Goal: Task Accomplishment & Management: Complete application form

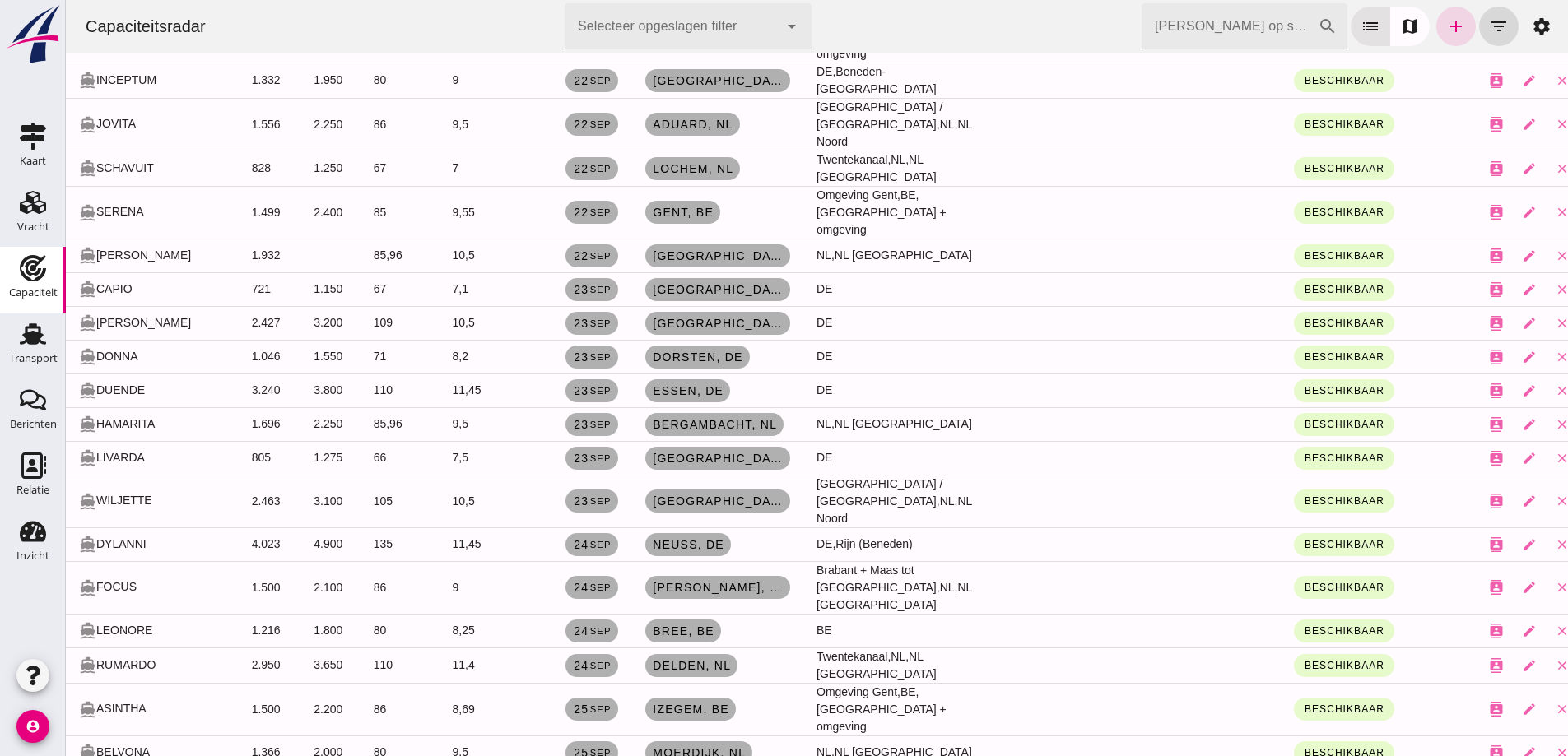
scroll to position [494, 0]
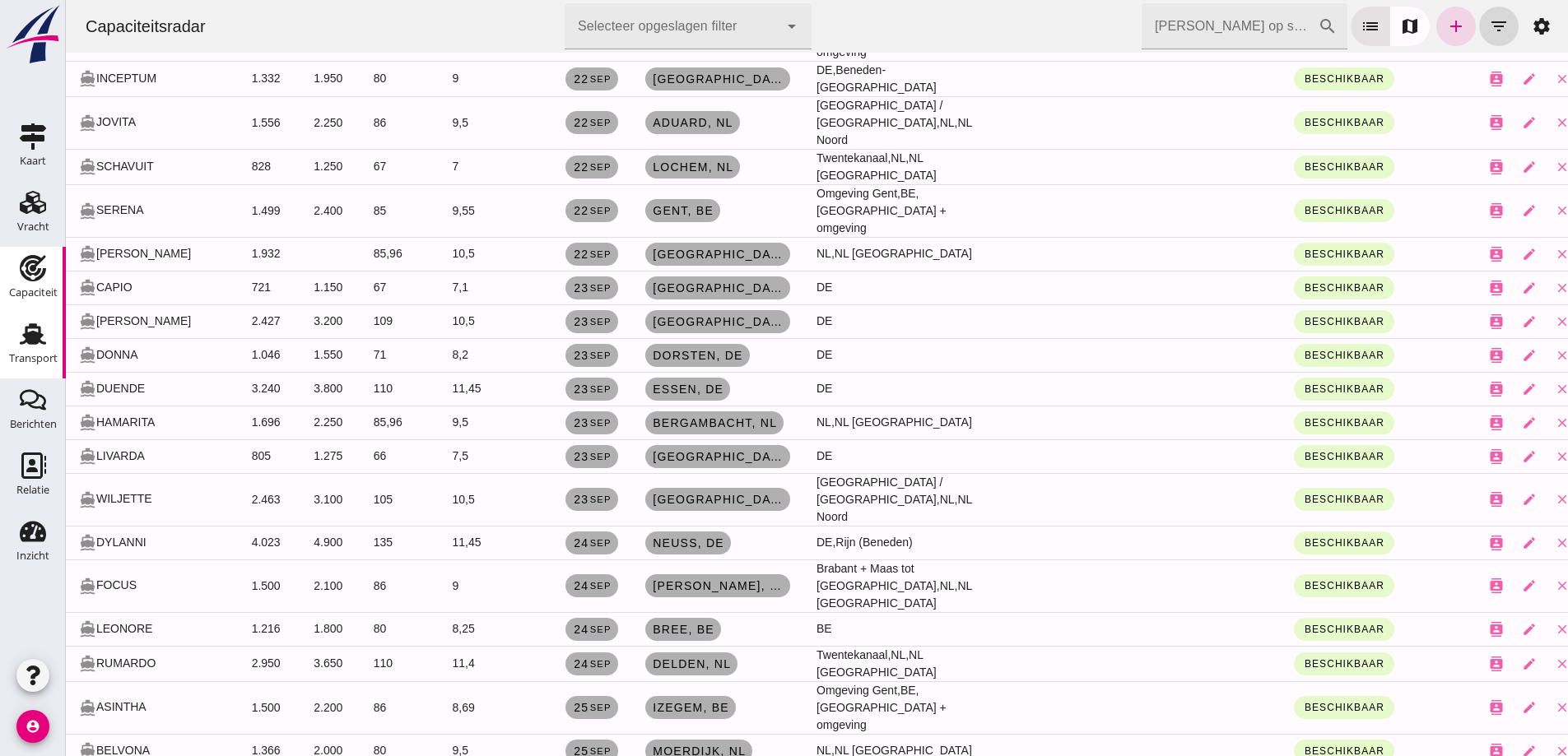
click at [57, 348] on link "Transport Transport" at bounding box center [33, 346] width 66 height 66
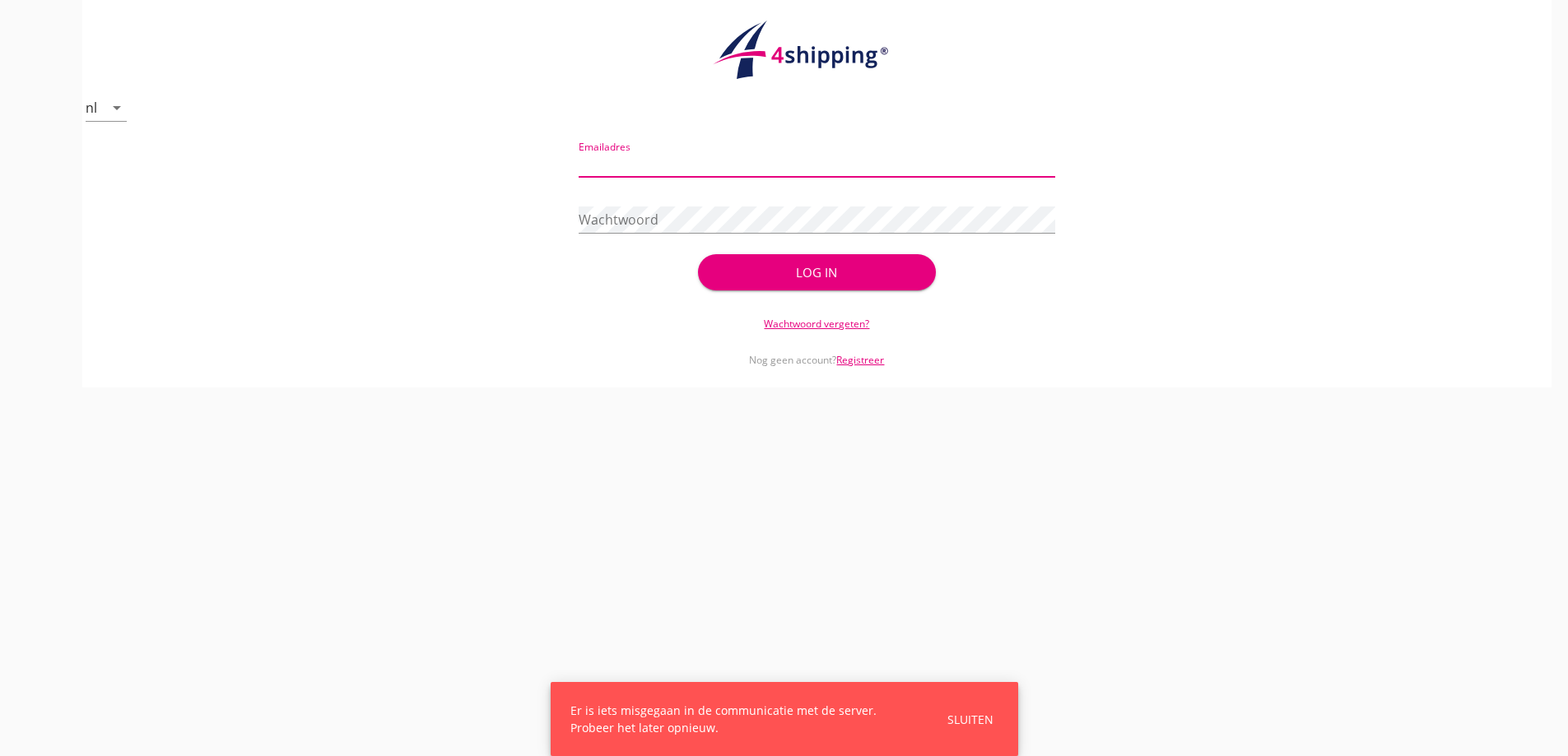
click at [630, 147] on div "Emailadres" at bounding box center [817, 167] width 476 height 52
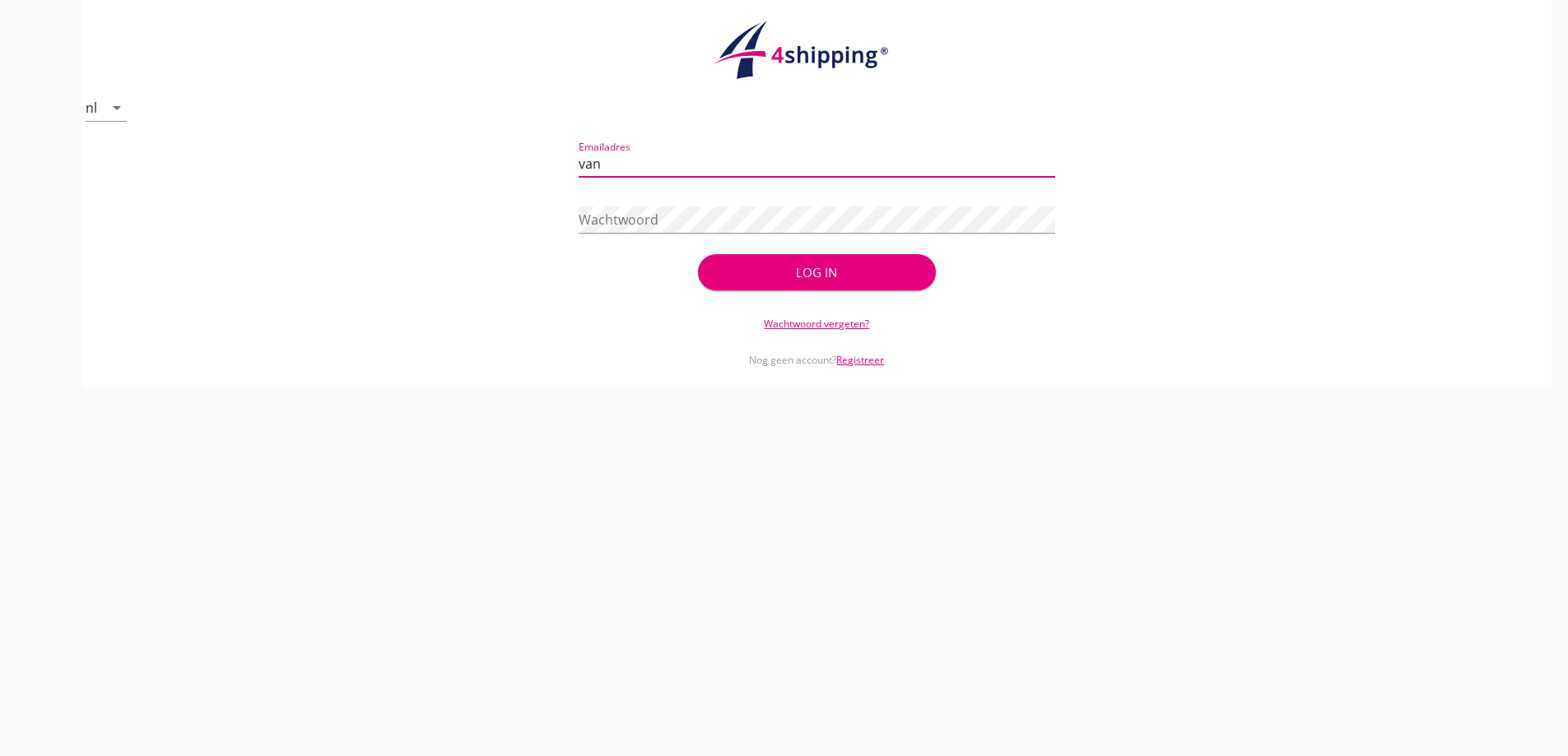
type input "vanandel@stoffersbevrachtingen.nl"
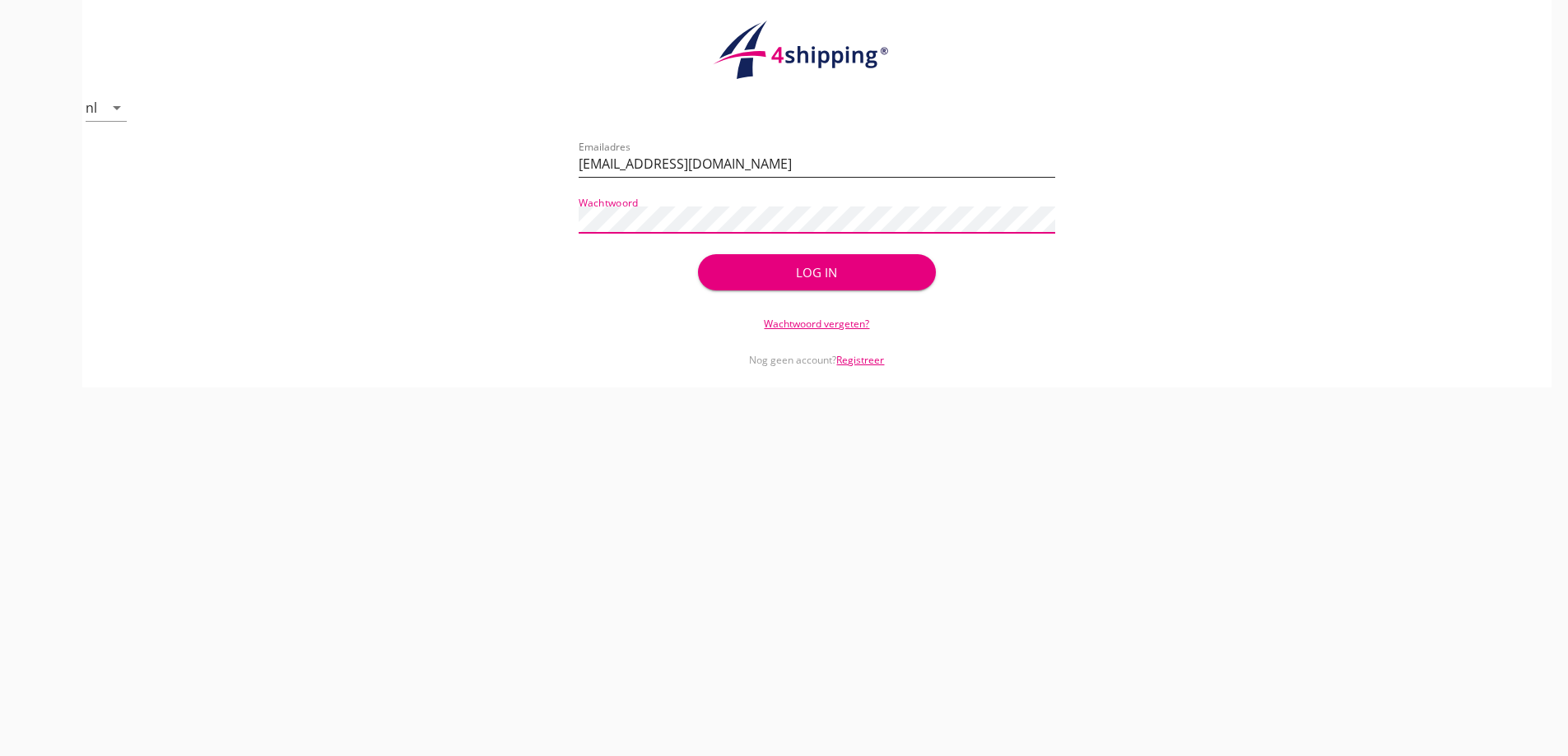
click at [698, 255] on button "Log in" at bounding box center [817, 272] width 238 height 36
click at [793, 280] on div "Log in" at bounding box center [817, 272] width 238 height 36
click at [787, 274] on div "Log in" at bounding box center [817, 272] width 238 height 36
click at [759, 273] on div "Log in" at bounding box center [817, 272] width 238 height 36
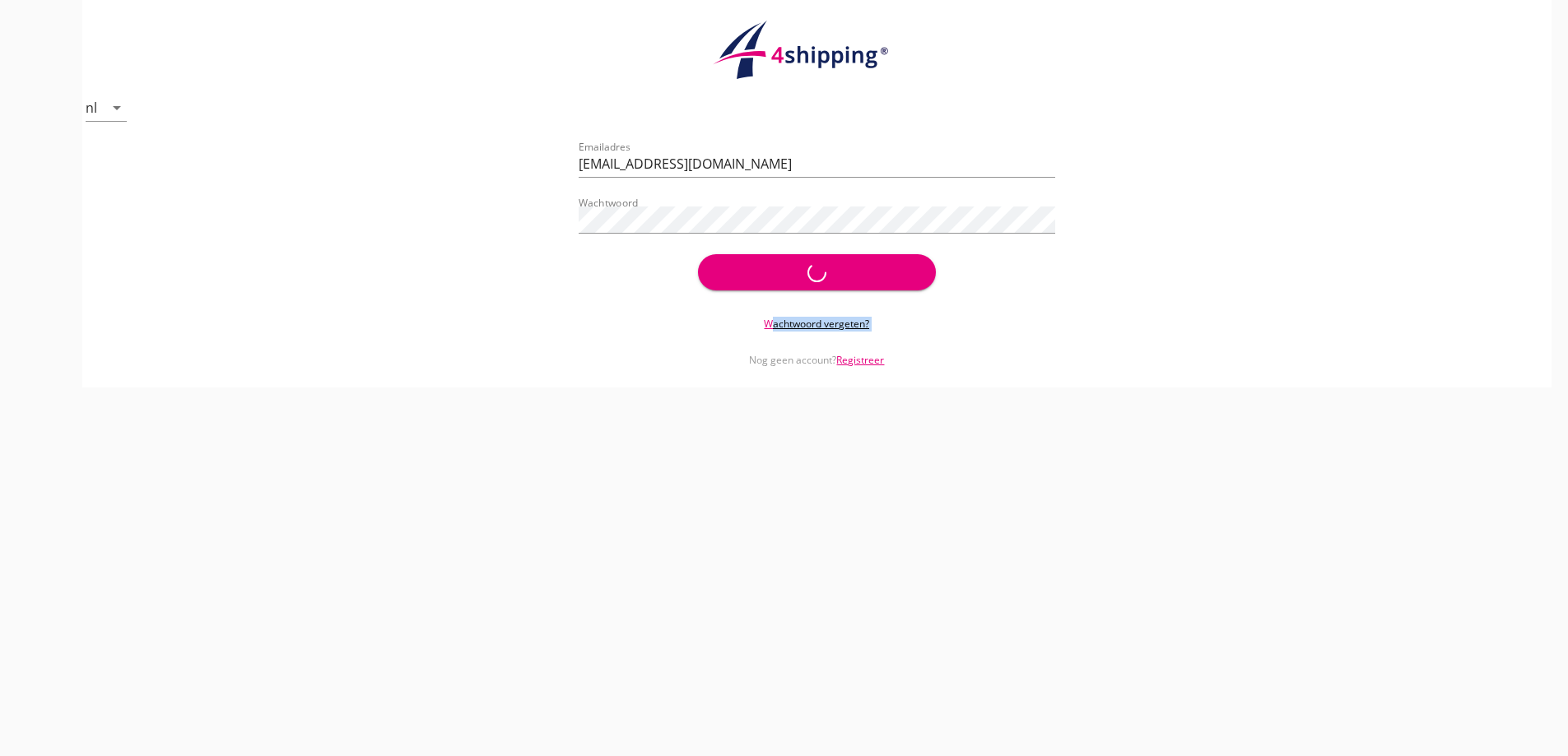
click at [759, 273] on div "Log in" at bounding box center [817, 272] width 238 height 36
click at [760, 272] on div "Log in" at bounding box center [817, 272] width 238 height 36
click at [761, 270] on div "Log in" at bounding box center [817, 272] width 238 height 36
click at [780, 284] on div "Log in" at bounding box center [817, 272] width 238 height 36
click at [780, 285] on div "Log in" at bounding box center [817, 272] width 238 height 36
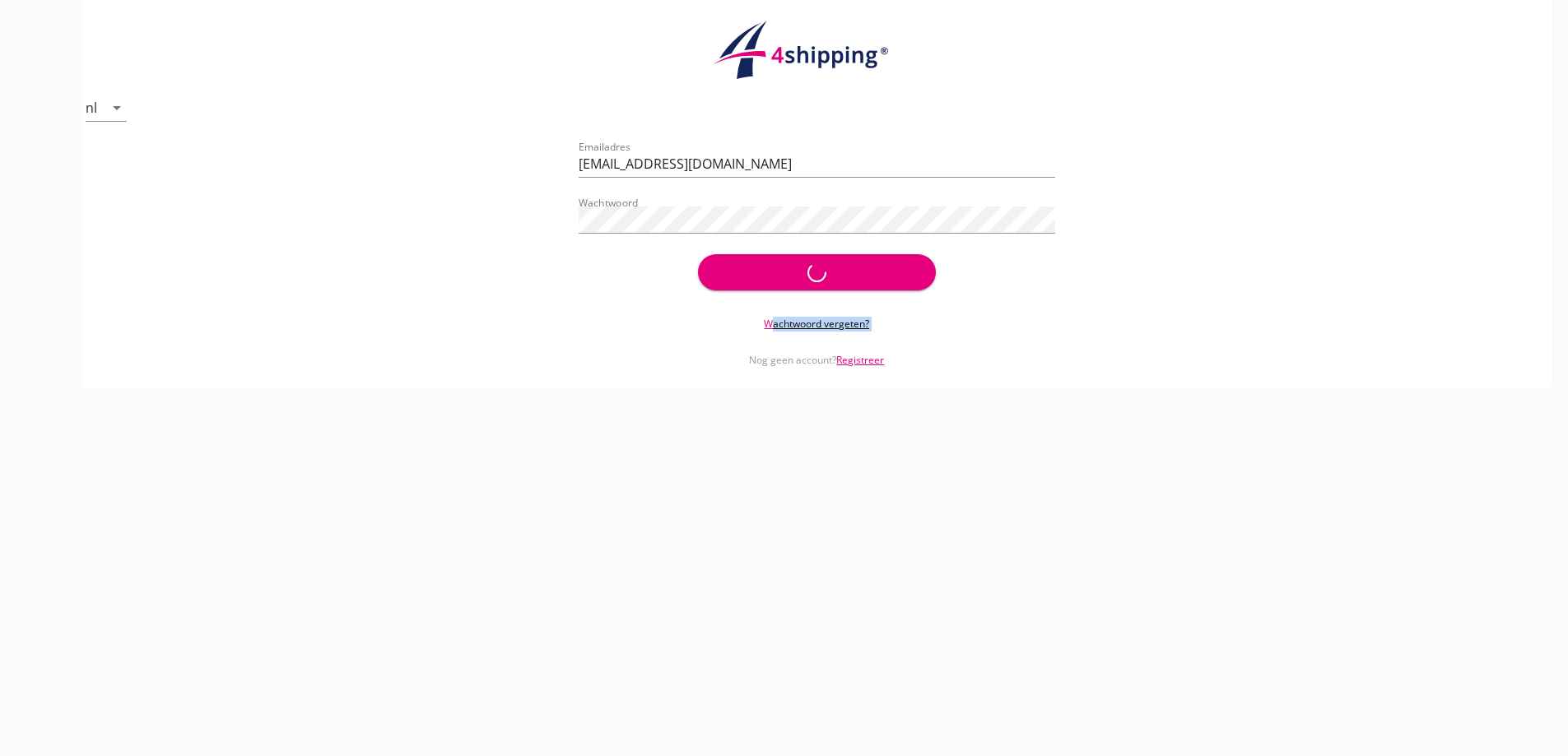
click at [780, 280] on div "Log in" at bounding box center [817, 272] width 238 height 36
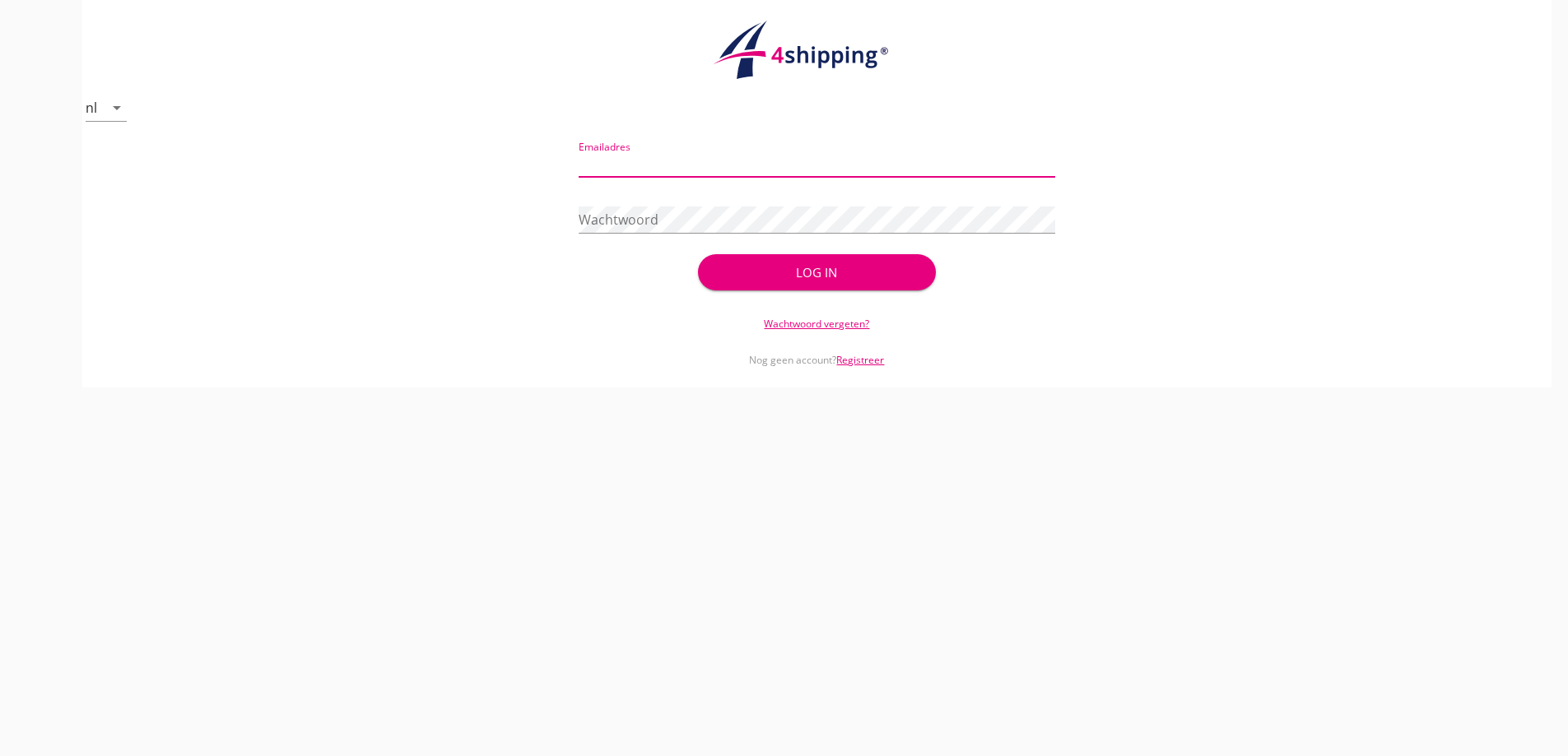
drag, startPoint x: 691, startPoint y: 158, endPoint x: 656, endPoint y: 120, distance: 51.7
click at [688, 155] on input "Emailadres" at bounding box center [817, 163] width 476 height 26
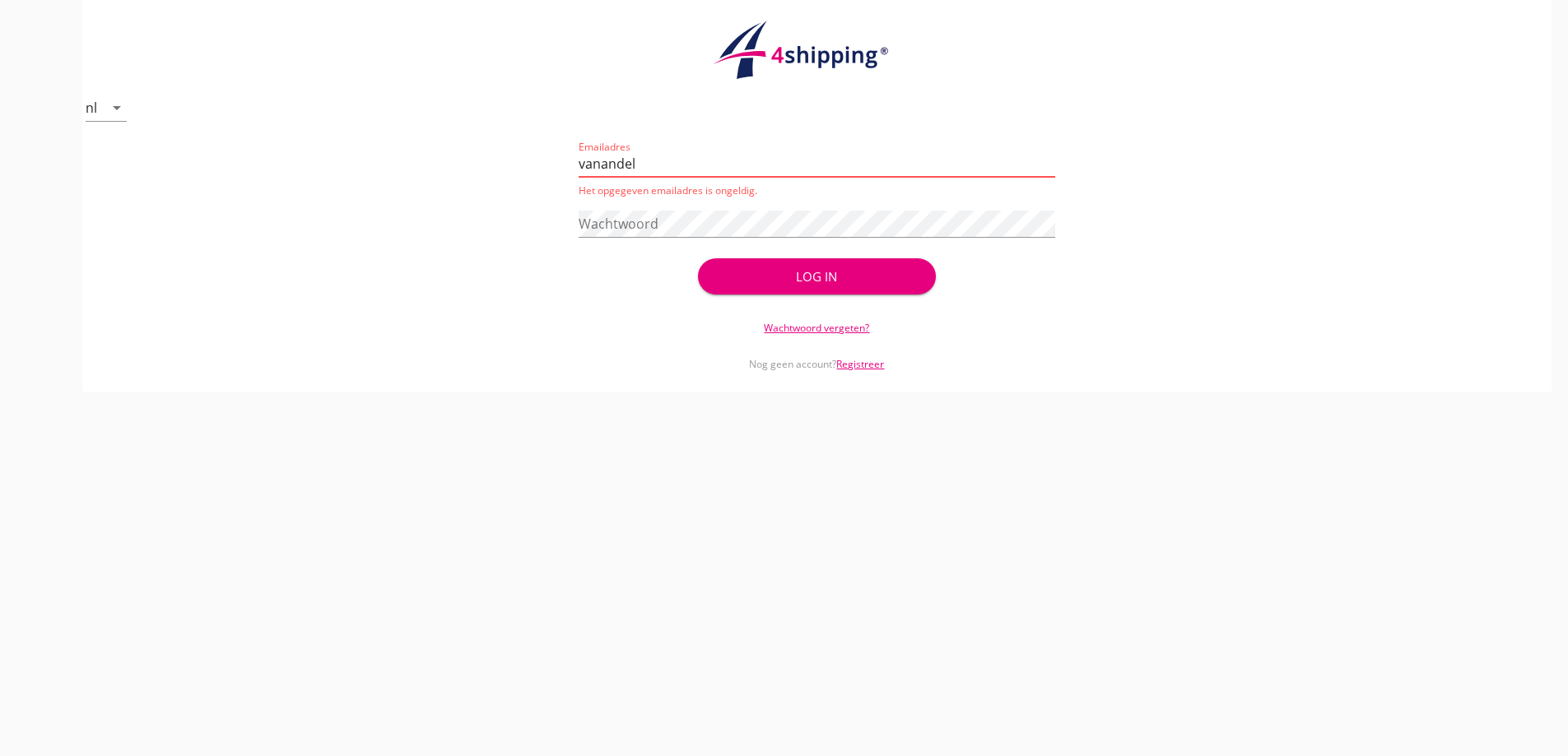
click at [784, 167] on input "vanandel" at bounding box center [817, 163] width 476 height 26
type input "v"
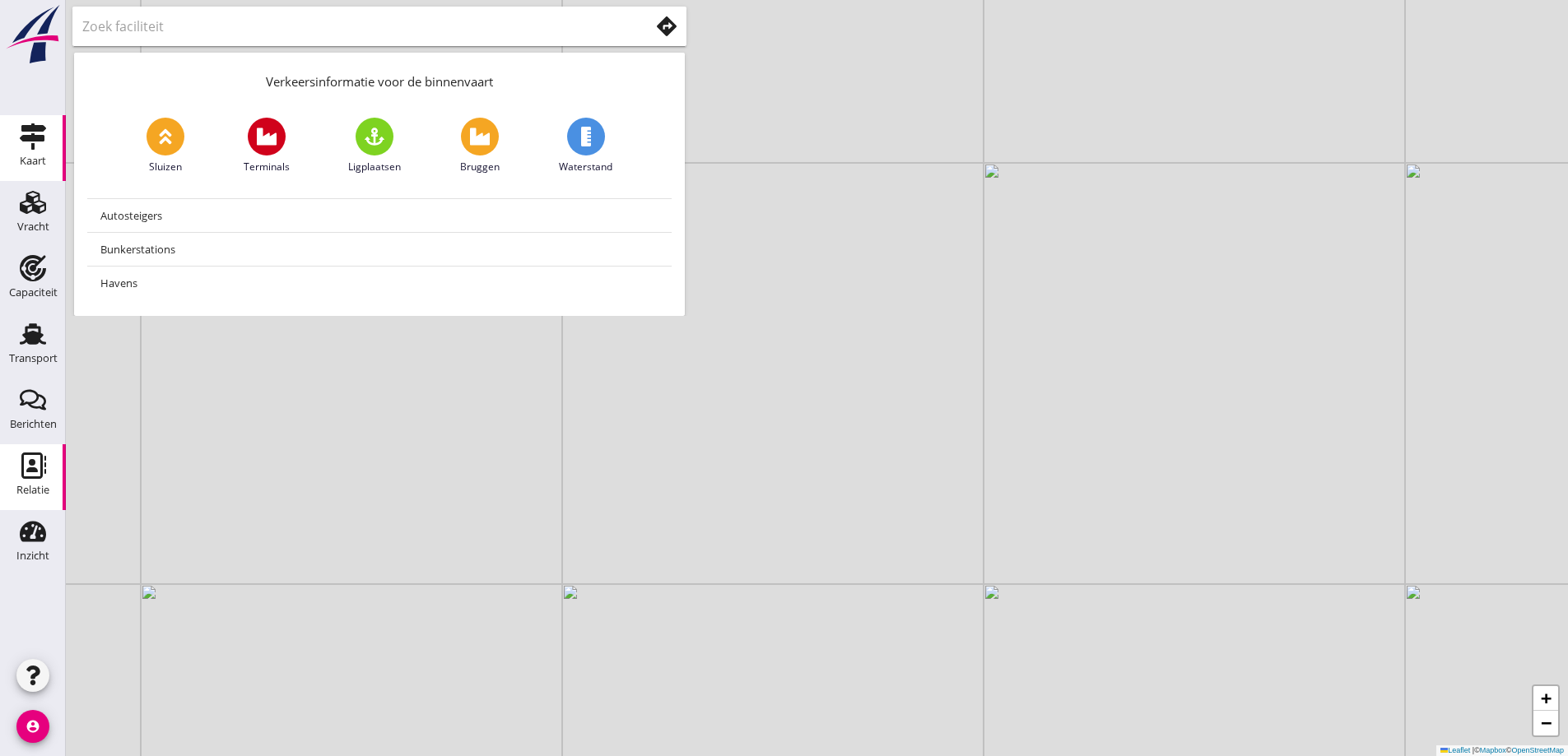
click at [38, 467] on icon "Relatie" at bounding box center [32, 465] width 26 height 26
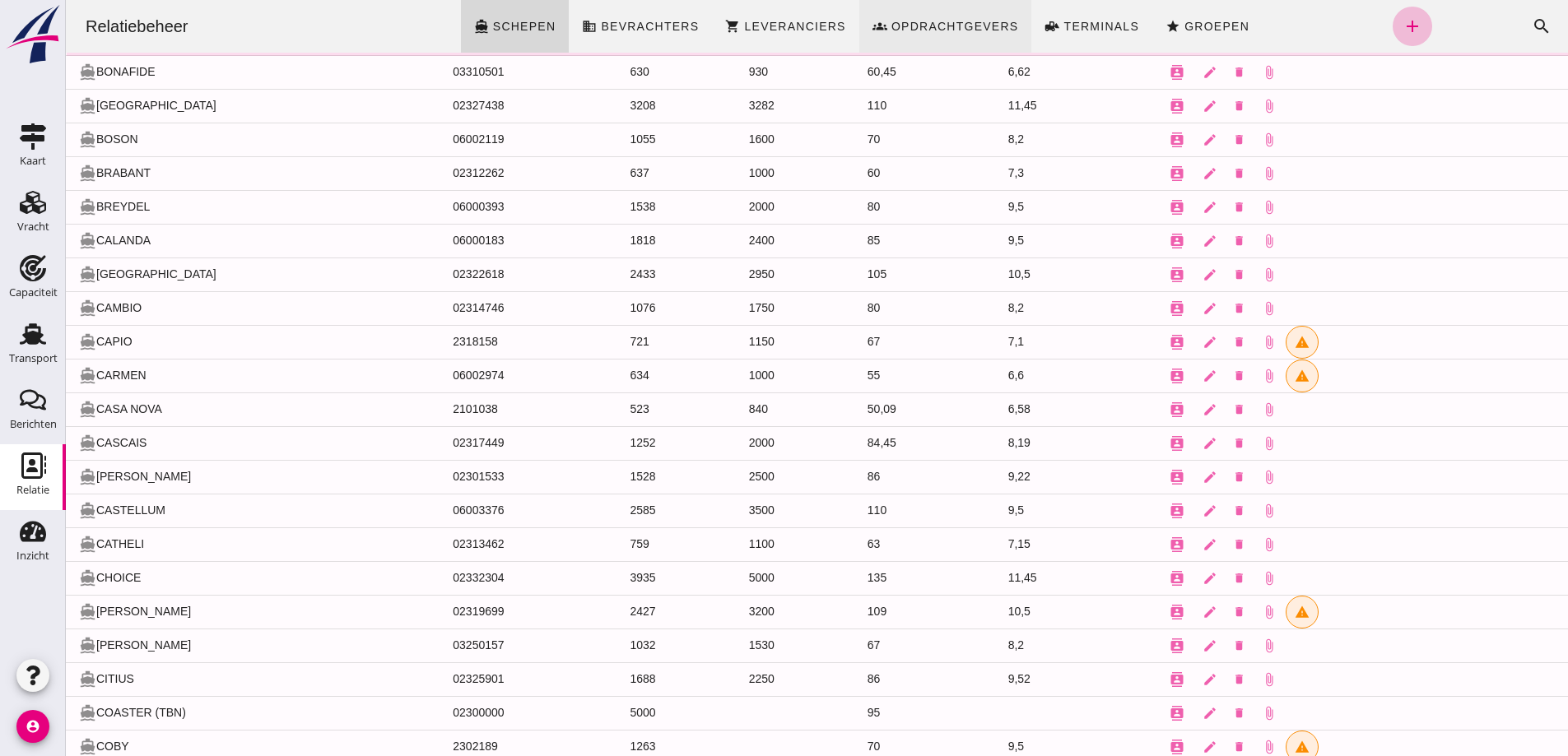
scroll to position [2568, 0]
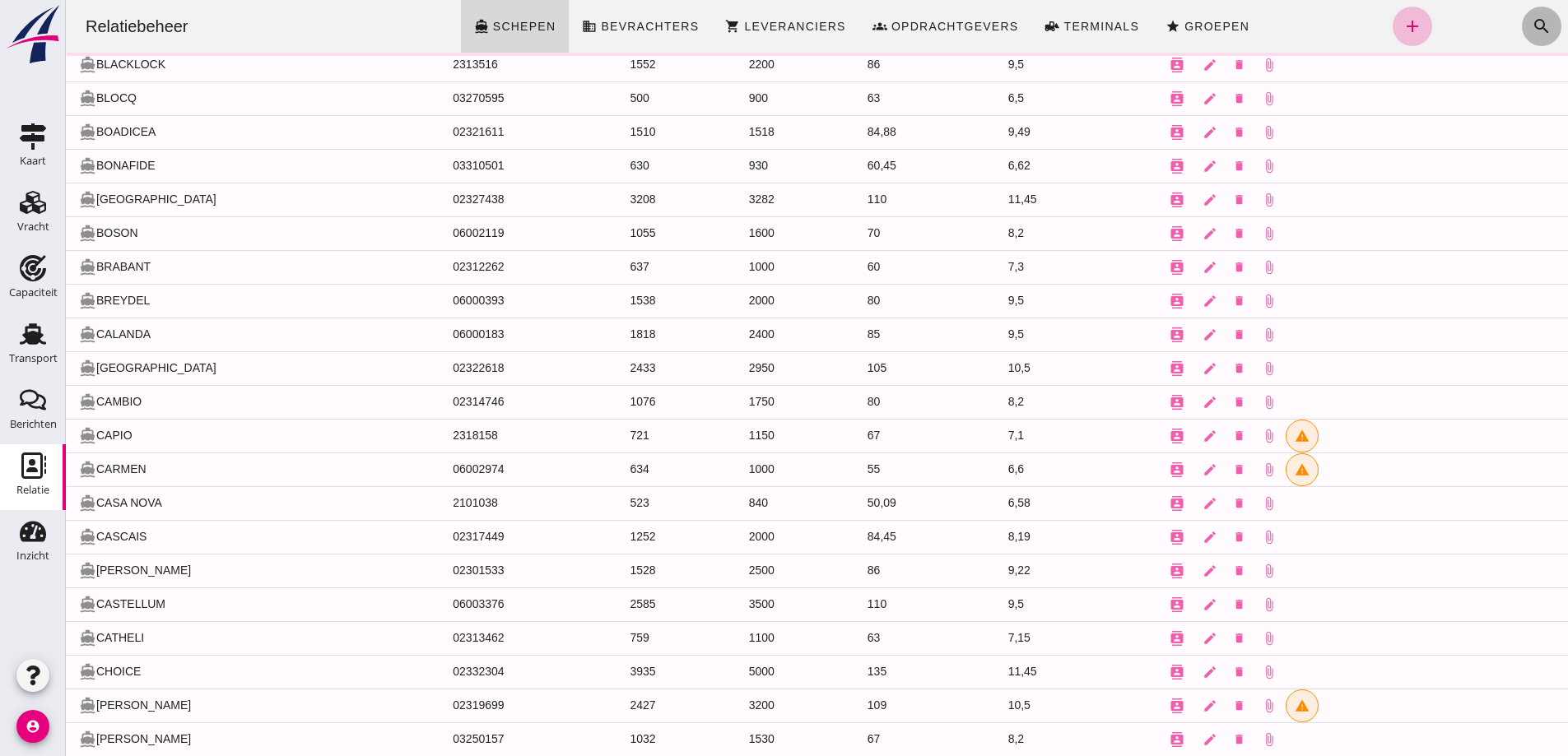
click at [1532, 26] on icon "search" at bounding box center [1542, 26] width 19 height 19
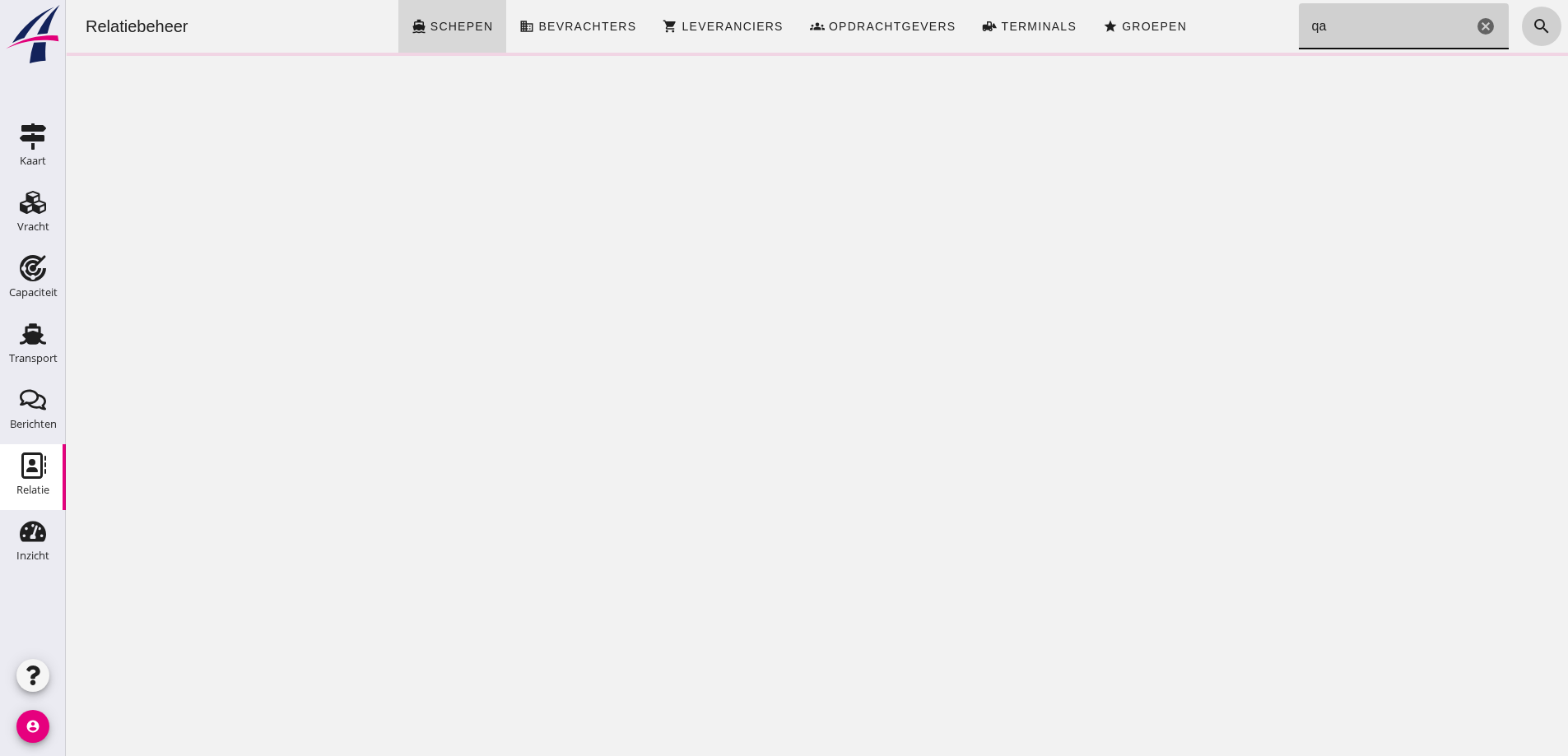
scroll to position [0, 0]
type input "q"
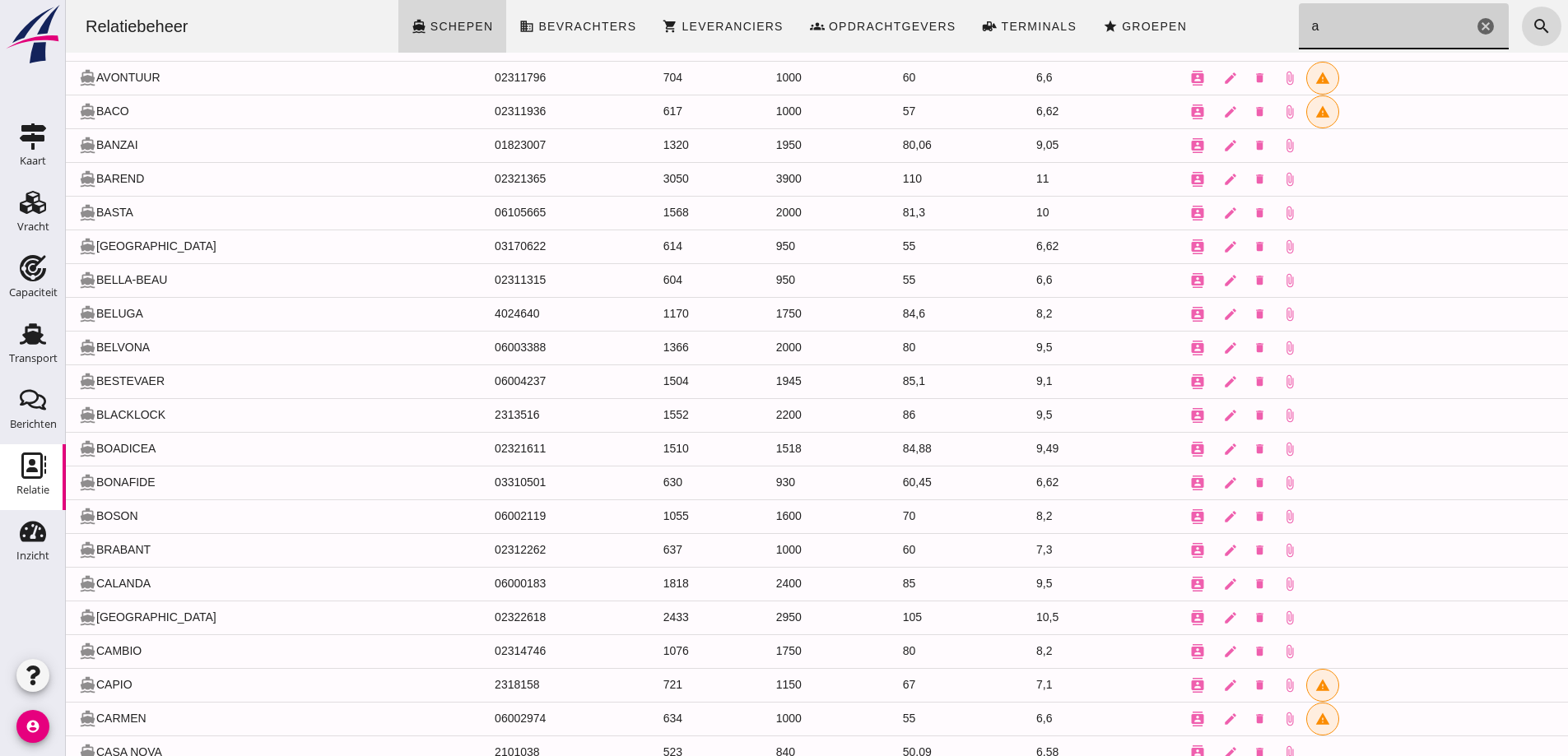
scroll to position [2387, 0]
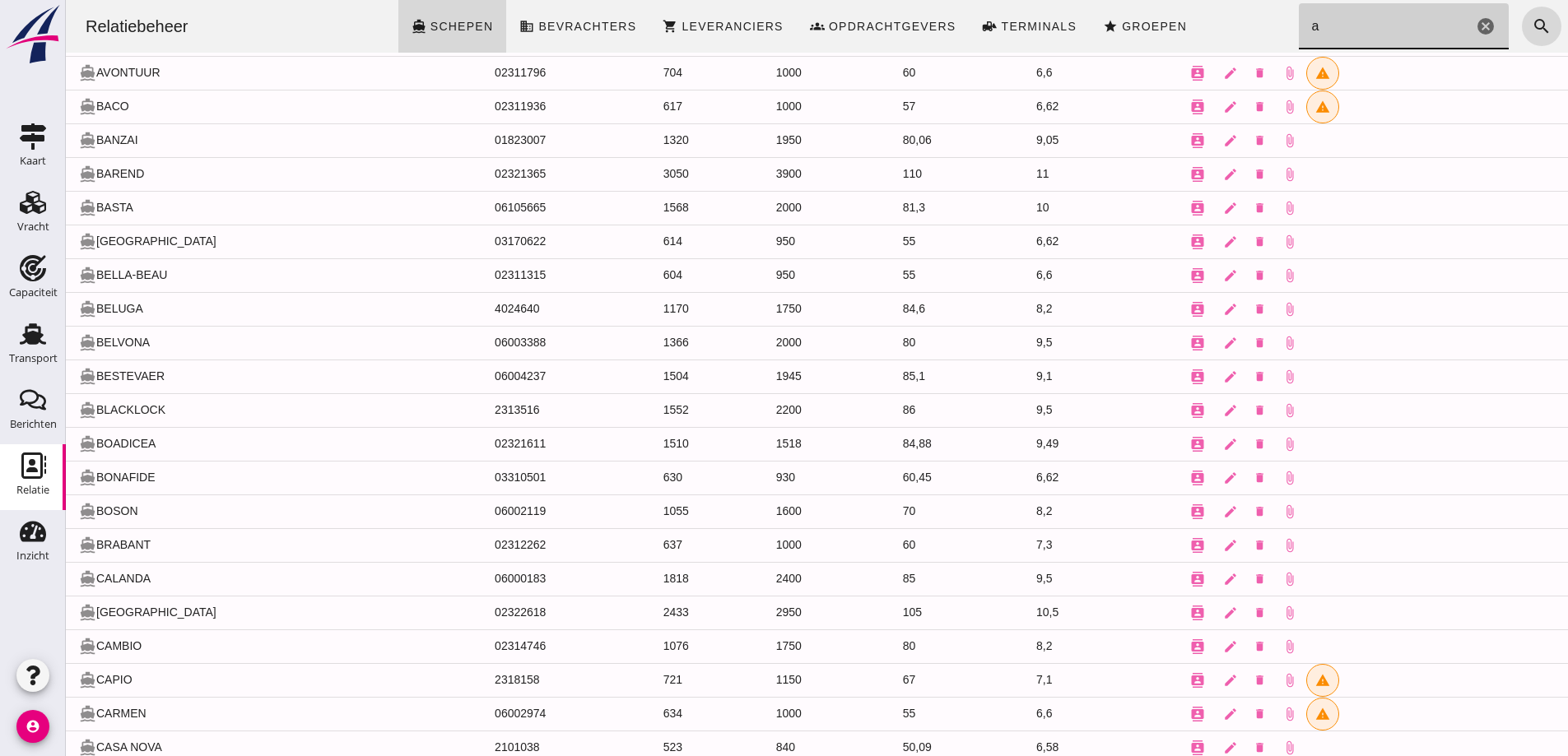
type input "a"
drag, startPoint x: 26, startPoint y: 281, endPoint x: 7, endPoint y: 57, distance: 224.8
click at [26, 281] on icon "Capaciteit" at bounding box center [32, 268] width 26 height 26
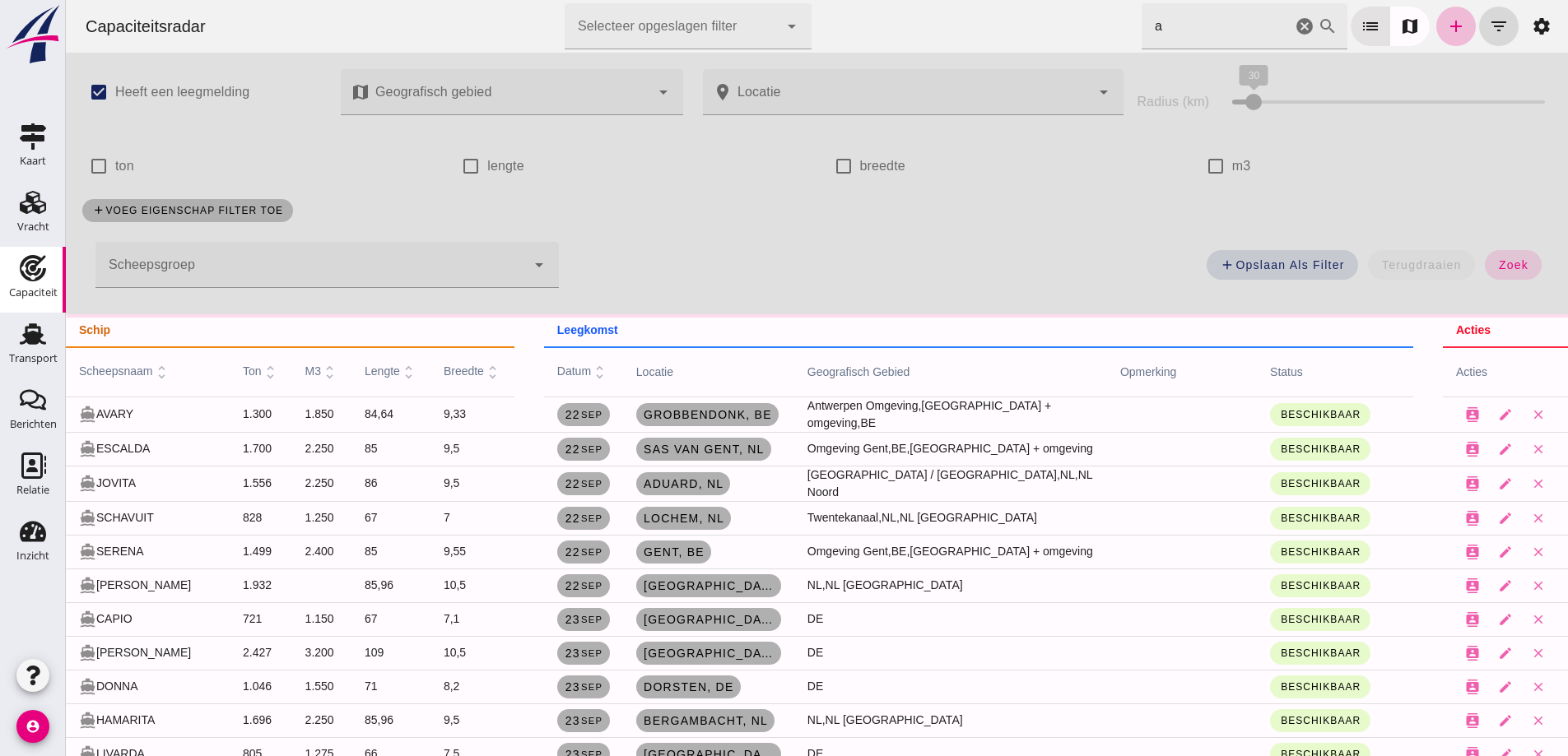
click at [41, 214] on icon "Vracht" at bounding box center [32, 202] width 26 height 26
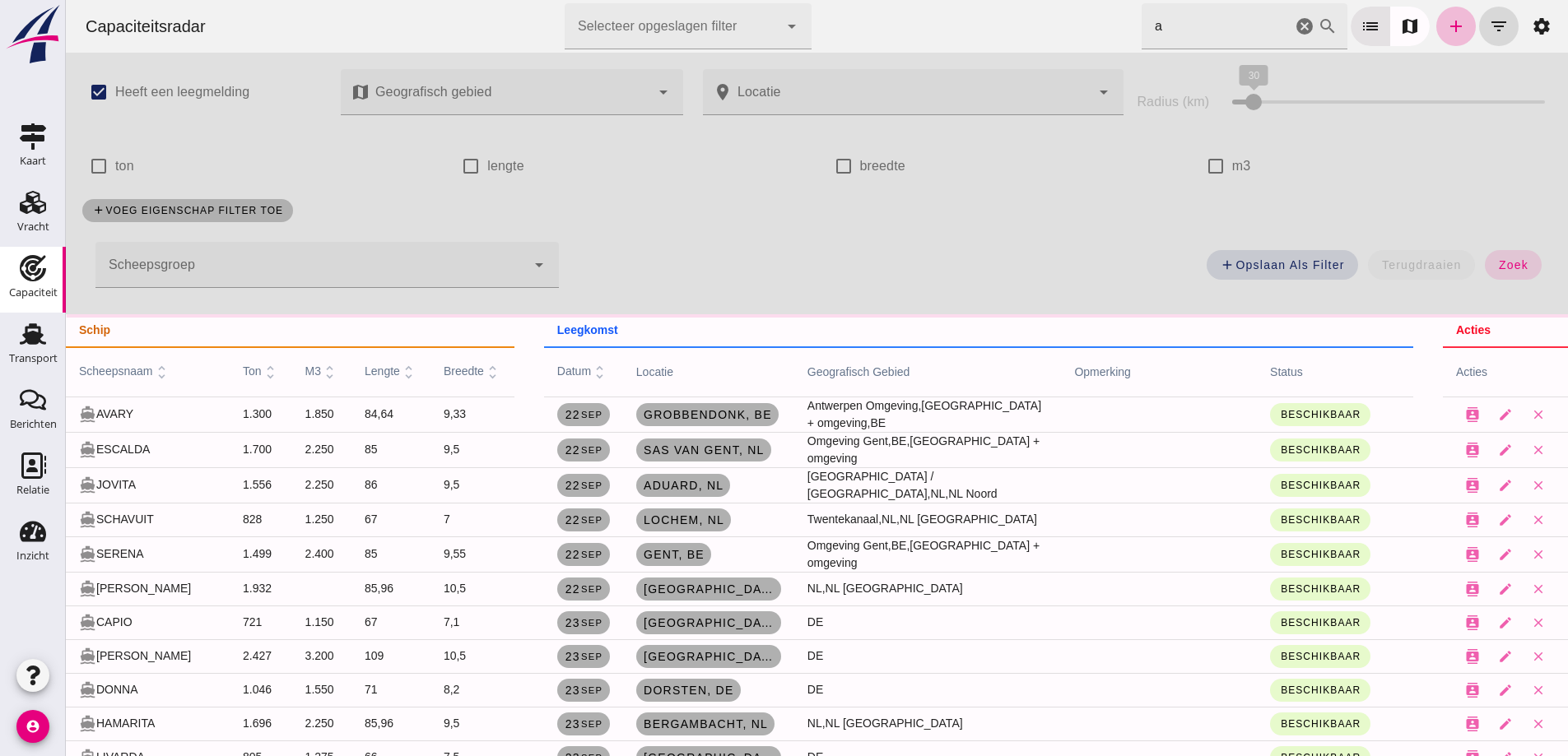
click at [27, 274] on use at bounding box center [32, 268] width 26 height 26
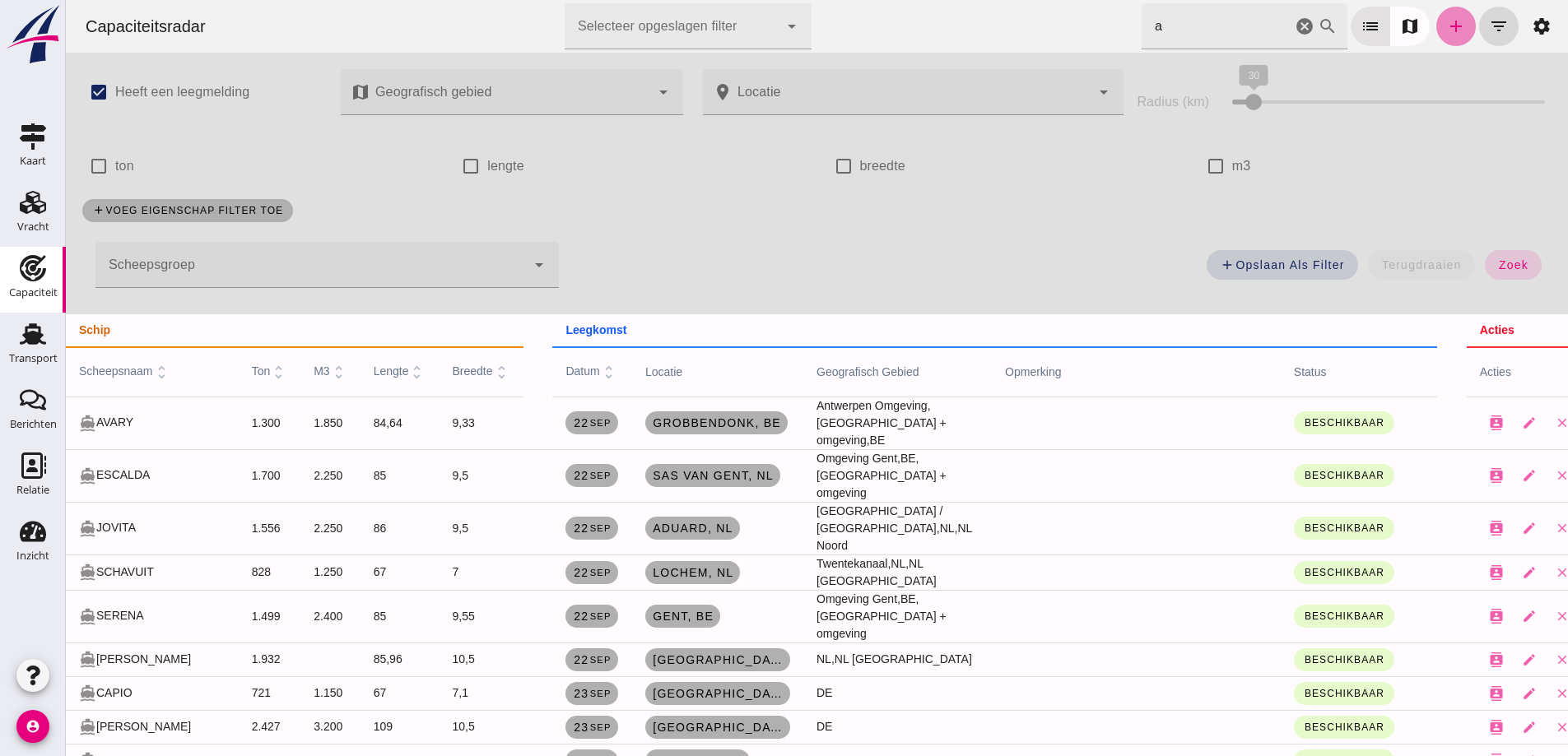
click at [1446, 27] on icon "add" at bounding box center [1456, 26] width 19 height 19
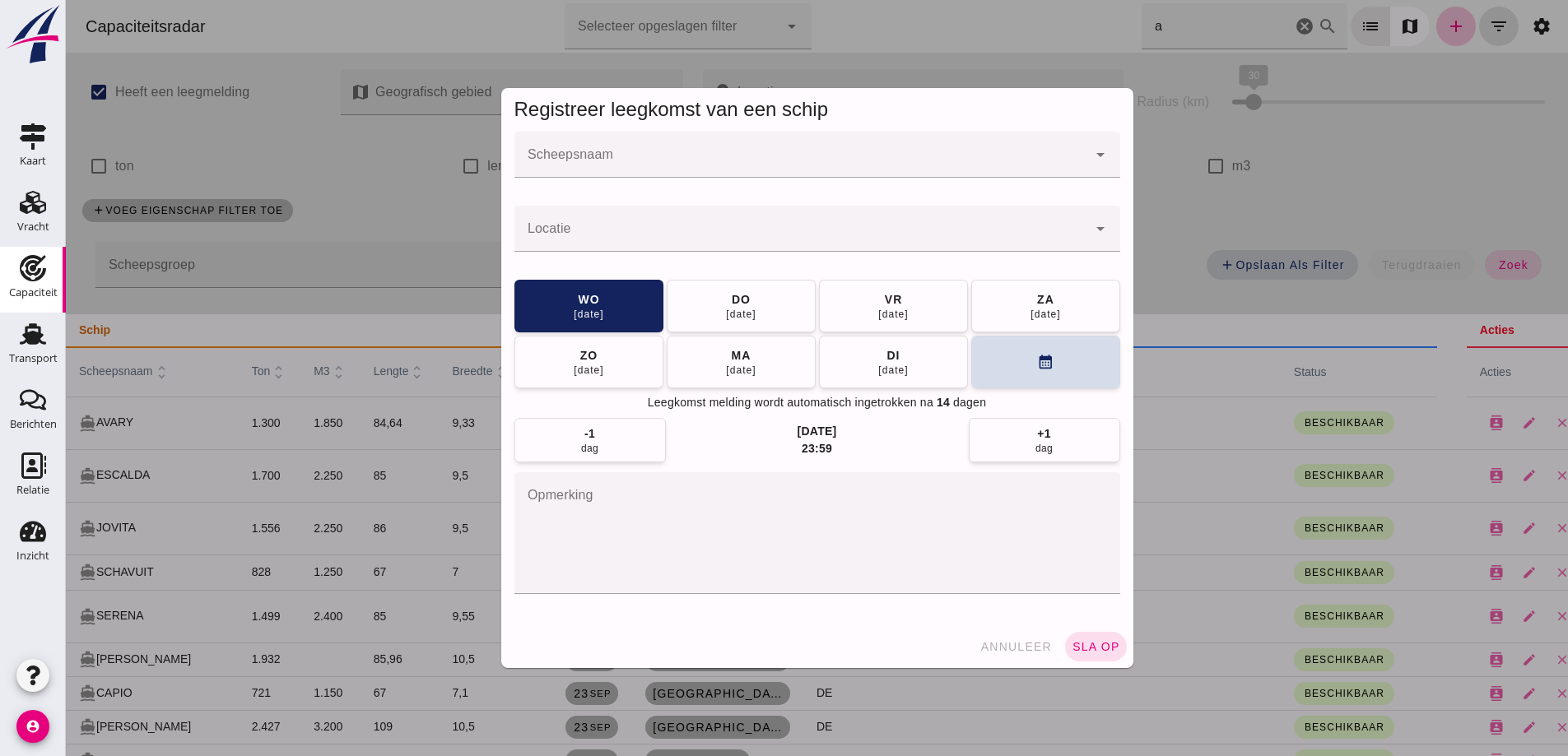
click at [747, 167] on input "Scheepsnaam" at bounding box center [800, 163] width 573 height 19
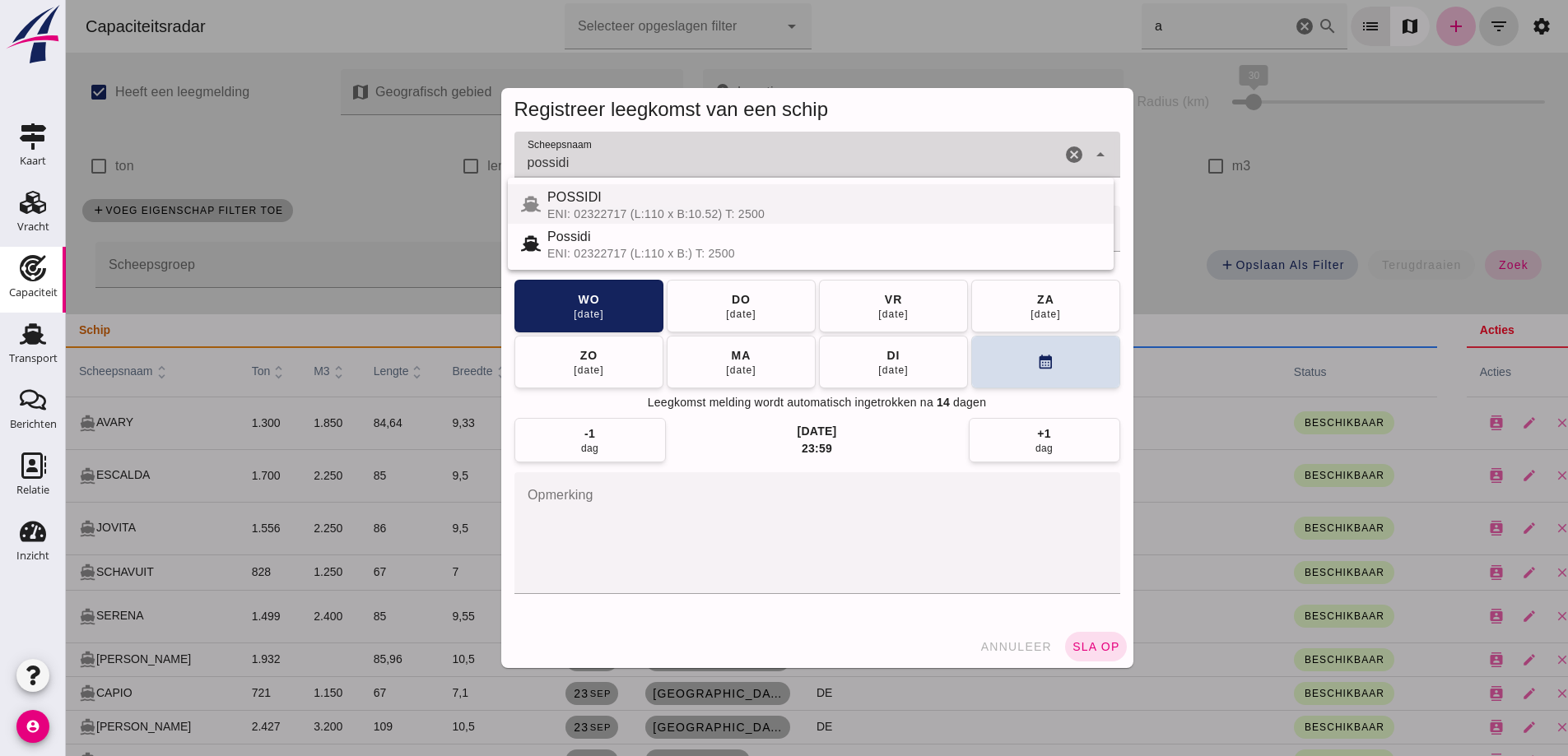
click at [575, 207] on div "POSSIDI" at bounding box center [823, 197] width 553 height 19
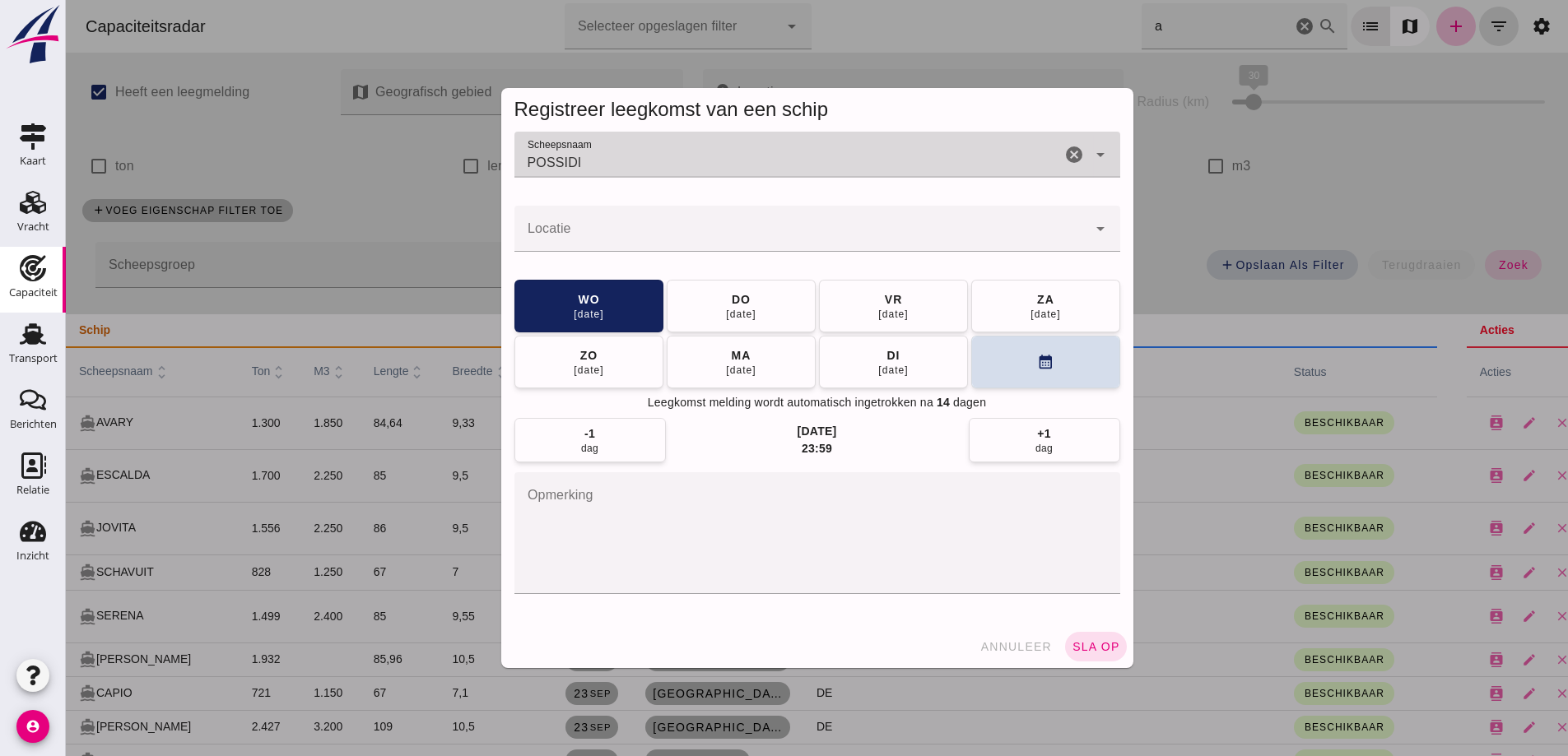
type input "POSSIDI"
click at [577, 233] on input "Locatie" at bounding box center [800, 237] width 573 height 19
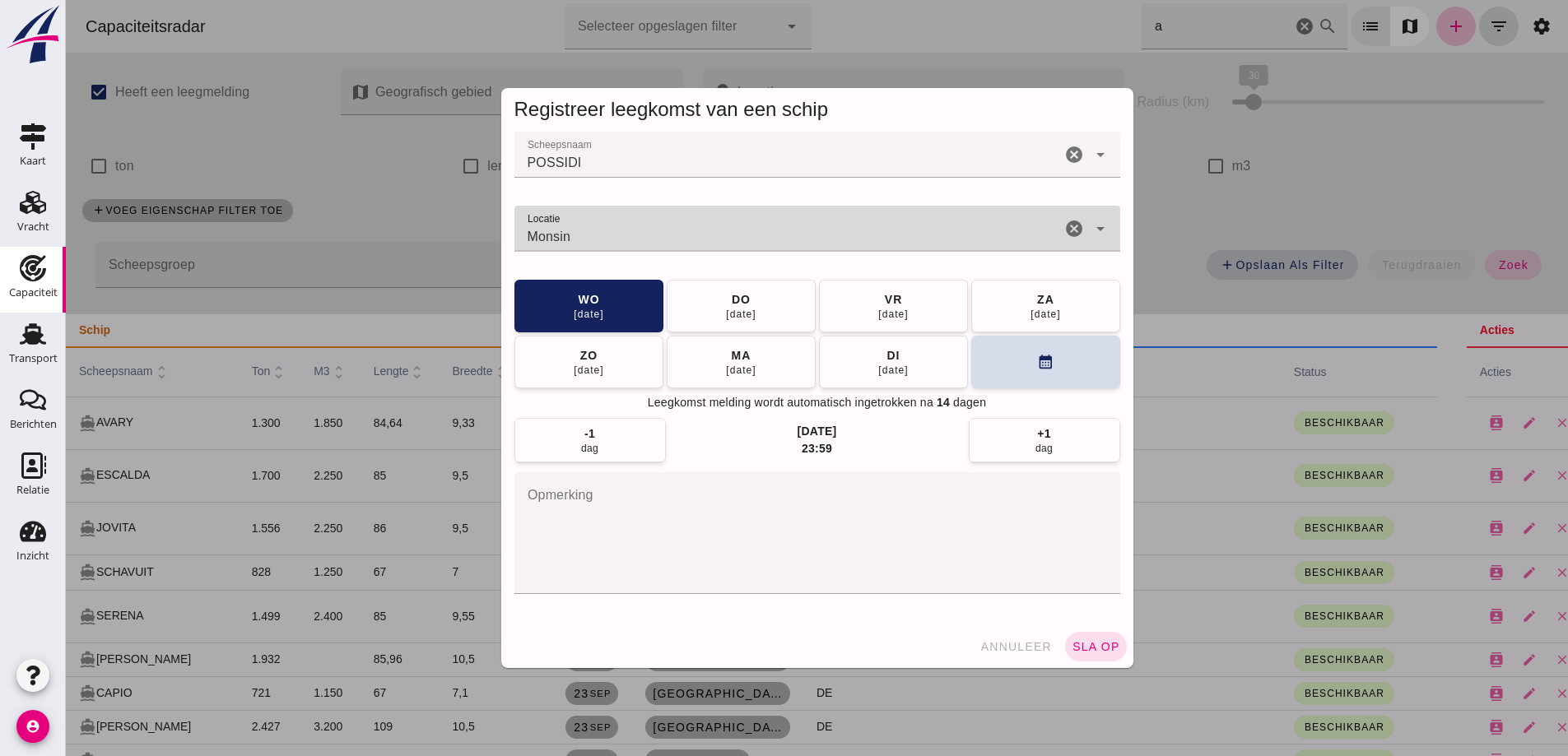
click at [878, 304] on span "vr 03 okt" at bounding box center [893, 306] width 31 height 29
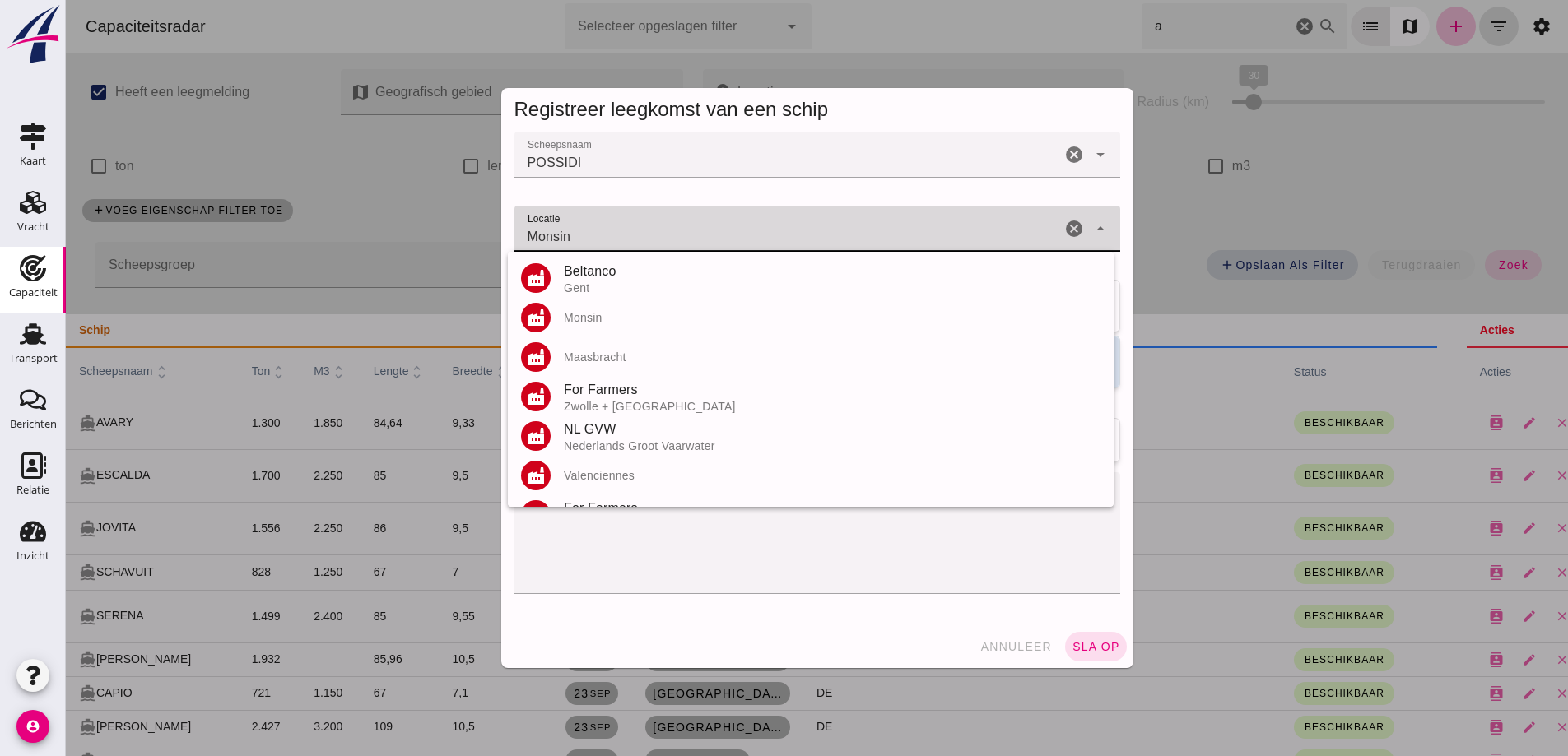
drag, startPoint x: 645, startPoint y: 243, endPoint x: 373, endPoint y: 304, distance: 278.8
click at [373, 304] on div "Registreer leegkomst van een schip Scheepsnaam Scheepsnaam POSSIDI POSSIDI canc…" at bounding box center [818, 378] width 1503 height 756
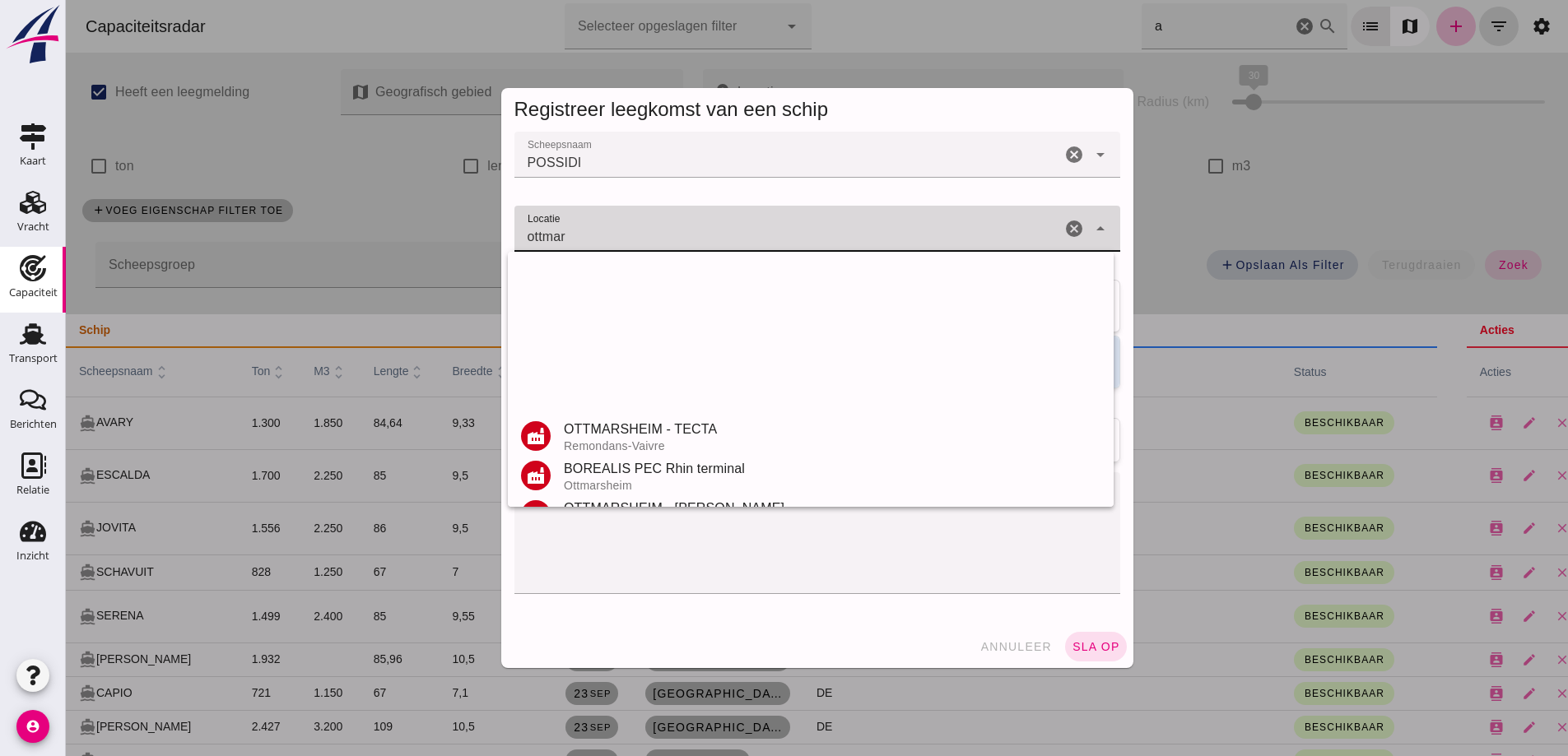
scroll to position [272, 0]
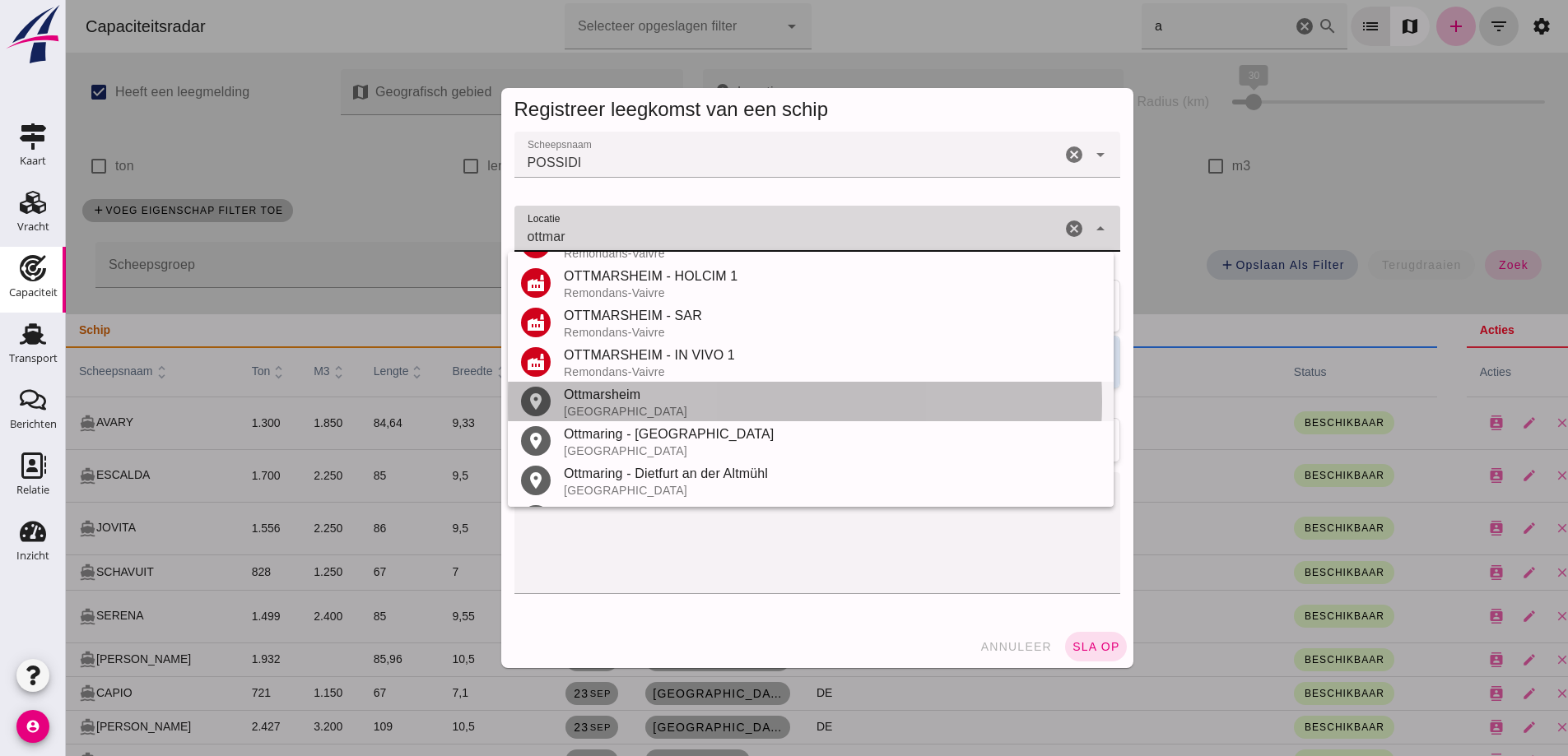
click at [653, 406] on div "Frankrijk" at bounding box center [832, 412] width 537 height 14
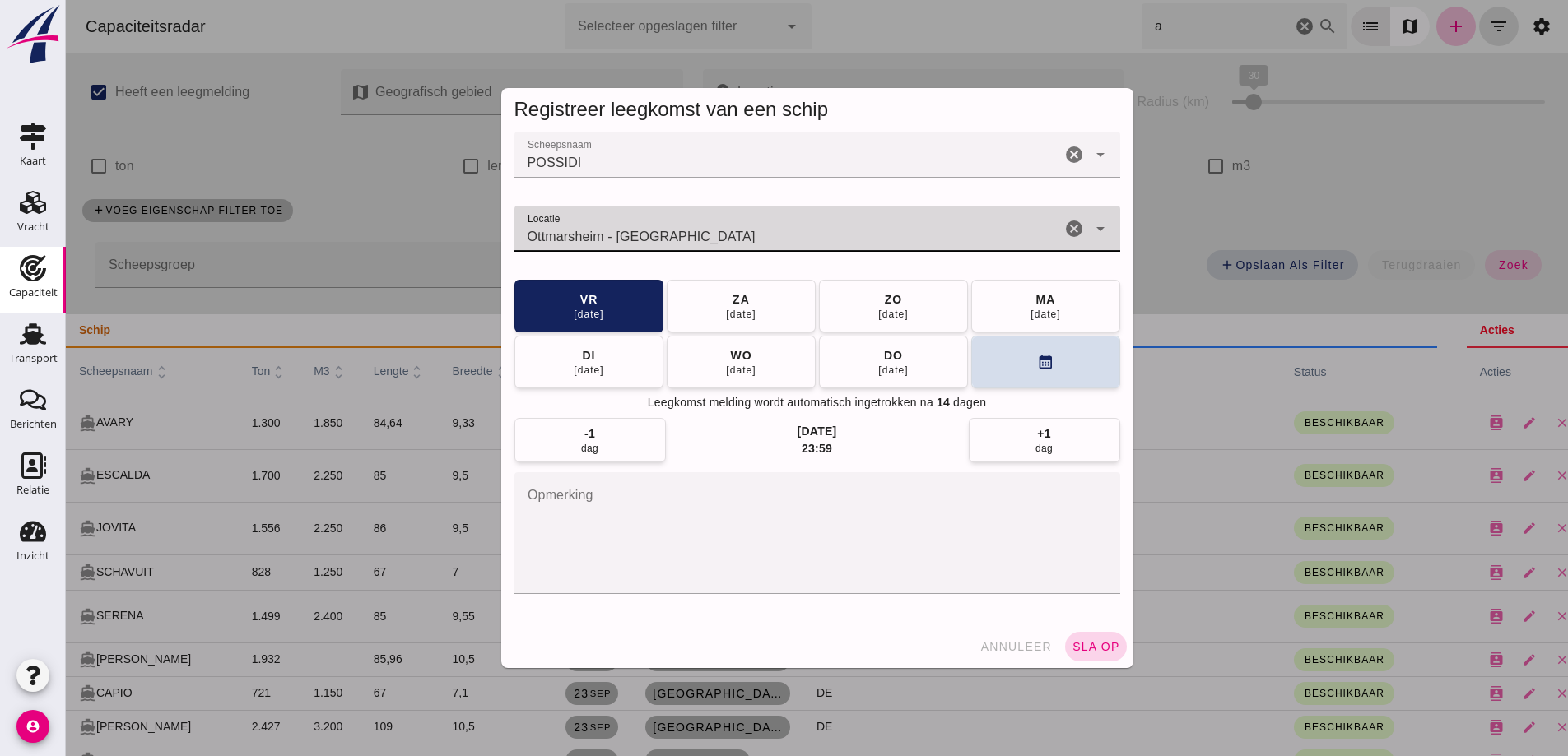
type input "Ottmarsheim - Haut-Rhin"
click at [1105, 640] on span "sla op" at bounding box center [1097, 647] width 49 height 14
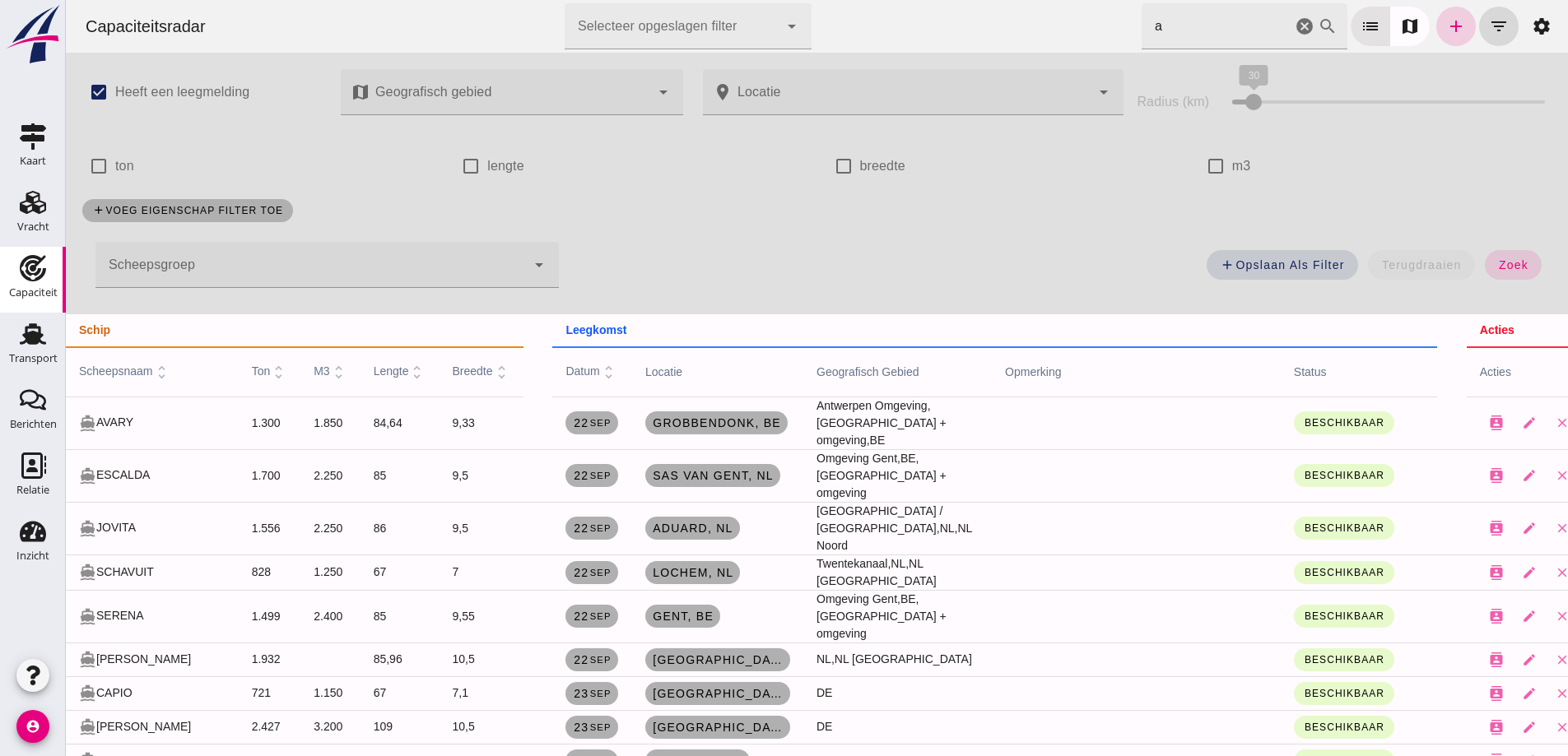
click at [1446, 35] on icon "add" at bounding box center [1456, 26] width 19 height 19
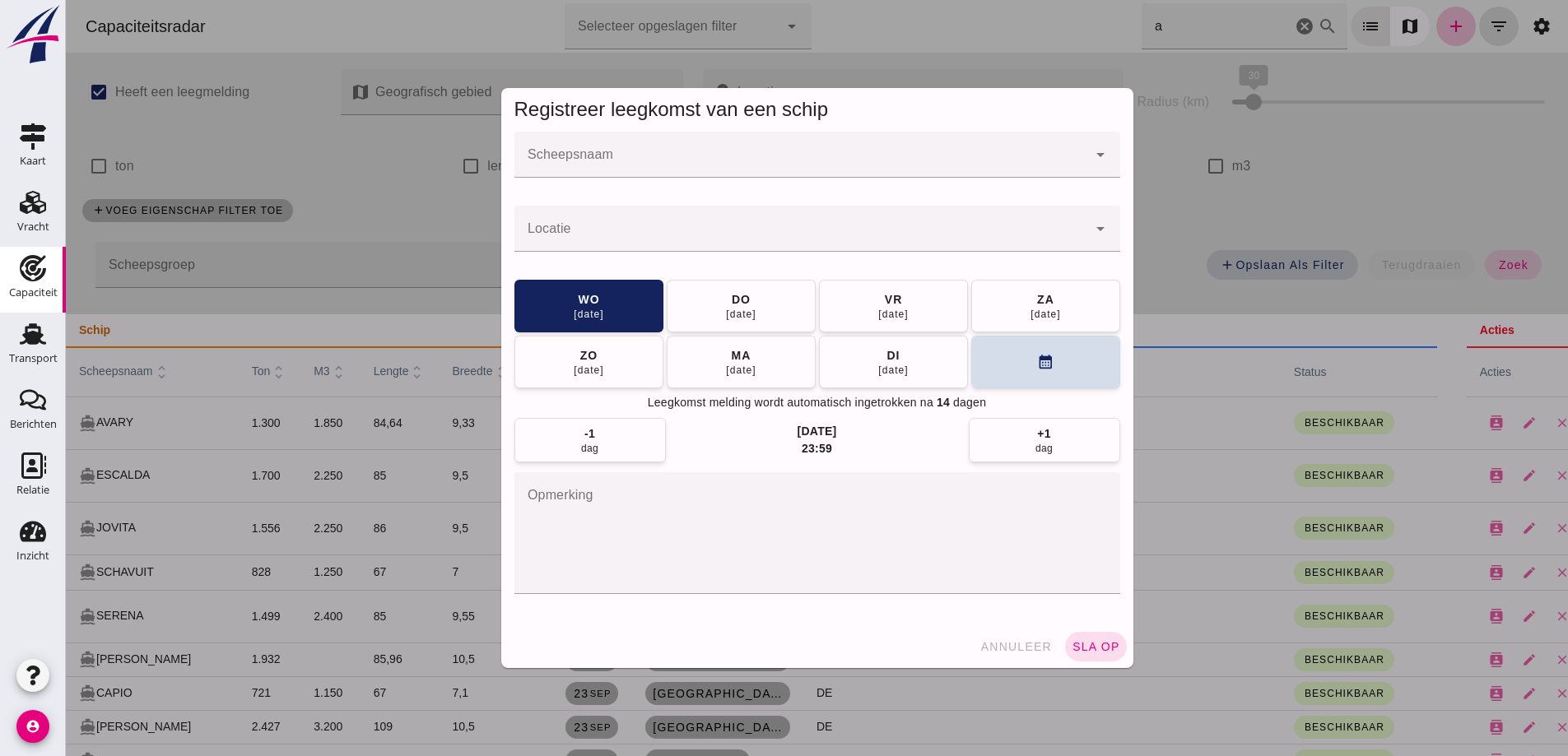
click at [698, 158] on input "Scheepsnaam" at bounding box center [800, 163] width 573 height 19
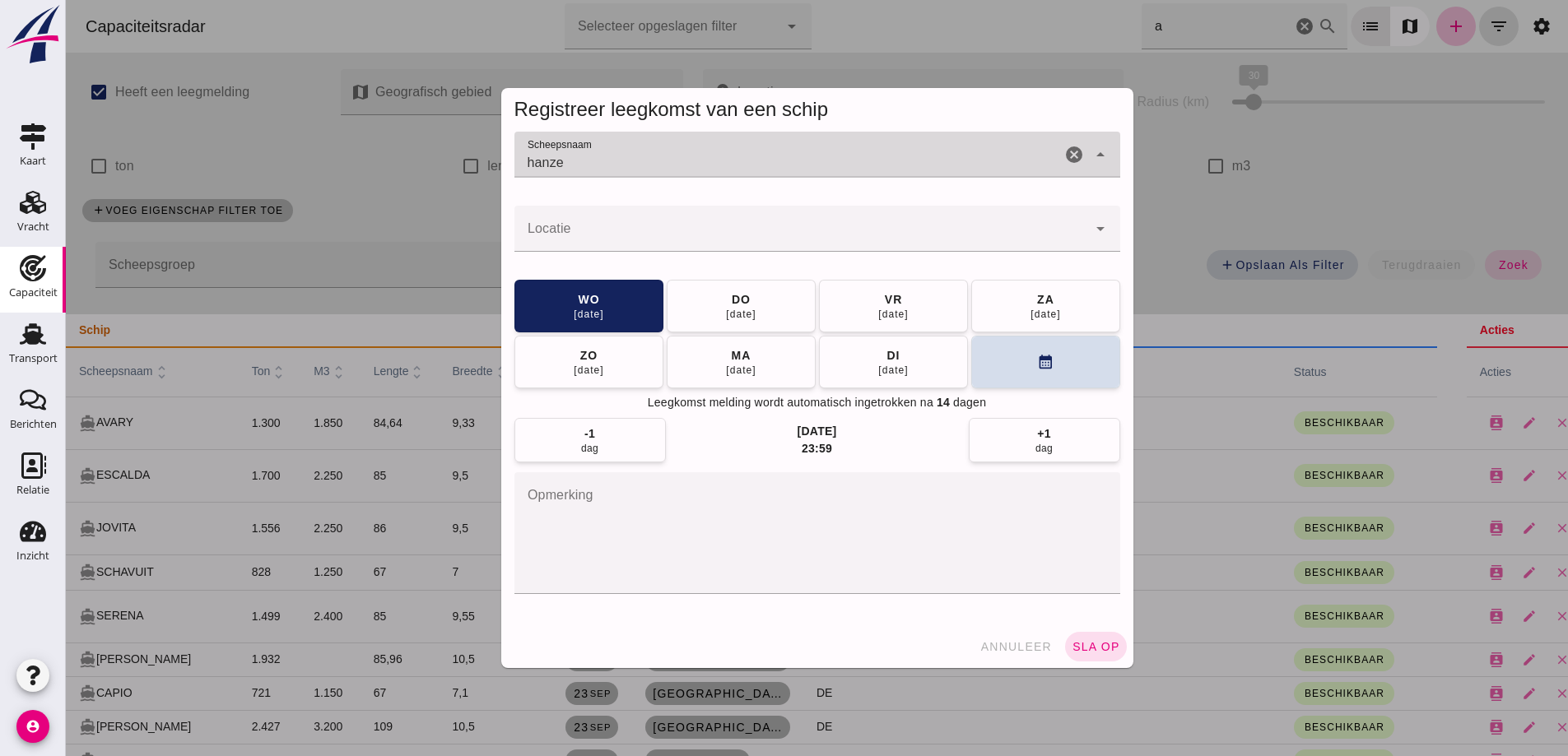
type input "hanze"
click at [462, 198] on div "Registreer leegkomst van een schip Scheepsnaam Scheepsnaam hanze cancel arrow_d…" at bounding box center [818, 378] width 1503 height 756
click at [572, 162] on input "hanze" at bounding box center [787, 163] width 546 height 19
click at [548, 166] on input "hanze" at bounding box center [787, 163] width 546 height 19
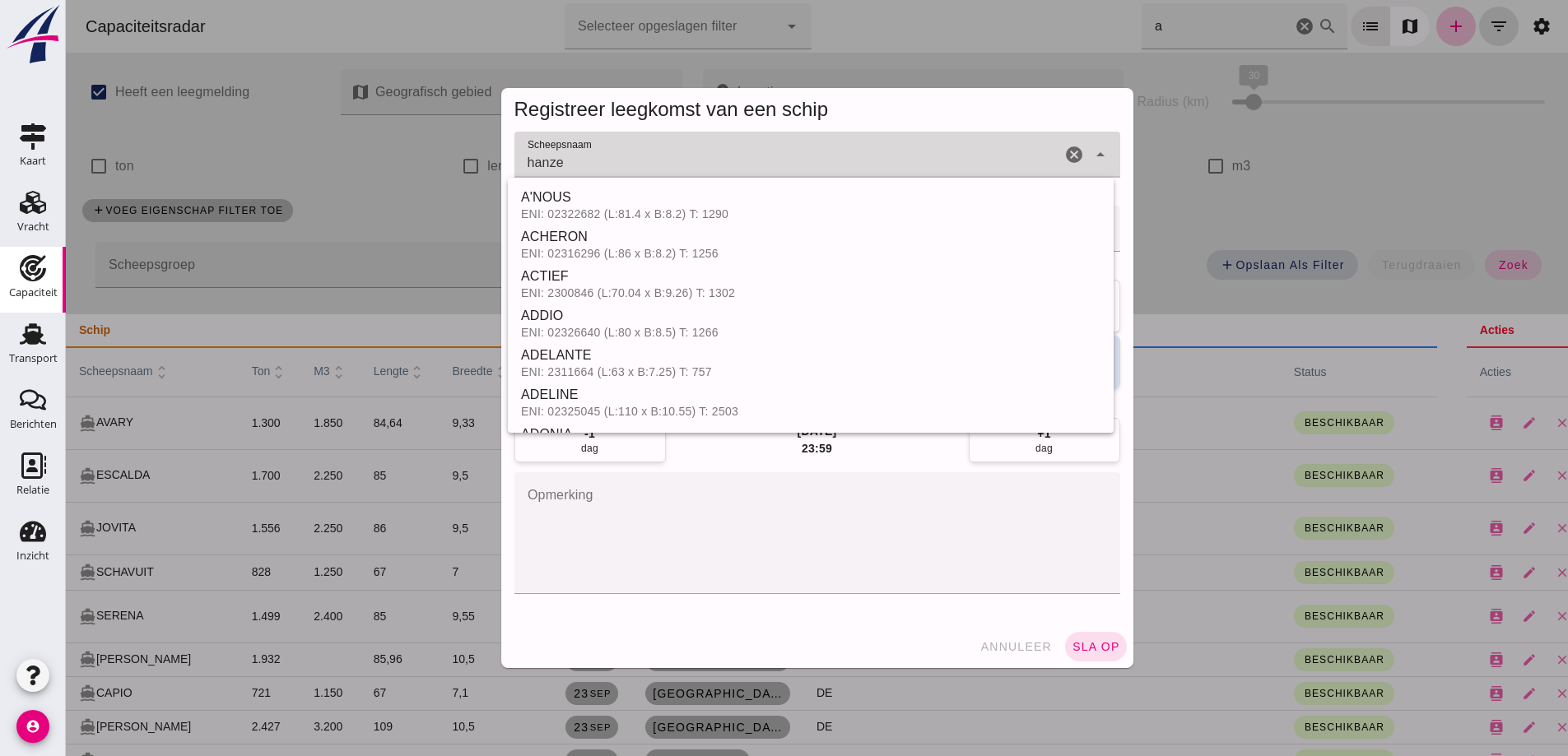
click at [548, 166] on input "hanze" at bounding box center [787, 163] width 546 height 19
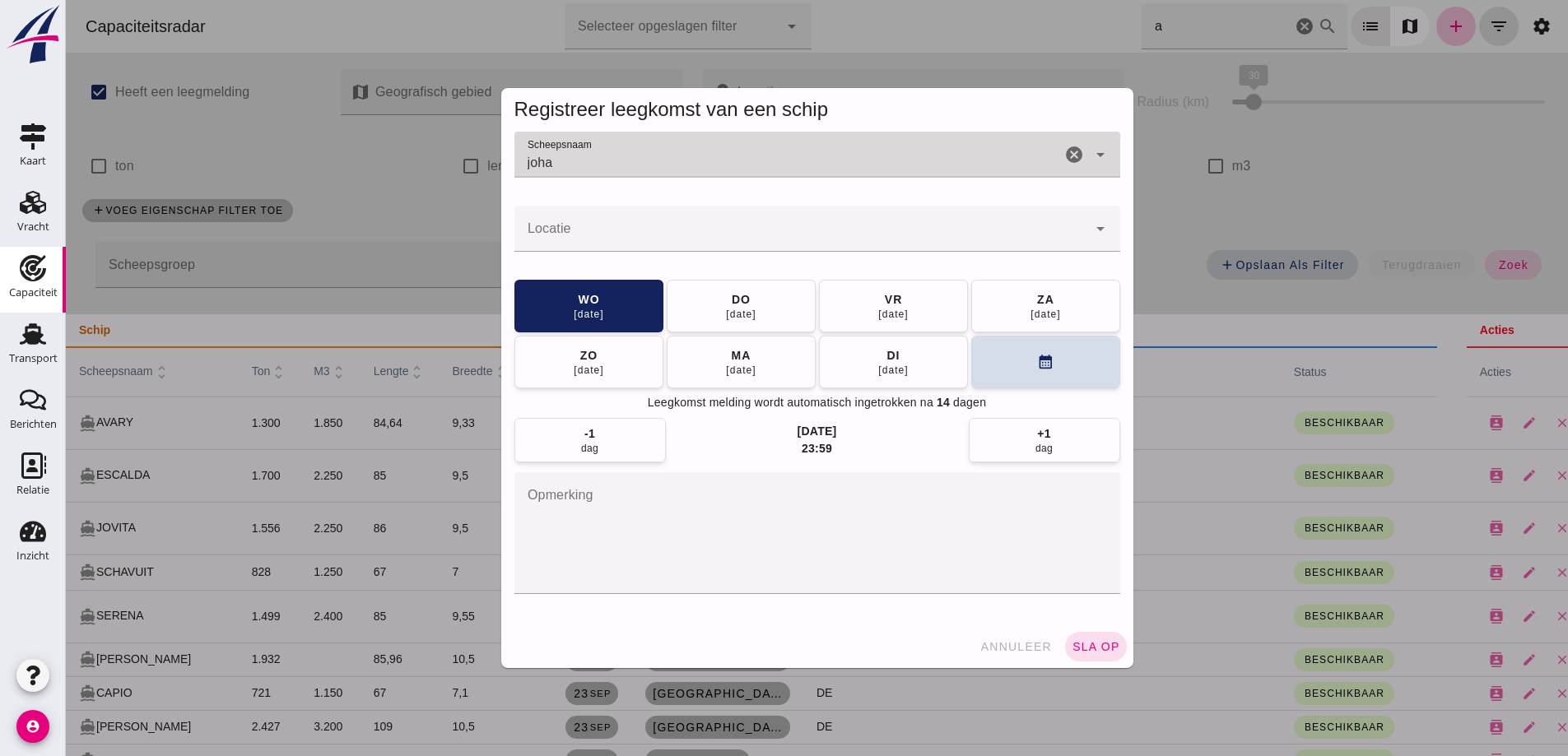
click at [548, 166] on input "joha" at bounding box center [787, 163] width 546 height 19
click at [552, 159] on input "joha" at bounding box center [787, 163] width 546 height 19
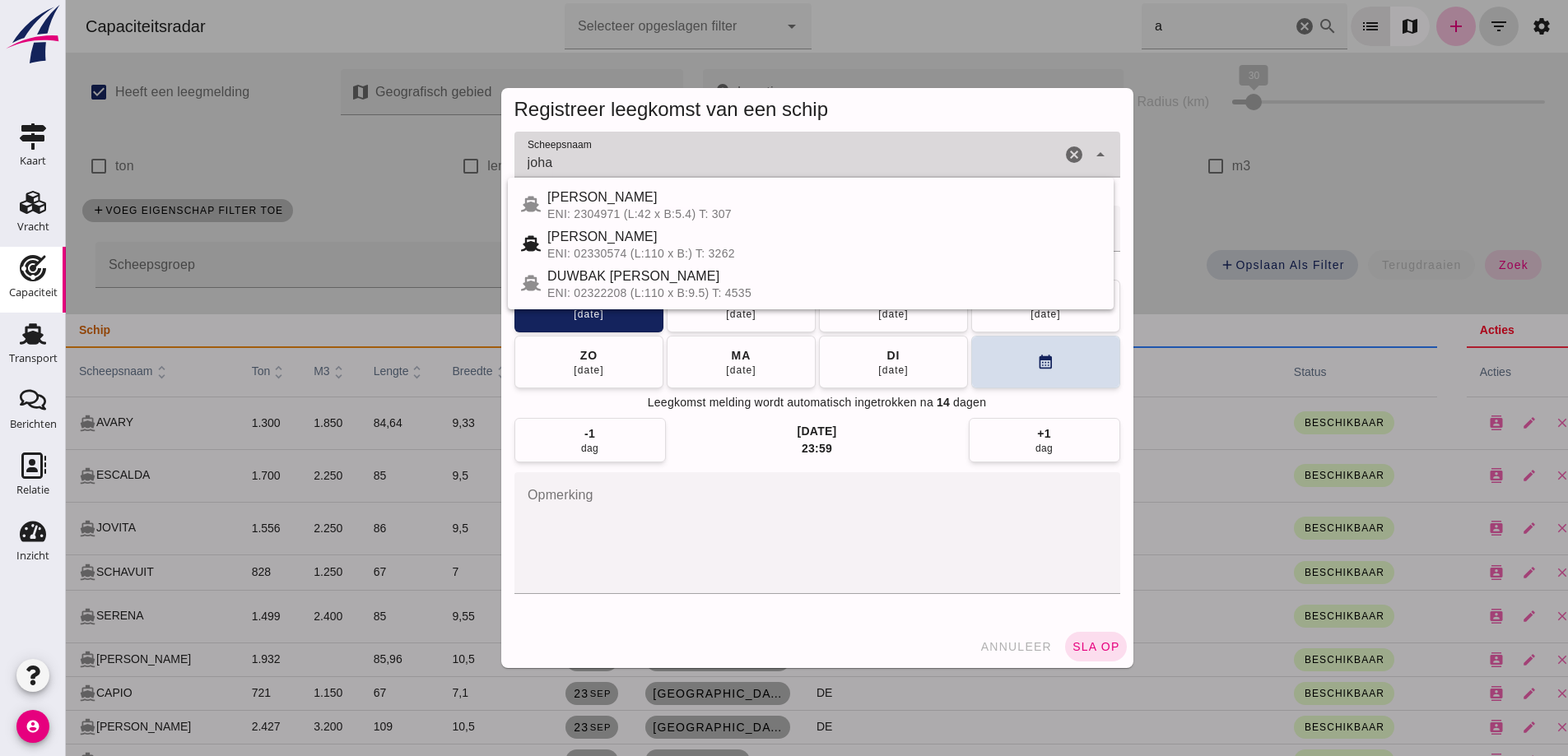
click at [565, 163] on input "joha" at bounding box center [787, 163] width 546 height 19
click at [565, 163] on input "johann" at bounding box center [787, 163] width 546 height 19
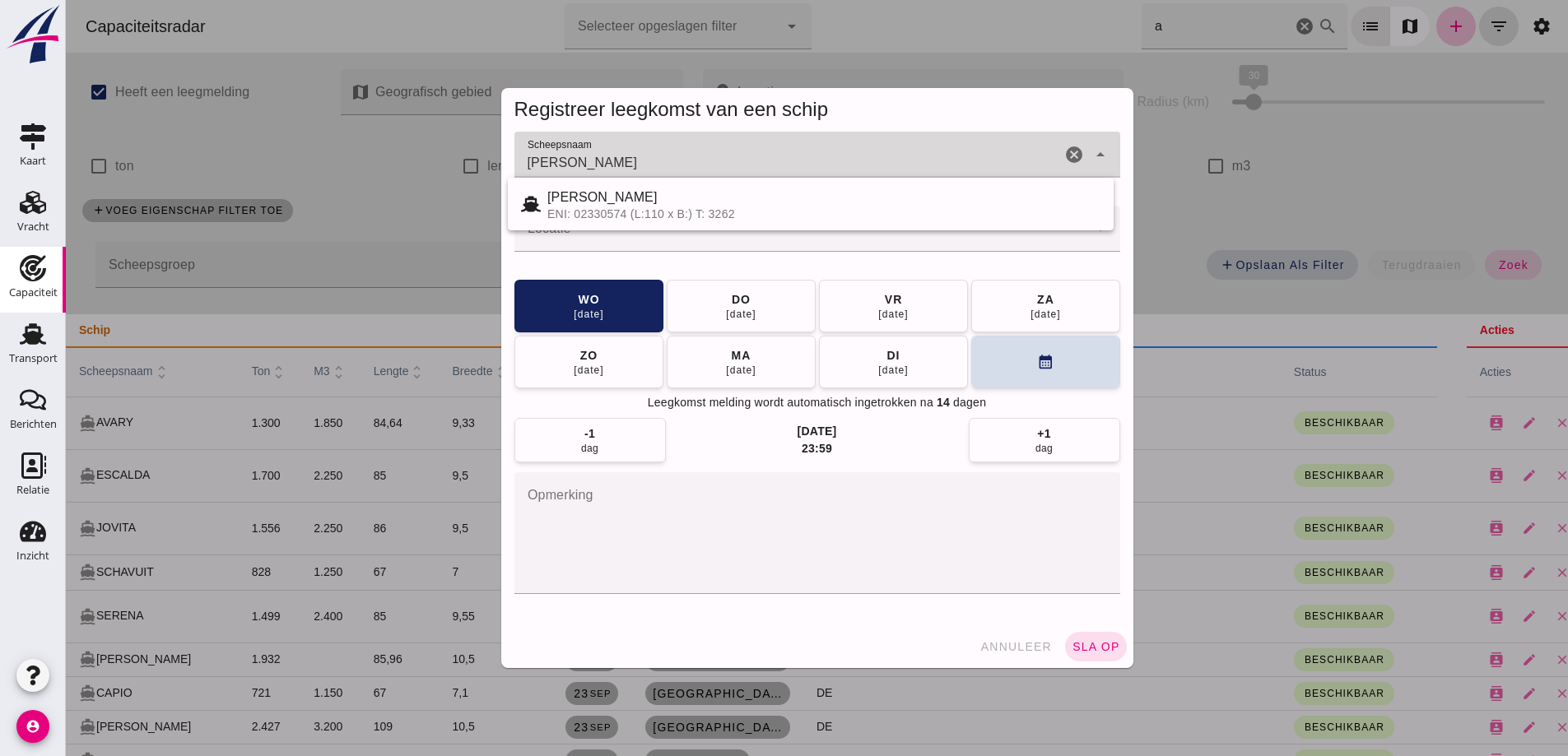
type input "johanna"
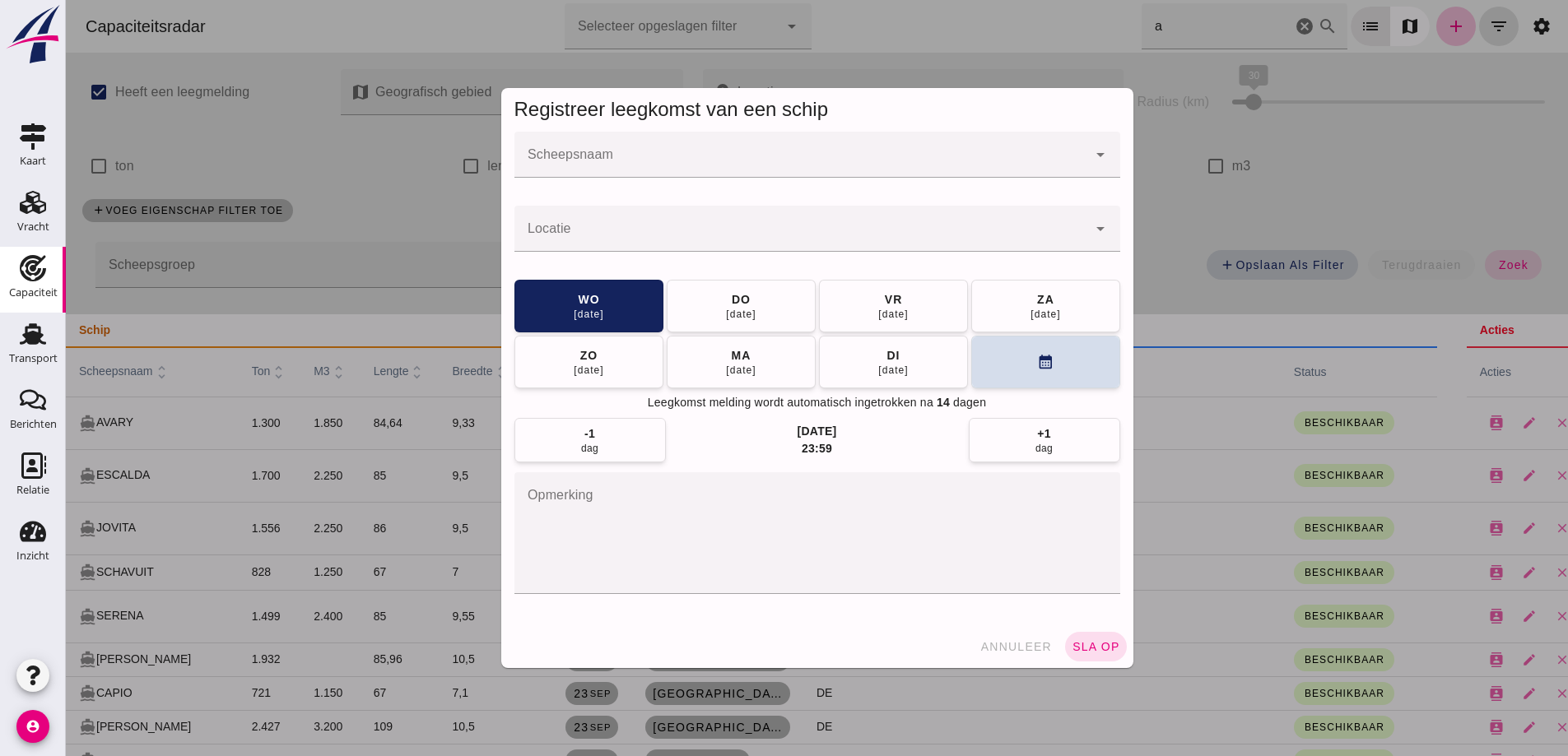
click at [702, 153] on div at bounding box center [800, 155] width 573 height 46
click at [640, 161] on input "Scheepsnaam" at bounding box center [800, 163] width 573 height 19
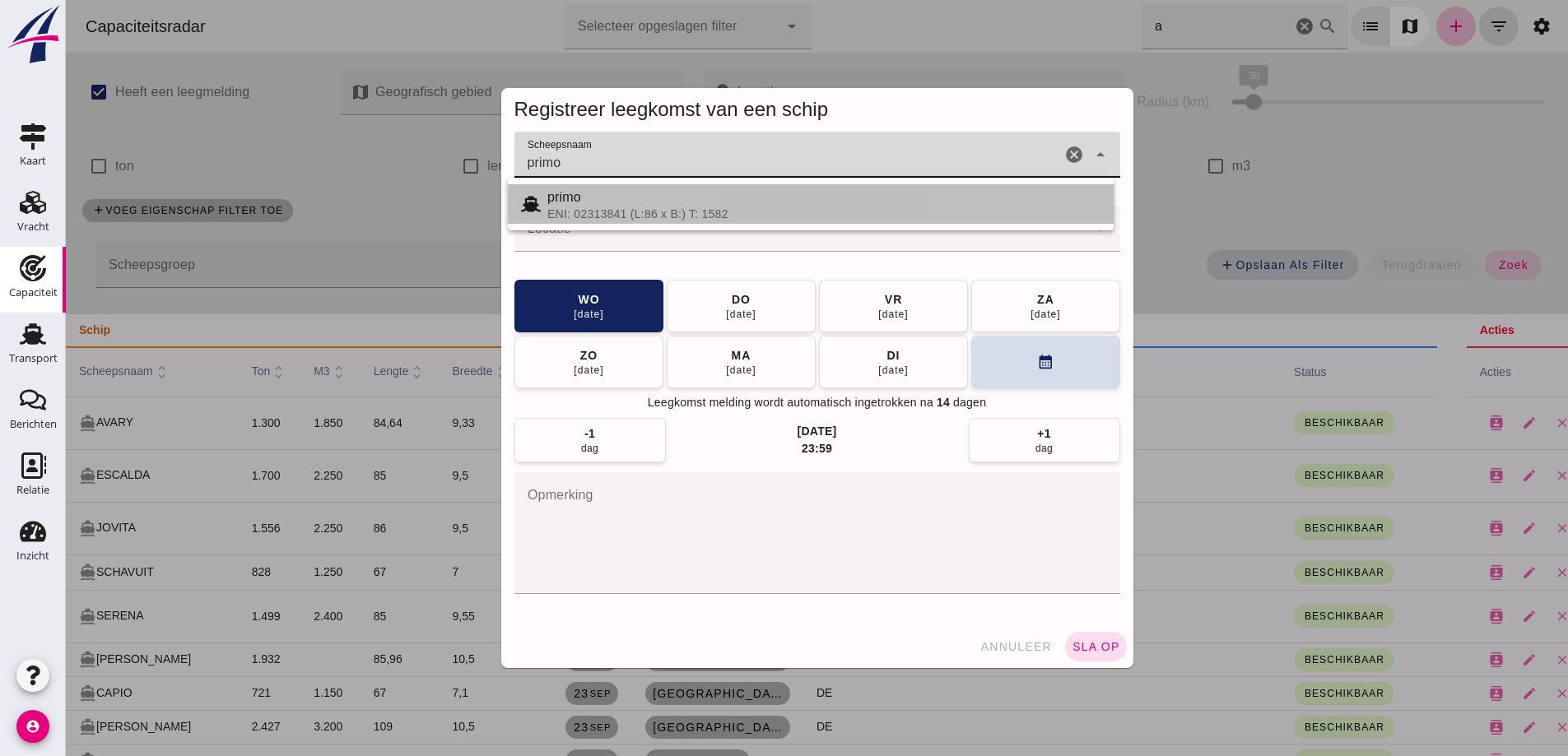
click at [589, 193] on div "primo" at bounding box center [823, 197] width 553 height 19
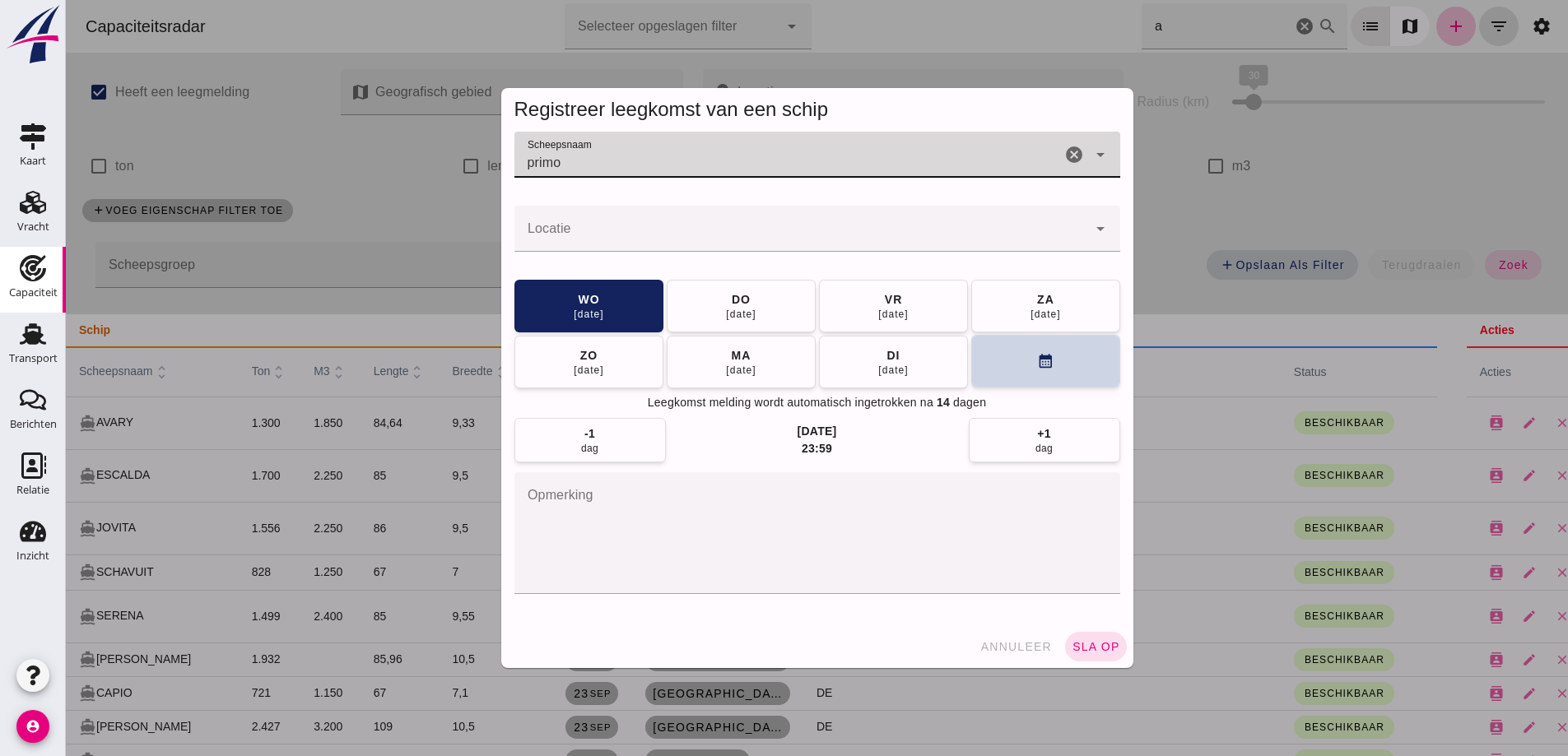
type input "primo"
click at [991, 345] on button "calendar_month" at bounding box center [1045, 361] width 149 height 52
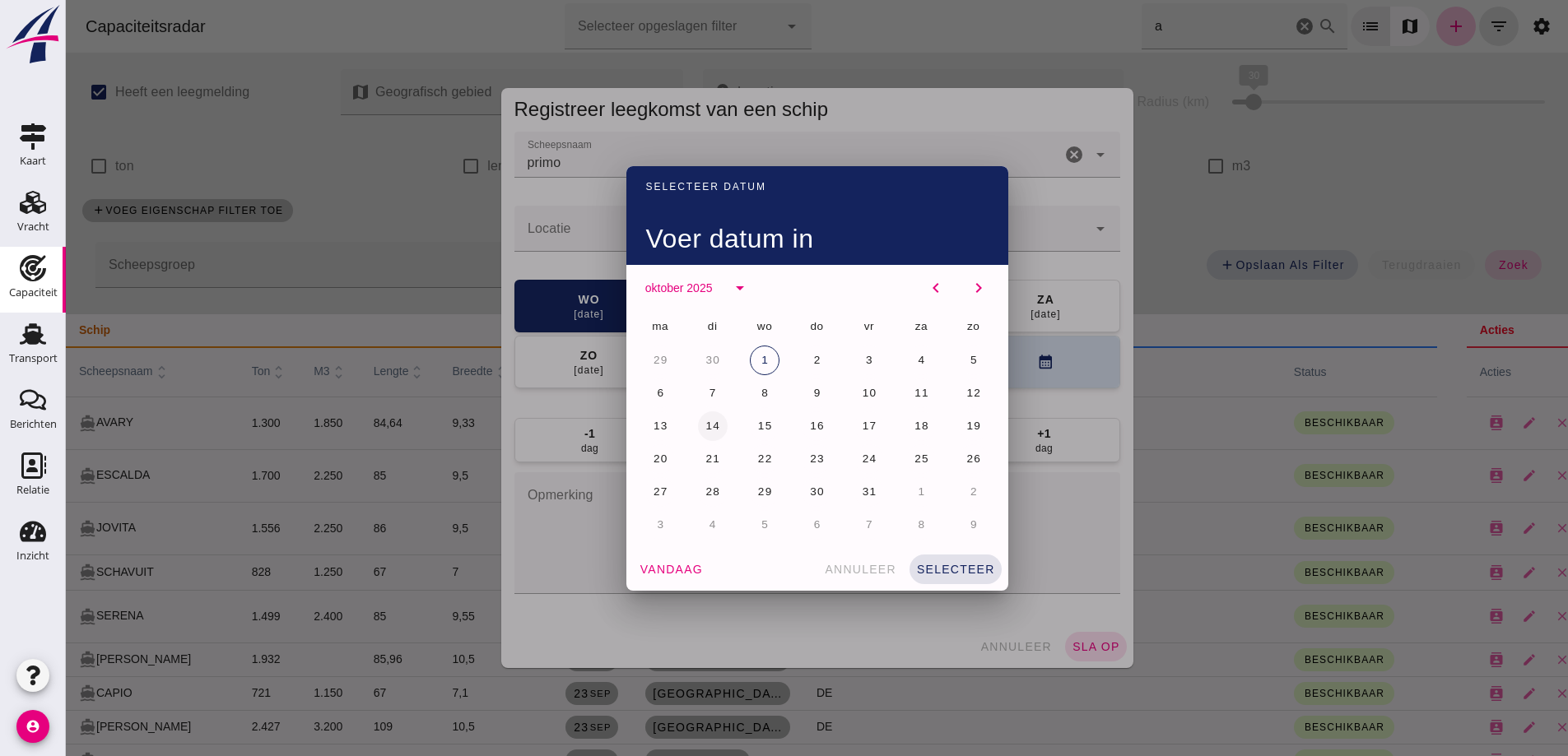
click at [717, 428] on button "14" at bounding box center [713, 426] width 29 height 29
click at [951, 567] on span "selecteer" at bounding box center [956, 569] width 79 height 14
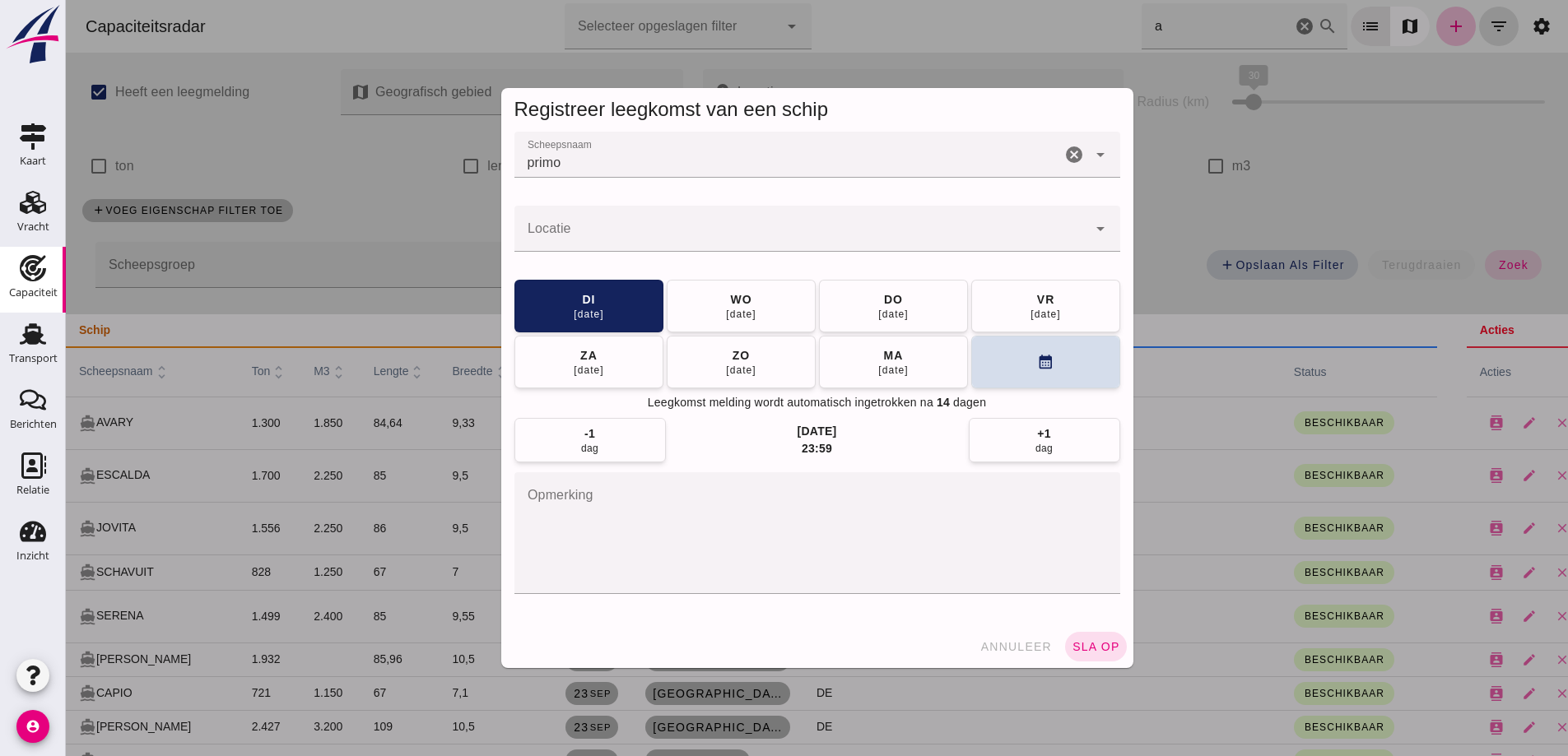
click at [677, 234] on input "Locatie" at bounding box center [800, 237] width 573 height 19
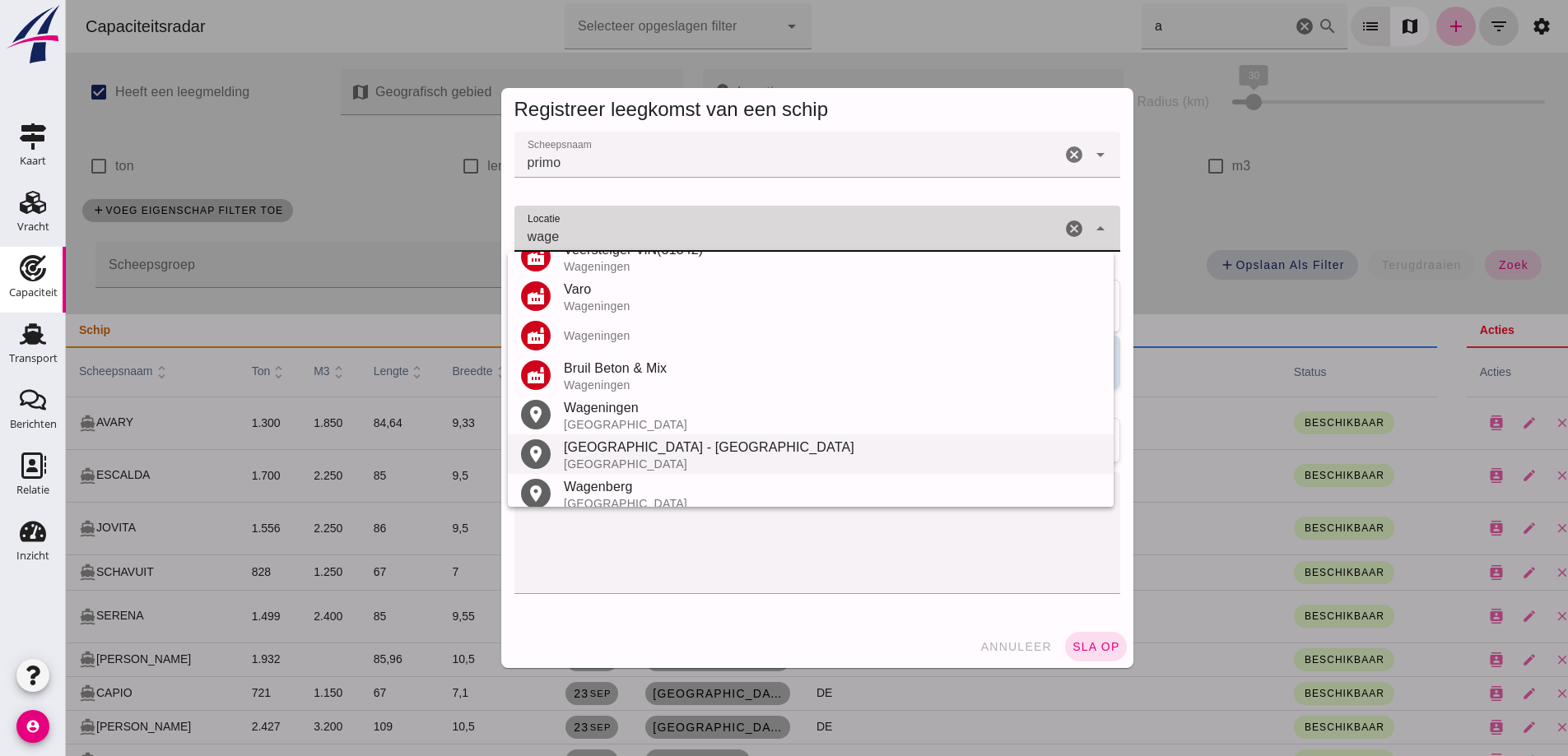
scroll to position [247, 0]
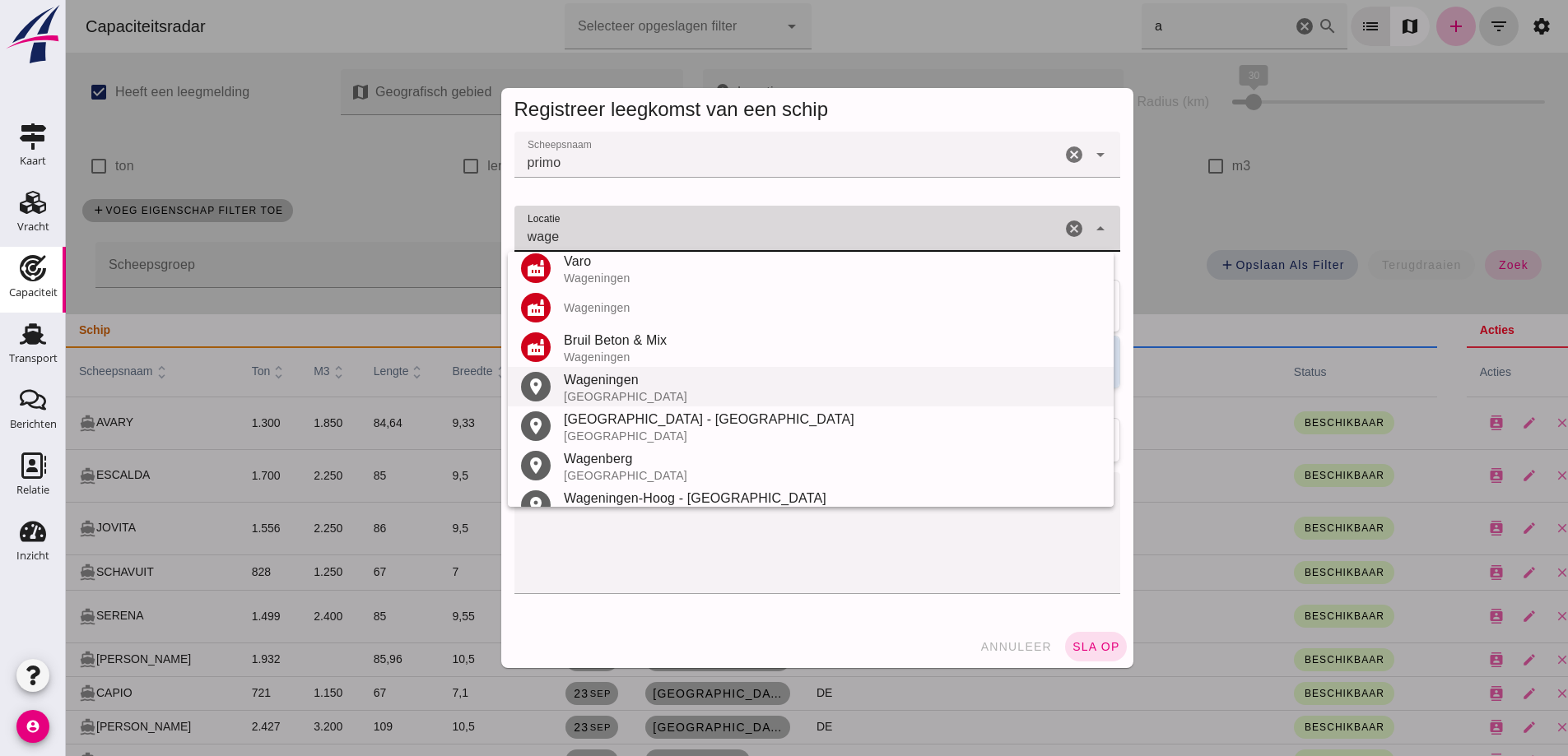
click at [641, 374] on div "Wageningen" at bounding box center [832, 380] width 537 height 19
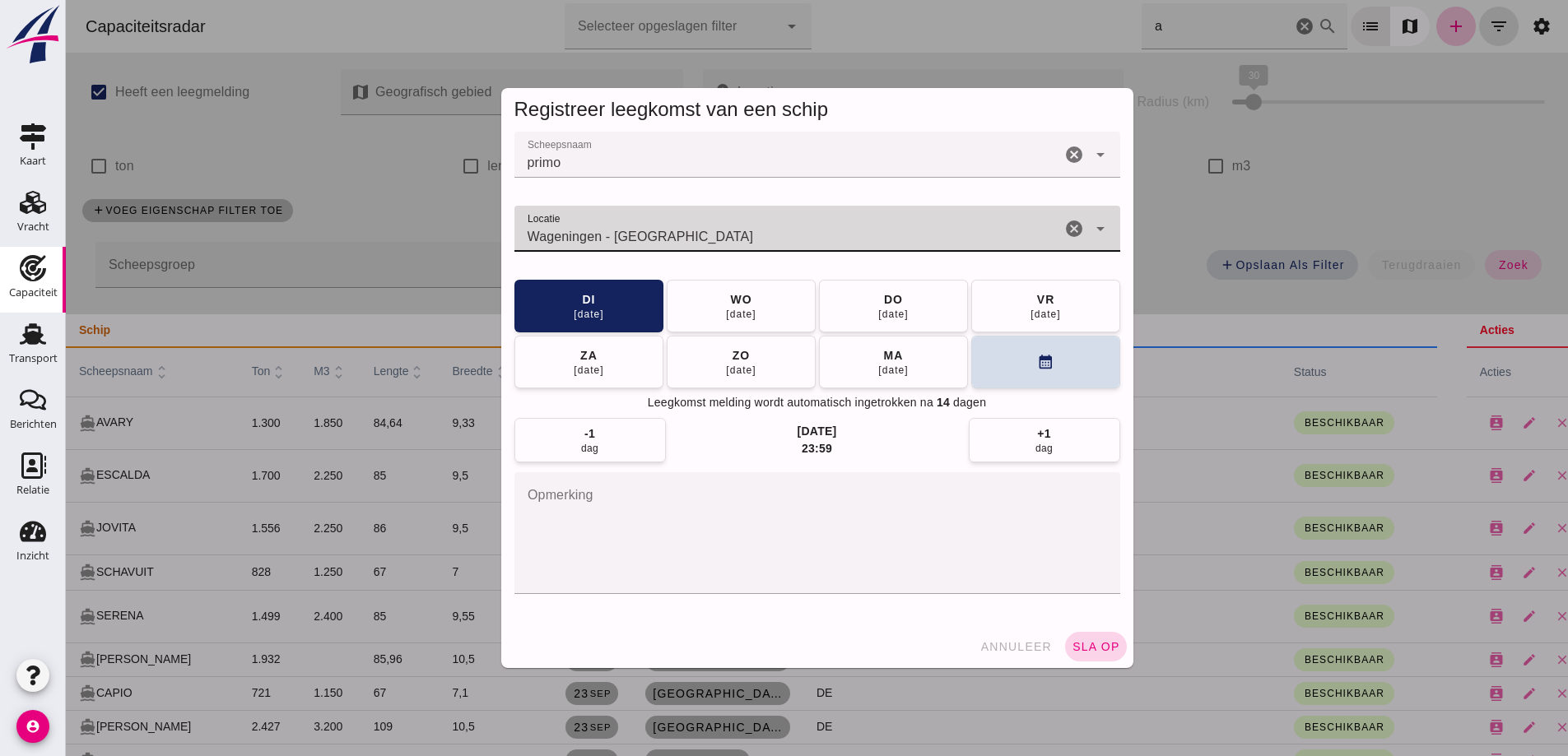
type input "Wageningen - Gelderland"
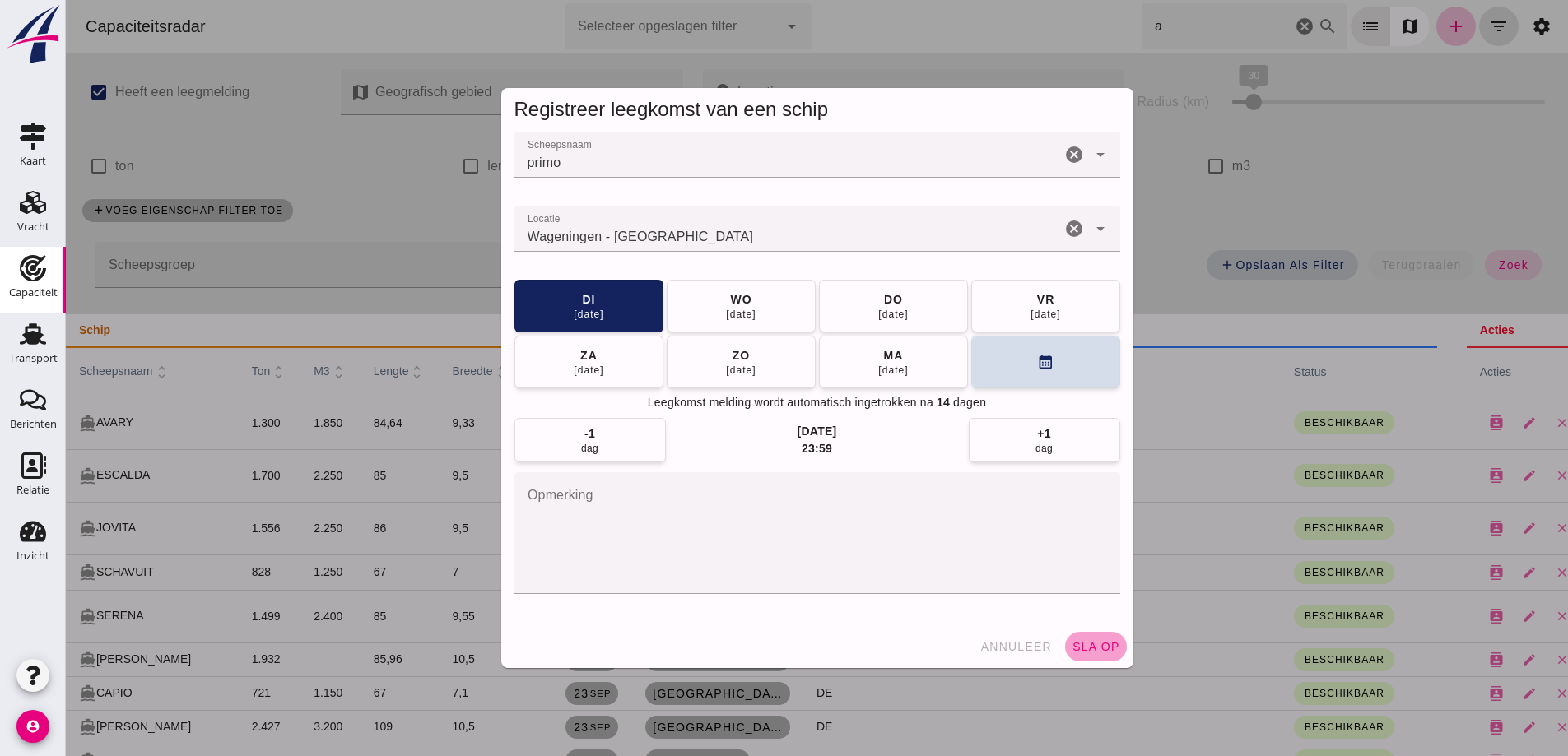
click at [1097, 642] on span "sla op" at bounding box center [1097, 647] width 49 height 14
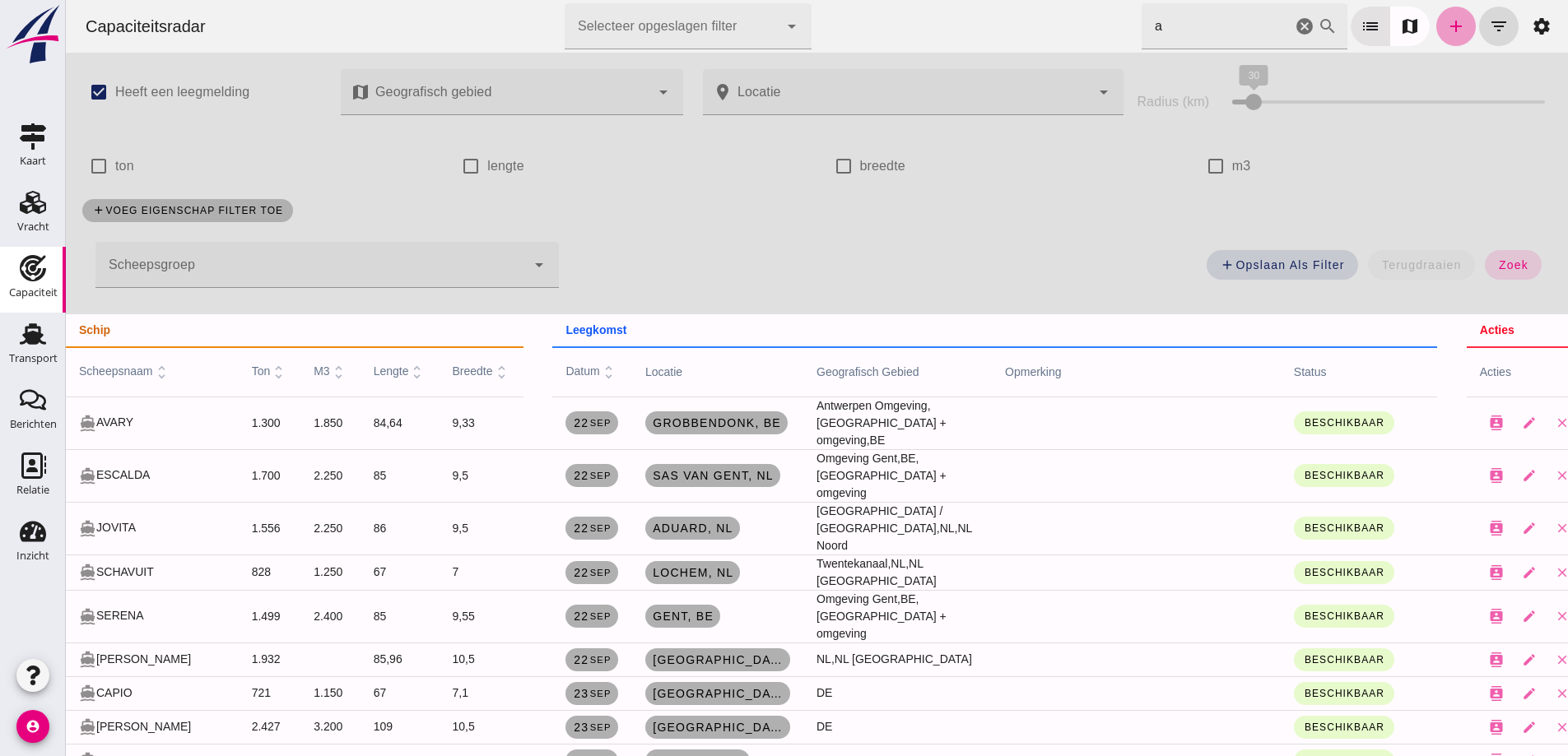
click at [1446, 24] on icon "add" at bounding box center [1456, 26] width 19 height 19
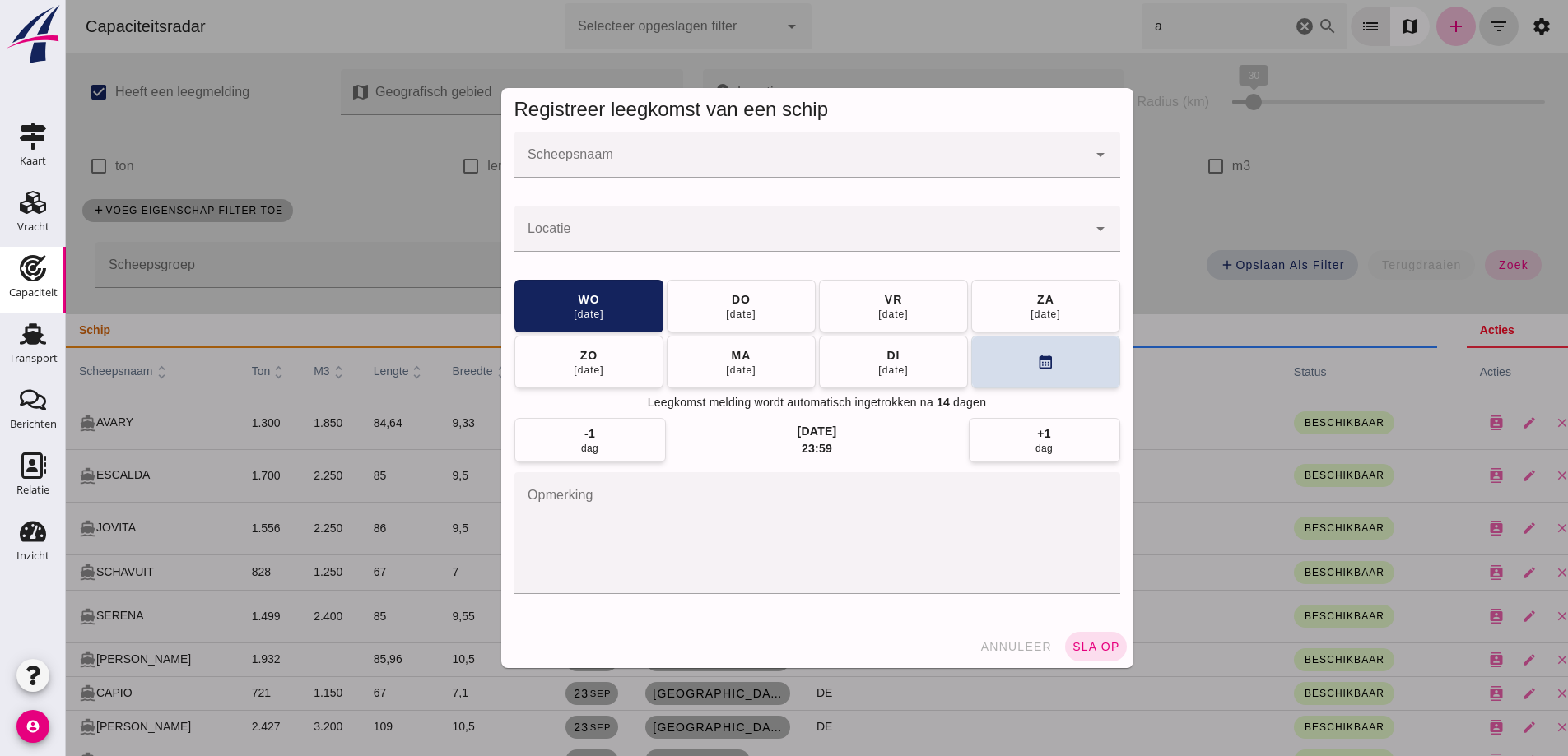
click at [649, 143] on div at bounding box center [800, 155] width 573 height 46
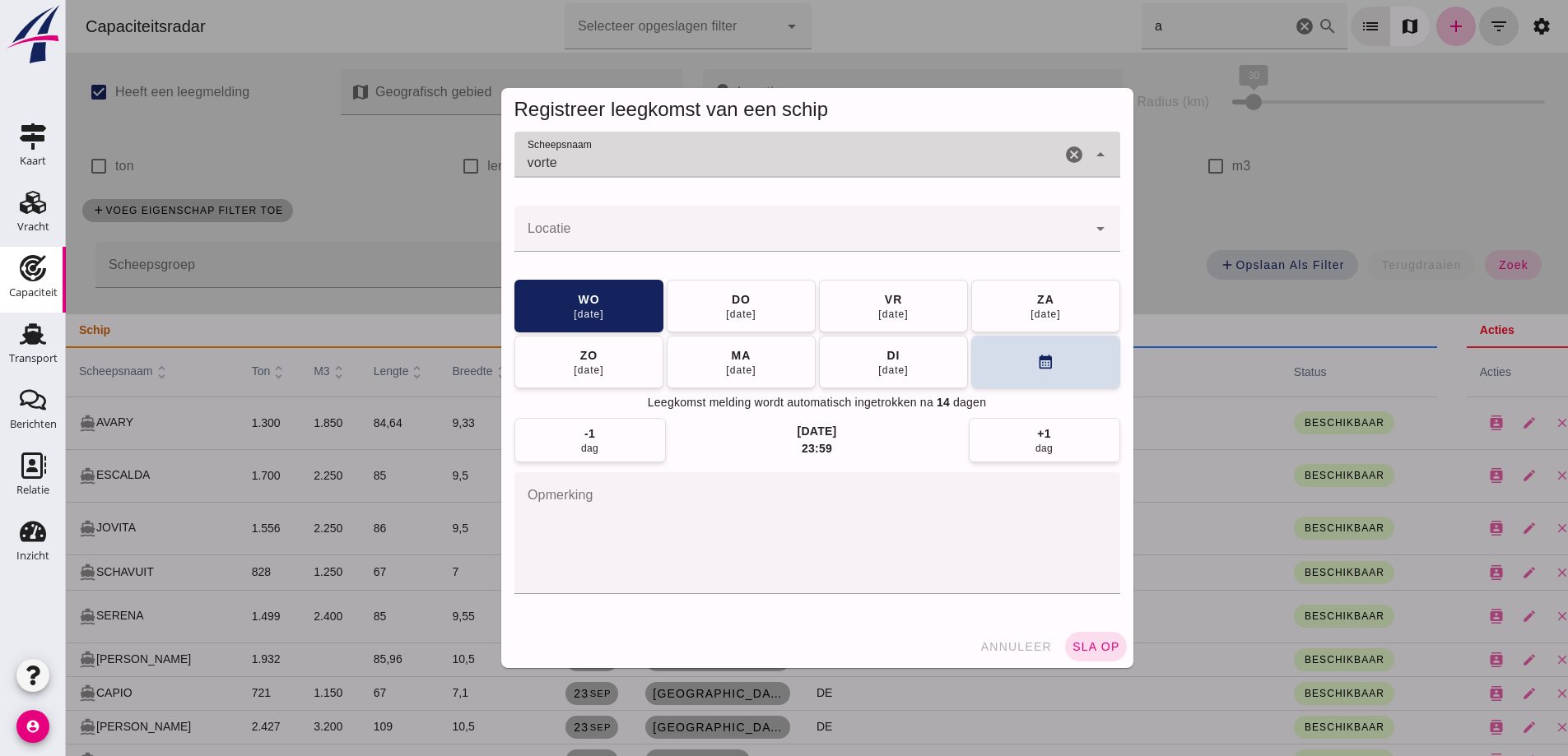
click at [636, 161] on input "vorte" at bounding box center [787, 163] width 546 height 19
click at [562, 164] on input "vorte" at bounding box center [787, 163] width 546 height 19
click at [553, 156] on input "vorte" at bounding box center [787, 163] width 546 height 19
click at [552, 162] on input "vorte" at bounding box center [787, 163] width 546 height 19
click at [623, 161] on input "vorte" at bounding box center [787, 163] width 546 height 19
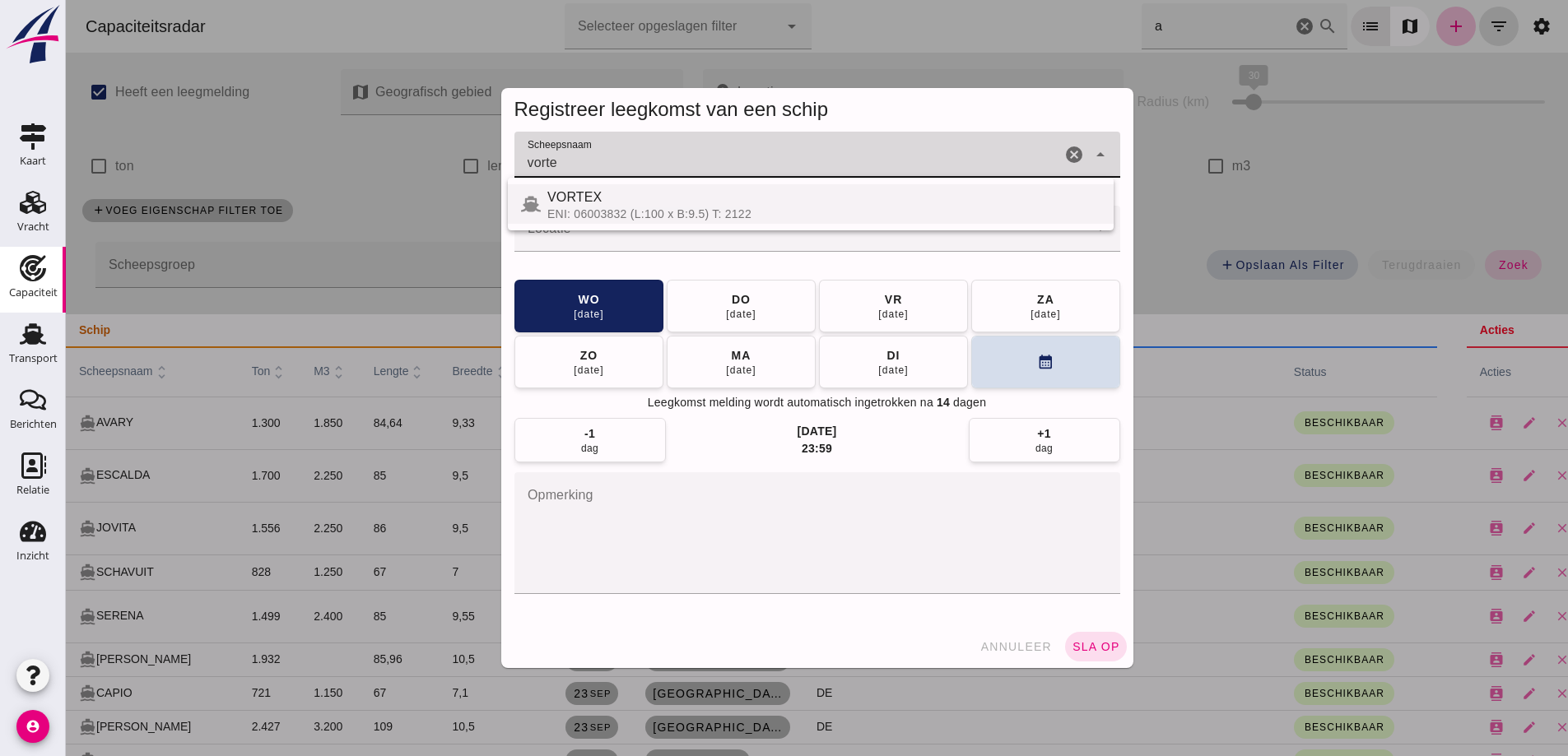
click at [595, 213] on div "ENI: 06003832 (L:100 x B:9.5) T: 2122" at bounding box center [823, 214] width 553 height 14
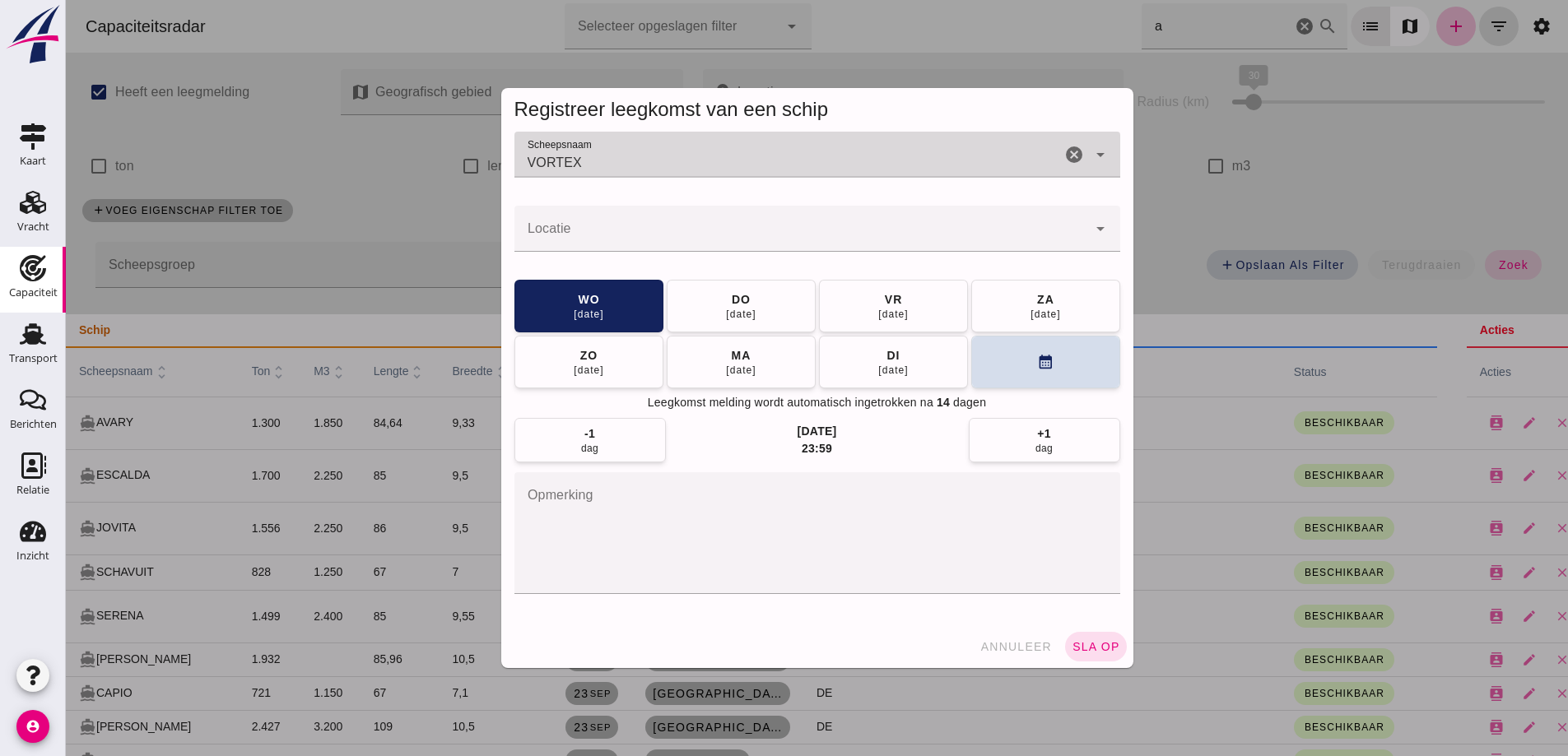
type input "VORTEX"
click at [605, 303] on button "wo 01 okt" at bounding box center [588, 306] width 149 height 52
click at [623, 217] on div at bounding box center [800, 228] width 573 height 46
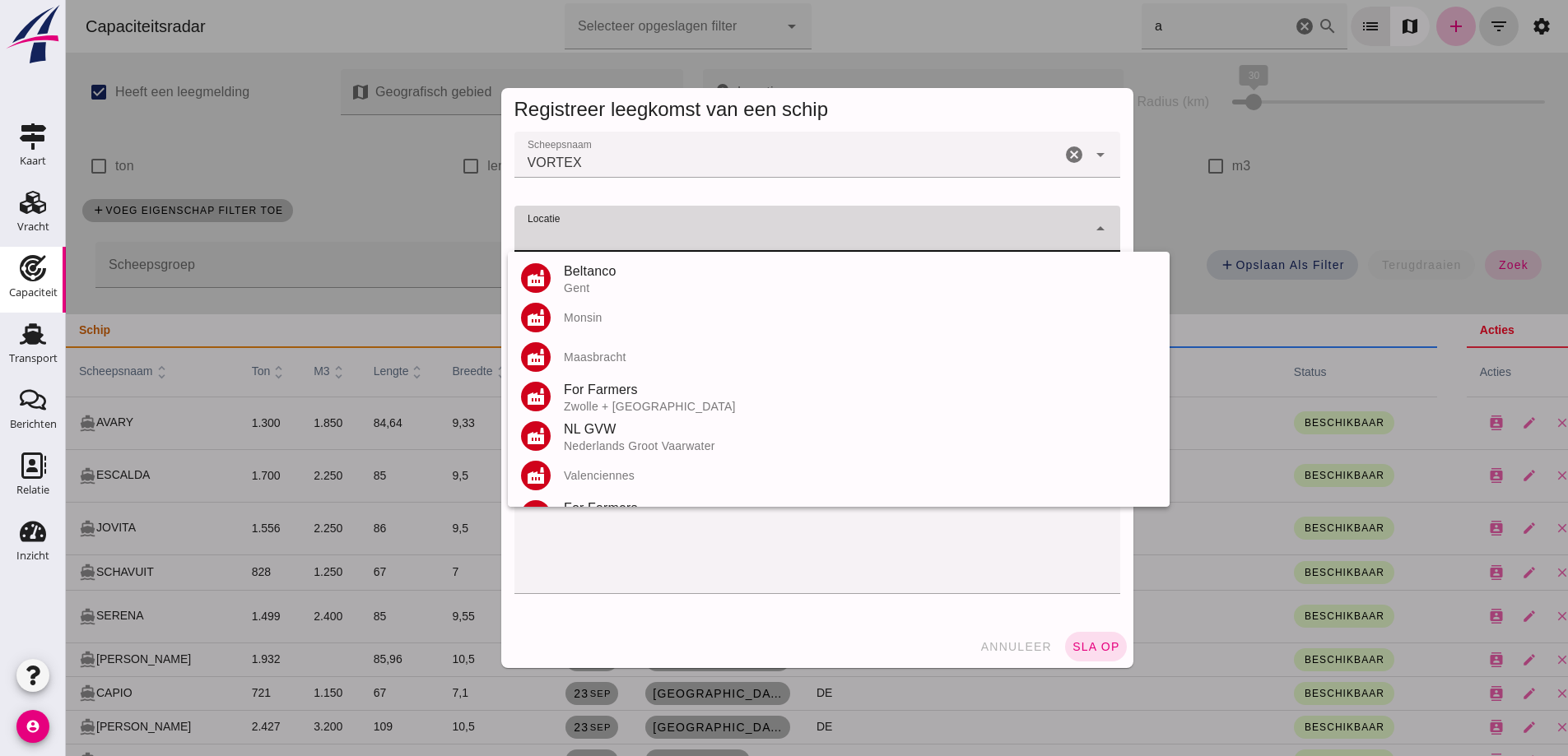
click at [563, 231] on input "Locatie" at bounding box center [800, 237] width 573 height 19
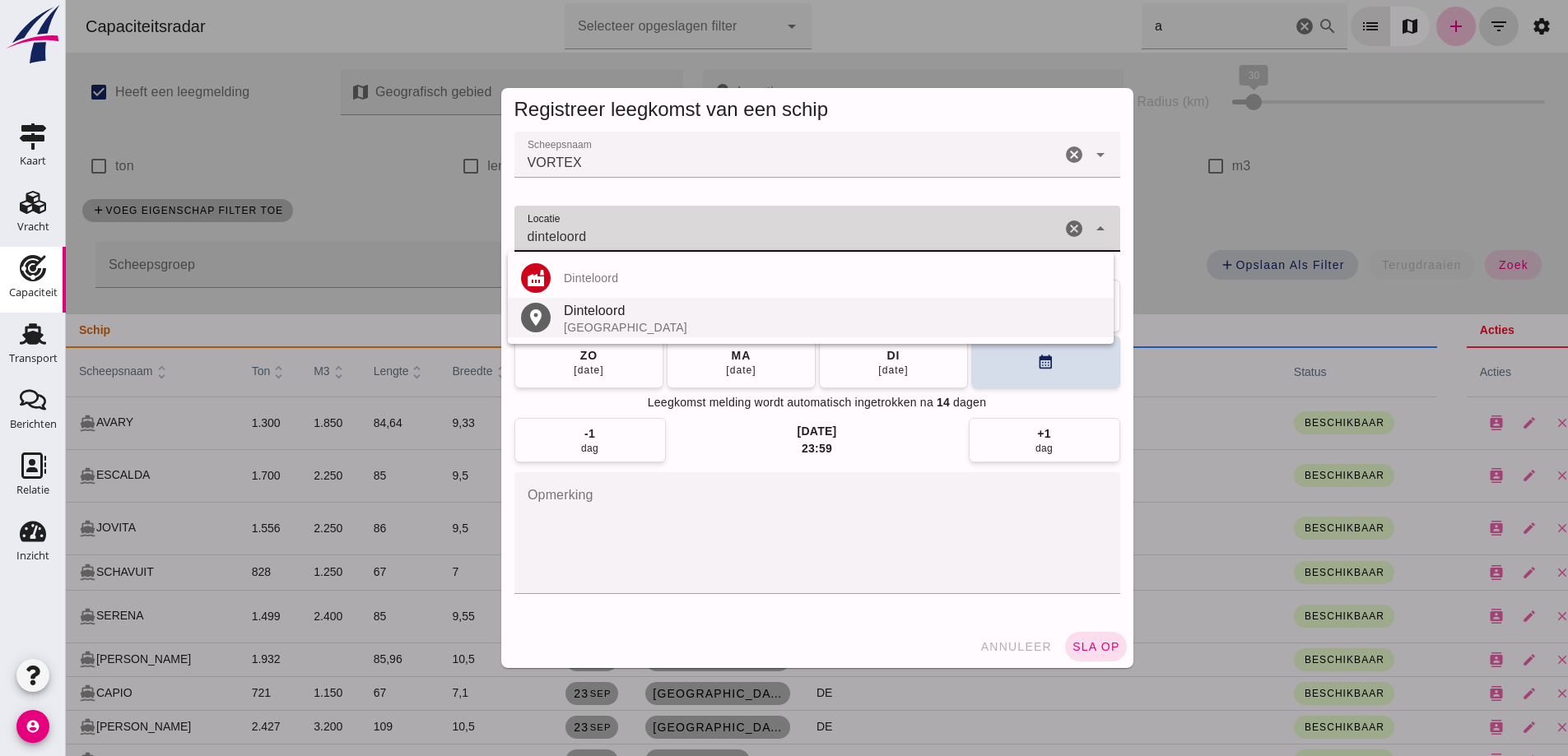
click at [603, 319] on div "Dinteloord" at bounding box center [832, 311] width 537 height 19
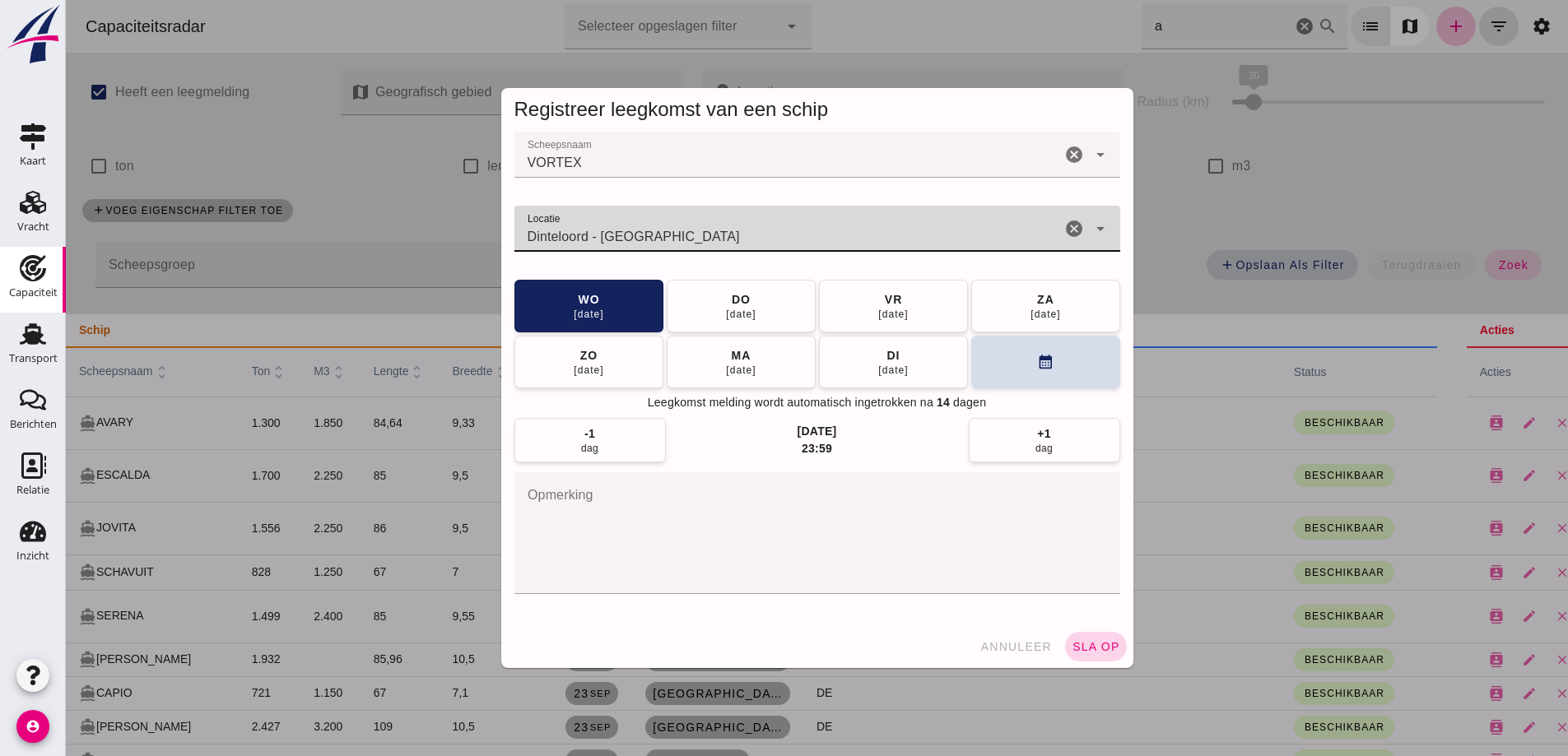
type input "Dinteloord - Noord-Brabant"
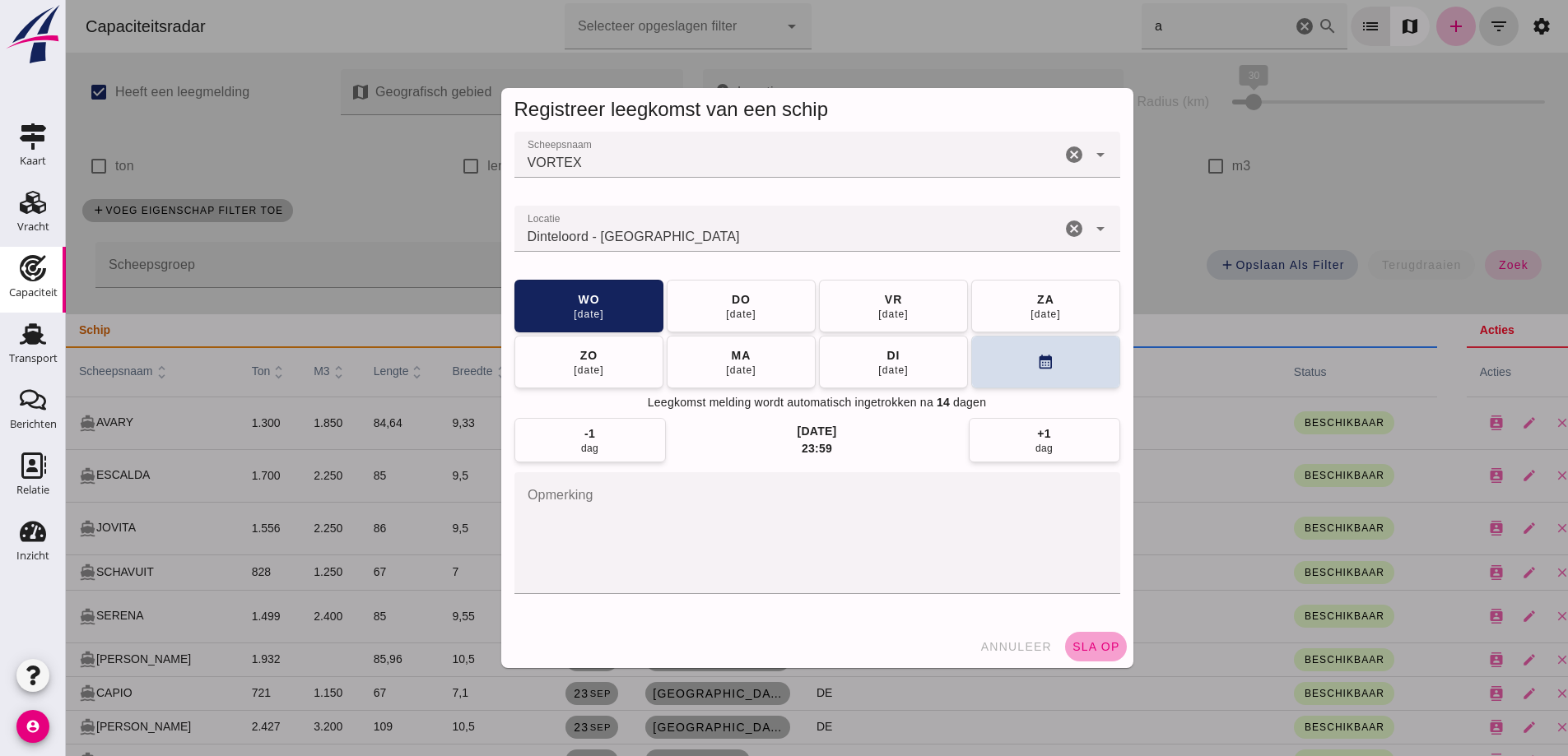
click at [1104, 645] on span "sla op" at bounding box center [1097, 647] width 49 height 14
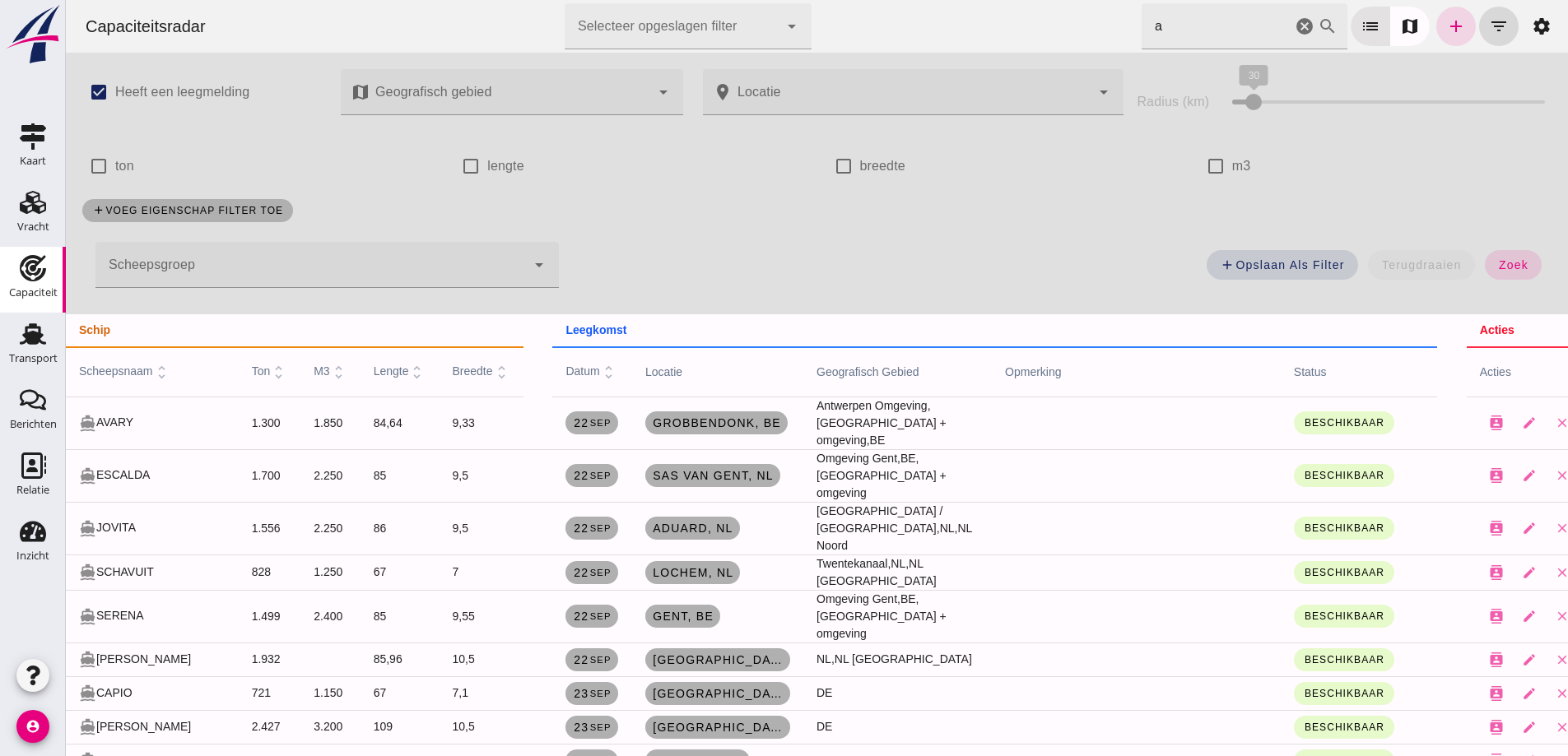
drag, startPoint x: 1396, startPoint y: 127, endPoint x: 1407, endPoint y: 102, distance: 27.3
click at [1396, 127] on div "Radius (km) 30 30" at bounding box center [1342, 101] width 428 height 71
click at [1455, 22] on link "add" at bounding box center [1456, 26] width 40 height 40
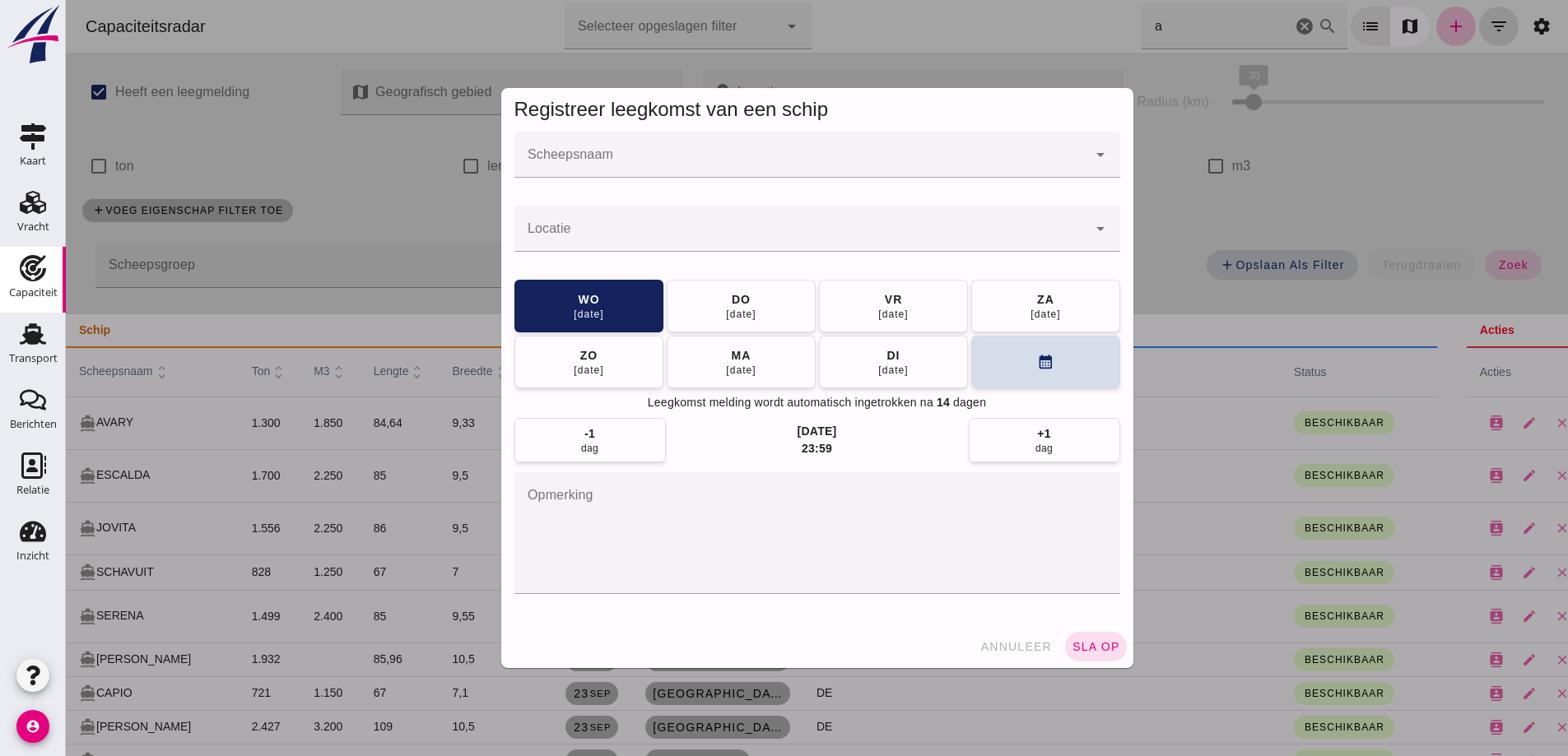
click at [1282, 368] on div at bounding box center [818, 378] width 1503 height 756
click at [622, 147] on div at bounding box center [818, 378] width 1503 height 756
click at [616, 157] on div at bounding box center [818, 378] width 1503 height 756
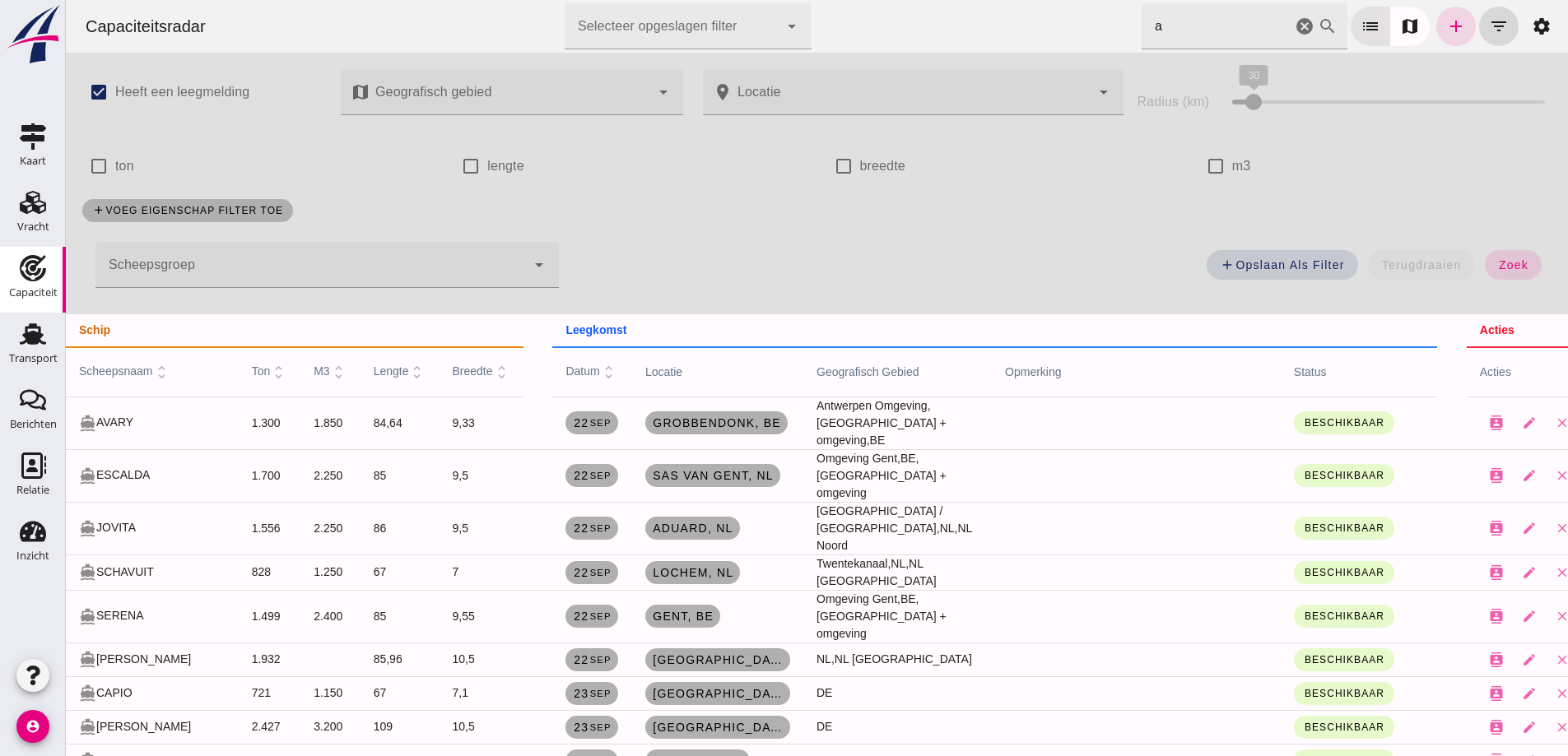
click at [576, 156] on div at bounding box center [818, 378] width 1503 height 756
click at [1437, 32] on link "add" at bounding box center [1456, 26] width 40 height 40
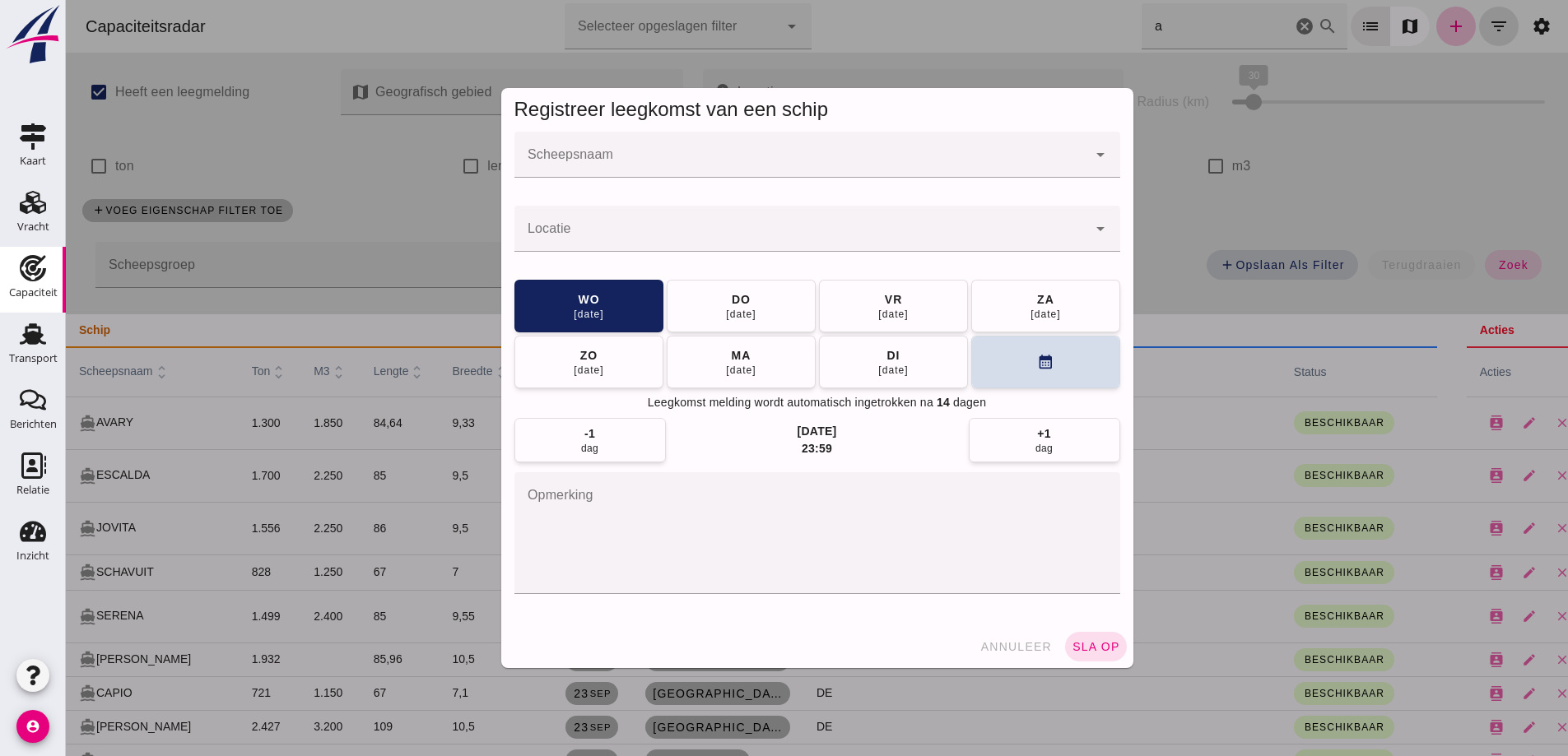
drag, startPoint x: 1292, startPoint y: 175, endPoint x: 602, endPoint y: 157, distance: 690.2
click at [1292, 175] on div at bounding box center [818, 378] width 1503 height 756
click at [608, 148] on div at bounding box center [818, 378] width 1503 height 756
click at [602, 157] on div at bounding box center [818, 378] width 1503 height 756
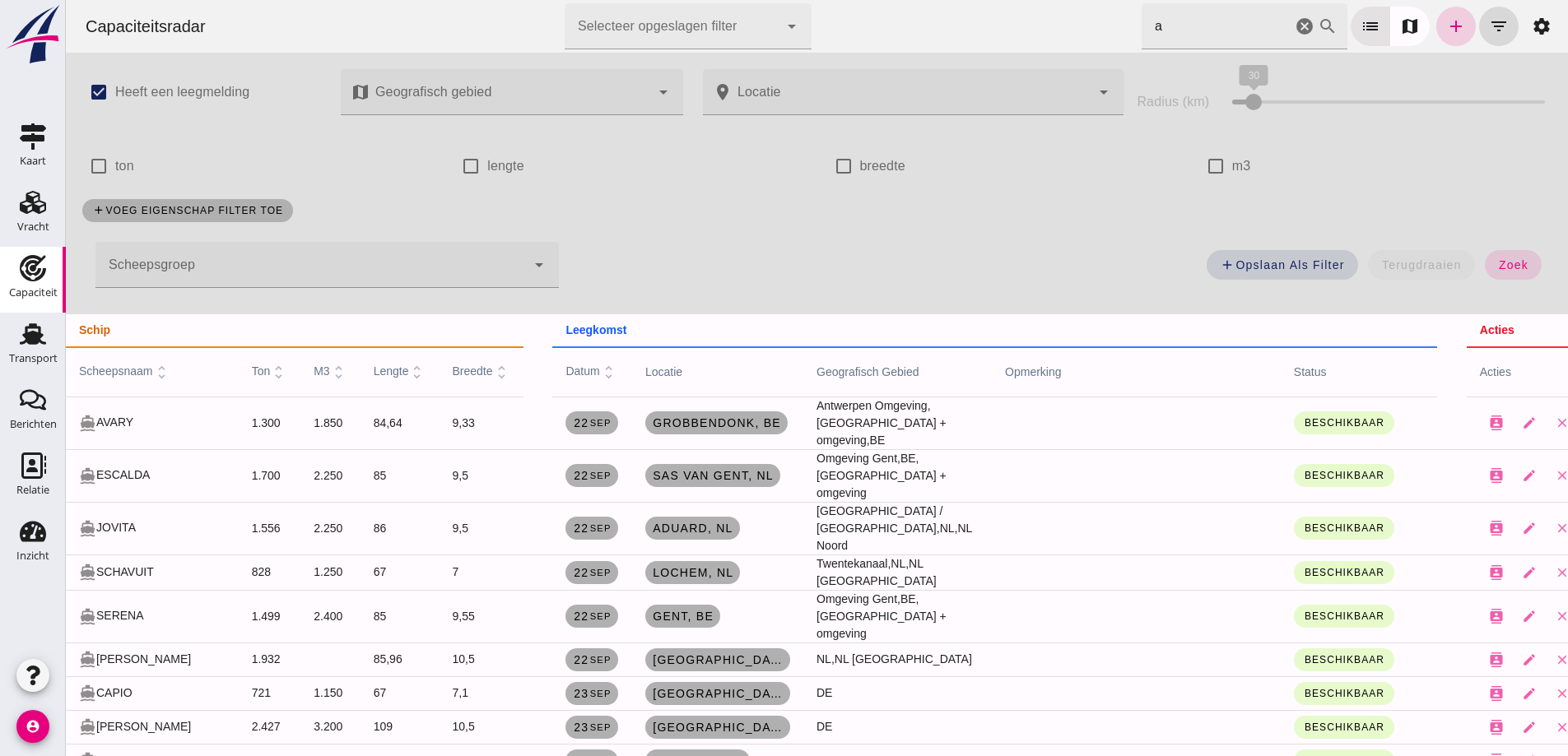
click at [1450, 22] on icon "add" at bounding box center [1456, 26] width 19 height 19
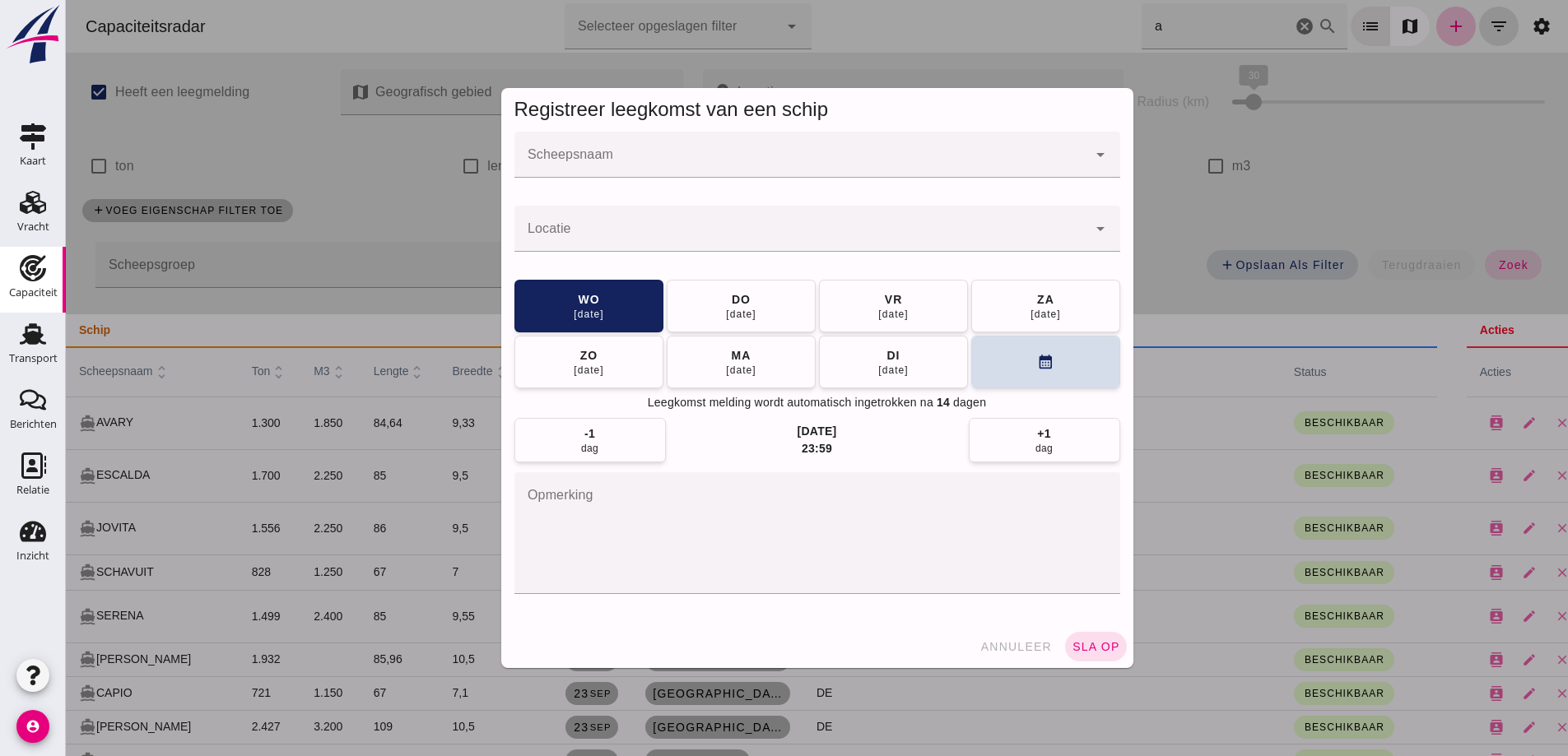
click at [582, 155] on input "Scheepsnaam" at bounding box center [800, 163] width 573 height 19
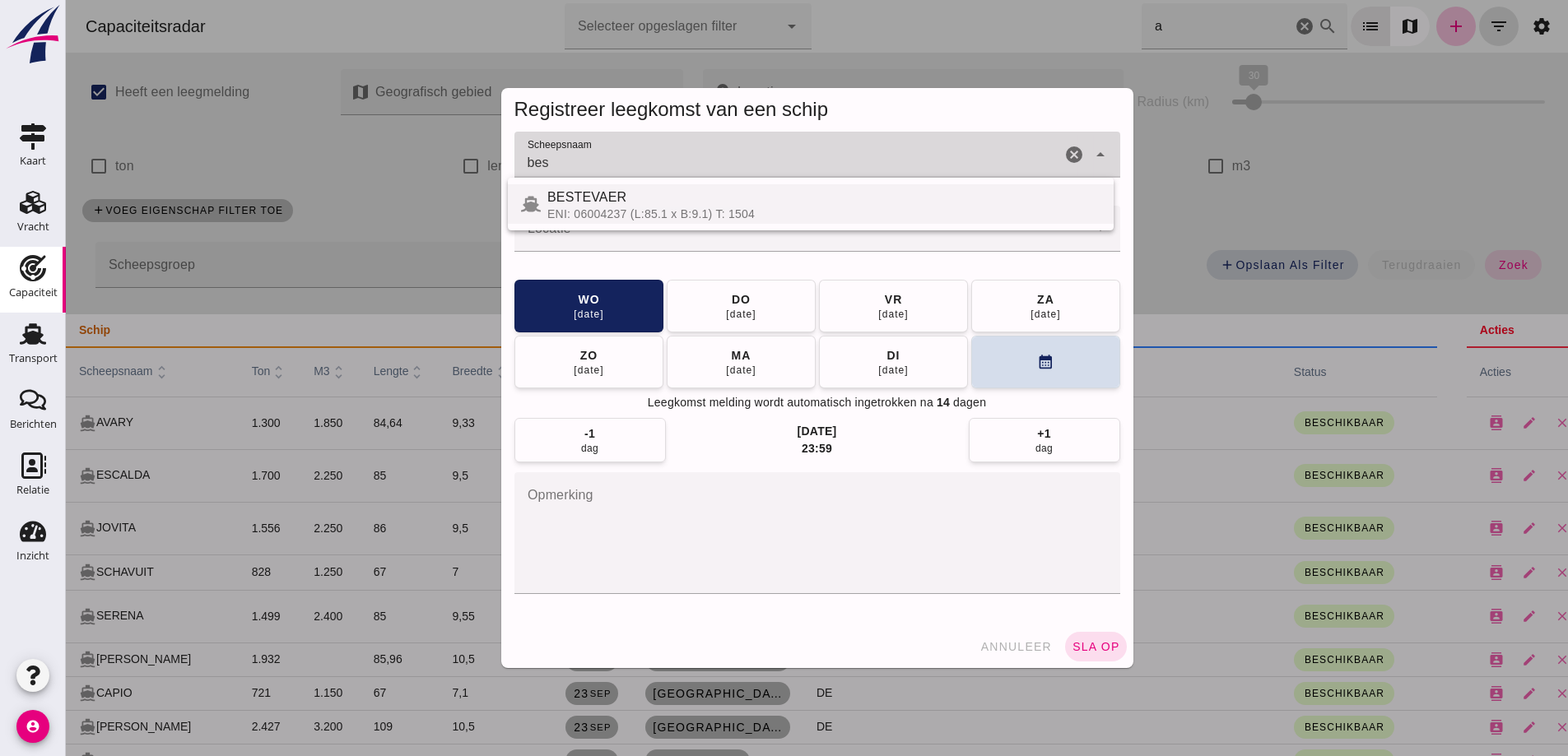
click at [639, 215] on div "ENI: 06004237 (L:85.1 x B:9.1) T: 1504" at bounding box center [823, 214] width 553 height 14
click at [635, 202] on div "BESTEVAER" at bounding box center [823, 197] width 553 height 19
click at [594, 204] on div "BESTEVAER" at bounding box center [823, 197] width 553 height 19
type input "BESTEVAER"
click at [578, 230] on input "Locatie" at bounding box center [800, 237] width 573 height 19
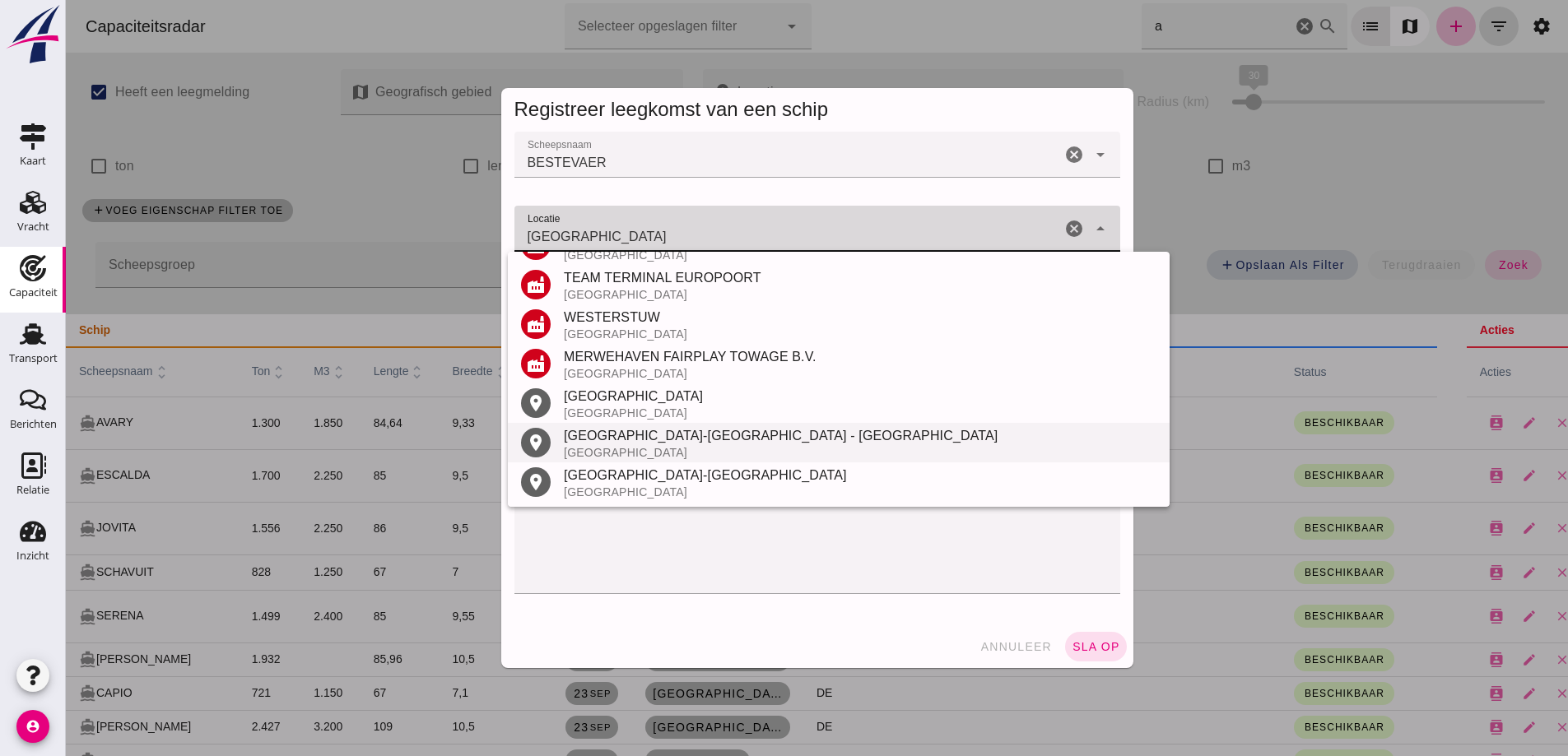
scroll to position [430, 0]
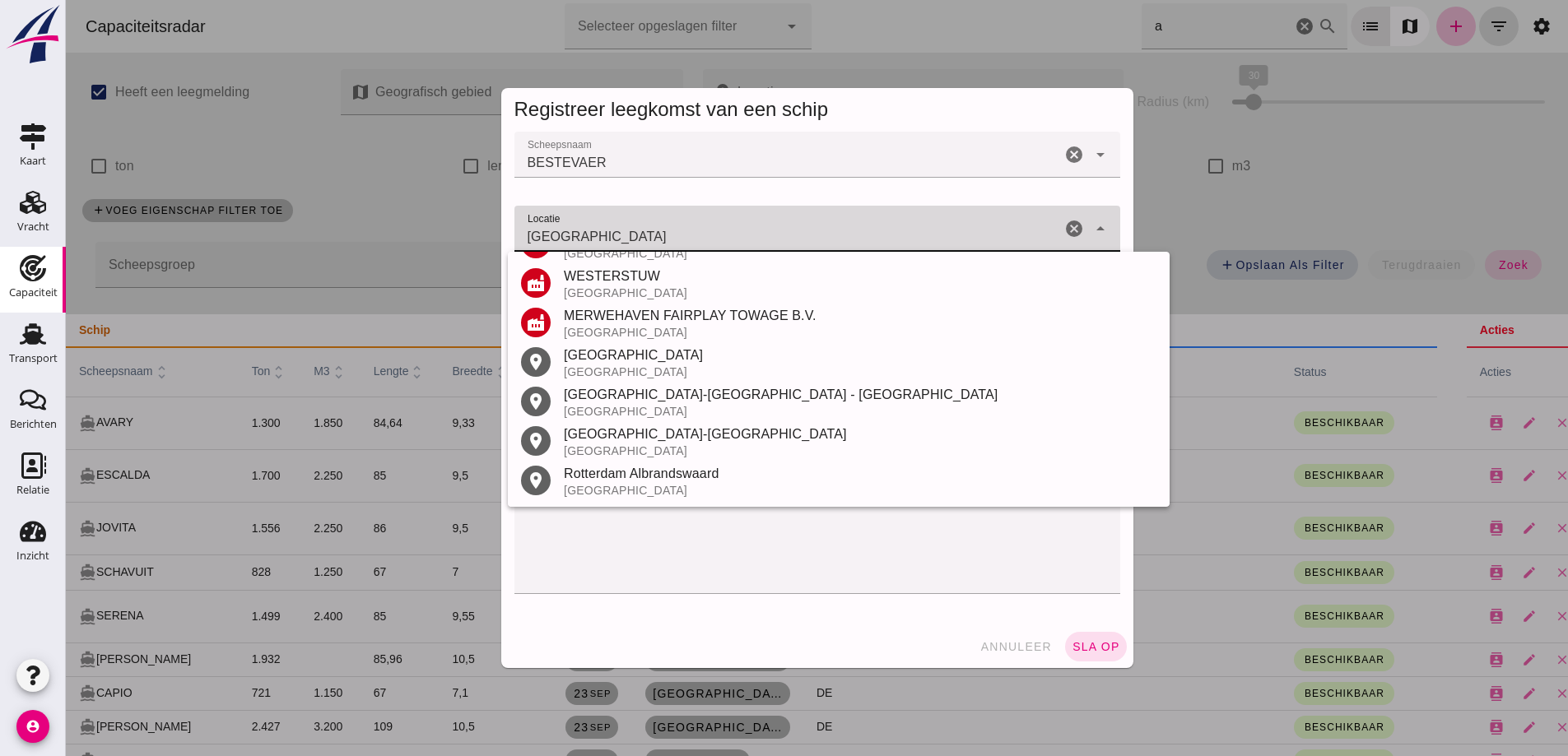
click at [621, 370] on div "Nederland" at bounding box center [860, 372] width 593 height 14
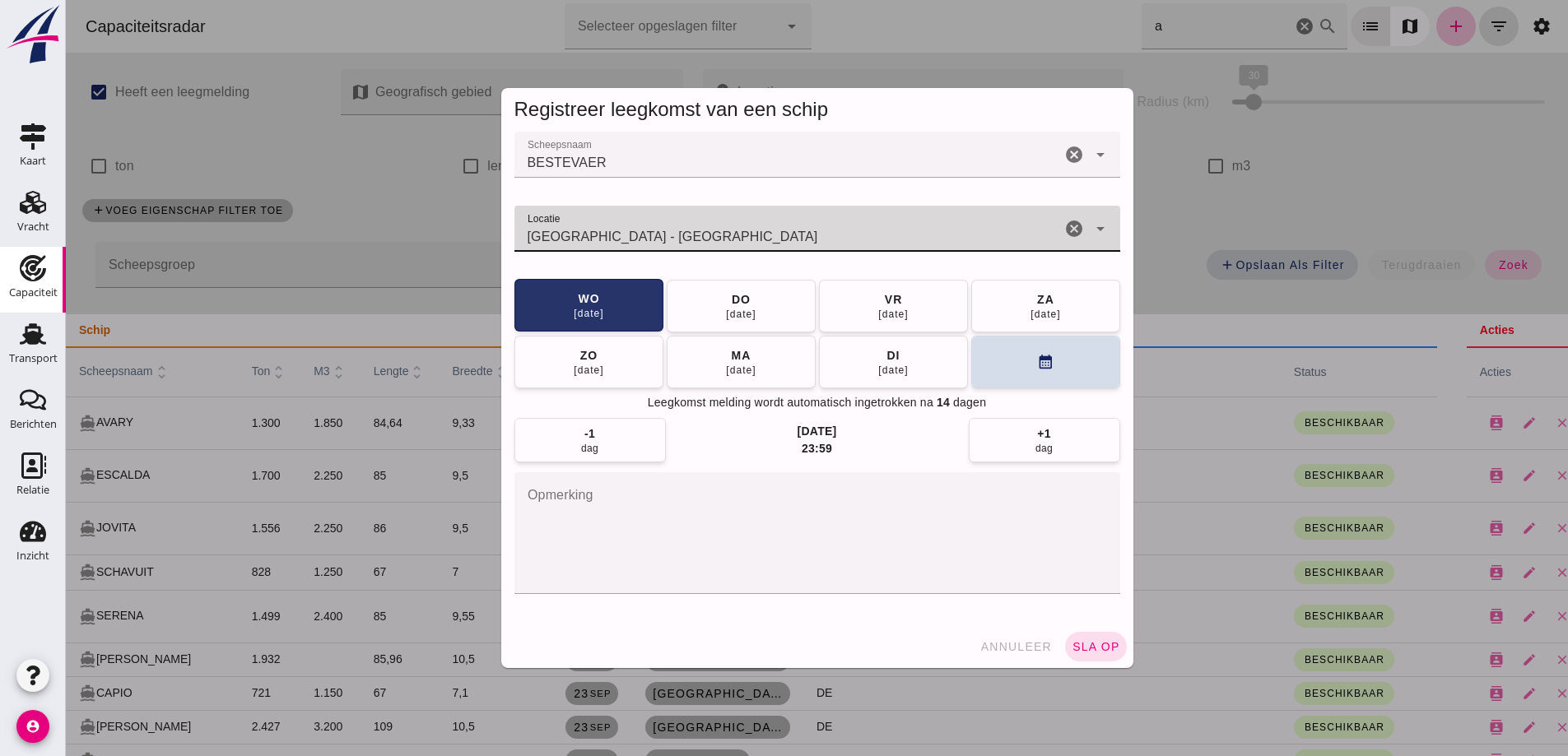
type input "Rotterdam - Zuid-Holland"
drag, startPoint x: 630, startPoint y: 323, endPoint x: 646, endPoint y: 326, distance: 16.3
click at [629, 321] on button "wo 01 okt" at bounding box center [588, 305] width 149 height 52
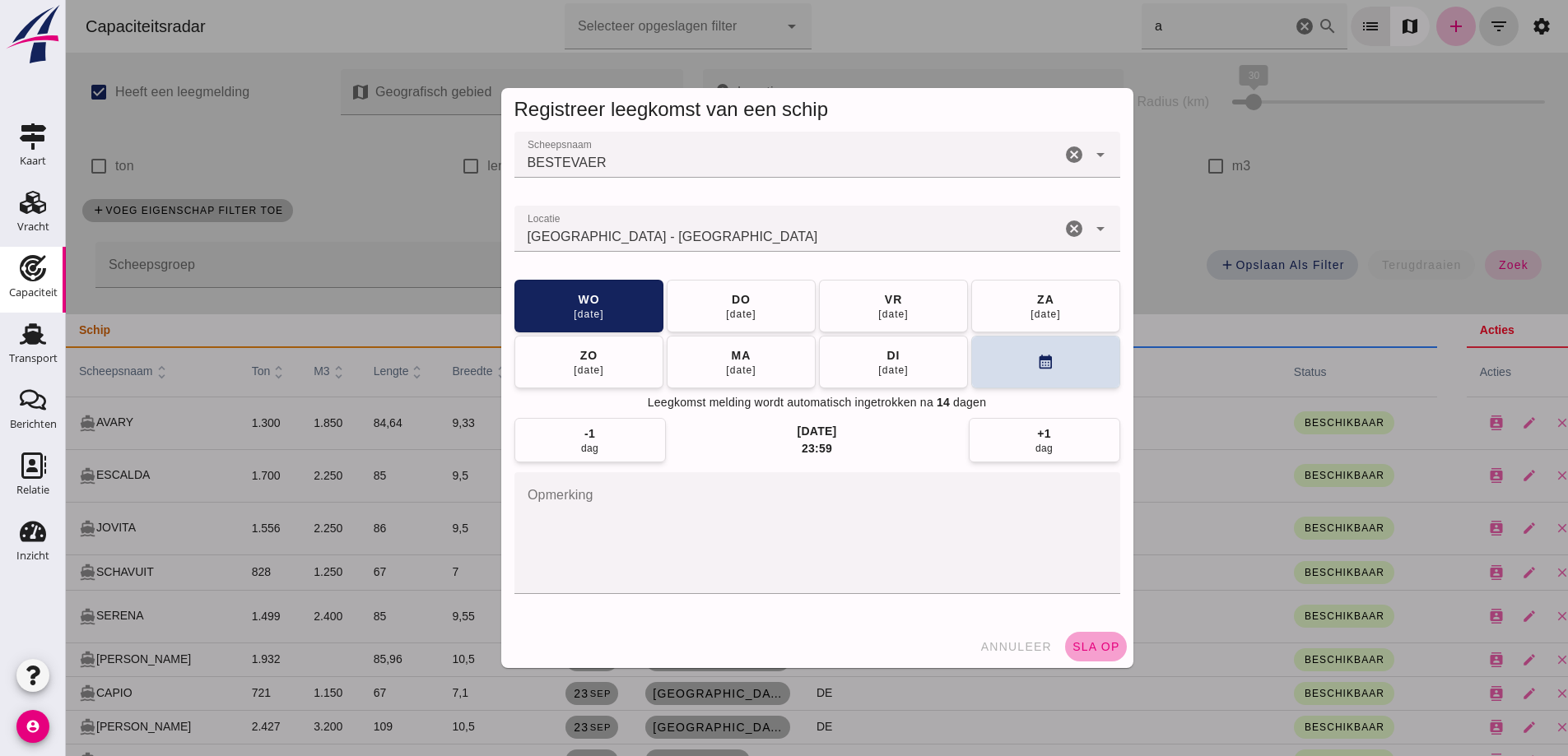
click at [1106, 646] on span "sla op" at bounding box center [1097, 647] width 49 height 14
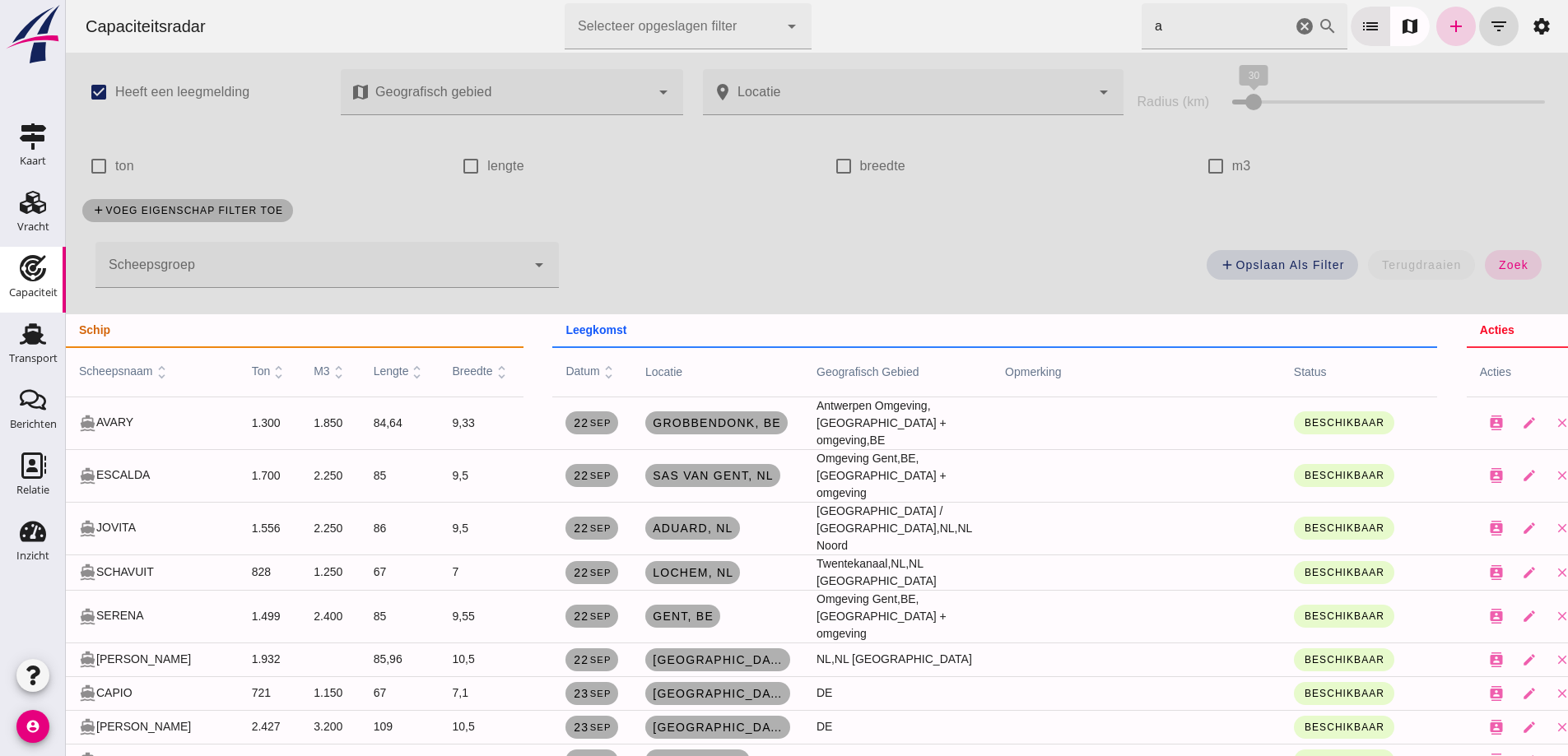
drag, startPoint x: 1643, startPoint y: 116, endPoint x: 1441, endPoint y: 23, distance: 222.4
click at [1446, 23] on icon "add" at bounding box center [1456, 26] width 19 height 19
click at [1440, 20] on div at bounding box center [818, 378] width 1503 height 756
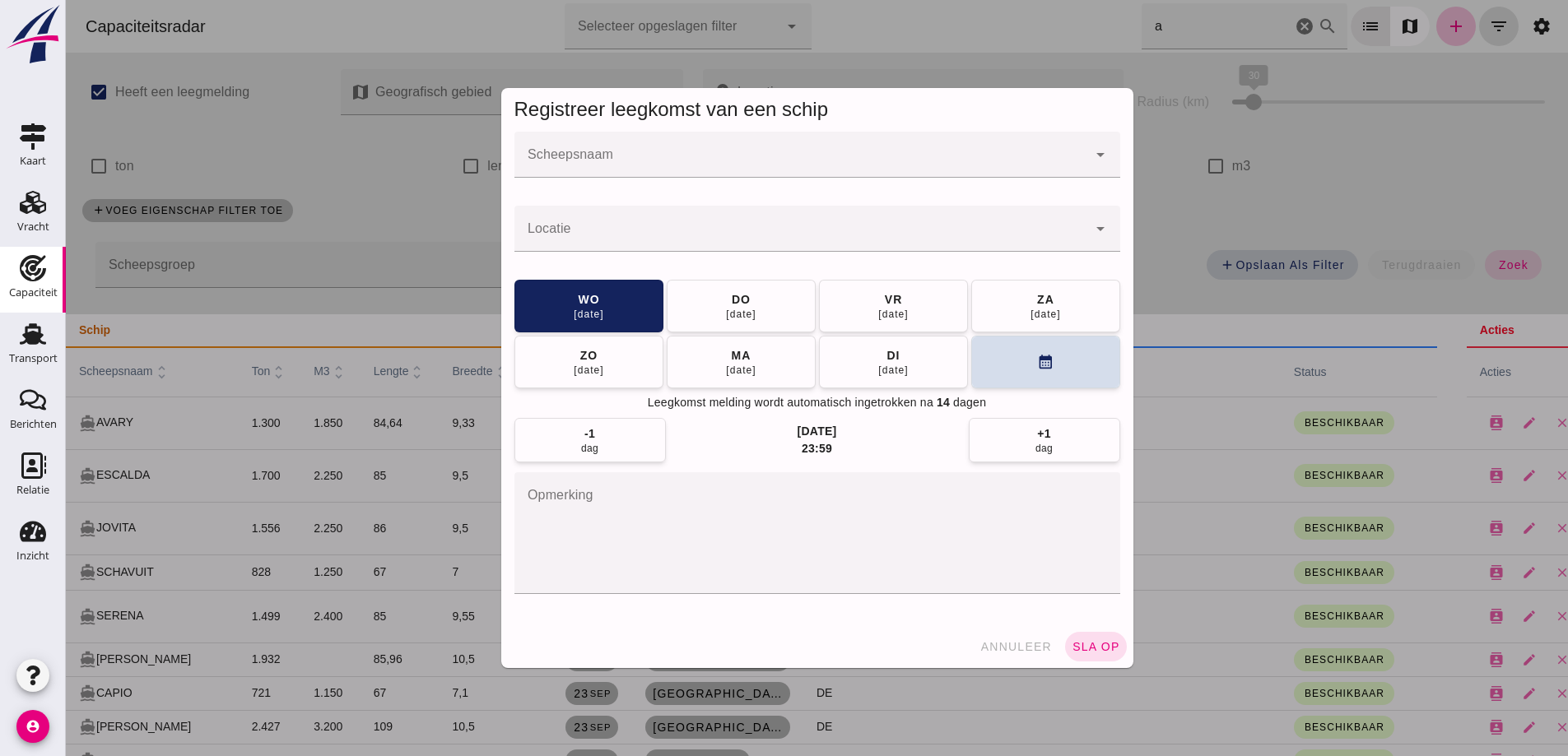
click at [918, 186] on div at bounding box center [818, 190] width 579 height 12
click at [907, 167] on input "Scheepsnaam" at bounding box center [800, 163] width 573 height 19
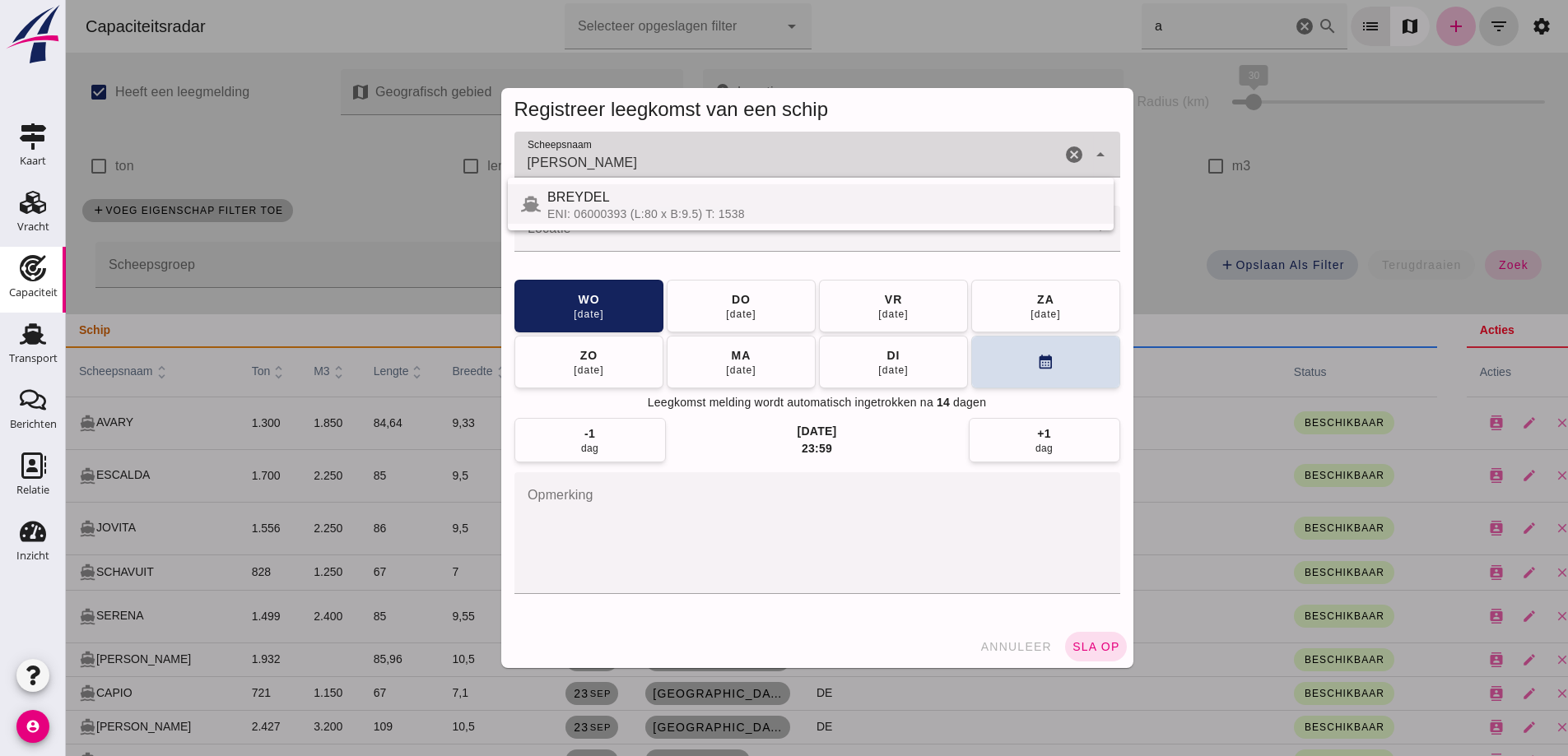
click at [843, 203] on div "BREYDEL" at bounding box center [823, 197] width 553 height 19
click at [654, 207] on div "ENI: 06000393 (L:80 x B:9.5) T: 1538" at bounding box center [823, 214] width 553 height 14
type input "BREYDEL"
click at [838, 363] on button "di 07 okt" at bounding box center [893, 361] width 149 height 52
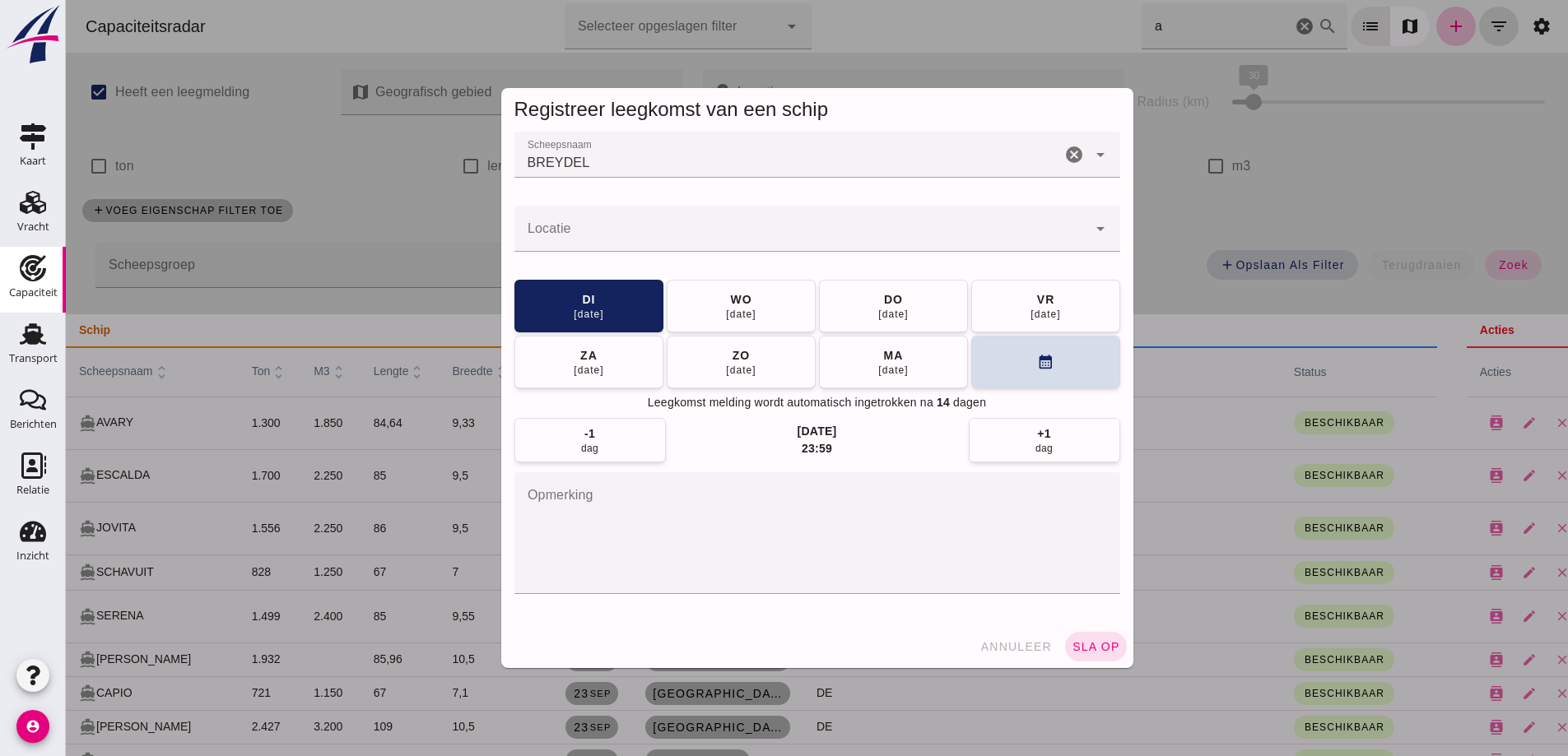
click at [575, 210] on div at bounding box center [800, 228] width 573 height 46
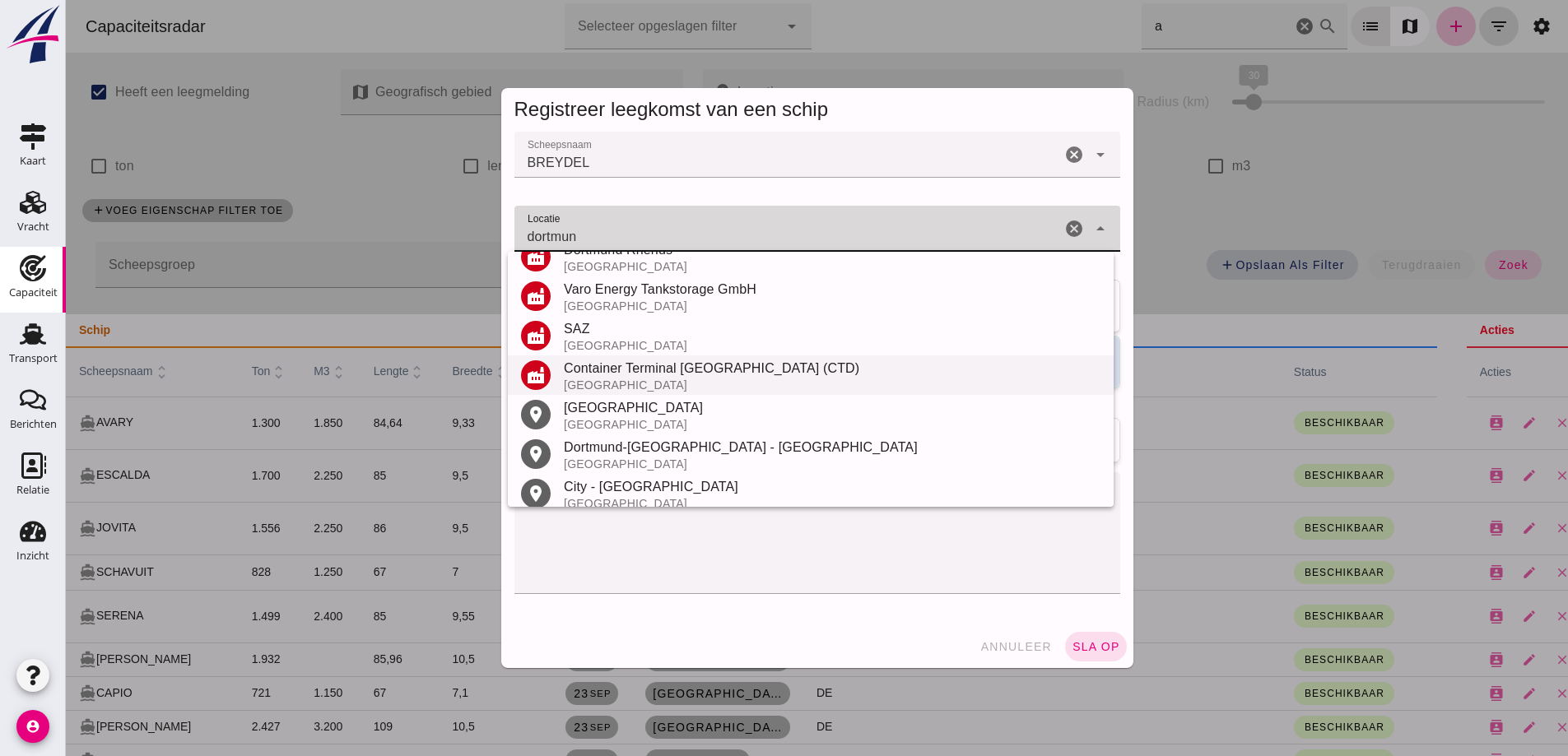
scroll to position [272, 0]
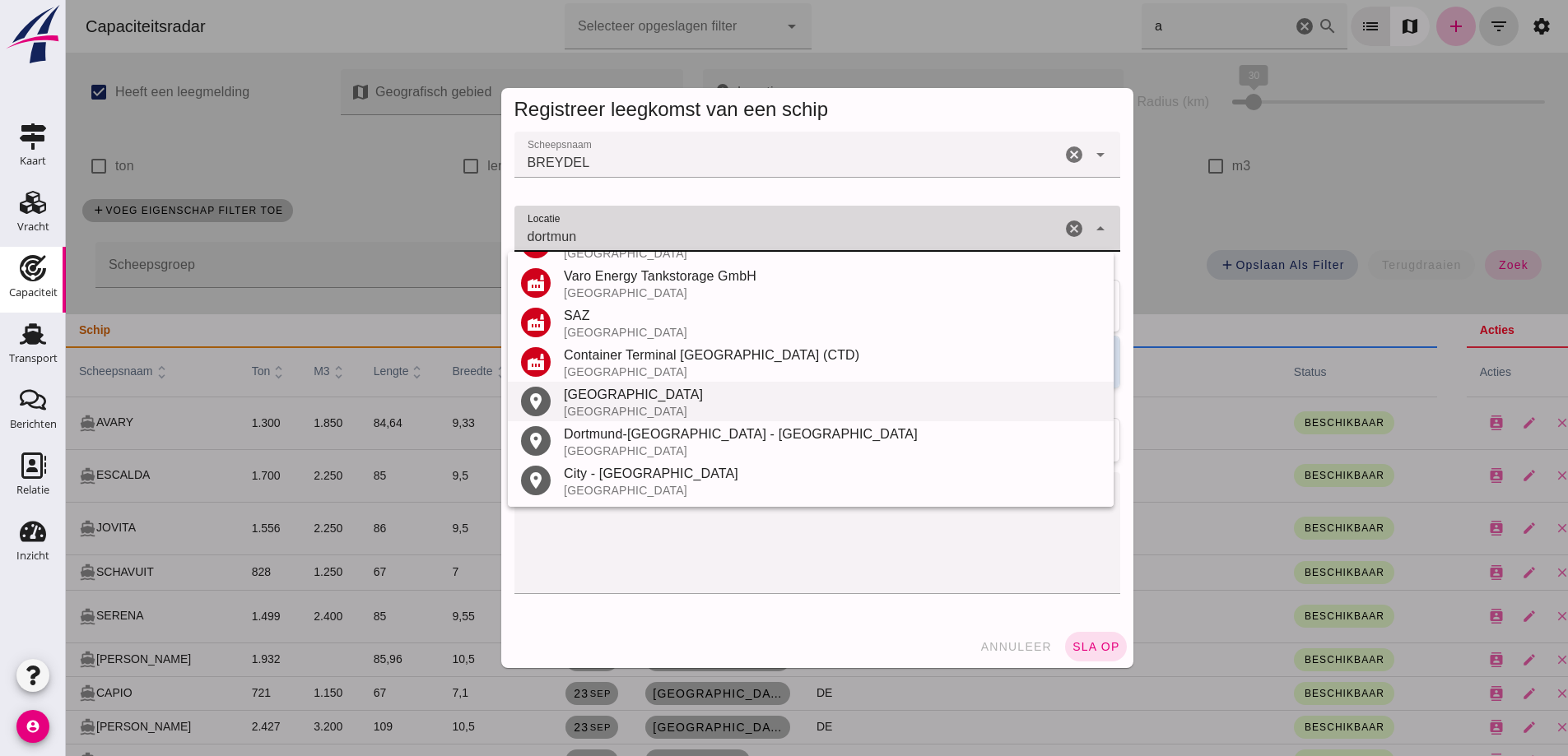
click at [619, 403] on div "[GEOGRAPHIC_DATA]" at bounding box center [832, 395] width 537 height 19
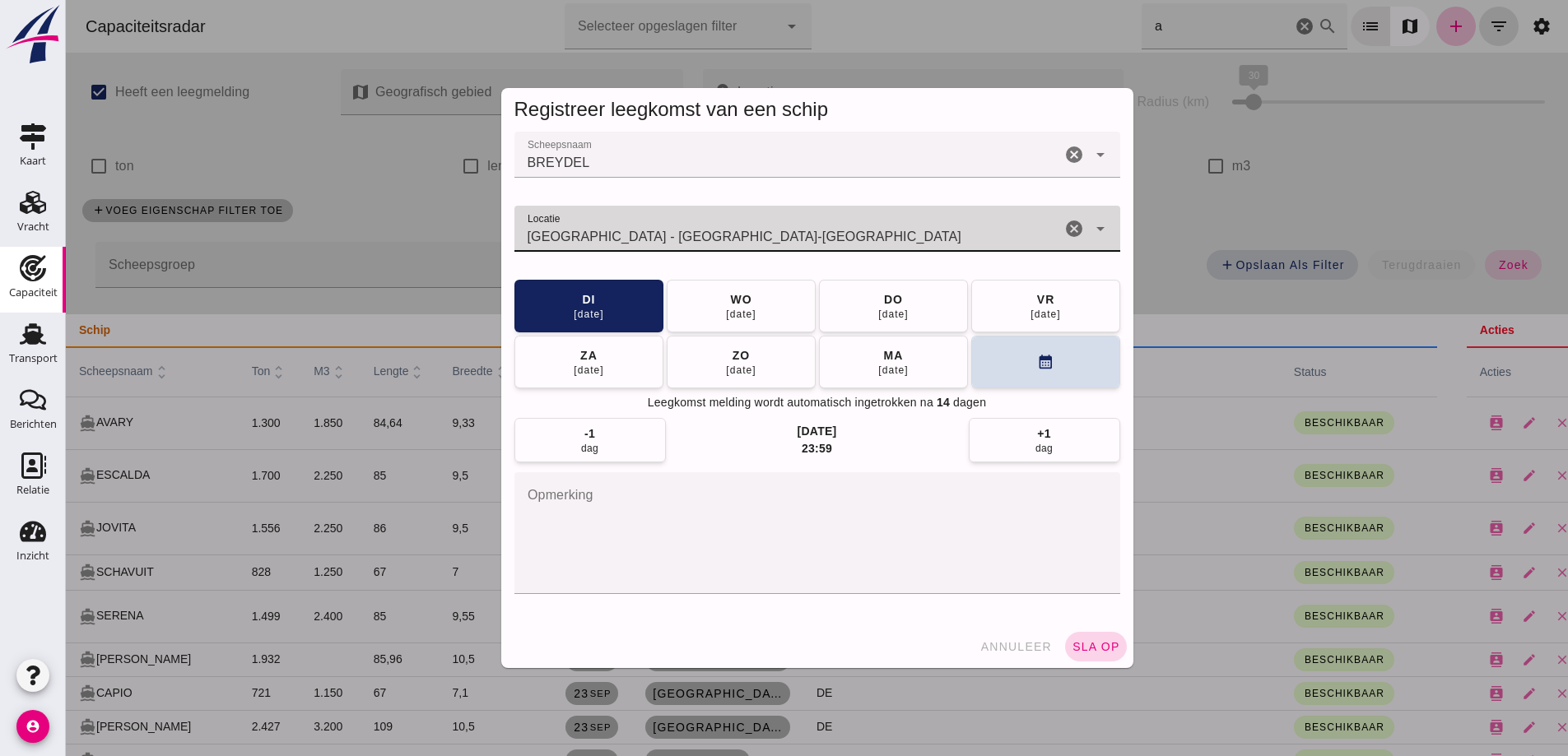
type input "Dortmund - Noordrijn-Westfalen"
click at [1092, 645] on span "sla op" at bounding box center [1097, 647] width 49 height 14
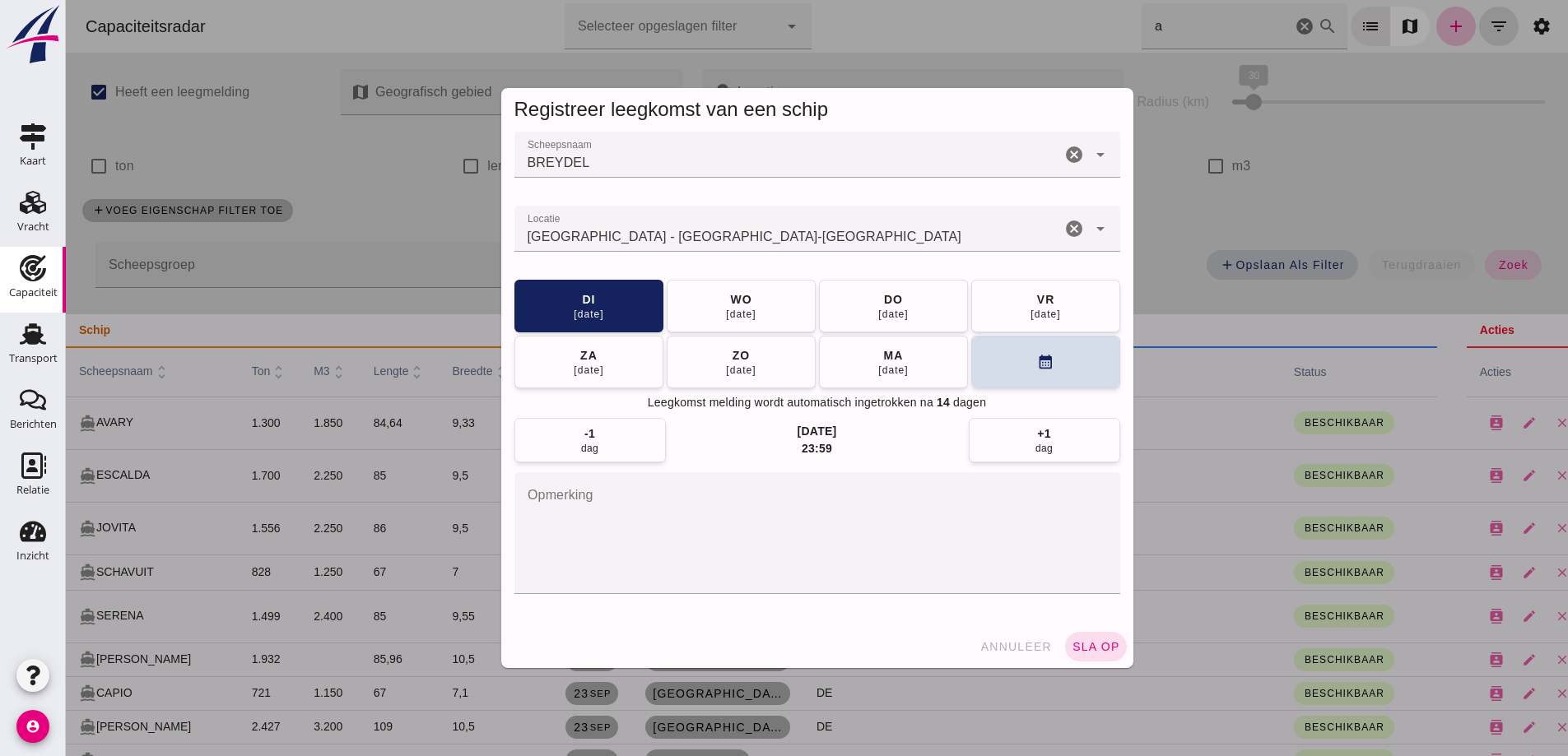
click at [1095, 642] on div at bounding box center [818, 378] width 1503 height 756
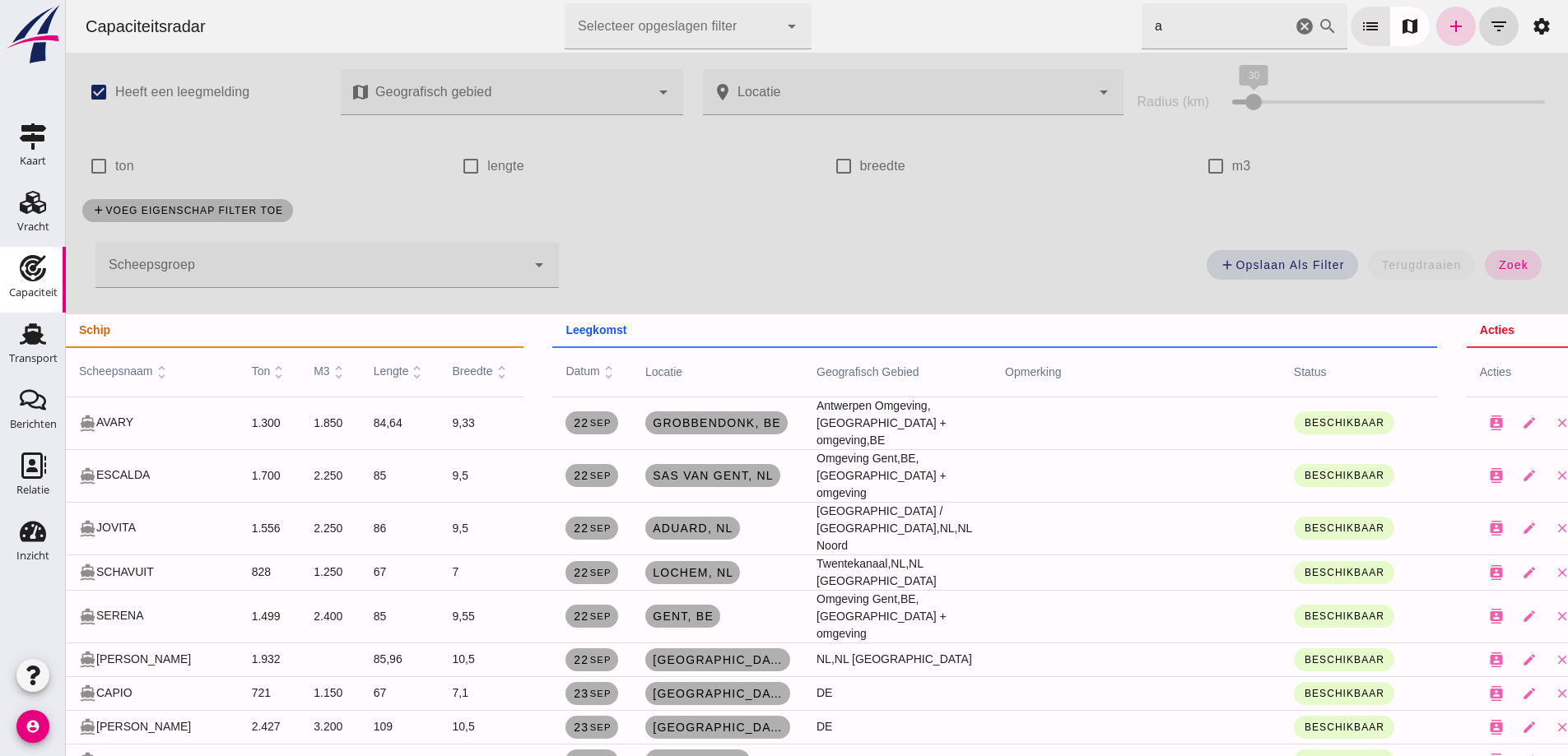
click at [1446, 33] on icon "add" at bounding box center [1456, 26] width 19 height 19
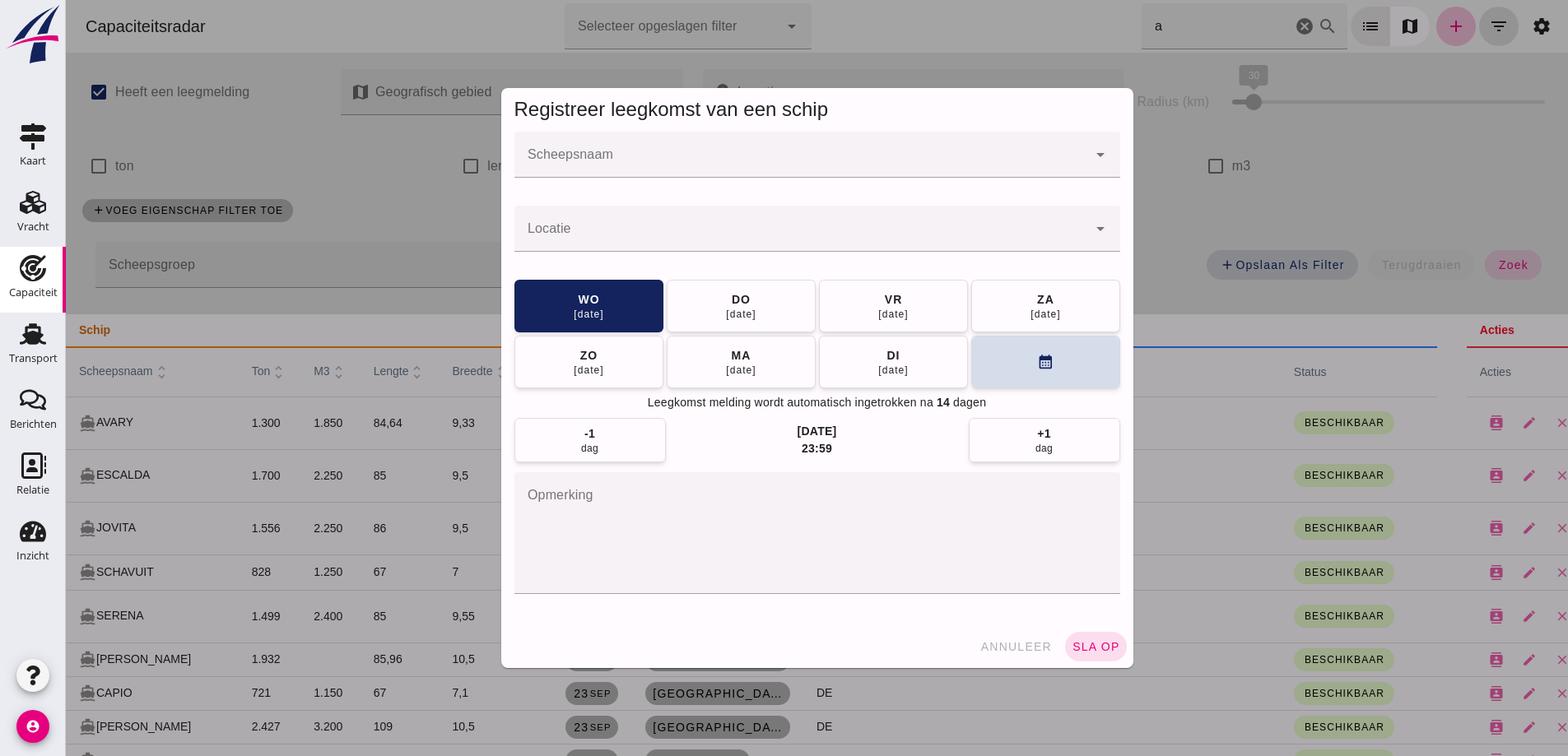
click at [593, 152] on div at bounding box center [800, 155] width 573 height 46
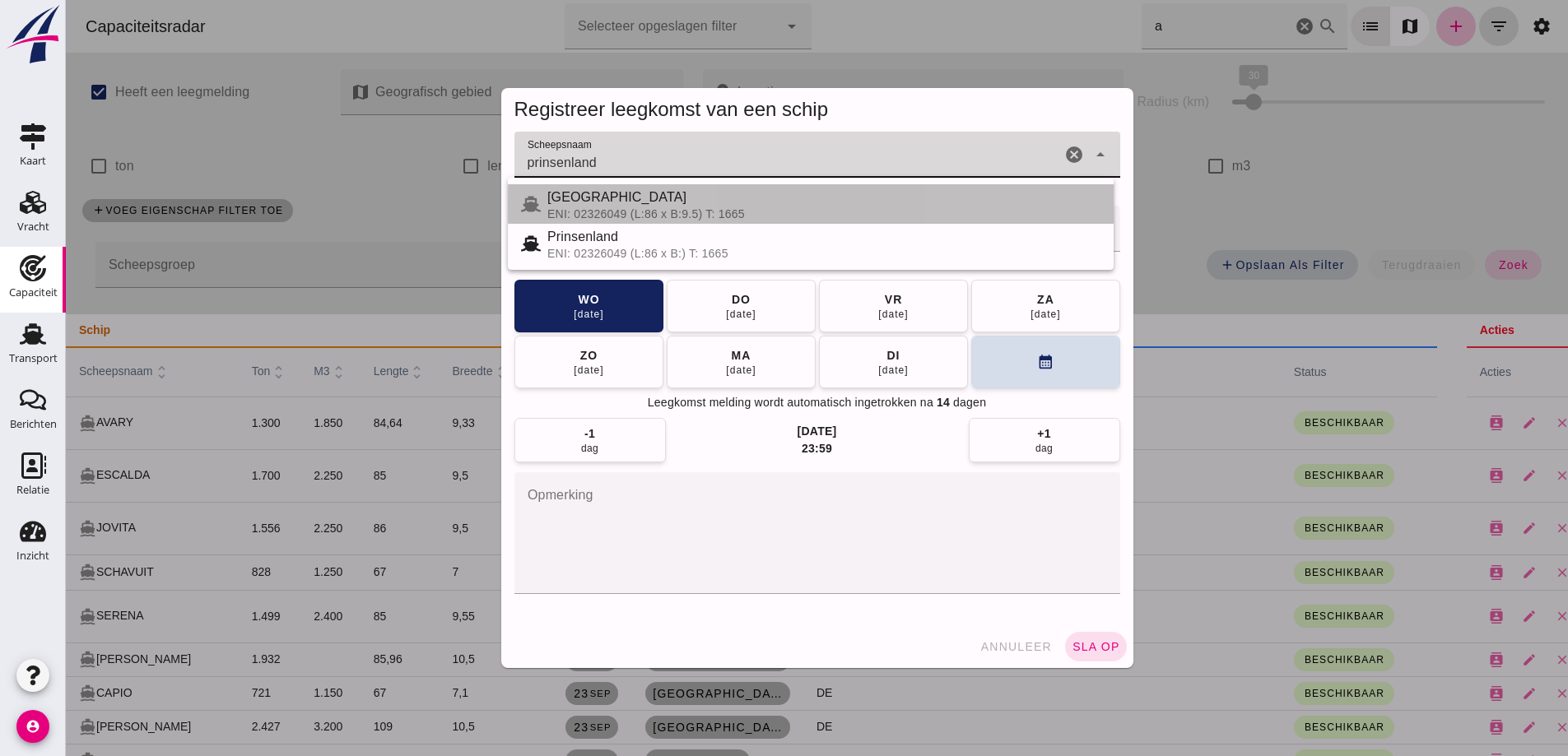
click at [717, 208] on div "ENI: 02326049 (L:86 x B:9.5) T: 1665" at bounding box center [823, 214] width 553 height 14
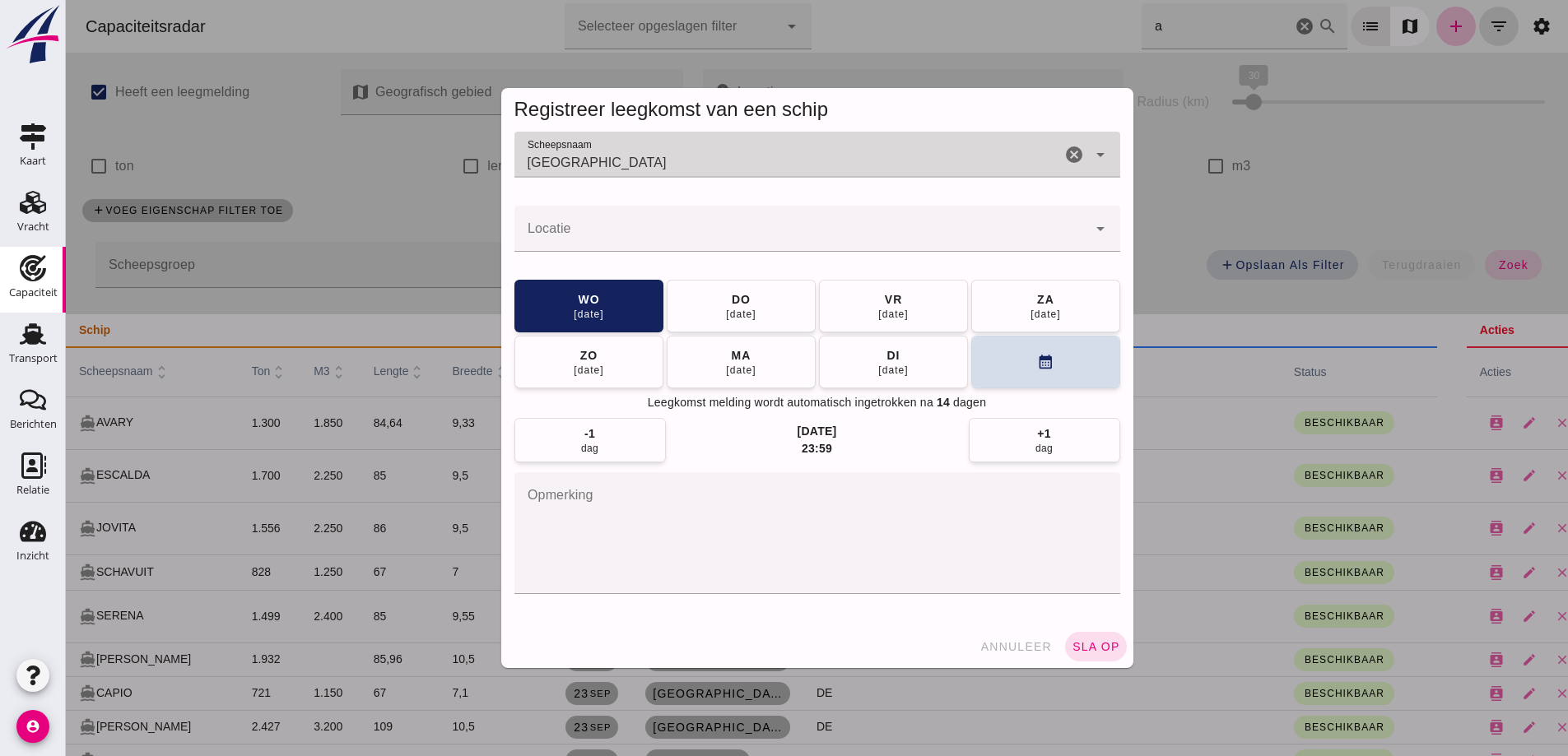
type input "[GEOGRAPHIC_DATA]"
click at [716, 234] on input "Locatie" at bounding box center [800, 237] width 573 height 19
click at [717, 229] on input "god" at bounding box center [800, 237] width 573 height 19
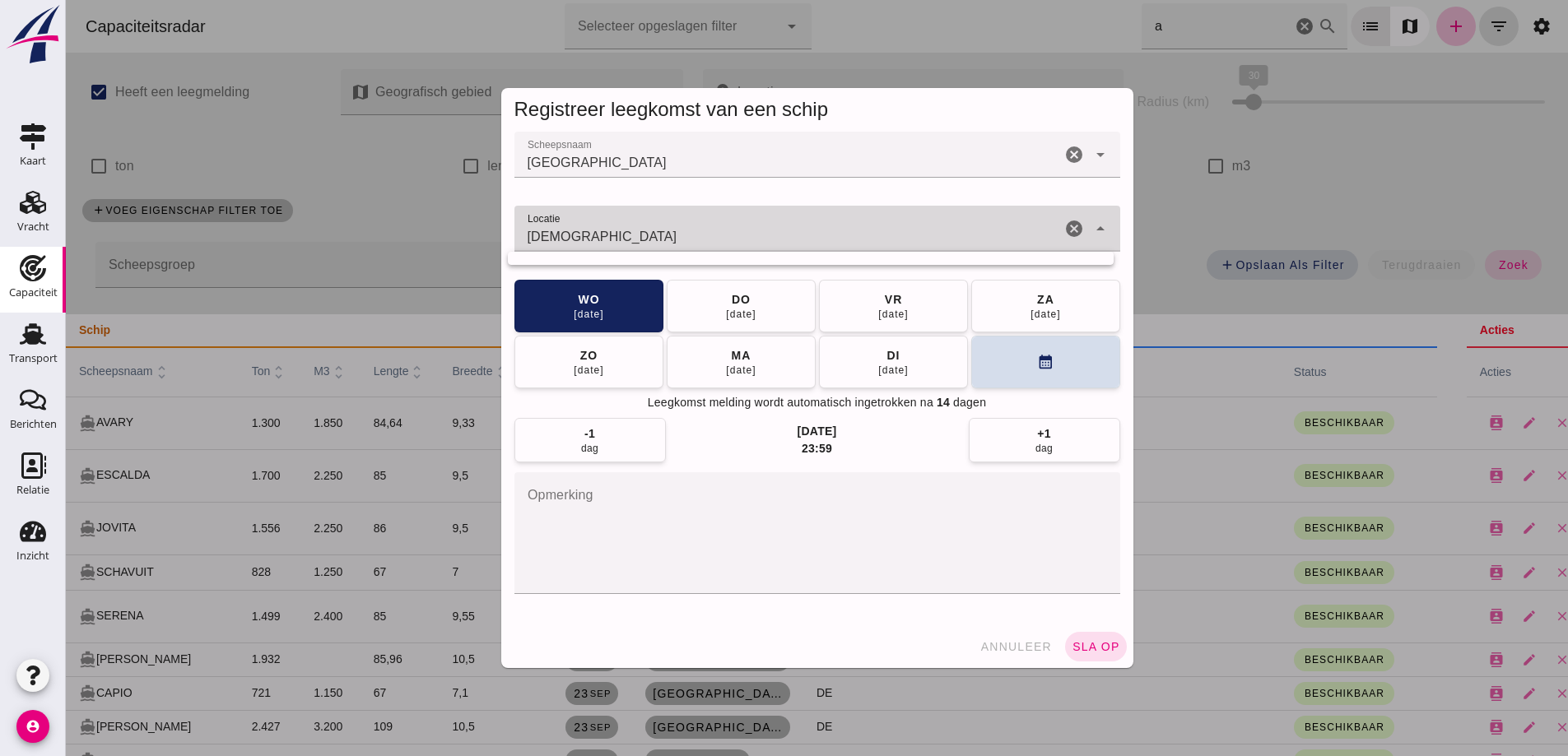
click at [718, 231] on input "god" at bounding box center [787, 237] width 546 height 19
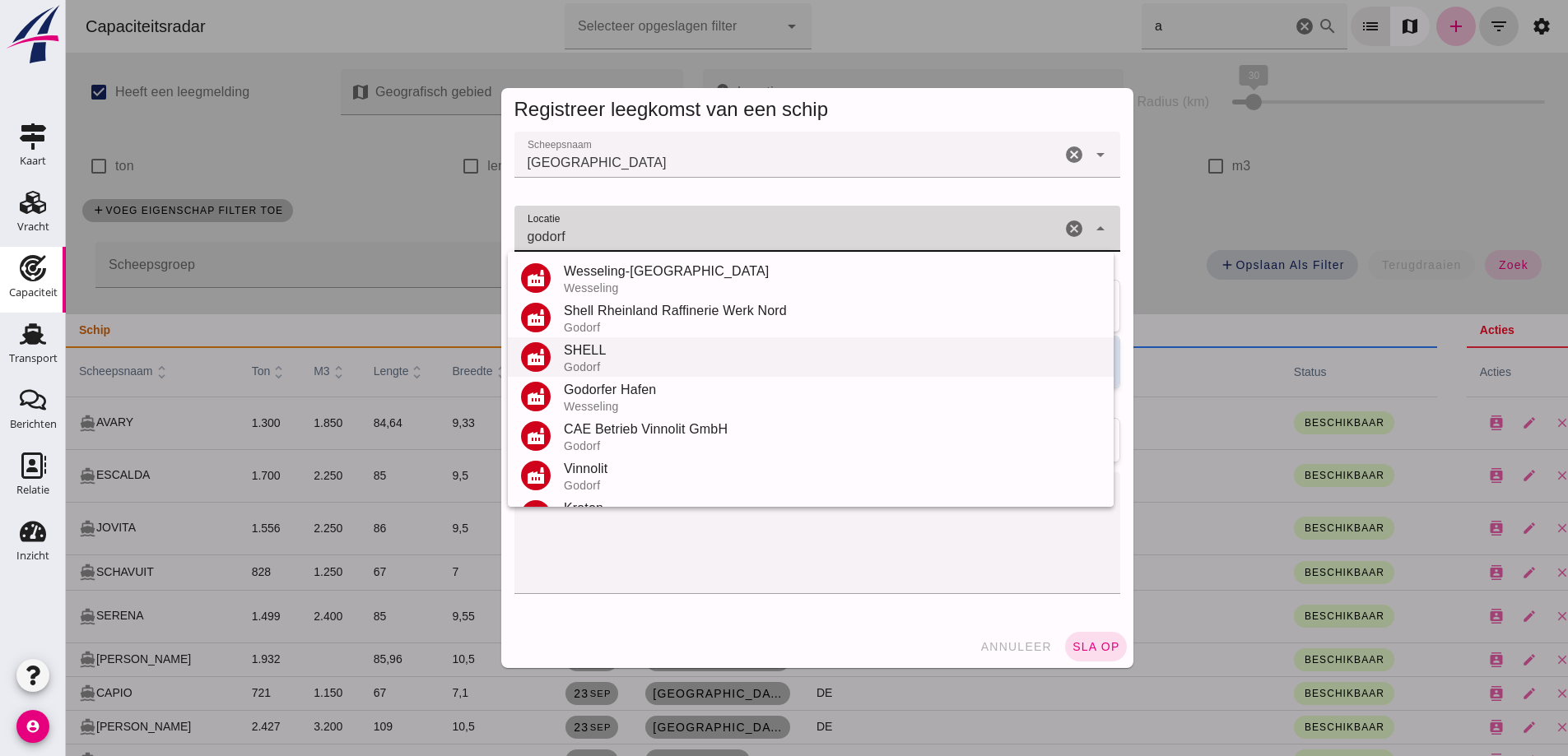
scroll to position [154, 0]
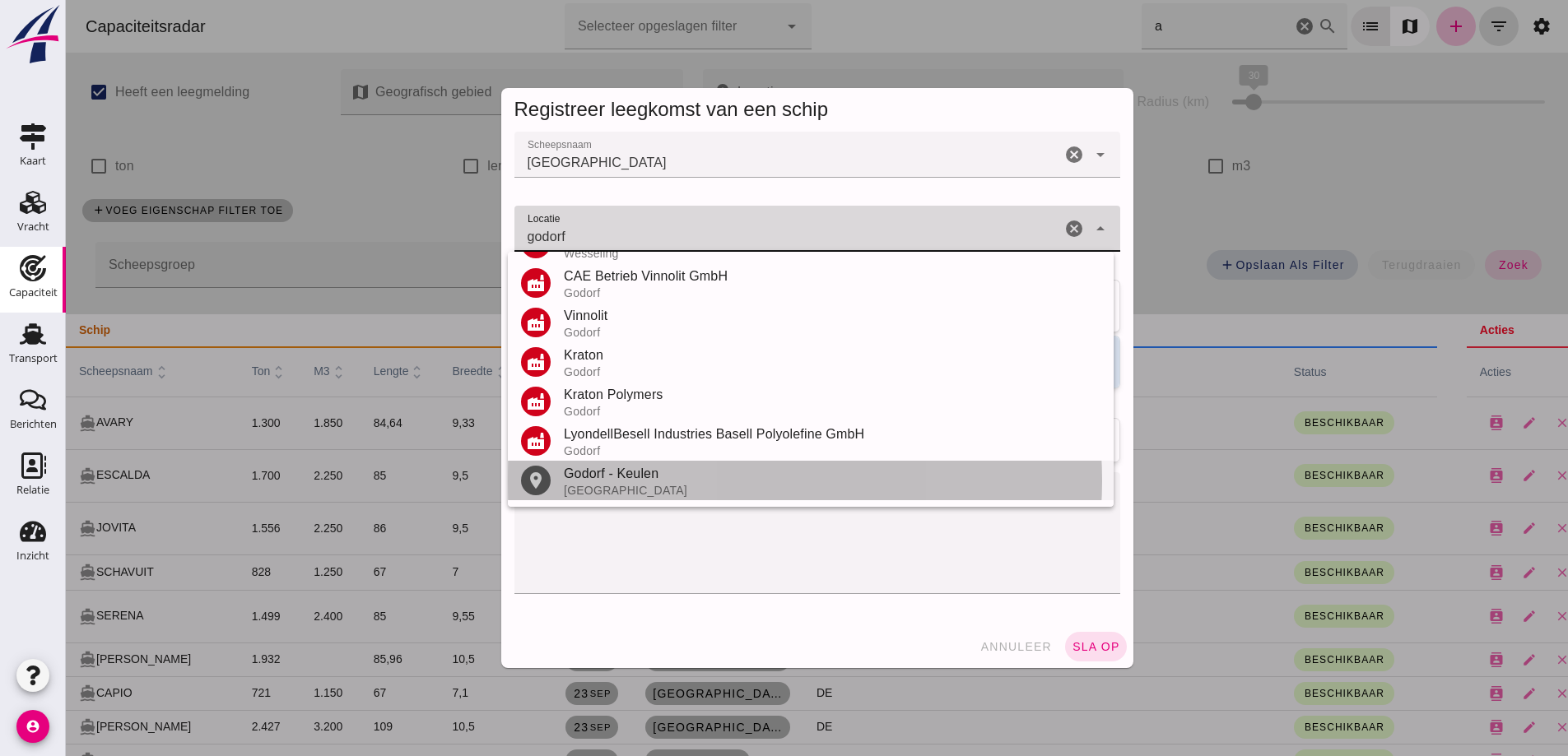
click at [615, 485] on div "Duitsland" at bounding box center [832, 491] width 537 height 14
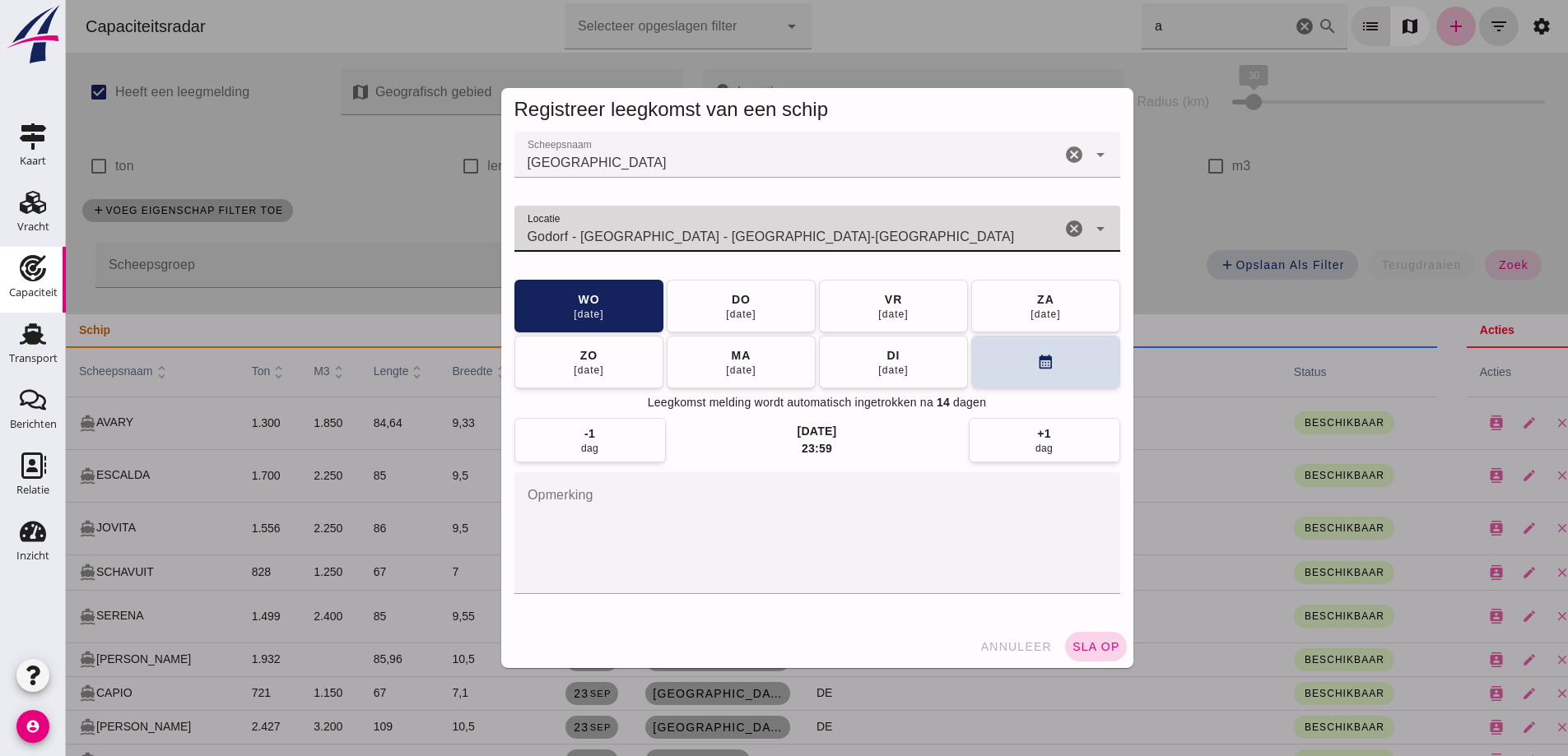
type input "Godorf - Keulen - Noordrijn-Westfalen"
click at [1085, 648] on span "sla op" at bounding box center [1097, 647] width 49 height 14
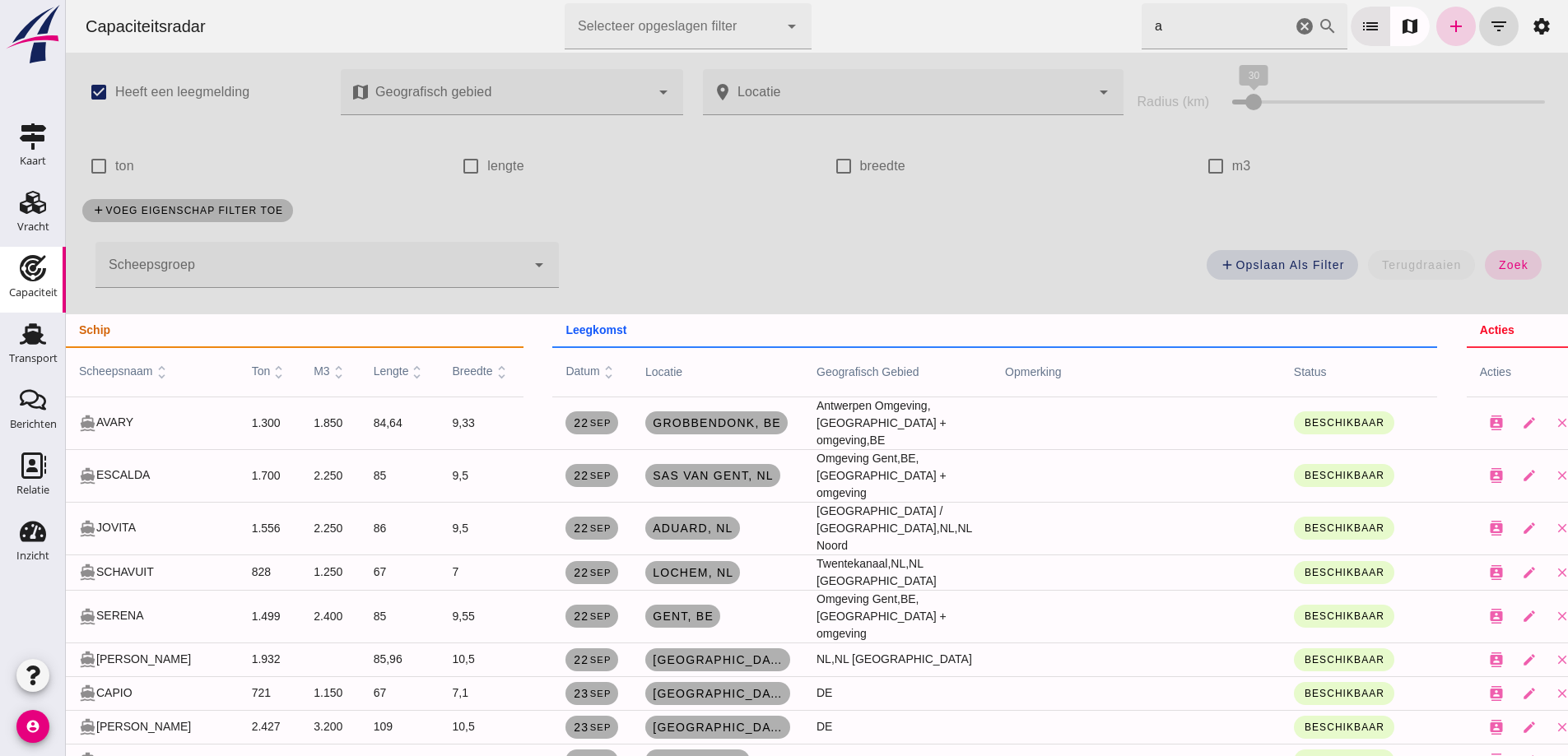
click at [1457, 19] on link "add" at bounding box center [1456, 26] width 40 height 40
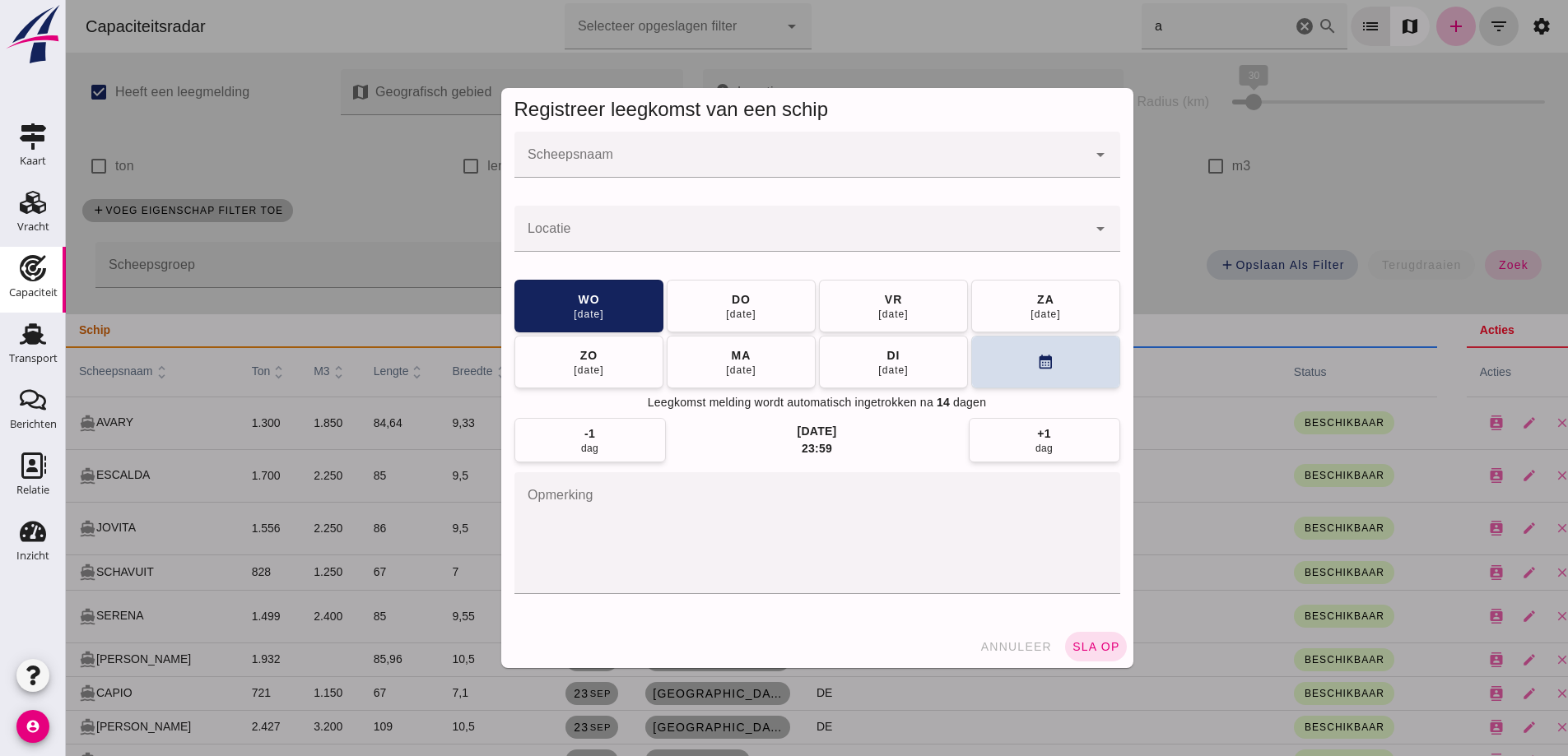
click at [697, 182] on div at bounding box center [817, 187] width 606 height 18
click at [697, 157] on input "Scheepsnaam" at bounding box center [800, 163] width 573 height 19
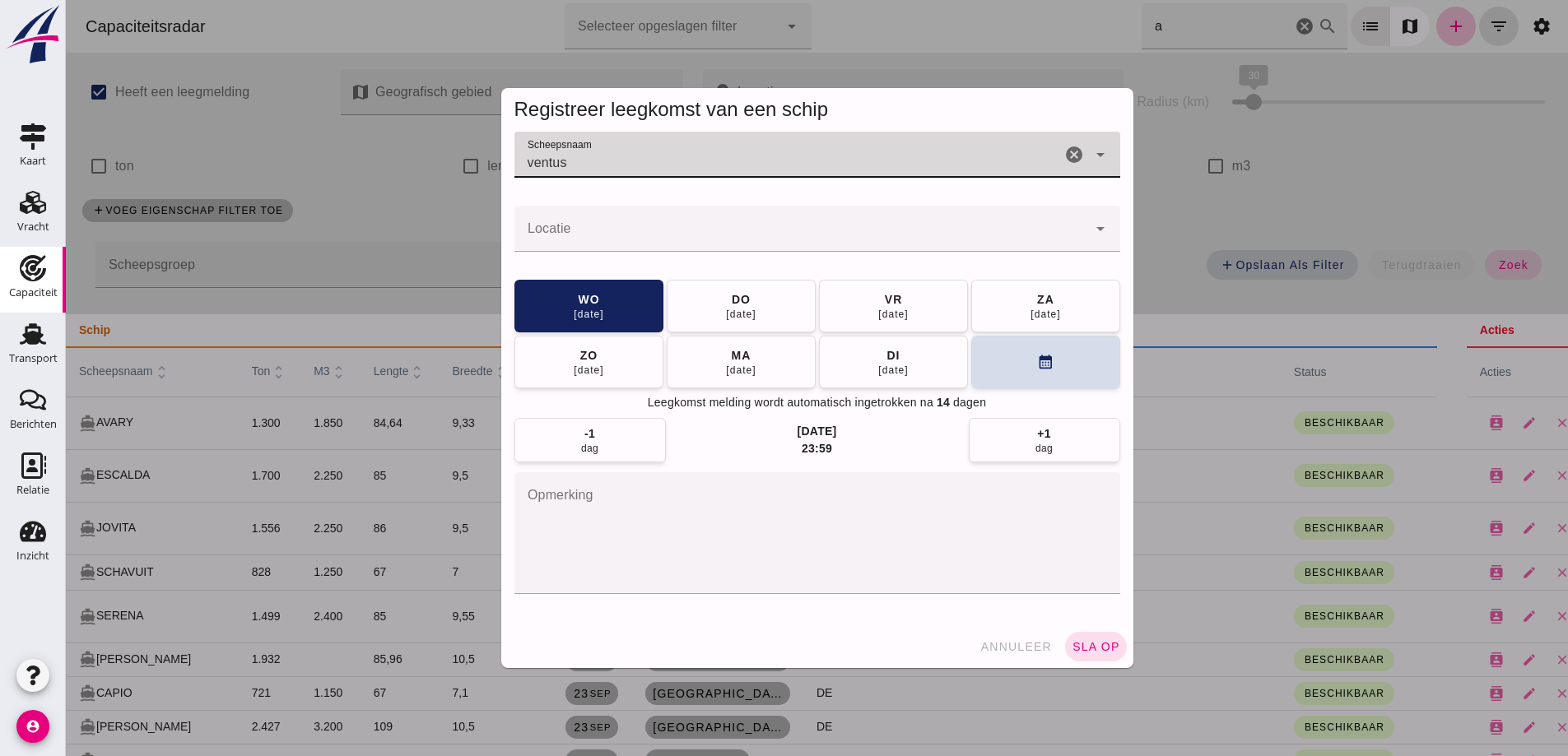
type input "ventus"
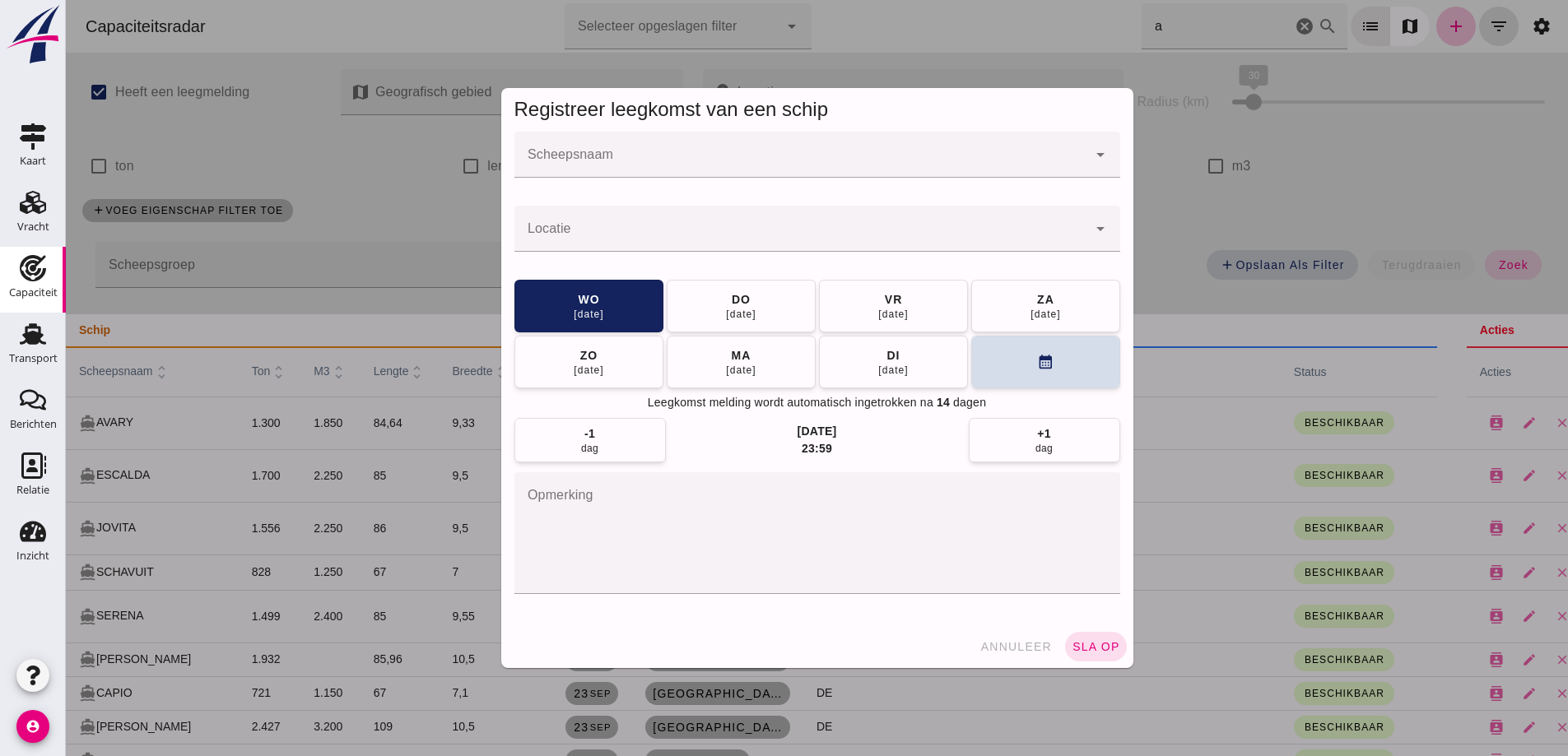
drag, startPoint x: 571, startPoint y: 155, endPoint x: 569, endPoint y: 117, distance: 38.1
click at [571, 155] on input "Scheepsnaam" at bounding box center [800, 163] width 573 height 19
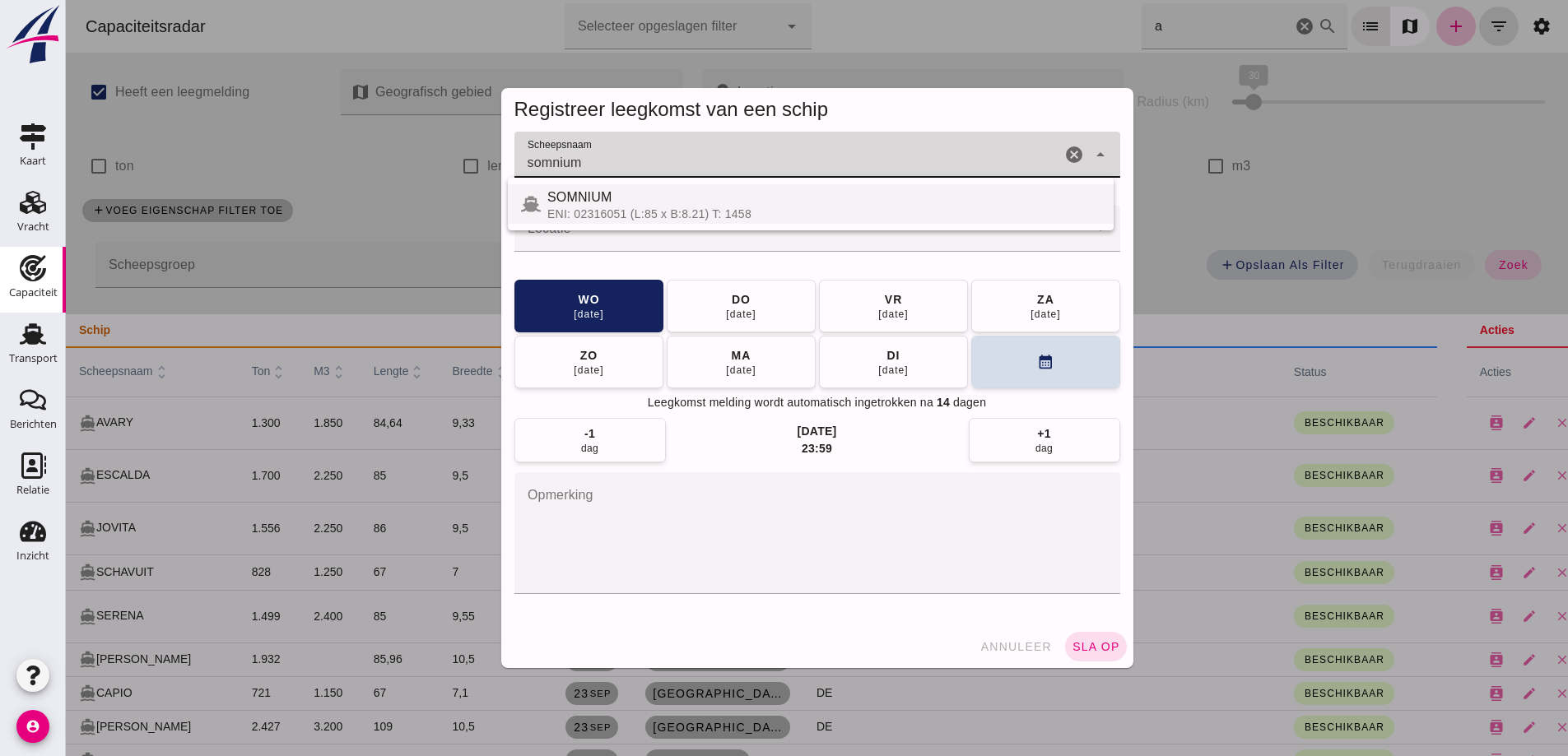
click at [610, 196] on span "SOMNIUM" at bounding box center [579, 197] width 64 height 14
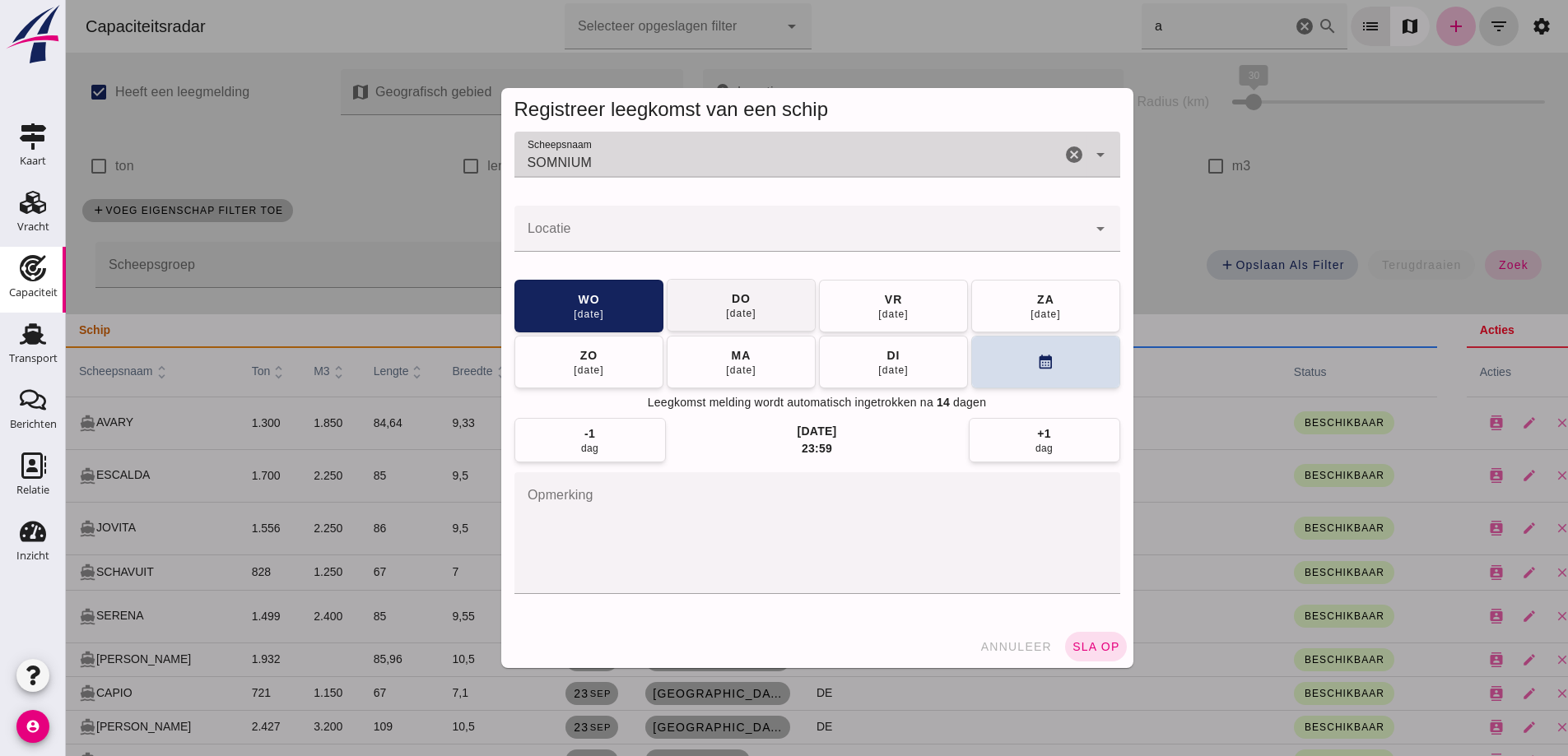
type input "SOMNIUM"
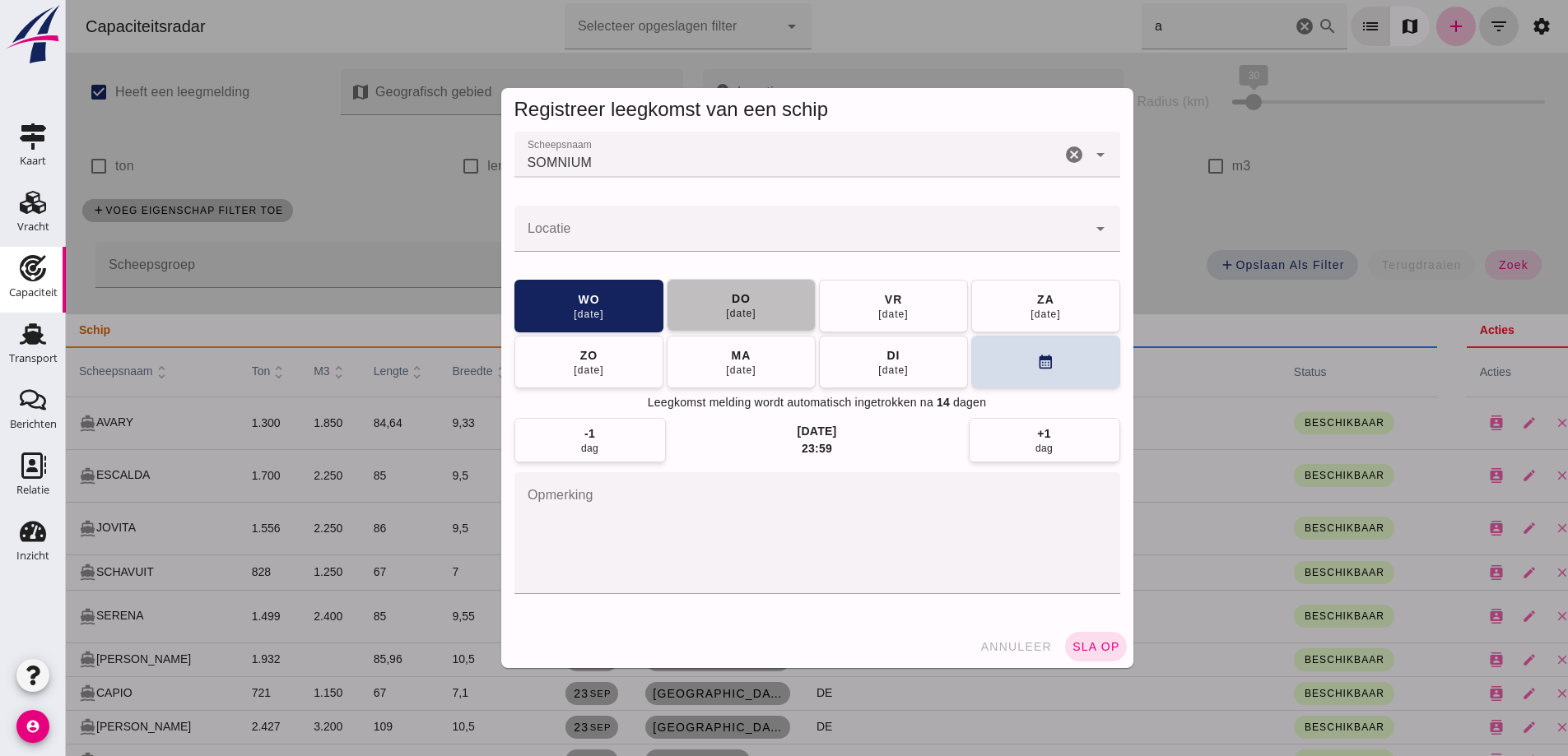
click at [709, 293] on button "do 02 okt" at bounding box center [741, 305] width 149 height 52
click at [683, 222] on div at bounding box center [800, 228] width 573 height 46
click at [628, 234] on input "Locatie" at bounding box center [800, 237] width 573 height 19
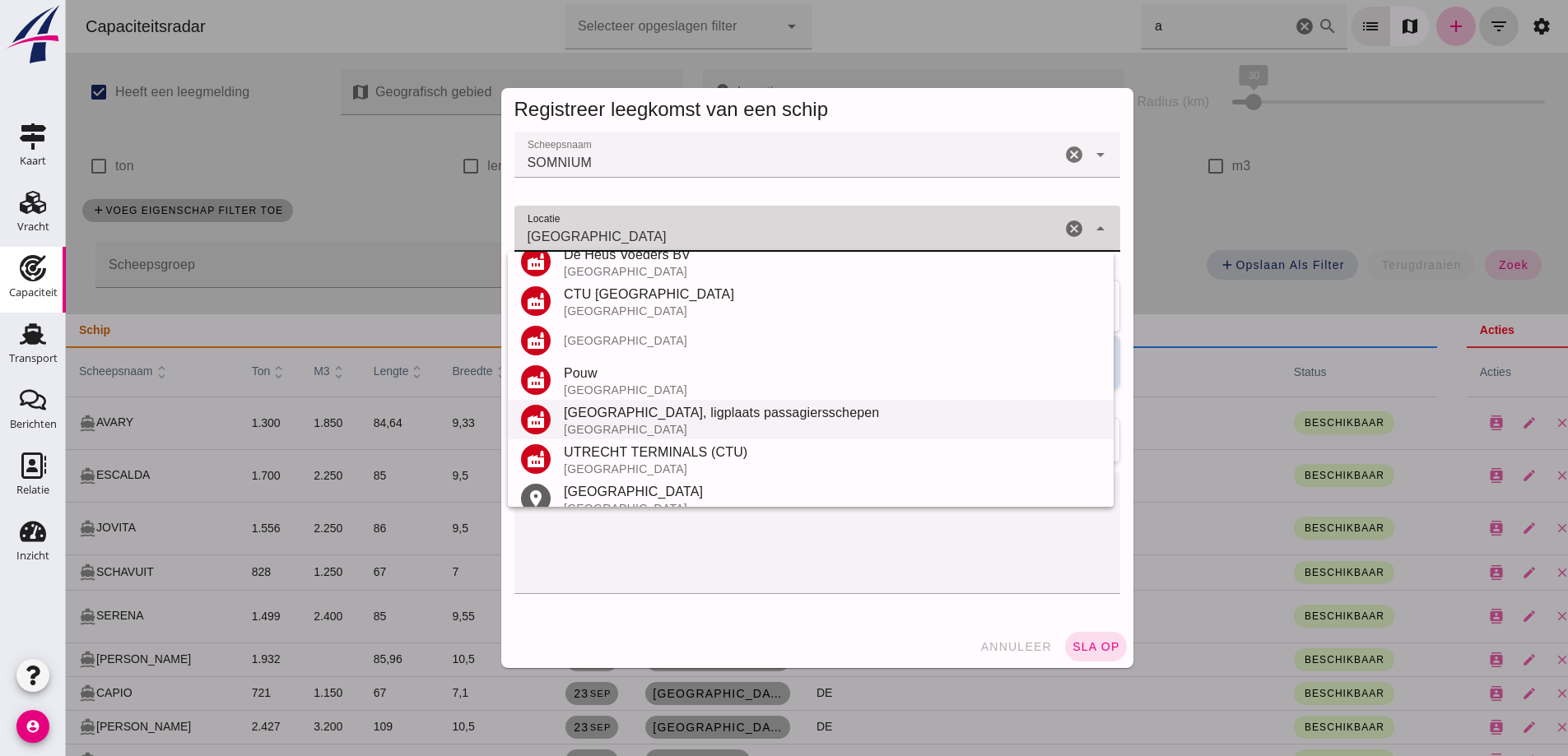
scroll to position [192, 0]
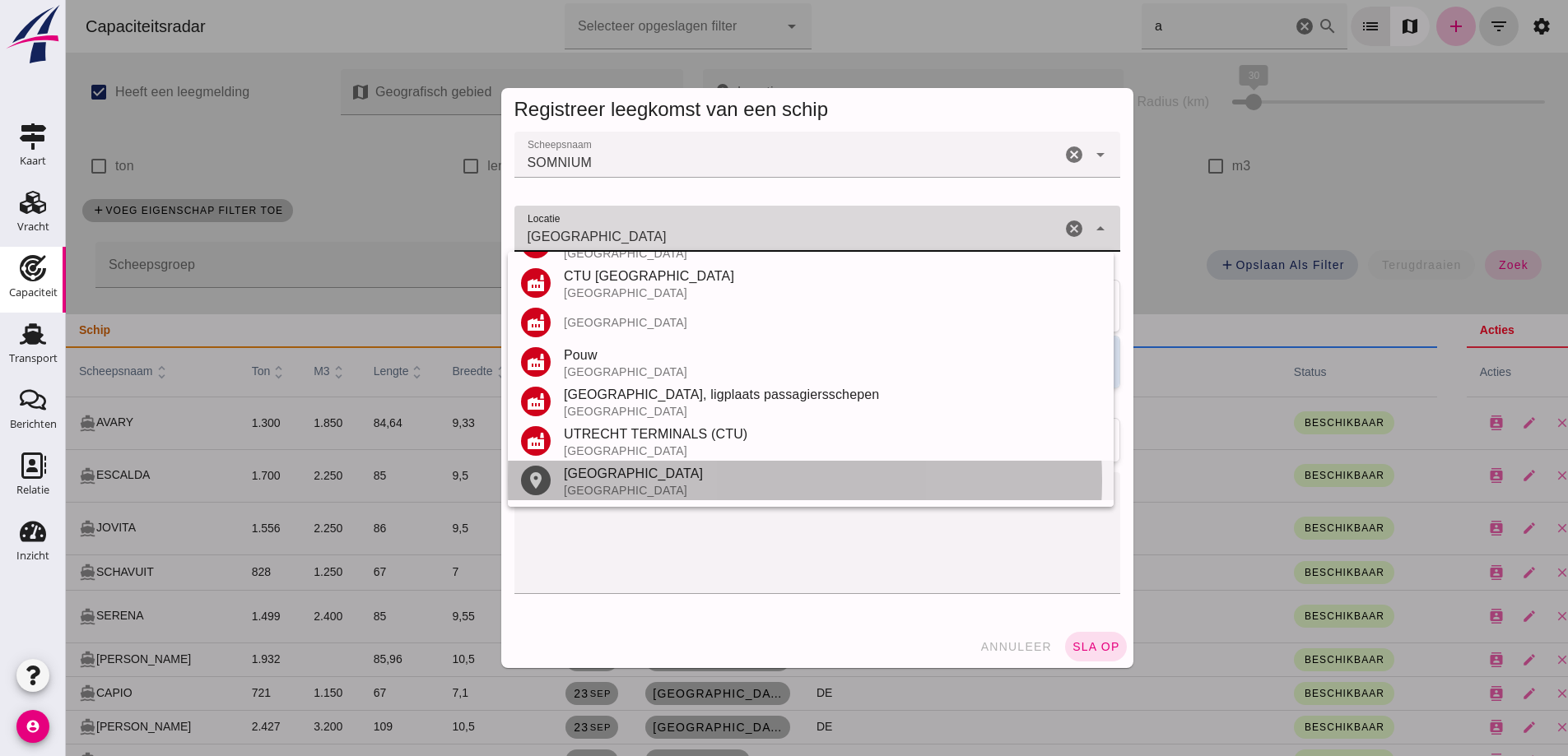
click at [650, 480] on div "[GEOGRAPHIC_DATA]" at bounding box center [832, 474] width 537 height 19
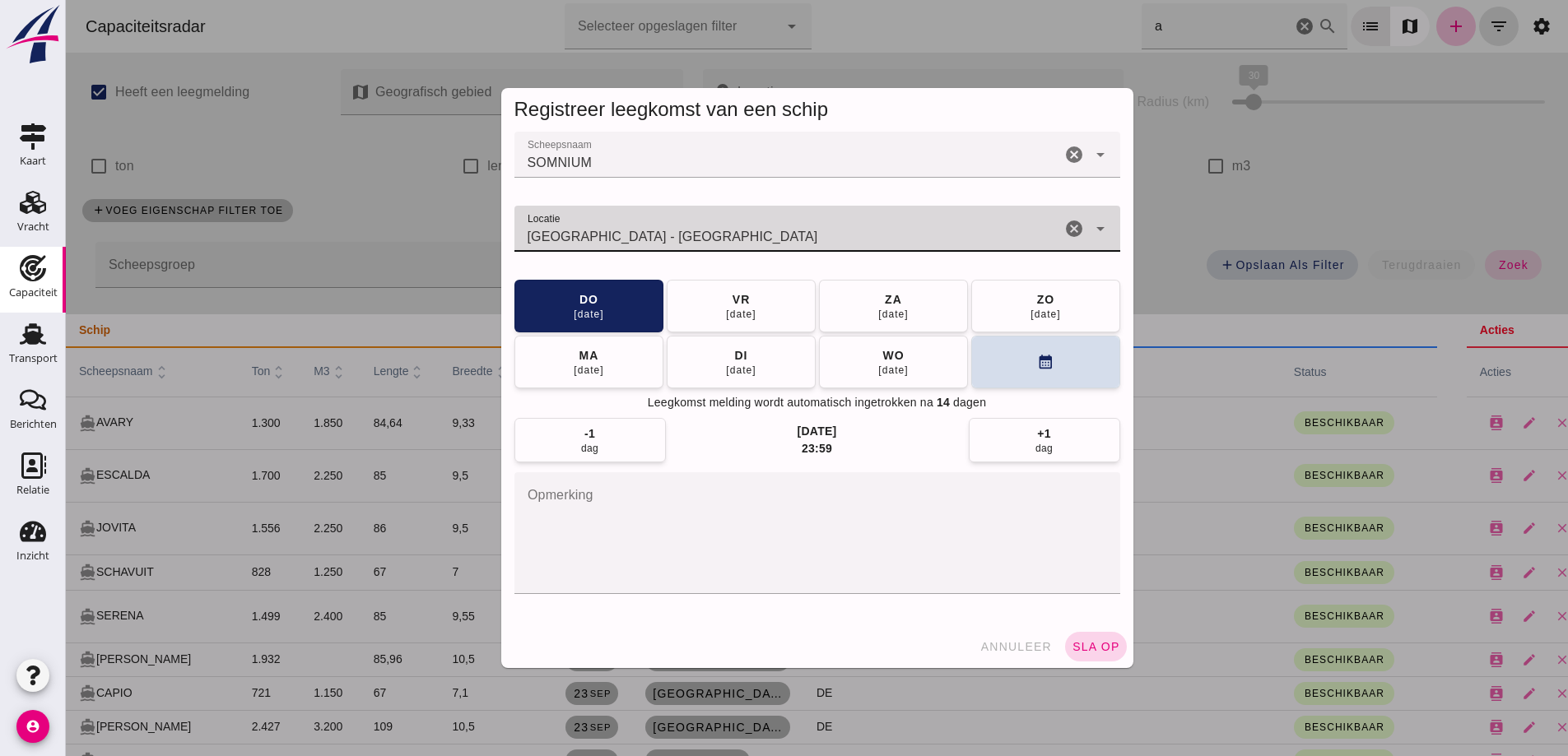
type input "Utrecht - Utrecht"
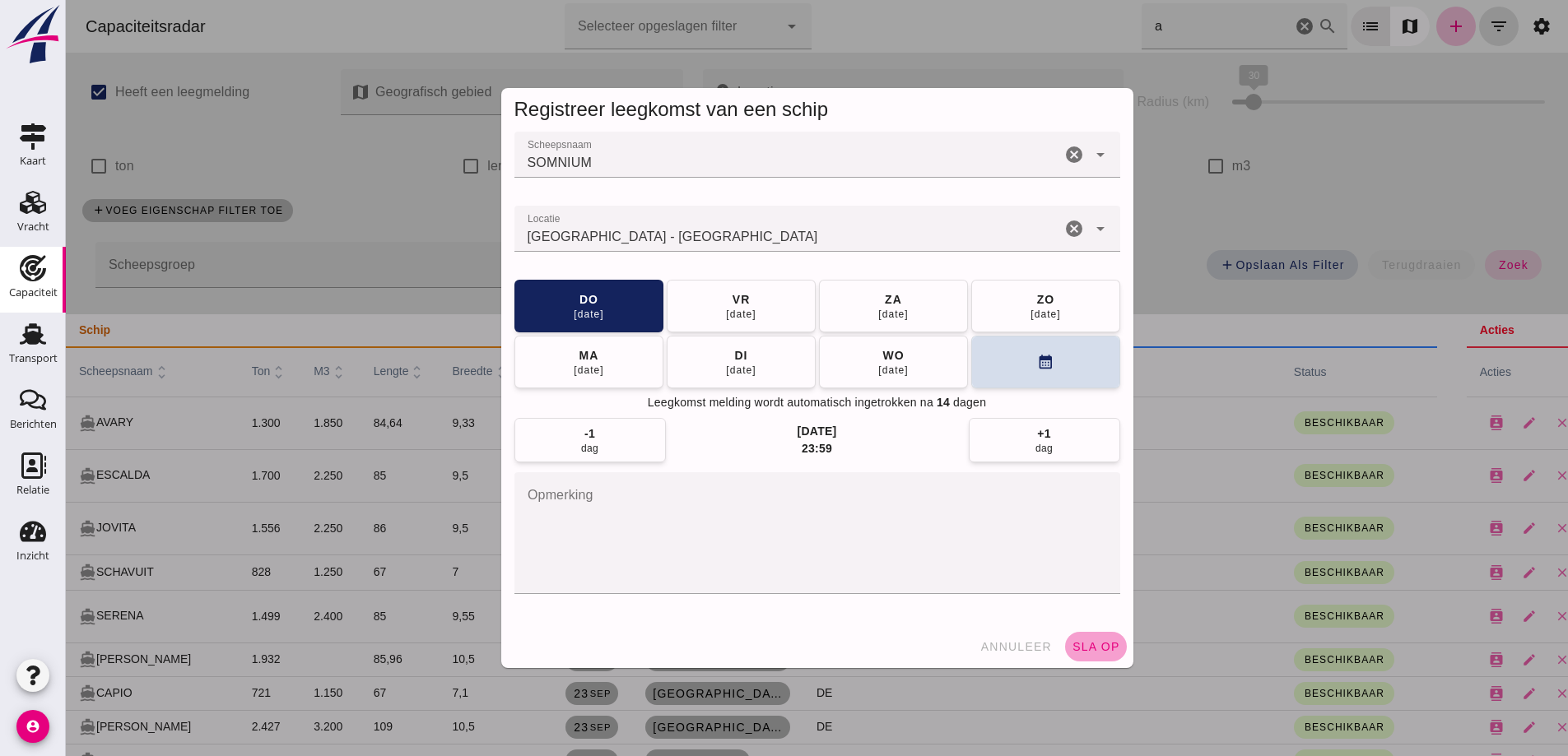
click at [1096, 644] on span "sla op" at bounding box center [1097, 647] width 49 height 14
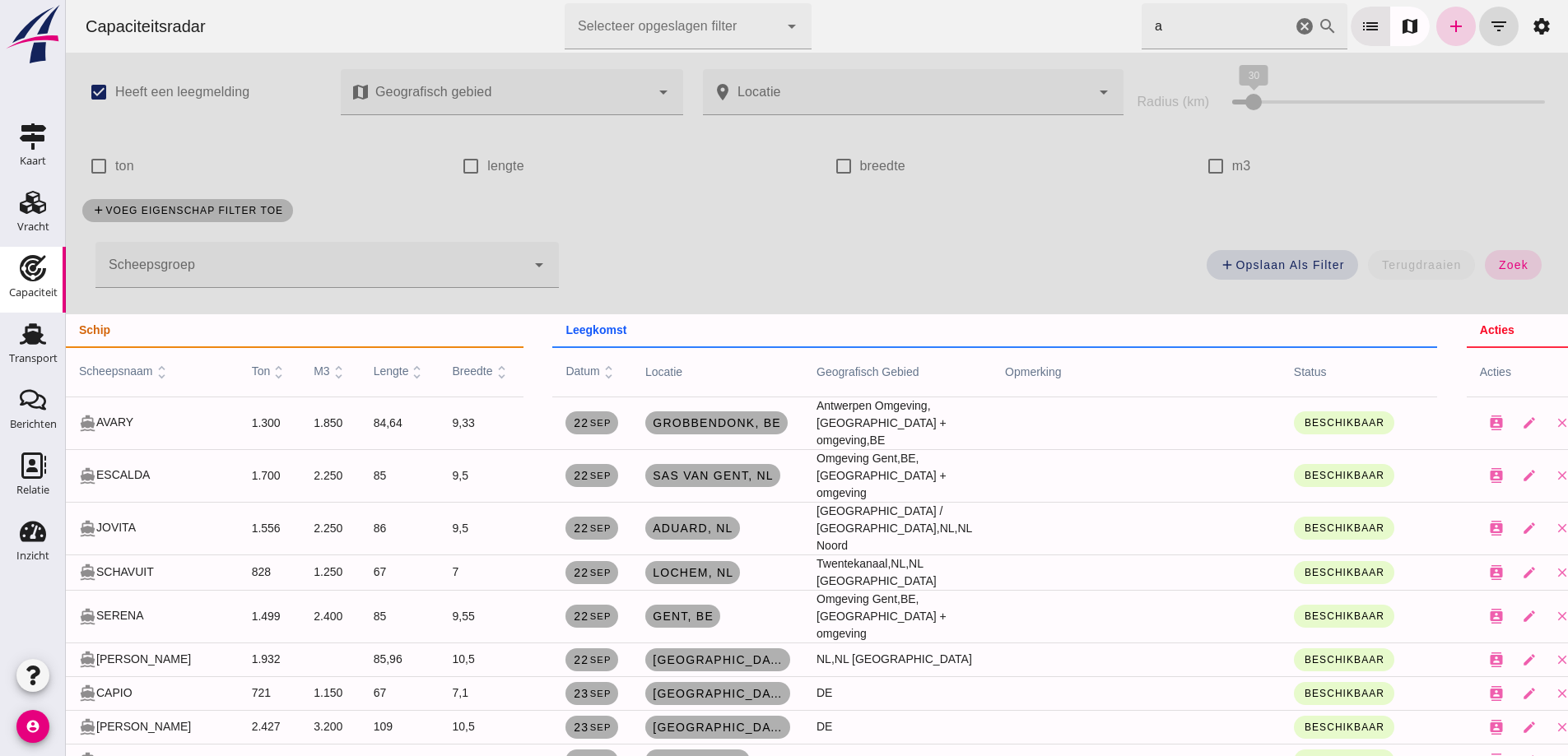
click at [1451, 40] on link "add" at bounding box center [1456, 26] width 40 height 40
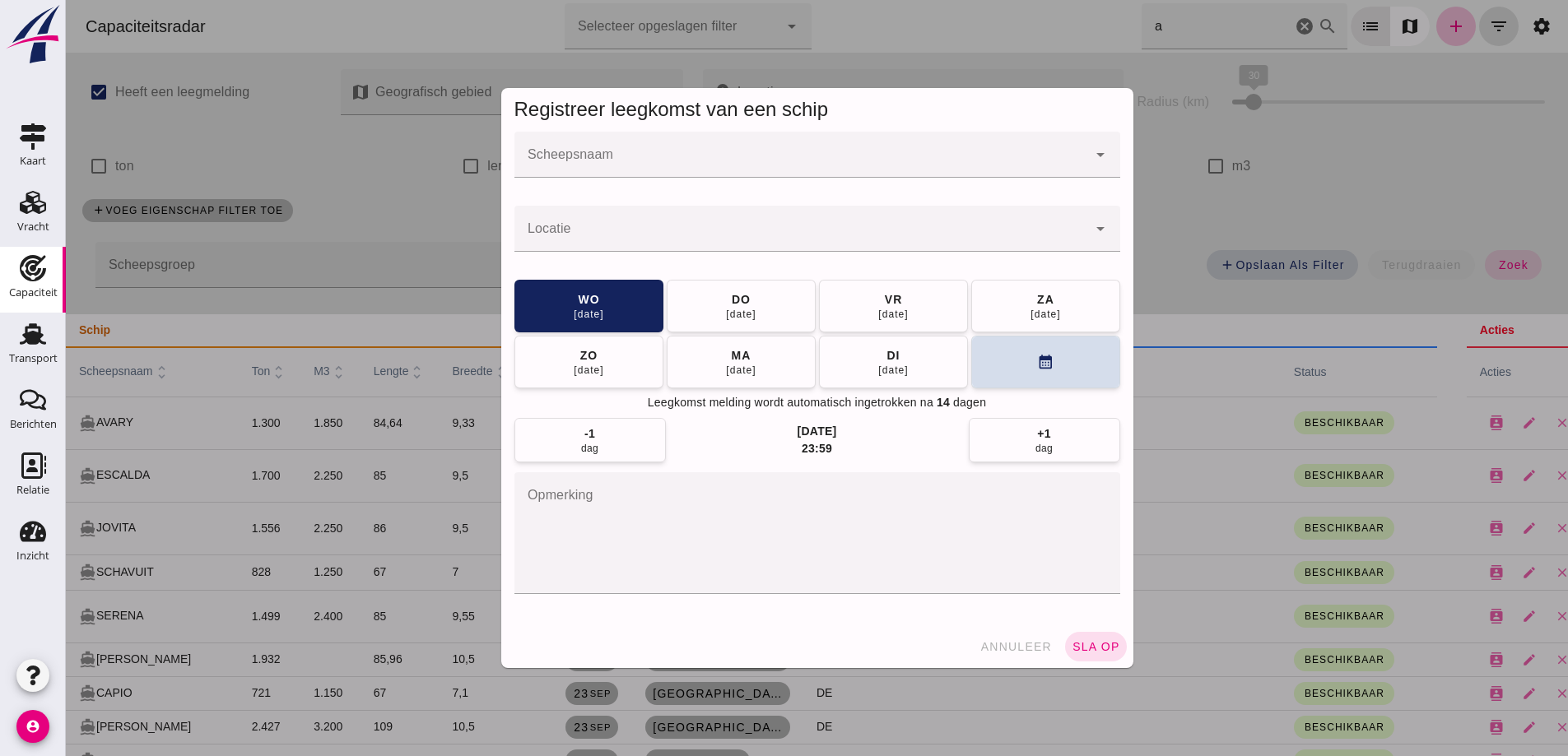
click at [609, 180] on div at bounding box center [817, 187] width 606 height 18
click at [610, 165] on input "Scheepsnaam" at bounding box center [800, 163] width 573 height 19
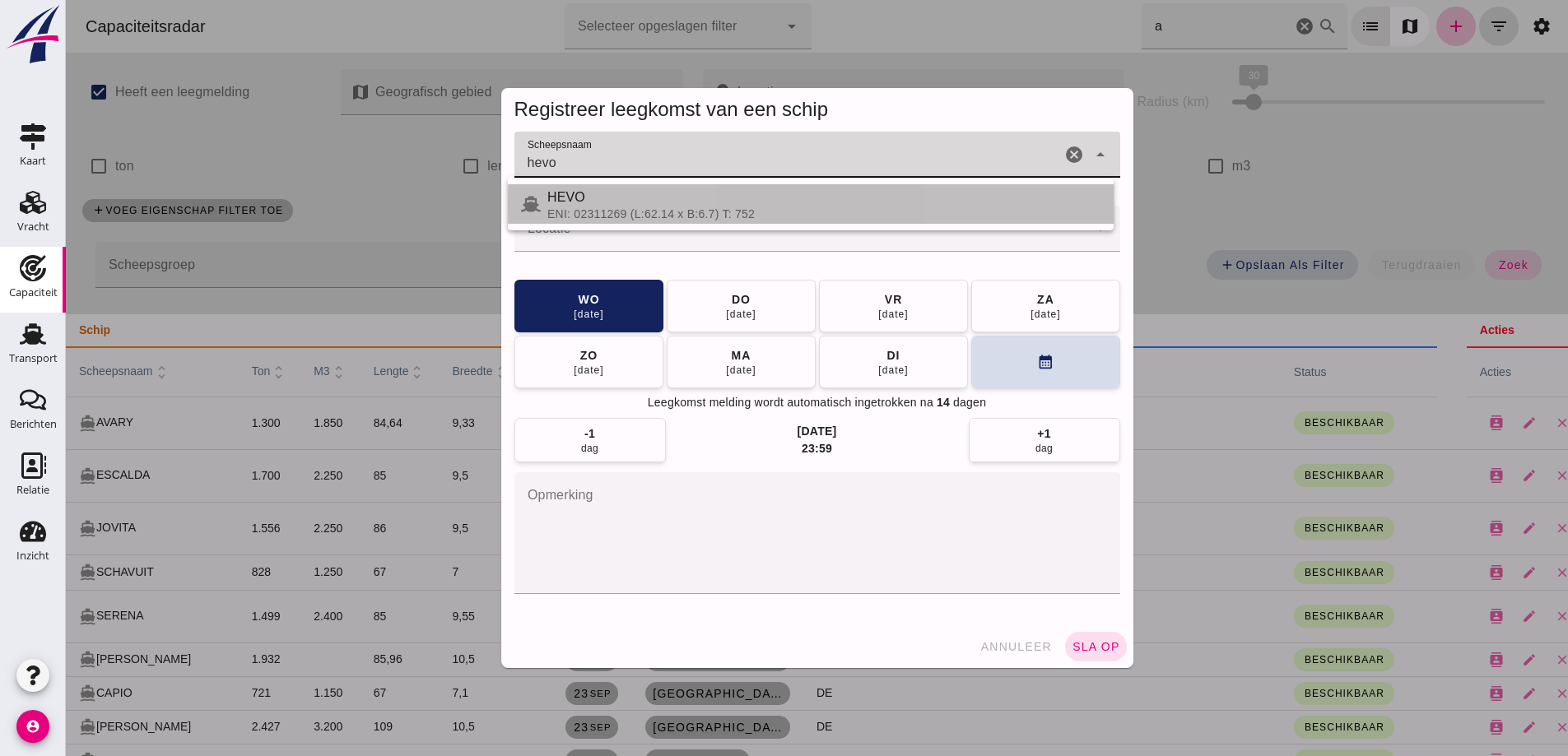
click at [631, 199] on div "HEVO" at bounding box center [823, 197] width 553 height 19
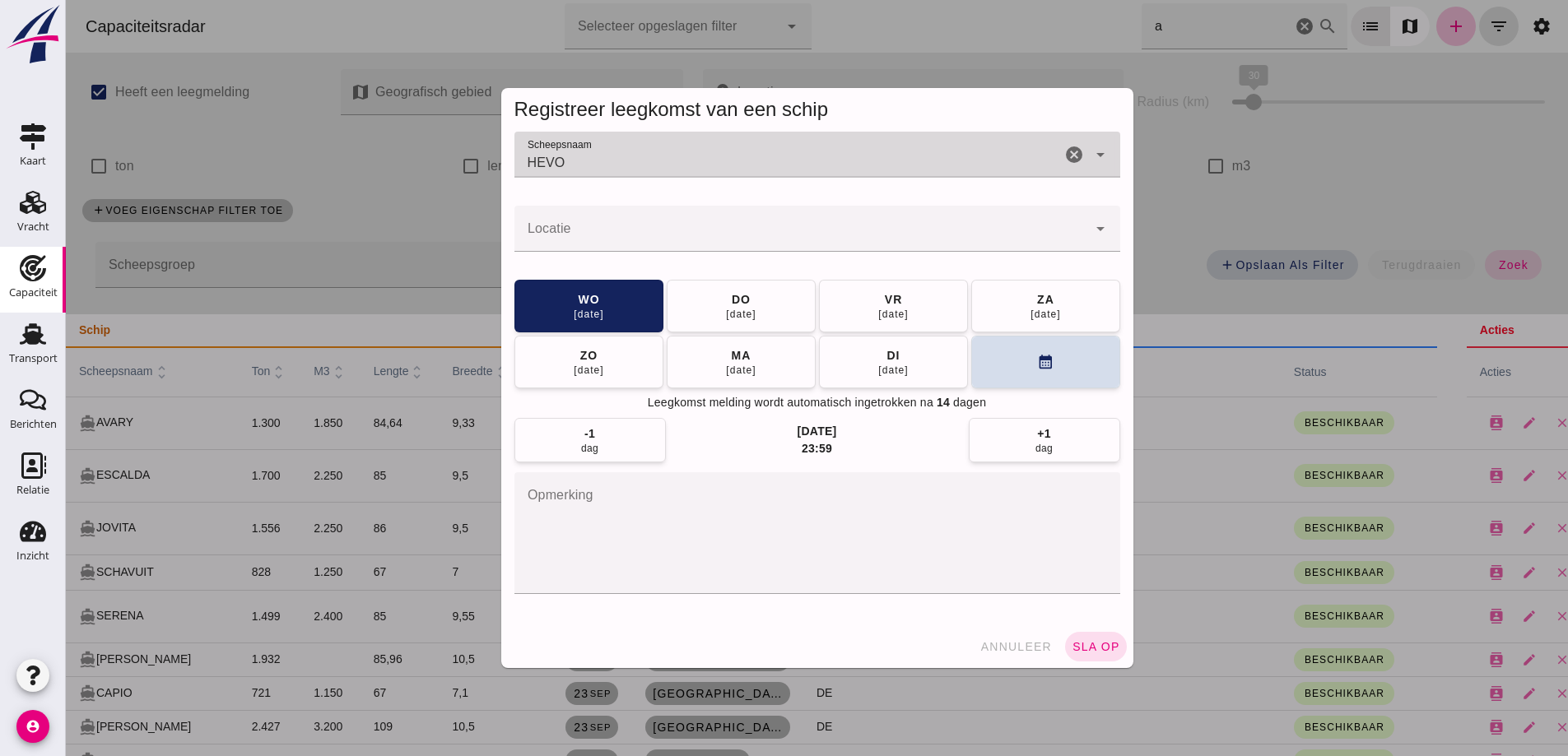
type input "HEVO"
click at [648, 229] on input "Locatie" at bounding box center [800, 237] width 573 height 19
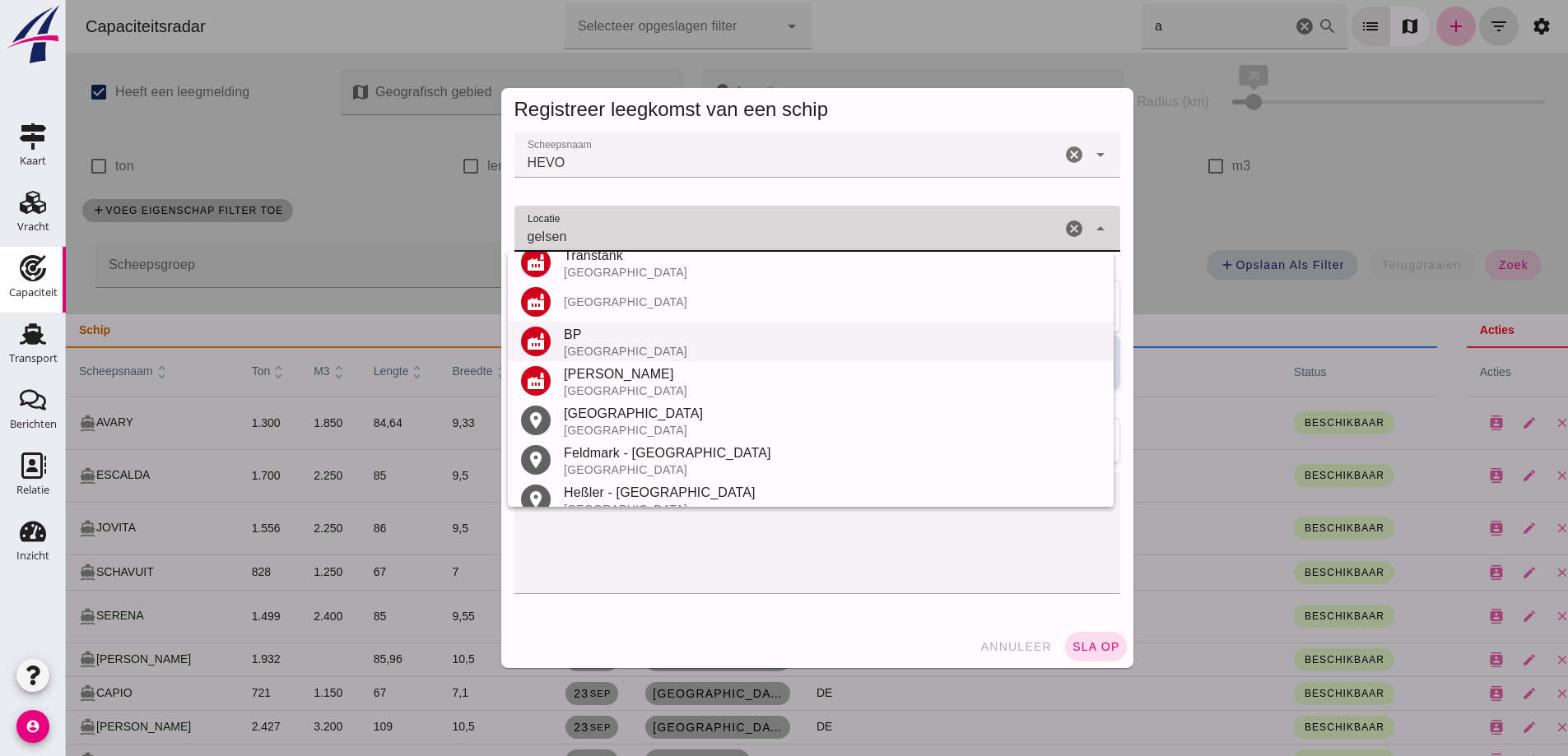
scroll to position [272, 0]
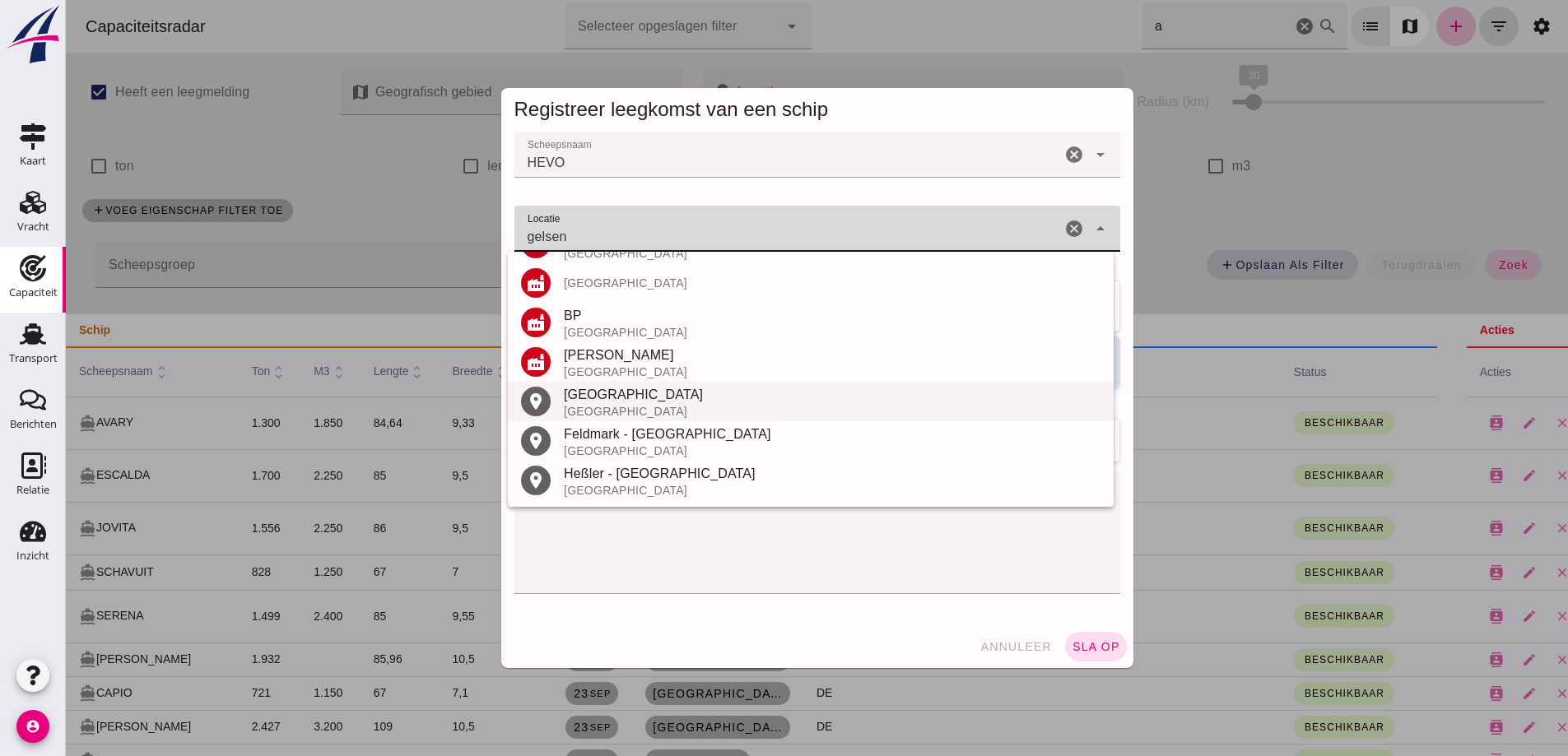
click at [606, 395] on div "[GEOGRAPHIC_DATA]" at bounding box center [832, 395] width 537 height 19
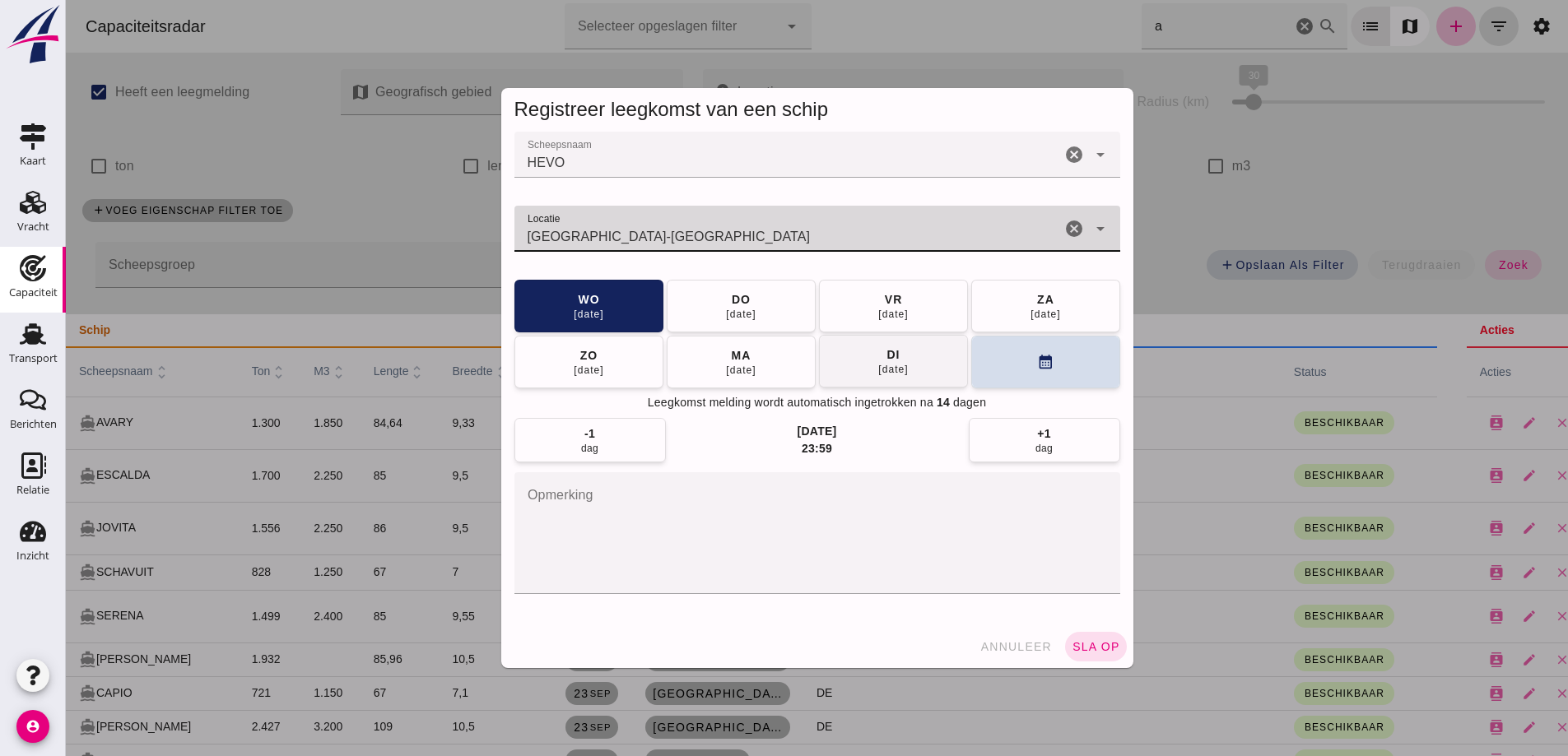
type input "Gelsenkirchen - Noordrijn-Westfalen"
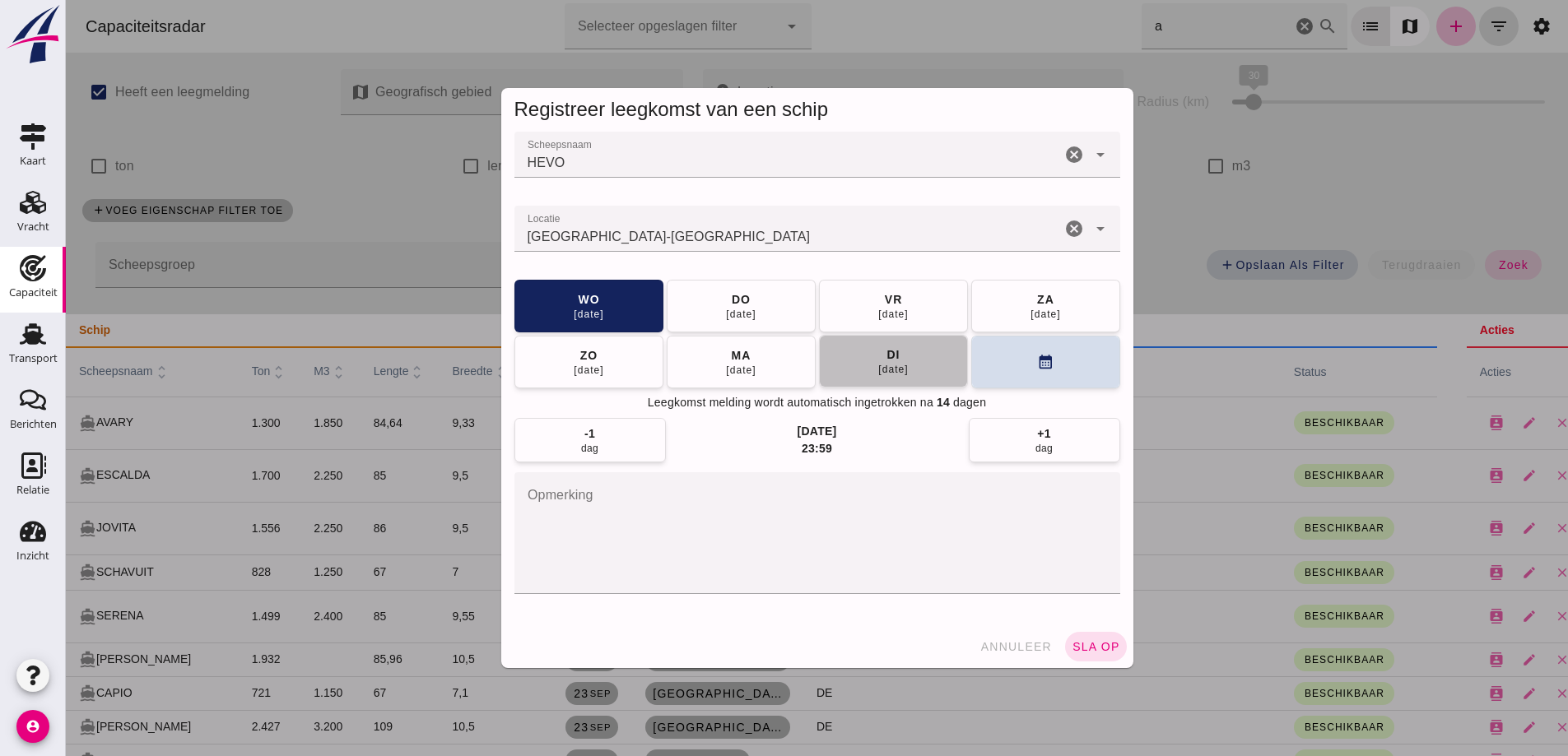
click at [859, 344] on button "di 07 okt" at bounding box center [893, 361] width 149 height 52
click at [1096, 651] on span "sla op" at bounding box center [1097, 647] width 49 height 14
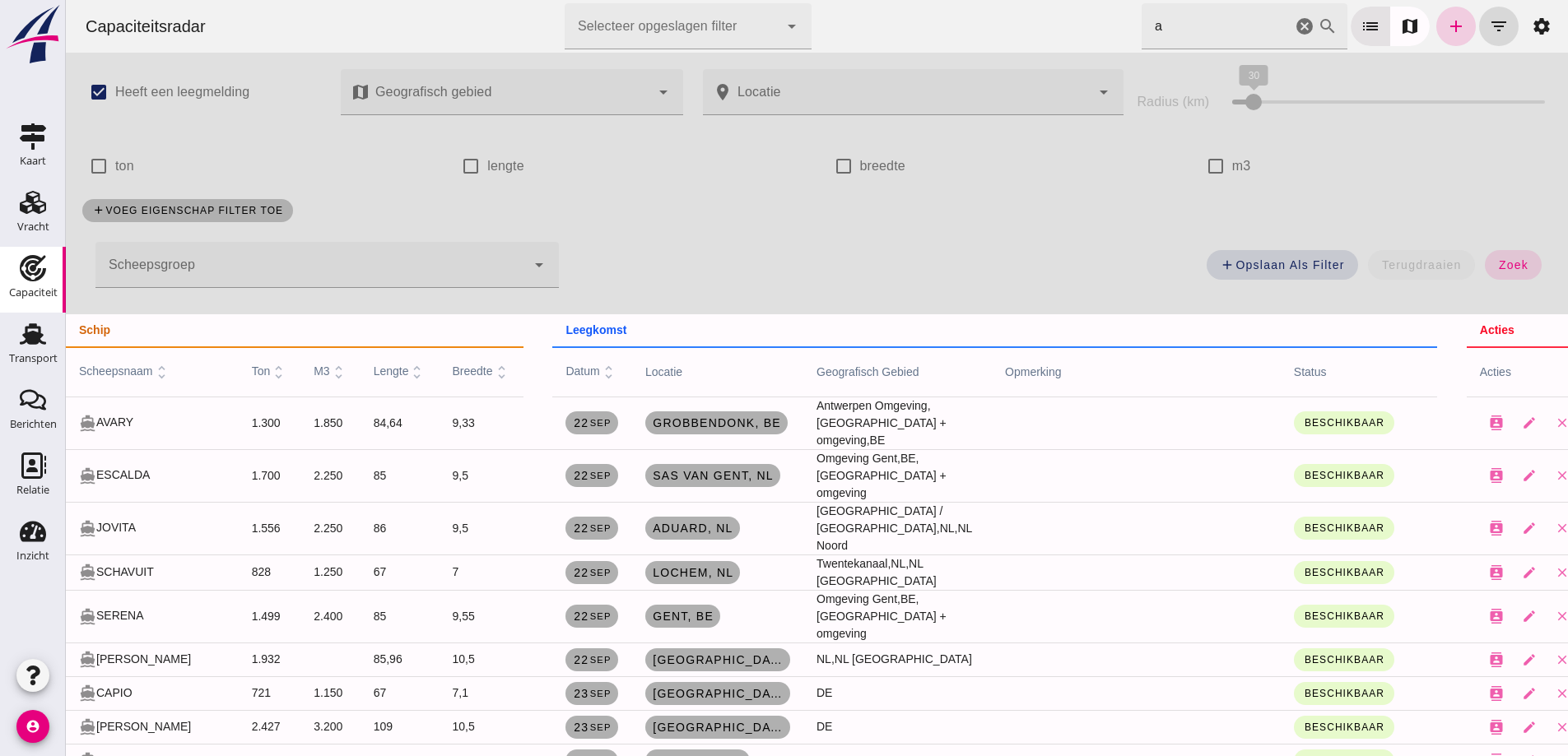
drag, startPoint x: 1443, startPoint y: 49, endPoint x: 1445, endPoint y: 40, distance: 9.2
click at [1443, 48] on div "Zoek op scheepsnaam a cancel search list map add filter_list settings" at bounding box center [1352, 25] width 420 height 46
click at [1446, 29] on icon "add" at bounding box center [1456, 26] width 19 height 19
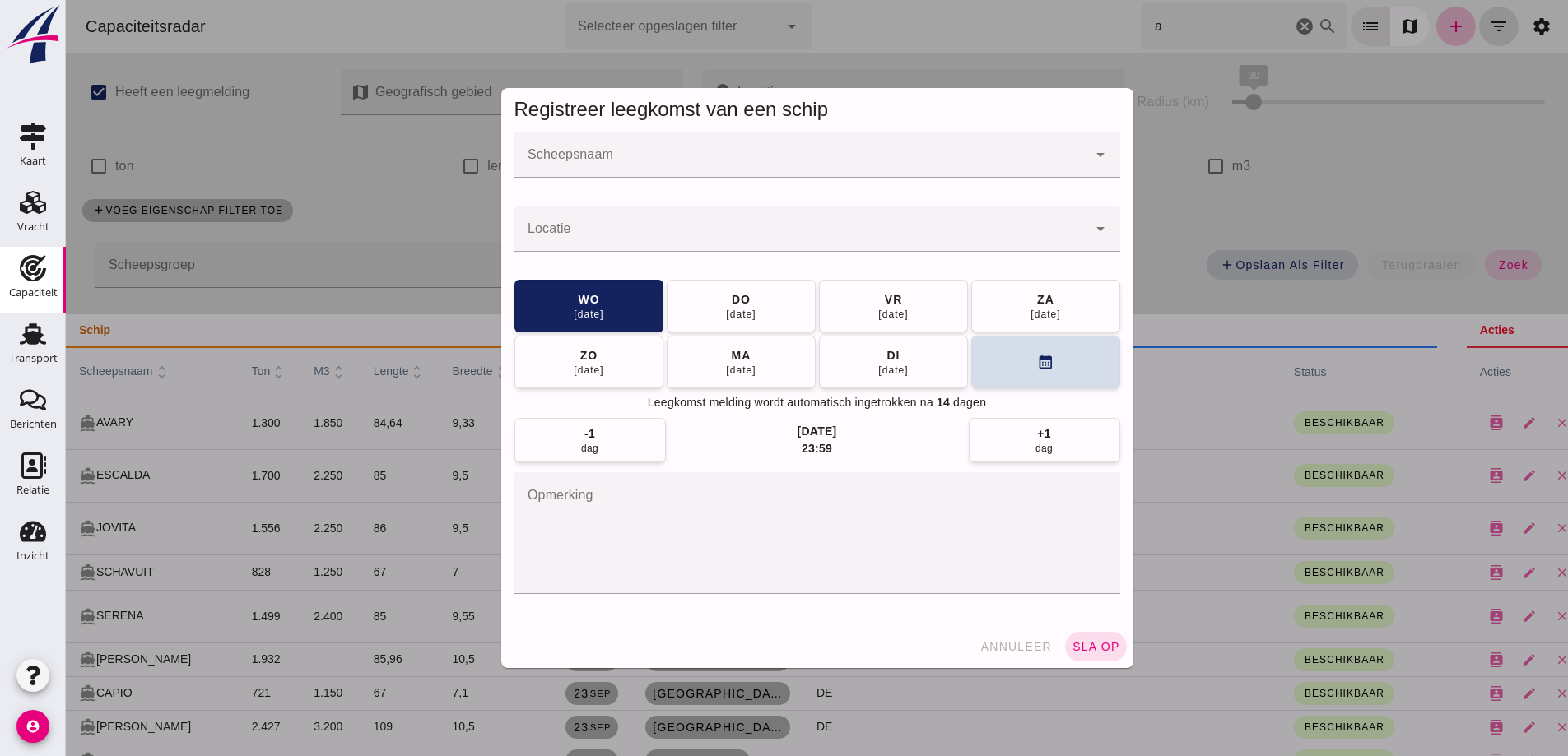
click at [611, 145] on div at bounding box center [800, 155] width 573 height 46
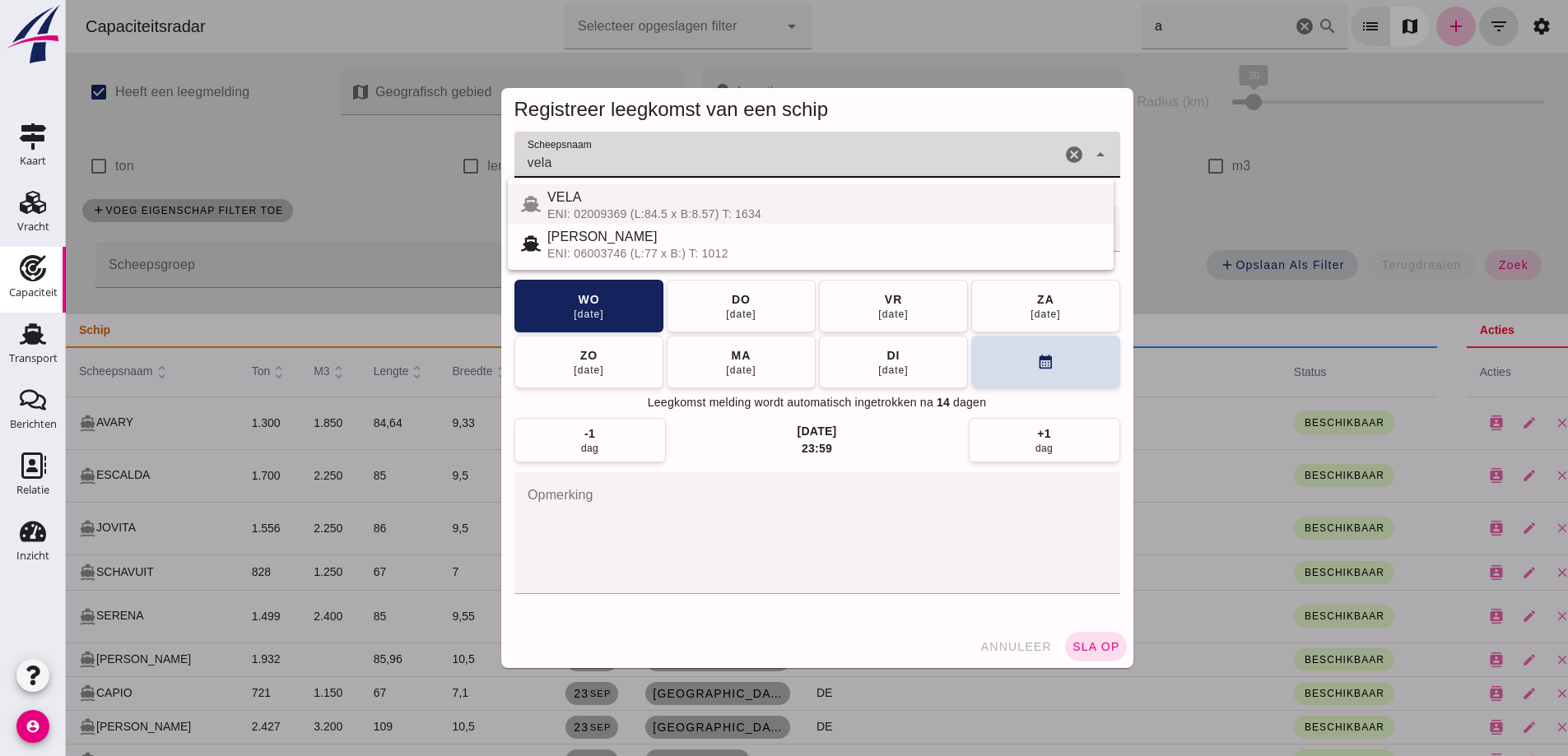
click at [624, 211] on div "ENI: 02009369 (L:84.5 x B:8.57) T: 1634" at bounding box center [823, 214] width 553 height 14
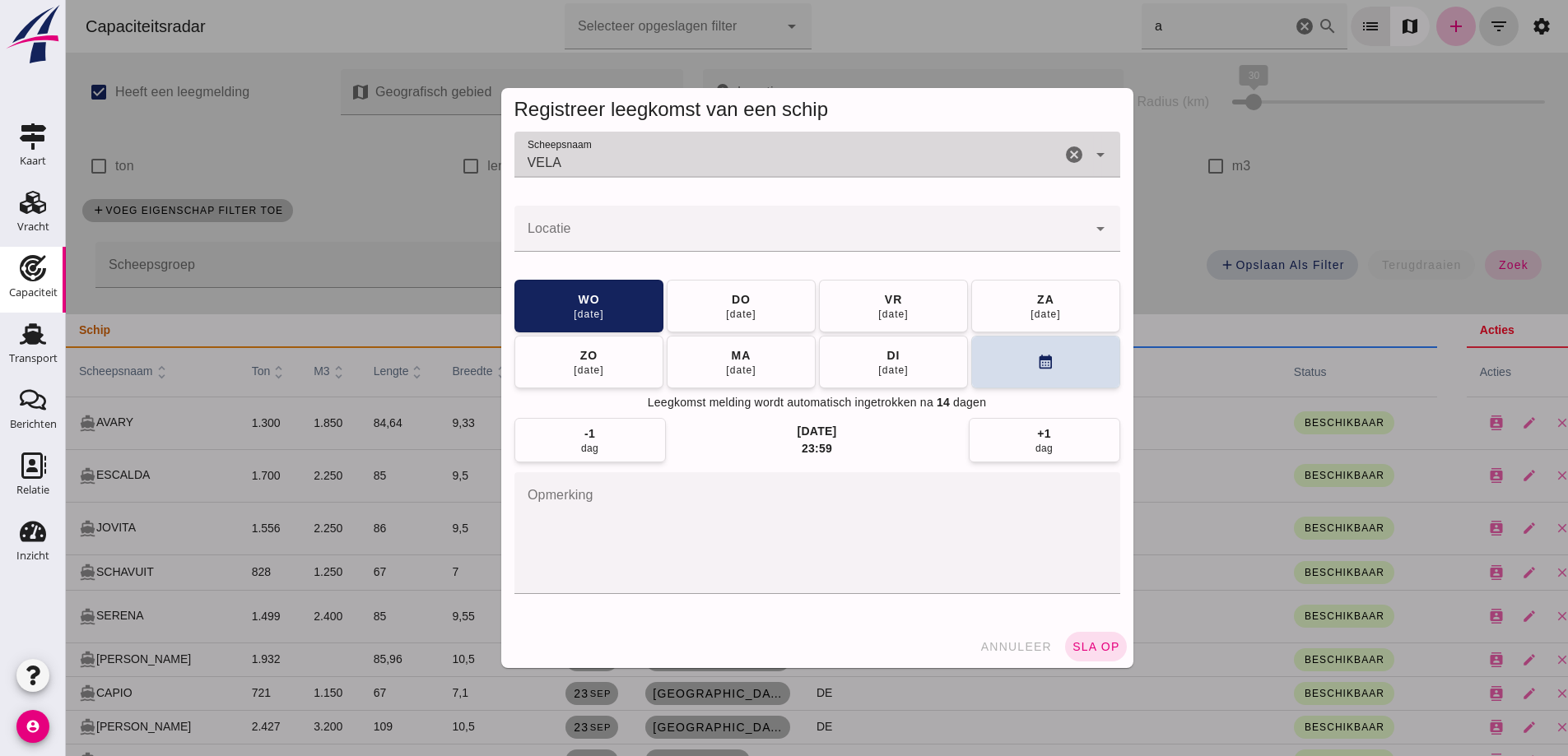
type input "VELA"
click at [697, 227] on input "Locatie" at bounding box center [800, 237] width 573 height 19
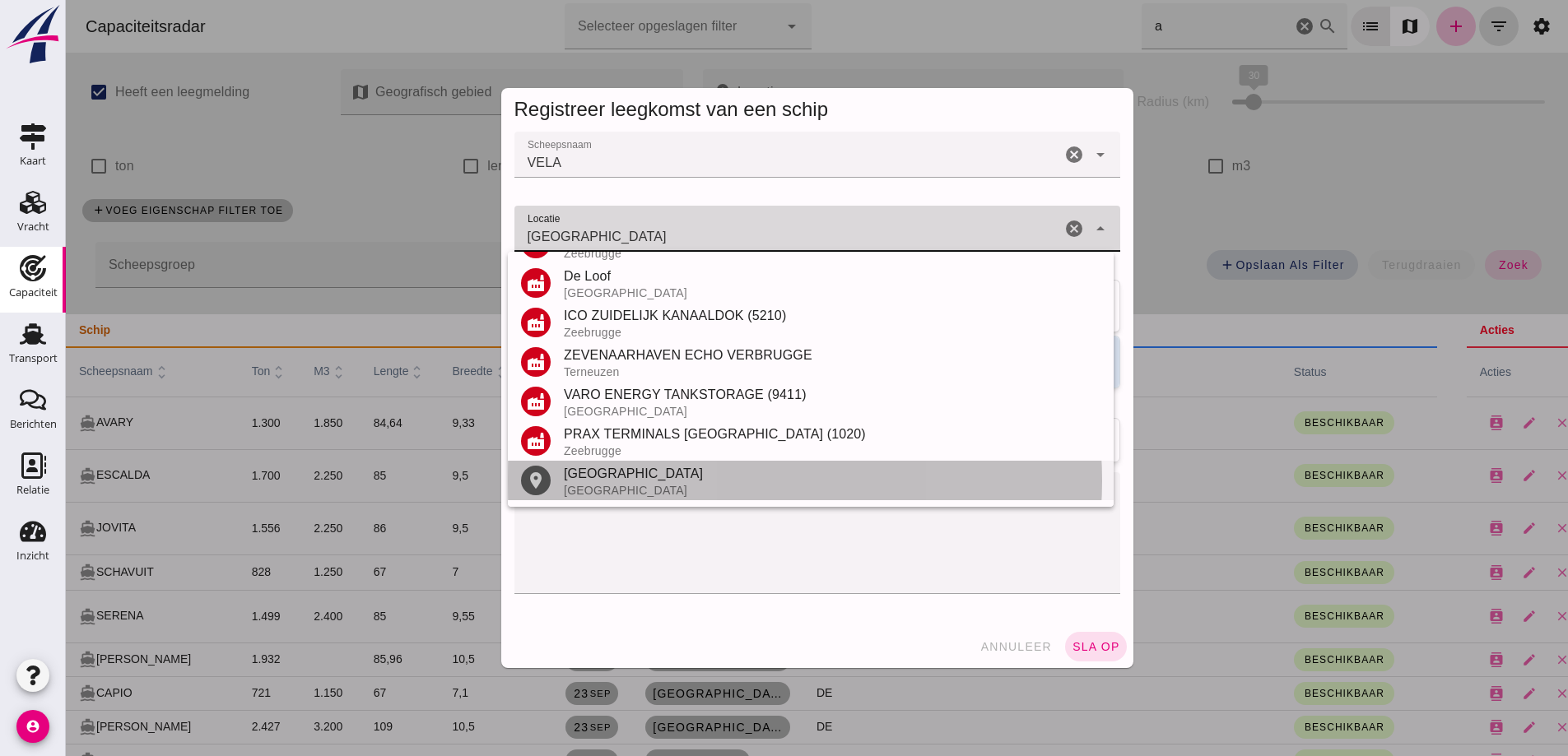
click at [605, 482] on div "[GEOGRAPHIC_DATA]" at bounding box center [832, 474] width 537 height 19
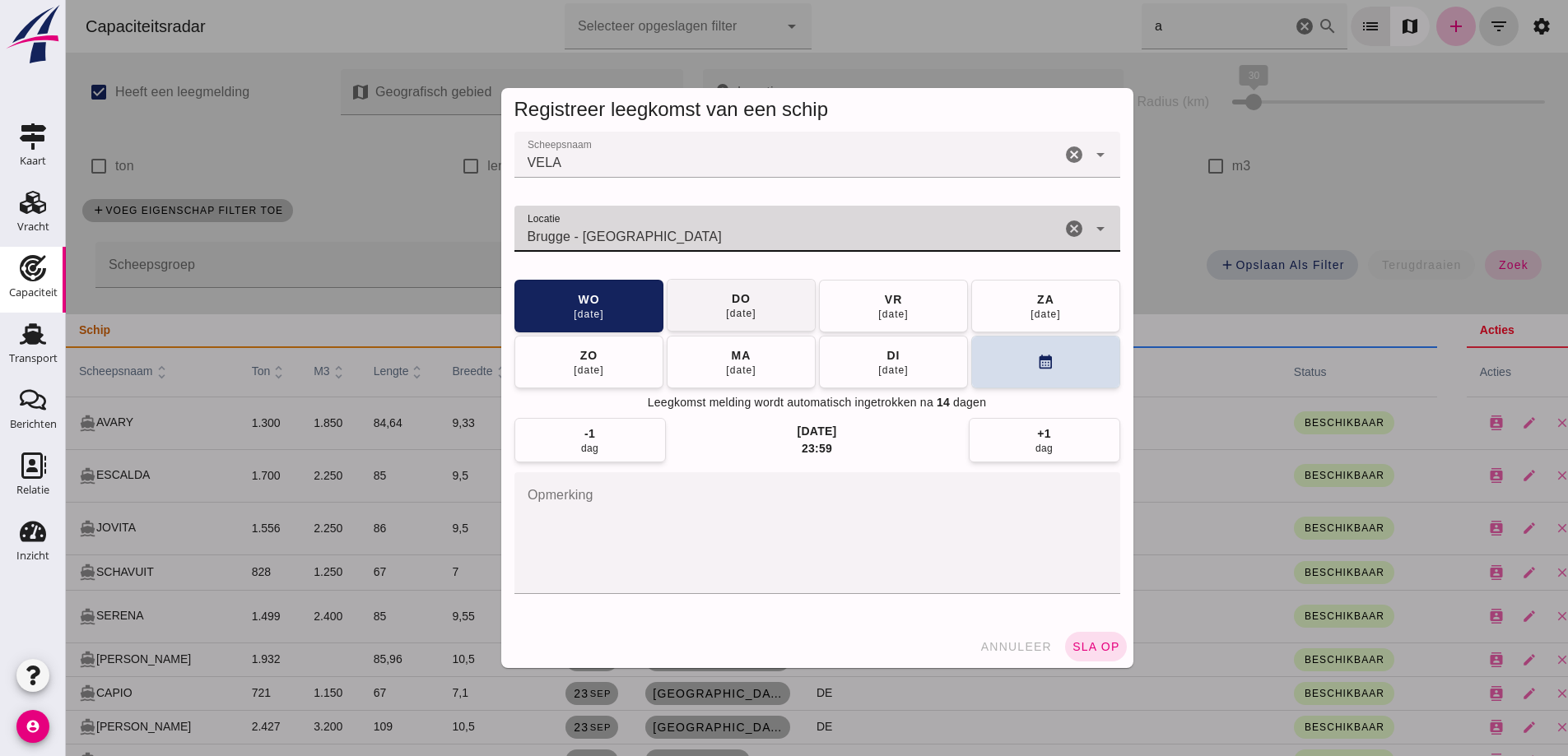
type input "Brugge - West-Vlaanderen"
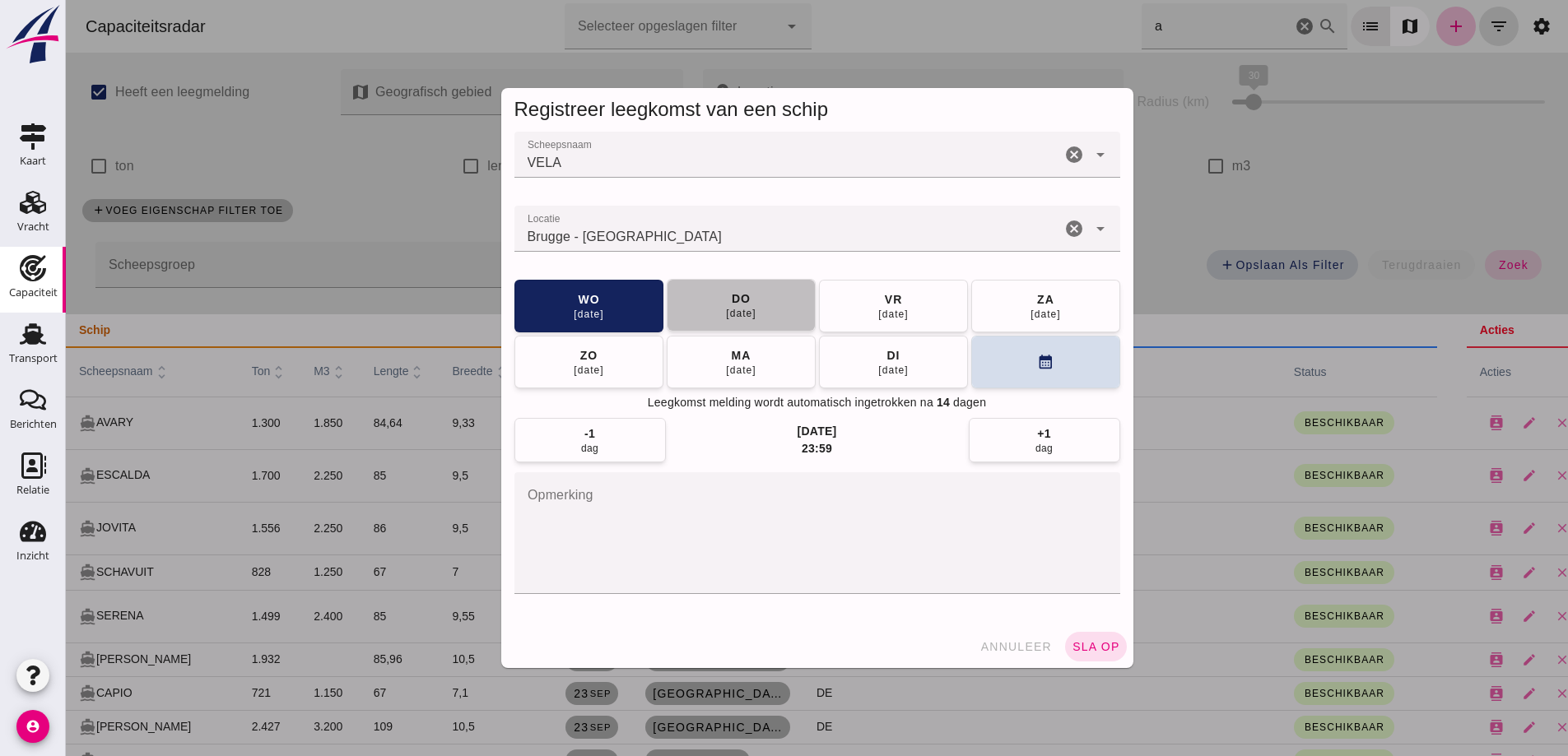
click at [768, 310] on button "do 02 okt" at bounding box center [741, 305] width 149 height 52
drag, startPoint x: 1086, startPoint y: 658, endPoint x: 1096, endPoint y: 647, distance: 14.9
click at [1087, 659] on button "sla op" at bounding box center [1097, 646] width 62 height 29
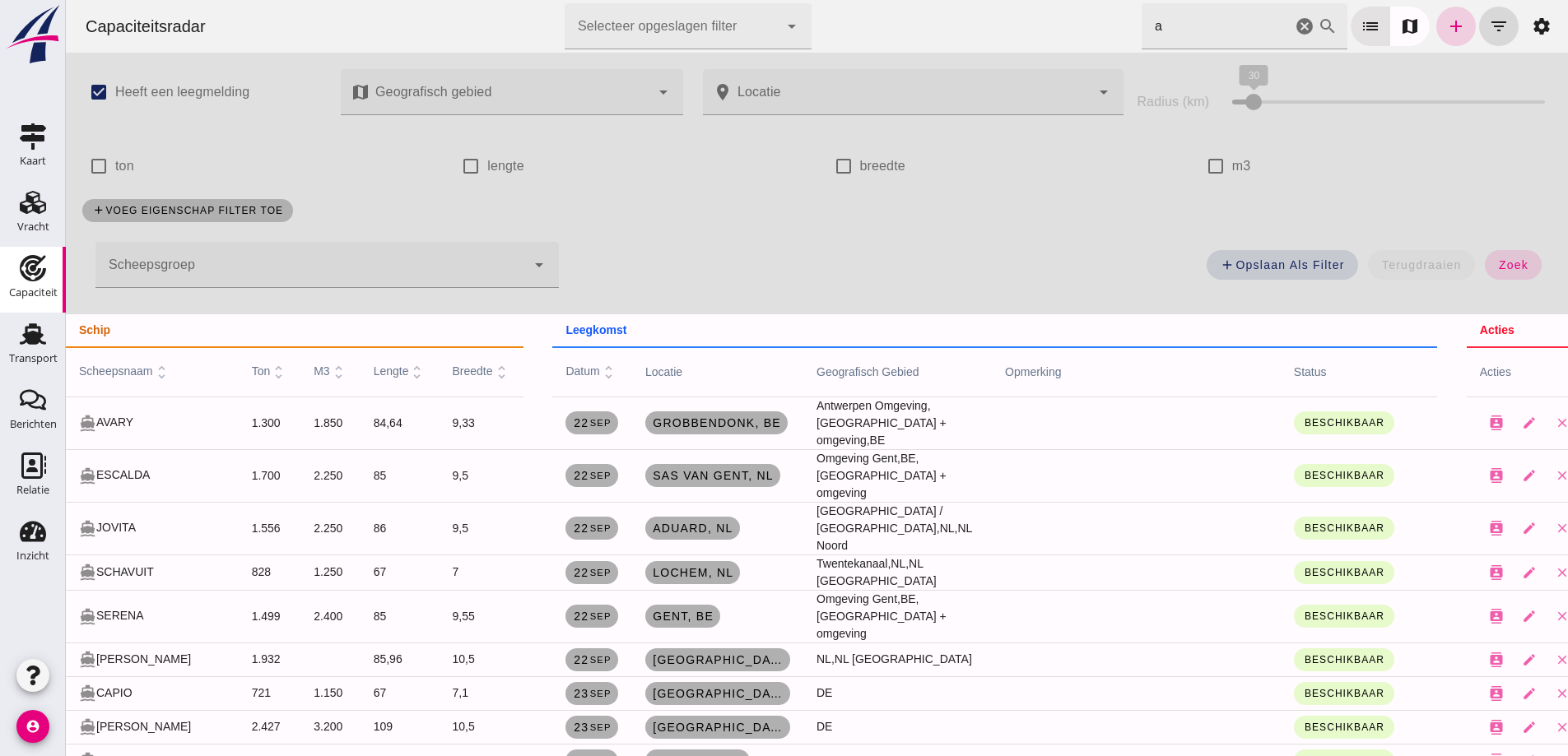
click at [1450, 30] on icon "add" at bounding box center [1456, 26] width 19 height 19
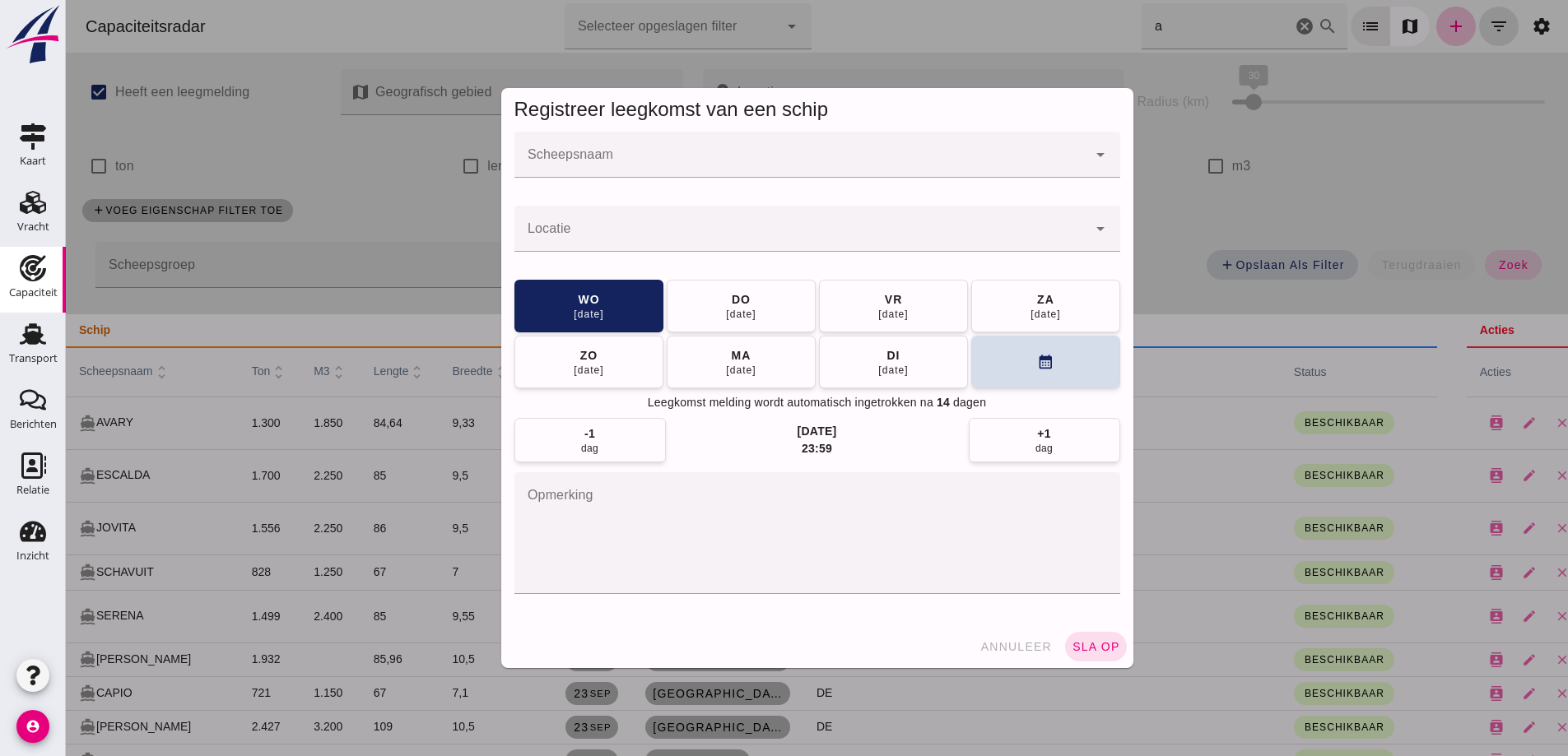
click at [662, 173] on input "Scheepsnaam" at bounding box center [800, 163] width 573 height 19
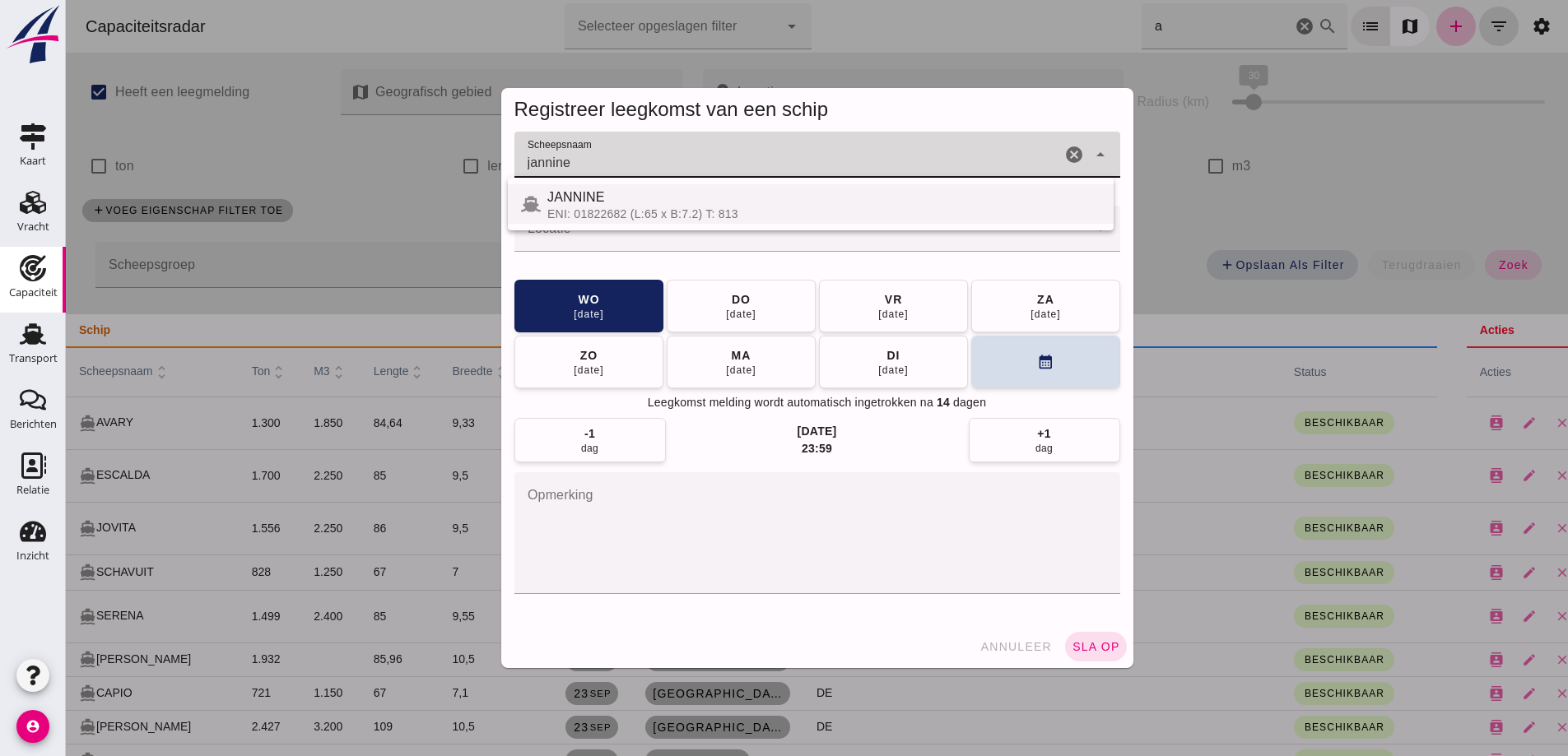
click at [701, 202] on div "JANNINE" at bounding box center [823, 197] width 553 height 19
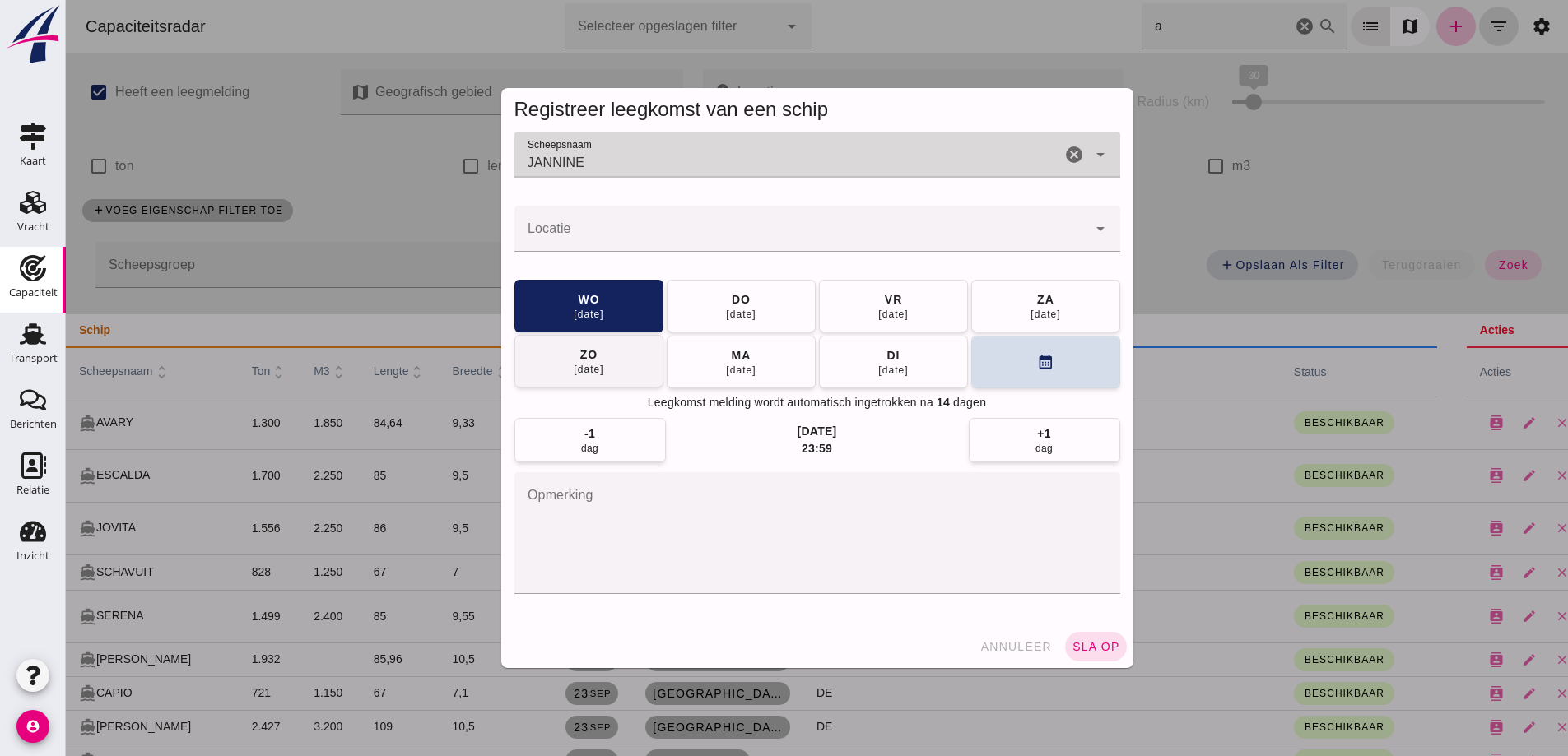
type input "JANNINE"
click at [634, 243] on input "Locatie" at bounding box center [800, 237] width 573 height 19
click at [634, 243] on input "papendre" at bounding box center [800, 237] width 573 height 19
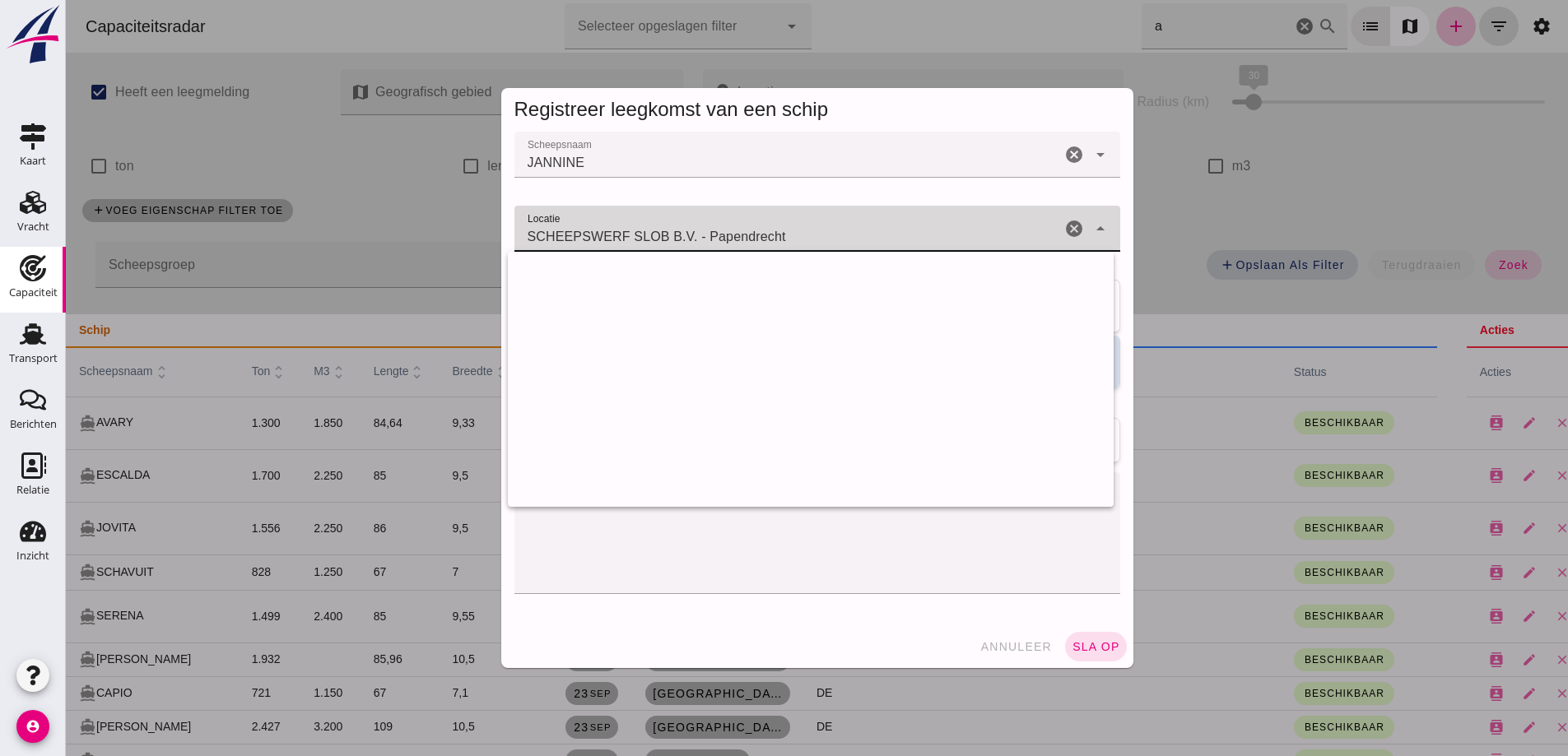
scroll to position [5412, 0]
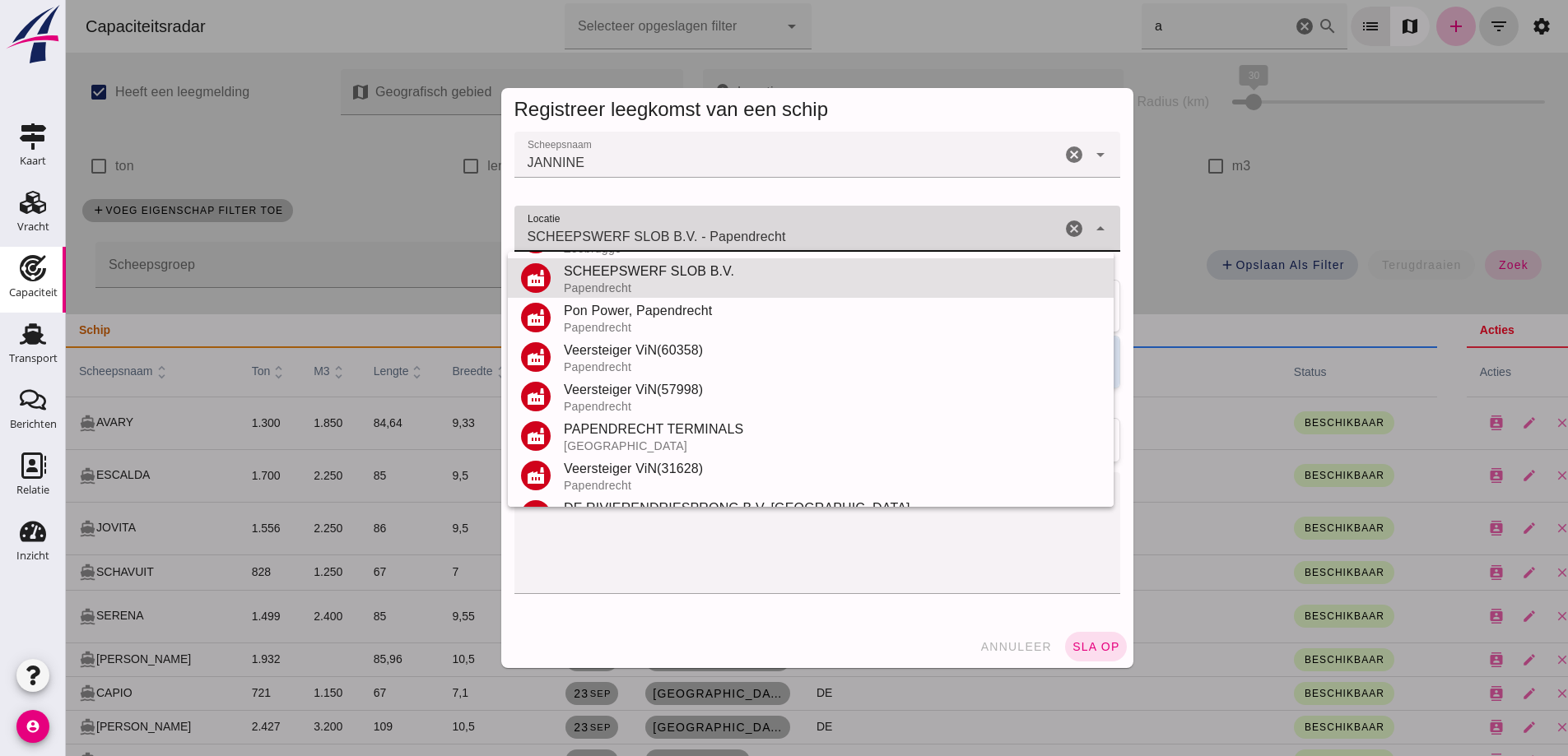
drag, startPoint x: 702, startPoint y: 239, endPoint x: 407, endPoint y: 268, distance: 296.4
click at [407, 268] on div "Registreer leegkomst van een schip Scheepsnaam Scheepsnaam JANNINE JANNINE canc…" at bounding box center [818, 378] width 1503 height 756
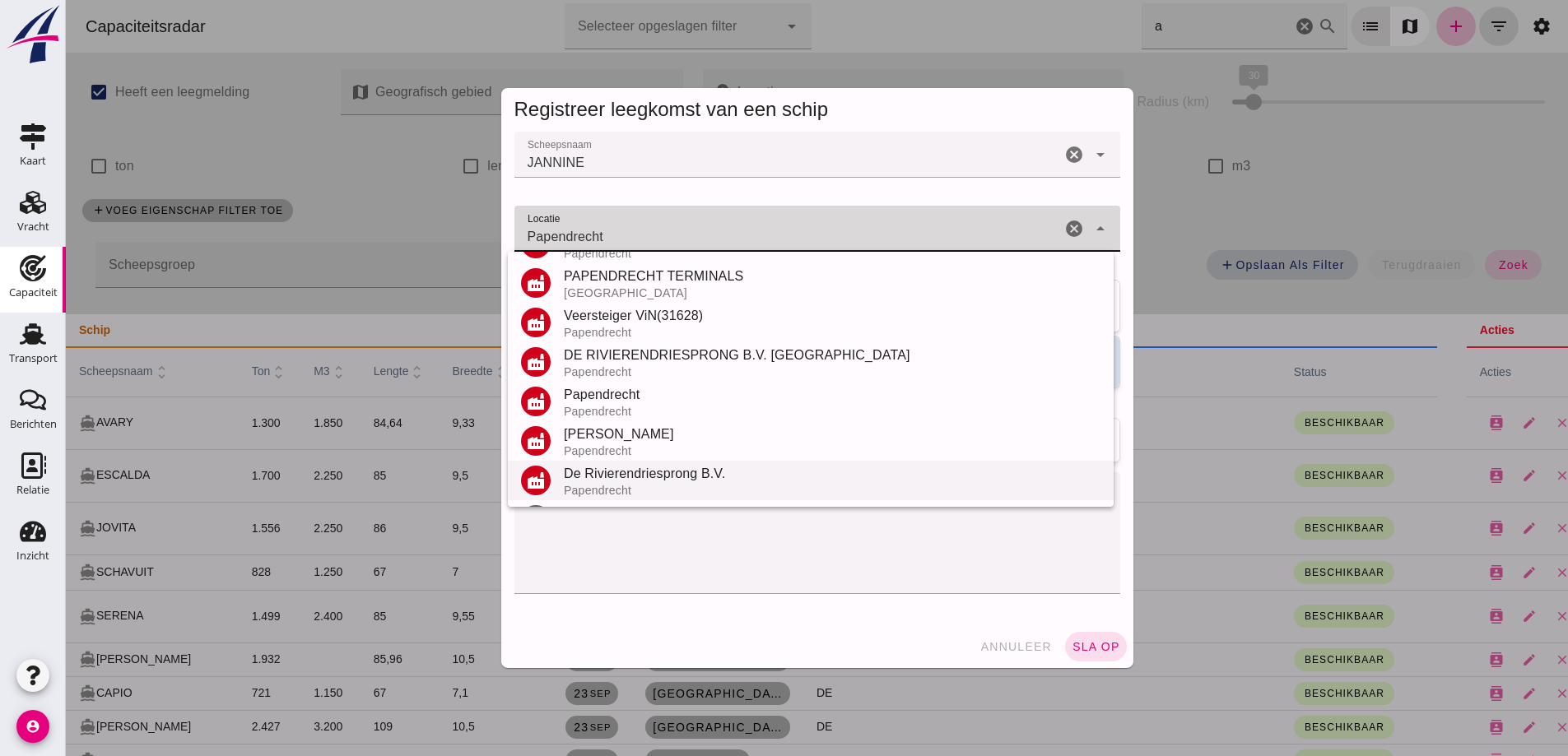
scroll to position [192, 0]
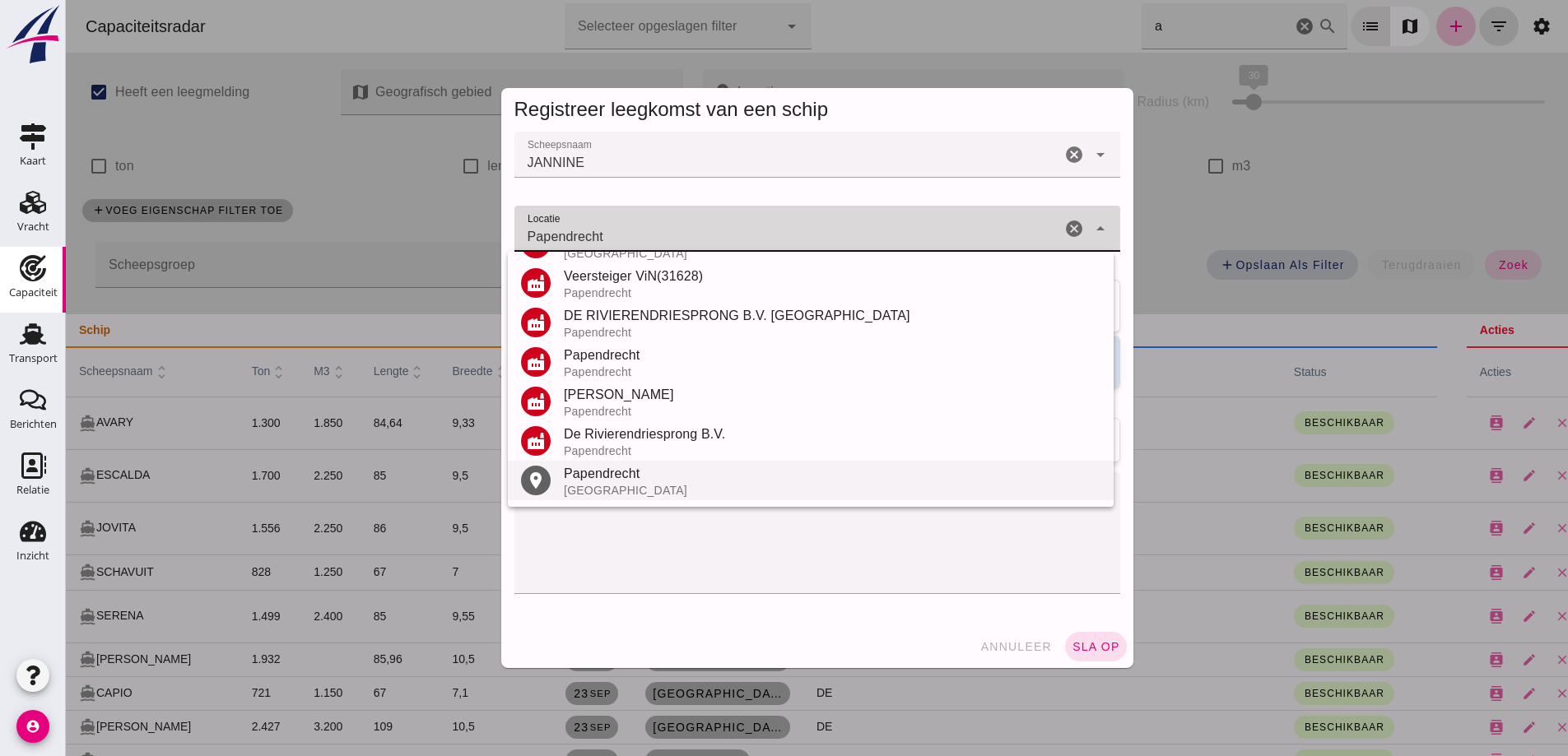
click at [638, 484] on div "Nederland" at bounding box center [832, 491] width 537 height 14
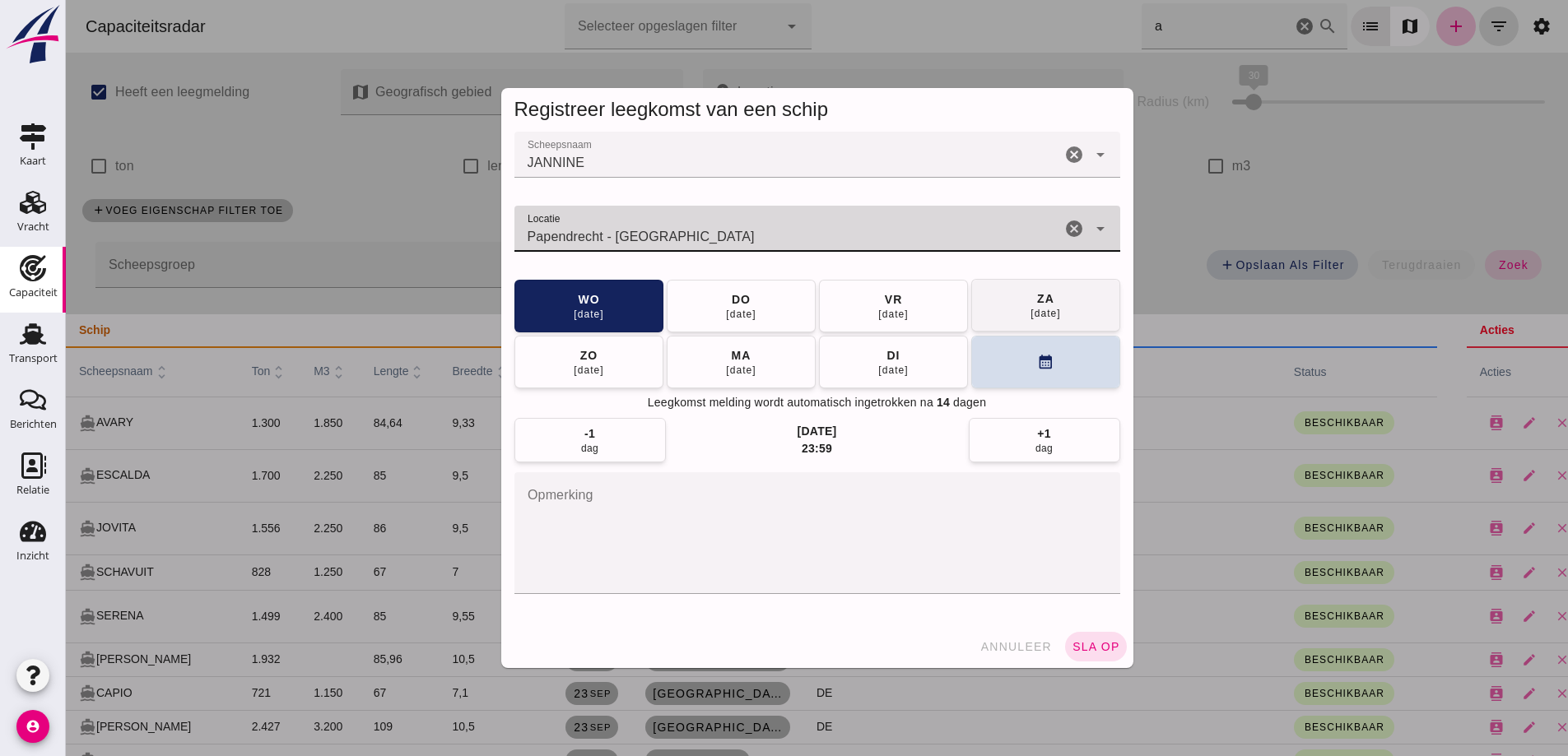
type input "Papendrecht - Zuid-Holland"
click at [1009, 313] on button "za 04 okt" at bounding box center [1045, 305] width 149 height 52
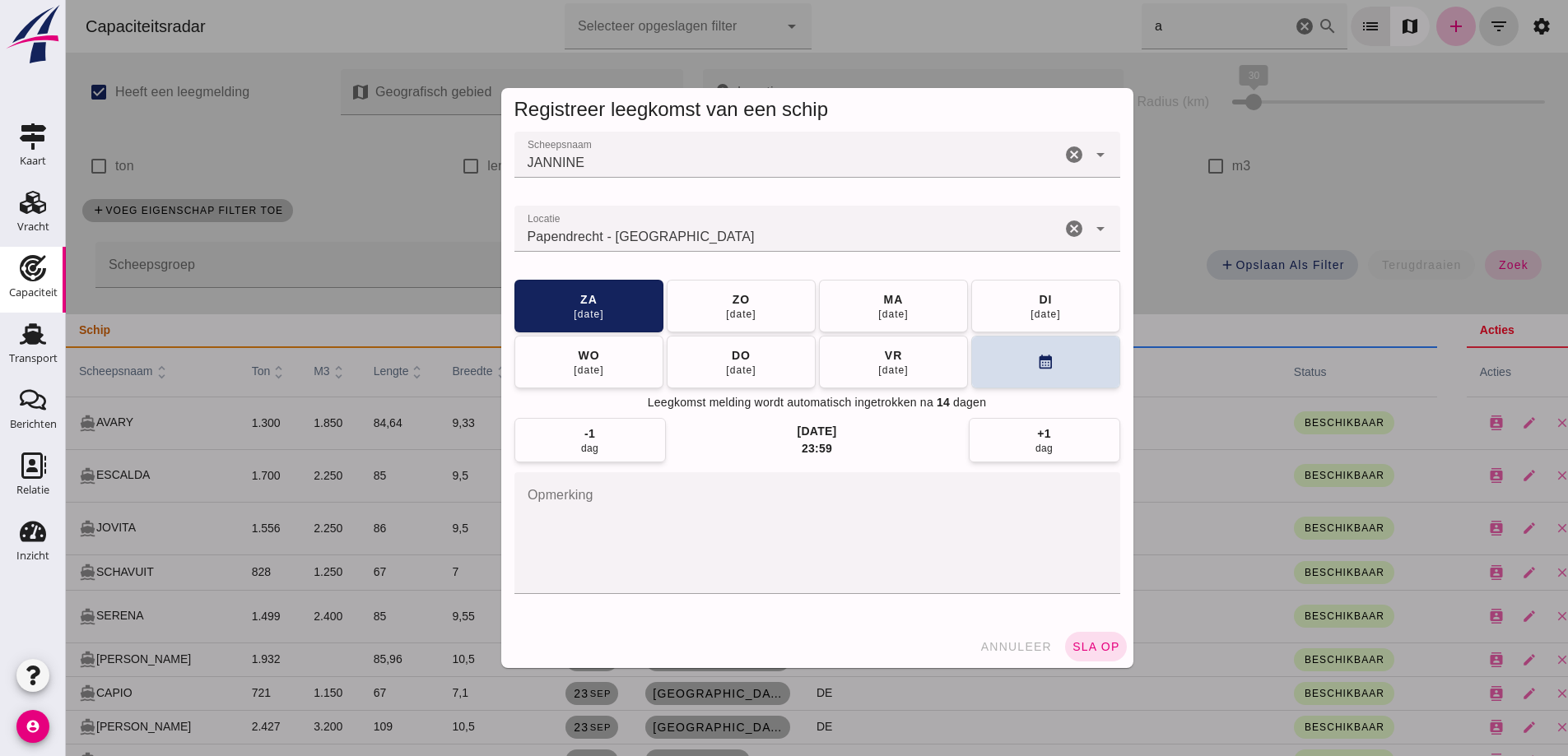
click at [1096, 662] on div "annuleer sla op" at bounding box center [818, 647] width 632 height 43
click at [1095, 658] on button "sla op" at bounding box center [1097, 646] width 62 height 29
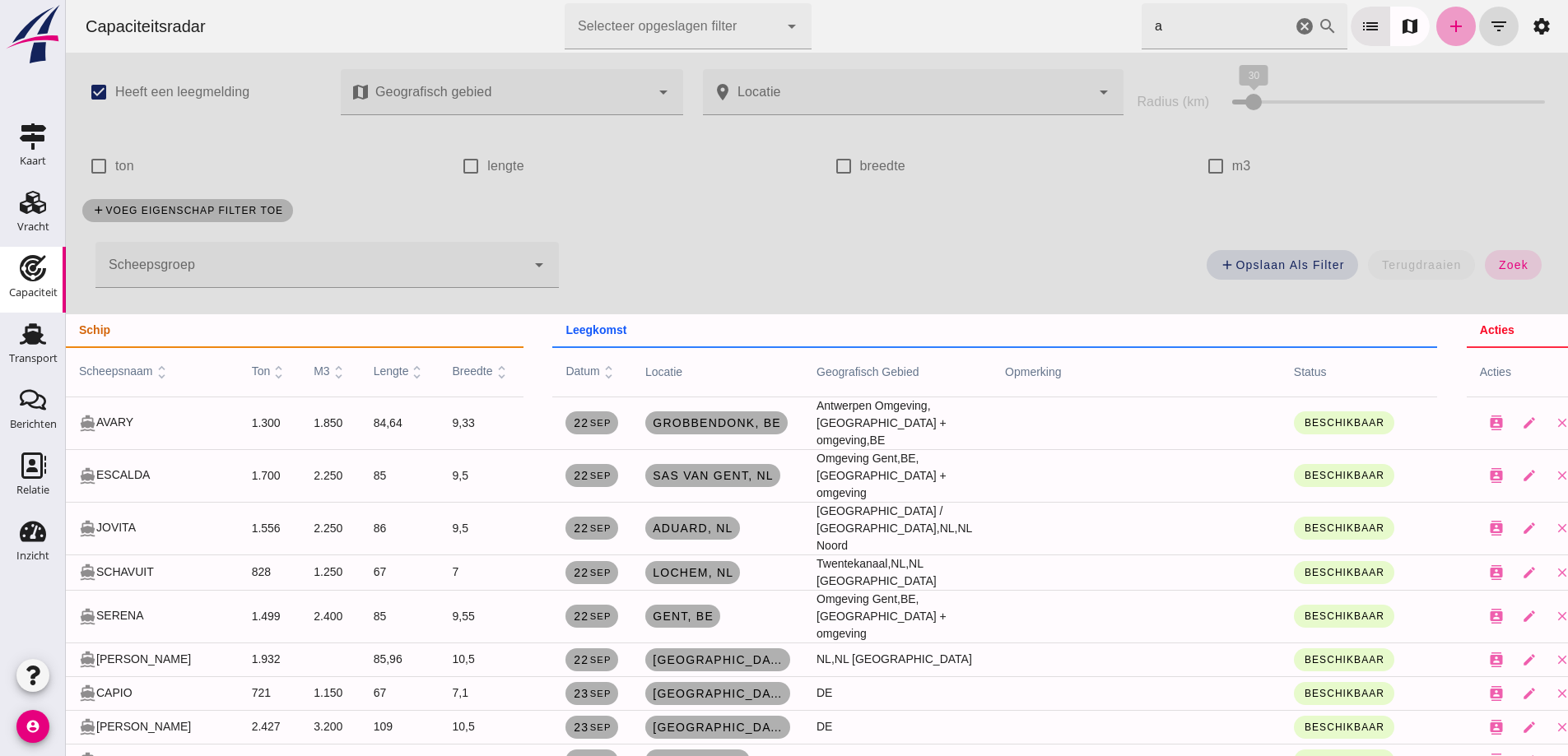
drag, startPoint x: 1434, startPoint y: 20, endPoint x: 1646, endPoint y: 147, distance: 247.1
click at [1446, 20] on icon "add" at bounding box center [1456, 26] width 19 height 19
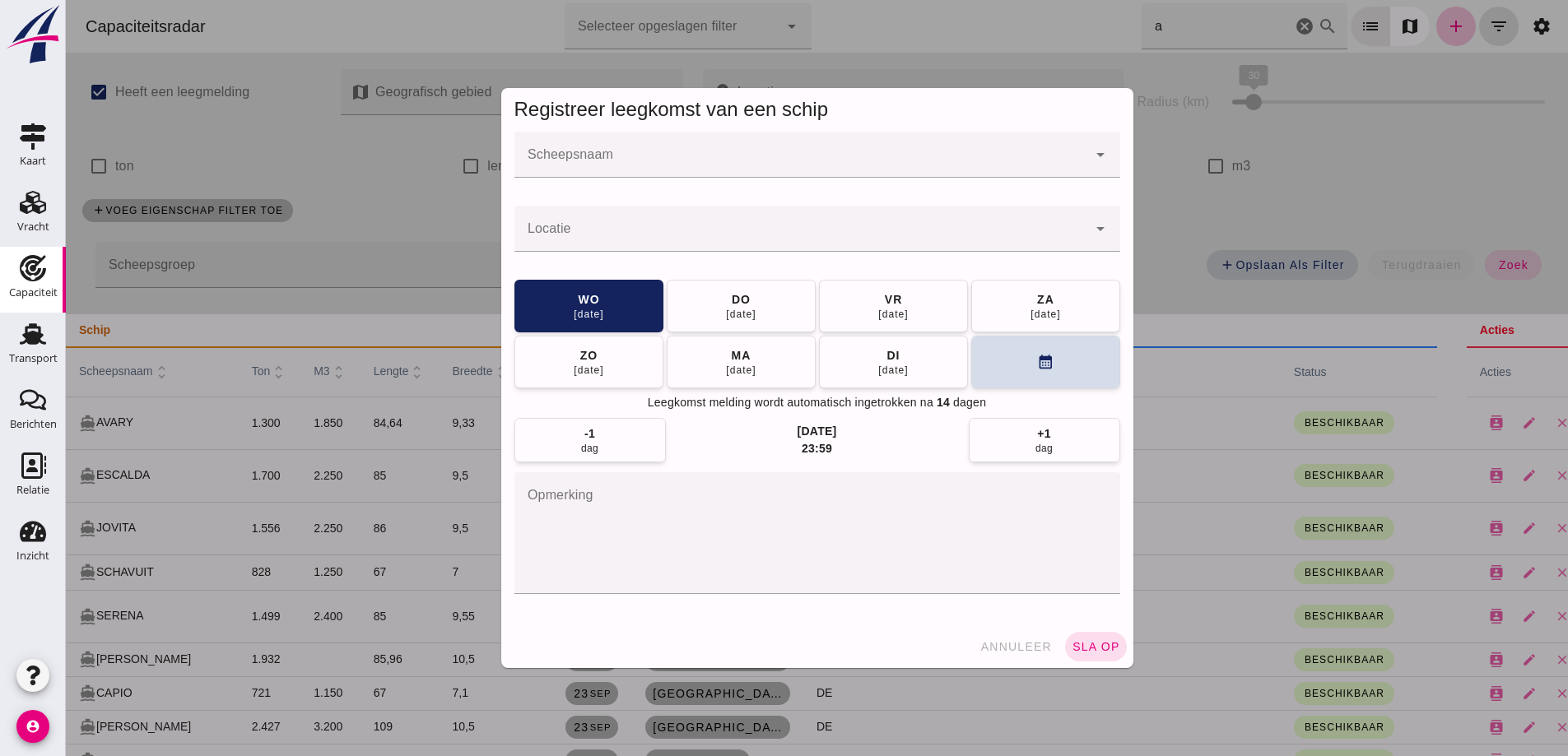
click at [705, 169] on input "Scheepsnaam" at bounding box center [800, 163] width 573 height 19
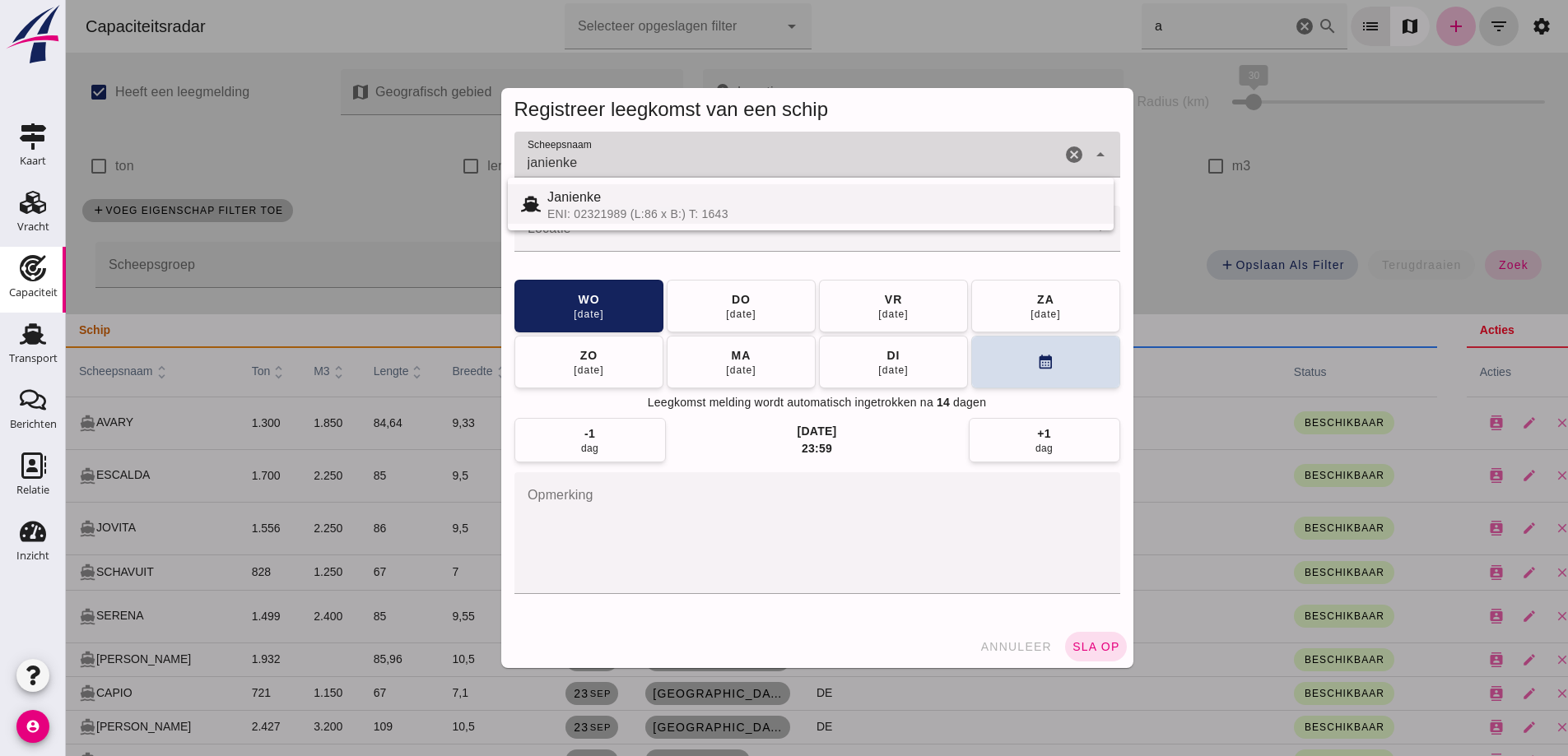
click at [721, 208] on div "ENI: 02321989 (L:86 x B:) T: 1643" at bounding box center [823, 214] width 553 height 14
type input "Janienke"
click at [563, 234] on input "Locatie" at bounding box center [800, 237] width 573 height 19
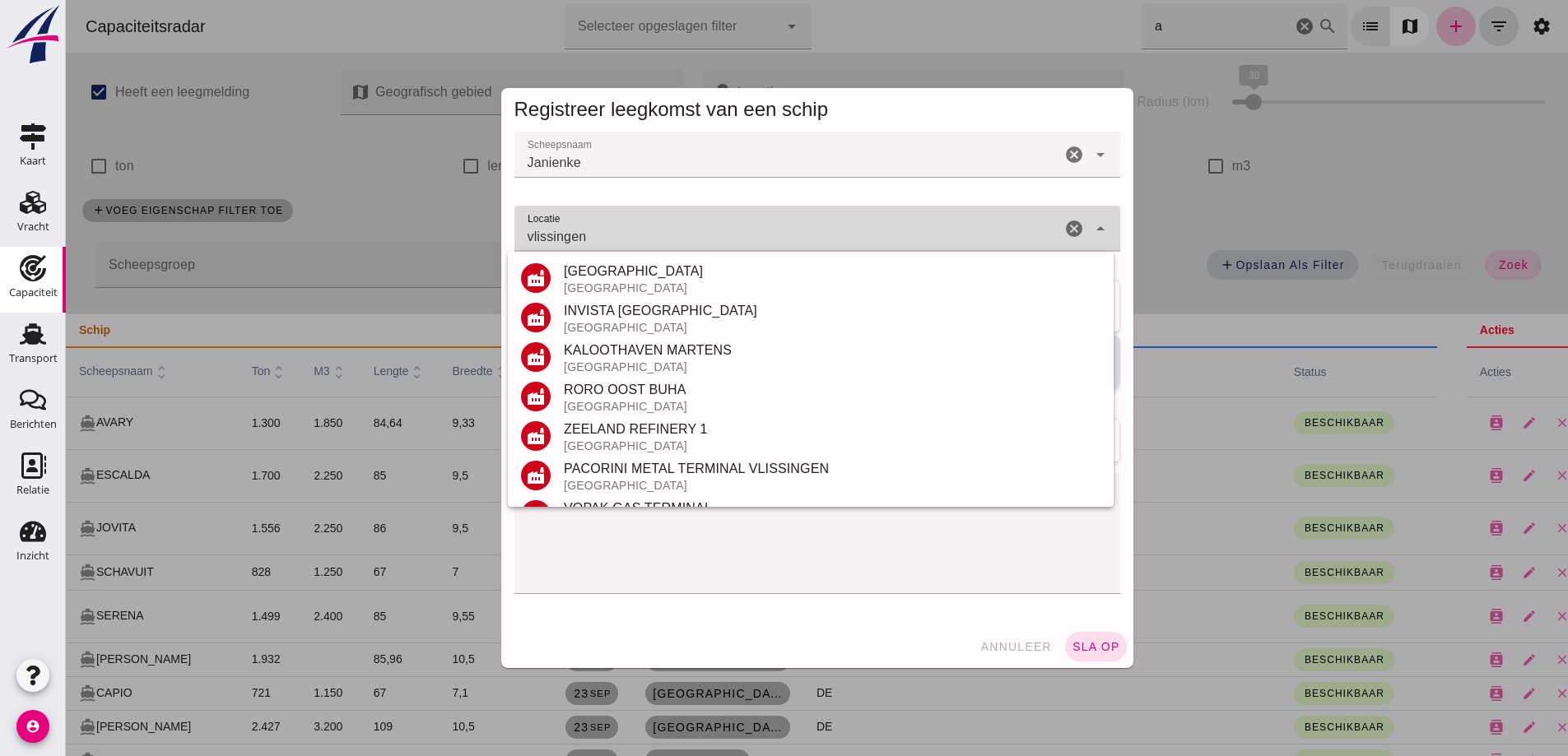
click at [575, 230] on input "vlissingen" at bounding box center [787, 237] width 546 height 19
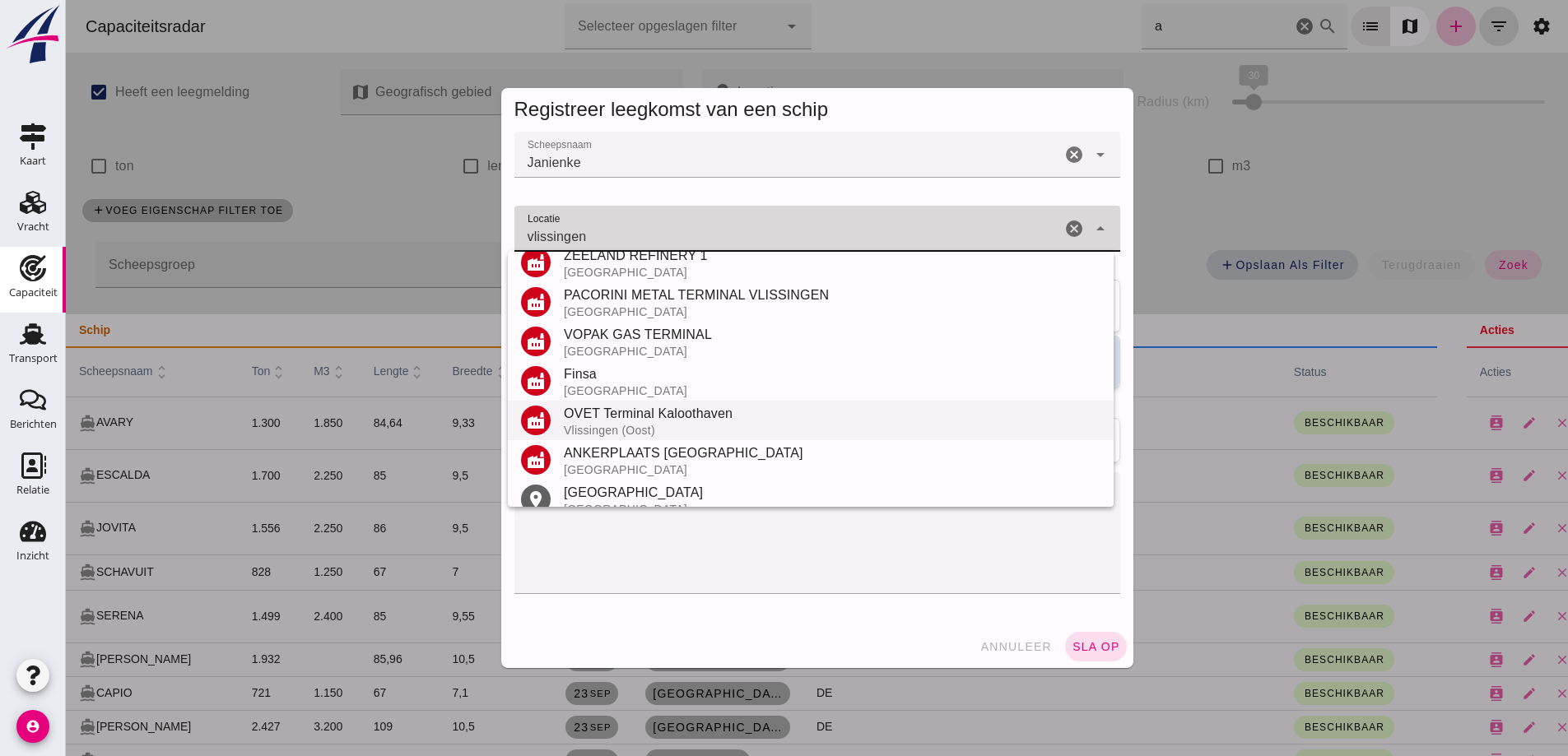
scroll to position [192, 0]
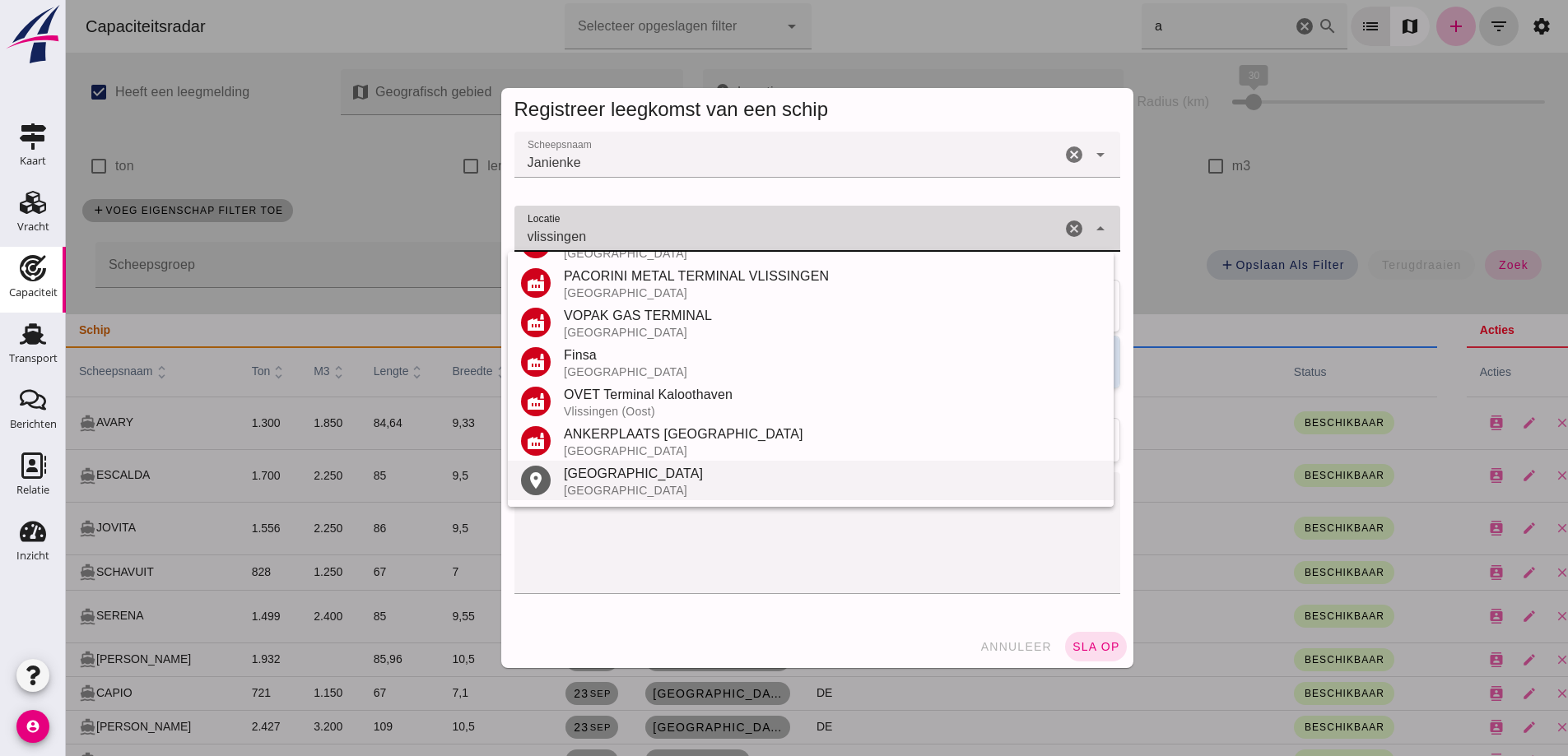
click at [589, 481] on div "[GEOGRAPHIC_DATA]" at bounding box center [832, 474] width 537 height 19
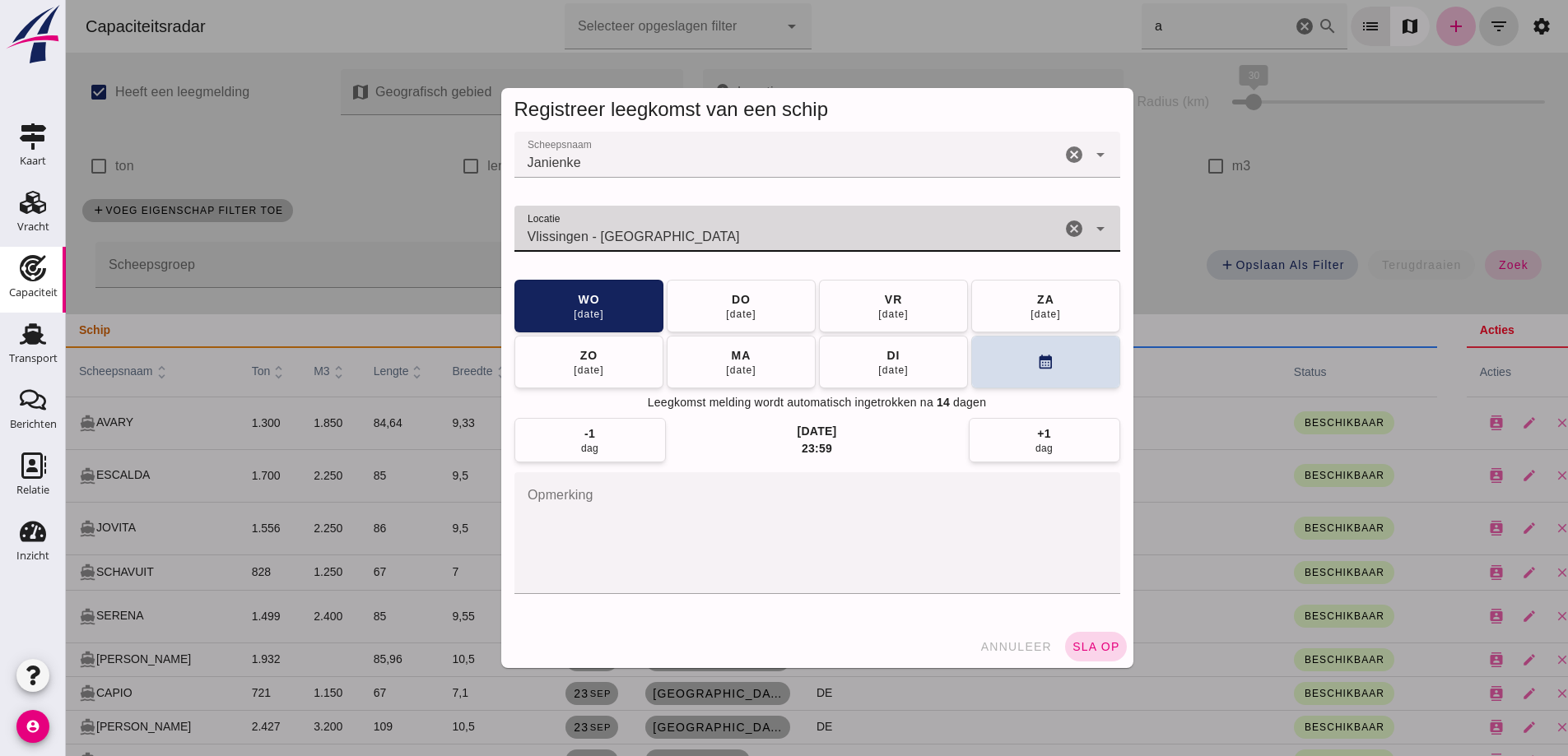
type input "Vlissingen - Zeeland"
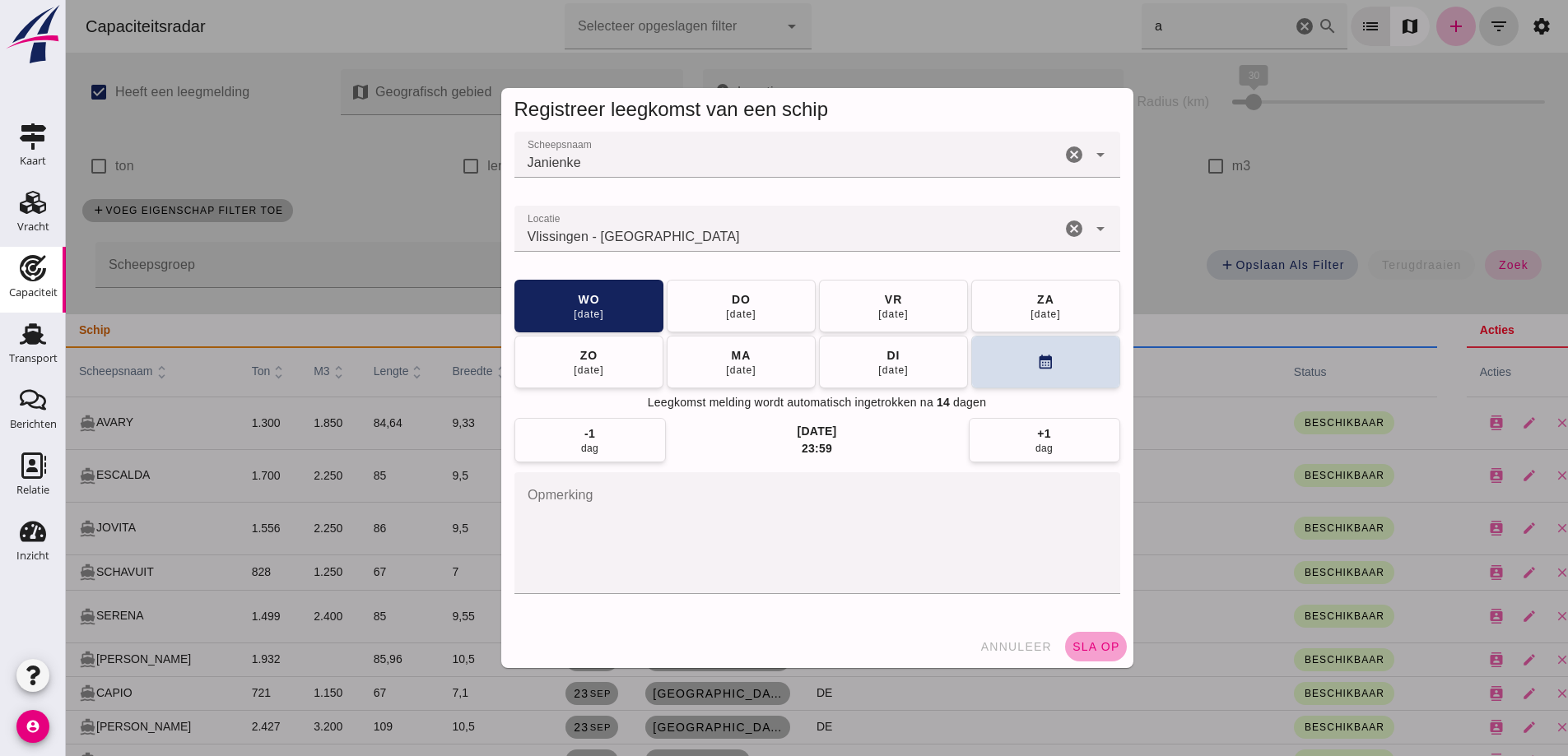
click at [1098, 646] on span "sla op" at bounding box center [1097, 647] width 49 height 14
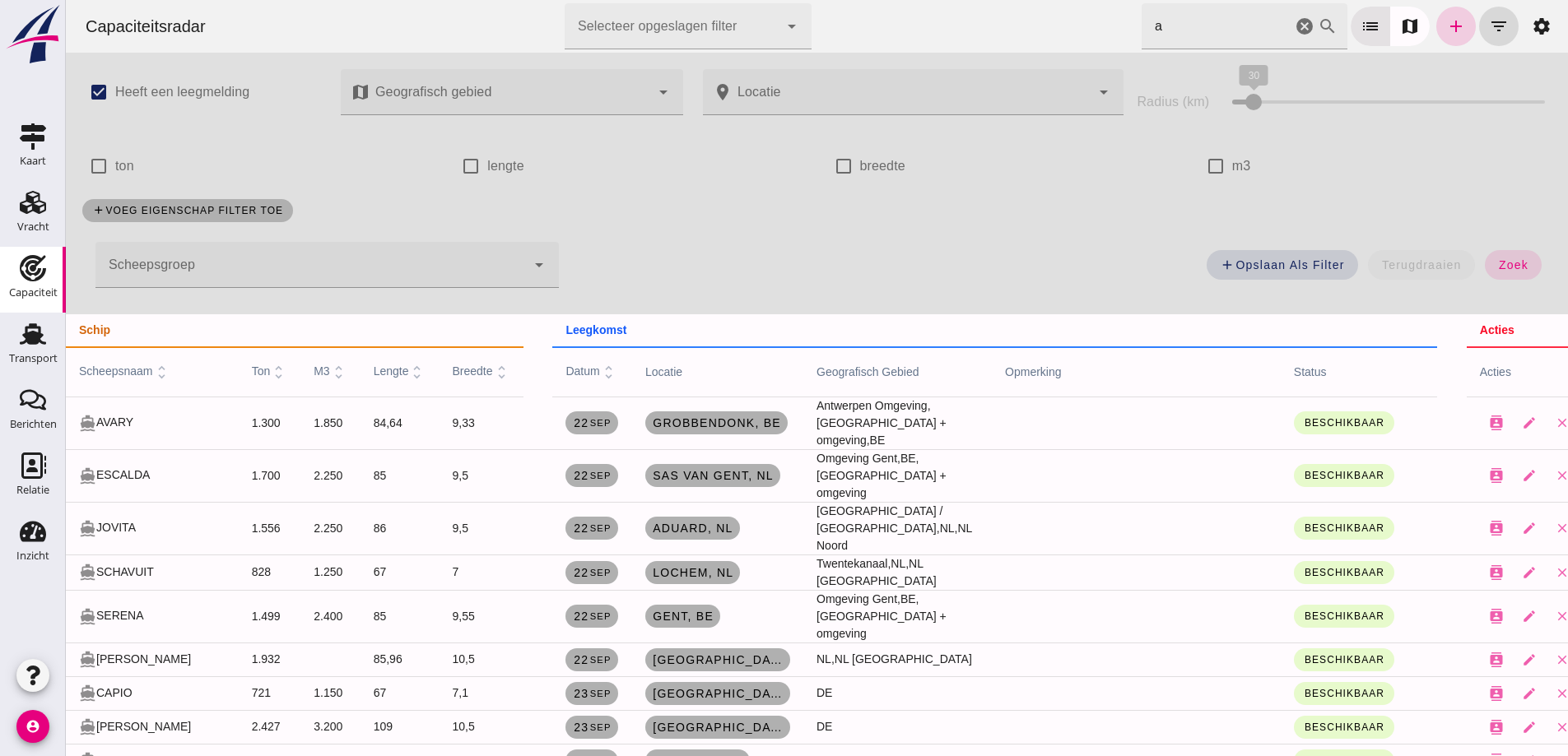
click at [1446, 25] on icon "add" at bounding box center [1456, 26] width 19 height 19
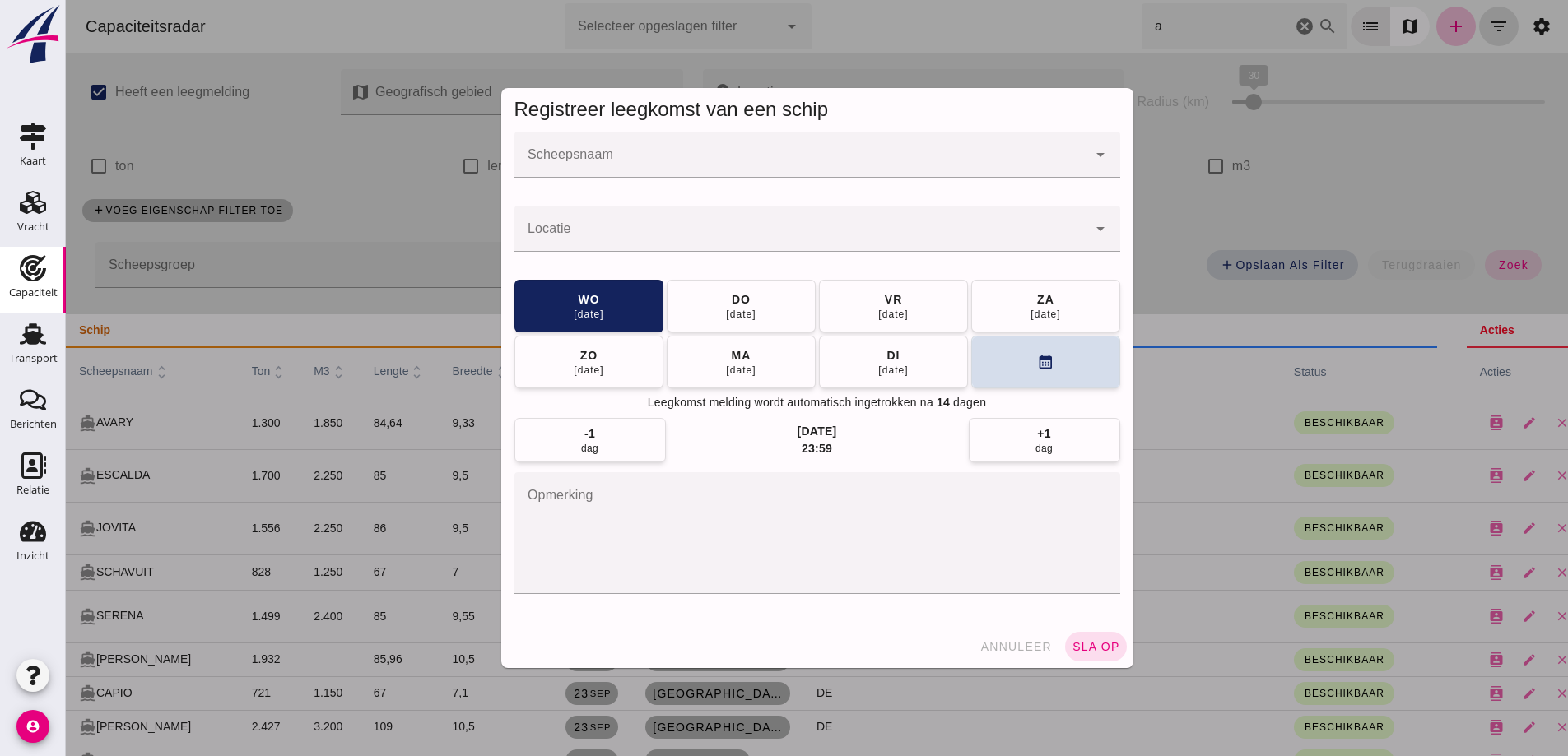
click at [736, 161] on input "Scheepsnaam" at bounding box center [800, 163] width 573 height 19
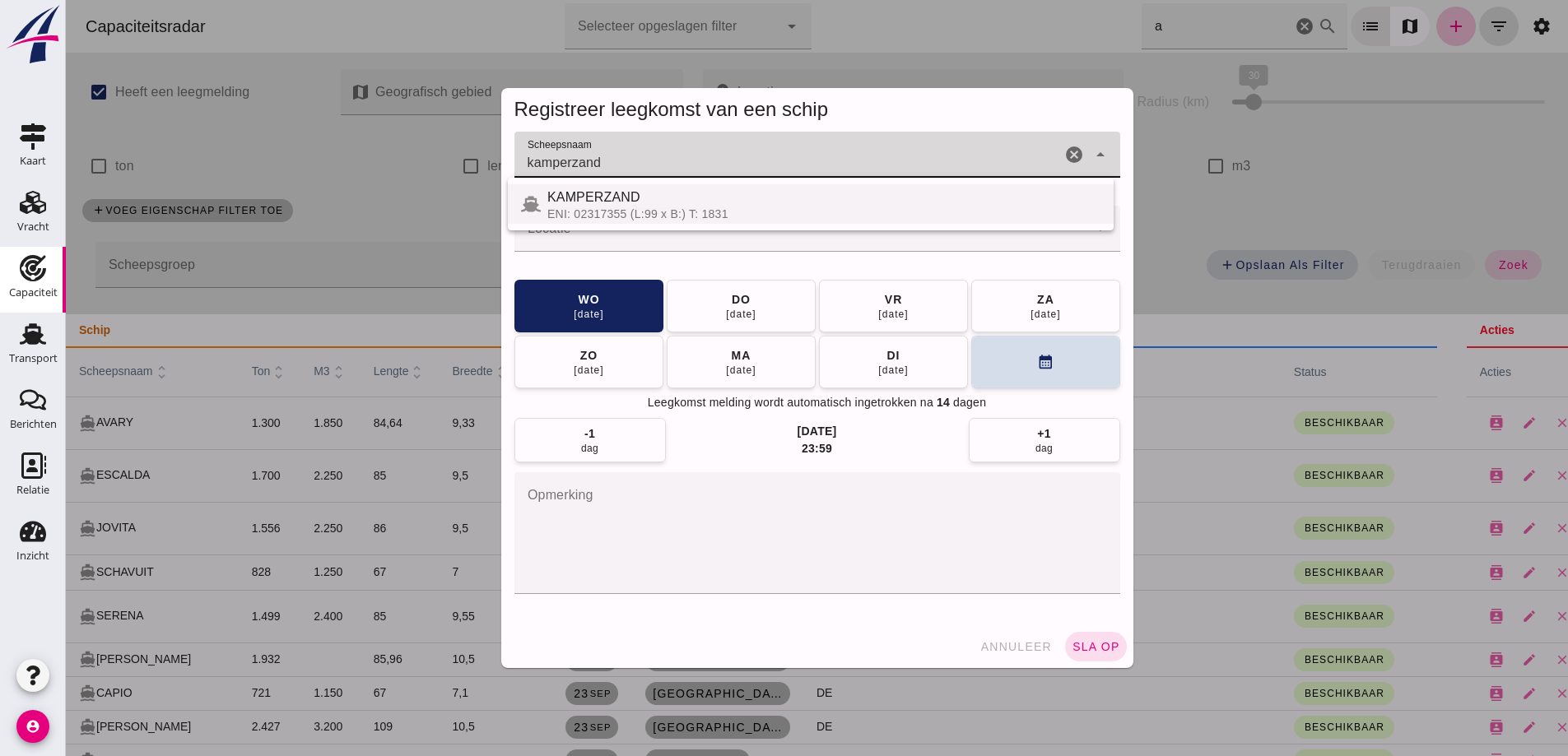
click at [645, 199] on div "KAMPERZAND" at bounding box center [823, 197] width 553 height 19
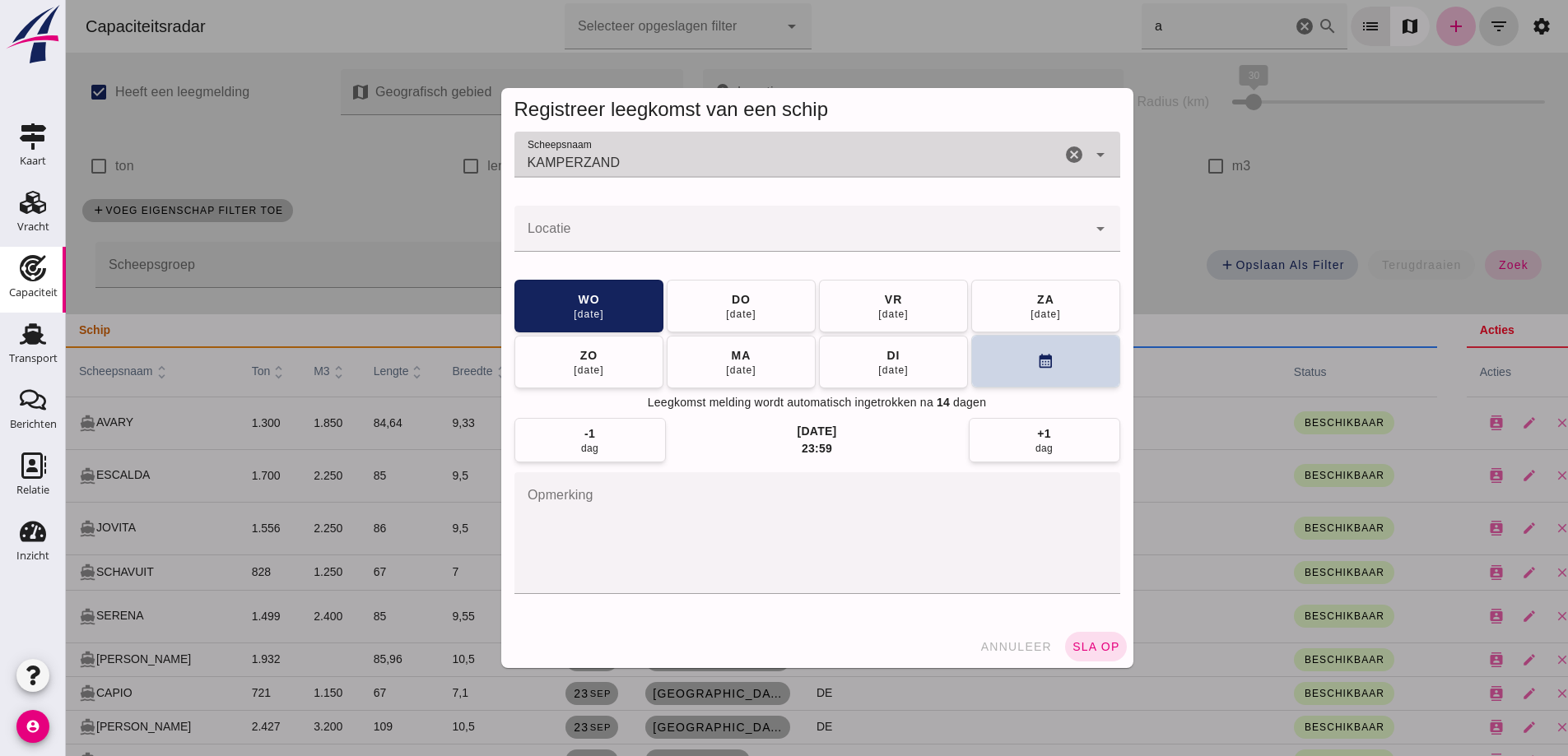
type input "KAMPERZAND"
click at [1054, 368] on button "calendar_month" at bounding box center [1045, 361] width 149 height 52
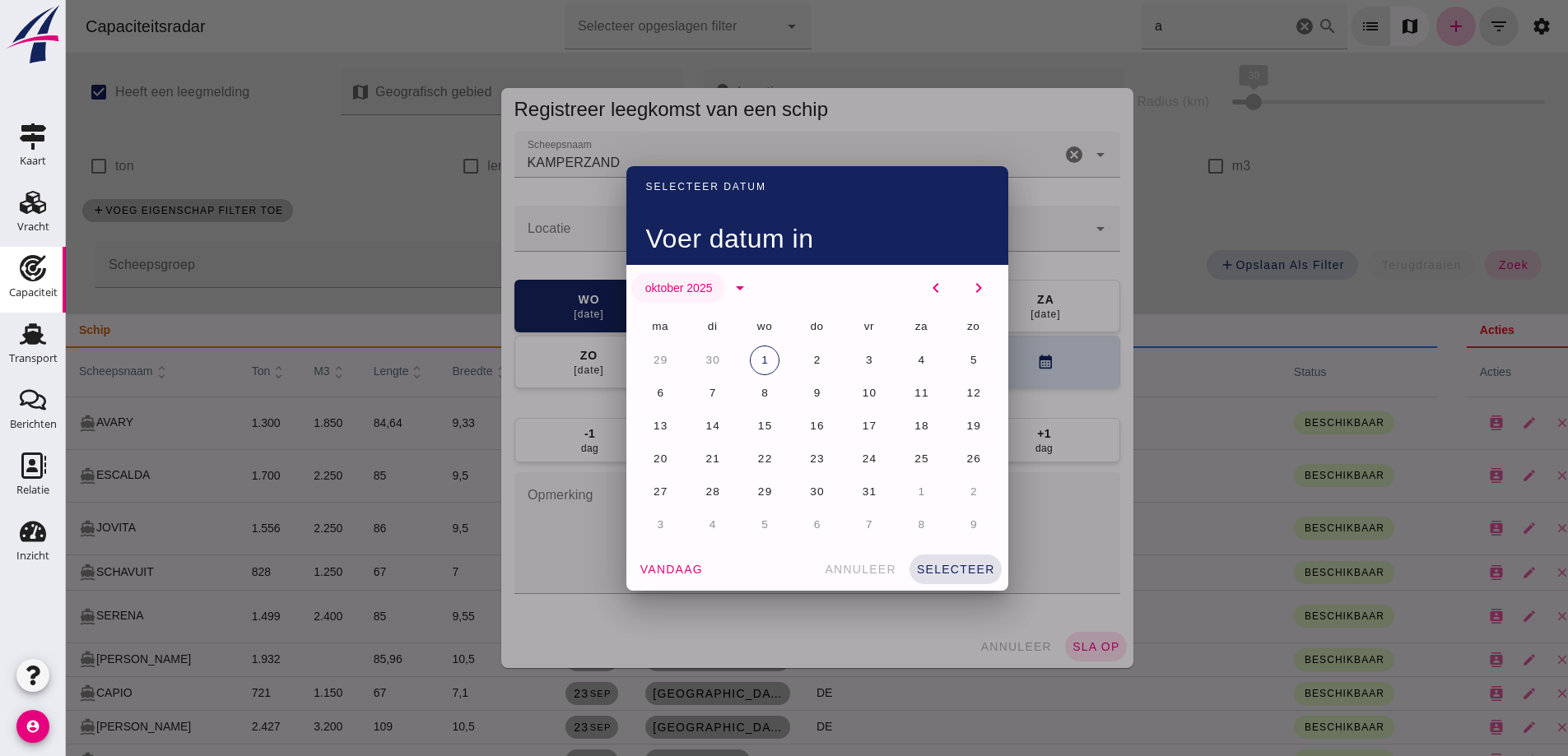
click at [677, 288] on span "oktober 2025" at bounding box center [679, 289] width 68 height 14
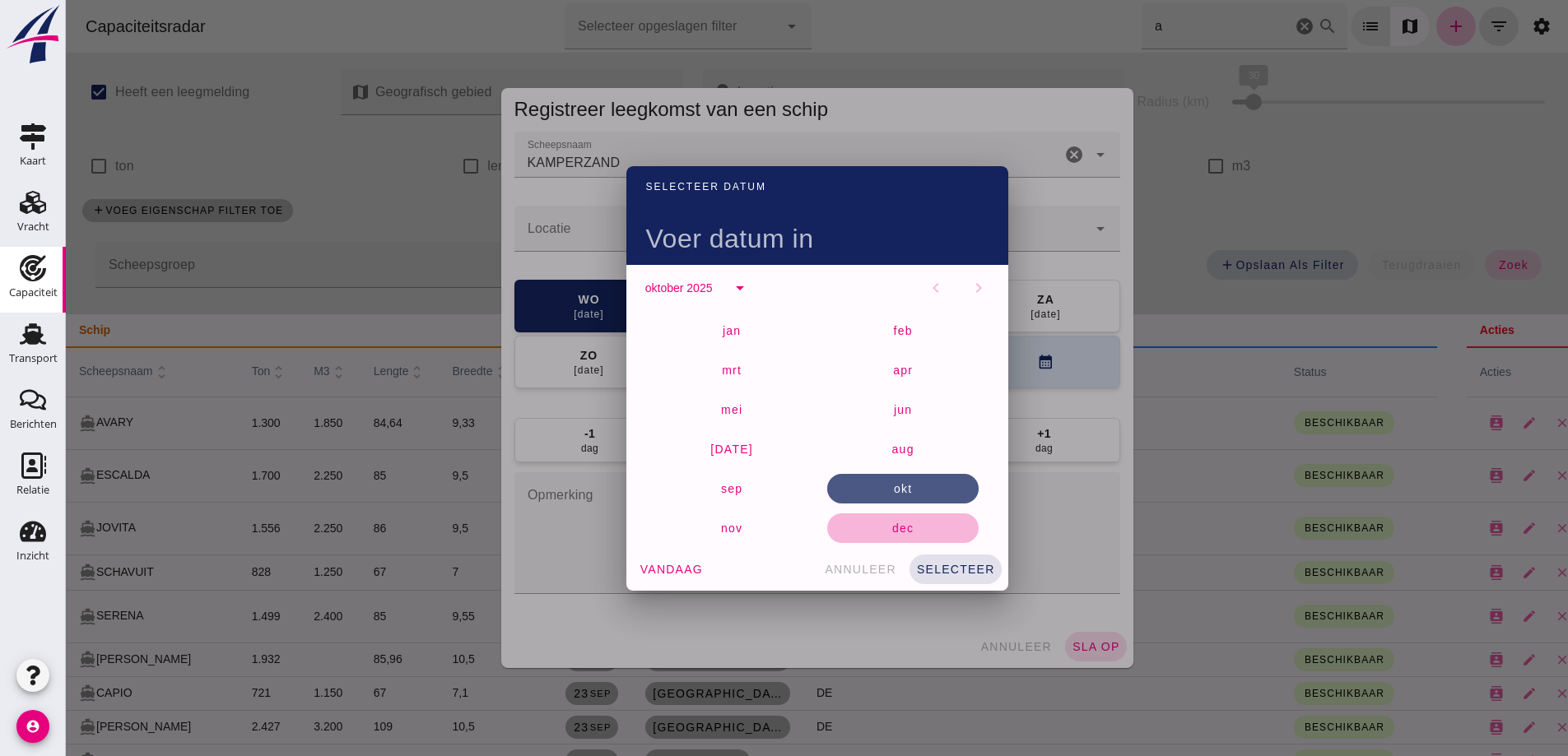
click at [893, 539] on button "dec" at bounding box center [903, 529] width 152 height 29
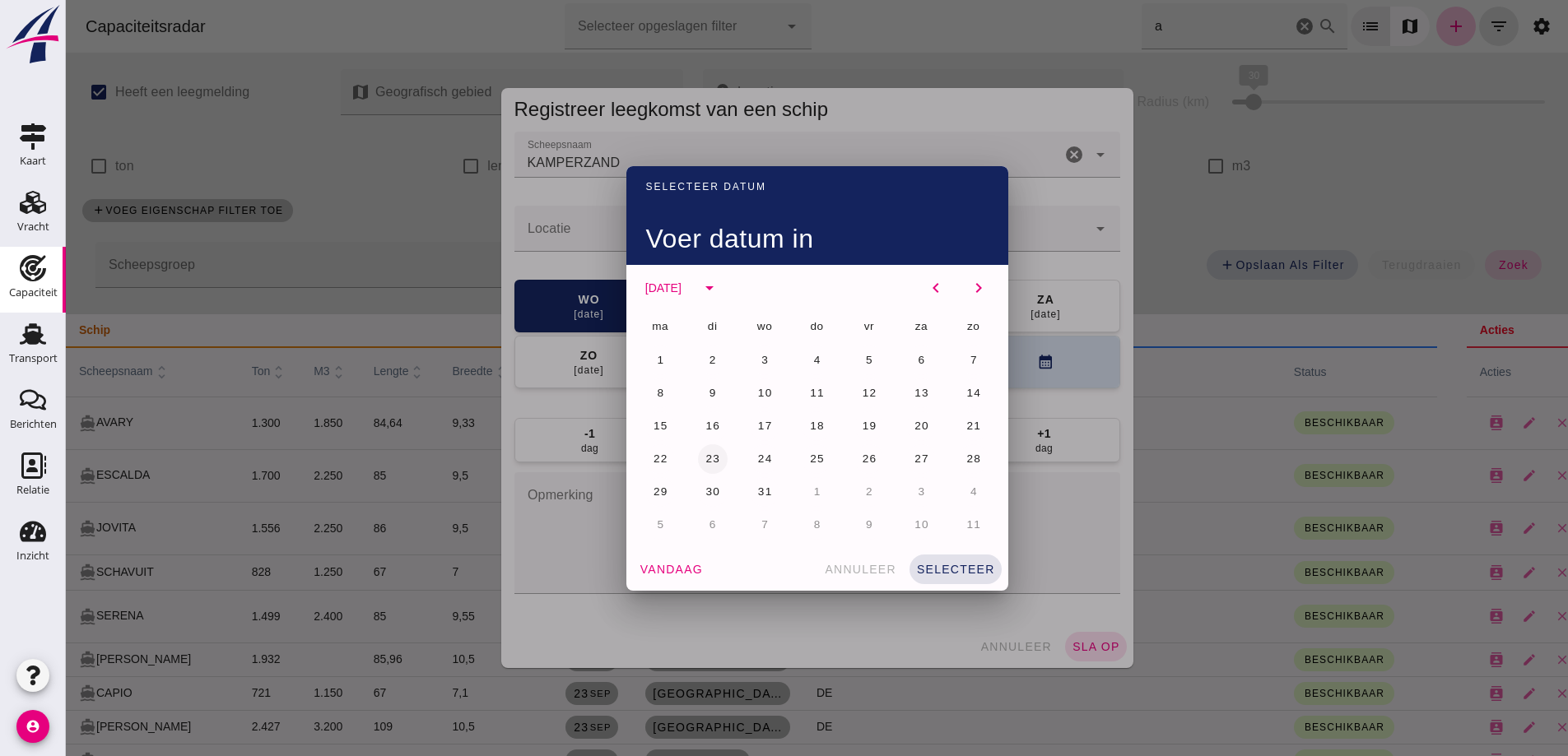
click at [708, 454] on span "23" at bounding box center [713, 459] width 16 height 13
click at [970, 562] on button "selecteer" at bounding box center [956, 569] width 92 height 29
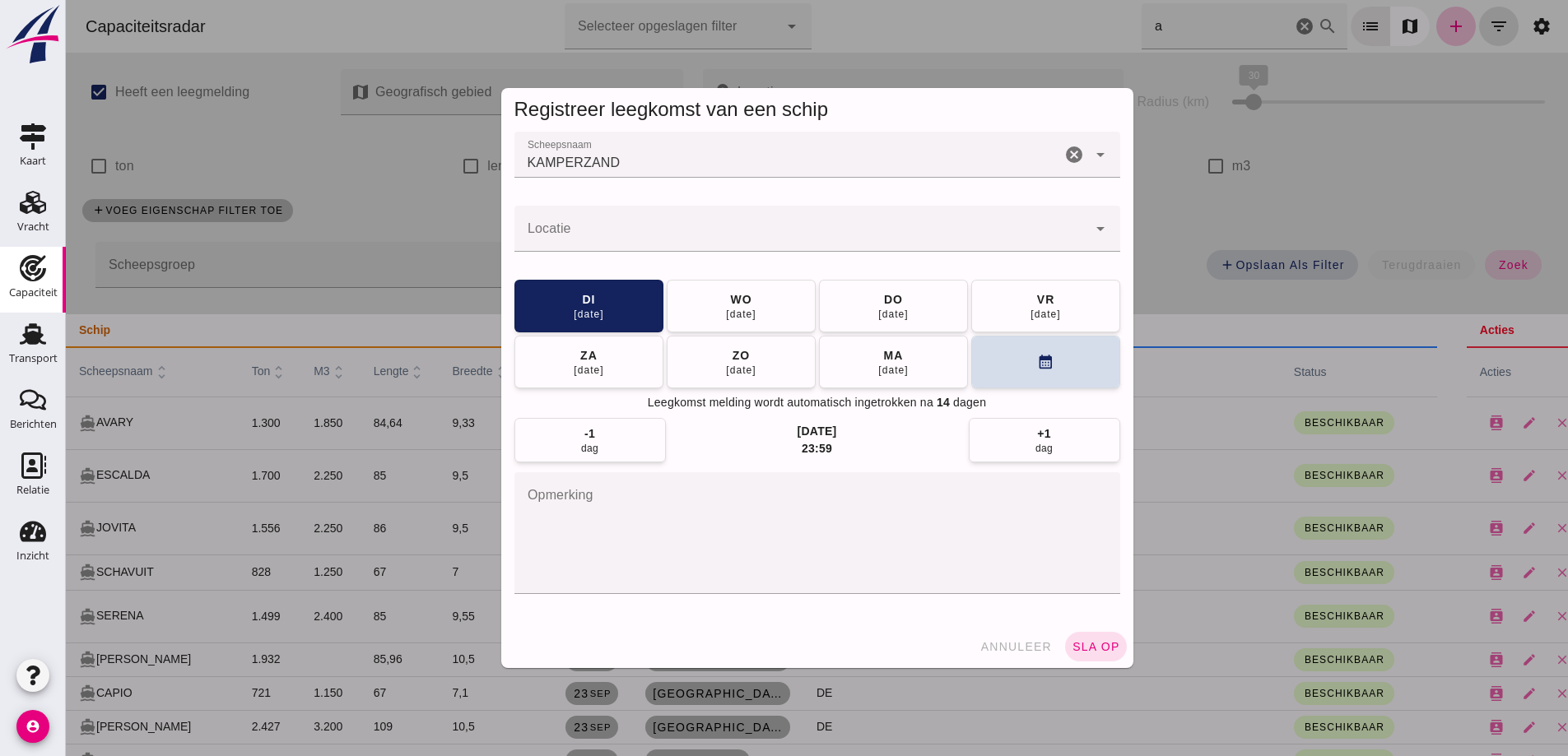
click at [768, 239] on input "Locatie" at bounding box center [800, 237] width 573 height 19
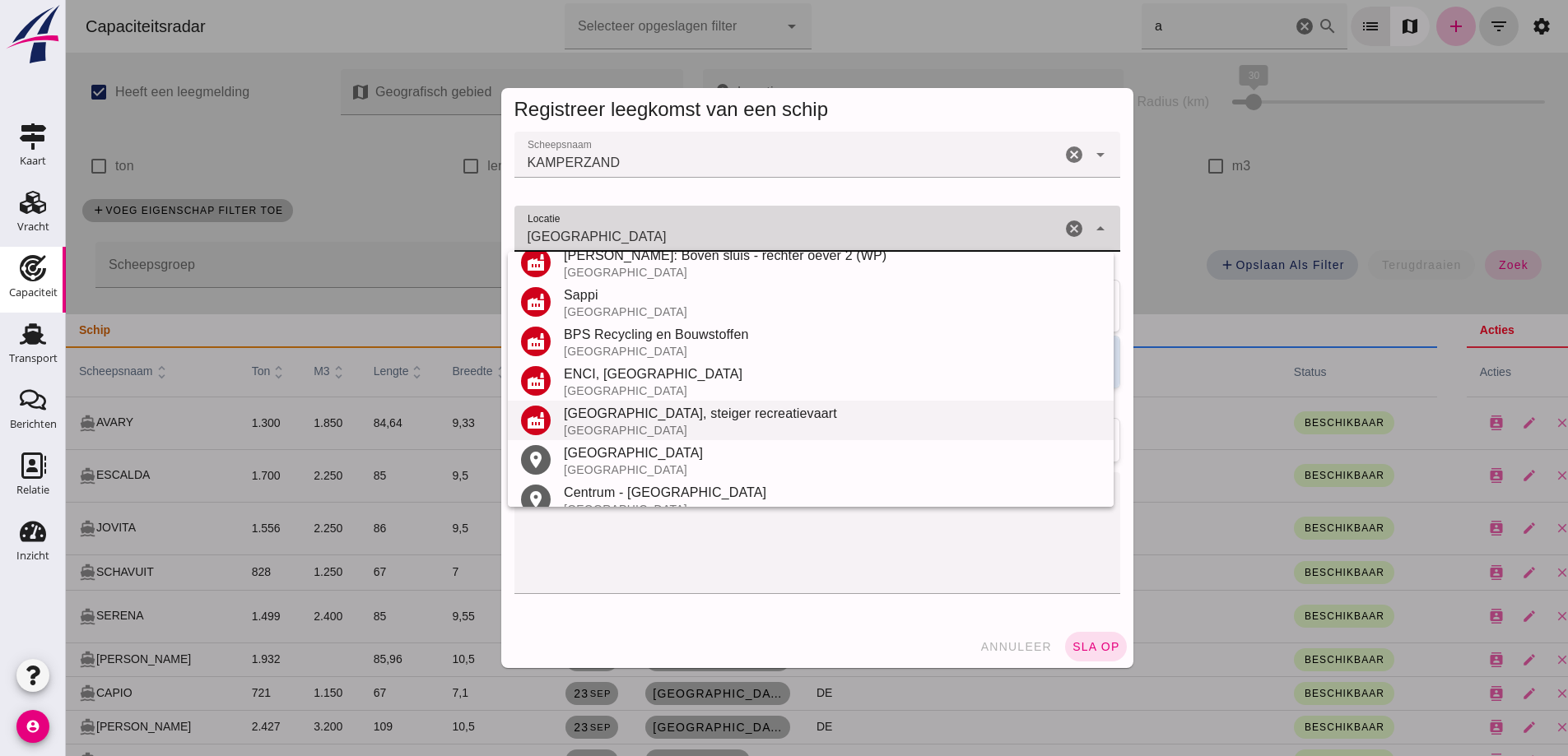
scroll to position [232, 0]
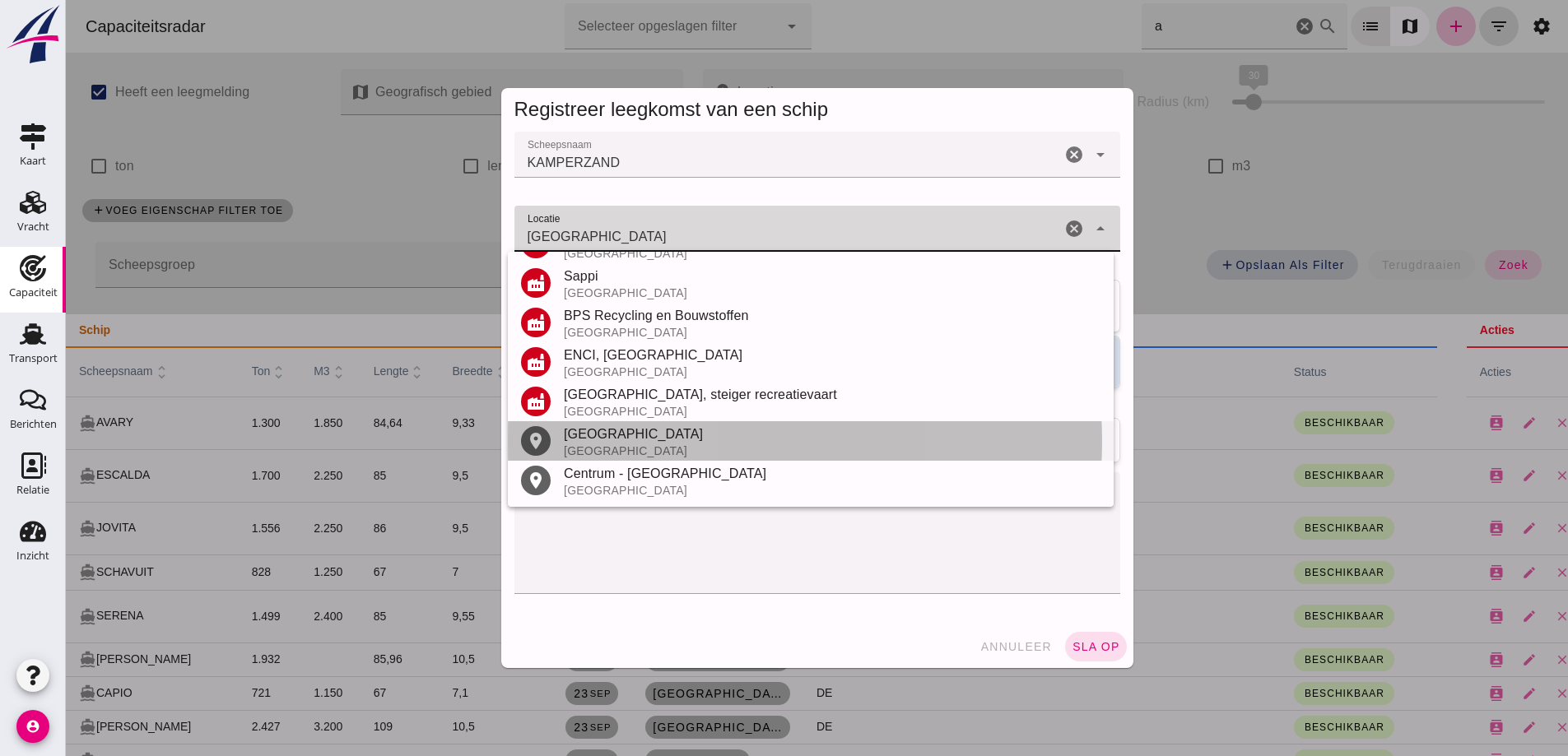
click at [662, 444] on div "[GEOGRAPHIC_DATA]" at bounding box center [832, 434] width 537 height 19
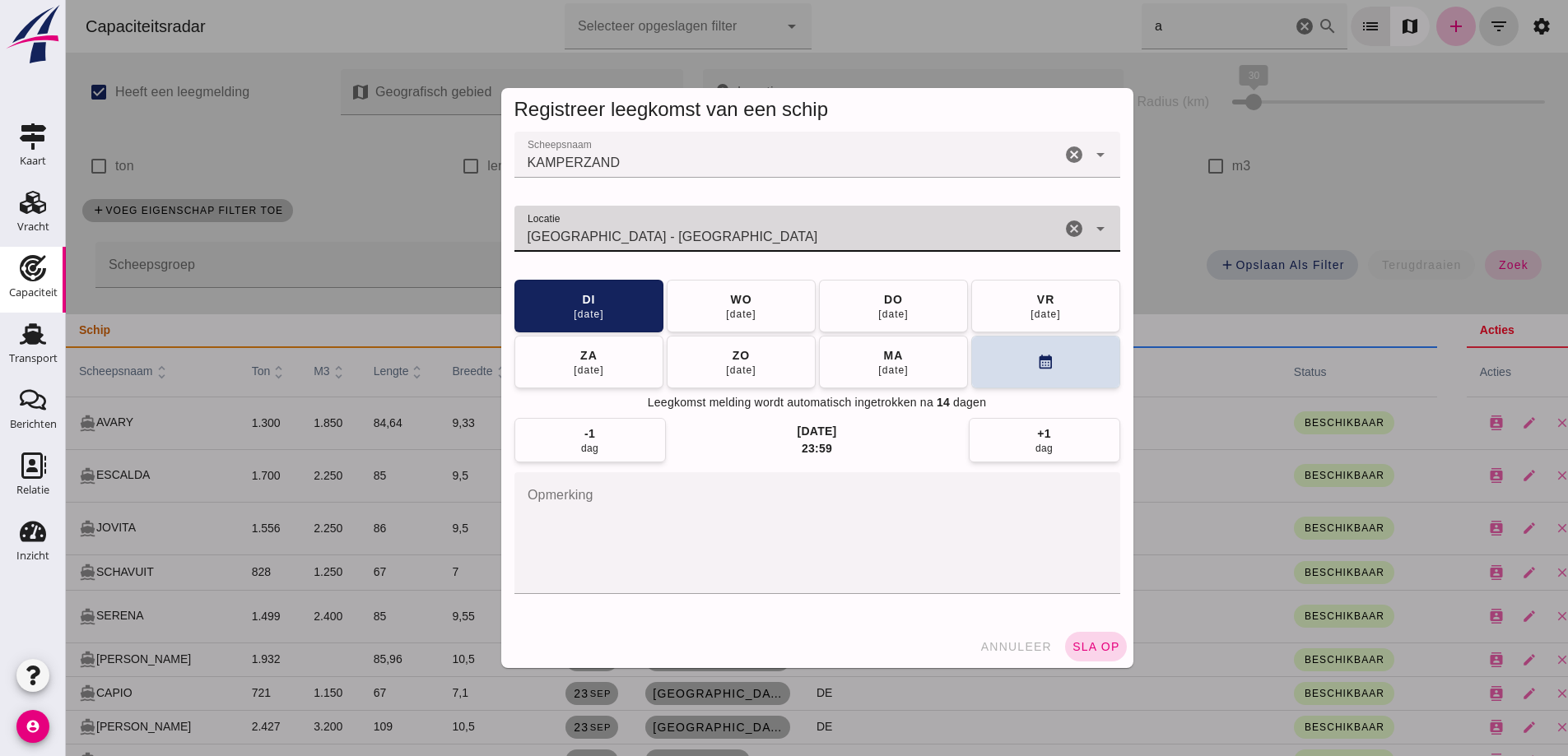
type input "Maastricht - Limburg"
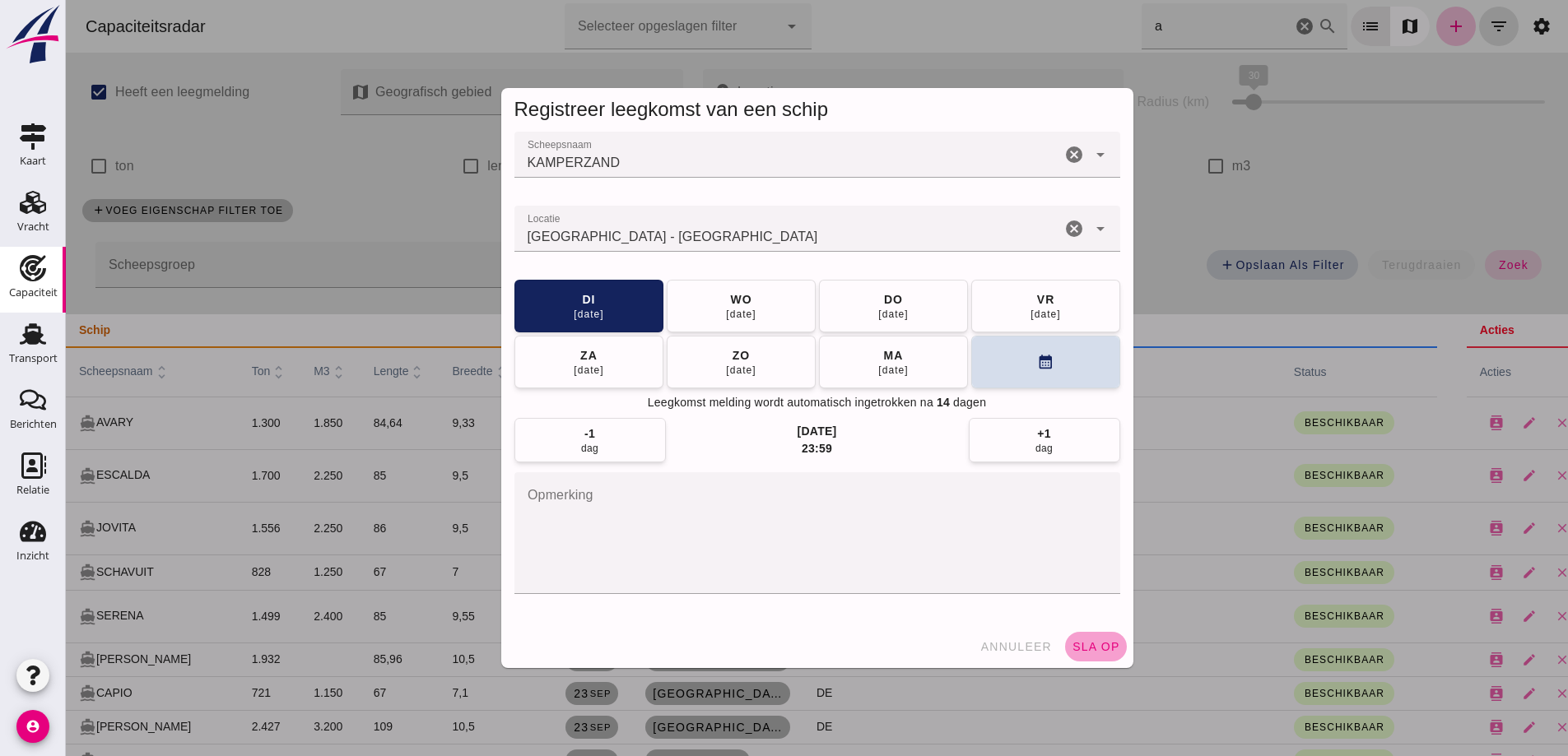
click at [1088, 648] on span "sla op" at bounding box center [1097, 647] width 49 height 14
click at [1087, 646] on span "sla op" at bounding box center [1097, 647] width 49 height 14
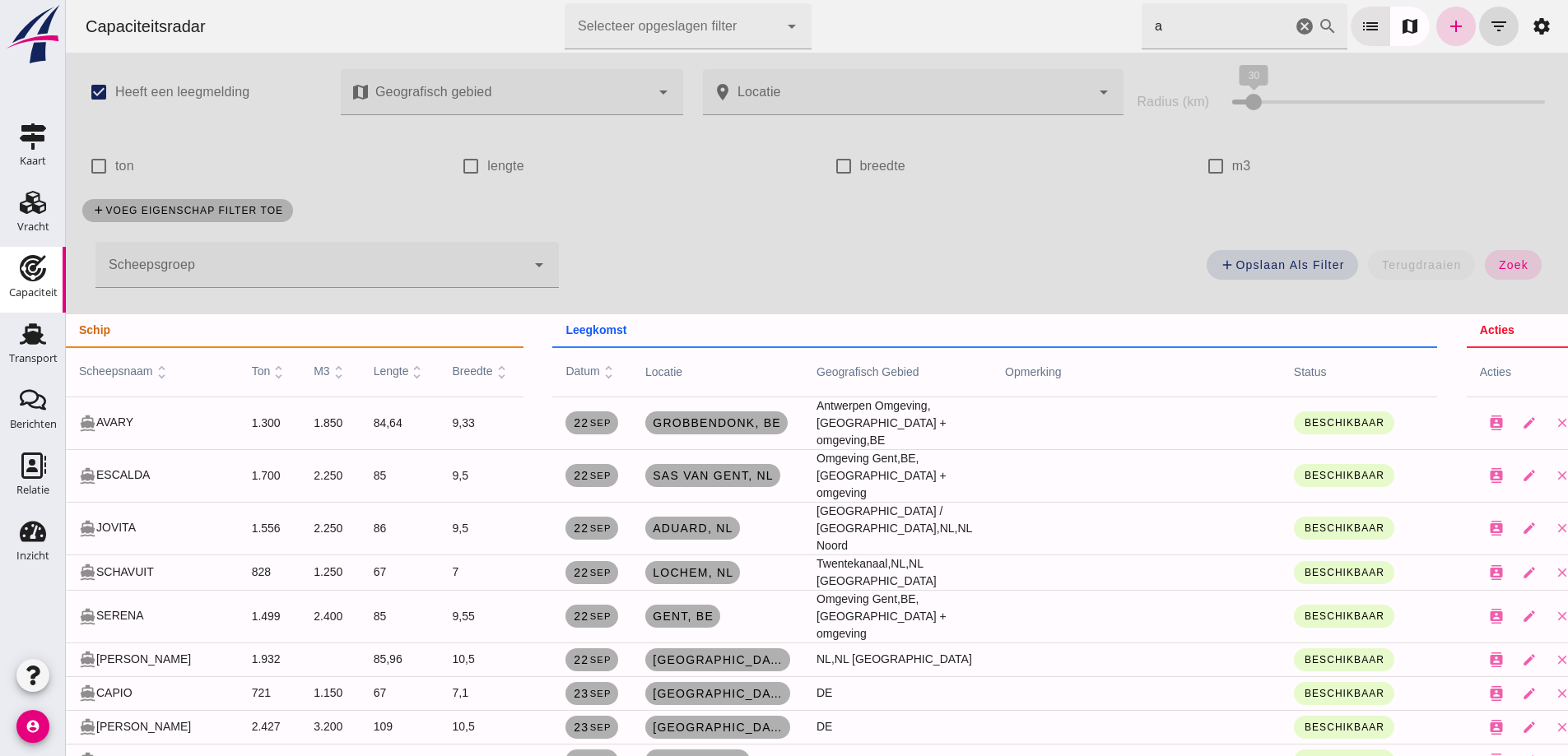
click at [1451, 19] on icon "add" at bounding box center [1456, 26] width 19 height 19
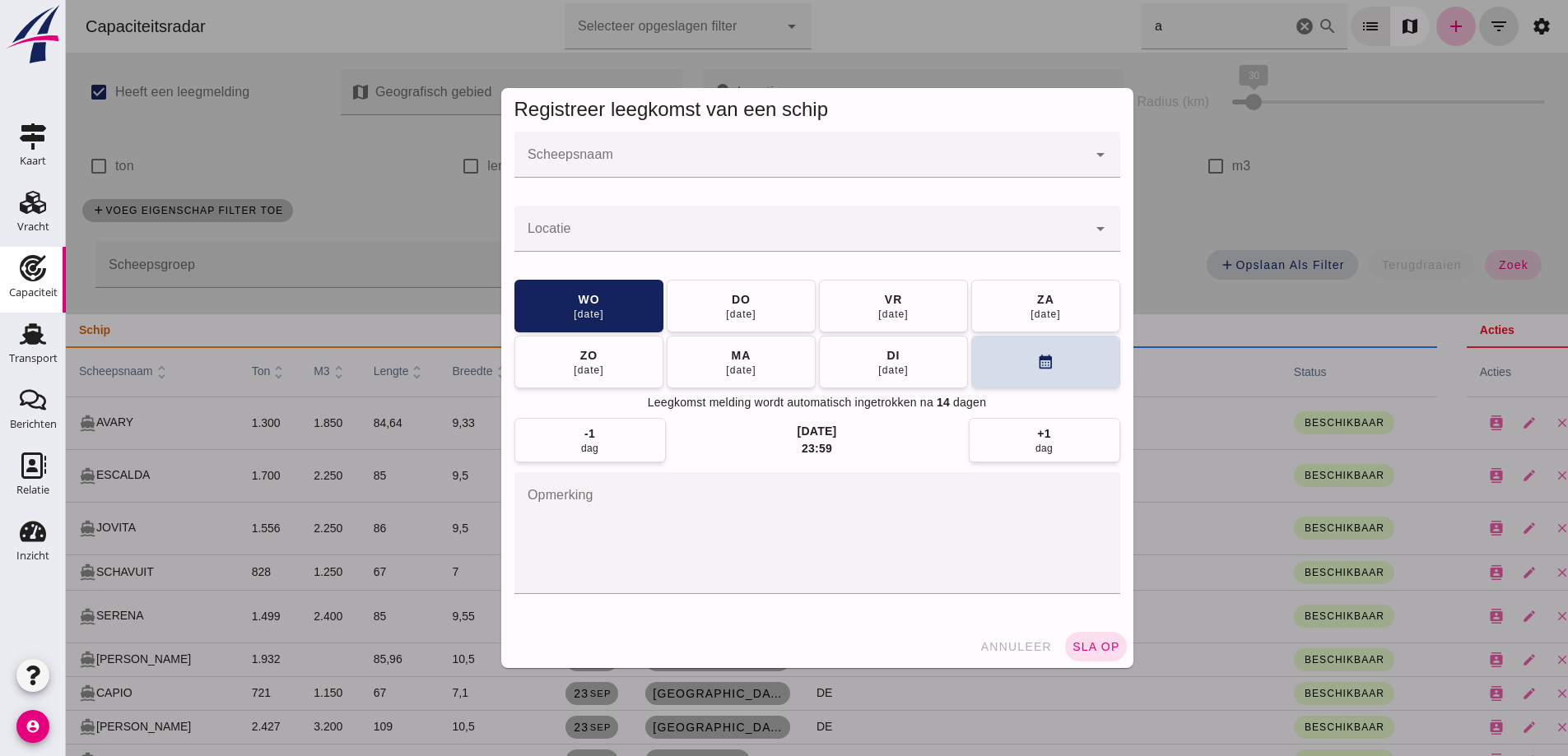
click at [884, 167] on input "Scheepsnaam" at bounding box center [800, 163] width 573 height 19
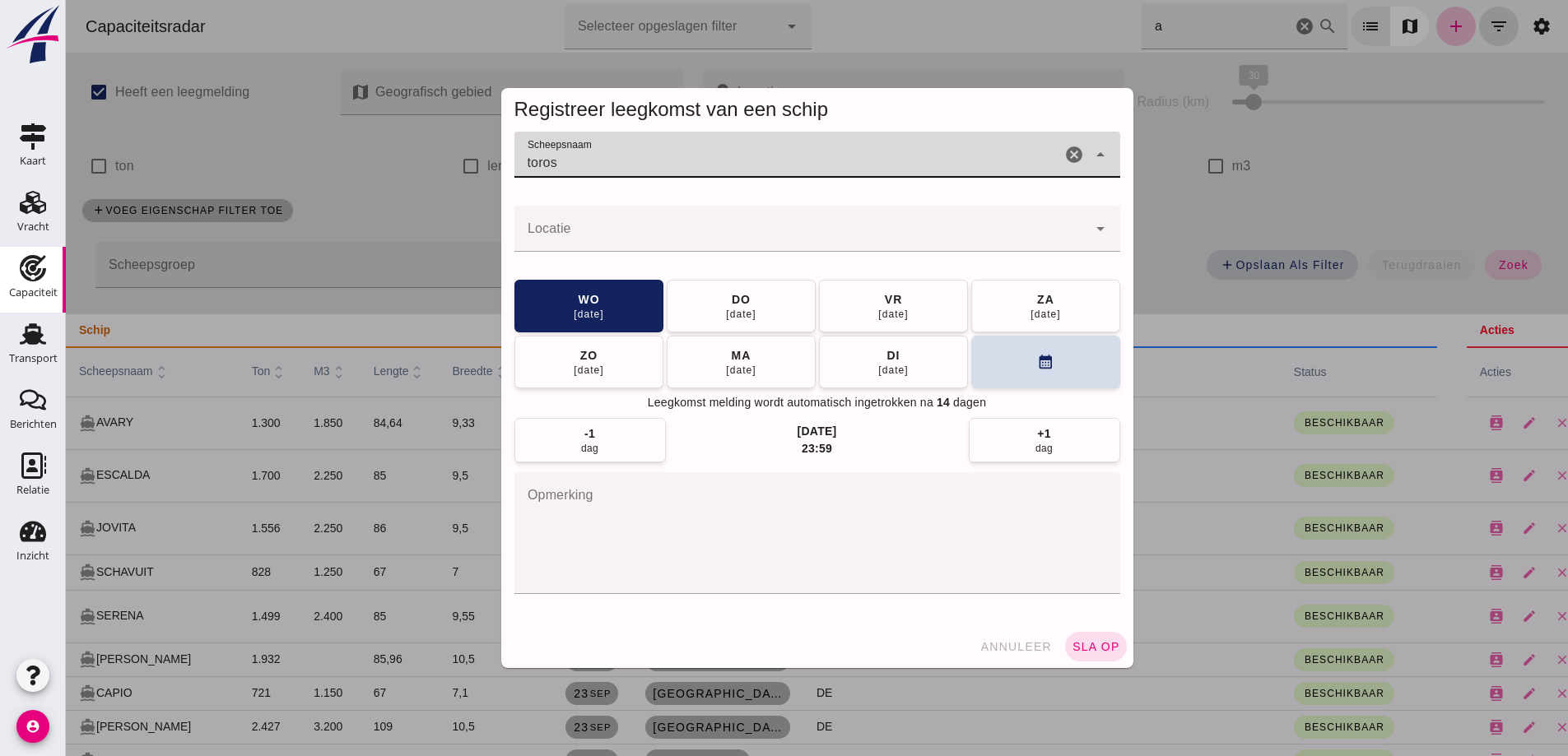
type input "toros"
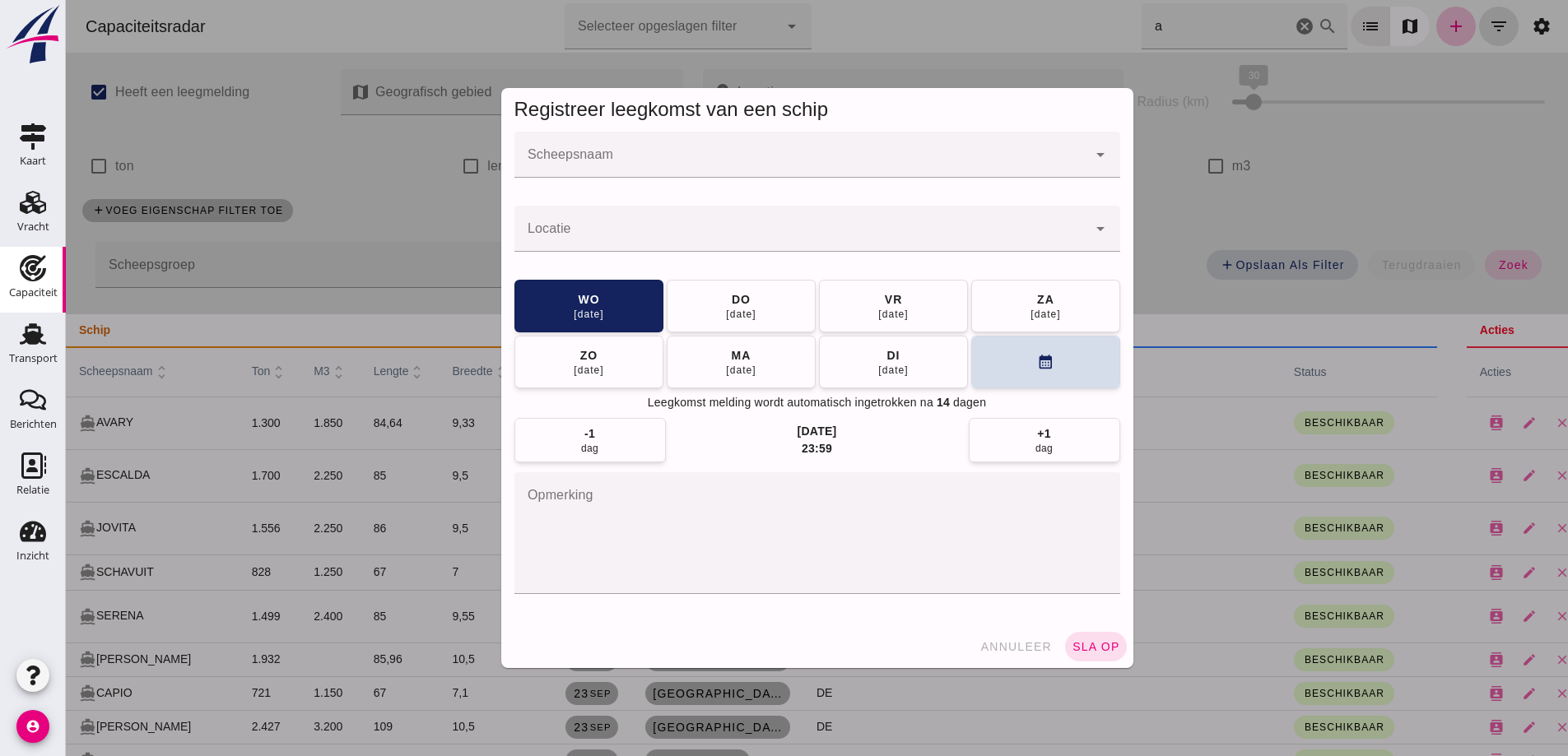
click at [793, 143] on div at bounding box center [800, 155] width 573 height 46
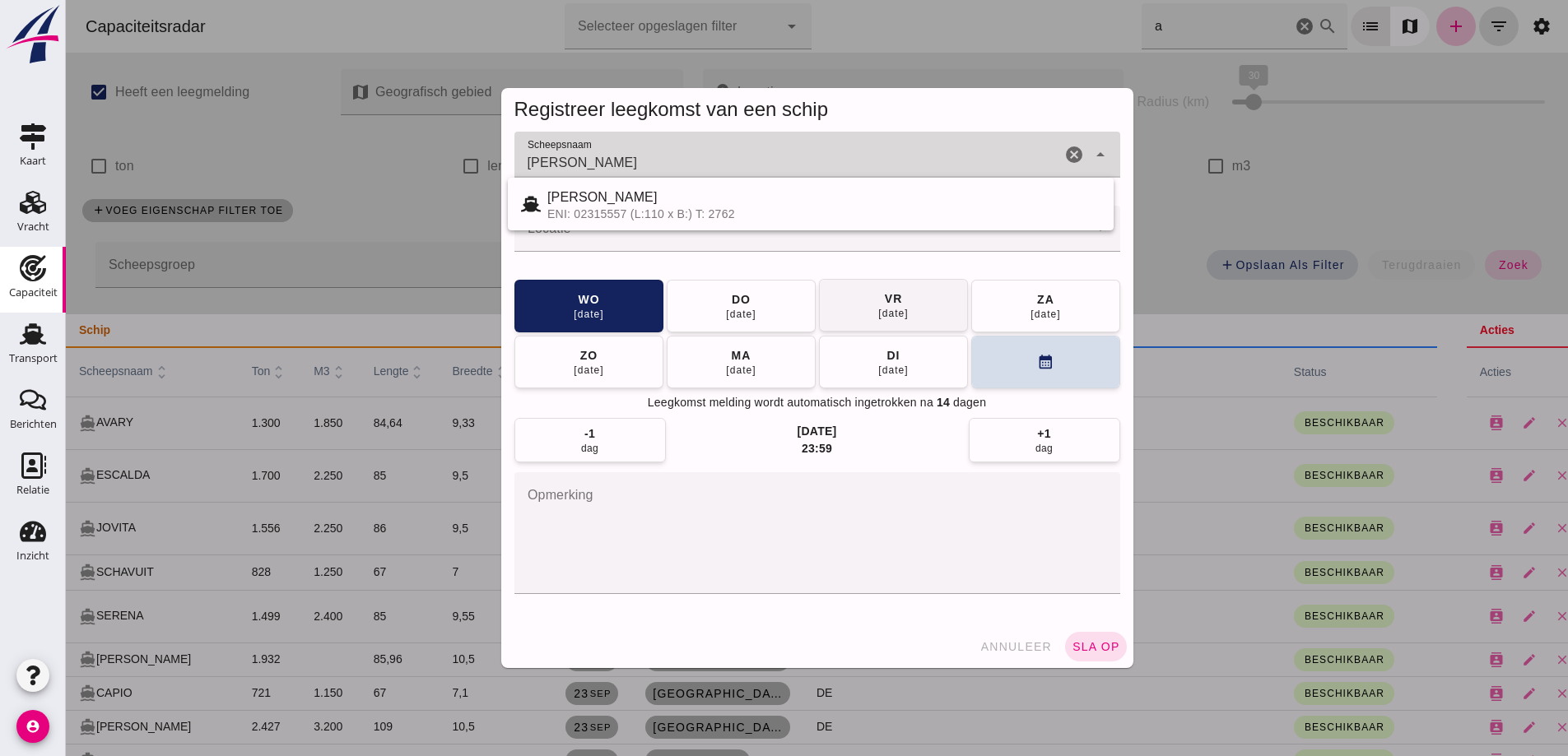
click at [722, 214] on div "ENI: 02315557 (L:110 x B:) T: 2762" at bounding box center [823, 214] width 553 height 14
type input "[PERSON_NAME]"
click at [752, 304] on button "do 02 okt" at bounding box center [741, 306] width 149 height 52
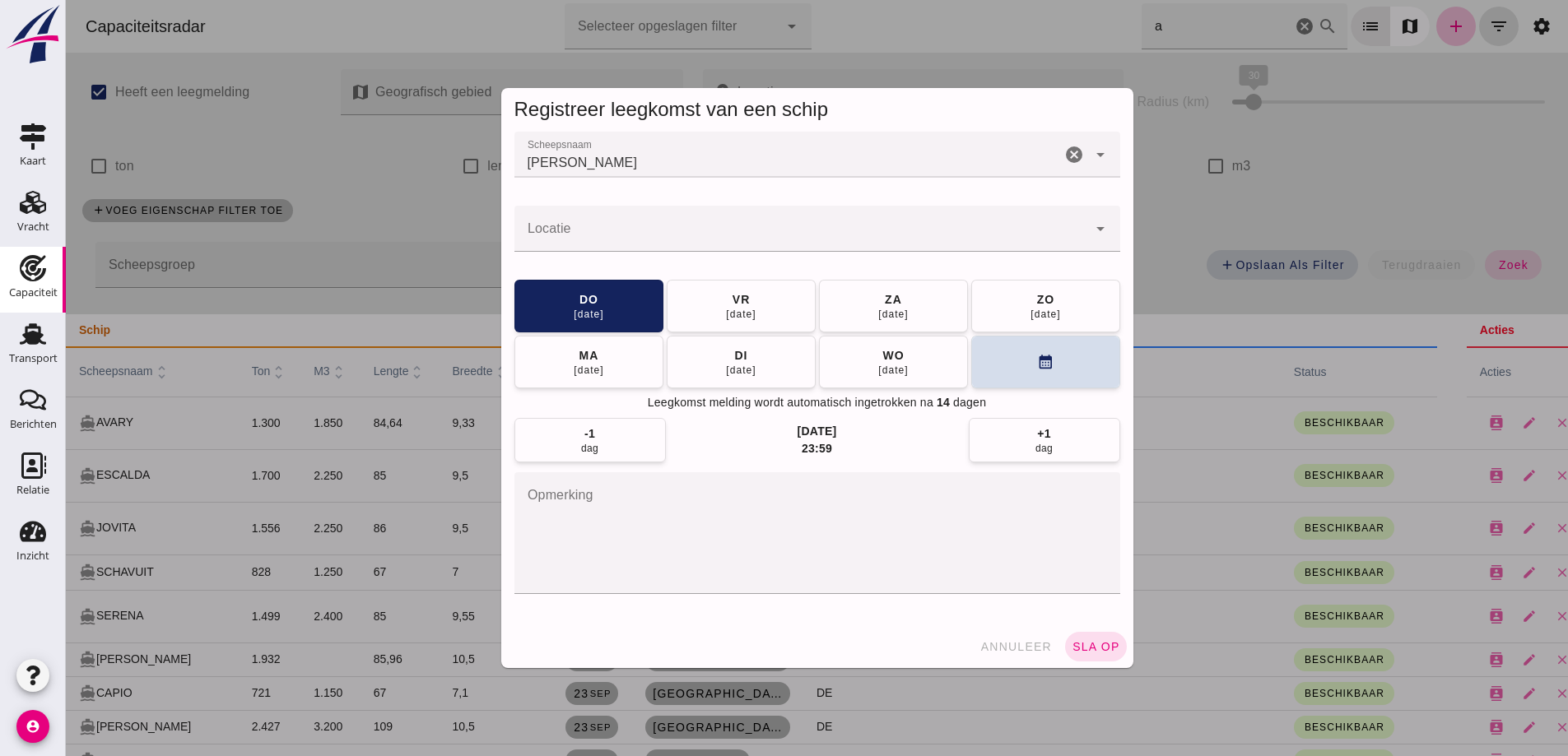
click at [676, 234] on input "Locatie" at bounding box center [800, 237] width 573 height 19
click at [676, 233] on input "rotter" at bounding box center [800, 237] width 573 height 19
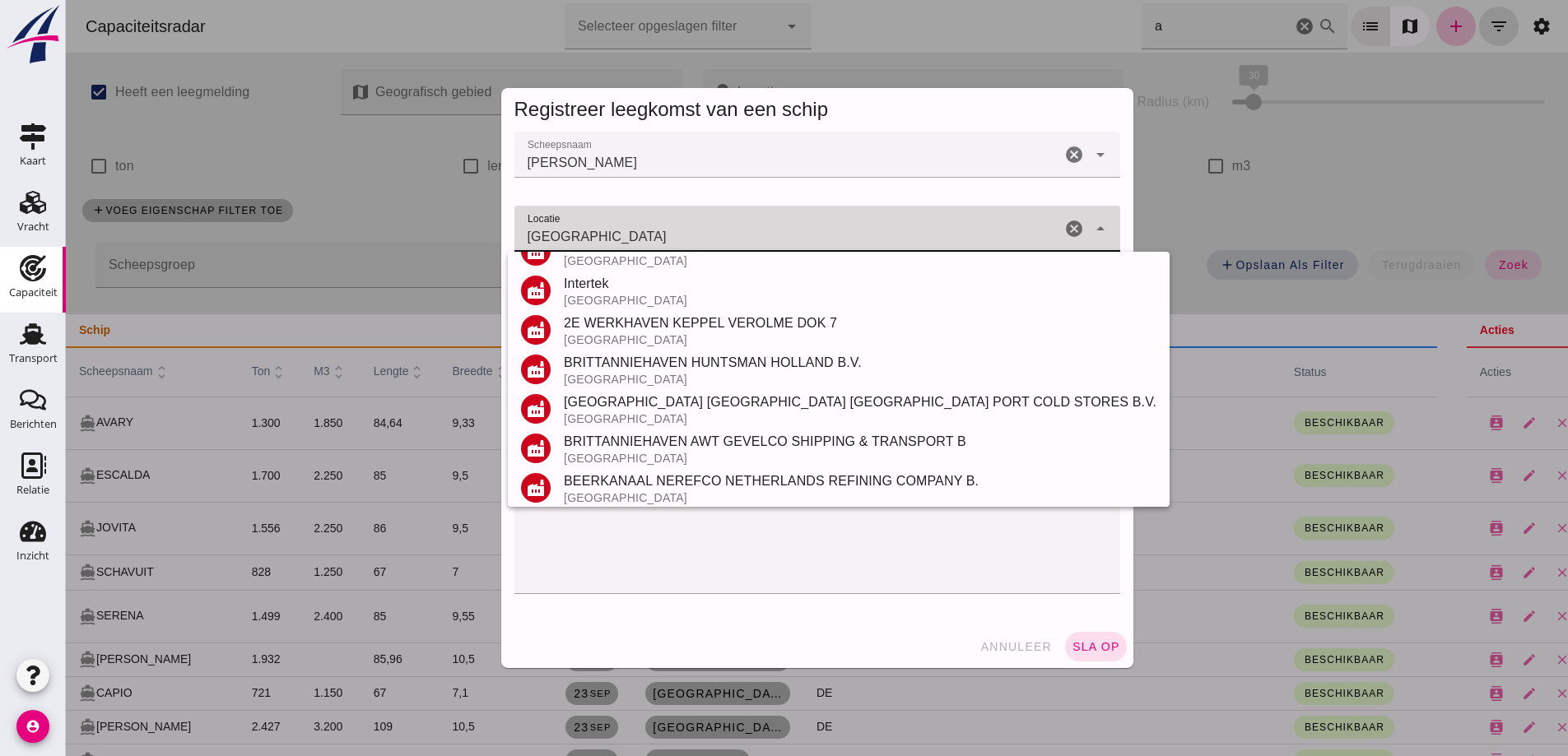
scroll to position [411, 0]
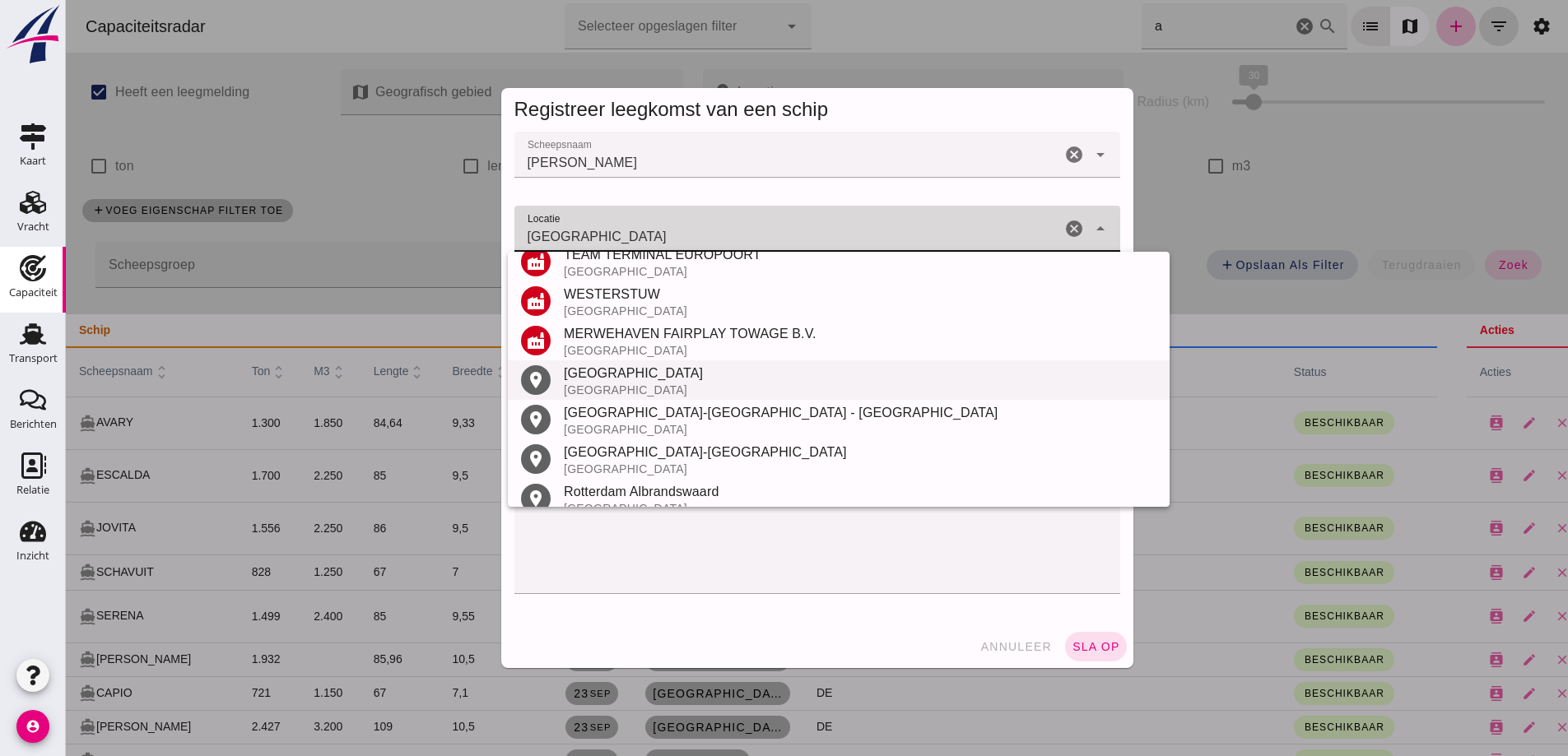
click at [621, 368] on div "[GEOGRAPHIC_DATA]" at bounding box center [860, 373] width 593 height 19
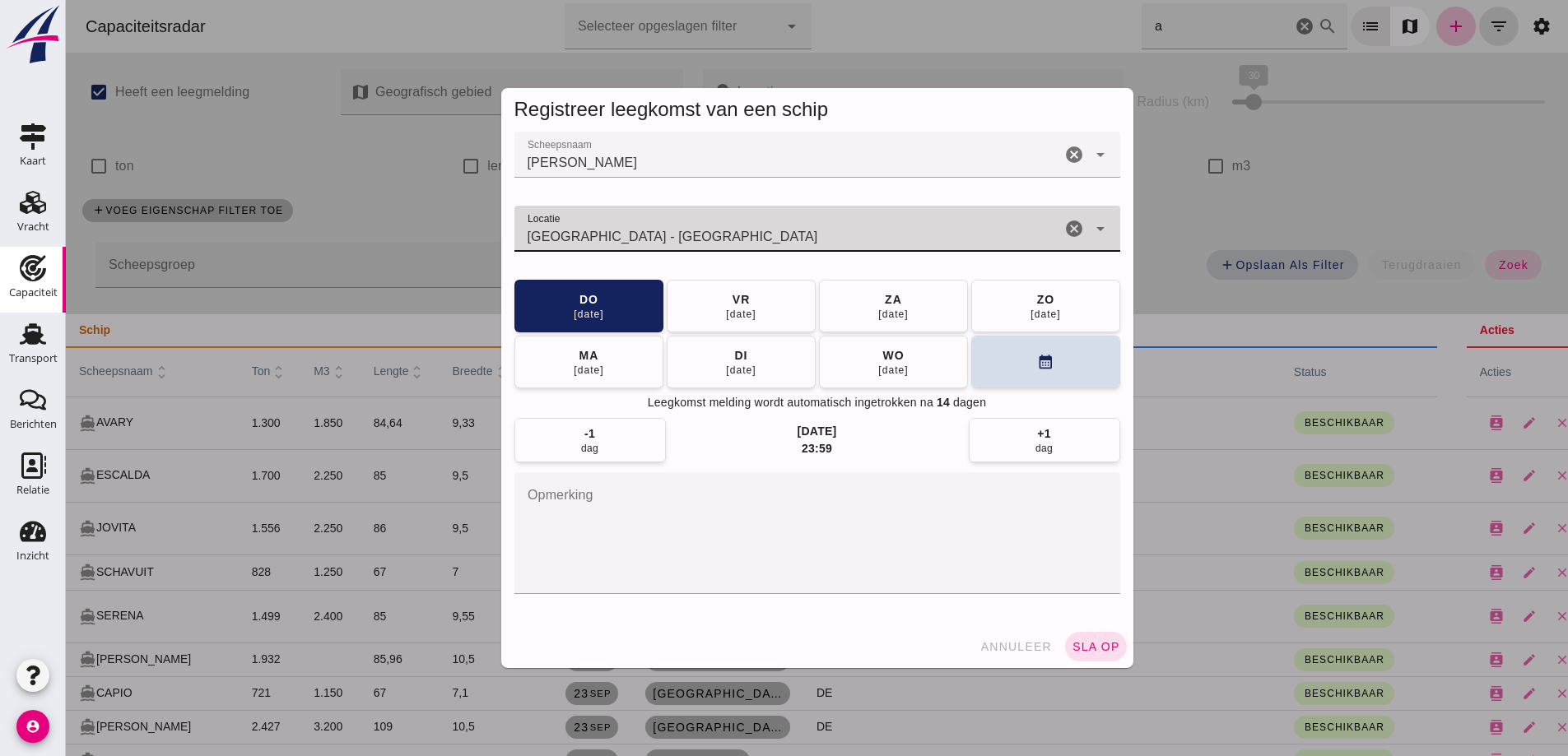
type input "Rotterdam - Zuid-Holland"
click at [1100, 644] on span "sla op" at bounding box center [1097, 647] width 49 height 14
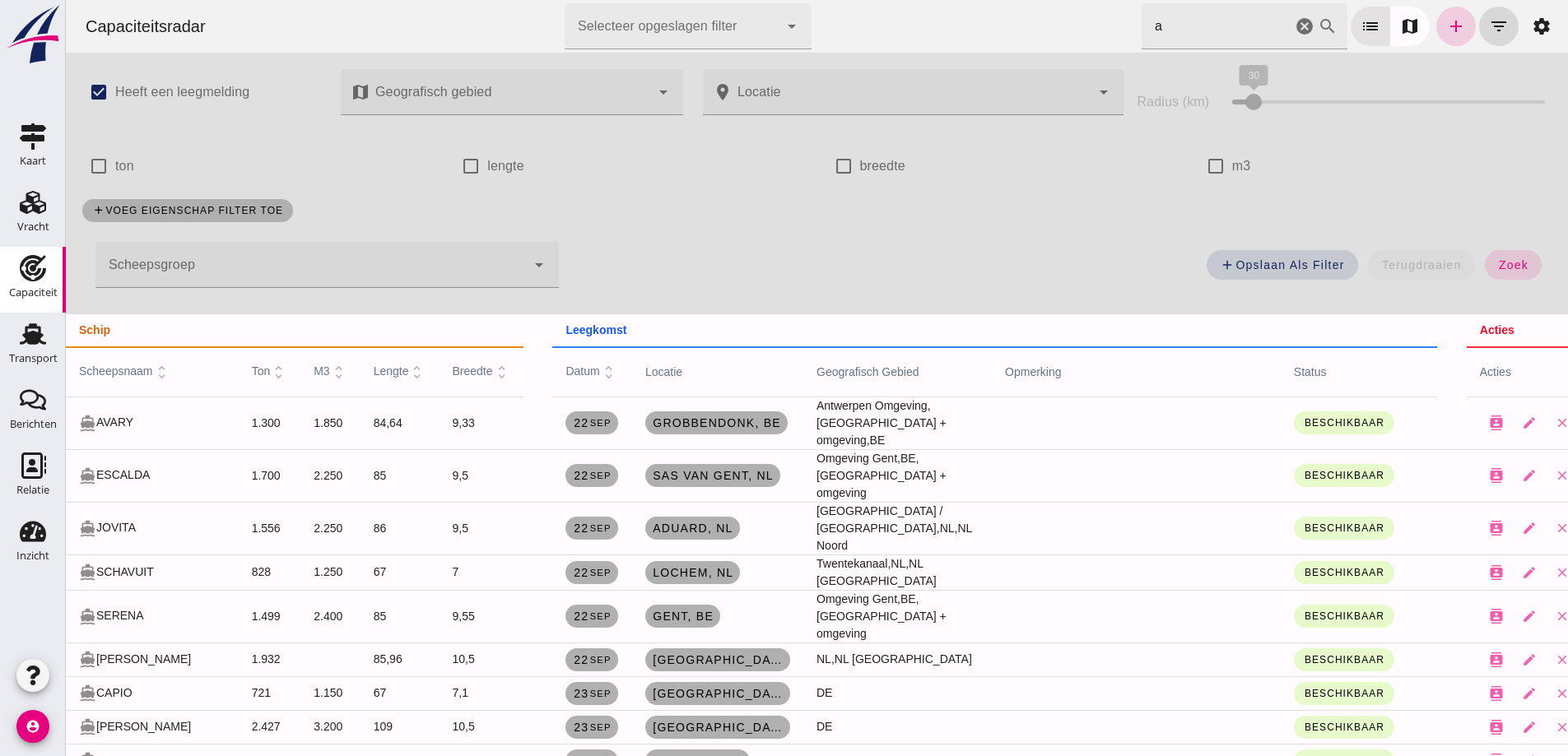
click at [1446, 25] on icon "add" at bounding box center [1456, 26] width 19 height 19
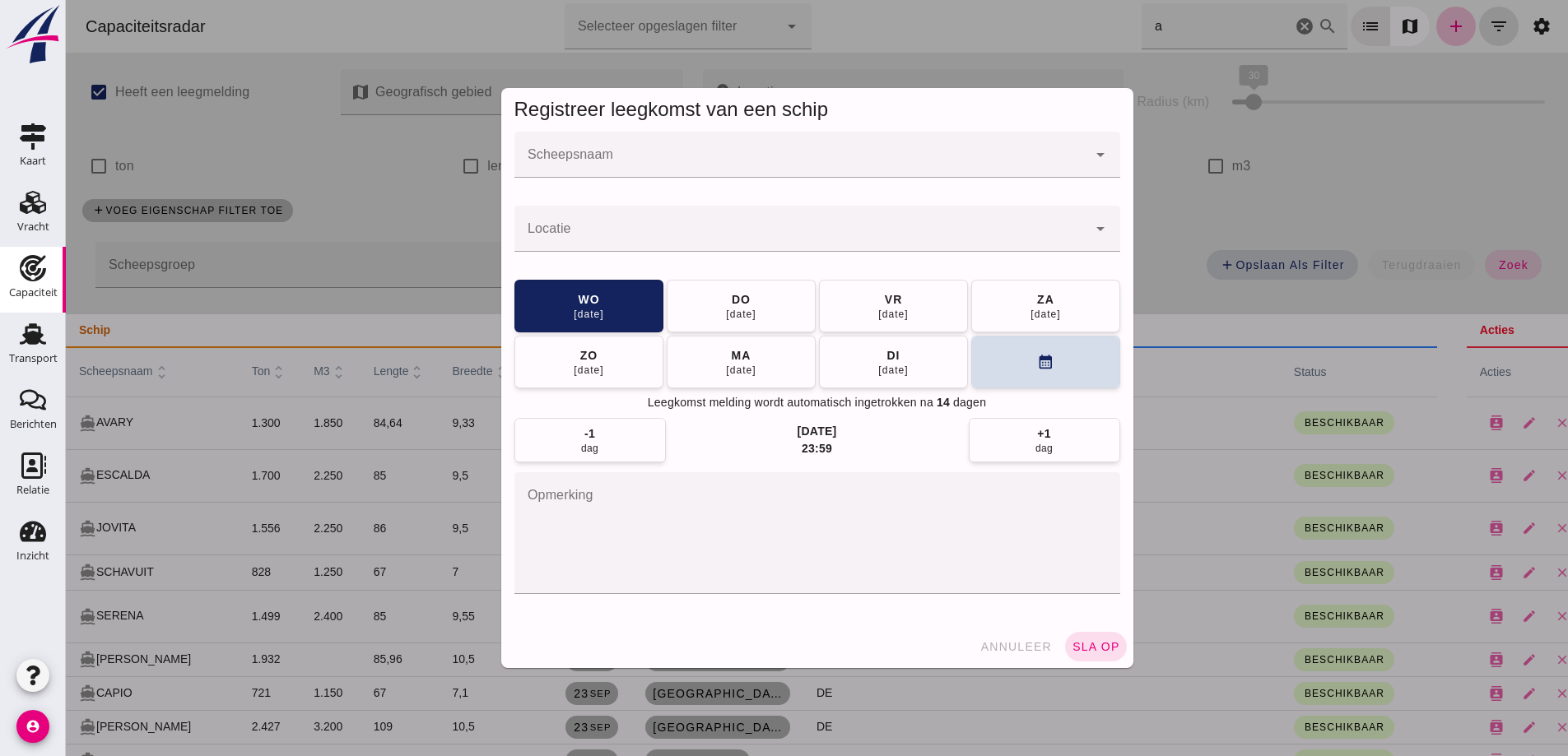
click at [609, 162] on input "Scheepsnaam" at bounding box center [800, 163] width 573 height 19
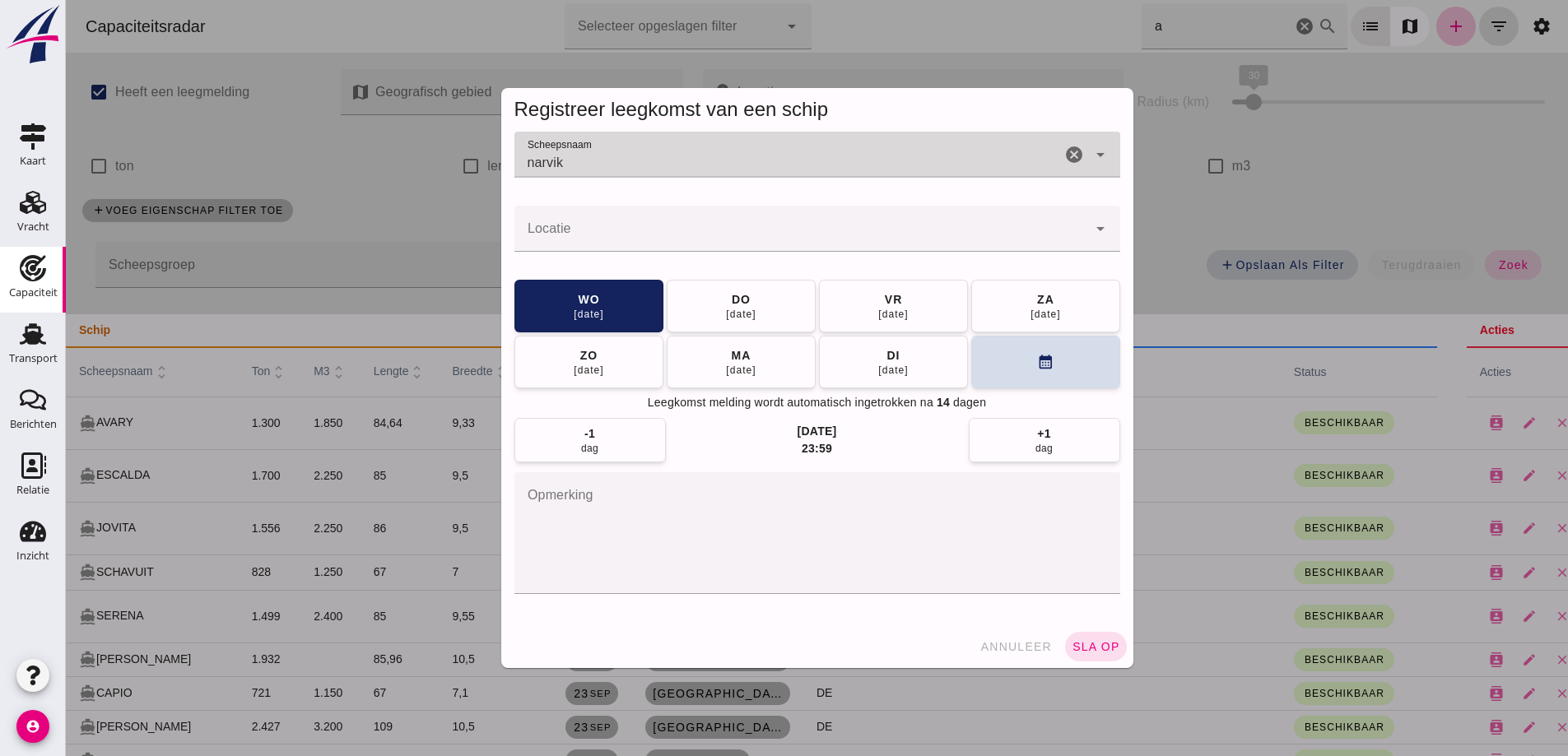
click at [609, 161] on input "narvik" at bounding box center [787, 163] width 546 height 19
click at [607, 204] on div "NARVIK" at bounding box center [823, 197] width 553 height 19
type input "NARVIK"
click at [589, 248] on div at bounding box center [800, 228] width 573 height 46
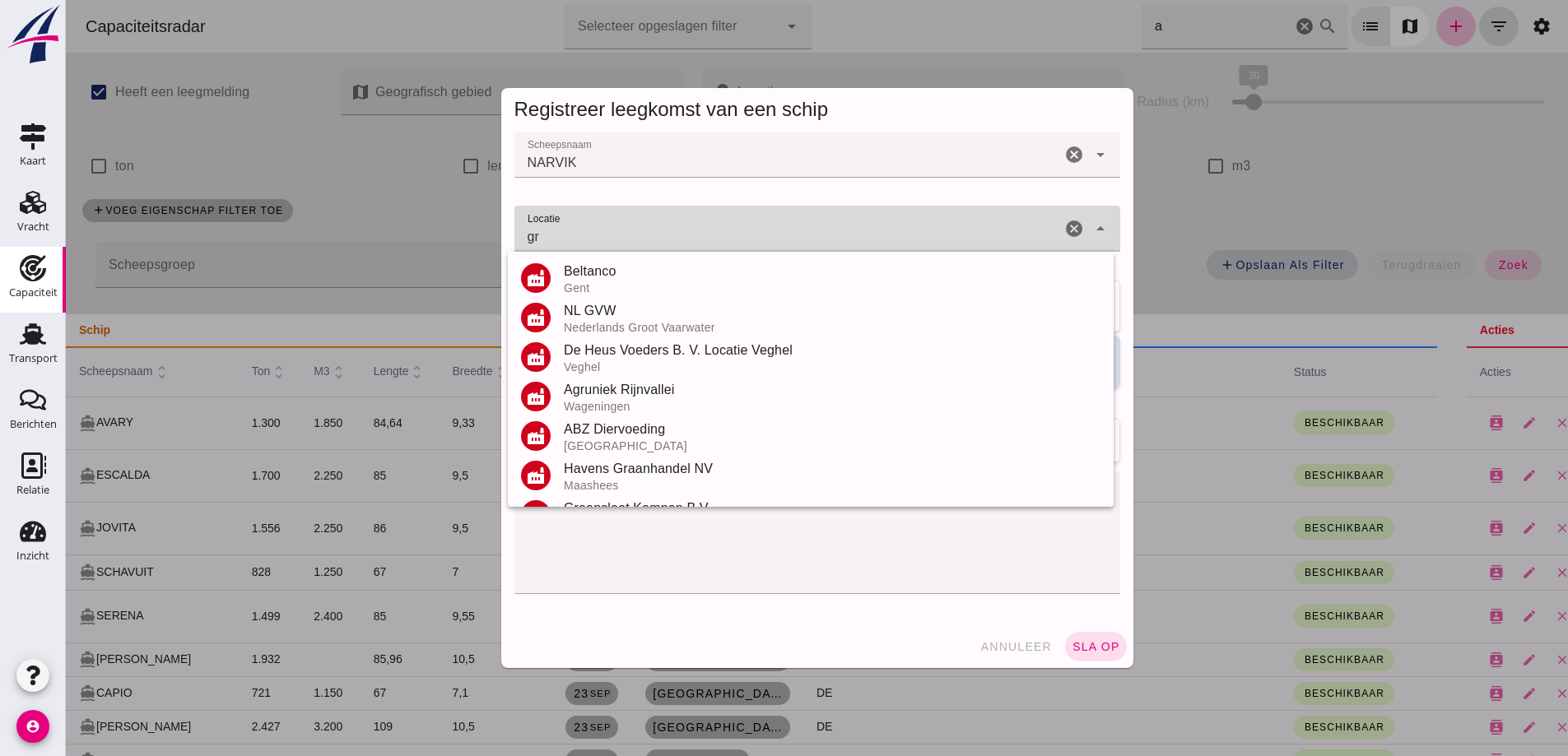
type input "g"
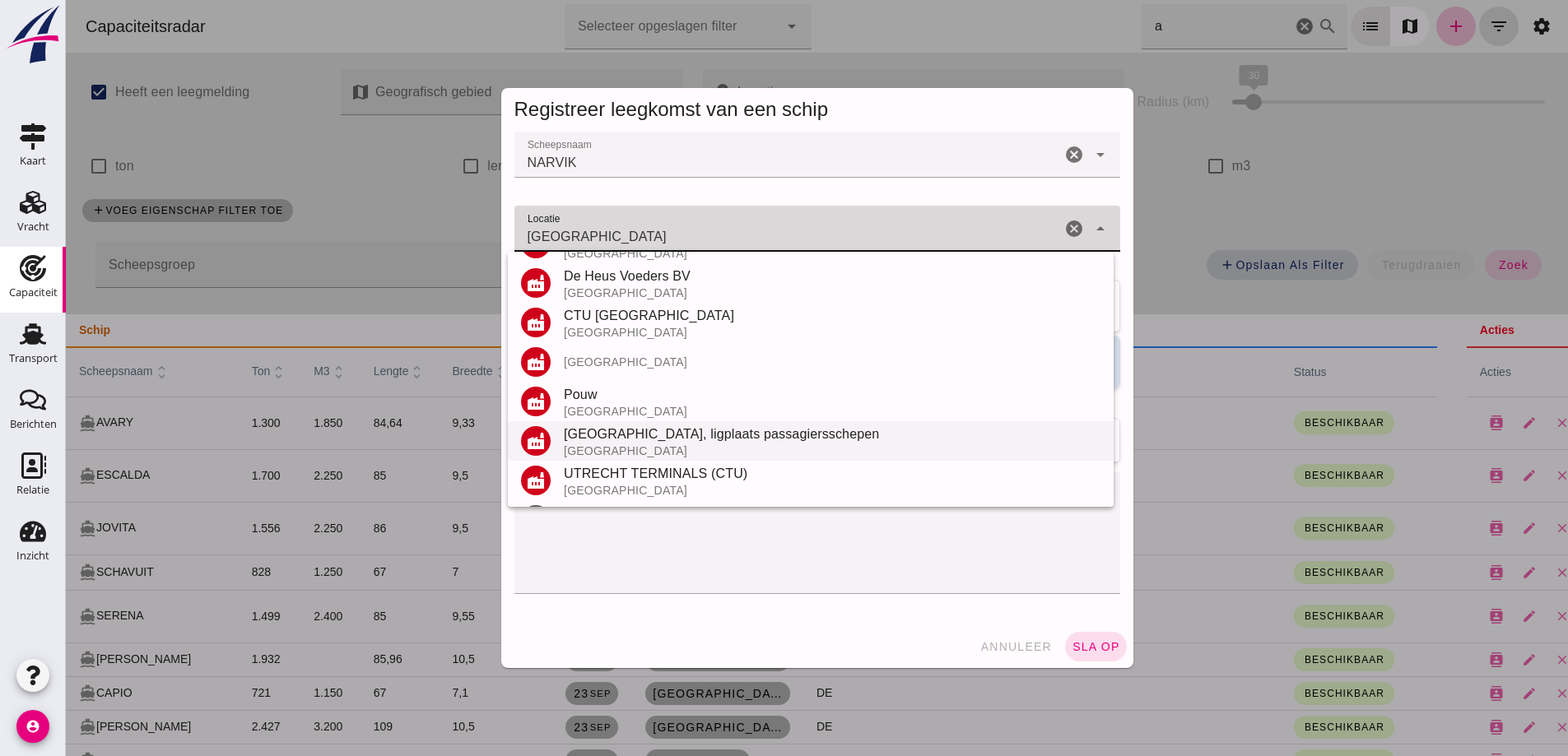
scroll to position [192, 0]
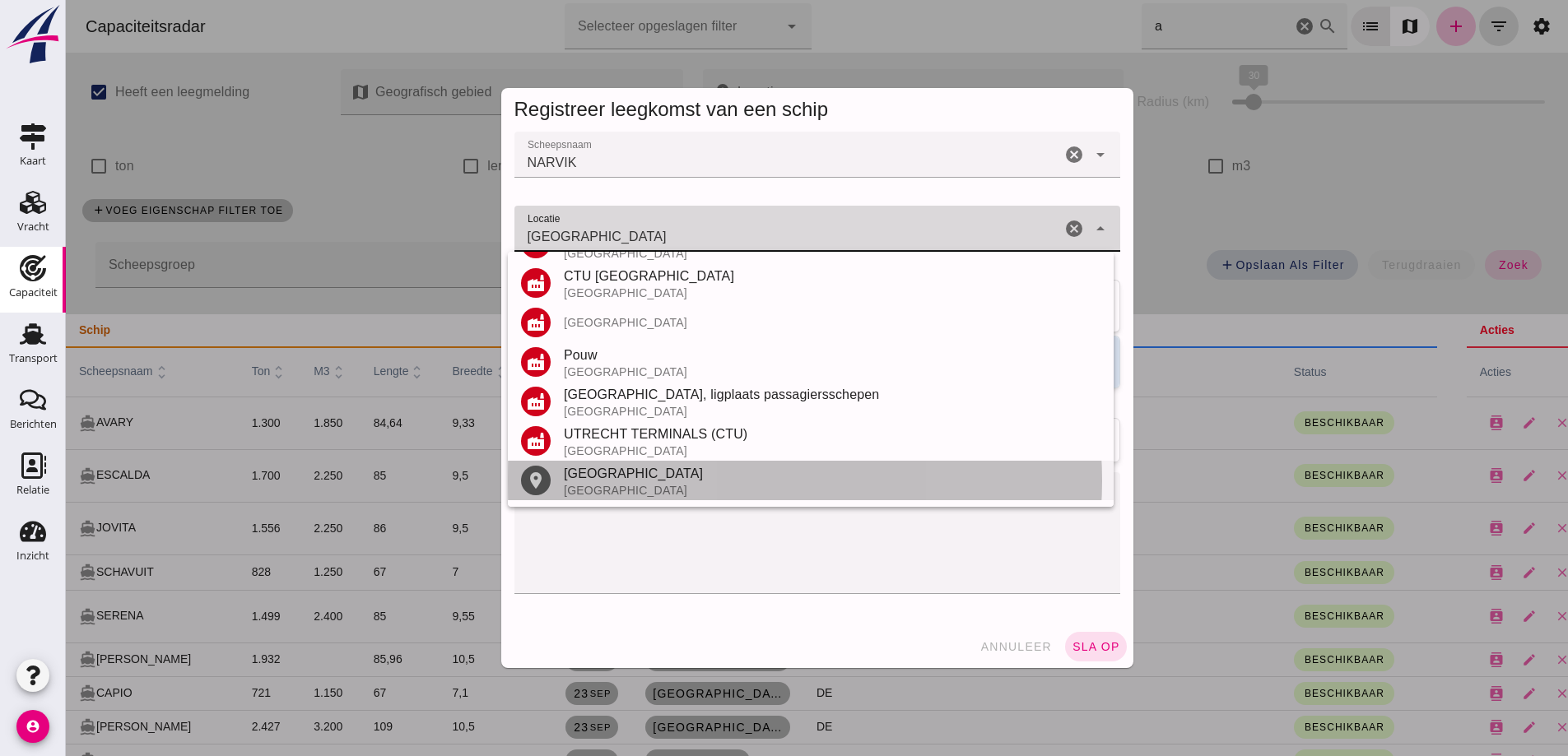
click at [617, 476] on div "[GEOGRAPHIC_DATA]" at bounding box center [832, 474] width 537 height 19
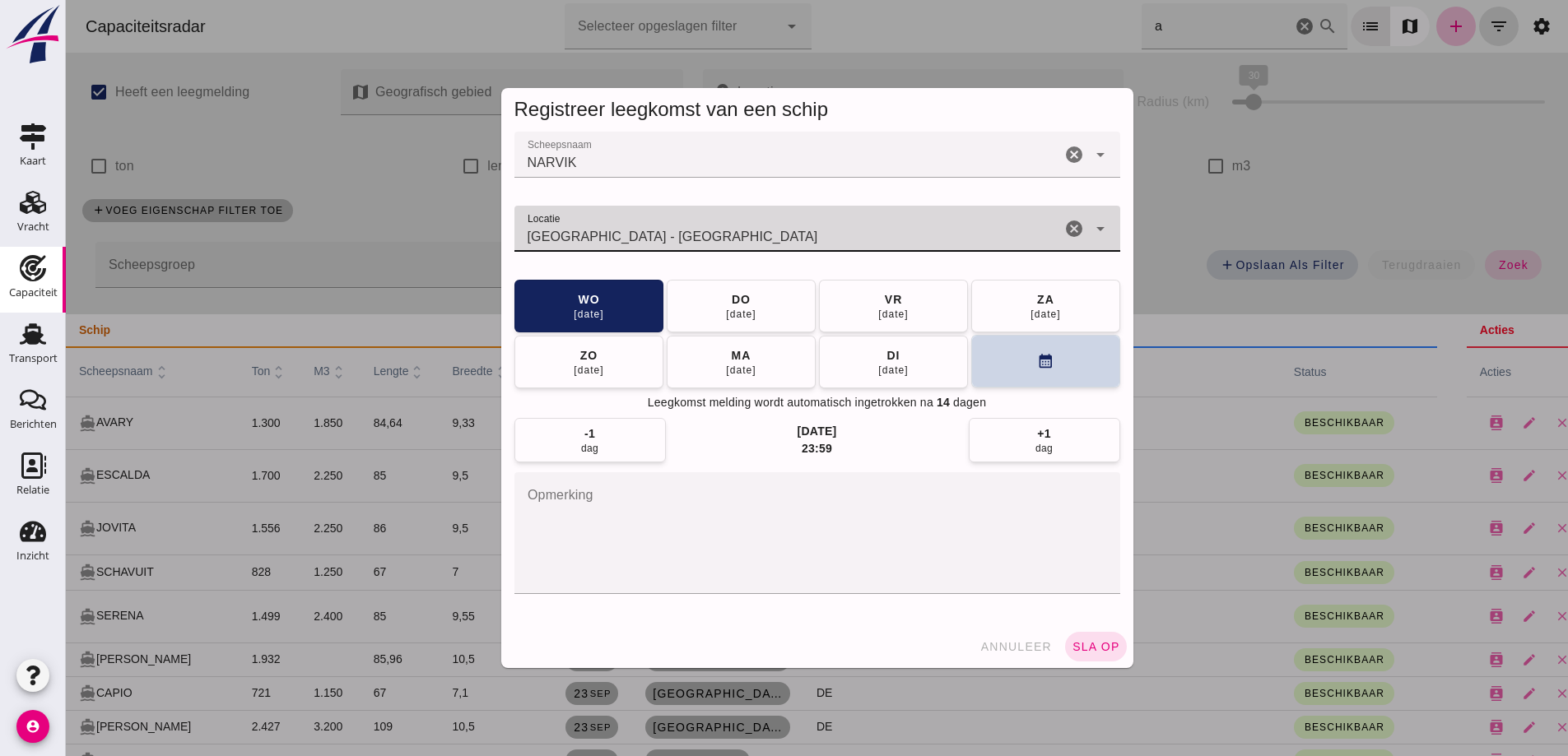
type input "Utrecht - Utrecht"
click at [1009, 372] on button "calendar_month" at bounding box center [1045, 361] width 149 height 52
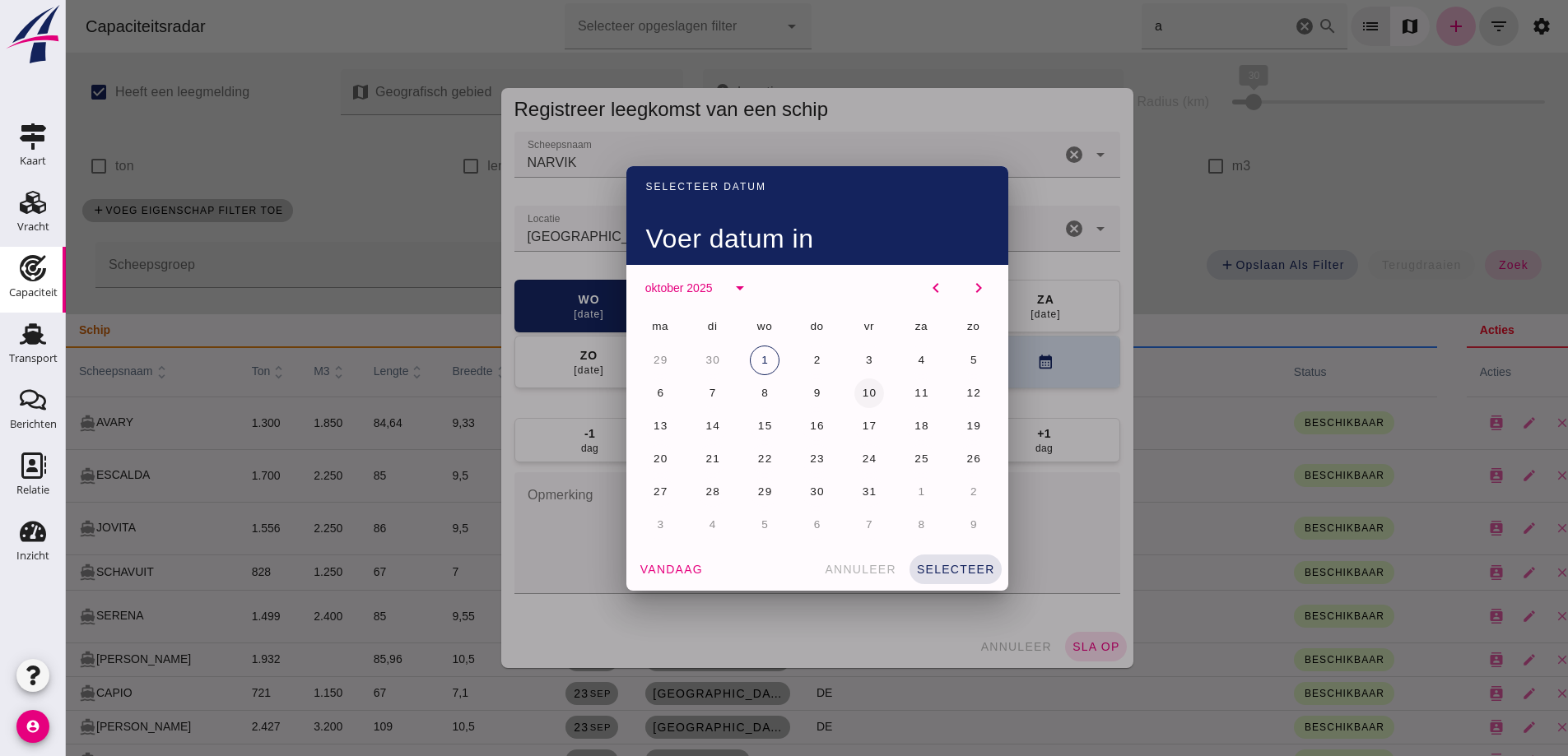
click at [854, 390] on button "10" at bounding box center [869, 394] width 29 height 29
click at [930, 550] on div "vandaag annuleer selecteer" at bounding box center [818, 569] width 382 height 43
click at [951, 572] on span "selecteer" at bounding box center [956, 569] width 79 height 14
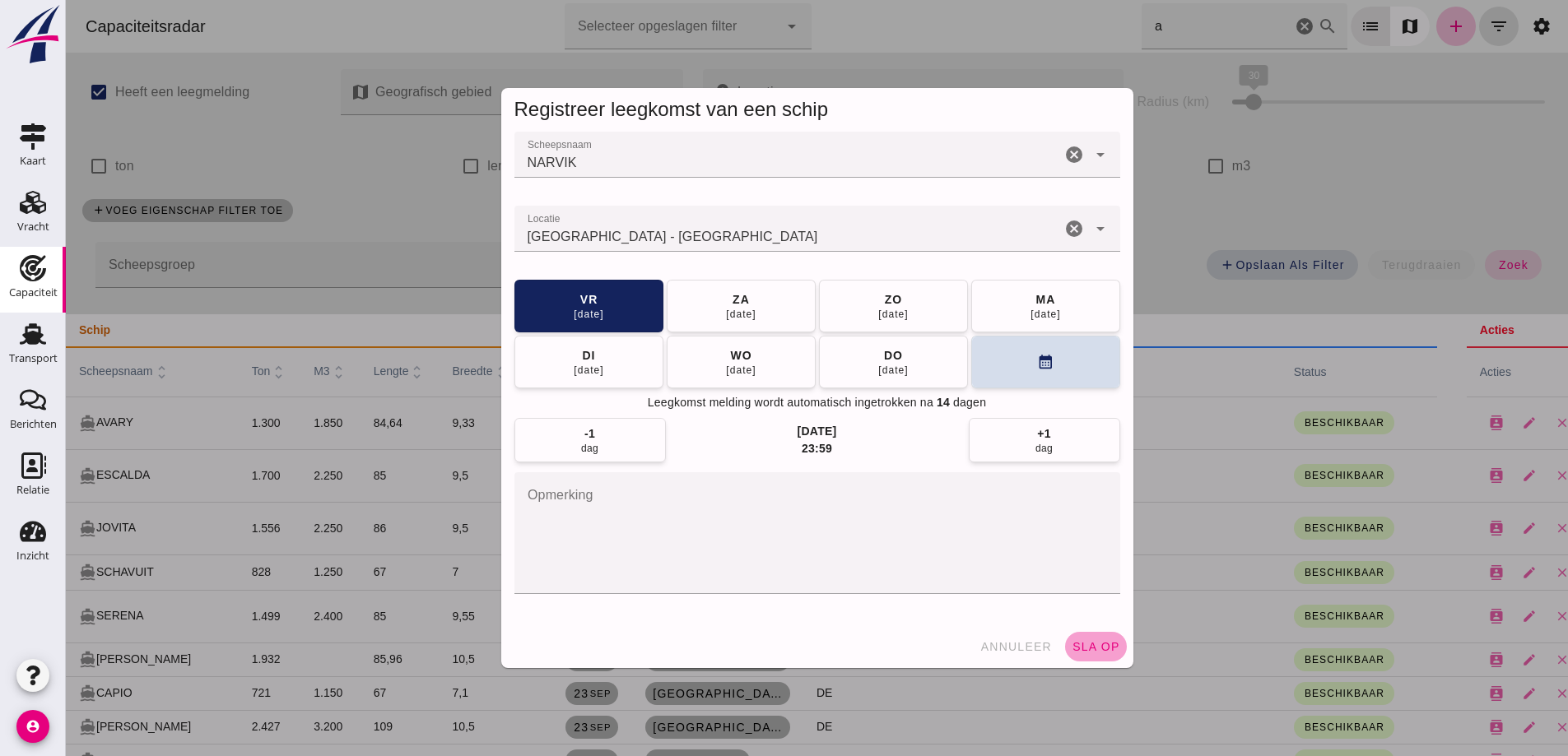
click at [1101, 641] on span "sla op" at bounding box center [1097, 647] width 49 height 14
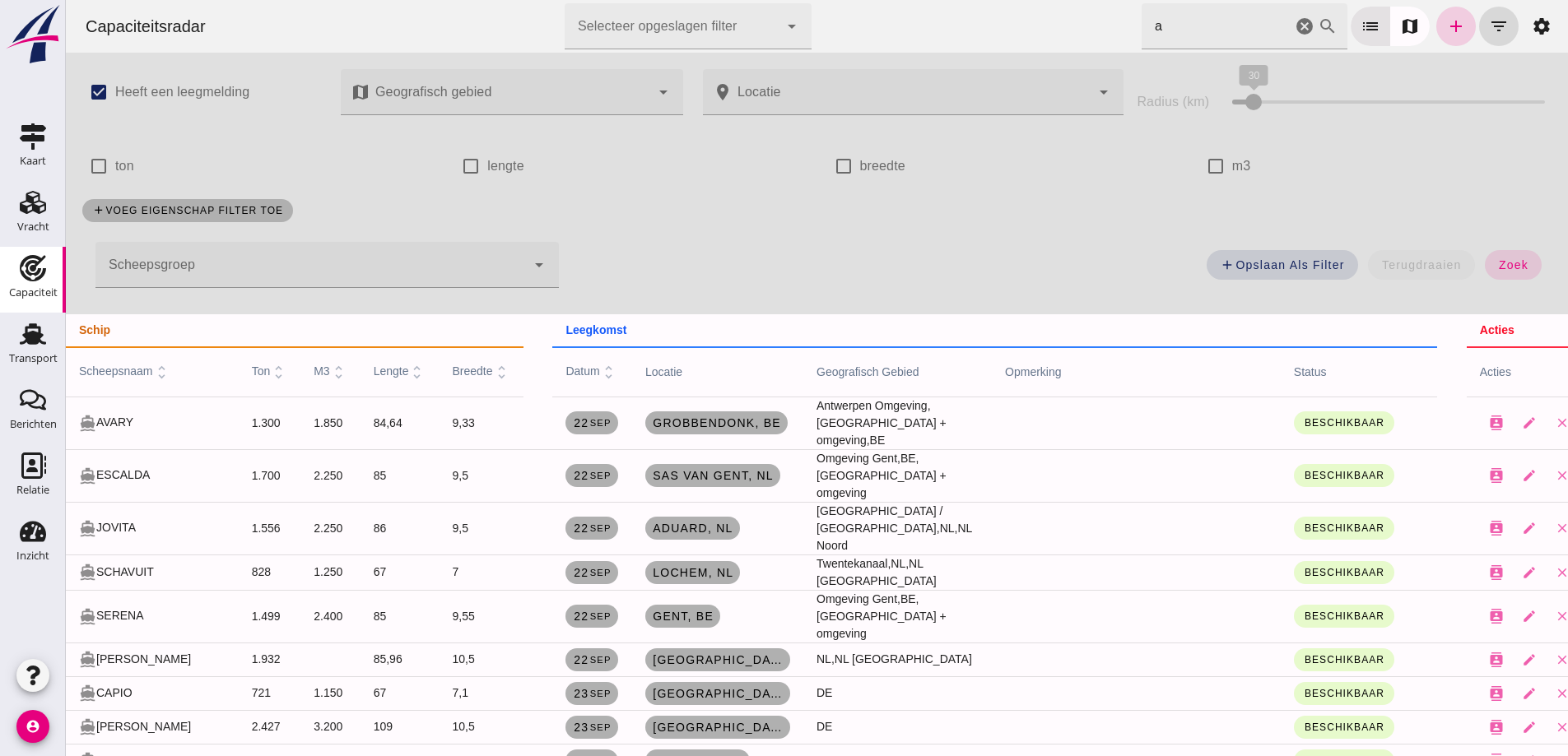
click at [1446, 34] on icon "add" at bounding box center [1456, 26] width 19 height 19
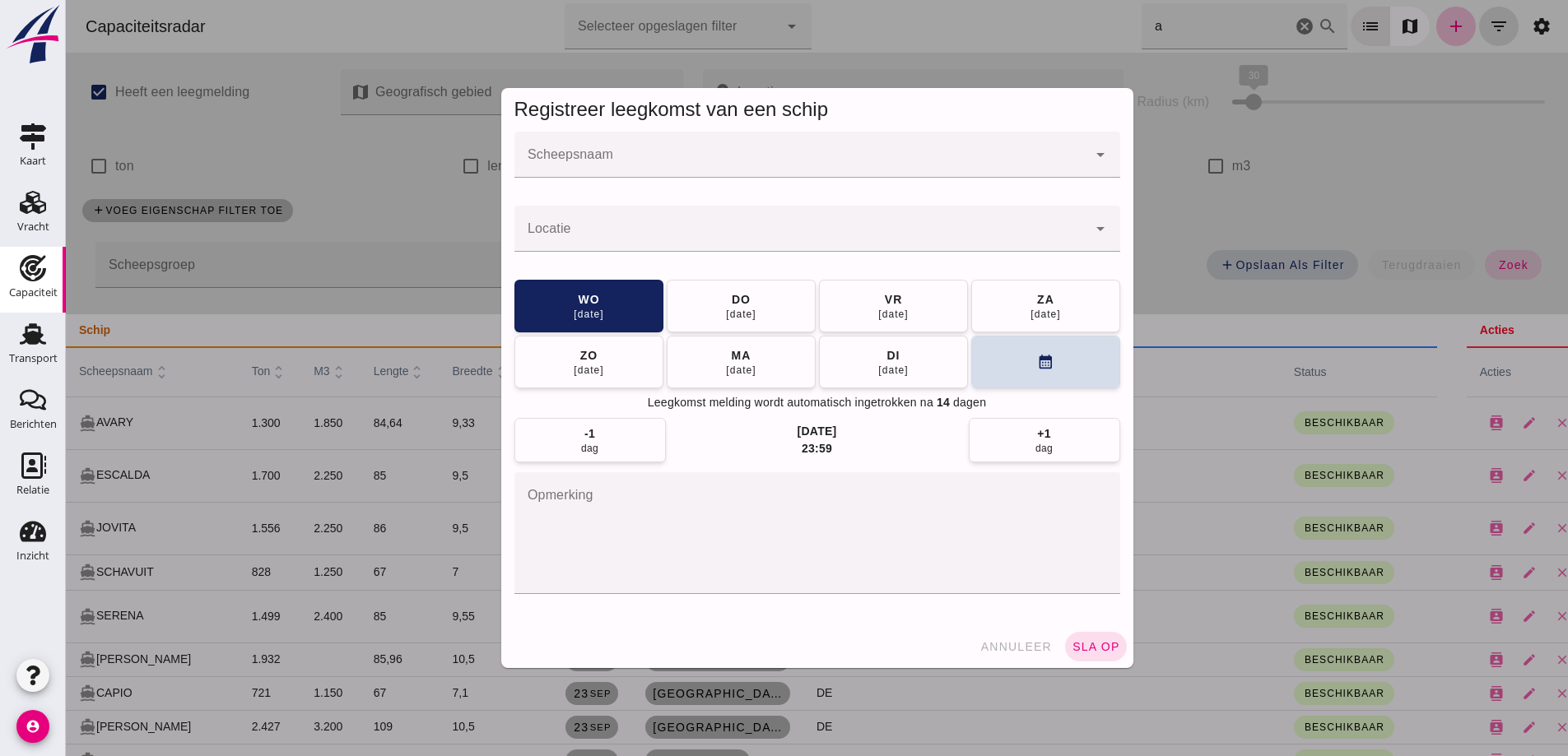
click at [713, 143] on div at bounding box center [800, 155] width 573 height 46
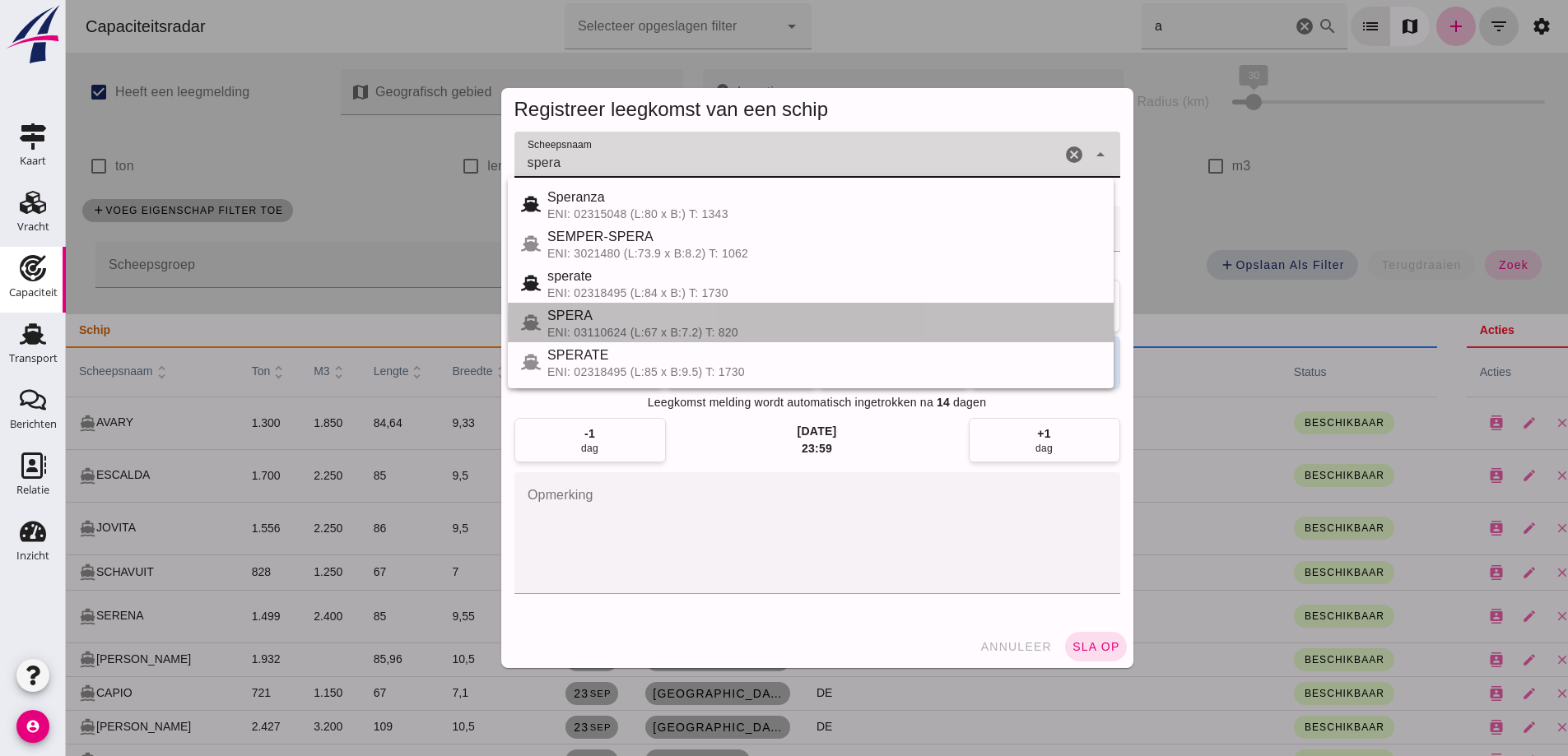
click at [611, 328] on div "ENI: 03110624 (L:67 x B:7.2) T: 820" at bounding box center [823, 332] width 553 height 14
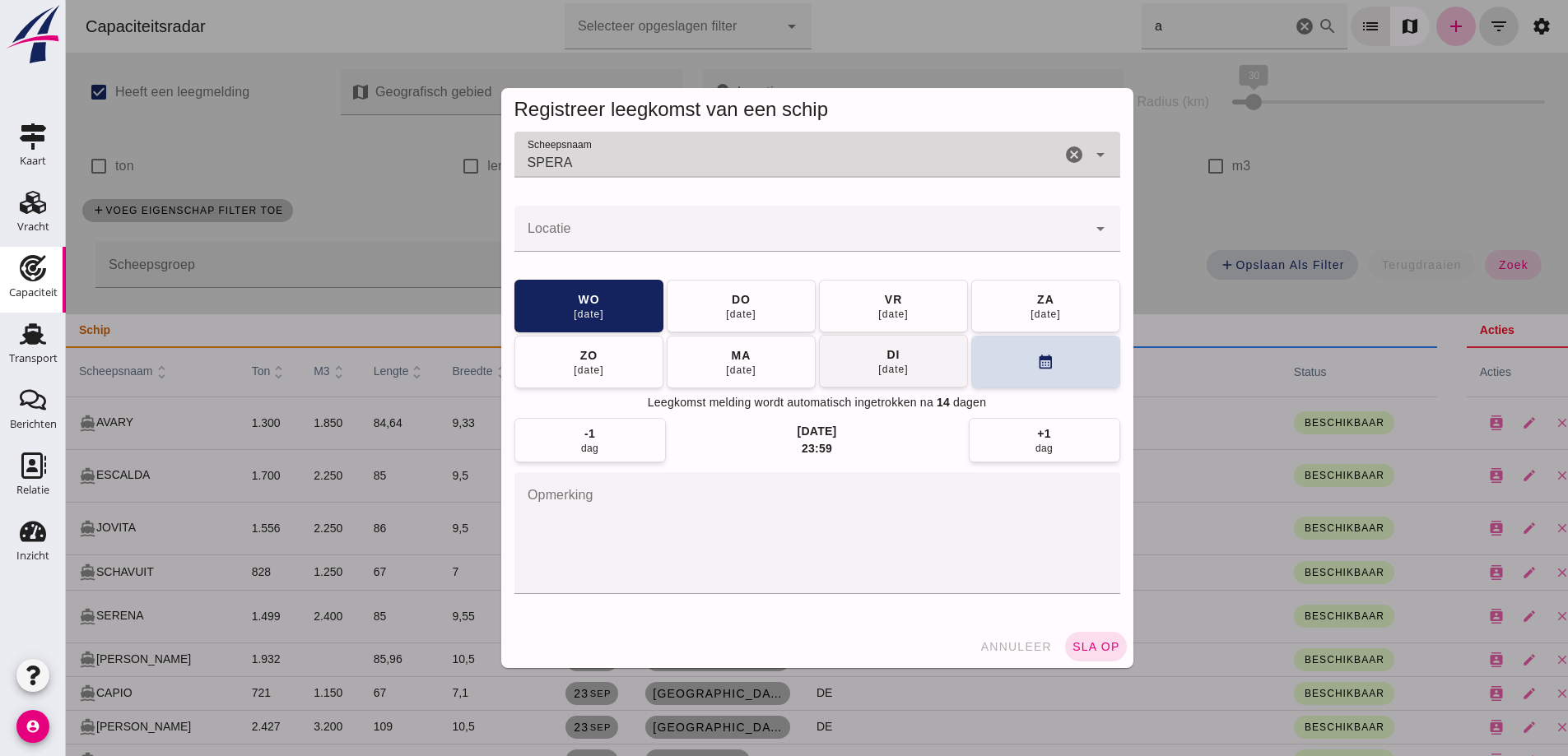
type input "SPERA"
click at [858, 289] on button "vr 03 okt" at bounding box center [893, 306] width 149 height 52
click at [664, 336] on button "zo 05 okt" at bounding box center [588, 362] width 149 height 52
click at [886, 363] on div "07 okt" at bounding box center [893, 370] width 31 height 14
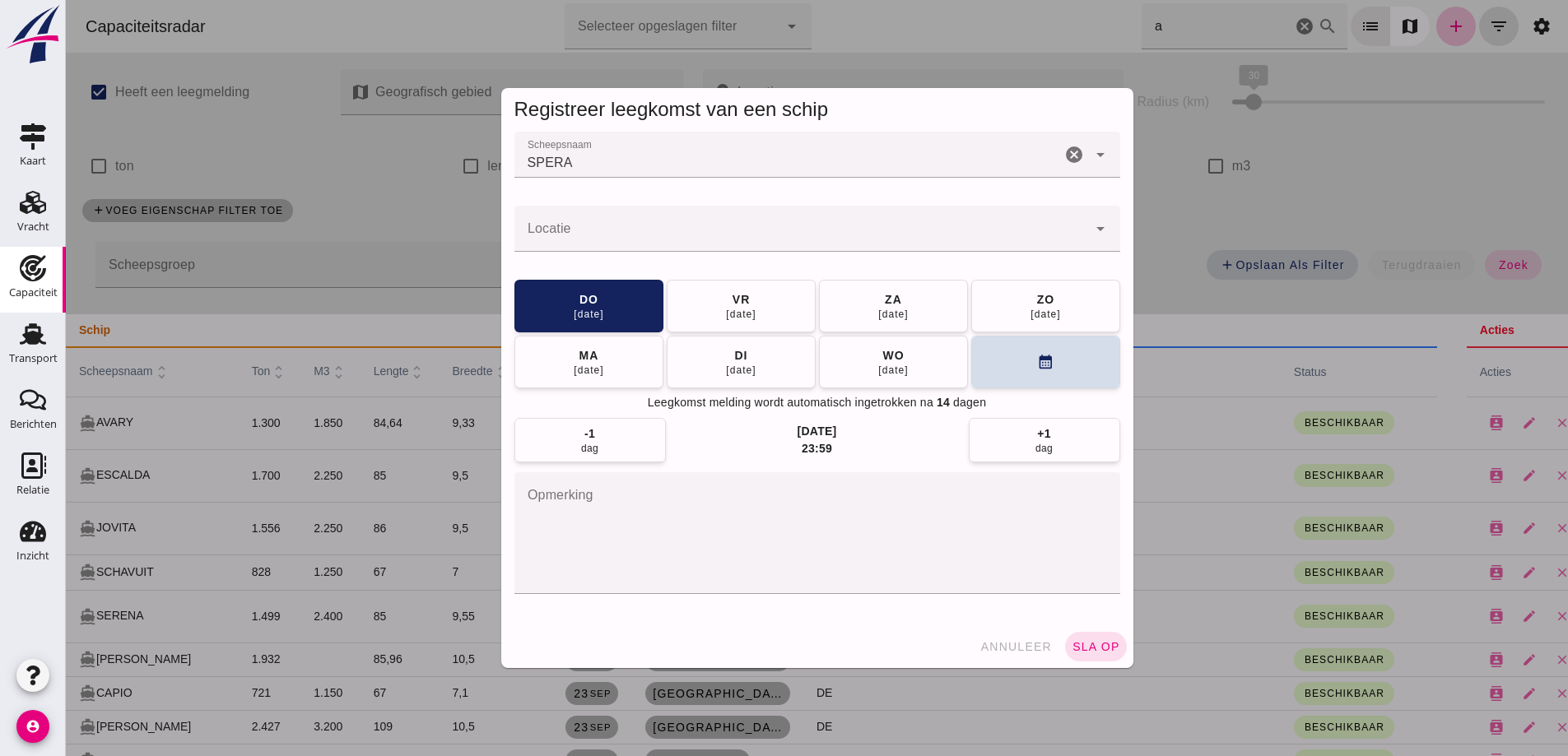
click at [794, 236] on input "Locatie" at bounding box center [800, 237] width 573 height 19
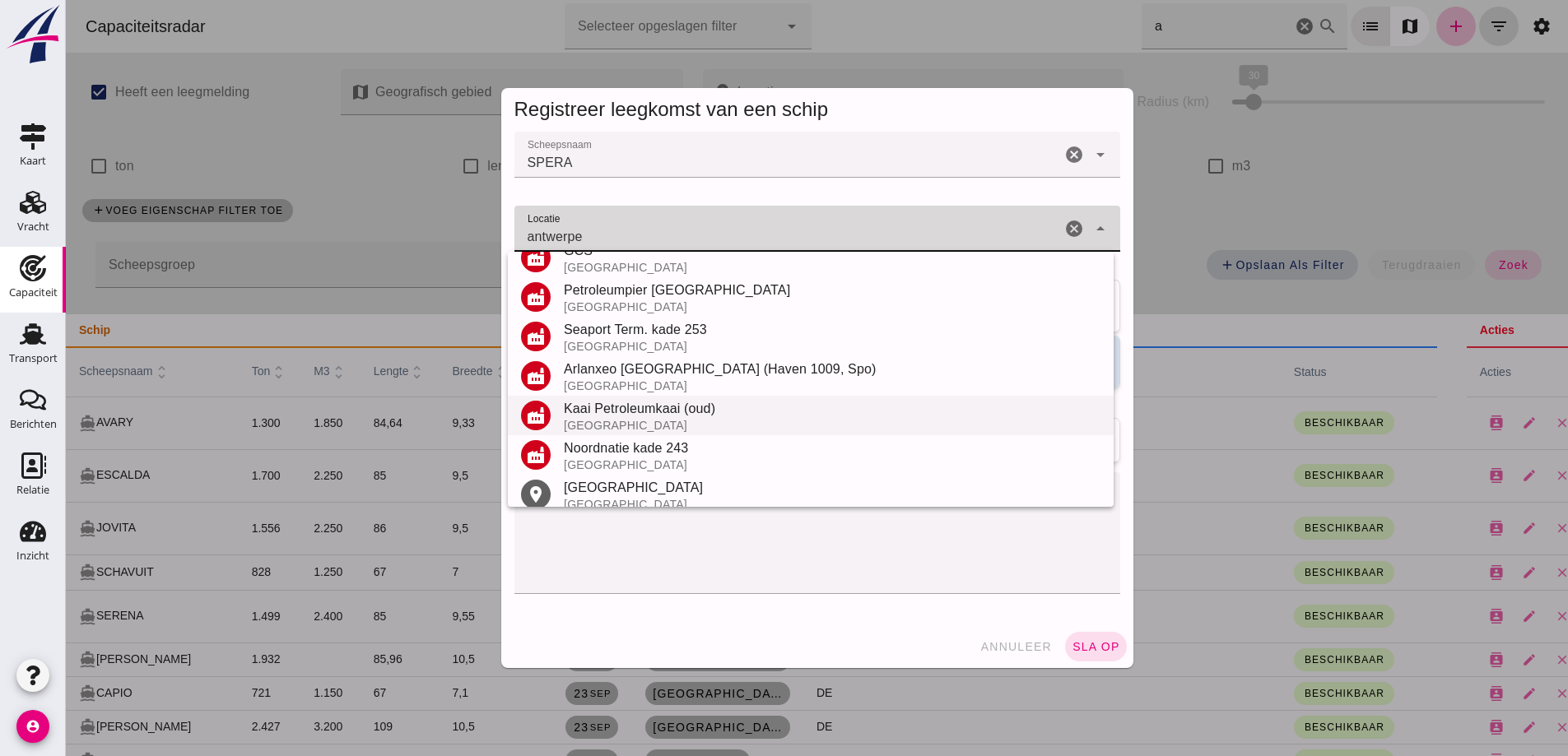
scroll to position [192, 0]
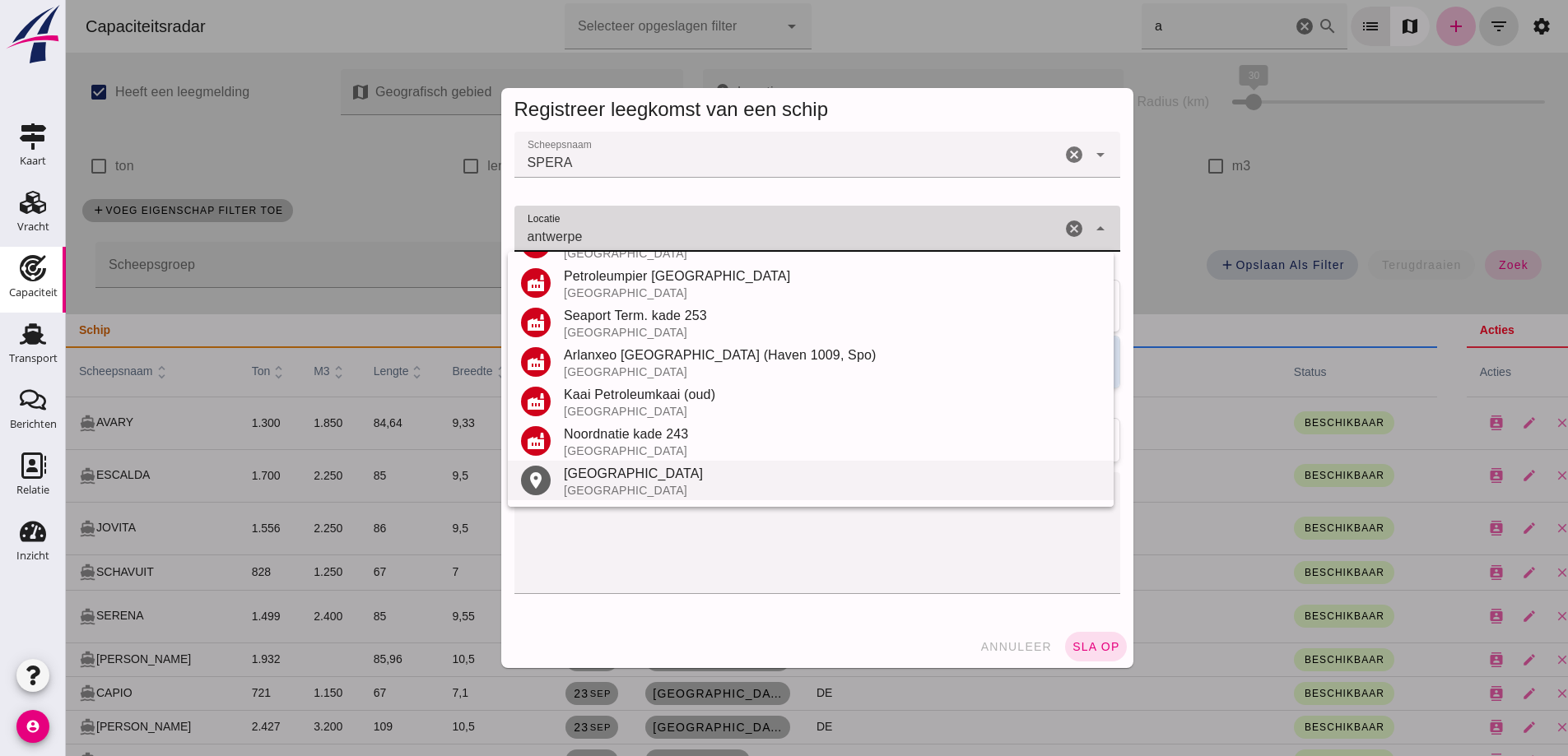
click at [627, 472] on div "[GEOGRAPHIC_DATA]" at bounding box center [832, 474] width 537 height 19
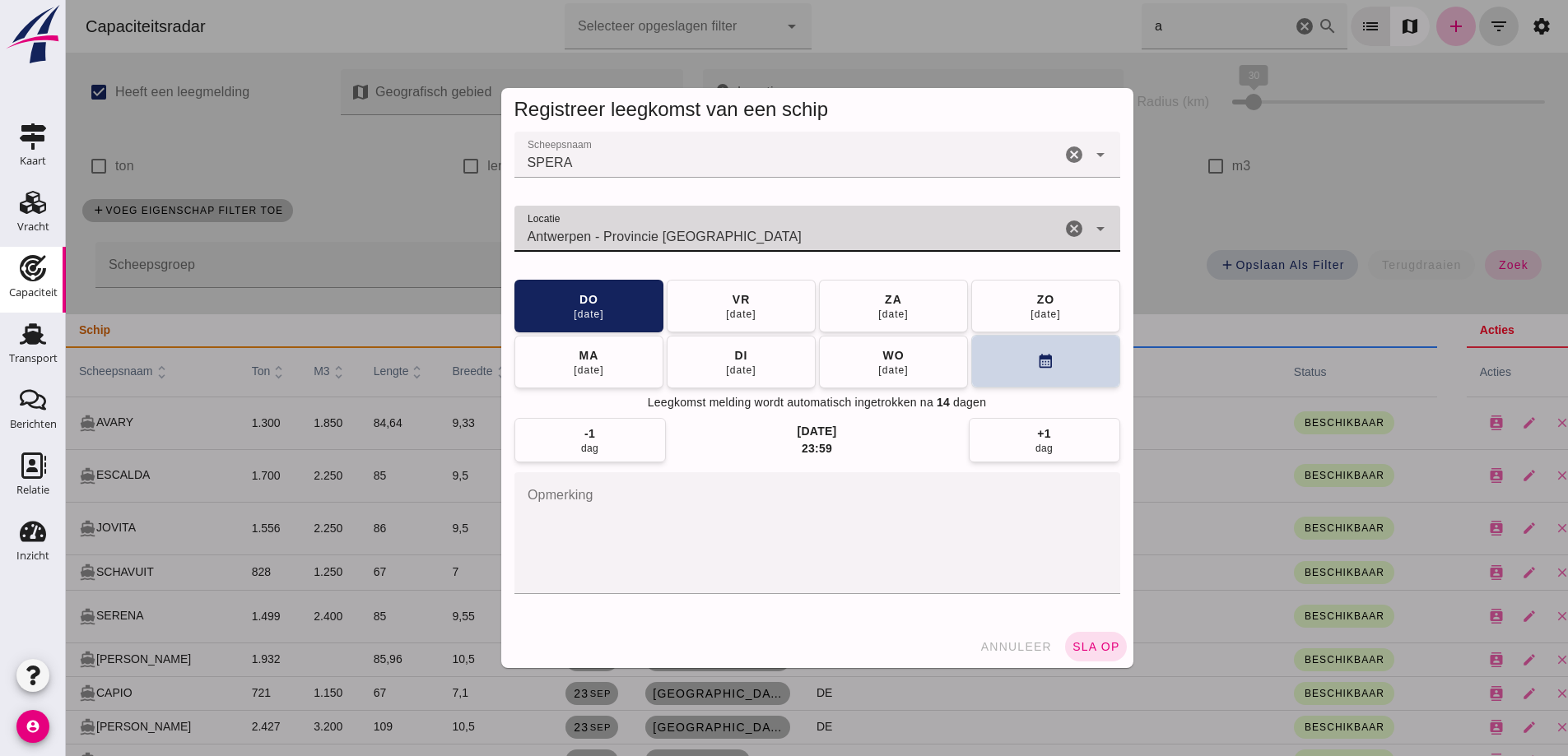
type input "Antwerpen - Provincie Antwerpen"
click at [1074, 365] on button "calendar_month" at bounding box center [1045, 361] width 149 height 52
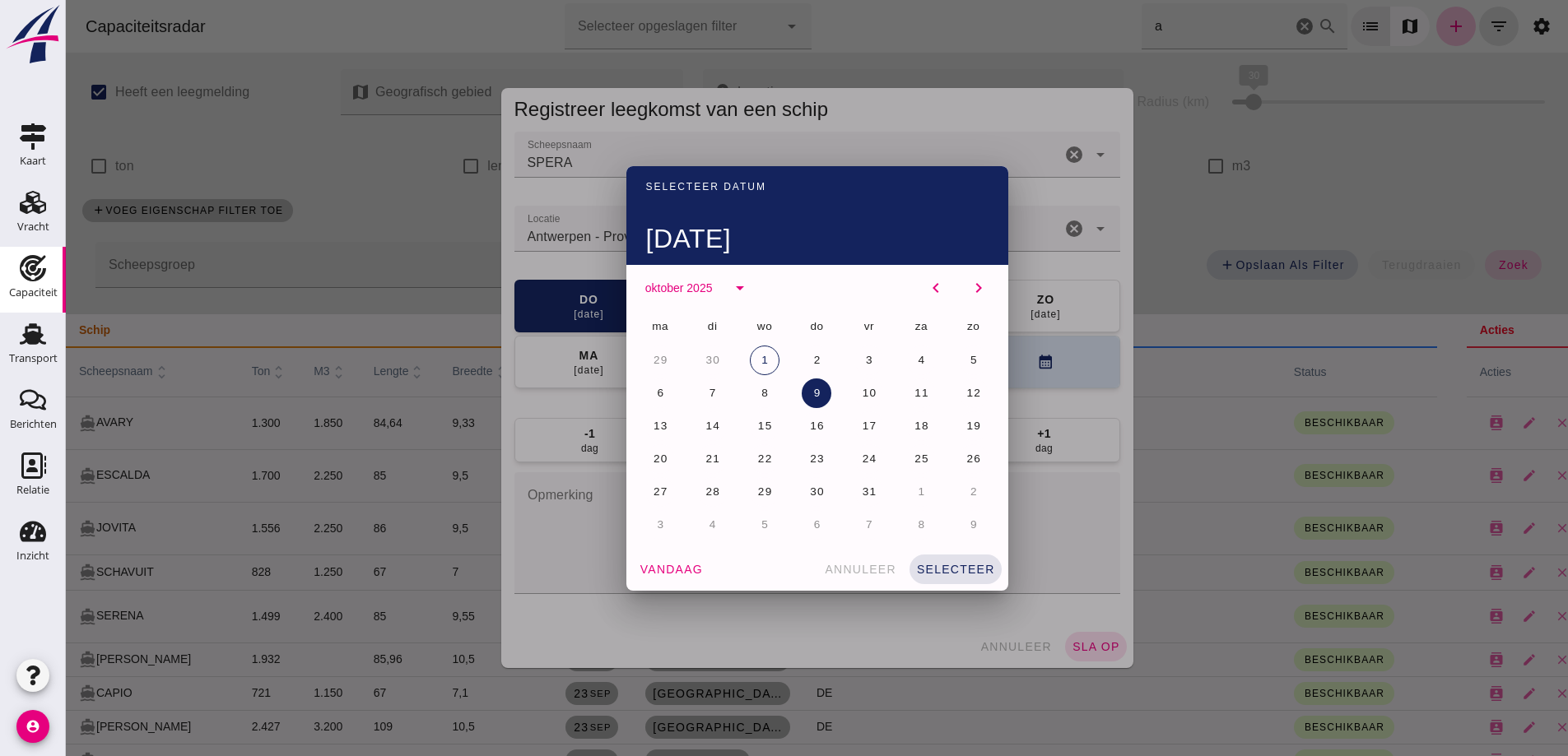
drag, startPoint x: 869, startPoint y: 356, endPoint x: 885, endPoint y: 379, distance: 28.0
click at [869, 355] on button "3" at bounding box center [869, 361] width 29 height 29
click at [955, 567] on span "selecteer" at bounding box center [956, 569] width 79 height 14
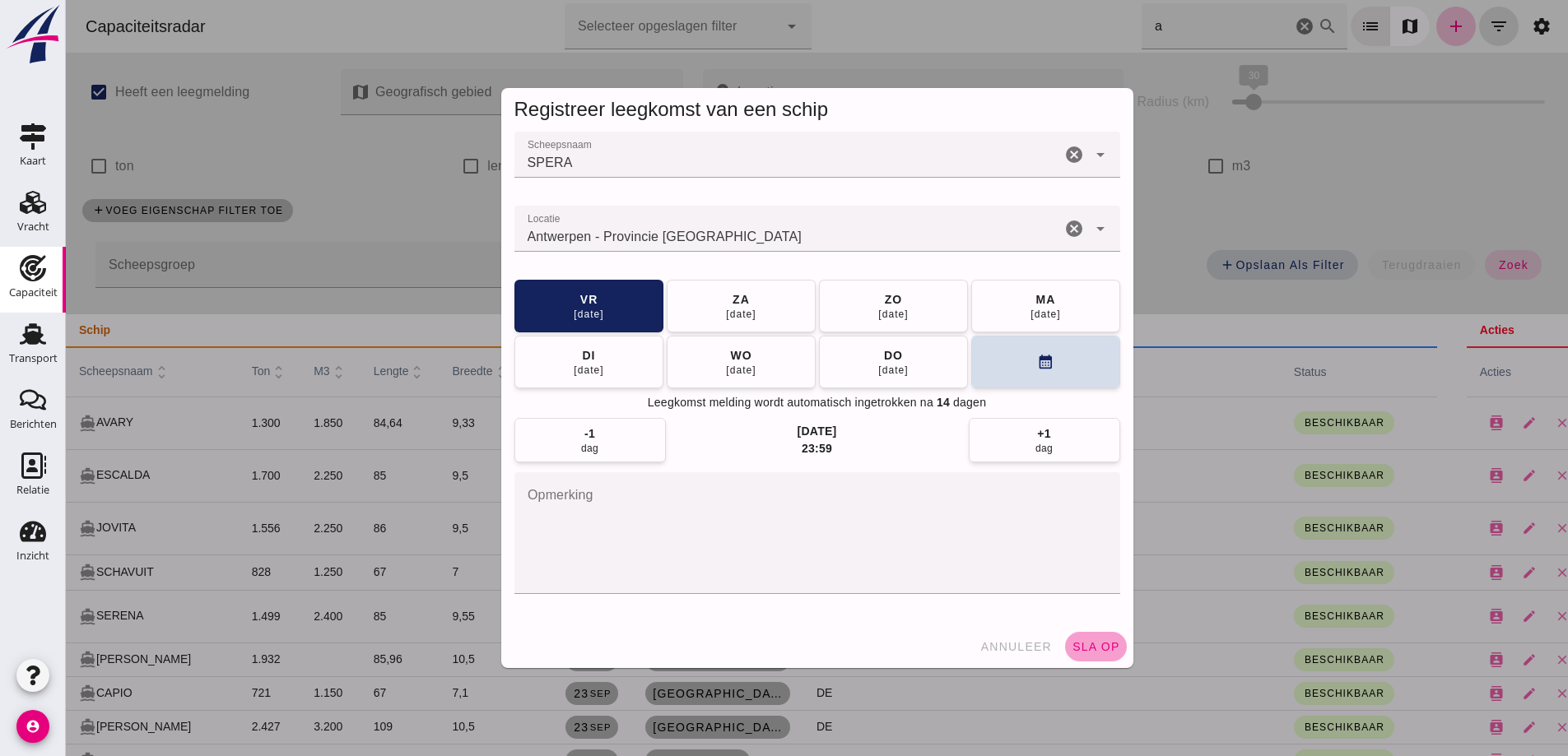
click at [1097, 645] on span "sla op" at bounding box center [1097, 647] width 49 height 14
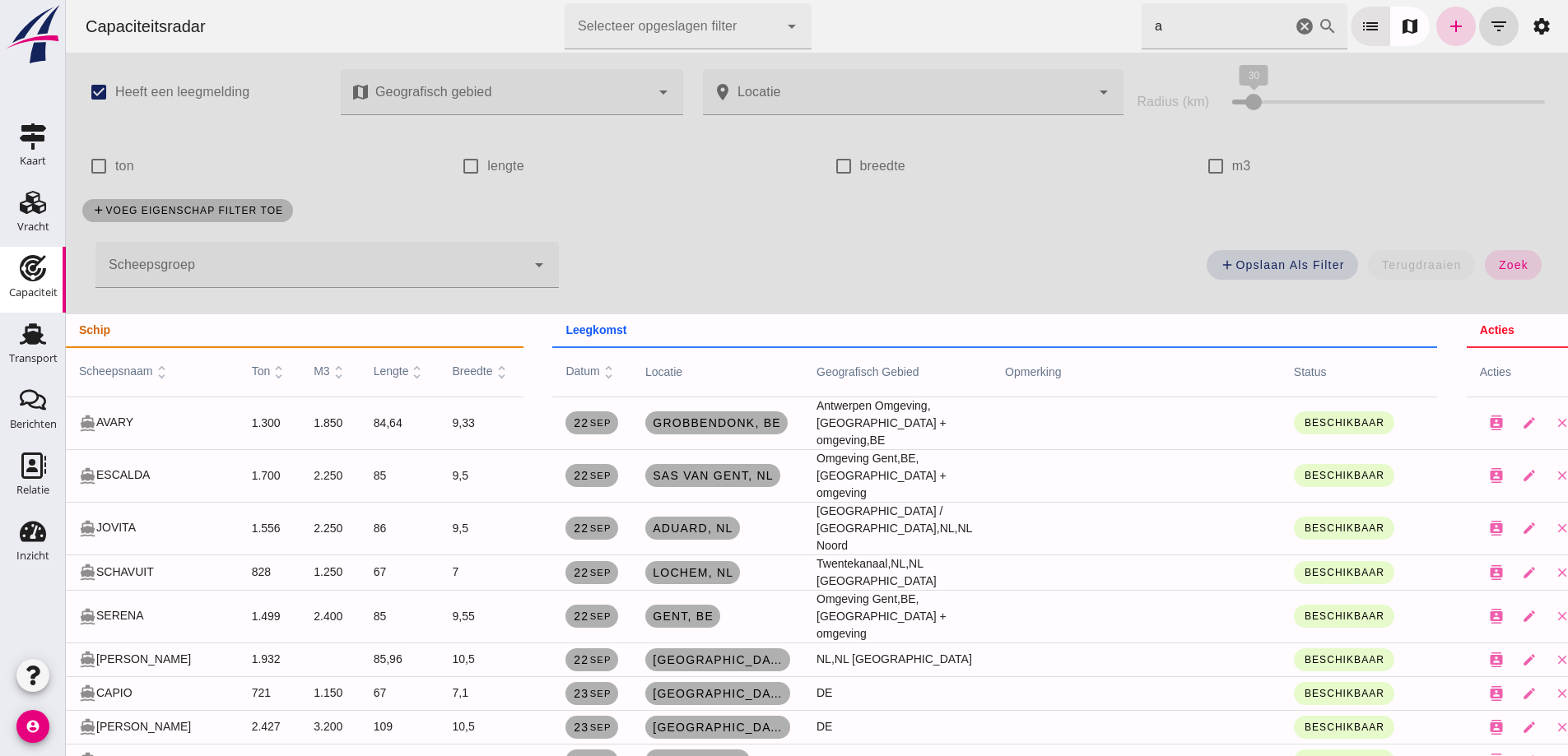
click at [1455, 23] on link "add" at bounding box center [1456, 26] width 40 height 40
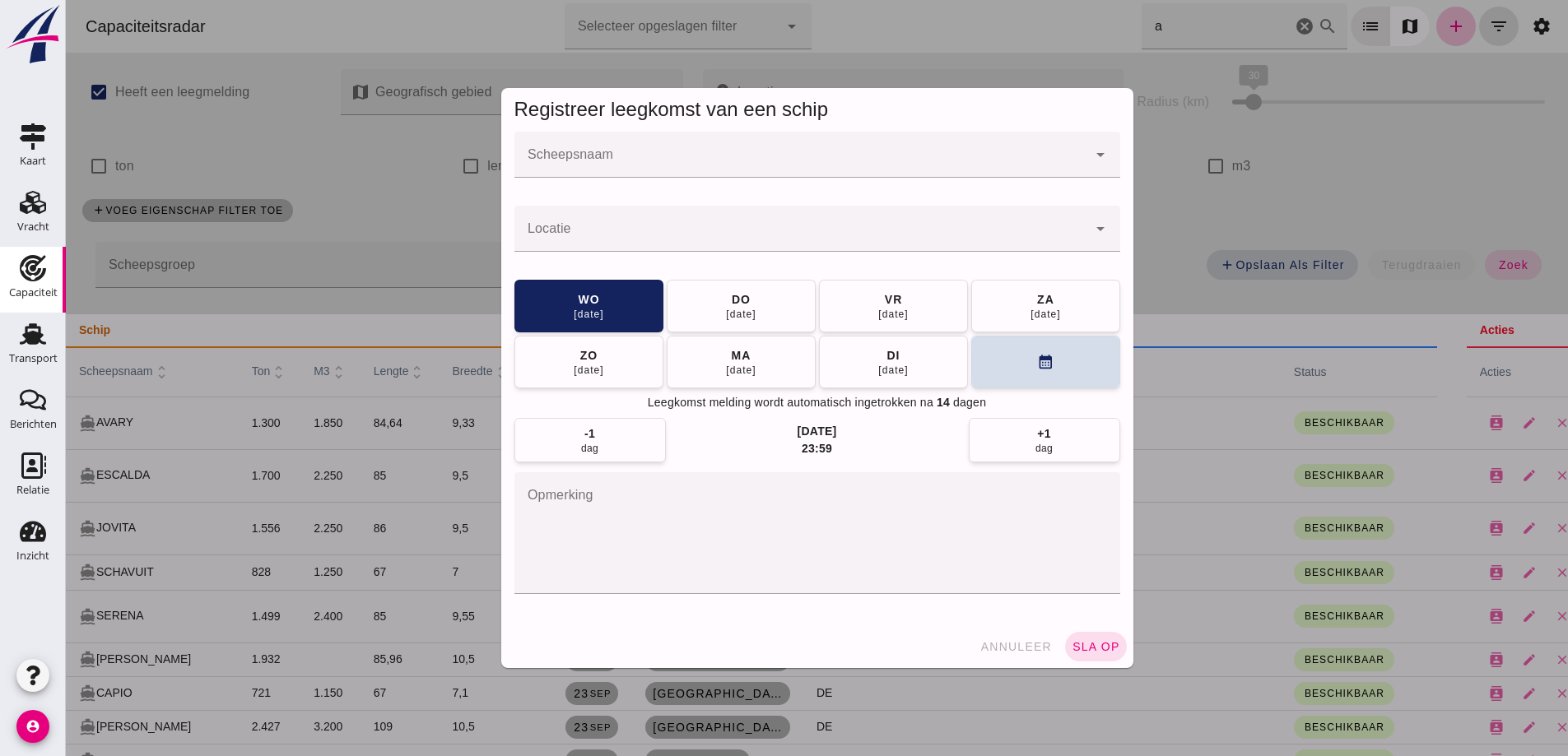
click at [733, 156] on input "Scheepsnaam" at bounding box center [800, 163] width 573 height 19
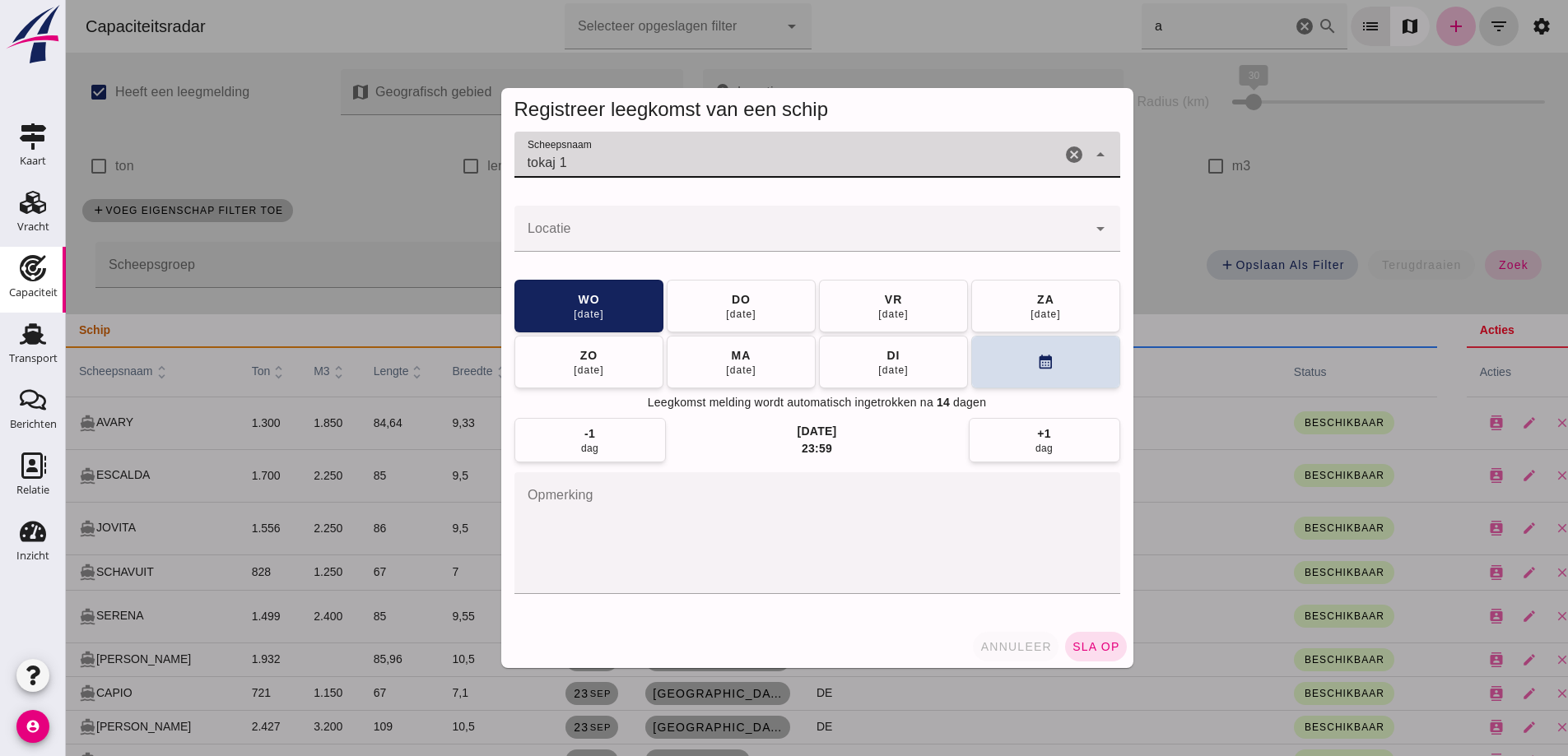
type input "tokaj 1"
drag, startPoint x: 993, startPoint y: 645, endPoint x: 988, endPoint y: 384, distance: 261.0
click at [993, 645] on span "annuleer" at bounding box center [1016, 647] width 73 height 14
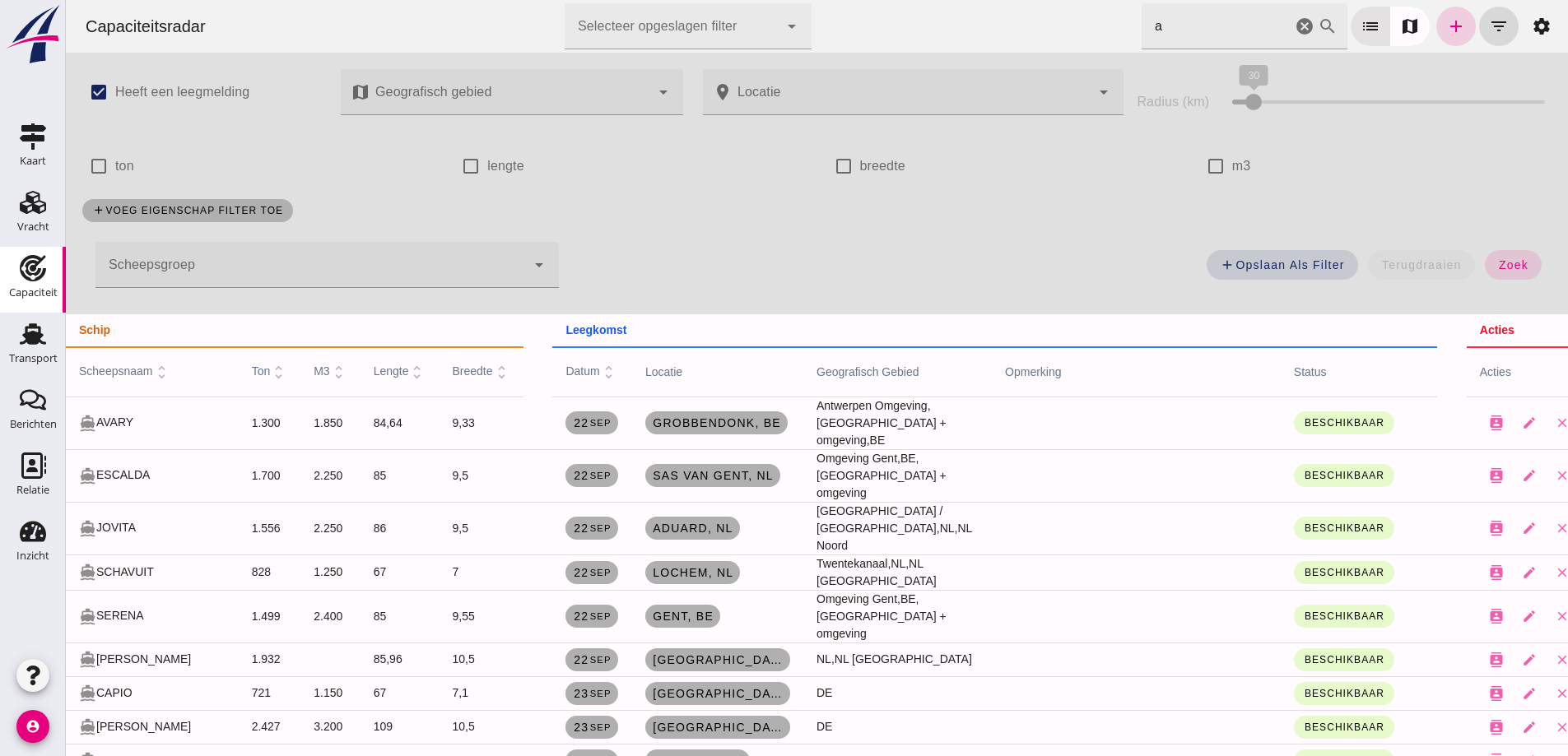
click at [1446, 28] on icon "add" at bounding box center [1456, 26] width 19 height 19
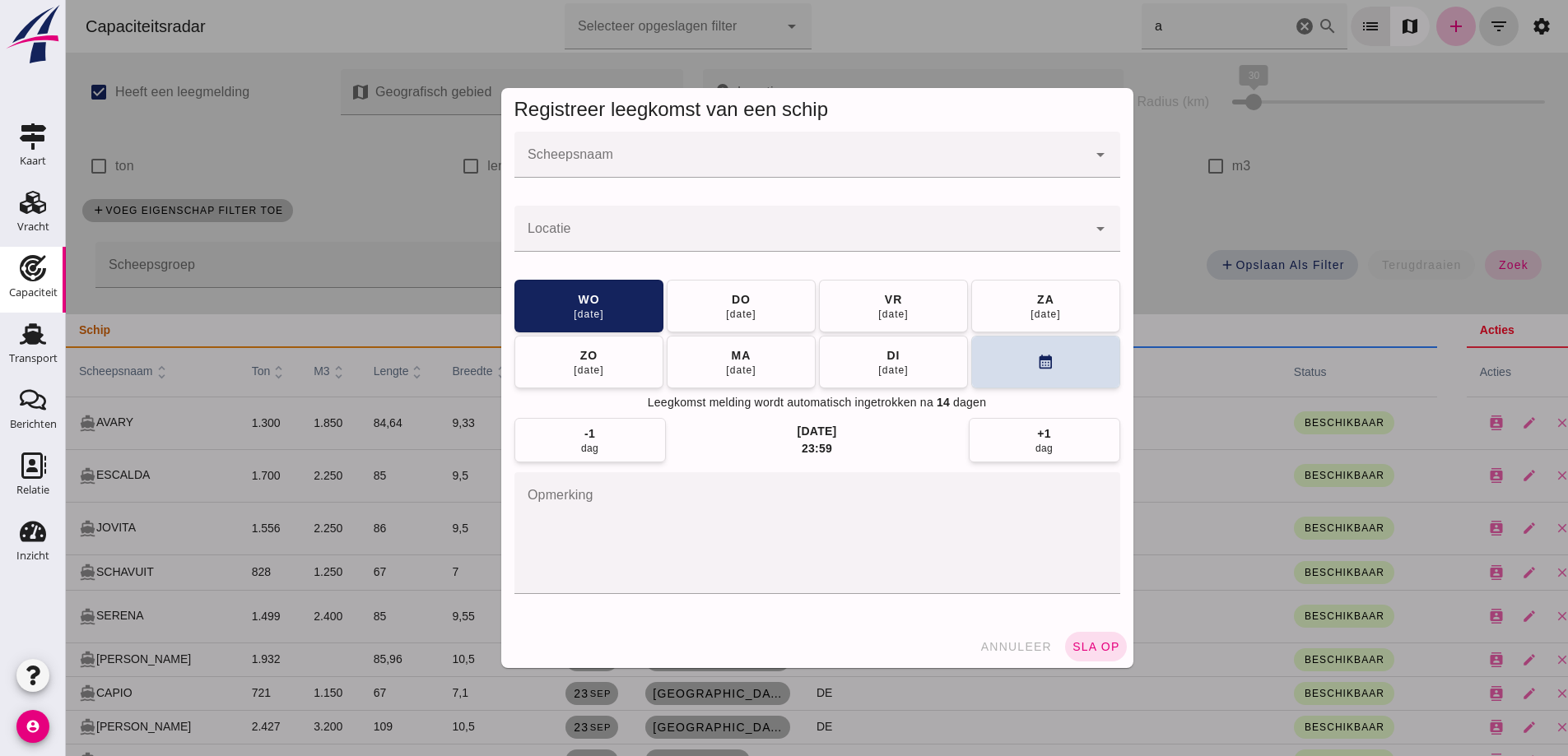
click at [701, 154] on div at bounding box center [800, 155] width 573 height 46
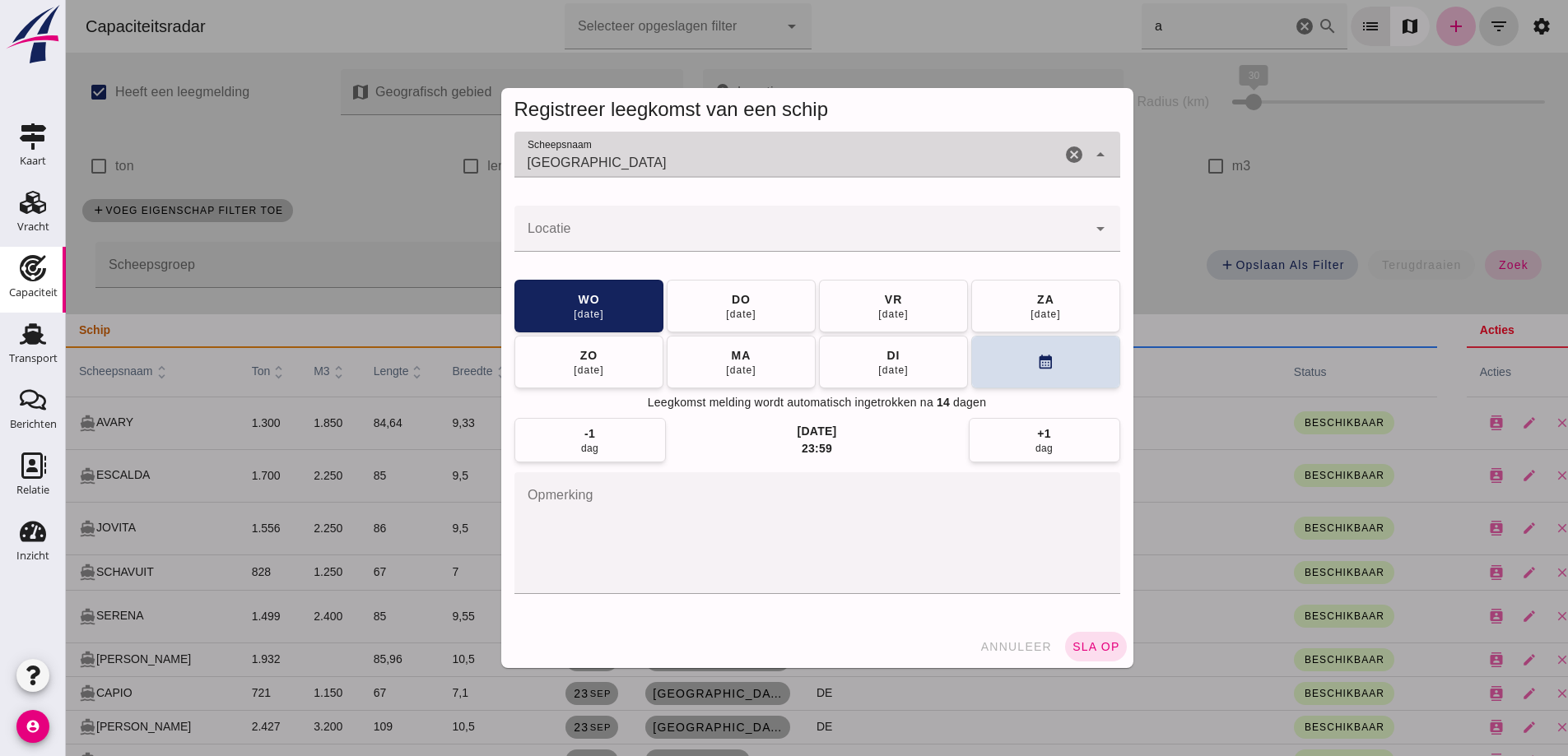
type input "samoa"
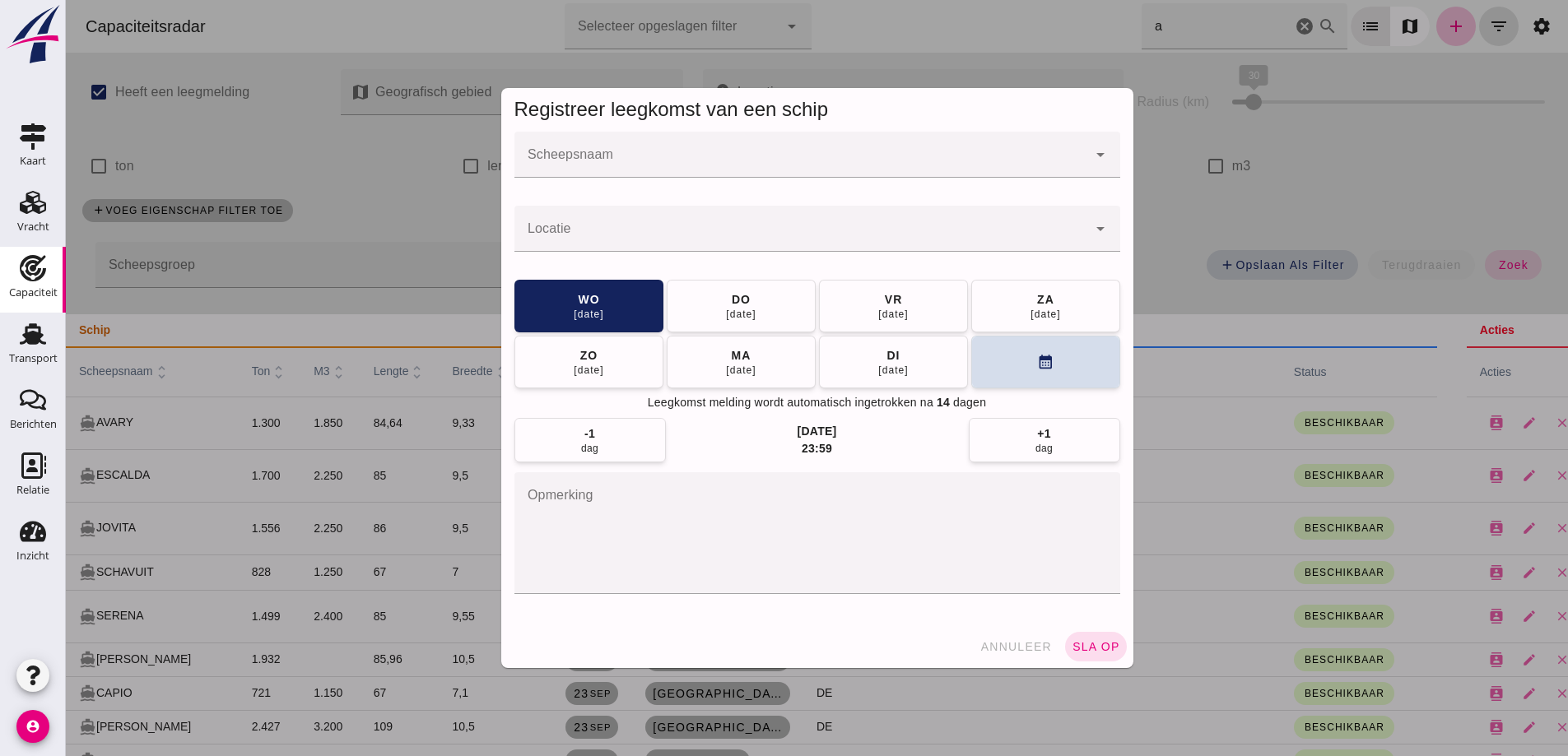
click at [822, 158] on input "Scheepsnaam" at bounding box center [800, 163] width 573 height 19
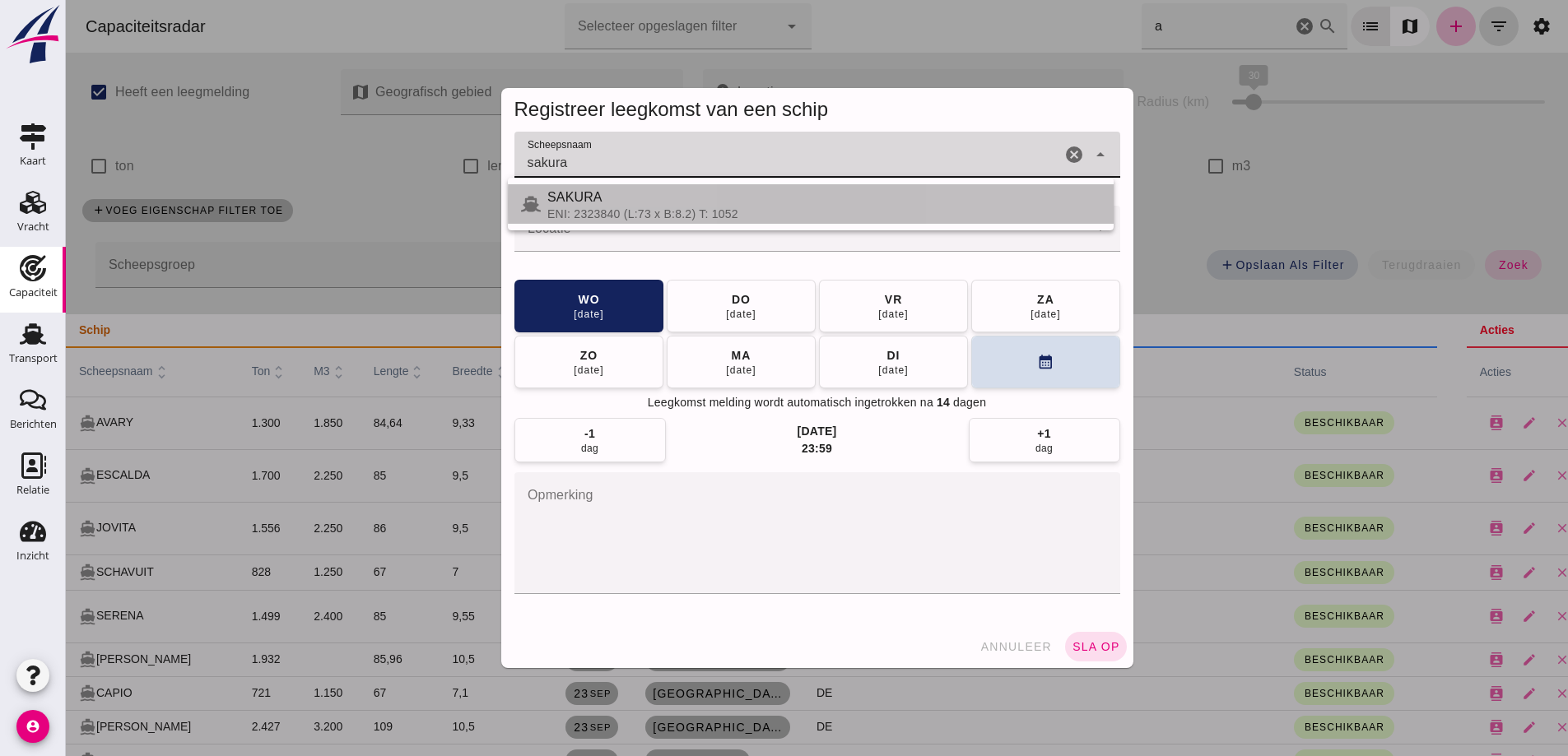
click at [773, 199] on div "SAKURA" at bounding box center [823, 197] width 553 height 19
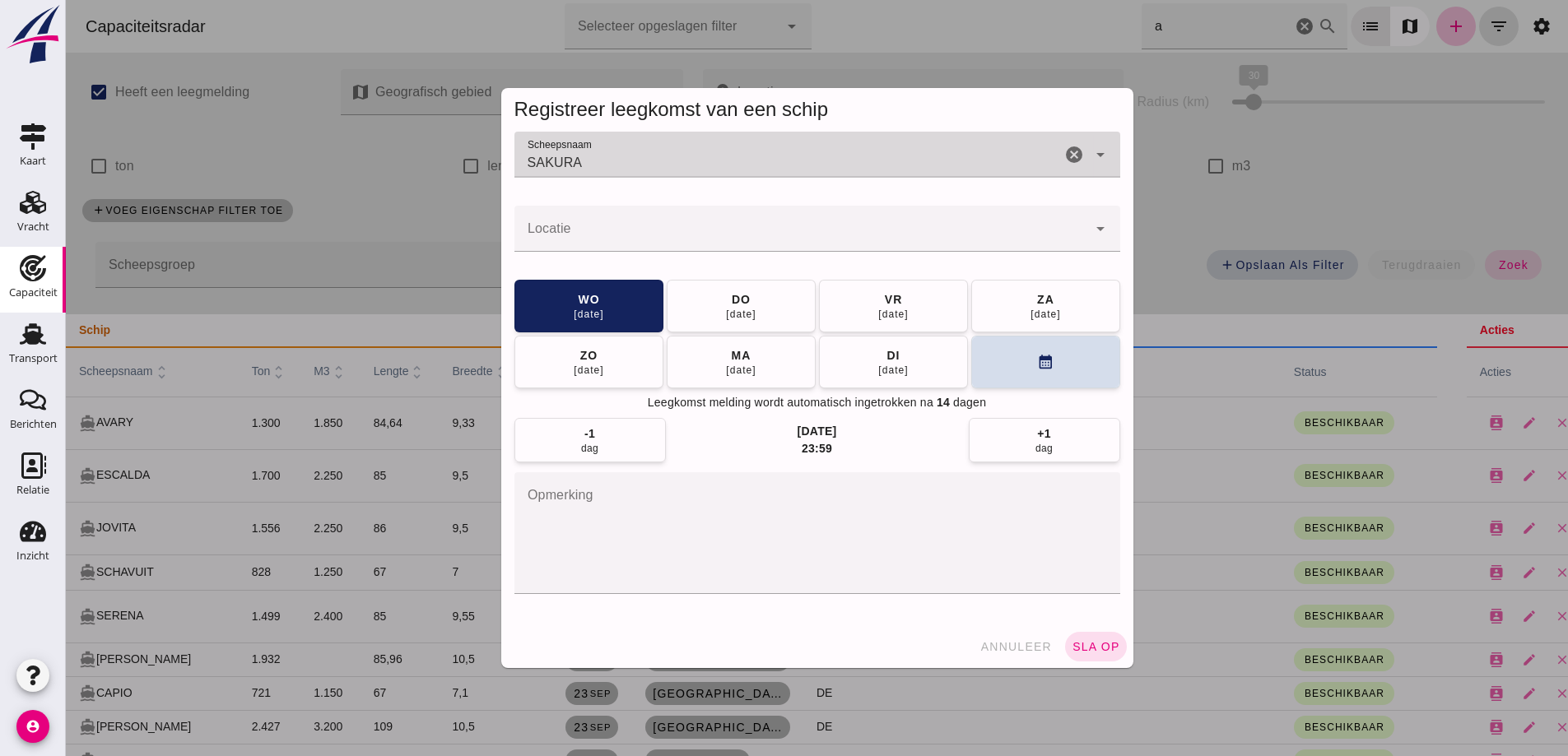
type input "SAKURA"
click at [793, 229] on input "Locatie" at bounding box center [800, 237] width 573 height 19
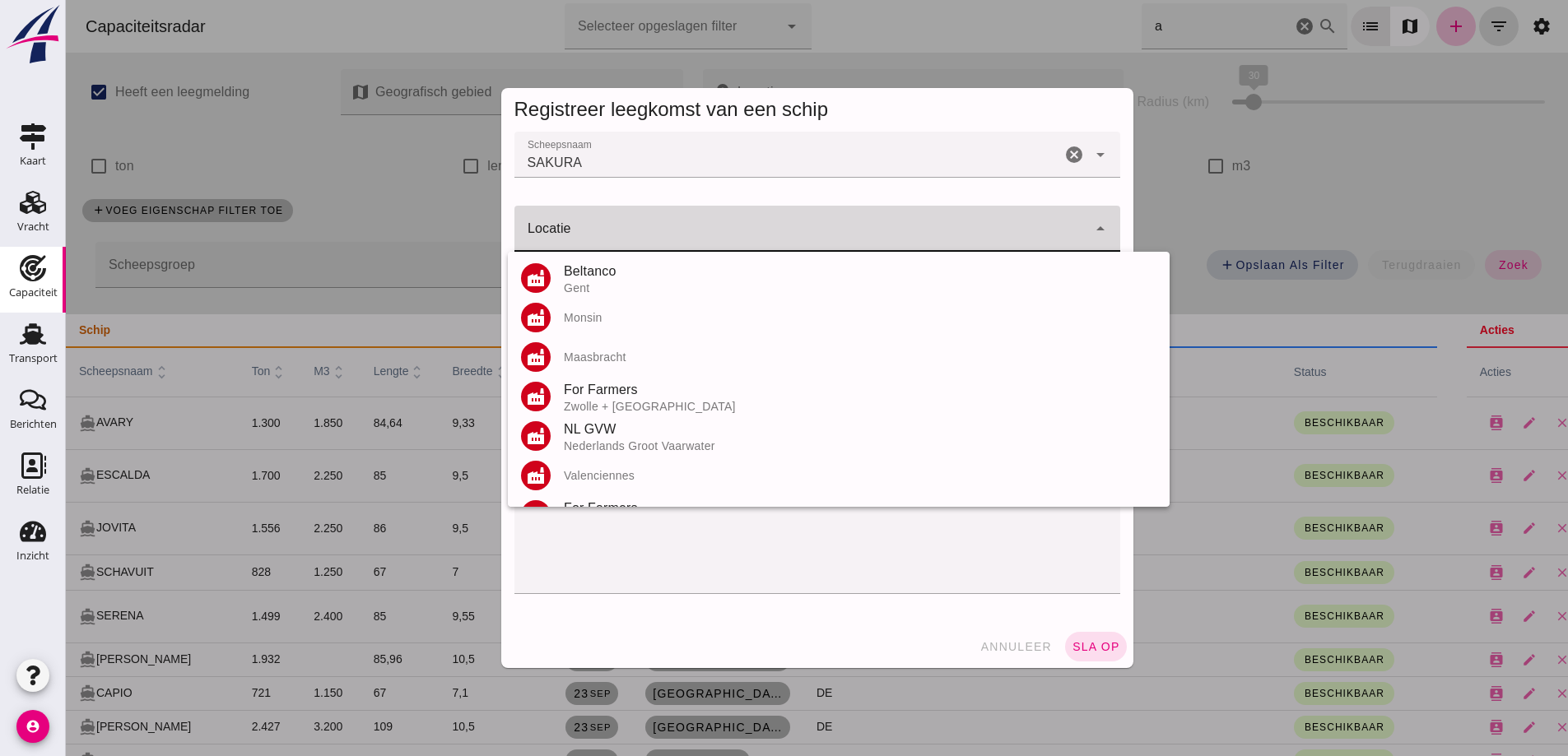
click at [793, 229] on input "Locatie" at bounding box center [800, 237] width 573 height 19
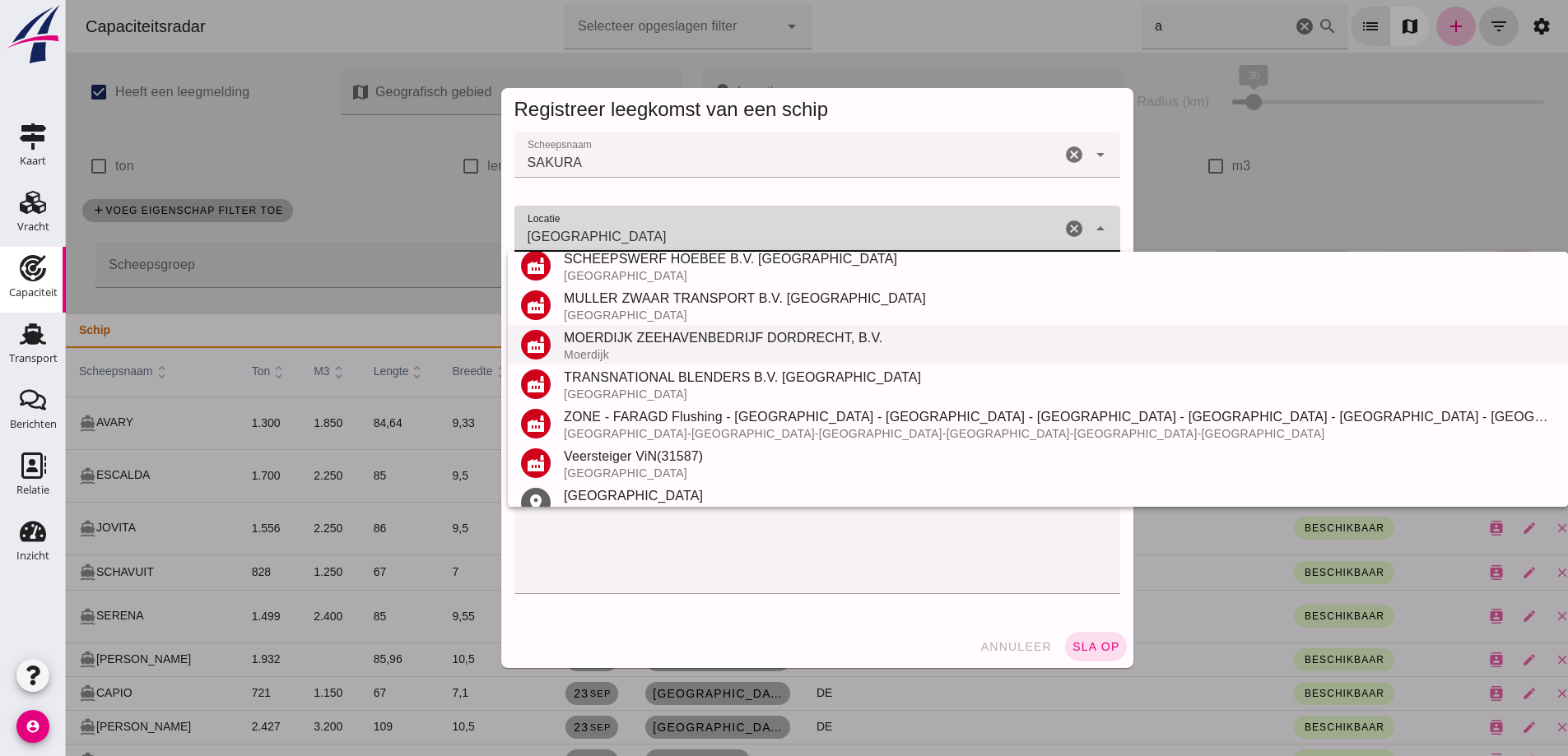
scroll to position [232, 0]
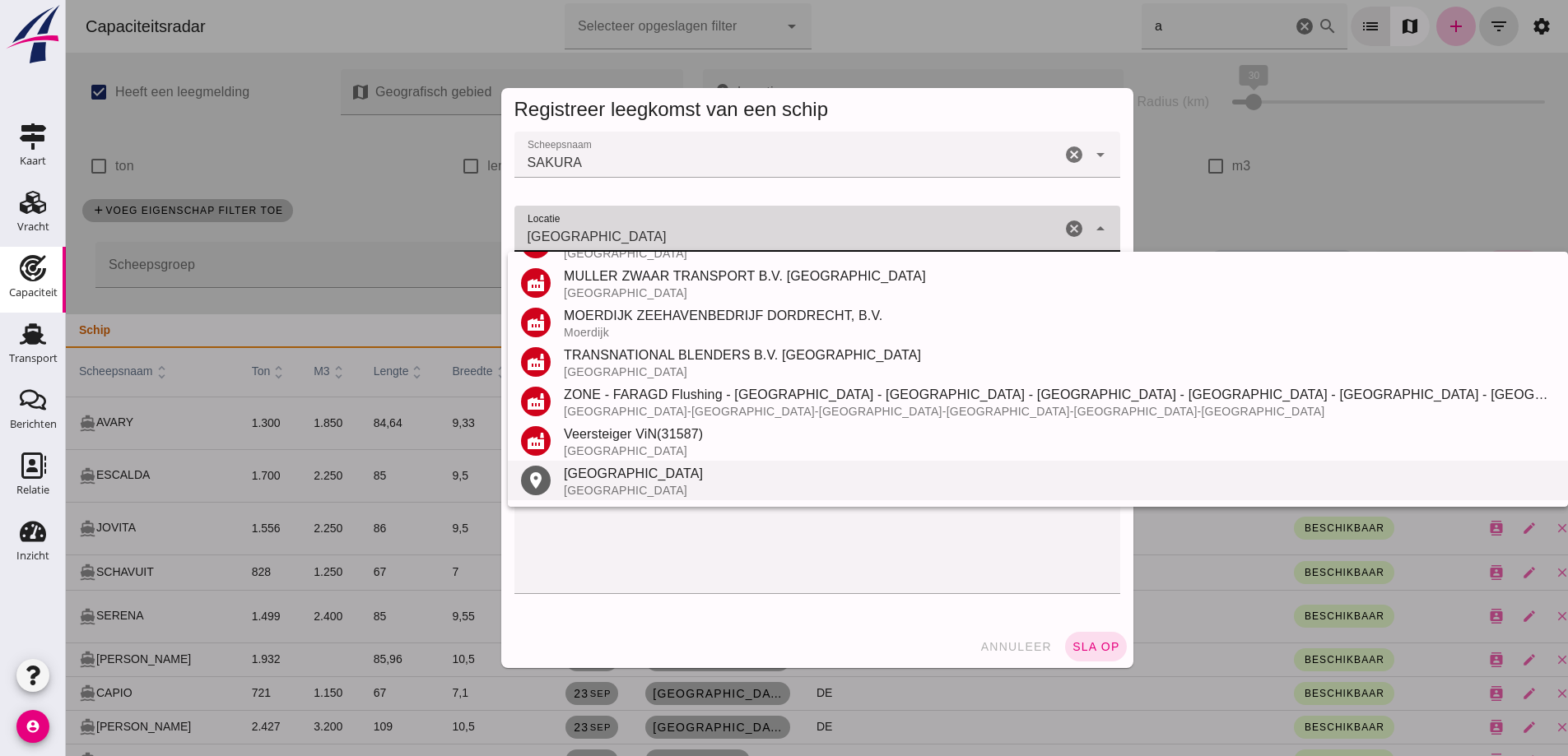
click at [615, 471] on div "[GEOGRAPHIC_DATA]" at bounding box center [1060, 474] width 992 height 19
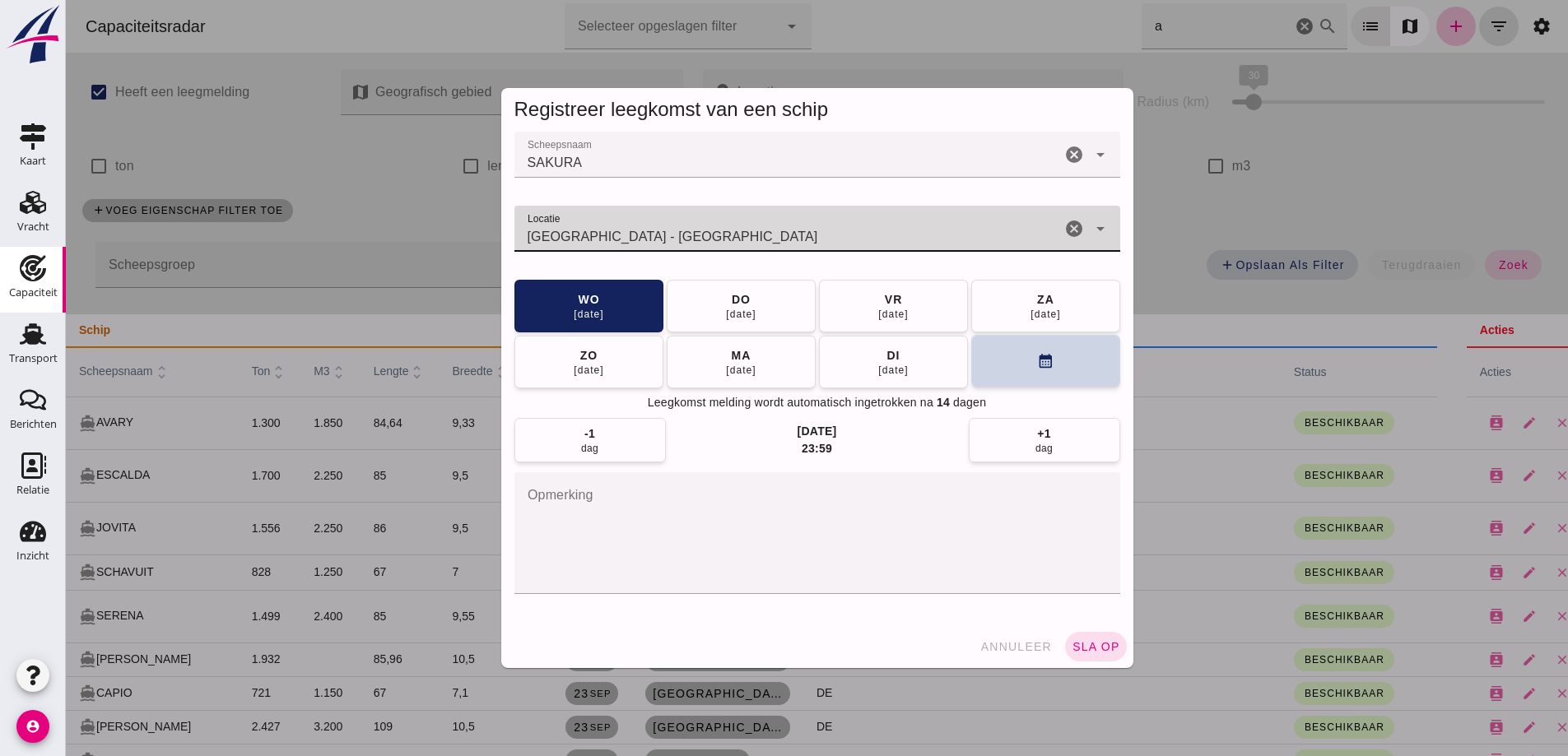
type input "Dordrecht - Zuid-Holland"
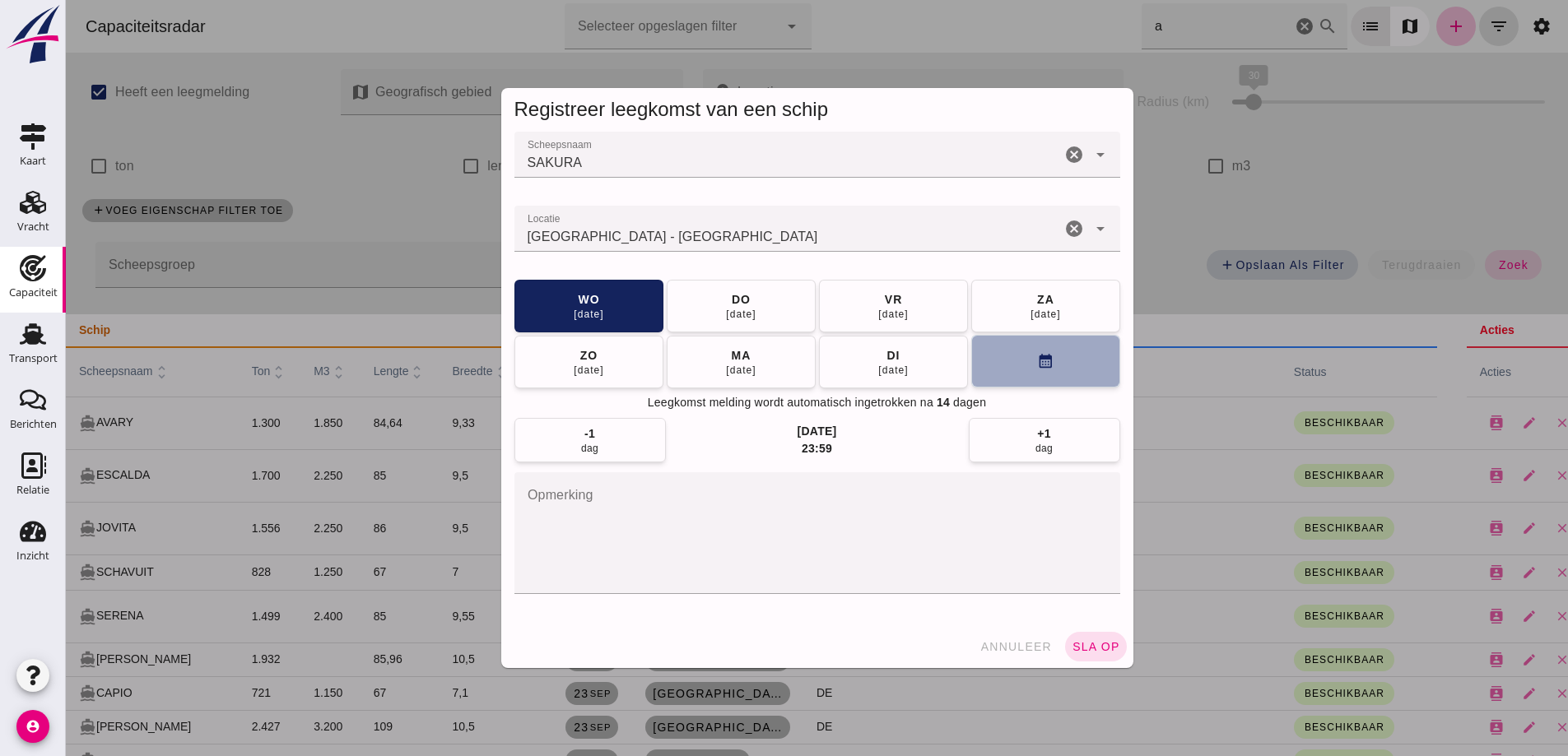
click at [1026, 370] on button "calendar_month" at bounding box center [1045, 361] width 149 height 52
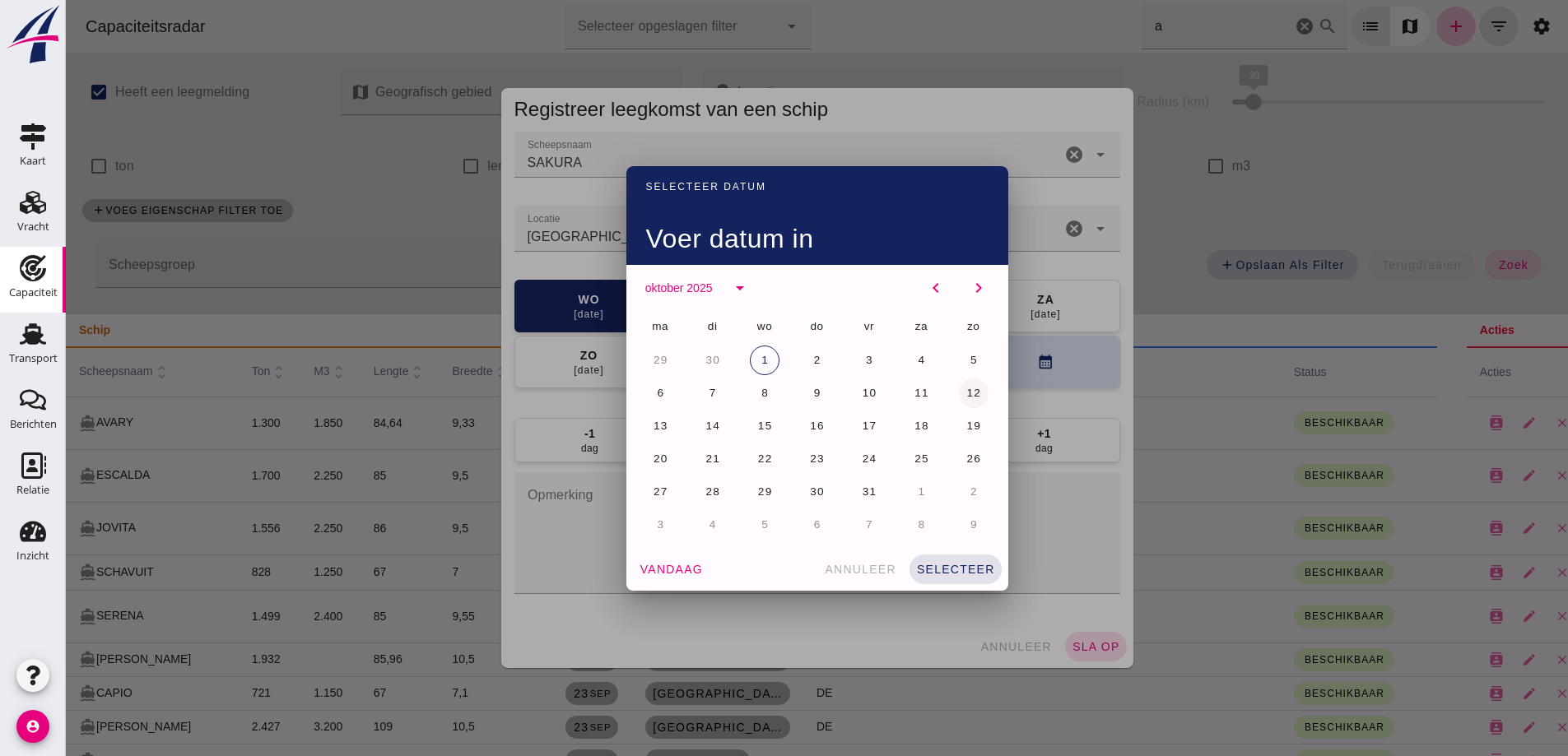
click at [965, 397] on span "12" at bounding box center [973, 393] width 16 height 13
click at [938, 567] on span "selecteer" at bounding box center [956, 569] width 79 height 14
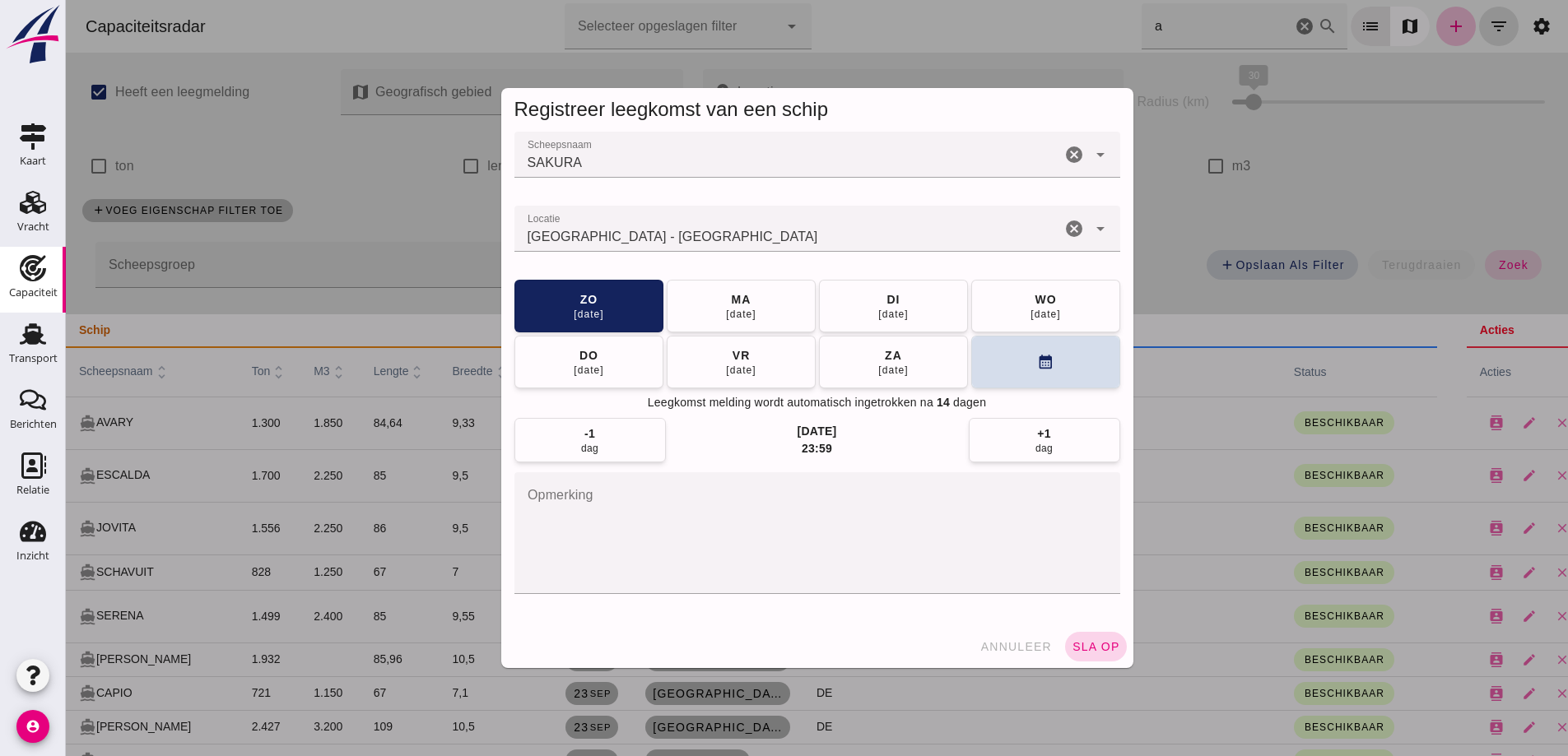
click at [1094, 656] on button "sla op" at bounding box center [1097, 646] width 62 height 29
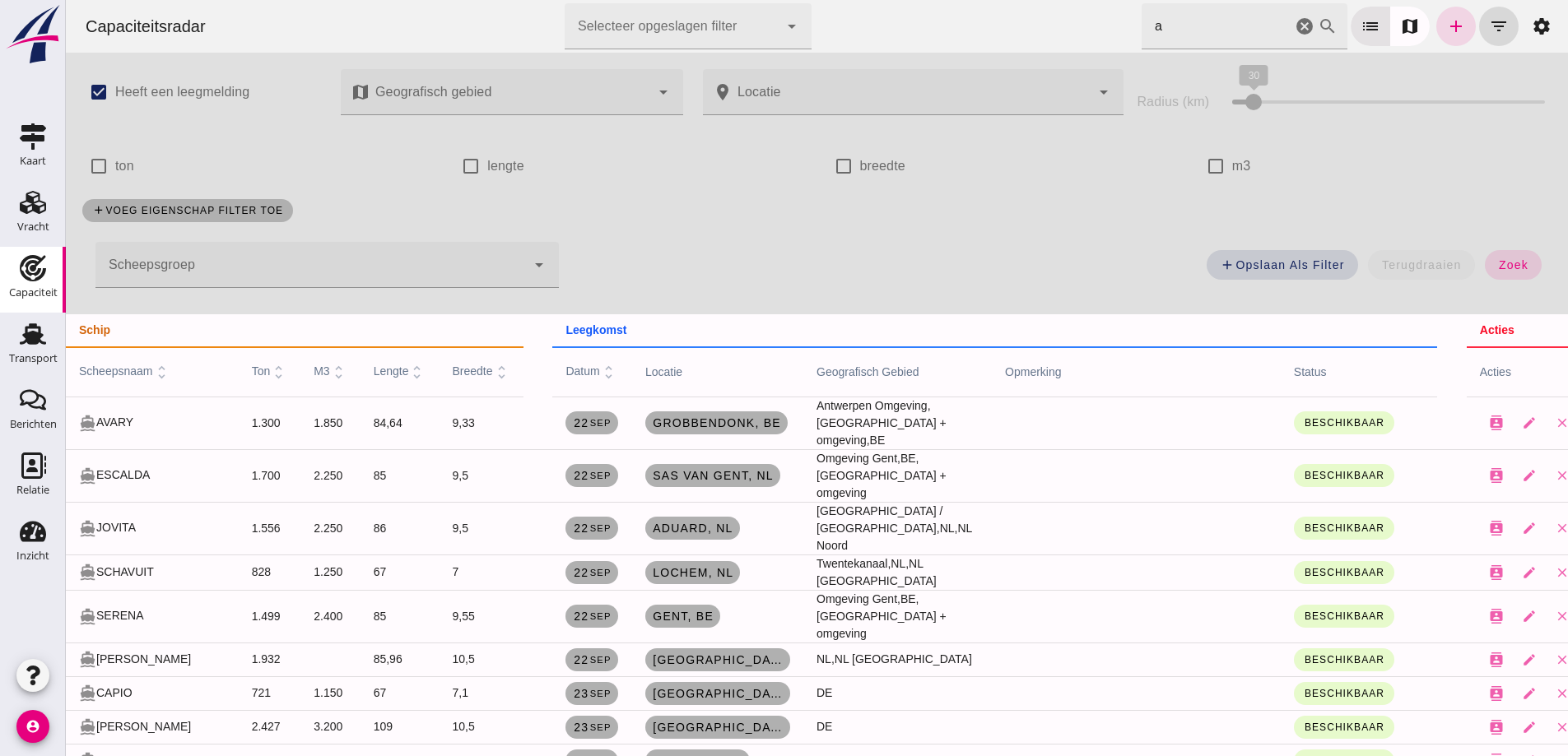
click at [1281, 373] on th "status" at bounding box center [1359, 371] width 157 height 50
click at [1455, 26] on link "add" at bounding box center [1456, 26] width 40 height 40
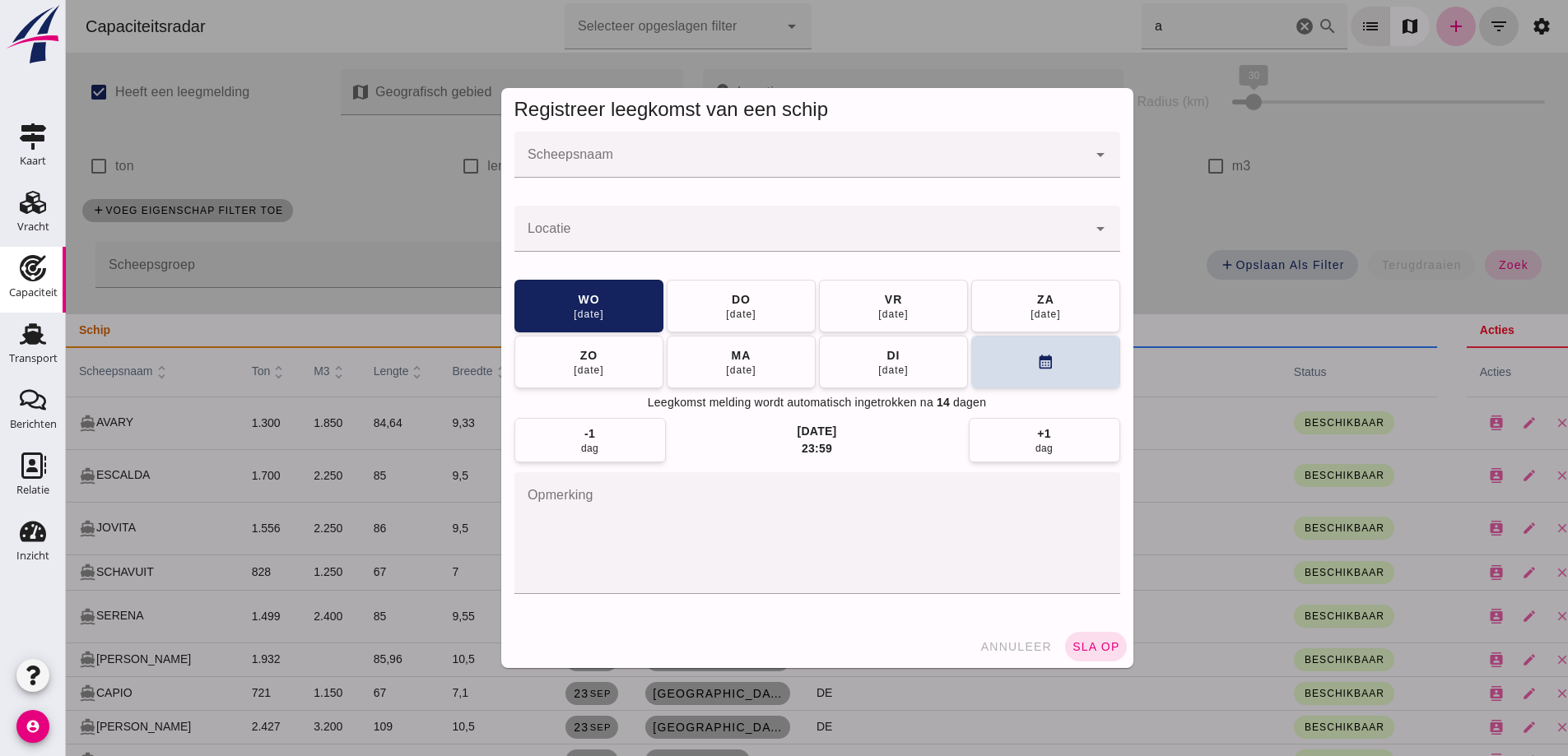
click at [805, 153] on div at bounding box center [800, 155] width 573 height 46
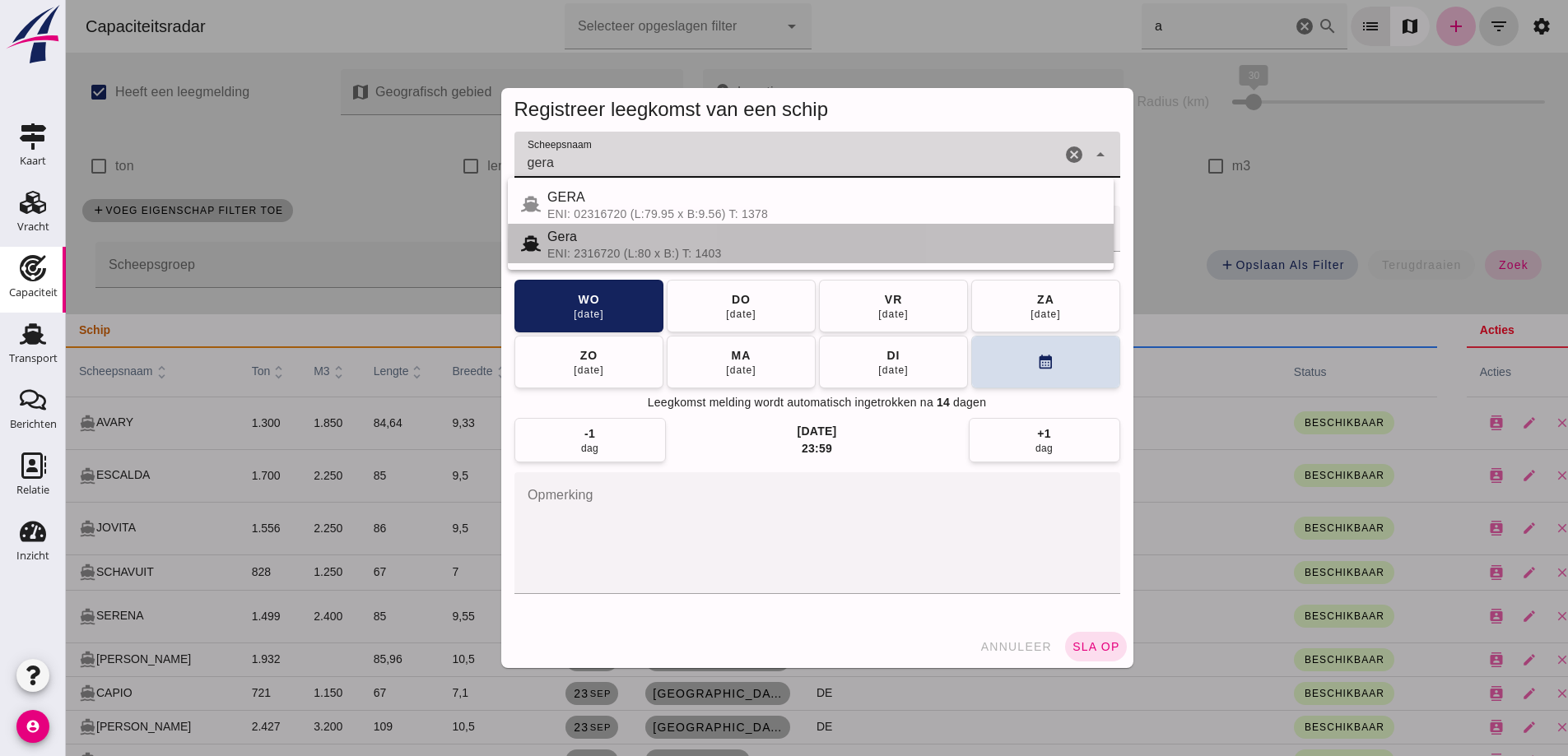
click at [600, 248] on div "ENI: 2316720 (L:80 x B:) T: 1403" at bounding box center [823, 254] width 553 height 14
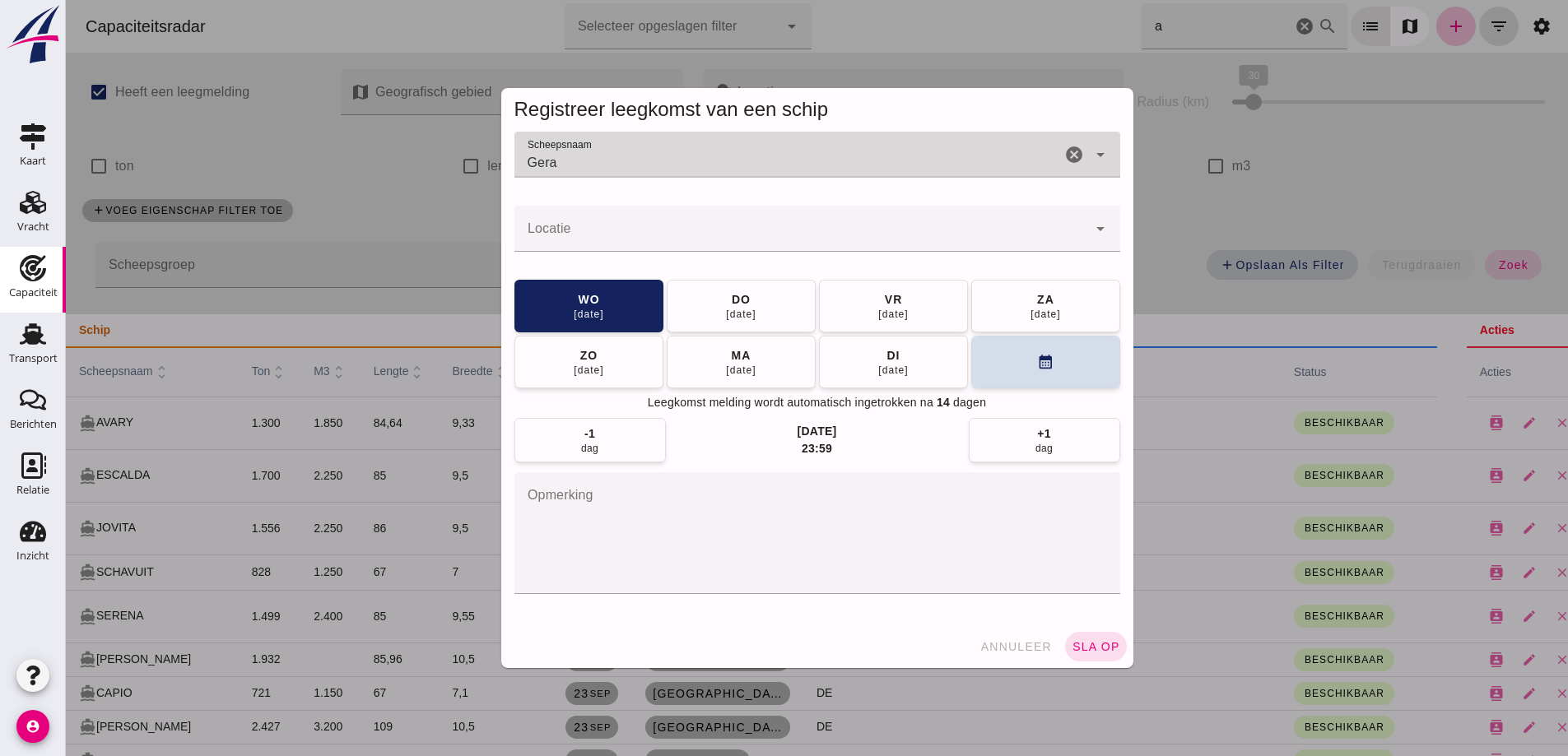
type input "Gera"
click at [611, 227] on input "Locatie" at bounding box center [800, 237] width 573 height 19
click at [612, 228] on input "berg" at bounding box center [800, 237] width 573 height 19
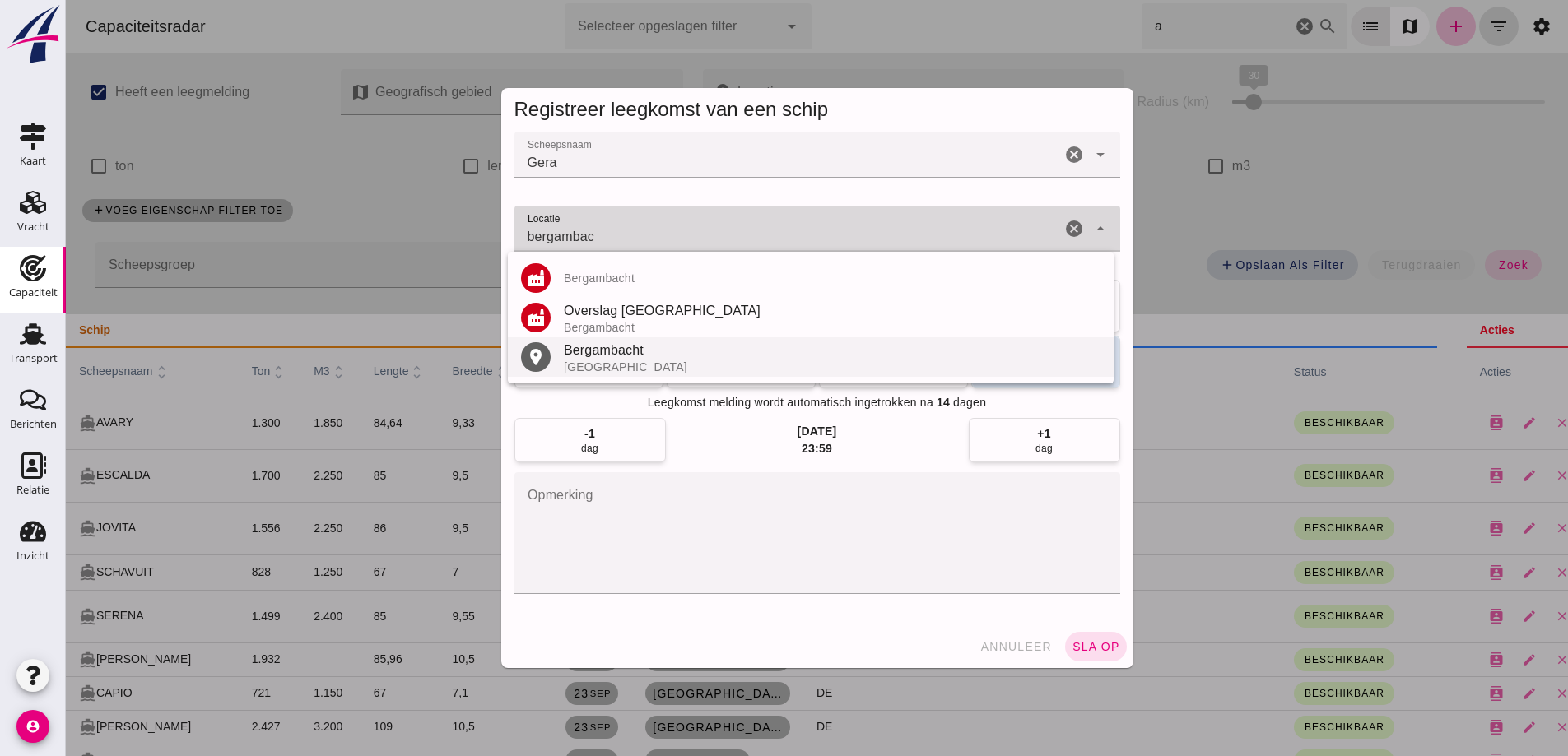
click at [590, 356] on div "Bergambacht" at bounding box center [832, 351] width 537 height 19
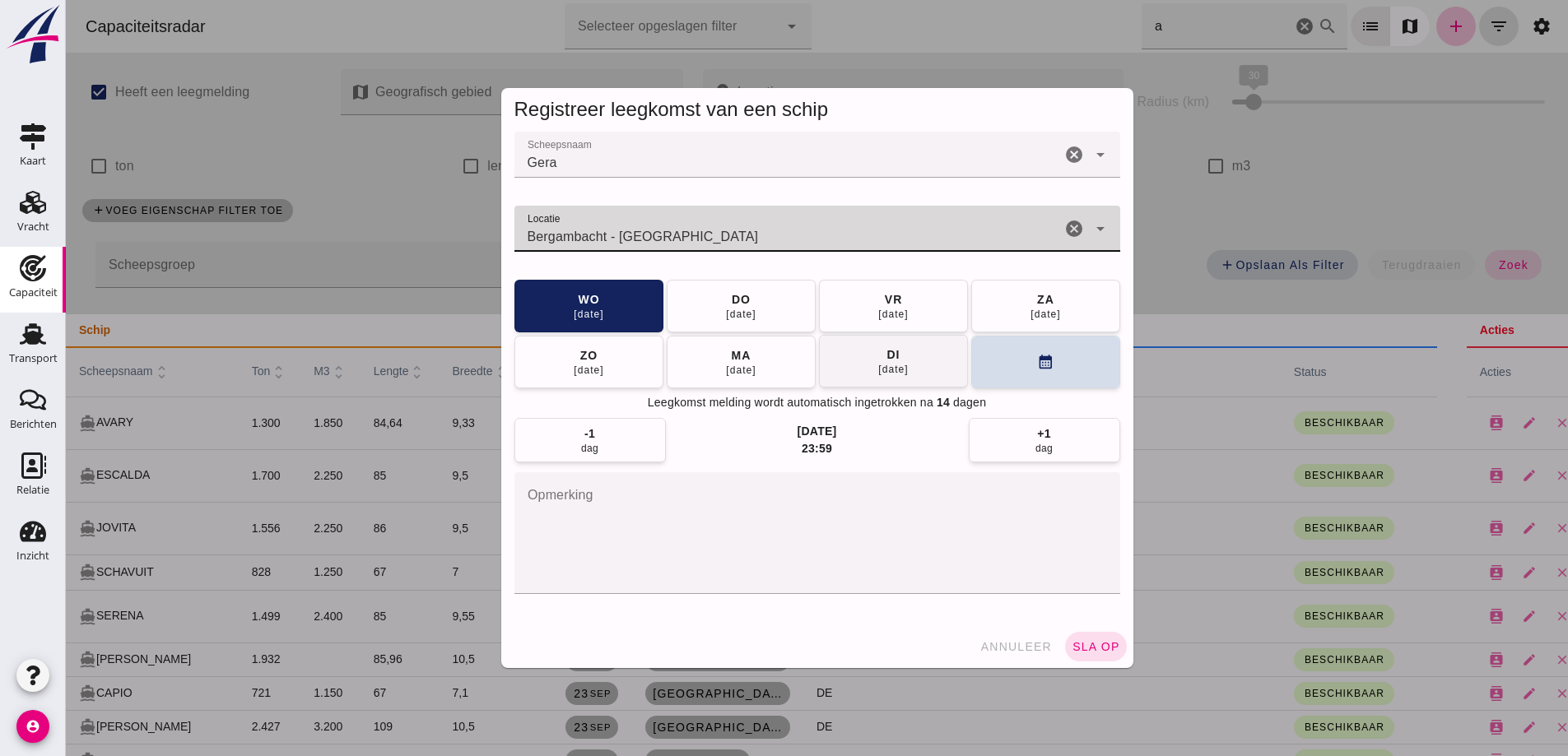
type input "Bergambacht - Zuid-Holland"
click at [901, 374] on div "07 okt" at bounding box center [893, 370] width 31 height 14
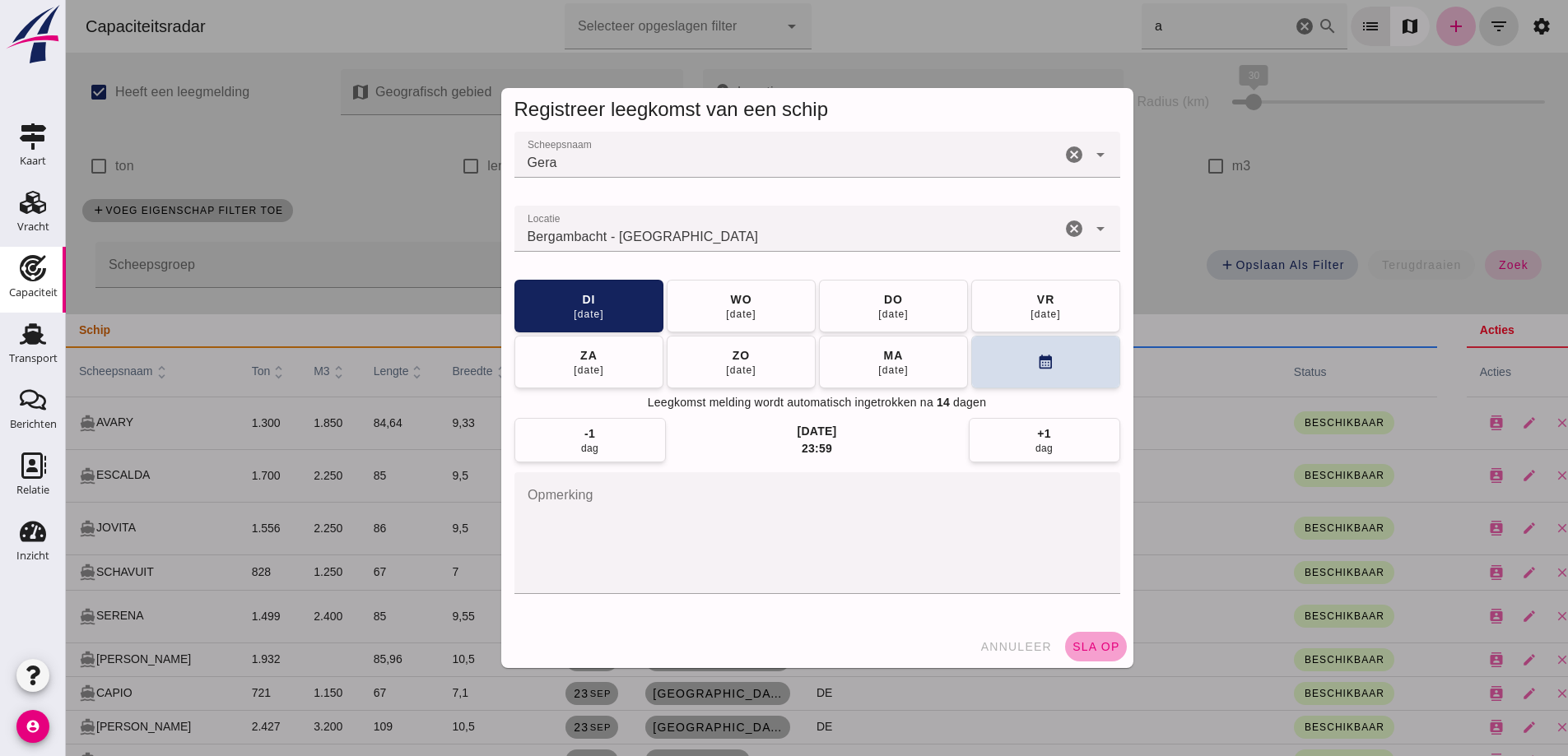
click at [1108, 646] on span "sla op" at bounding box center [1097, 647] width 49 height 14
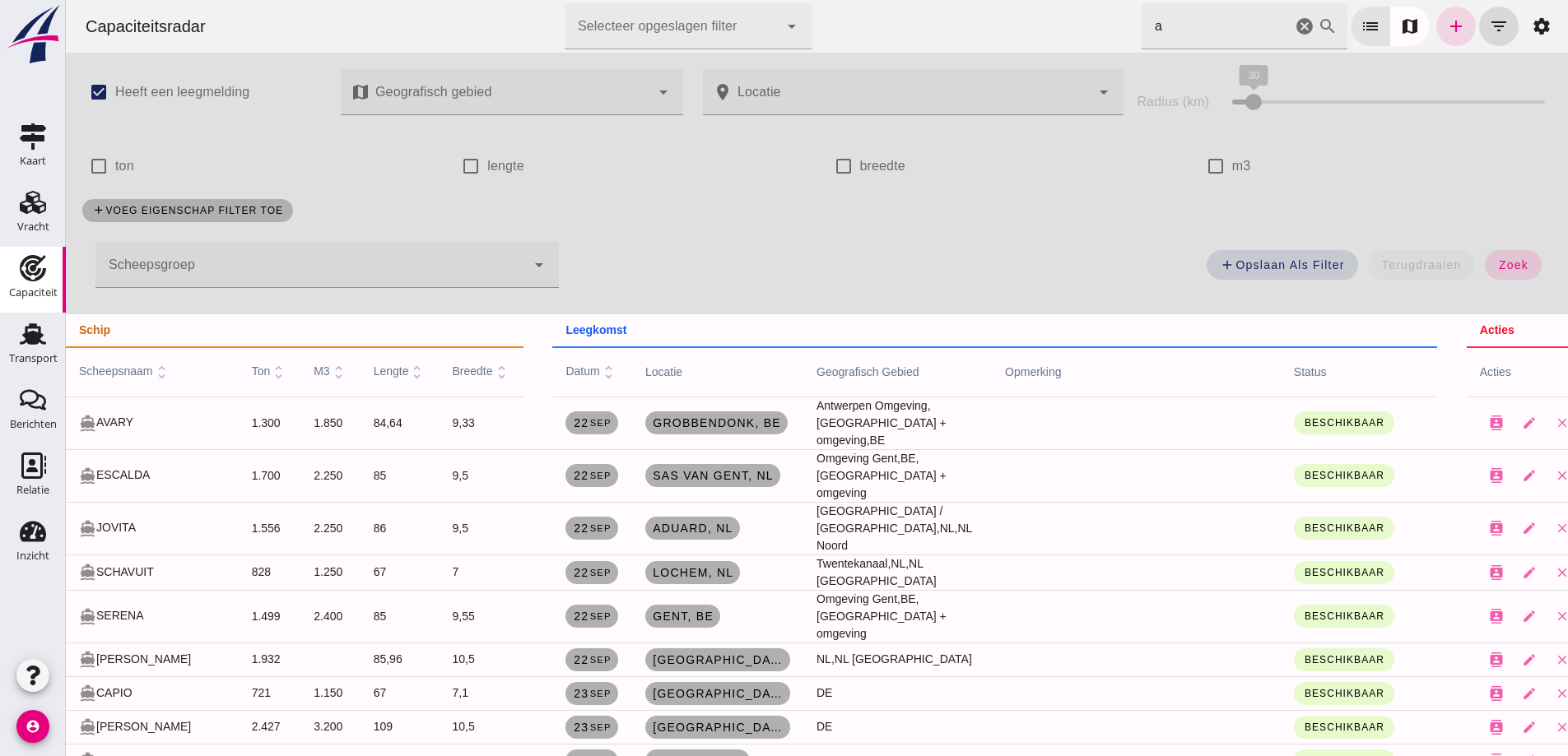
click at [1219, 397] on td at bounding box center [1136, 423] width 289 height 52
click at [1455, 38] on link "add" at bounding box center [1456, 26] width 40 height 40
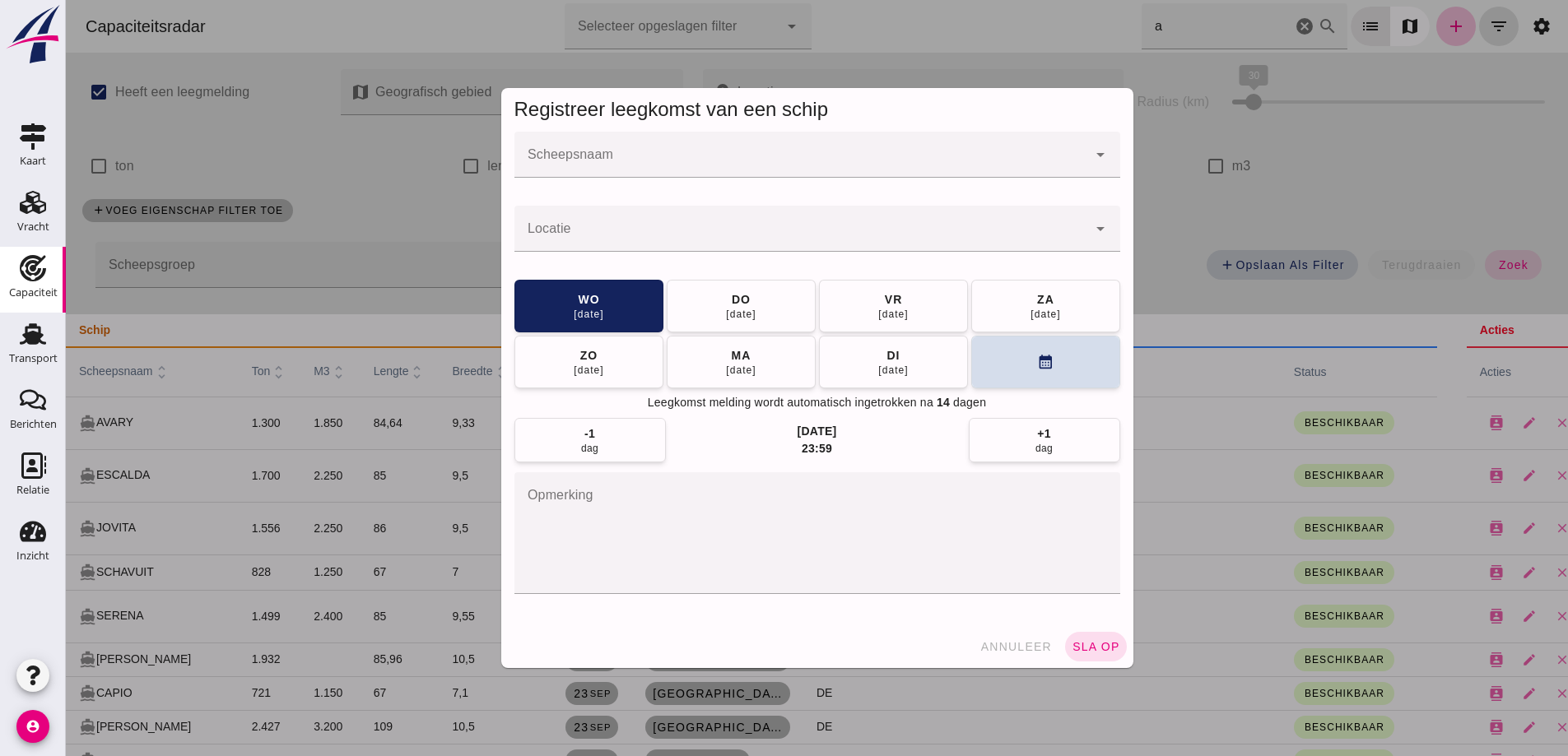
click at [683, 158] on input "Scheepsnaam" at bounding box center [800, 163] width 573 height 19
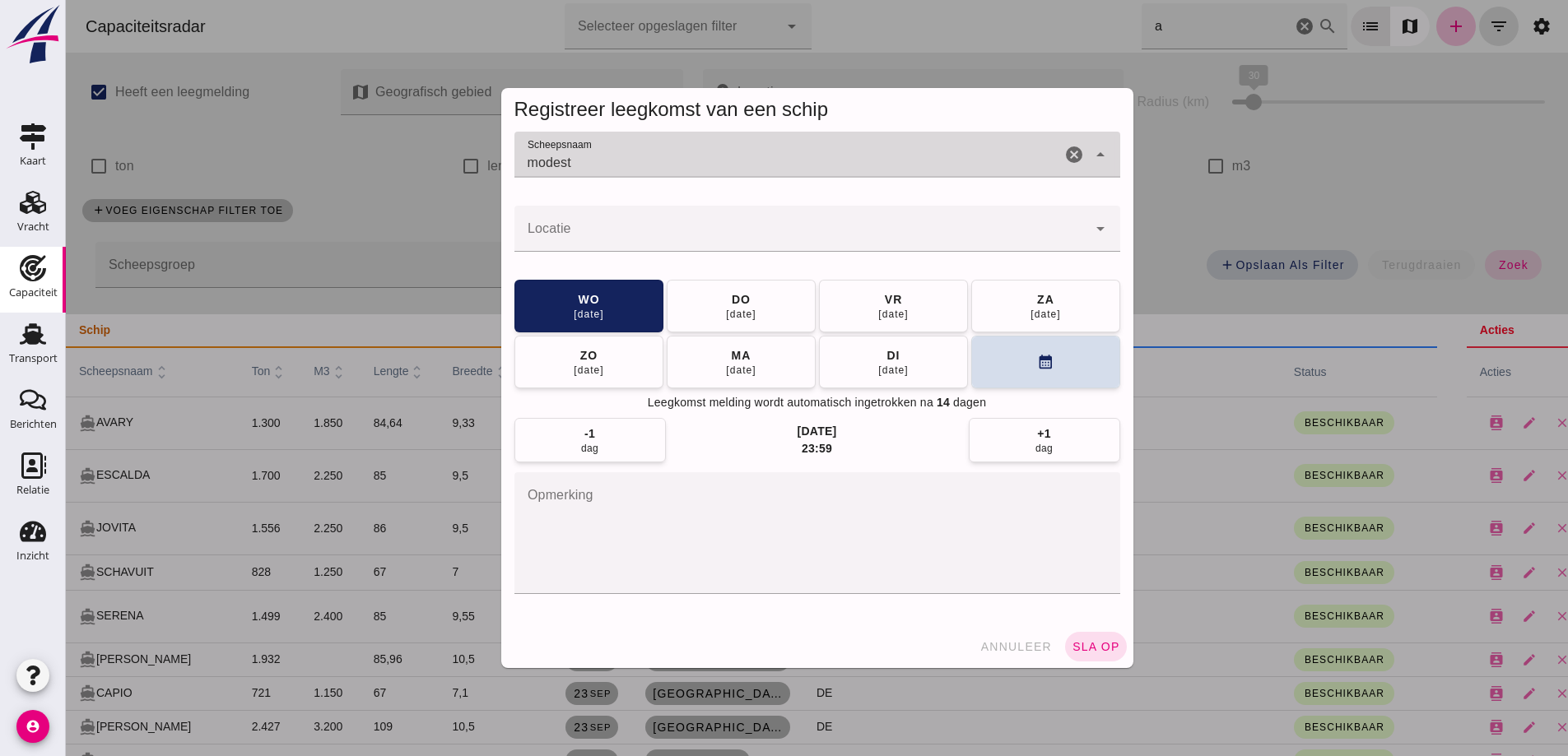
click at [686, 159] on input "modest" at bounding box center [787, 163] width 546 height 19
click at [576, 164] on input "modest" at bounding box center [787, 163] width 546 height 19
click at [615, 215] on div "ENI: 02204781 (L:73 x B:8.2) T: 1145" at bounding box center [823, 214] width 553 height 14
type input "MODESTO"
click at [773, 358] on button "ma 06 okt" at bounding box center [741, 362] width 149 height 52
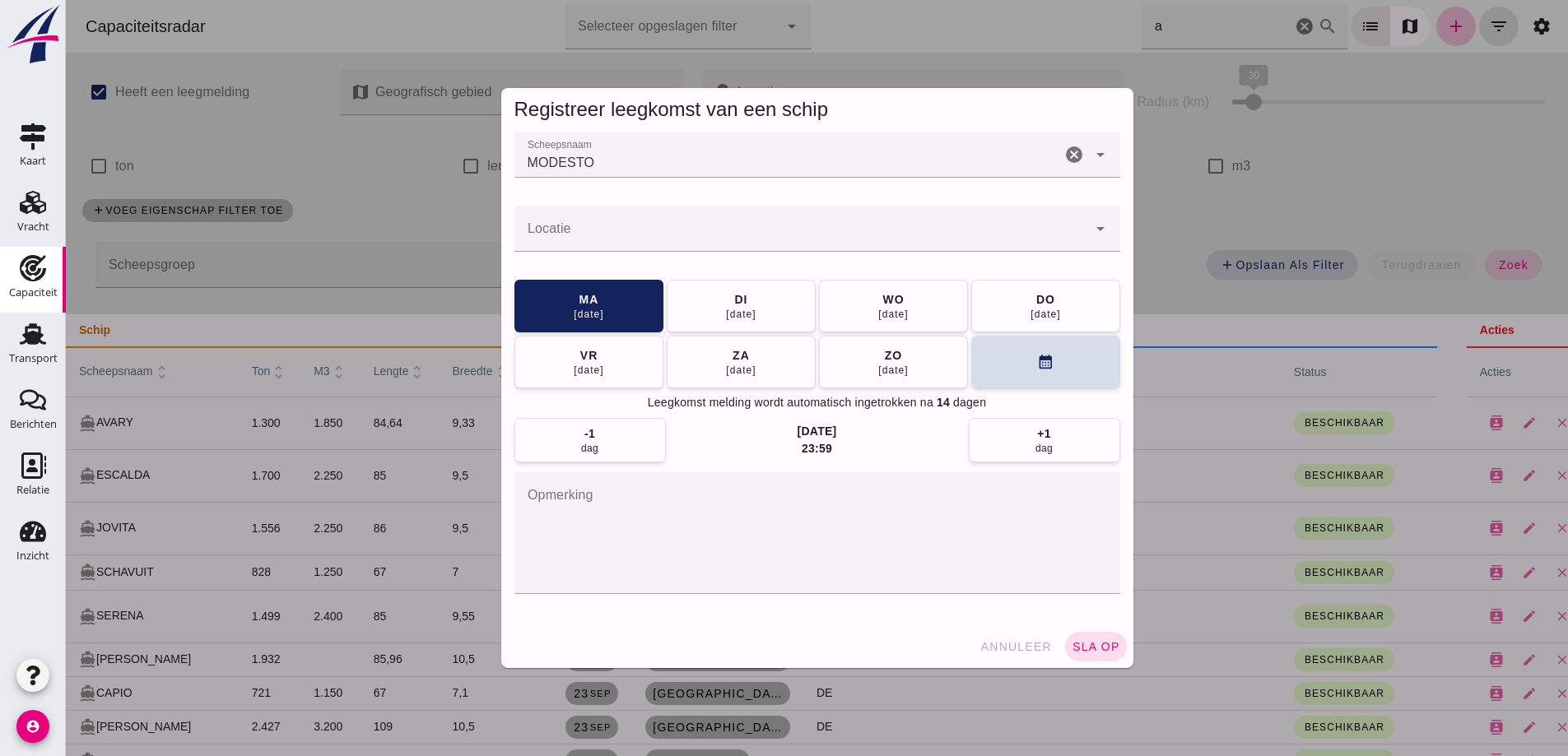
drag, startPoint x: 1314, startPoint y: 307, endPoint x: 1646, endPoint y: 340, distance: 333.6
click at [1314, 307] on div at bounding box center [818, 378] width 1503 height 756
click at [644, 223] on div at bounding box center [818, 378] width 1503 height 756
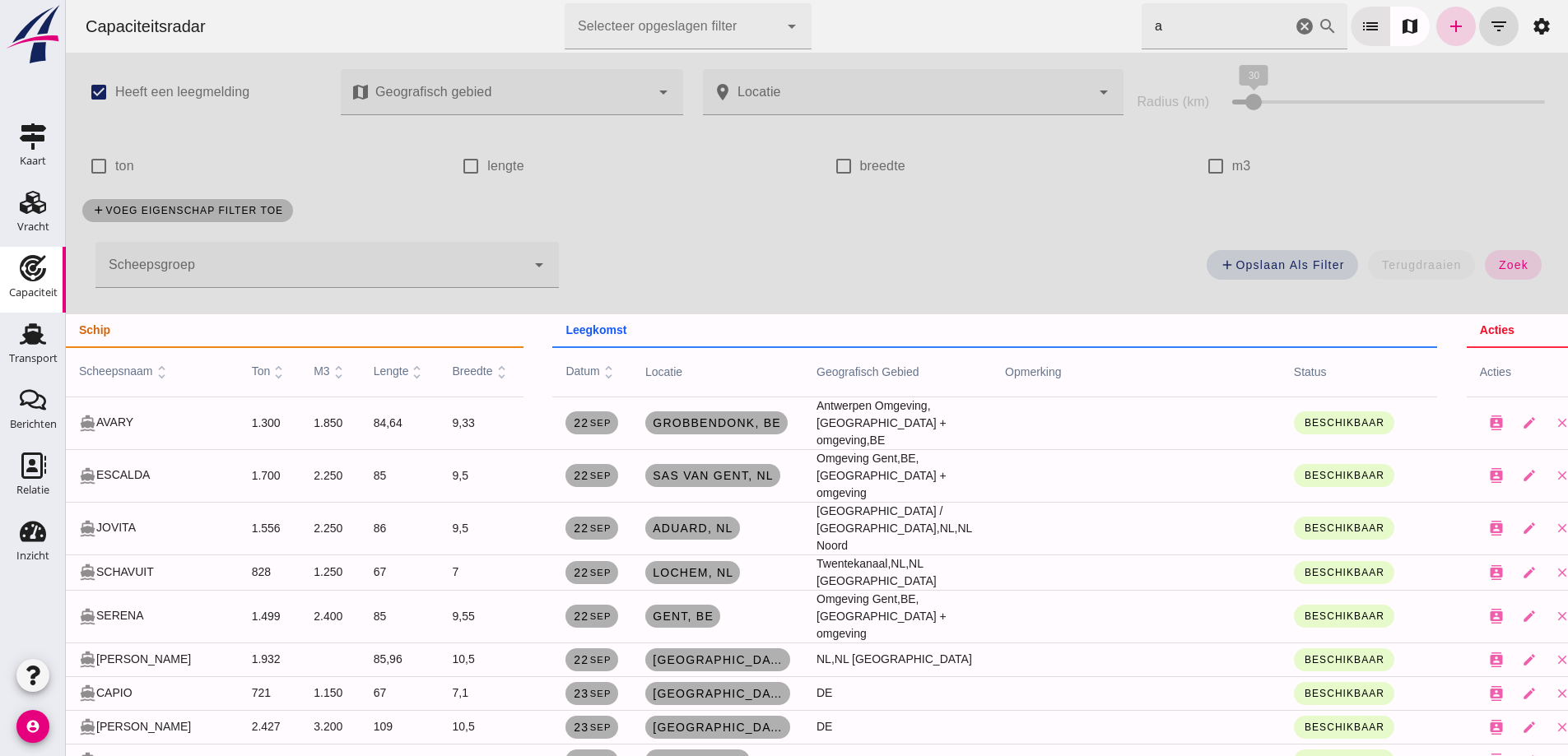
click at [1448, 32] on icon "add" at bounding box center [1456, 26] width 19 height 19
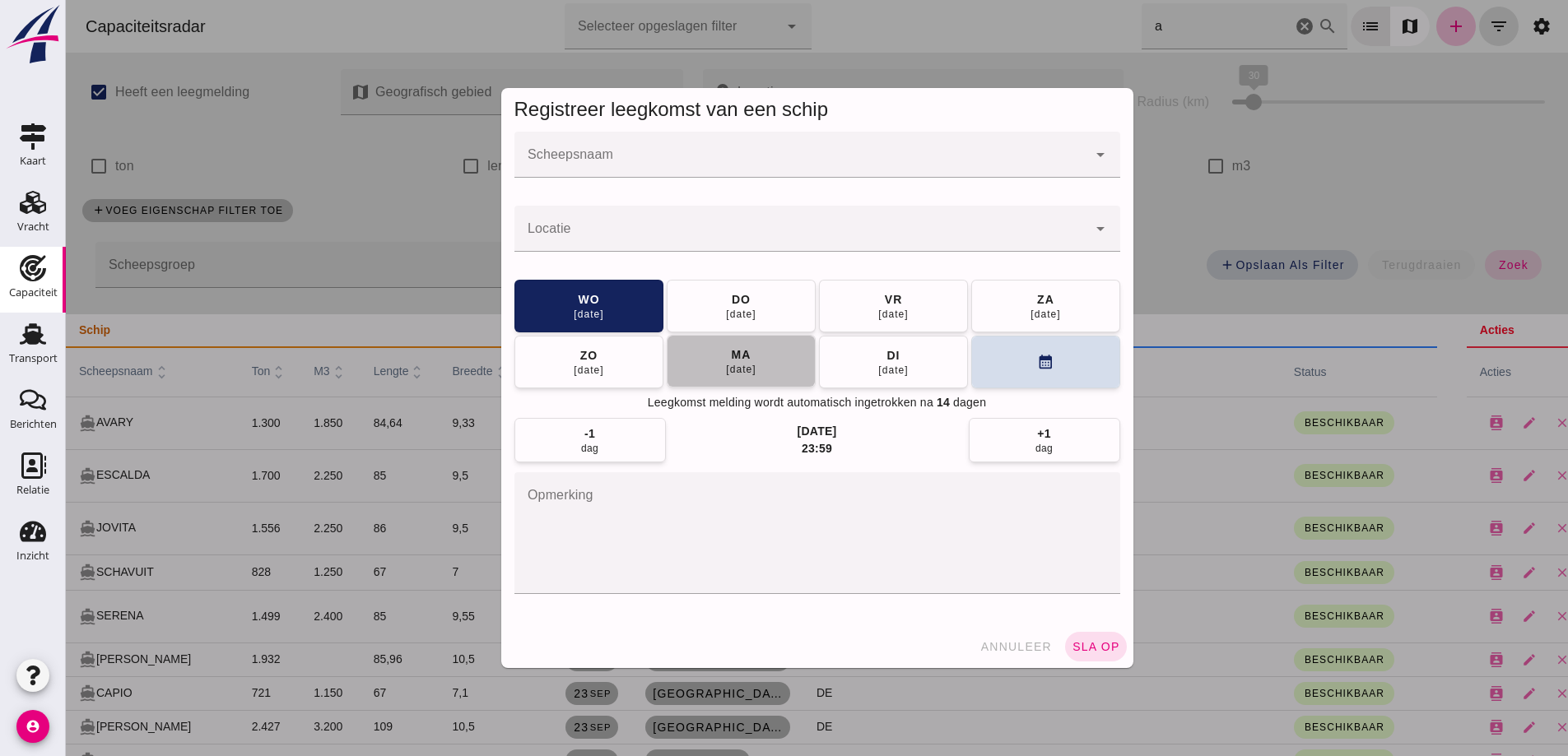
click at [691, 370] on button "ma 06 okt" at bounding box center [741, 361] width 149 height 52
click at [600, 153] on div at bounding box center [800, 155] width 573 height 46
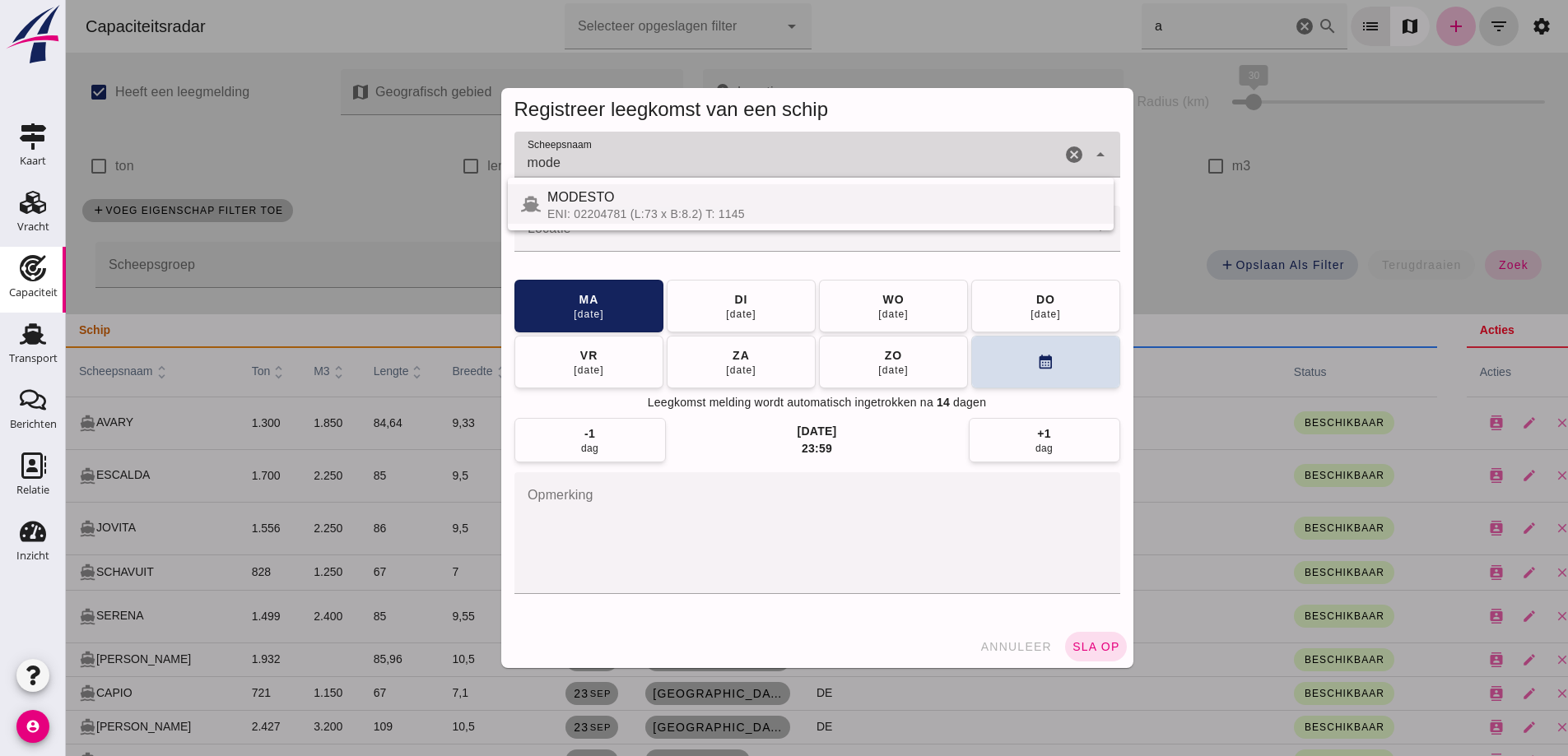
click at [628, 213] on div "ENI: 02204781 (L:73 x B:8.2) T: 1145" at bounding box center [823, 214] width 553 height 14
type input "MODESTO"
click at [608, 234] on input "Locatie" at bounding box center [800, 237] width 573 height 19
click at [546, 227] on div at bounding box center [800, 228] width 573 height 46
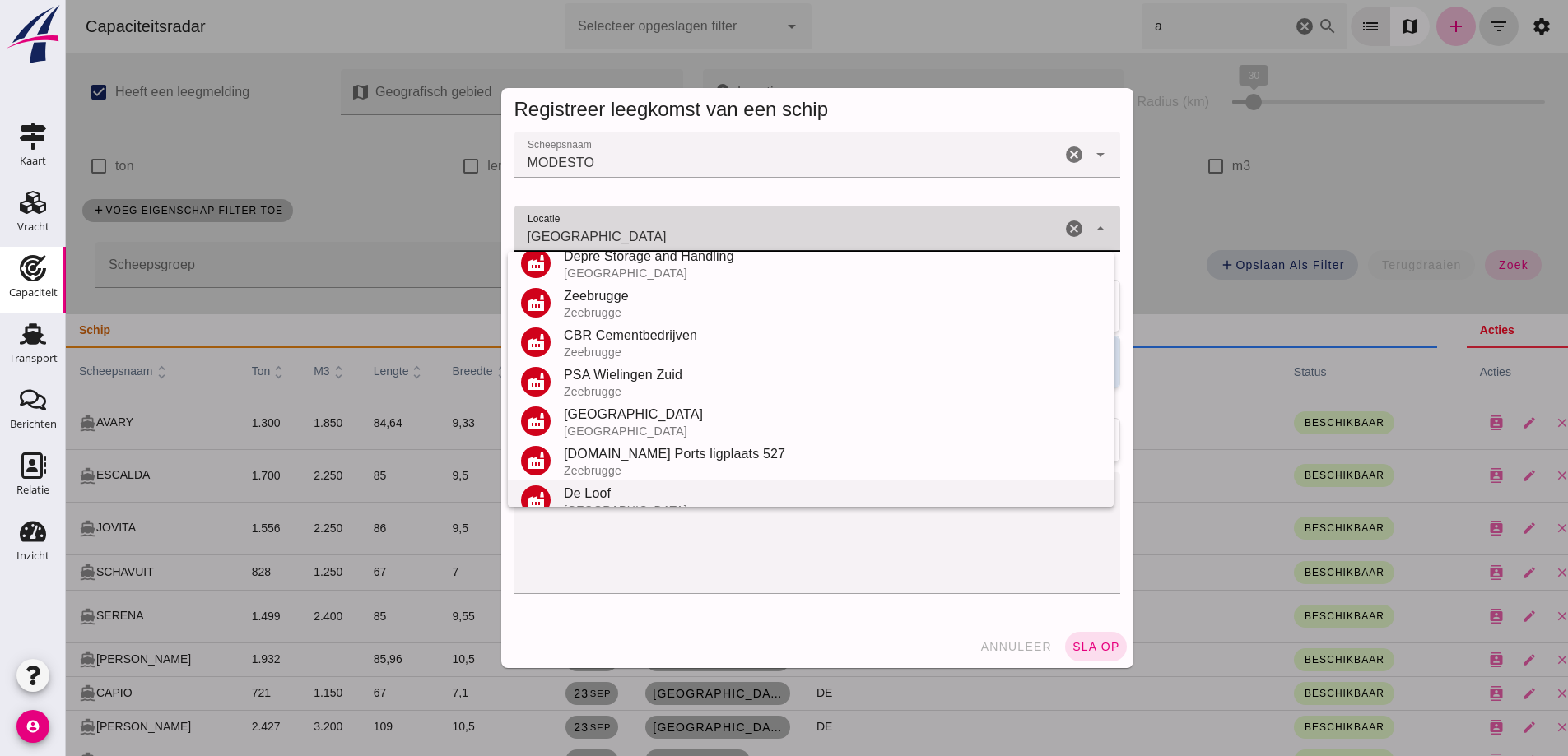
scroll to position [272, 0]
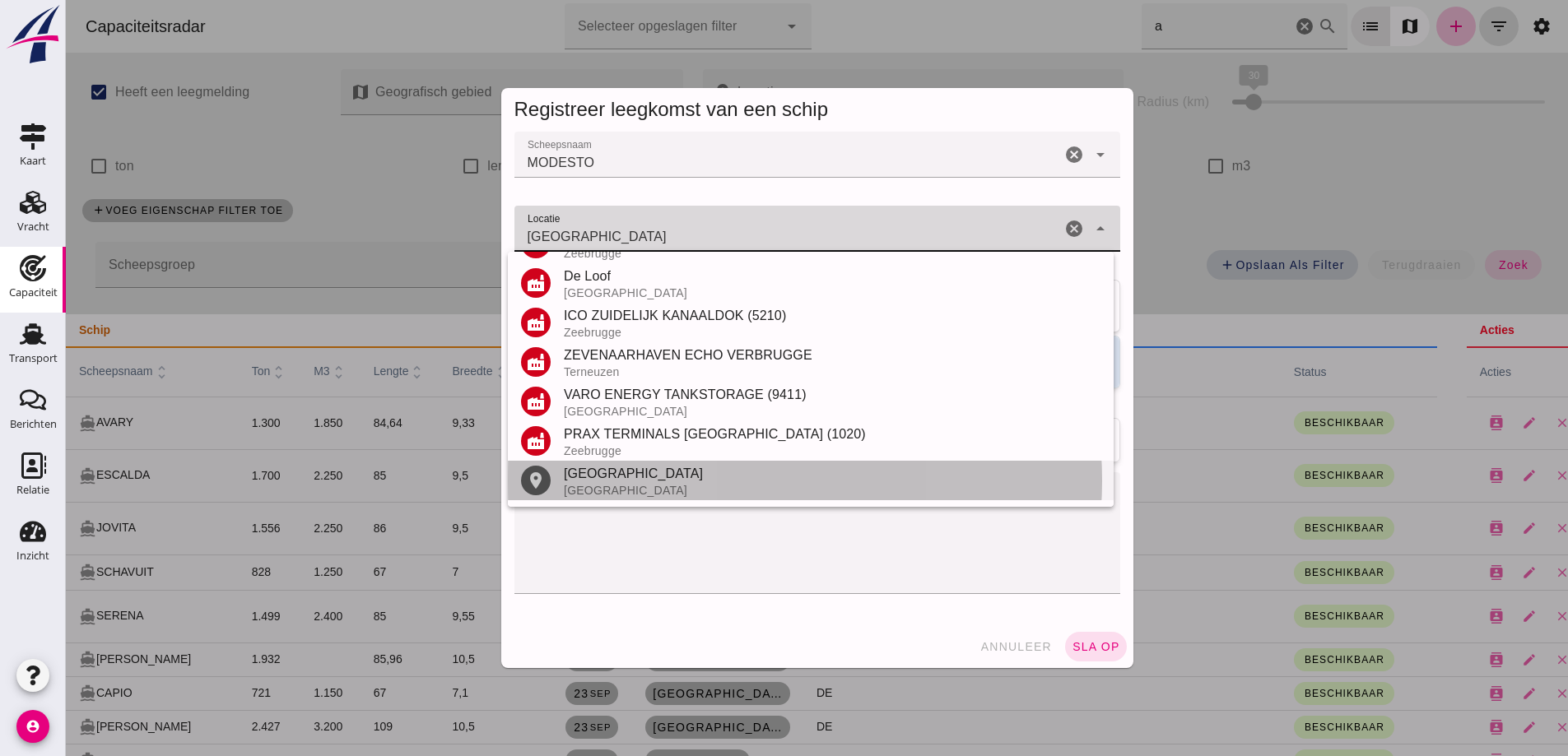
click at [578, 479] on div "[GEOGRAPHIC_DATA]" at bounding box center [832, 474] width 537 height 19
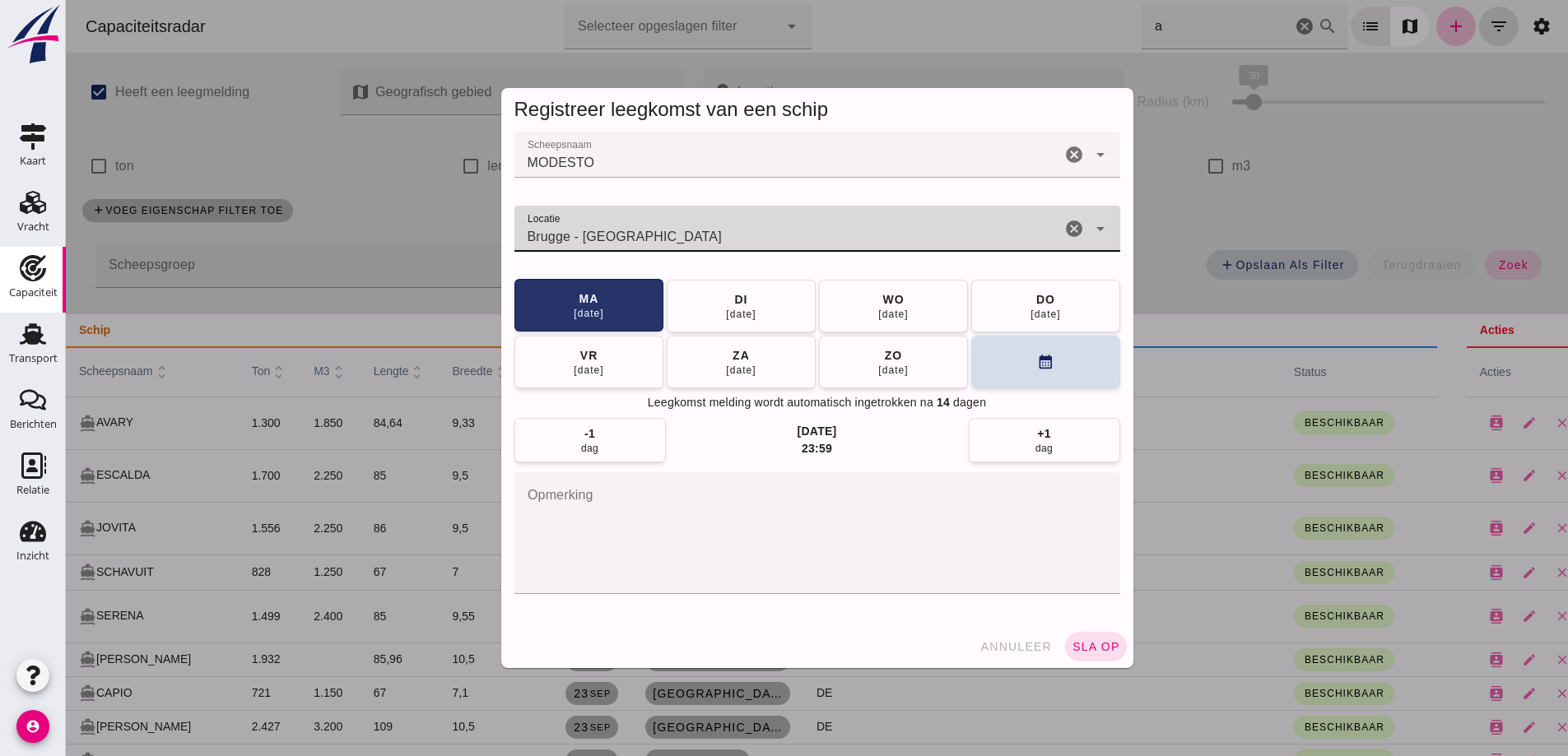
type input "Brugge - West-Vlaanderen"
click at [578, 304] on div "ma" at bounding box center [588, 298] width 20 height 17
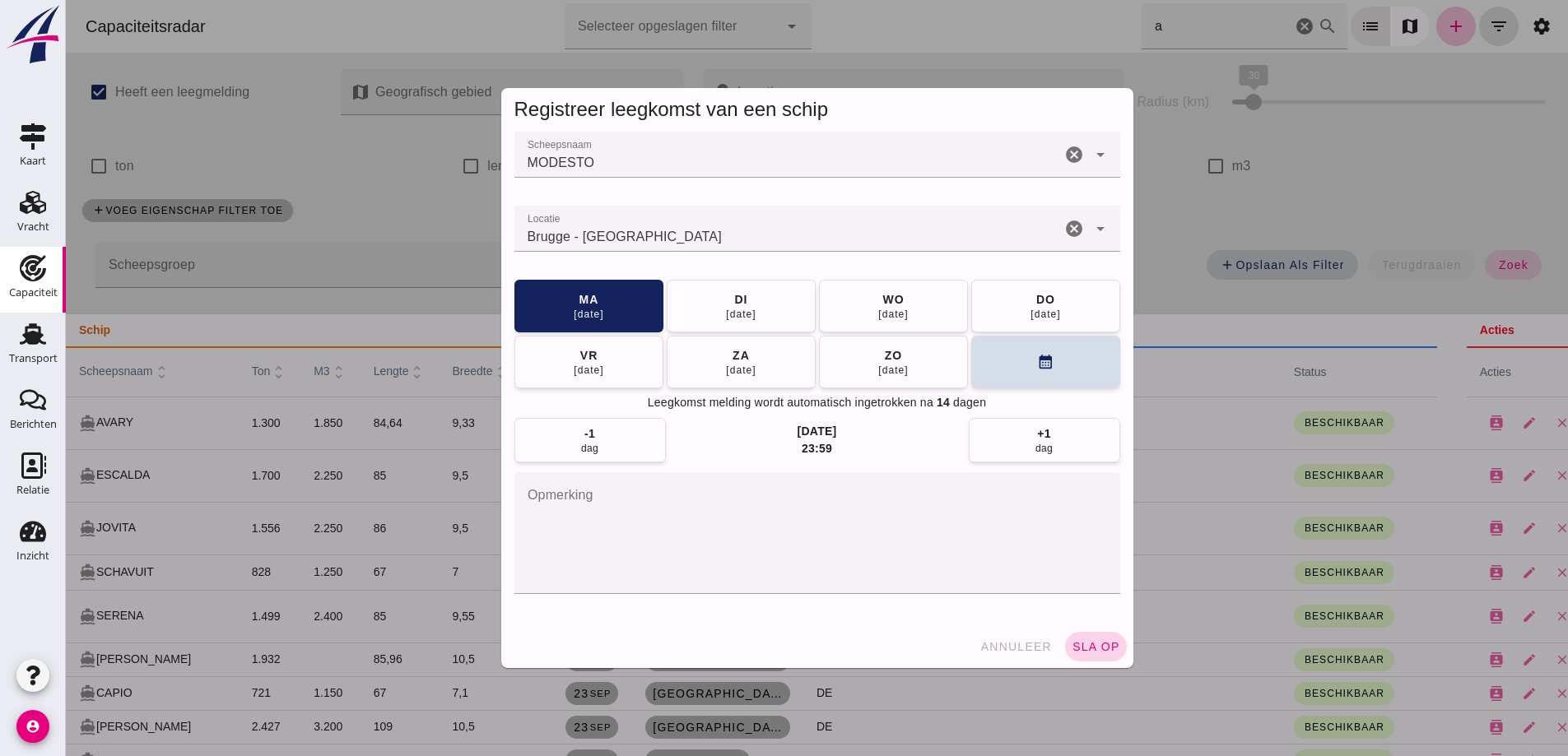
click at [1079, 660] on button "sla op" at bounding box center [1097, 646] width 62 height 29
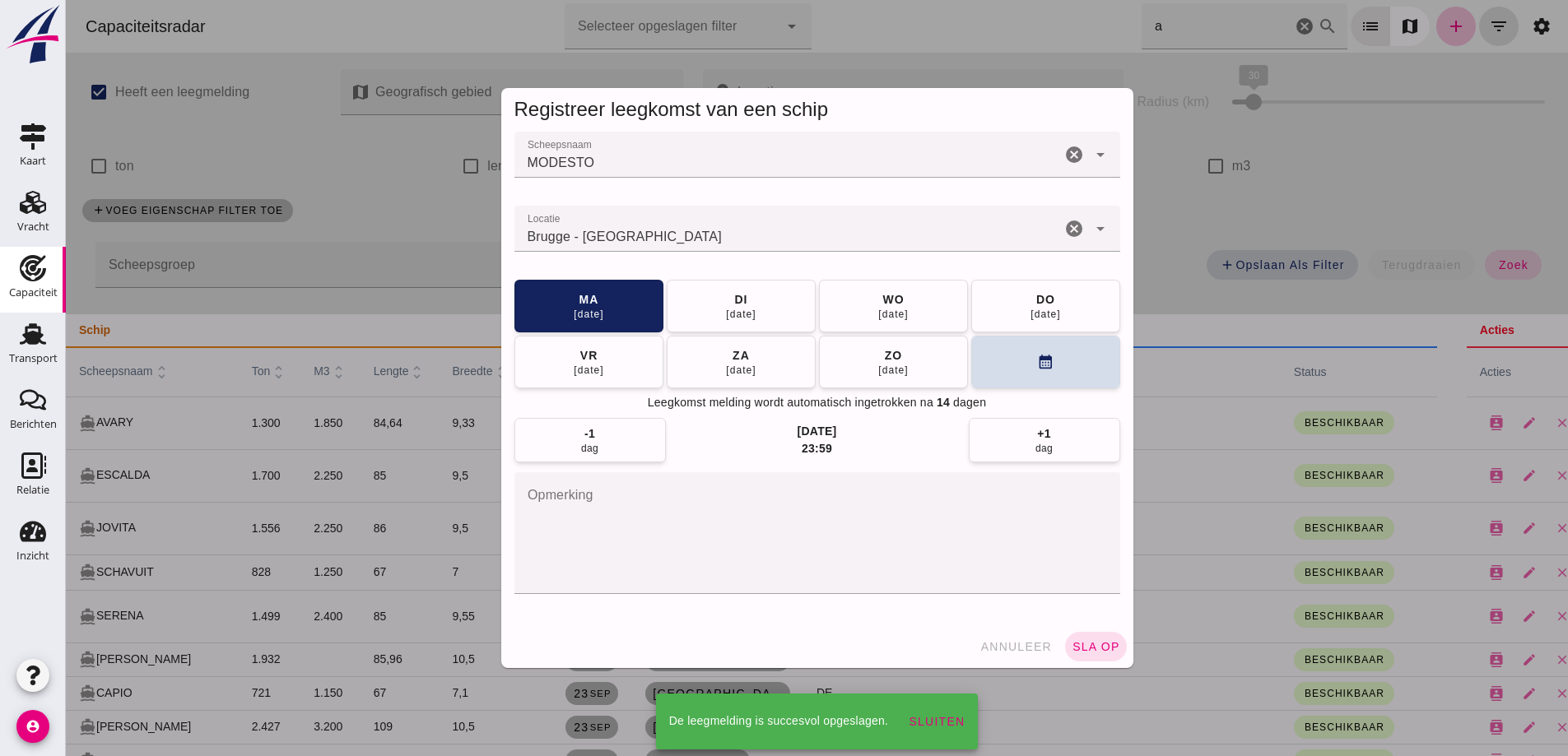
click at [1092, 642] on div at bounding box center [818, 378] width 1503 height 756
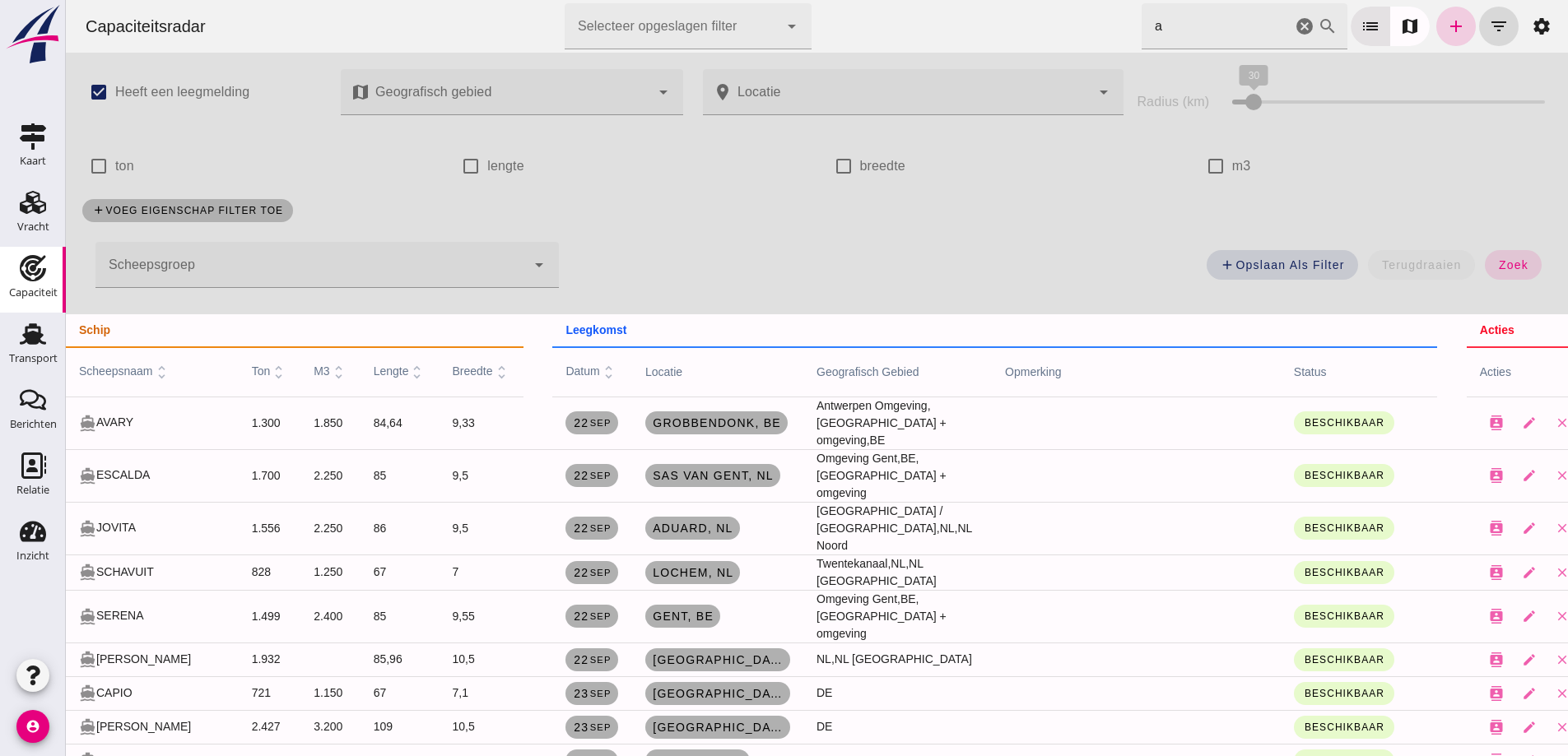
click at [1450, 28] on icon "add" at bounding box center [1456, 26] width 19 height 19
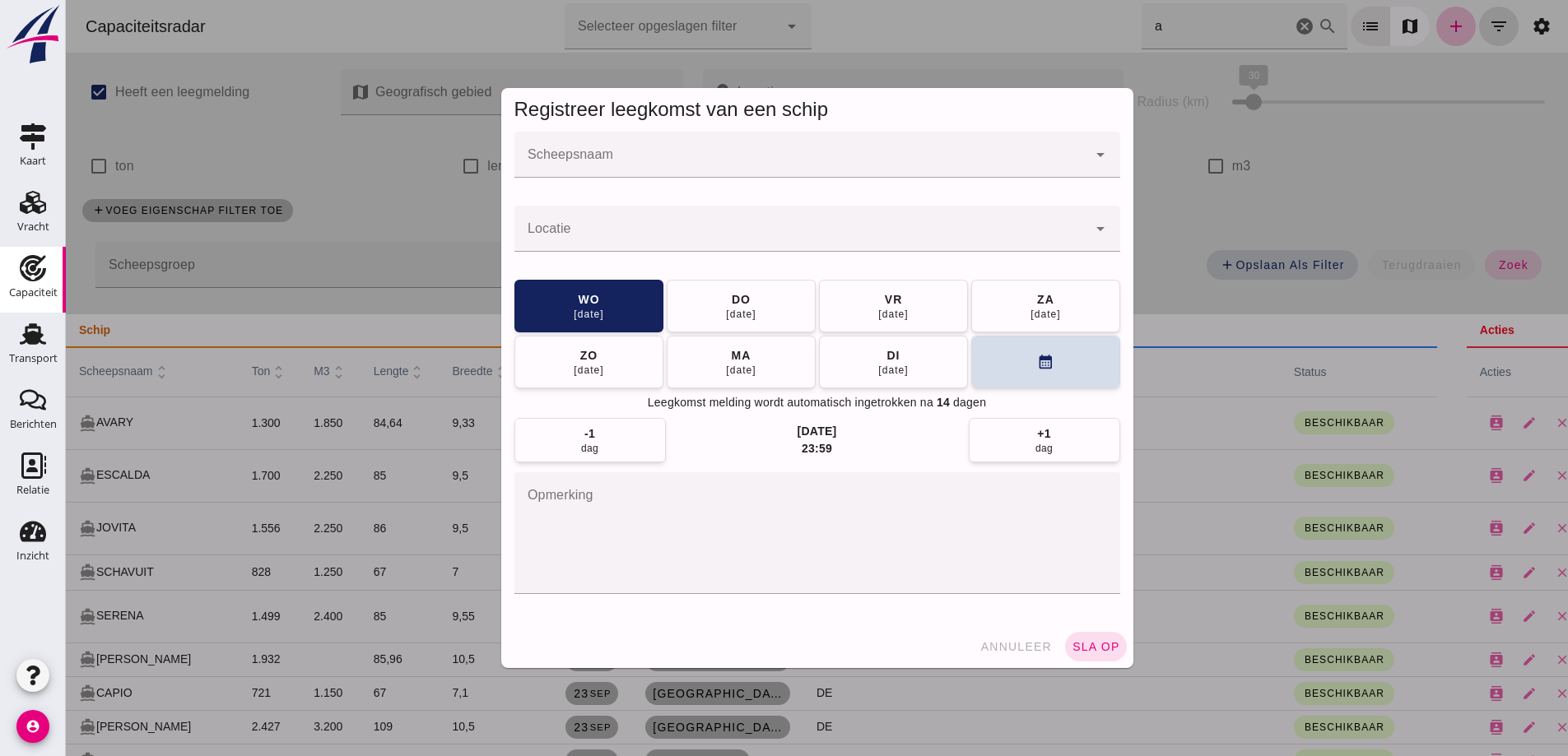
click at [712, 164] on input "Scheepsnaam" at bounding box center [800, 163] width 573 height 19
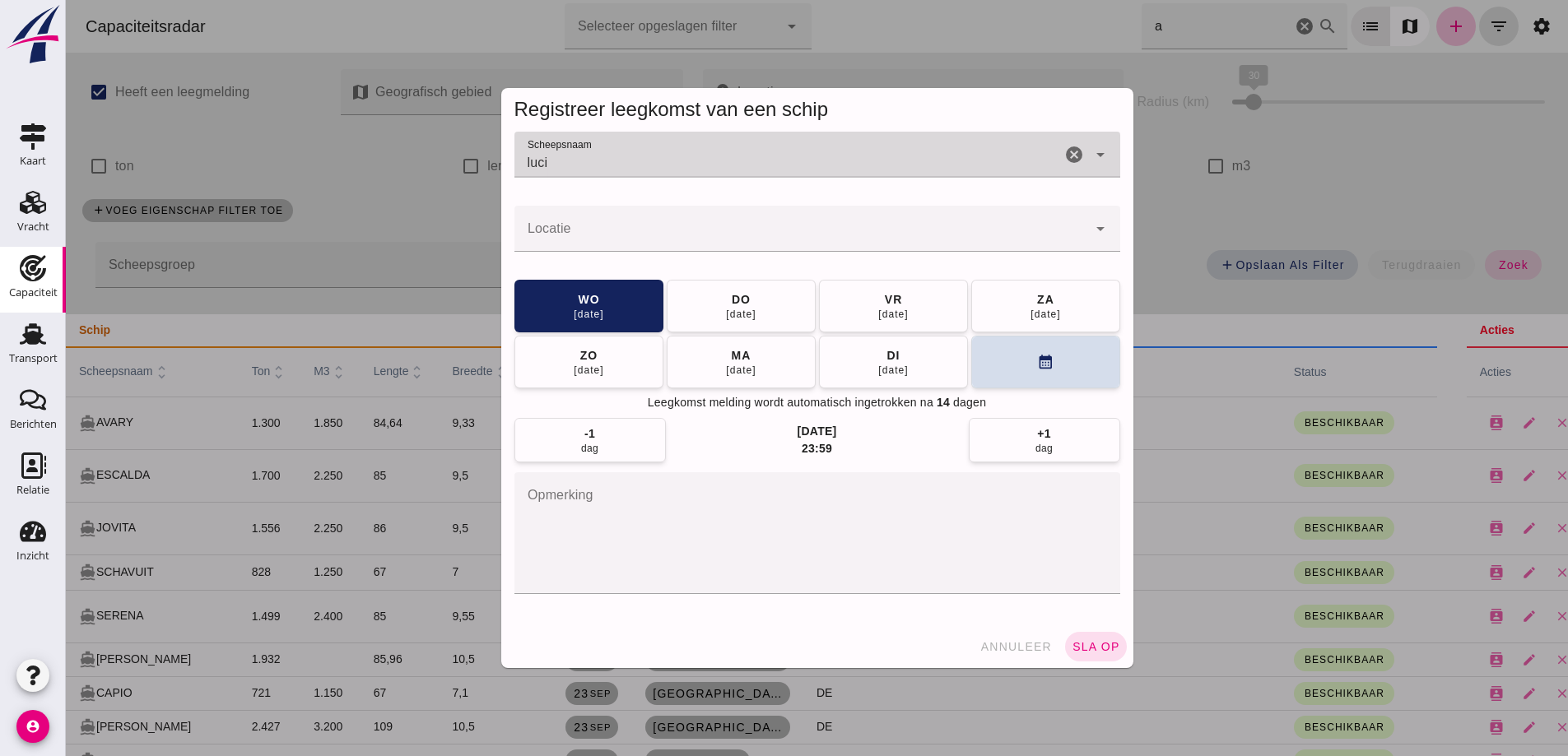
click at [712, 164] on input "luci" at bounding box center [787, 163] width 546 height 19
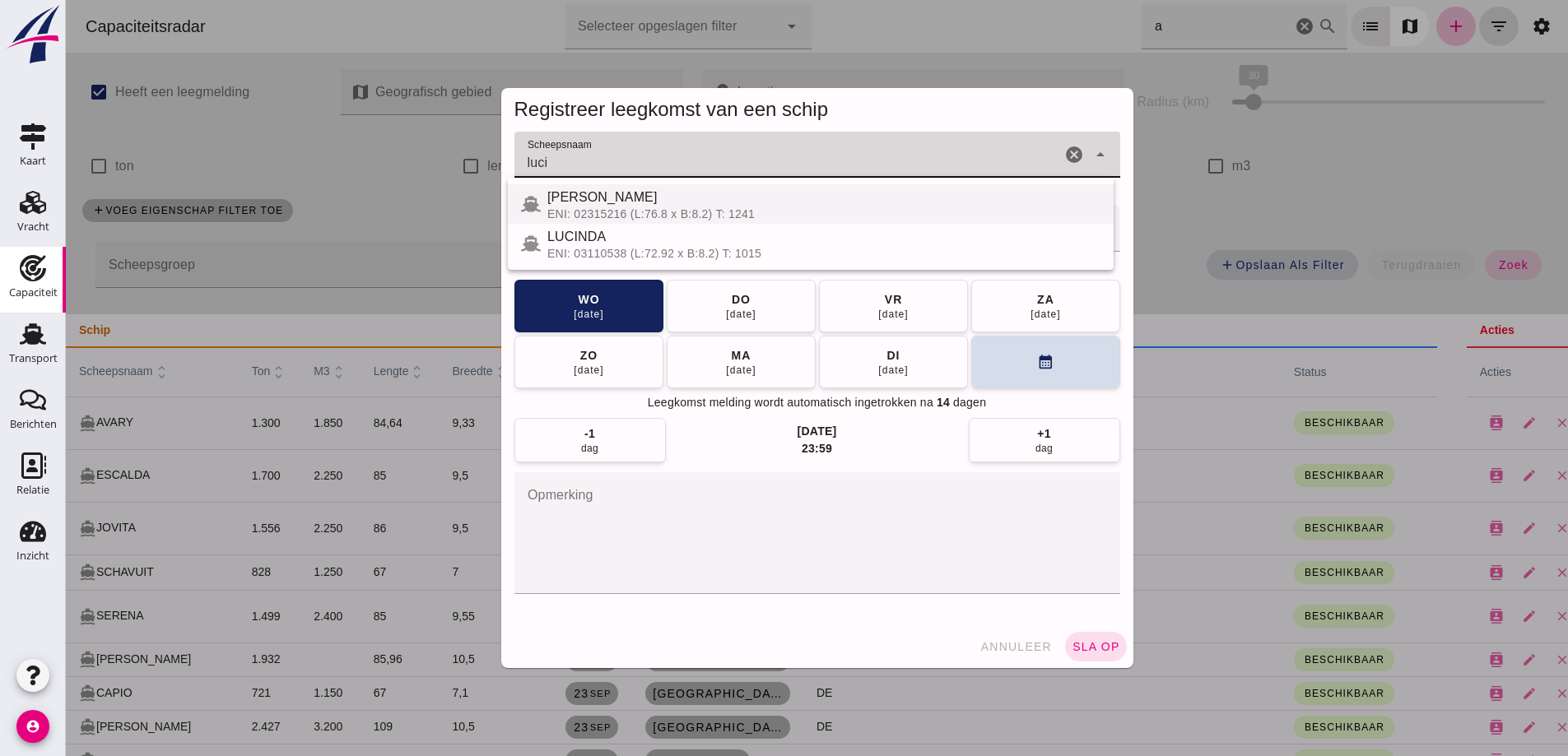
click at [593, 204] on div "[PERSON_NAME]" at bounding box center [823, 197] width 553 height 19
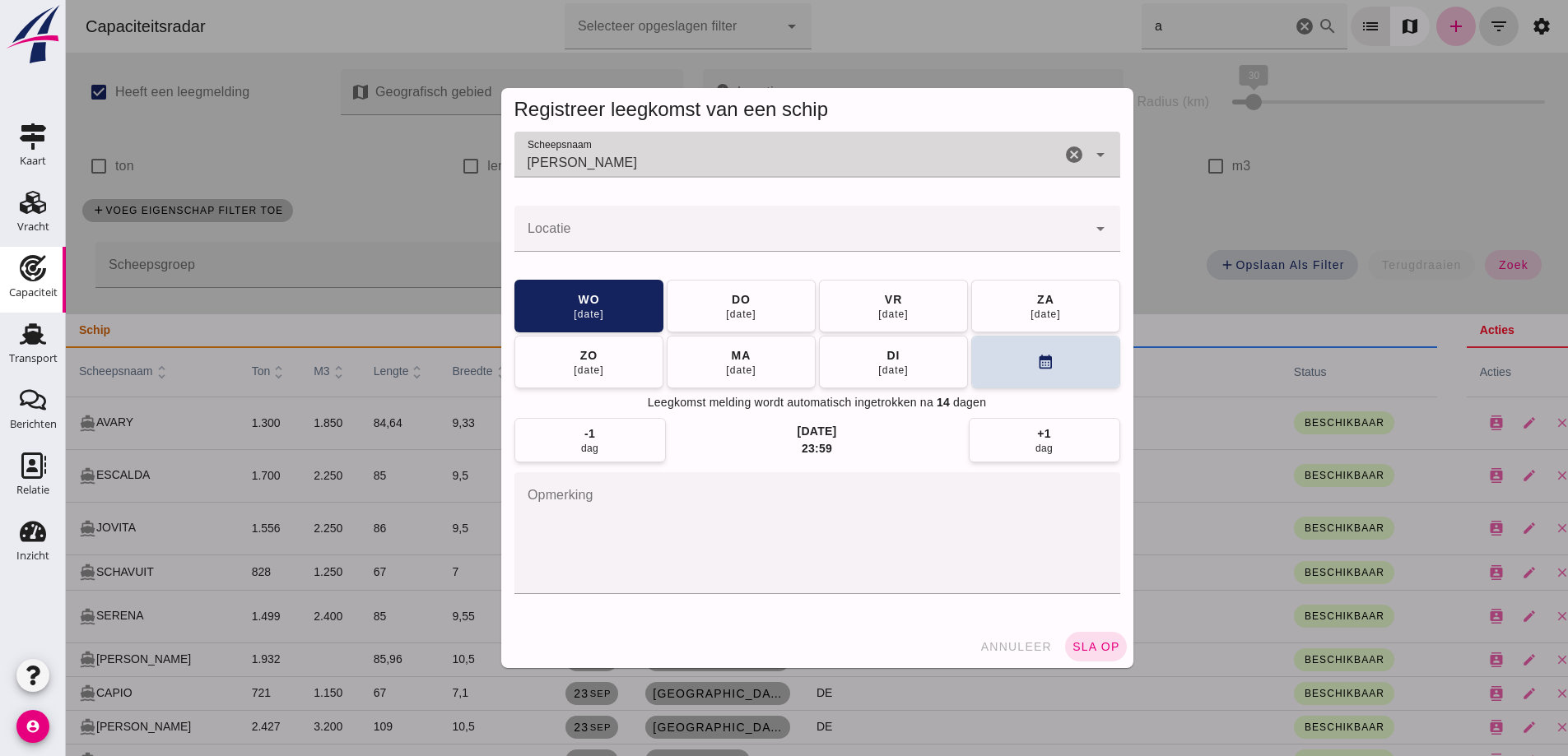
type input "[PERSON_NAME]"
click at [613, 233] on input "Locatie" at bounding box center [800, 237] width 573 height 19
click at [612, 234] on input "Locatie" at bounding box center [800, 237] width 573 height 19
click at [714, 229] on input "Locatie" at bounding box center [800, 237] width 573 height 19
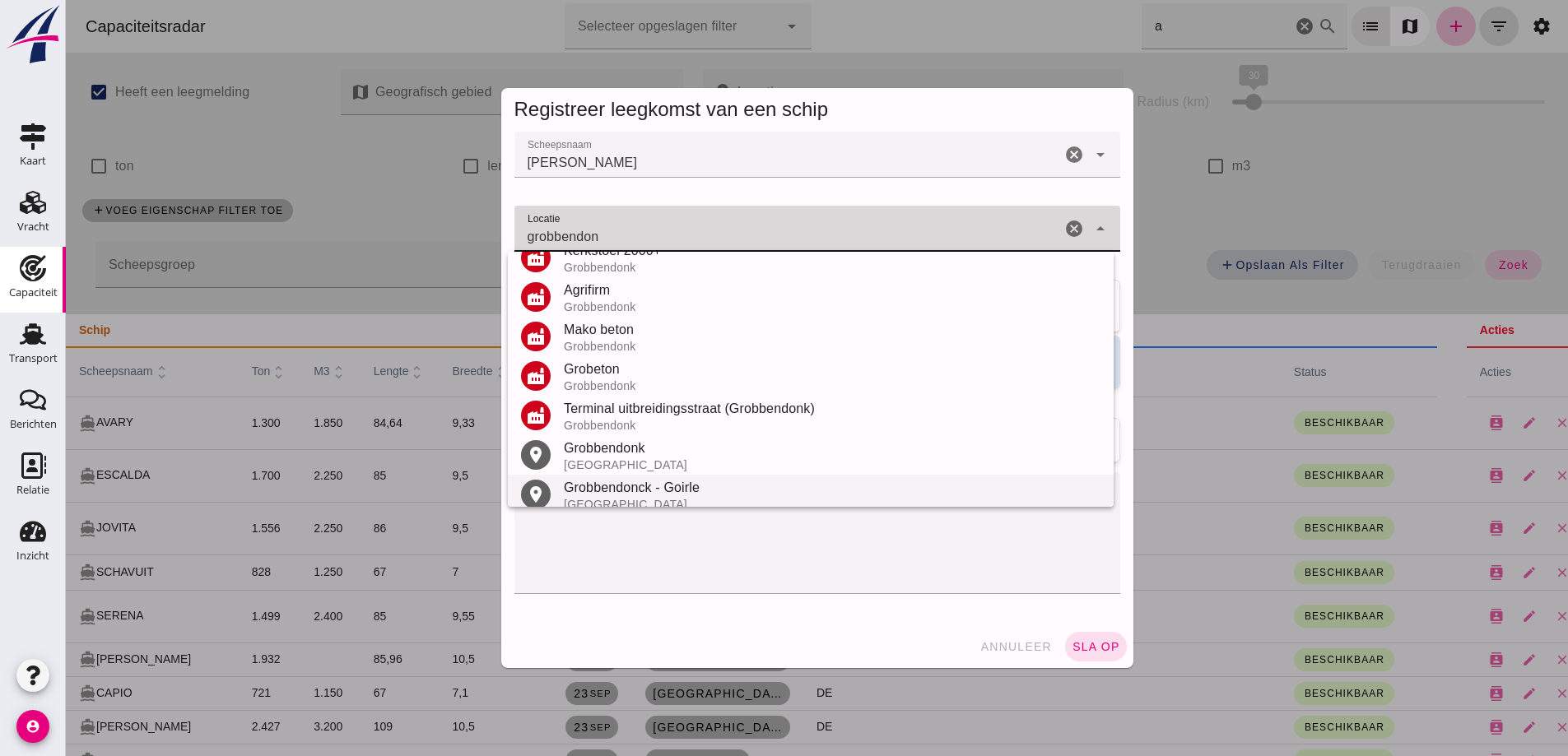
scroll to position [232, 0]
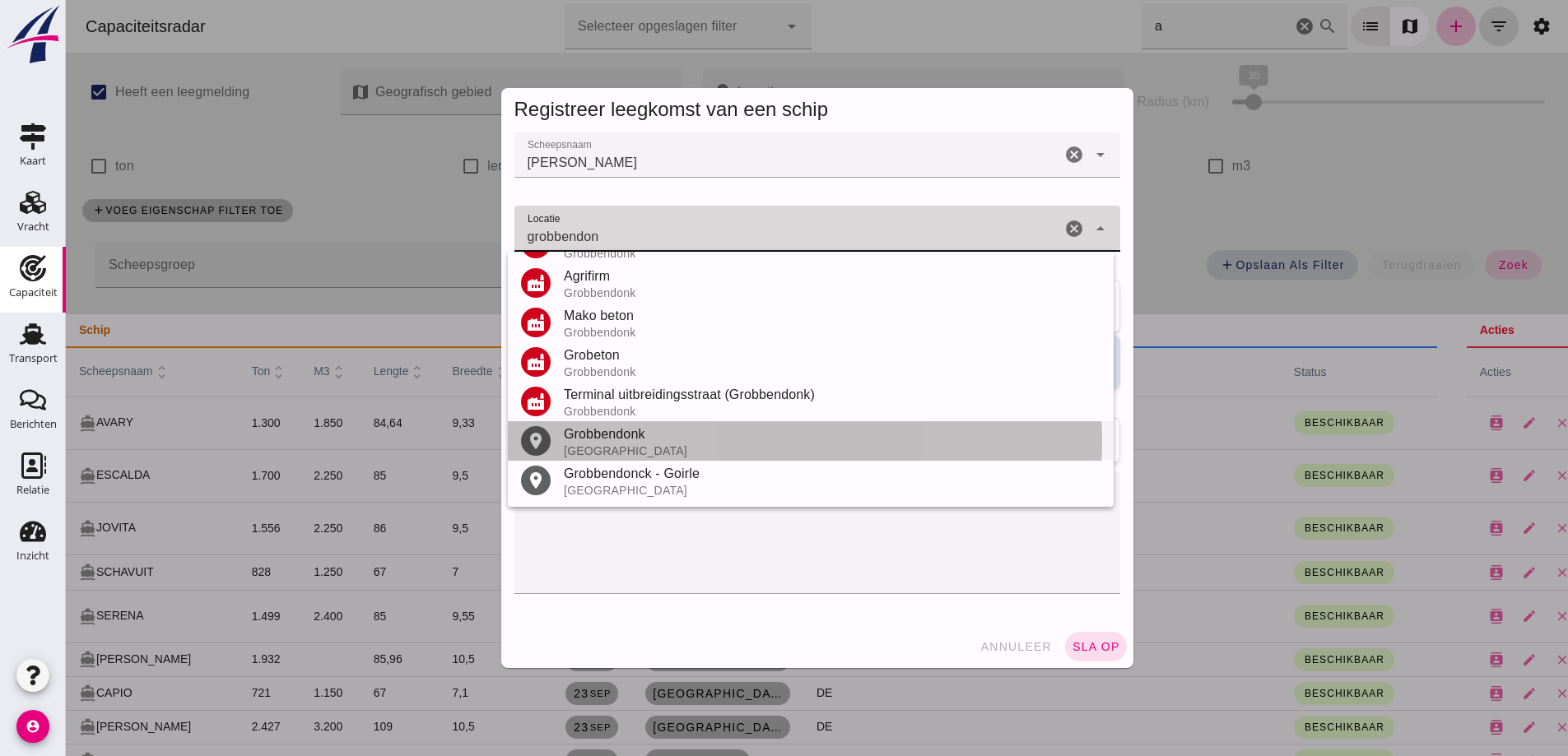
click at [617, 449] on div "België" at bounding box center [832, 451] width 537 height 14
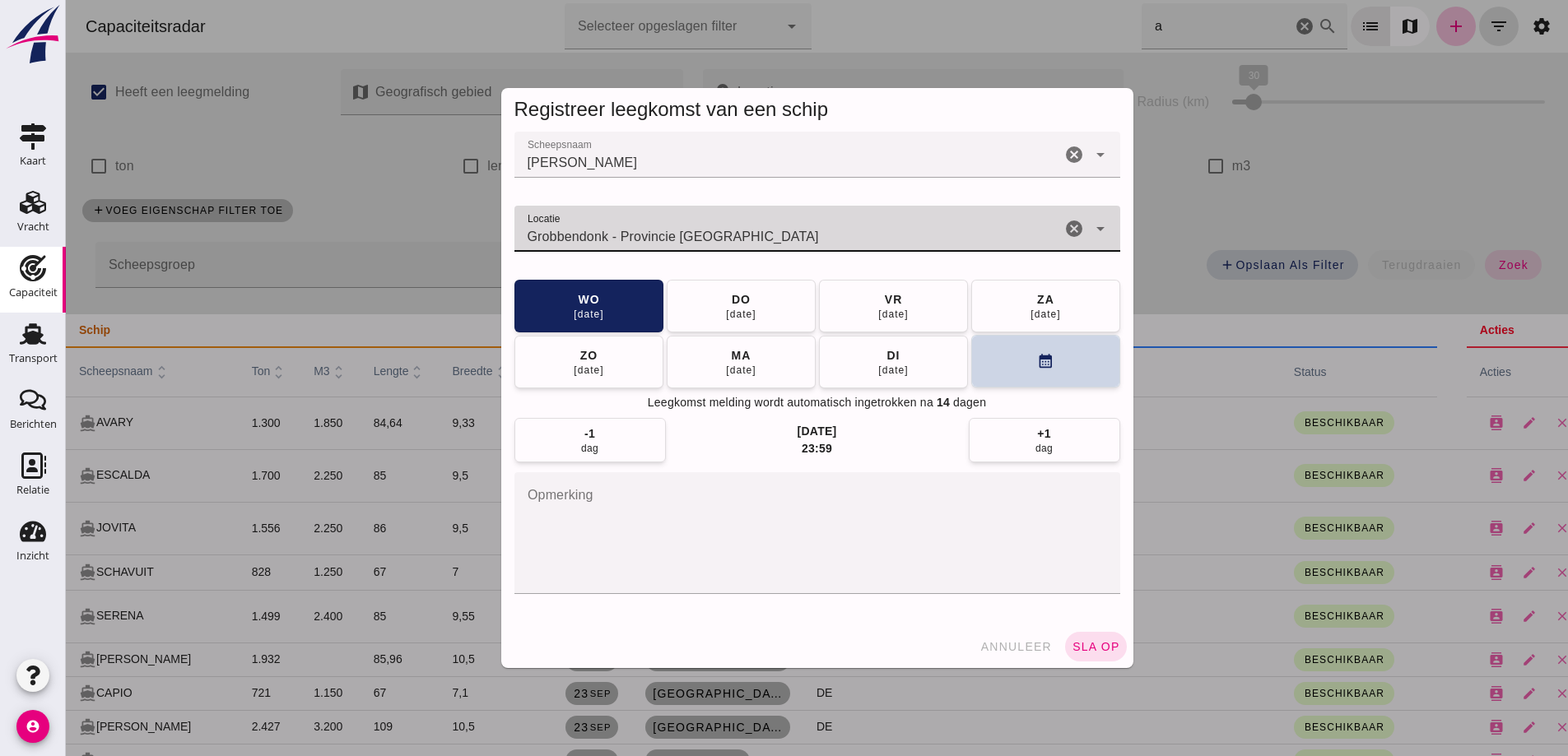
type input "Grobbendonk - Provincie Antwerpen"
click at [1009, 380] on button "calendar_month" at bounding box center [1045, 361] width 149 height 52
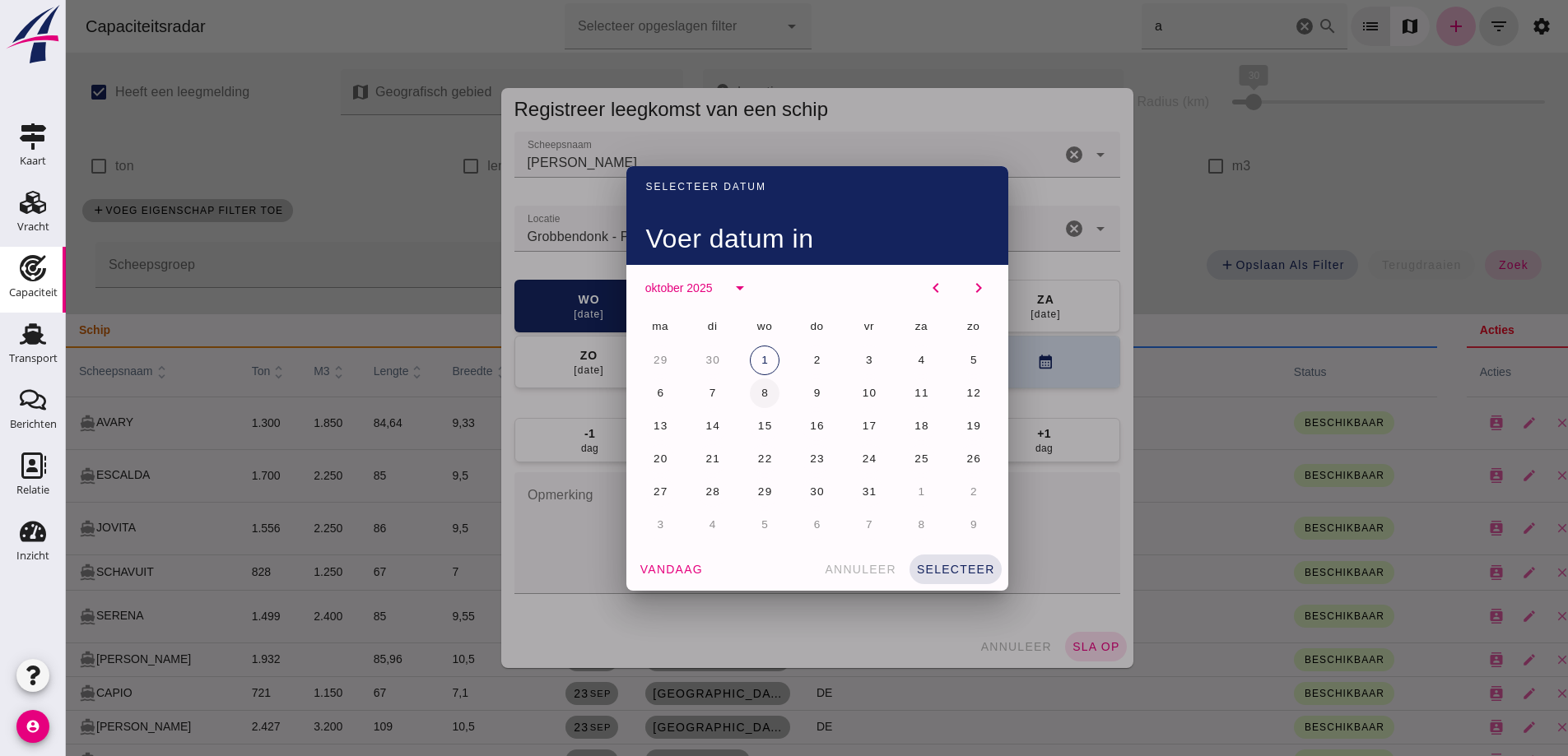
click at [761, 396] on span "8" at bounding box center [765, 393] width 8 height 13
click at [958, 574] on span "selecteer" at bounding box center [956, 569] width 79 height 14
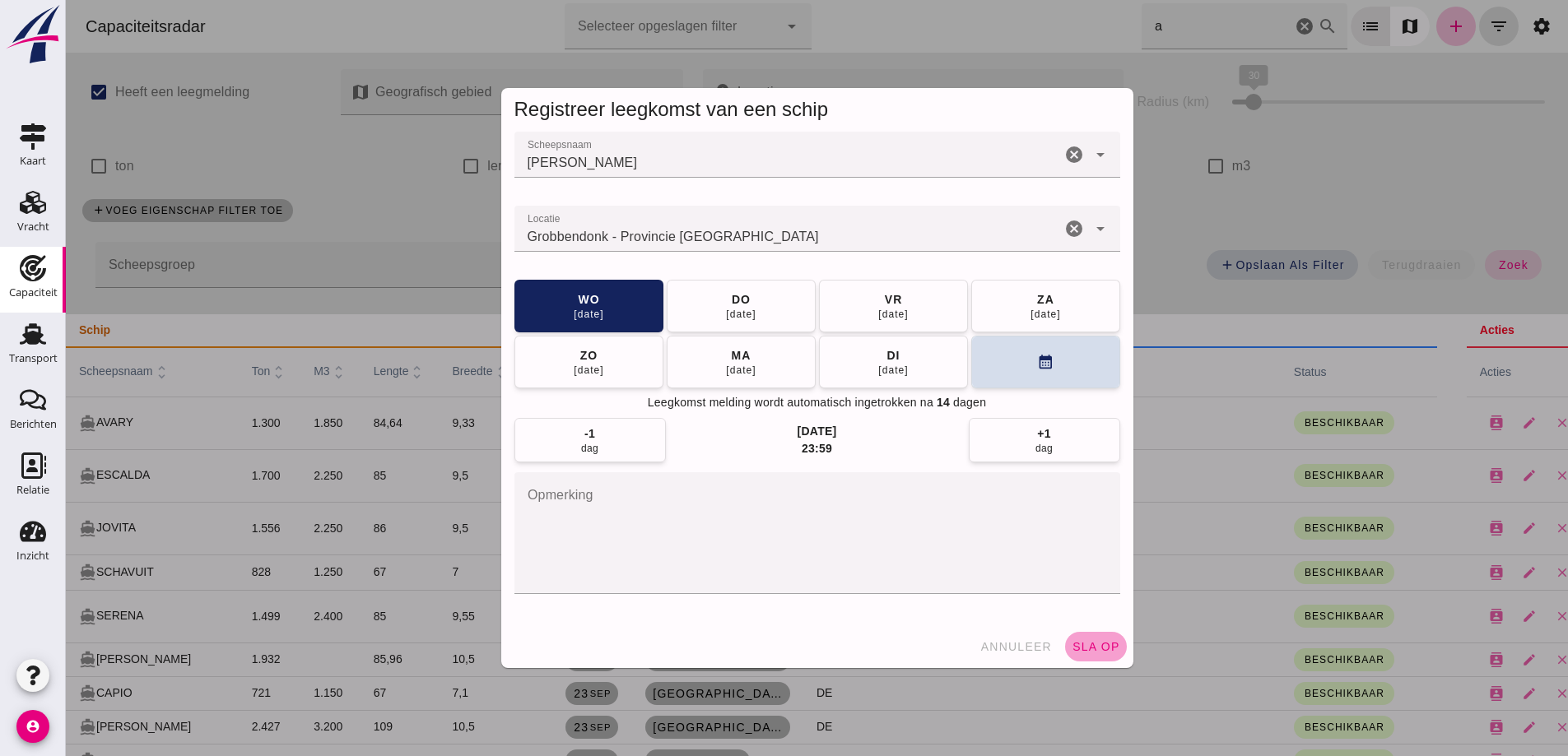
click at [1069, 653] on button "sla op" at bounding box center [1097, 646] width 62 height 29
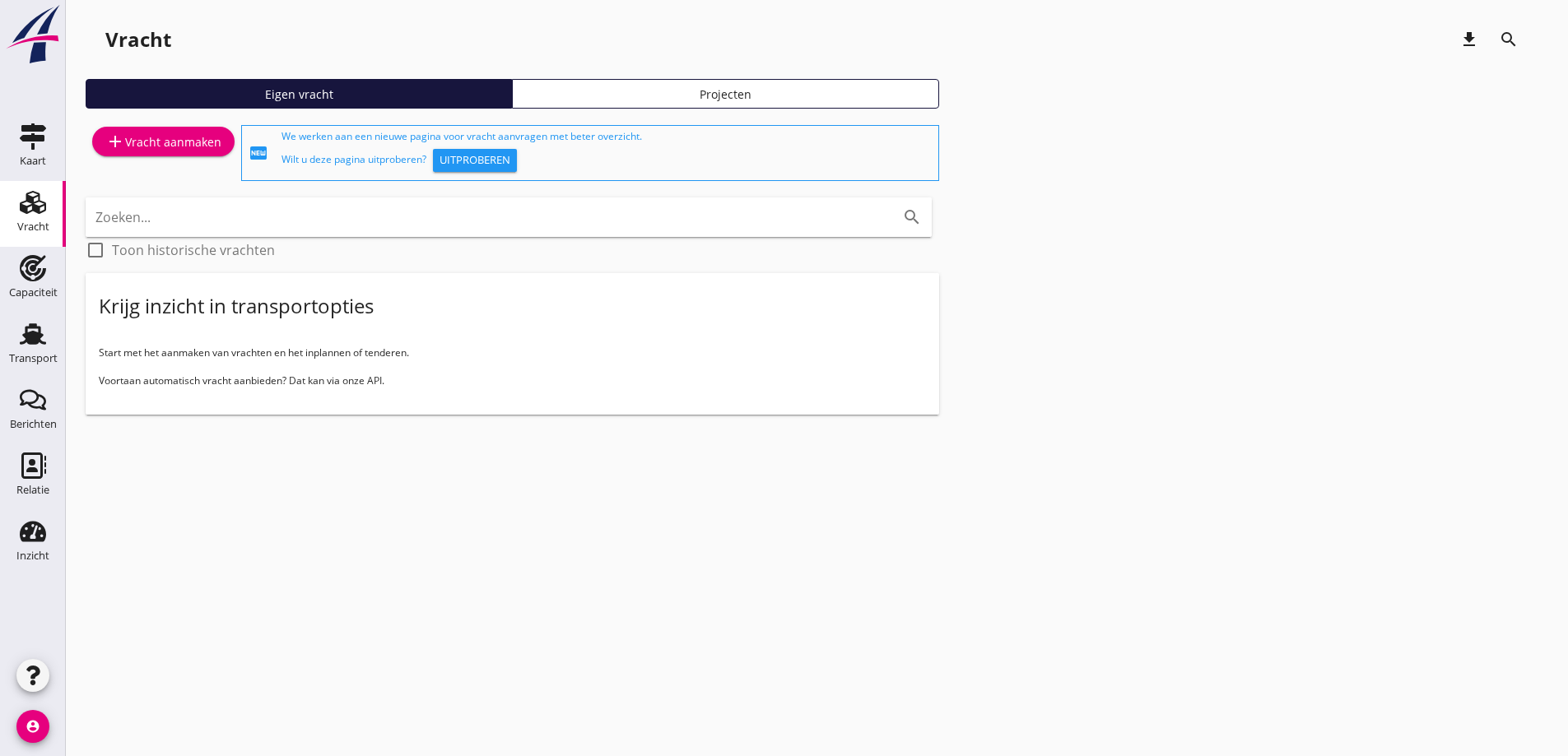
click at [178, 137] on div "add Vracht aanmaken" at bounding box center [162, 142] width 116 height 19
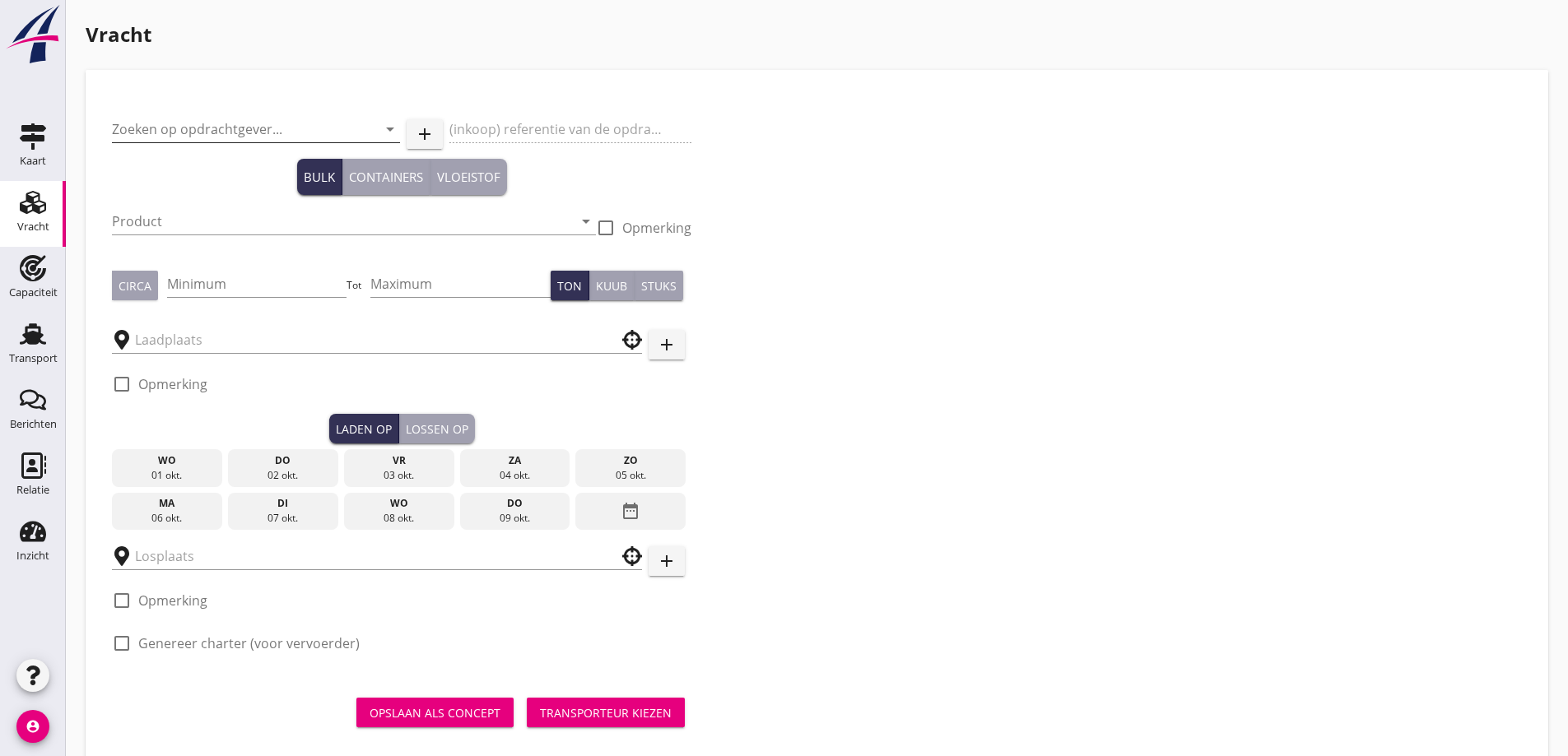
click at [182, 135] on input "Zoeken op opdrachtgever..." at bounding box center [232, 128] width 242 height 26
drag, startPoint x: 164, startPoint y: 143, endPoint x: 9, endPoint y: 165, distance: 156.6
click at [9, 165] on div "Kaart Kaart Vracht Vracht Capaciteit Capaciteit Transport Transport Berichten B…" at bounding box center [784, 393] width 1568 height 785
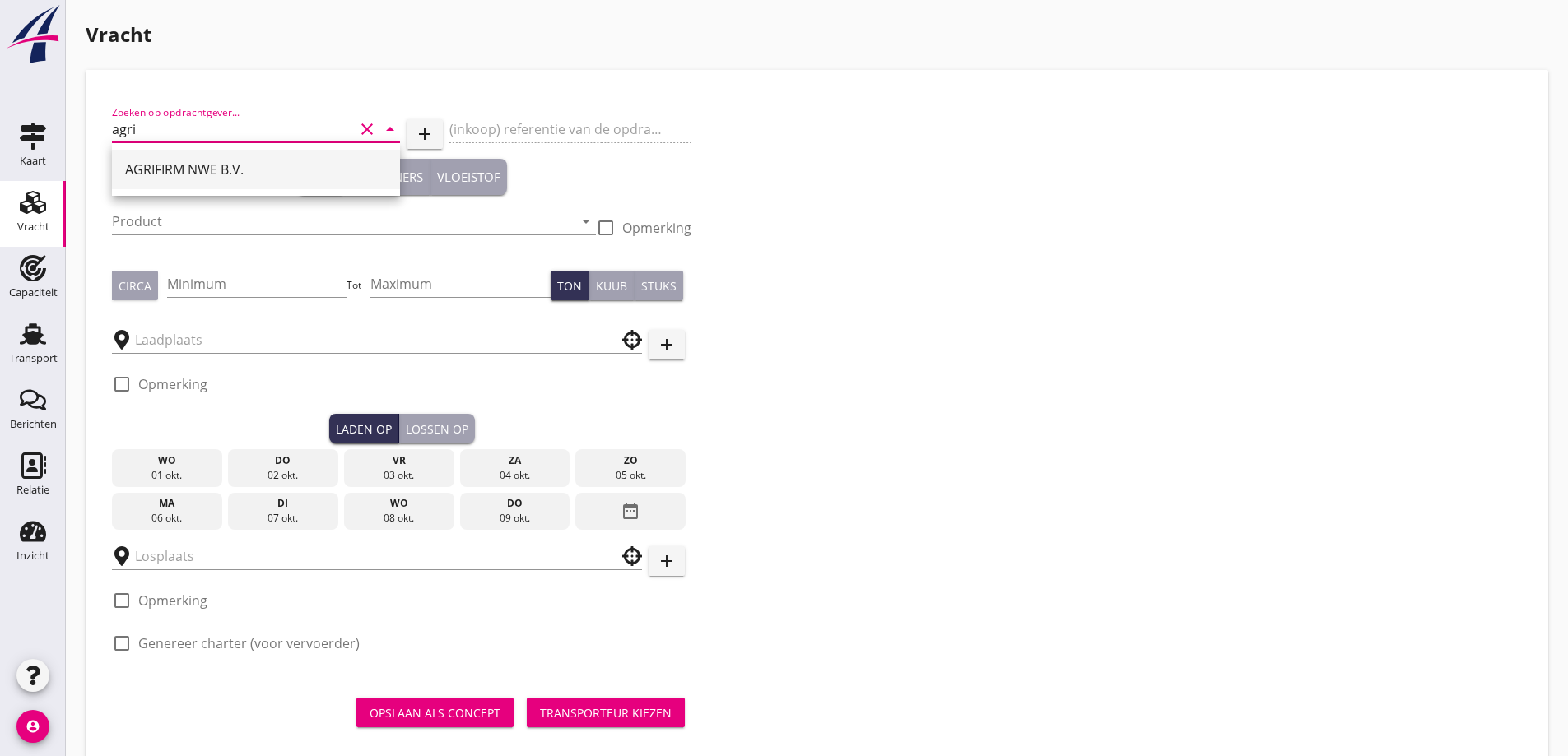
click at [190, 179] on div "AGRIFIRM NWE B.V." at bounding box center [256, 169] width 261 height 19
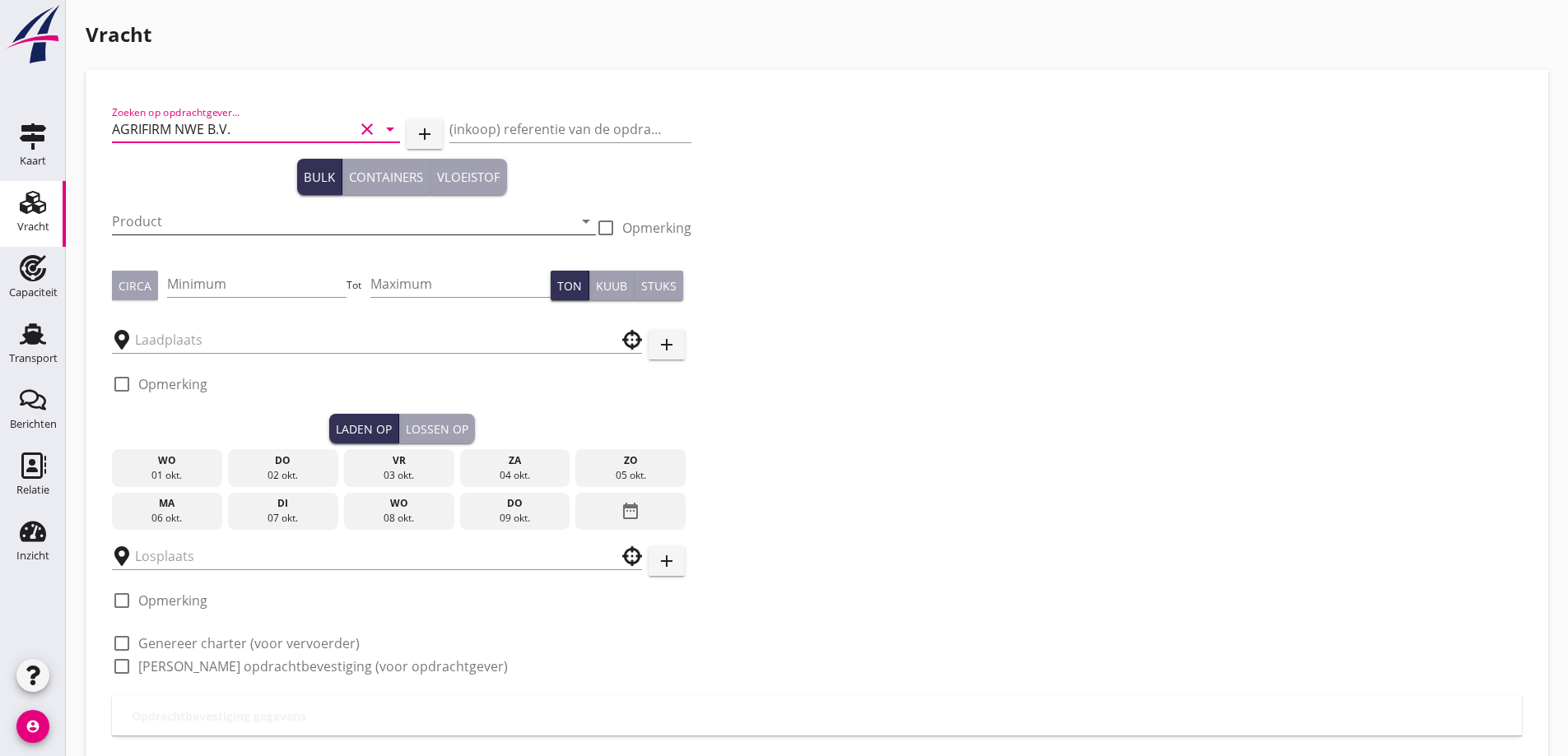
type input "AGRIFIRM NWE B.V."
click at [208, 215] on input "Product" at bounding box center [342, 221] width 461 height 26
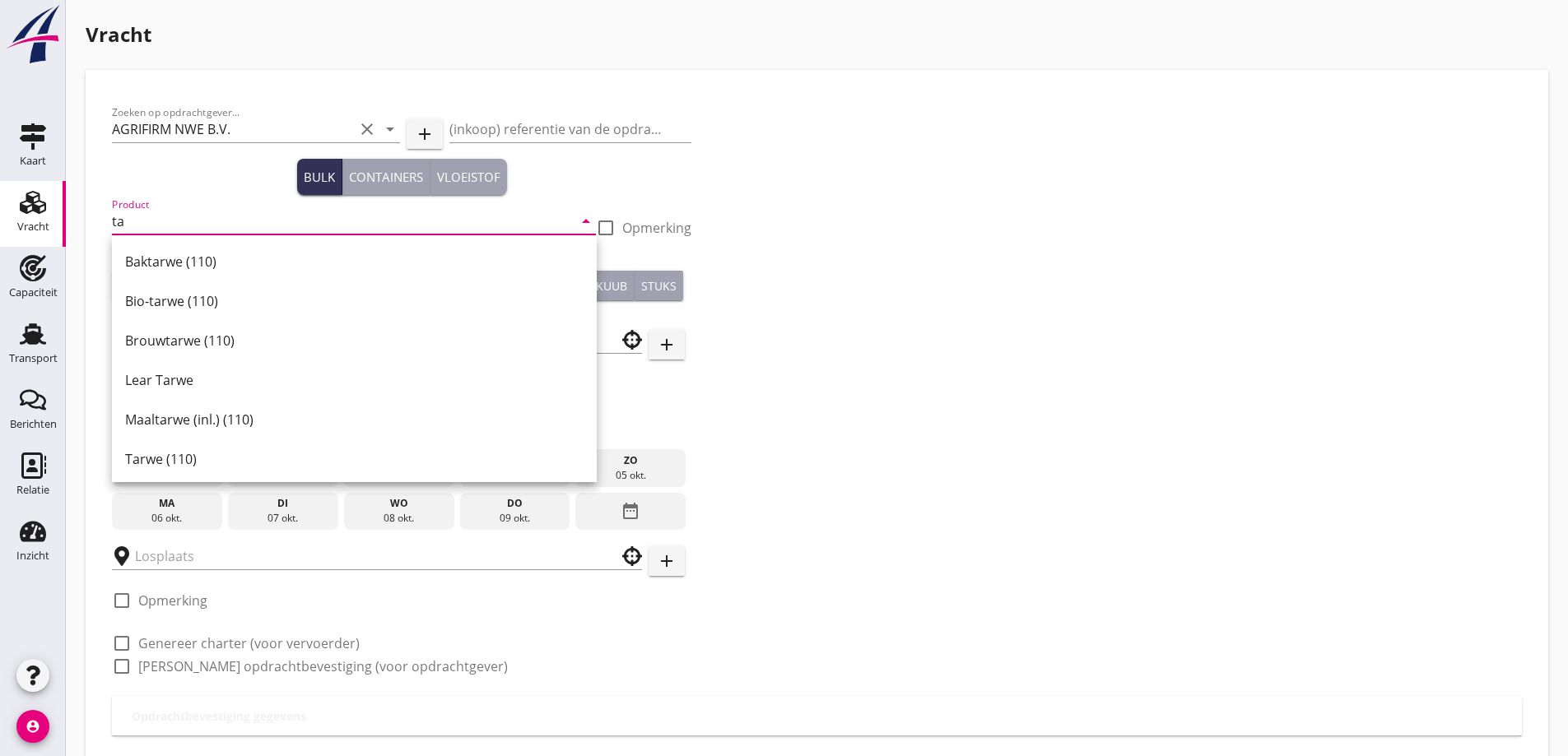
type input "t"
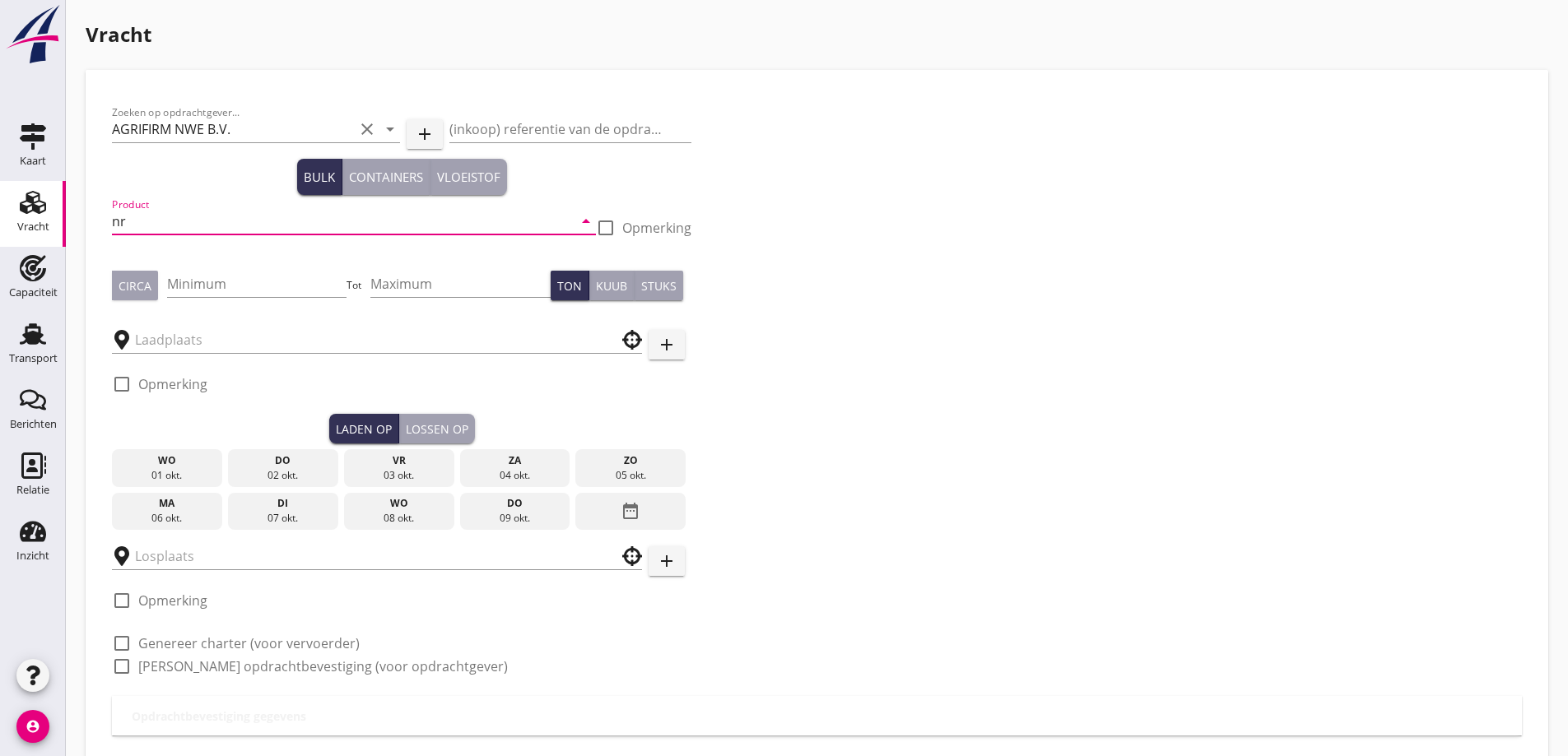
type input "n"
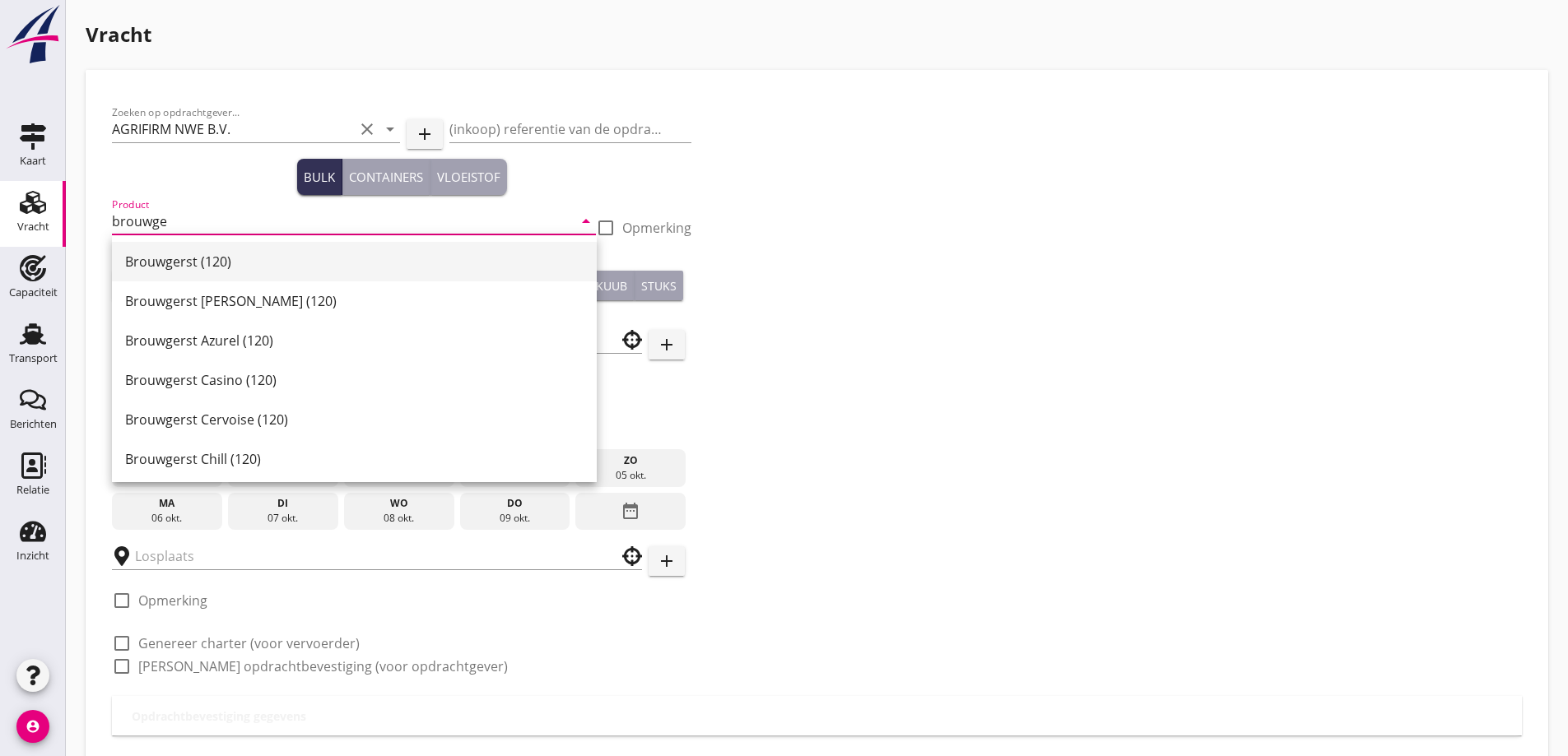
click at [211, 258] on div "Brouwgerst (120)" at bounding box center [355, 261] width 459 height 19
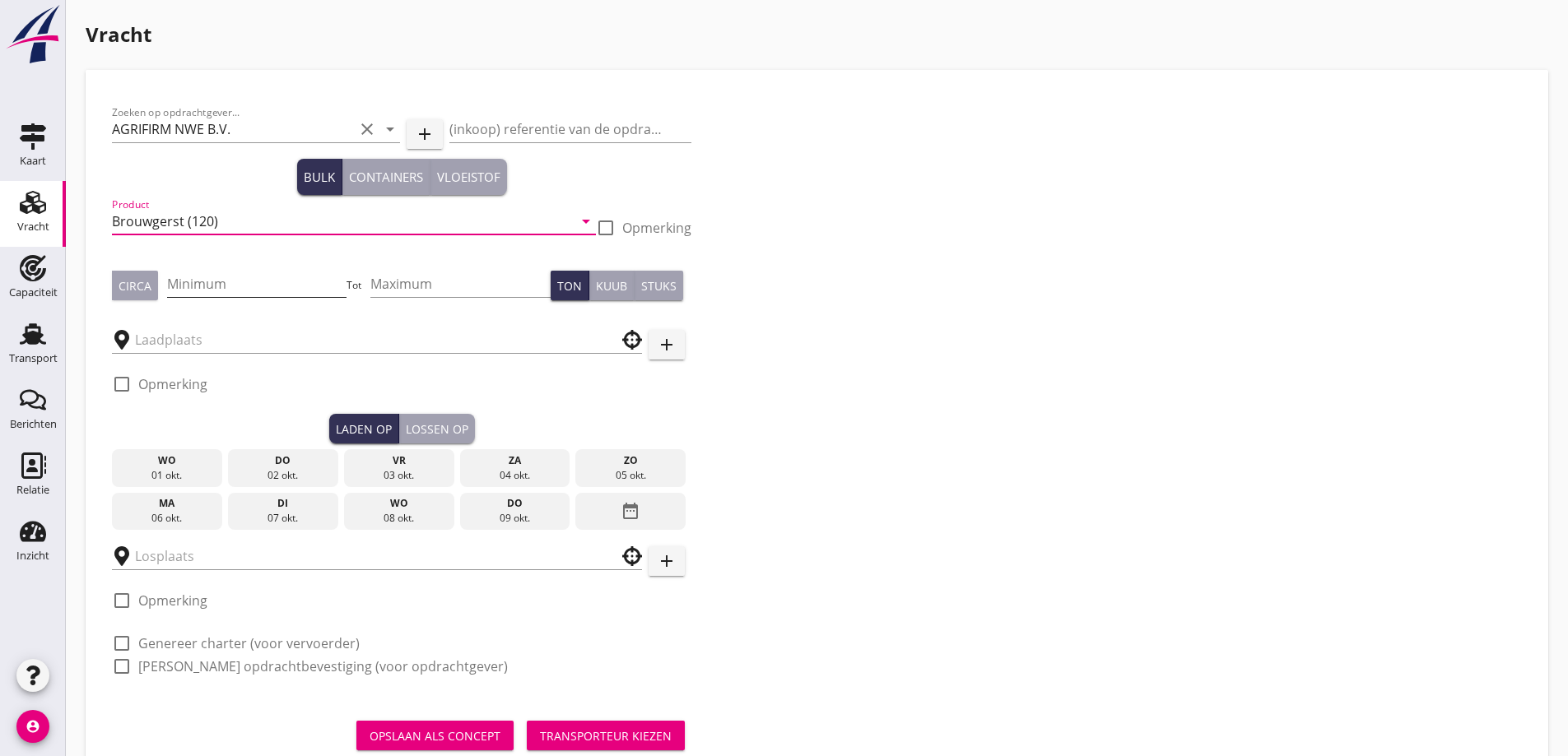
type input "Brouwgerst (120)"
click at [226, 288] on input "Minimum" at bounding box center [257, 284] width 180 height 26
click at [146, 293] on div "Circa" at bounding box center [135, 286] width 33 height 17
click at [281, 275] on input "Minimum" at bounding box center [257, 284] width 180 height 26
type input "1300"
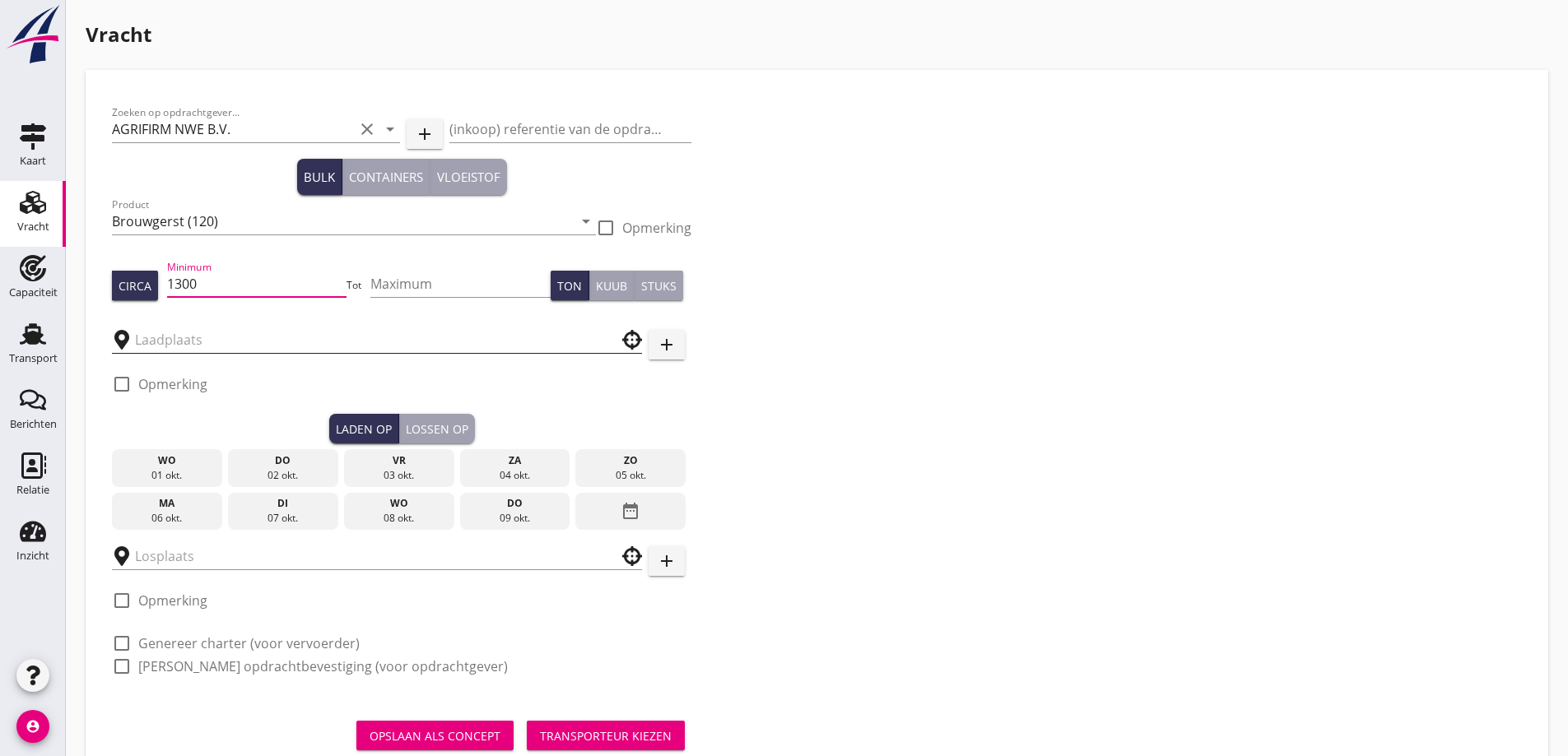
click at [321, 339] on input "text" at bounding box center [366, 339] width 461 height 26
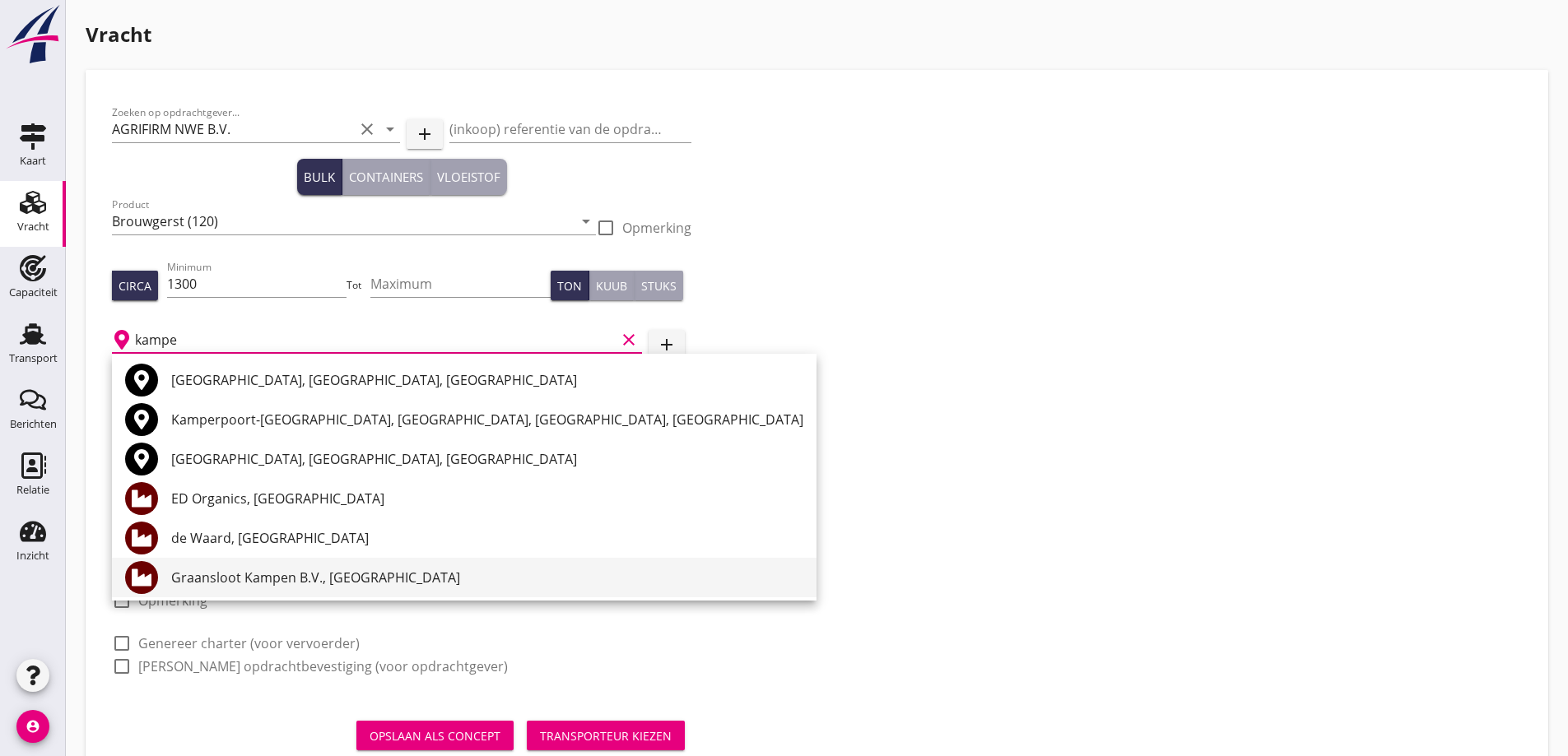
click at [278, 589] on div "Graansloot Kampen B.V., [GEOGRAPHIC_DATA]" at bounding box center [487, 577] width 632 height 40
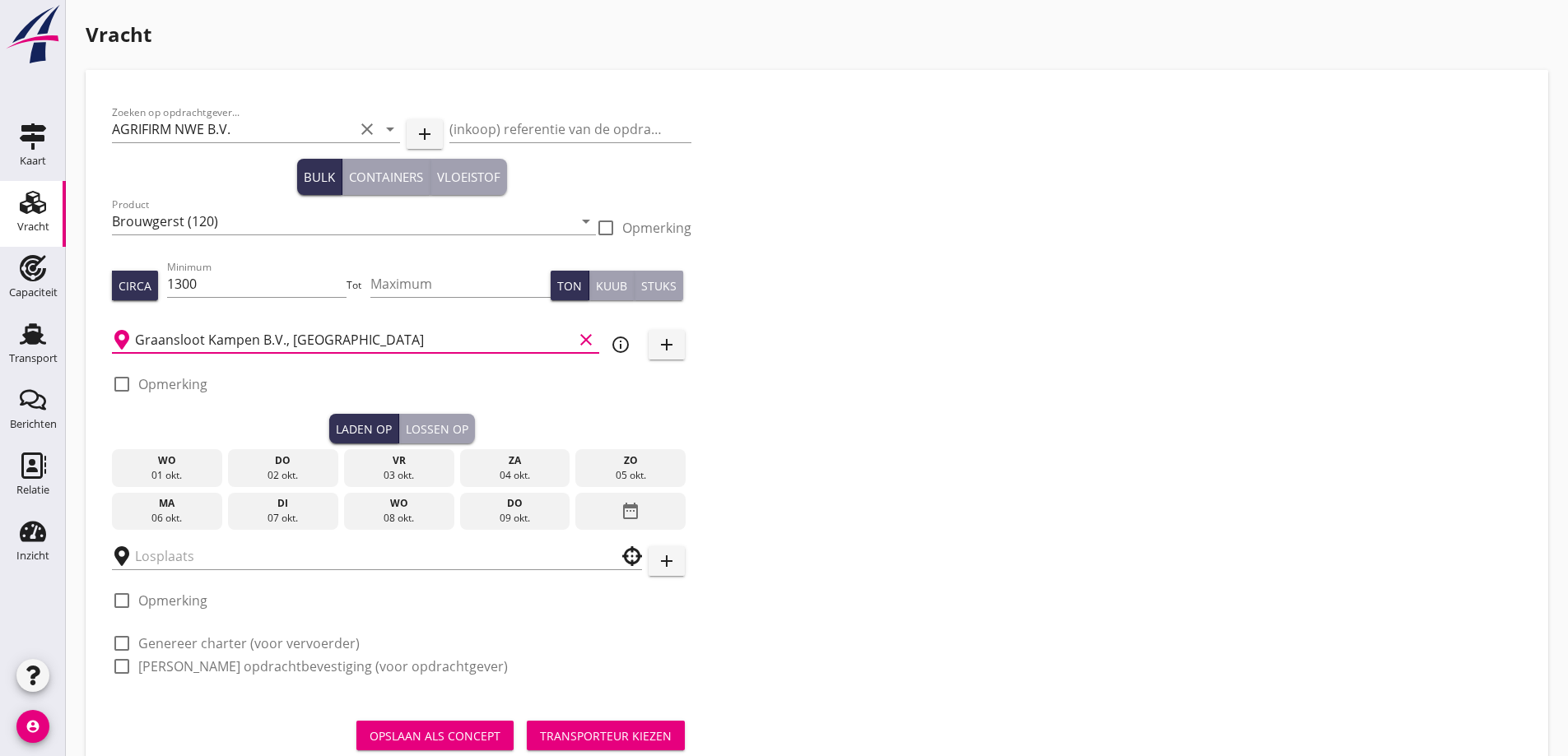
type input "Graansloot Kampen B.V., [GEOGRAPHIC_DATA]"
click at [271, 501] on div "di" at bounding box center [283, 503] width 102 height 15
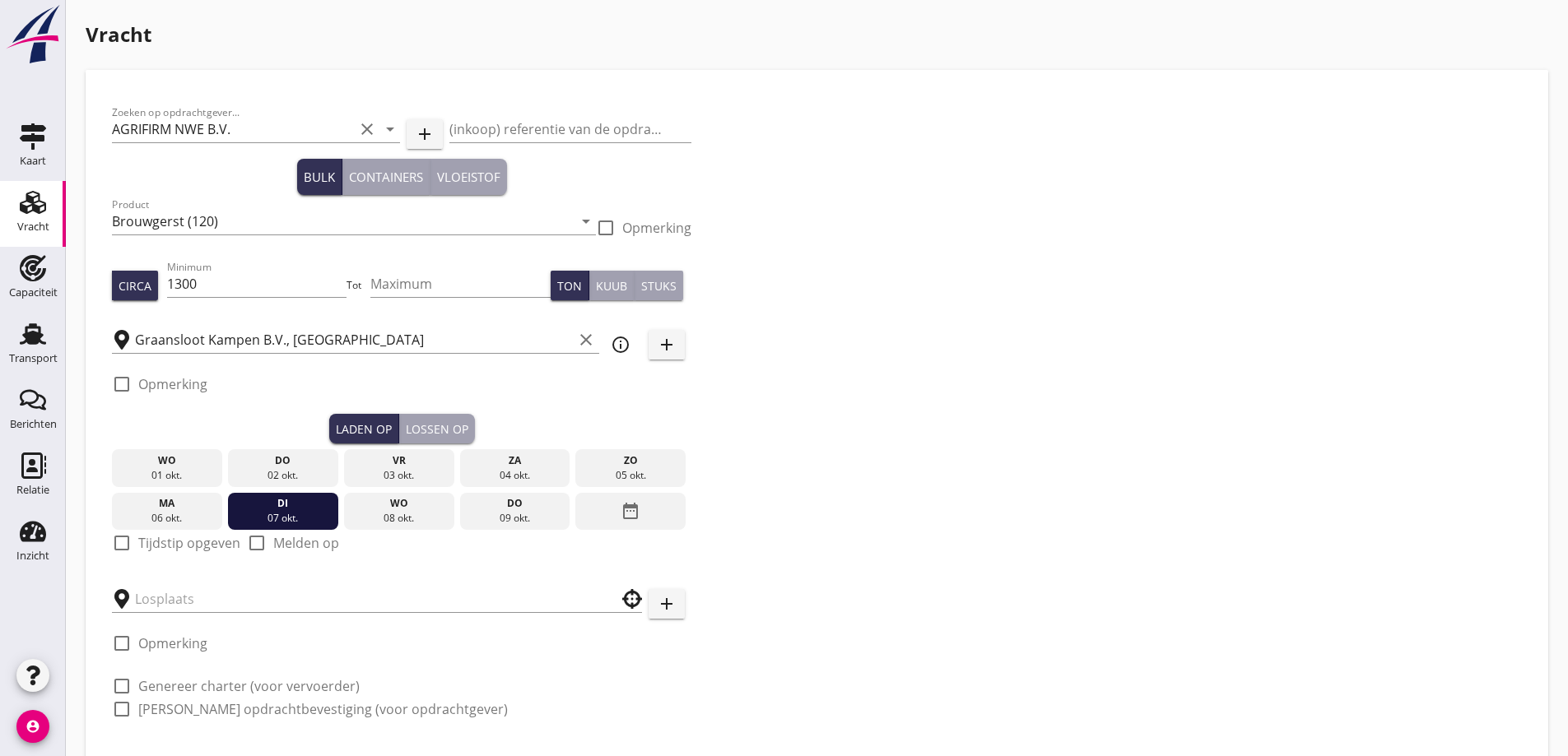
click at [138, 555] on div "check_box_outline_blank Tijdstip opgeven" at bounding box center [176, 553] width 128 height 40
click at [144, 539] on label "Tijdstip opgeven" at bounding box center [189, 543] width 102 height 17
checkbox input "true"
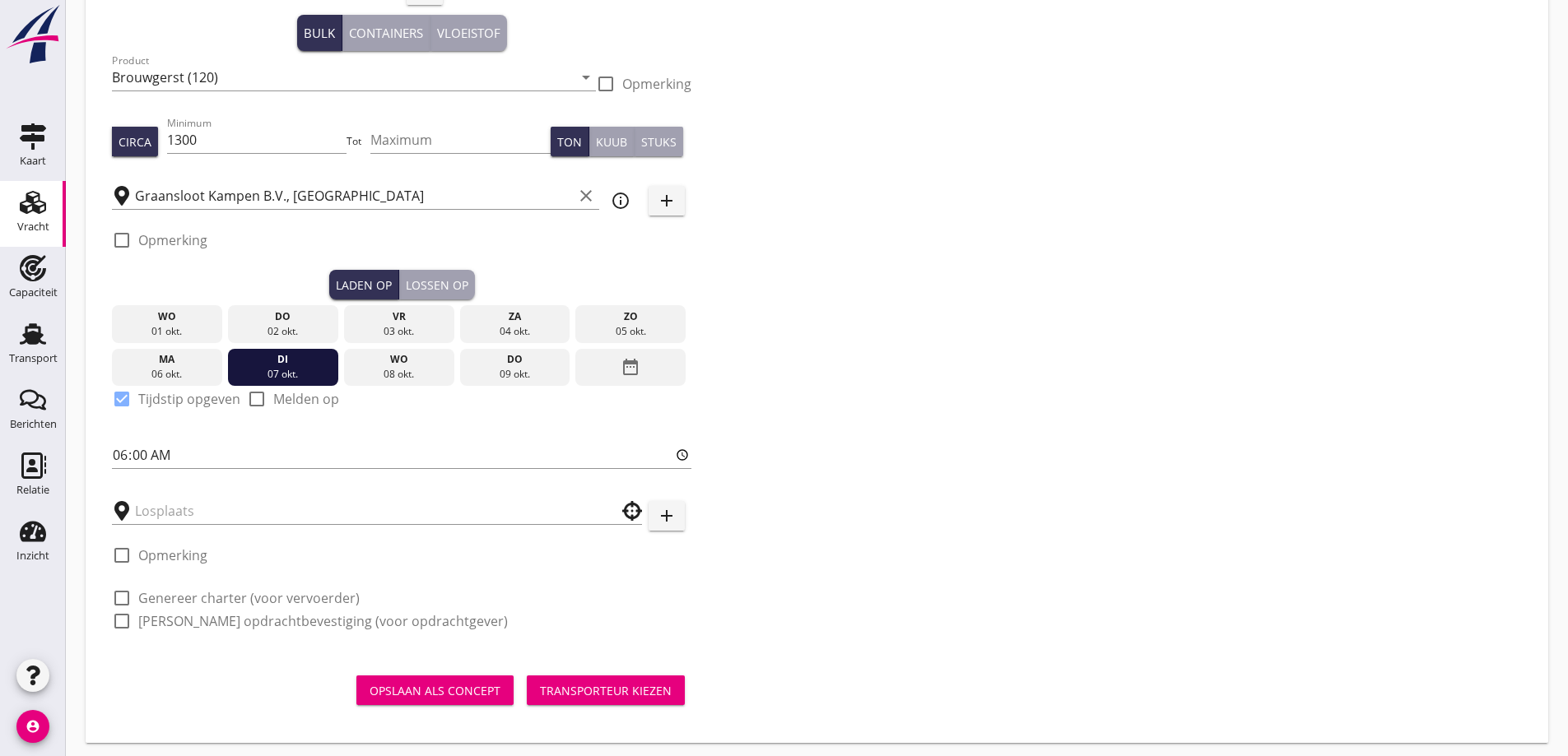
scroll to position [151, 0]
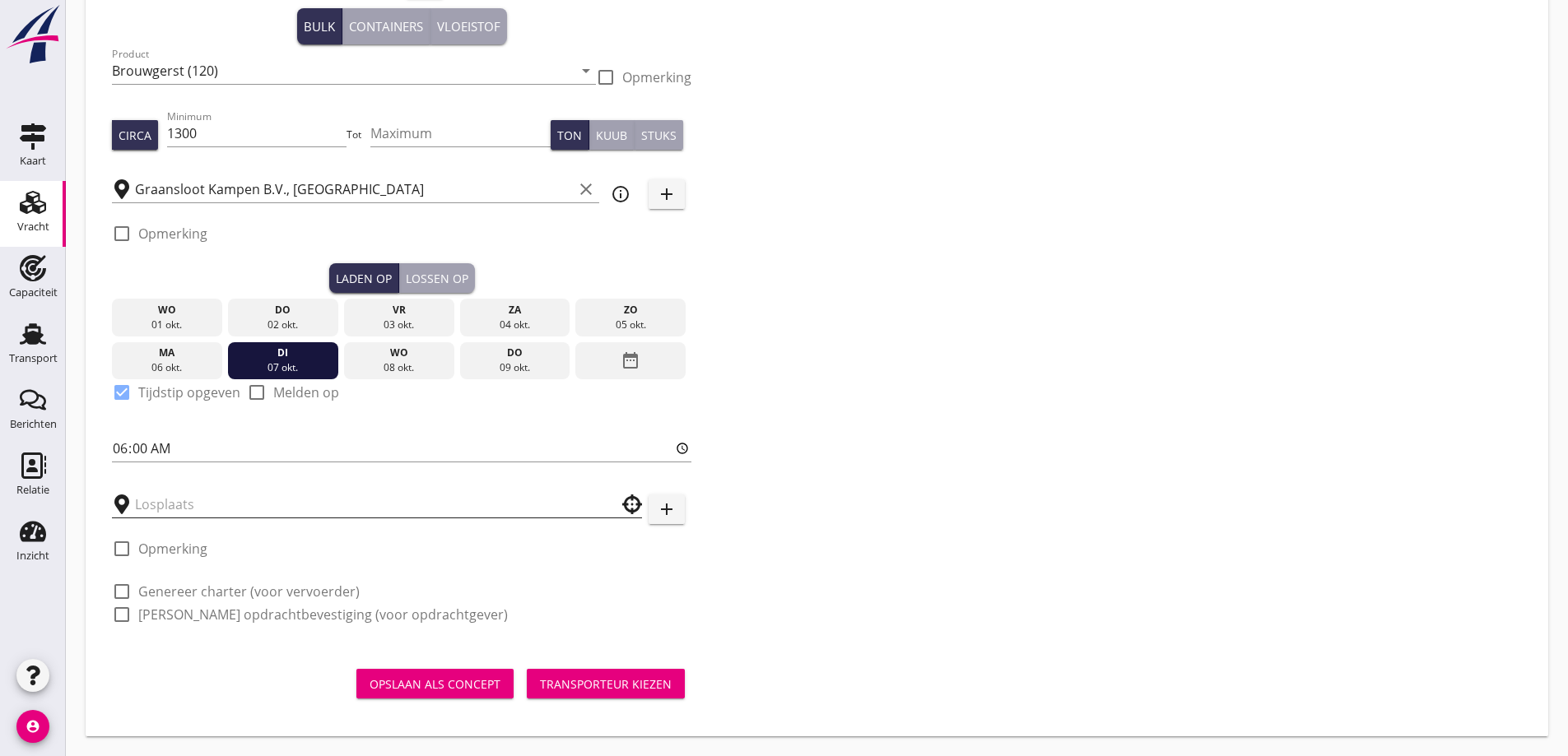
click at [187, 492] on div at bounding box center [376, 498] width 530 height 36
click at [188, 496] on input "text" at bounding box center [366, 504] width 461 height 26
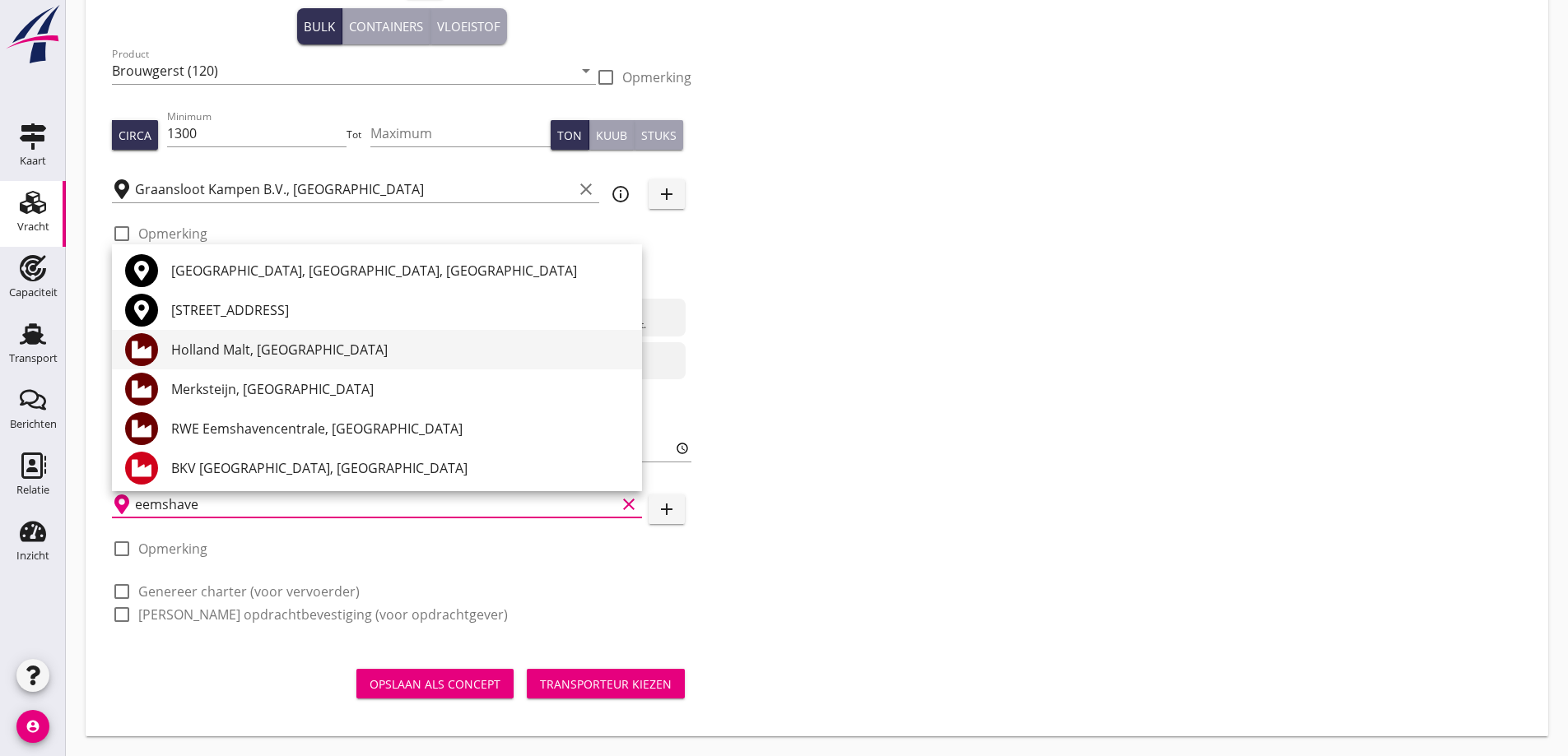
click at [306, 351] on div "Holland Malt, [GEOGRAPHIC_DATA]" at bounding box center [400, 350] width 458 height 19
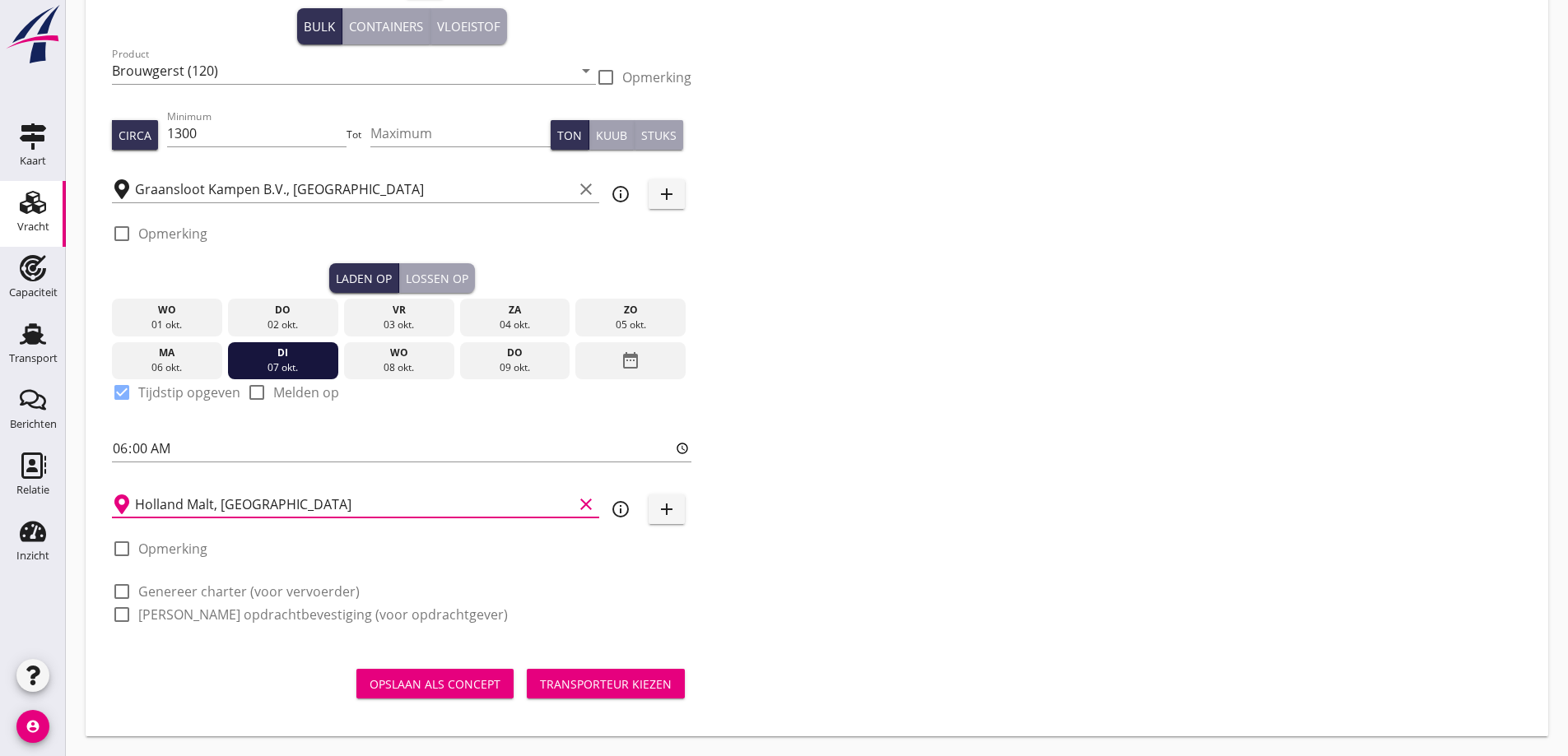
type input "Holland Malt, [GEOGRAPHIC_DATA]"
click at [184, 546] on label "Opmerking" at bounding box center [172, 548] width 69 height 17
checkbox input "true"
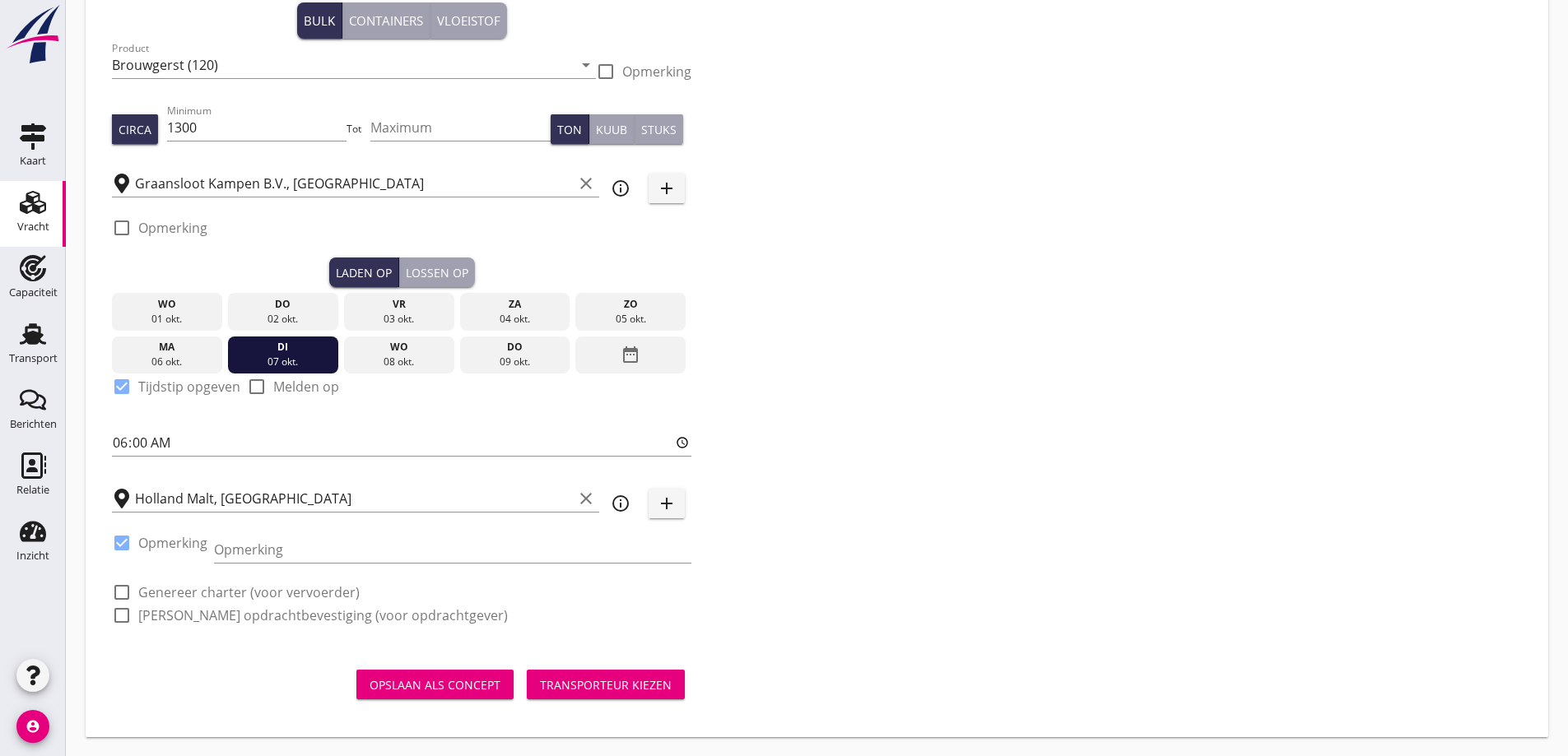
scroll to position [157, 0]
click at [250, 538] on input "Opmerking" at bounding box center [452, 548] width 477 height 26
type input "V"
type input "S"
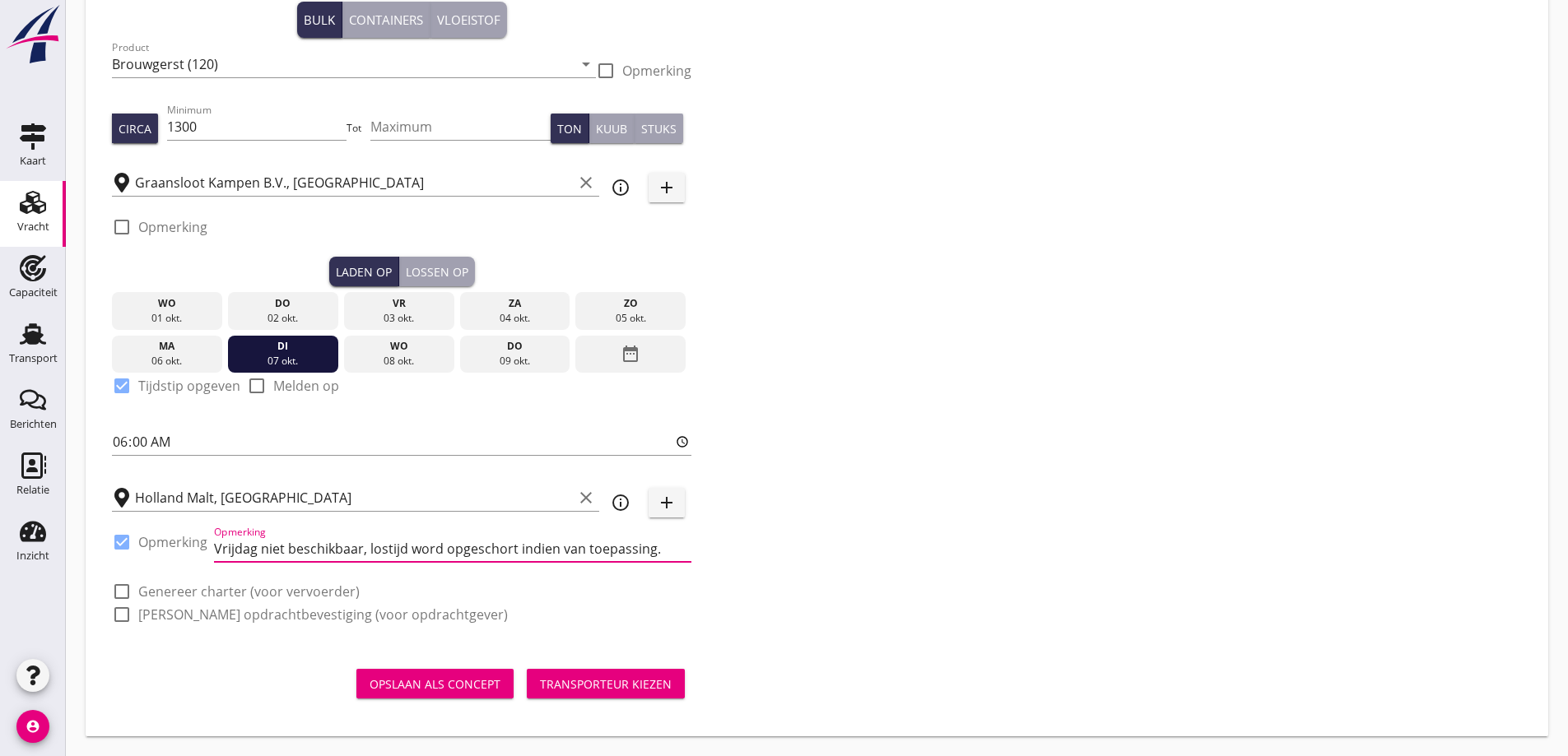
type input "Vrijdag niet beschikbaar, lostijd word opgeschort indien van toepassing."
click at [717, 616] on div "Zoeken op opdrachtgever... AGRIFIRM NWE B.V. clear arrow_drop_down add (inkoop)…" at bounding box center [817, 292] width 1423 height 705
click at [248, 589] on label "Genereer charter (voor vervoerder)" at bounding box center [249, 592] width 222 height 17
checkbox input "true"
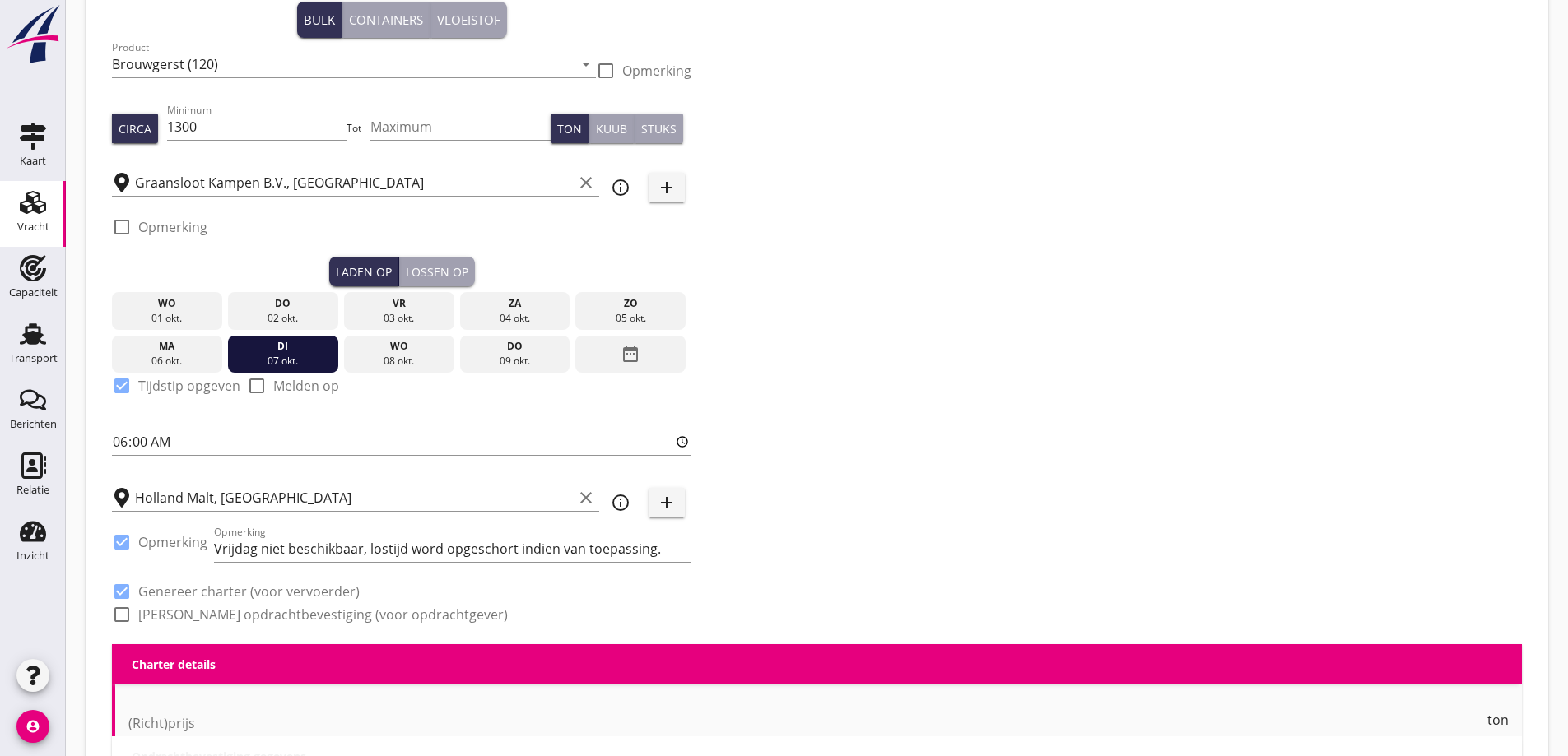
click at [254, 607] on label "Genereer opdrachtbevestiging (voor opdrachtgever)" at bounding box center [323, 614] width 369 height 17
checkbox input "true"
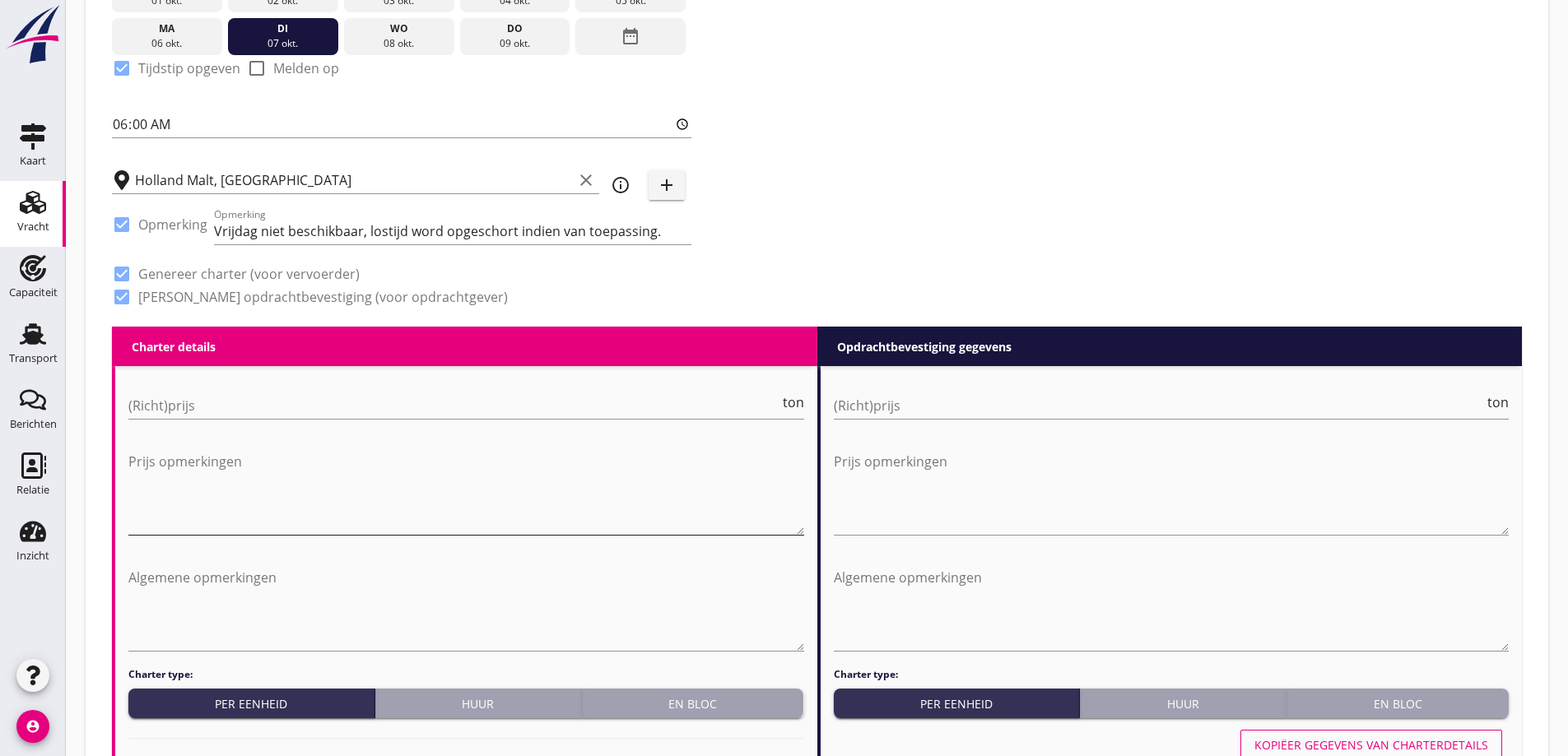
scroll to position [487, 0]
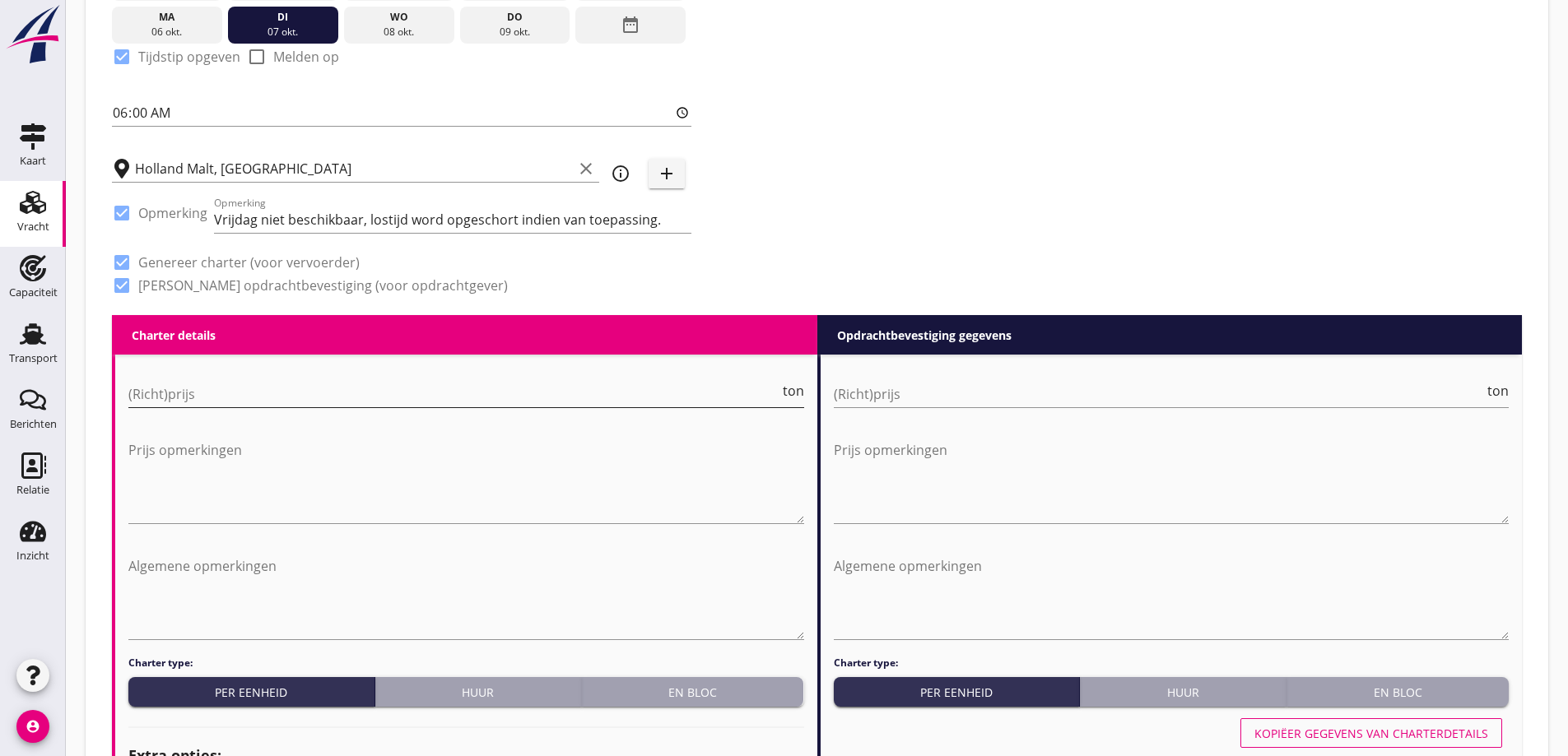
click at [451, 401] on input "(Richt)prijs" at bounding box center [454, 394] width 651 height 26
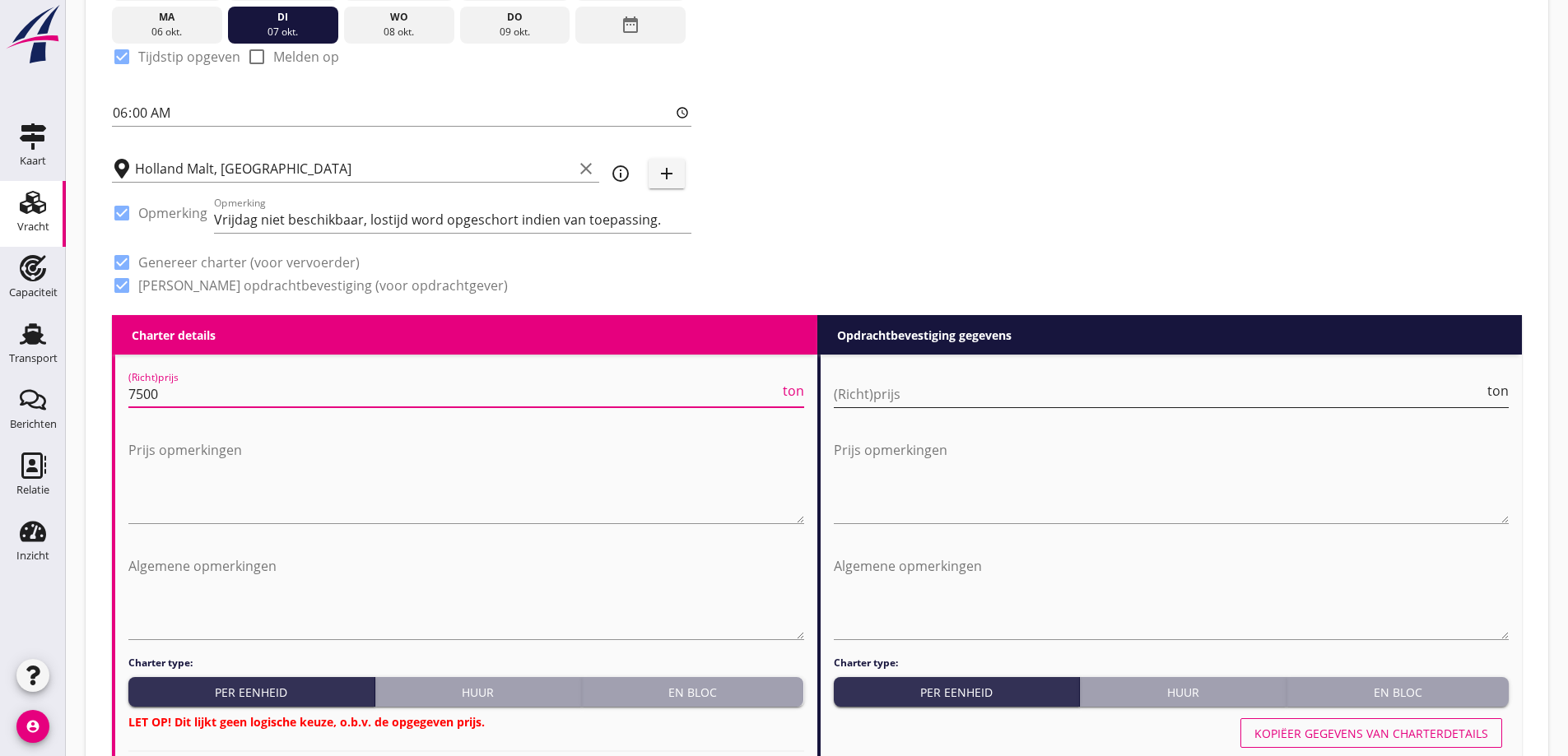
type input "7500"
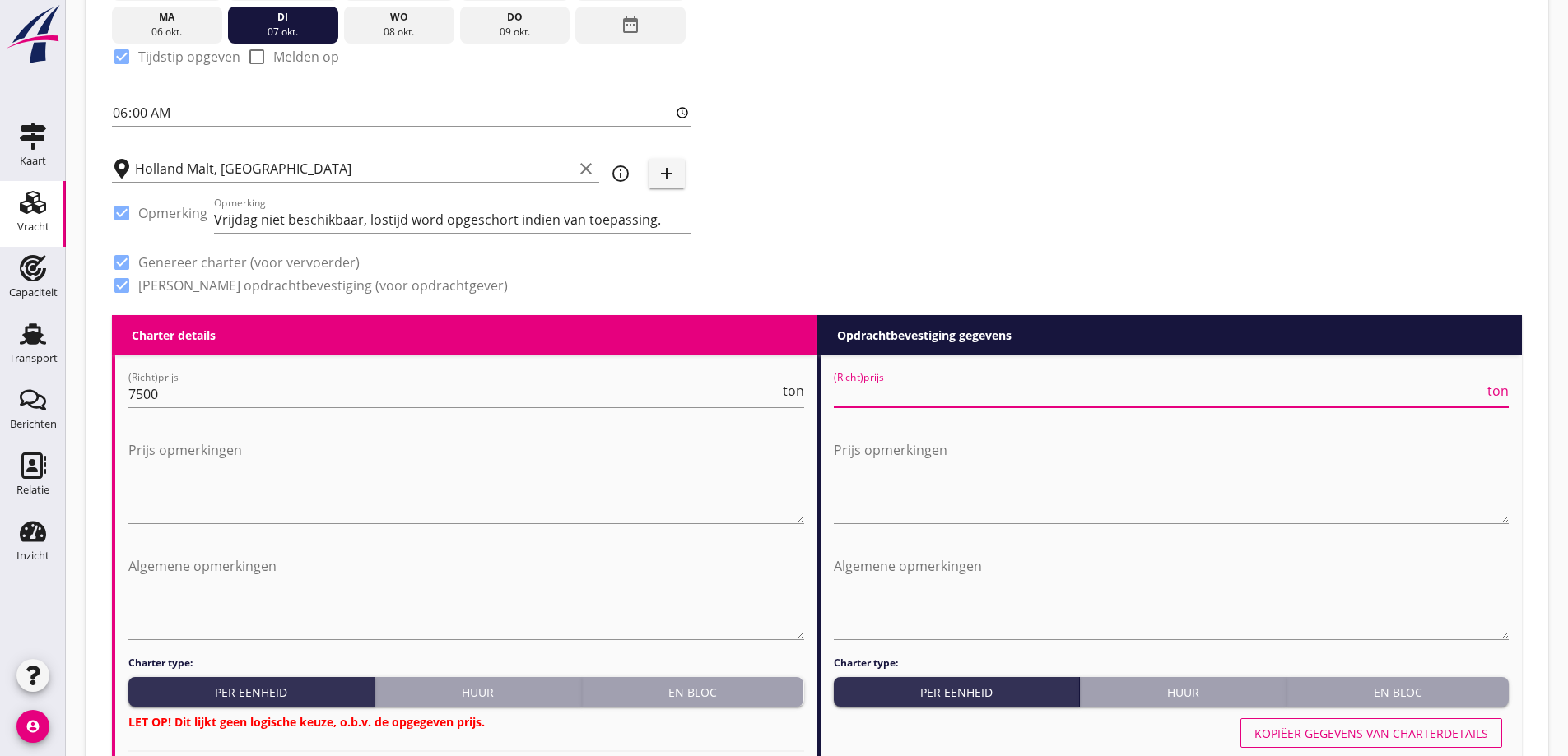
click at [1361, 395] on input "(Richt)prijs" at bounding box center [1160, 394] width 651 height 26
type input "6"
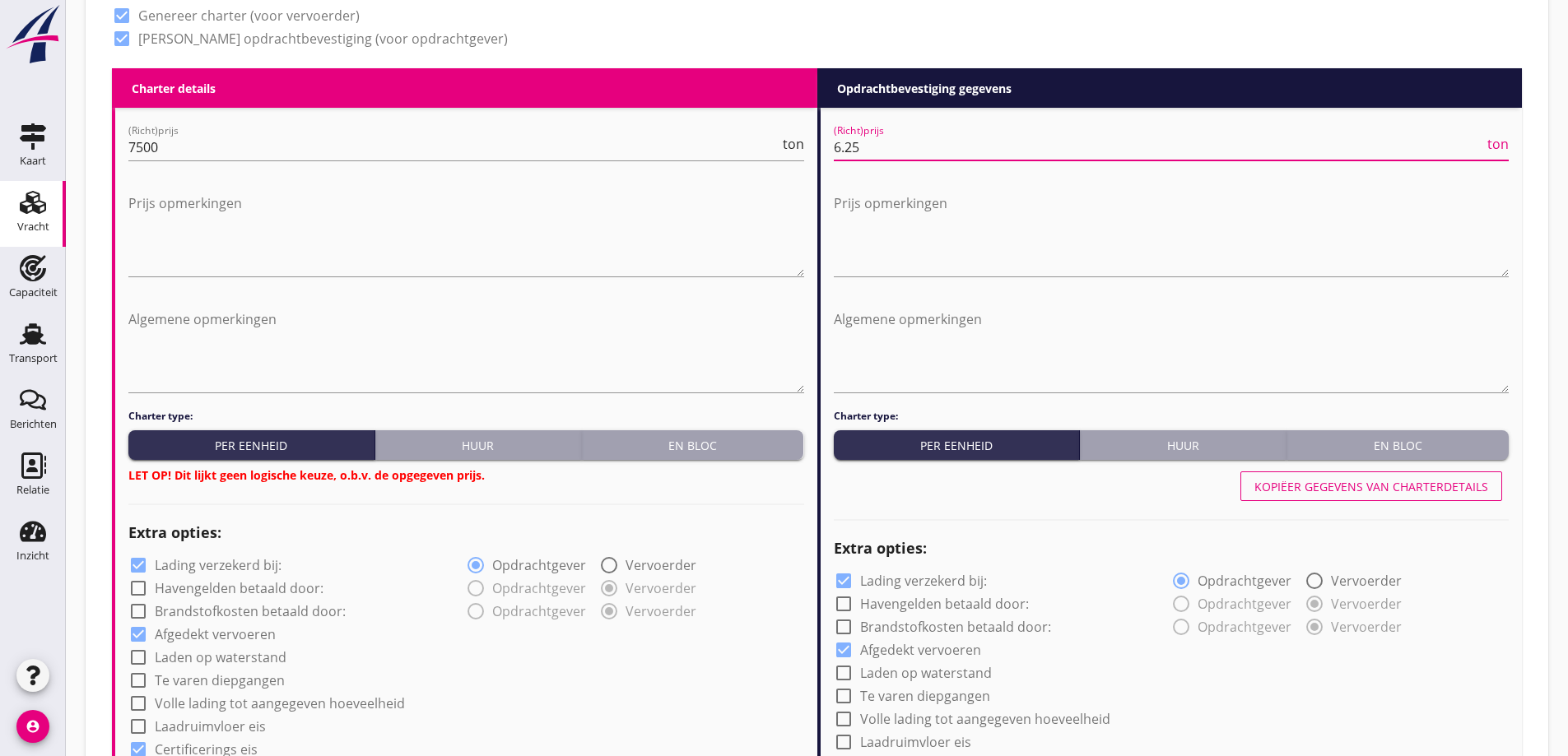
type input "6.25"
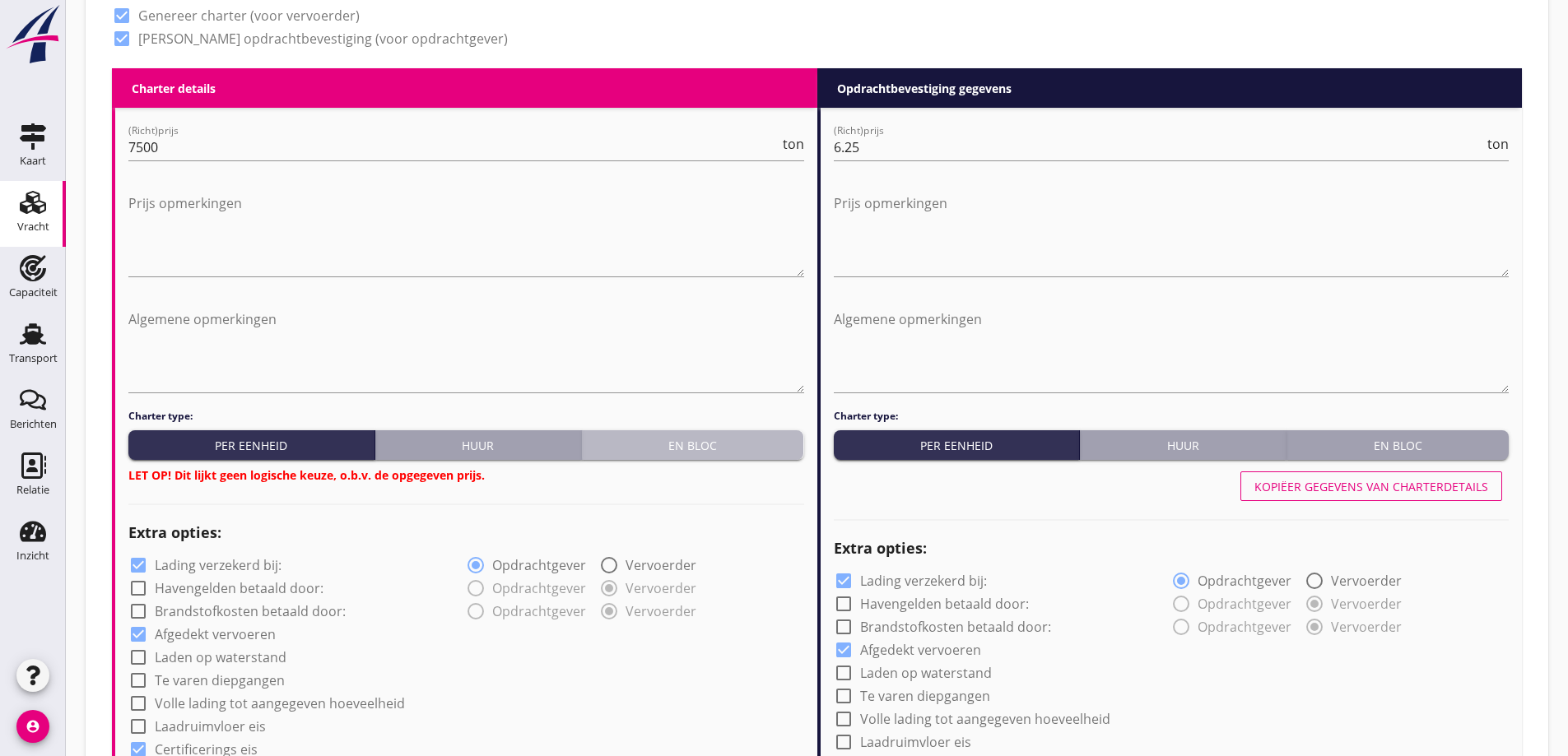
click at [685, 445] on div "En bloc" at bounding box center [693, 446] width 209 height 17
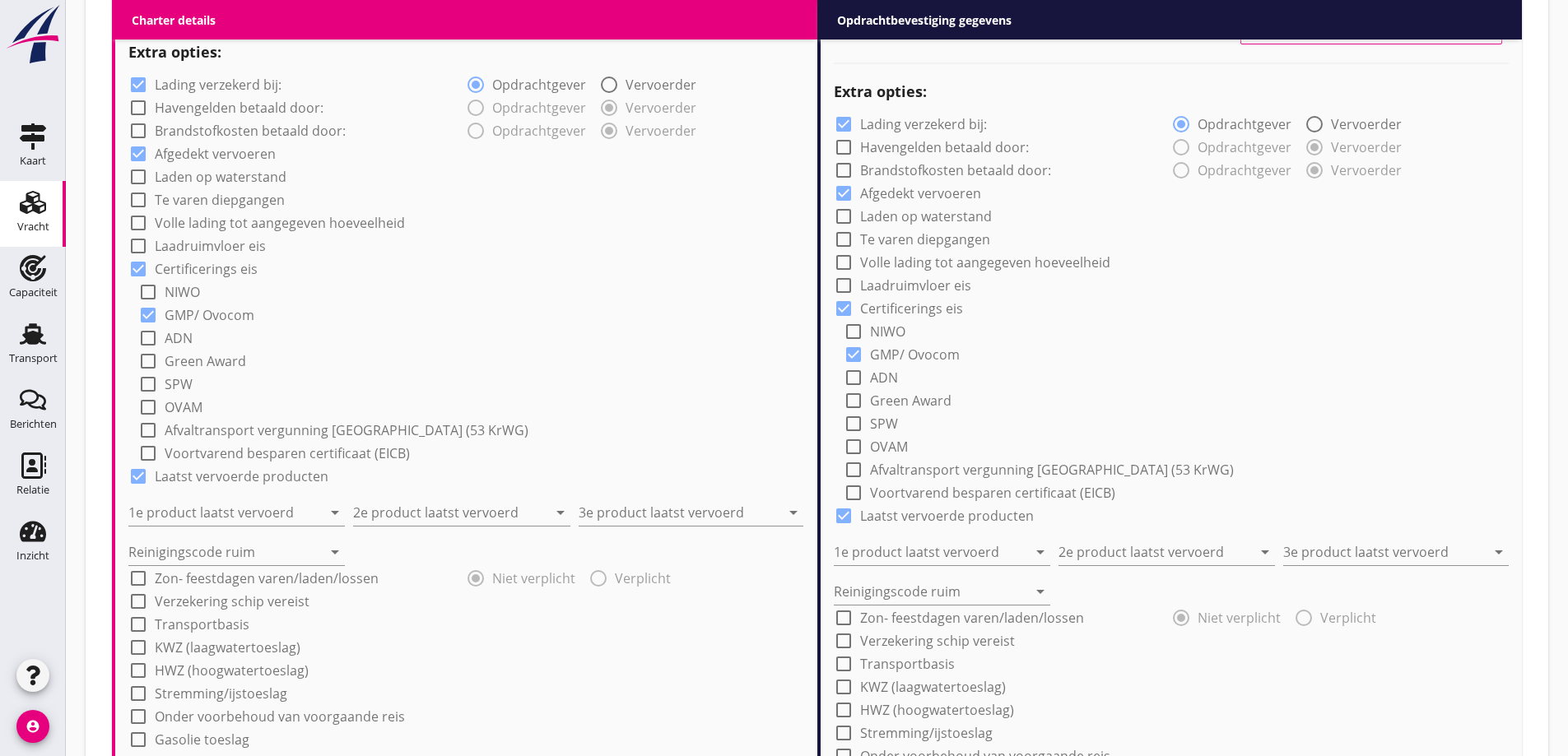
scroll to position [1227, 0]
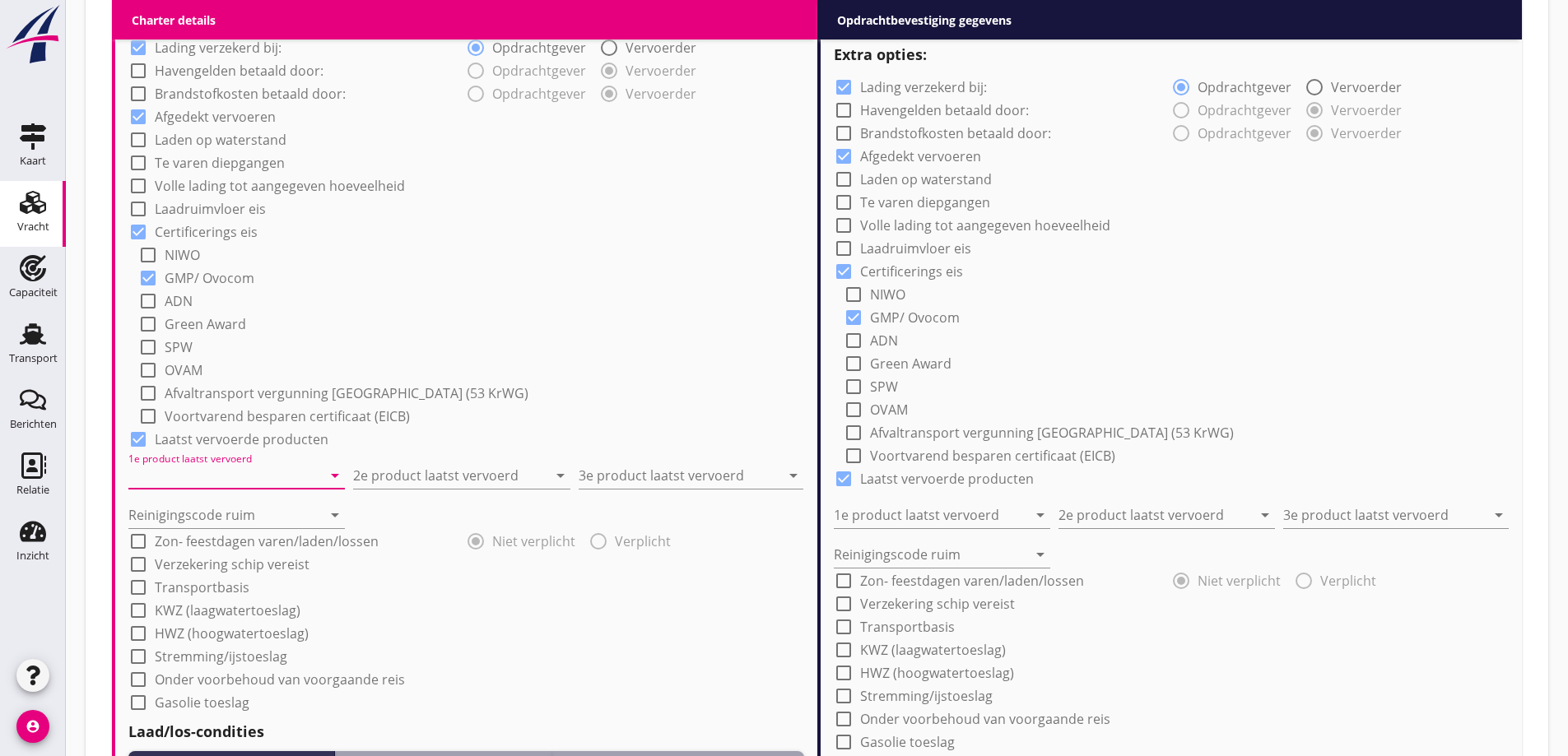
click at [196, 479] on input "1e product laatst vervoerd" at bounding box center [225, 475] width 193 height 26
click at [239, 533] on div "Voertarwe (110)" at bounding box center [262, 516] width 241 height 40
type input "Voertarwe (110)"
click at [455, 482] on input "2e product laatst vervoerd" at bounding box center [449, 475] width 193 height 26
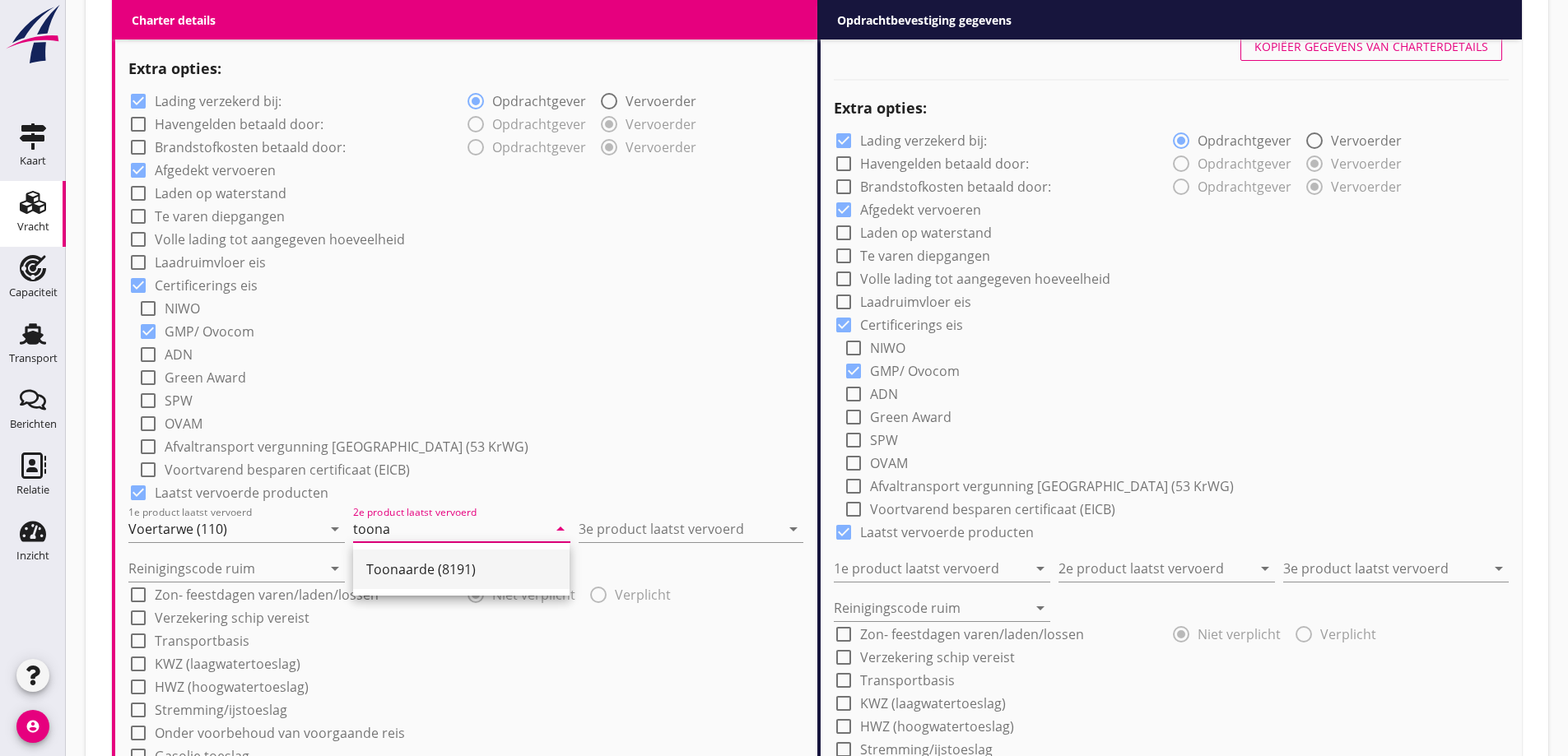
scroll to position [1145, 0]
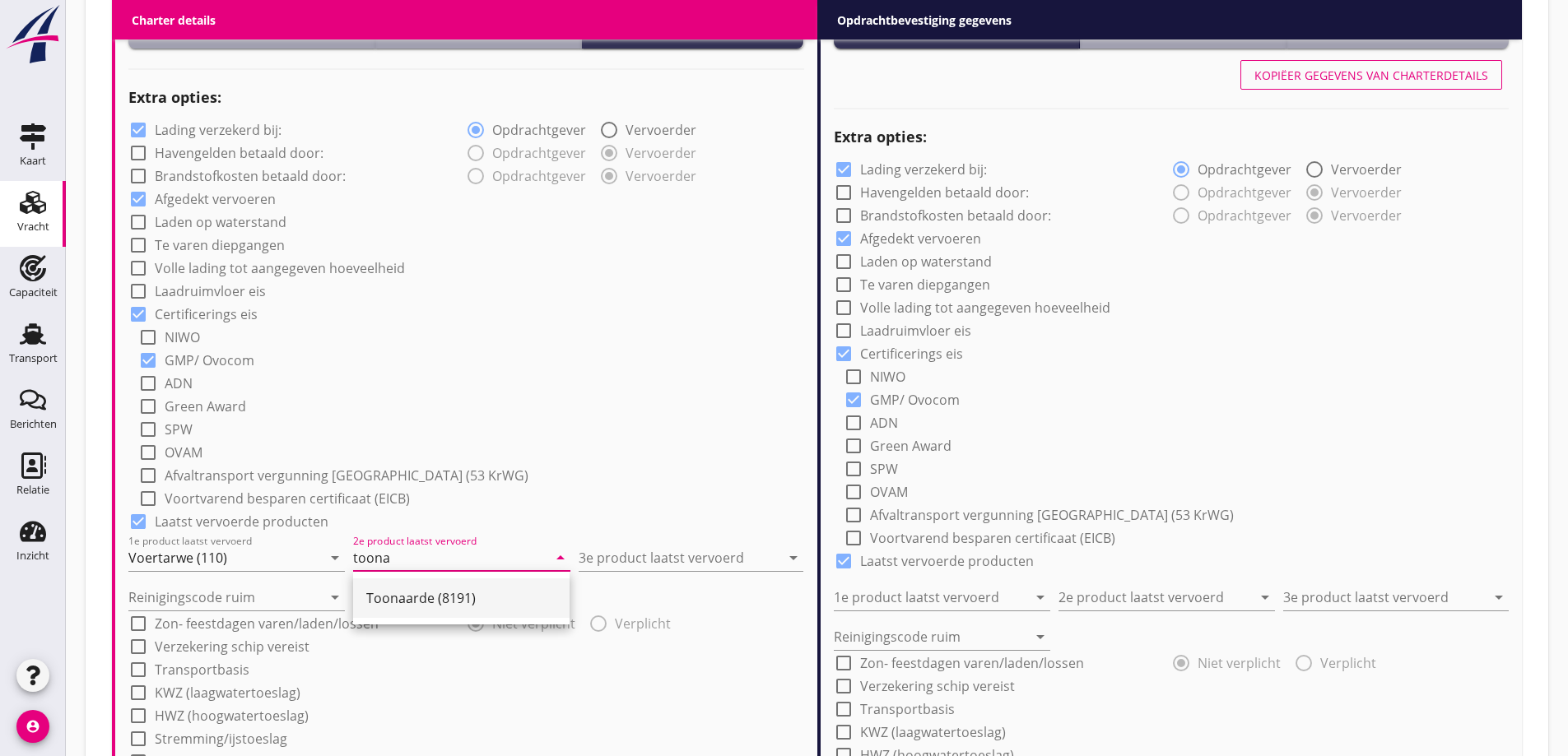
click at [433, 594] on div "Toonaarde (8191)" at bounding box center [462, 599] width 191 height 19
type input "Toonaarde (8191)"
click at [695, 556] on input "3e product laatst vervoerd" at bounding box center [679, 558] width 202 height 26
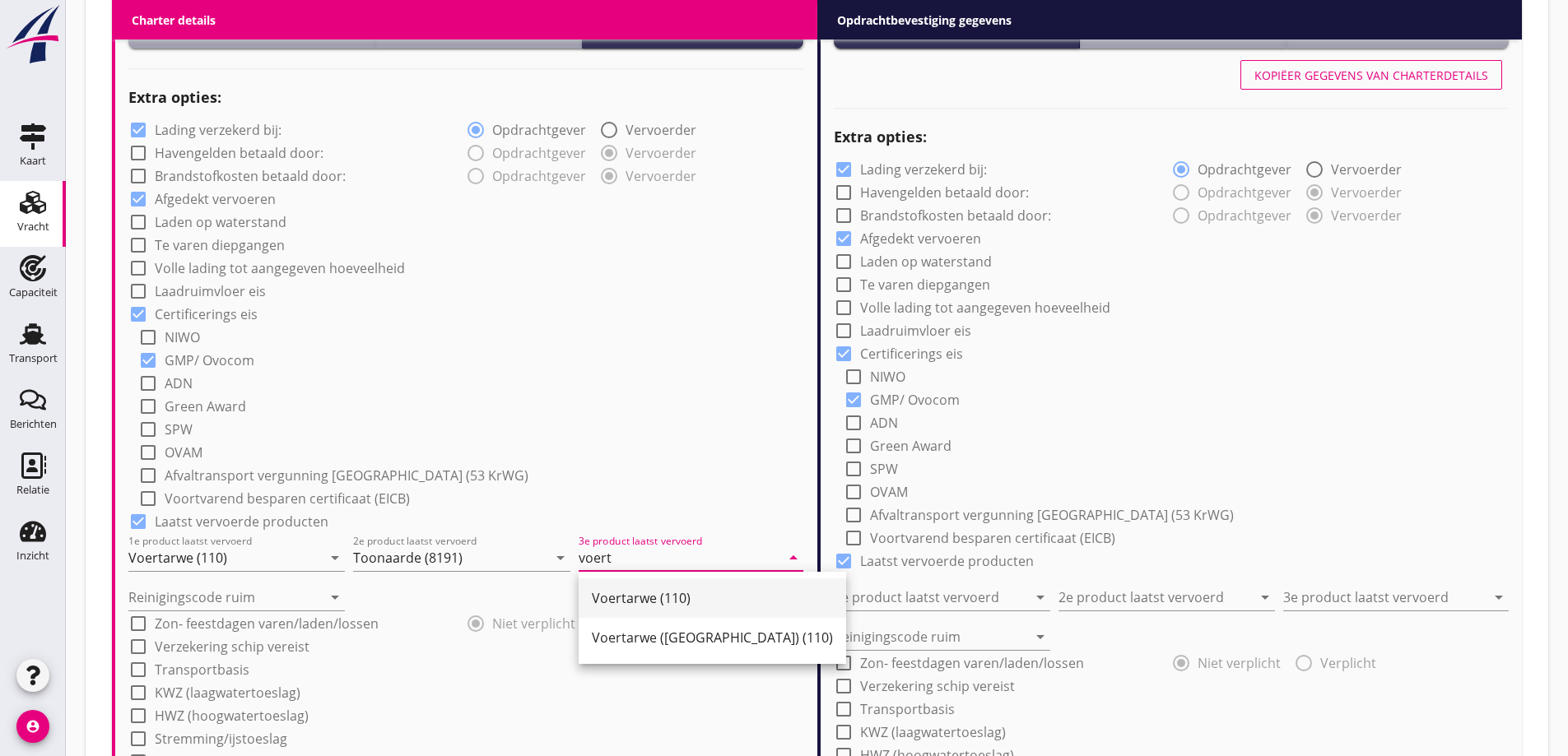
click at [673, 602] on div "Voertarwe (110)" at bounding box center [713, 599] width 241 height 19
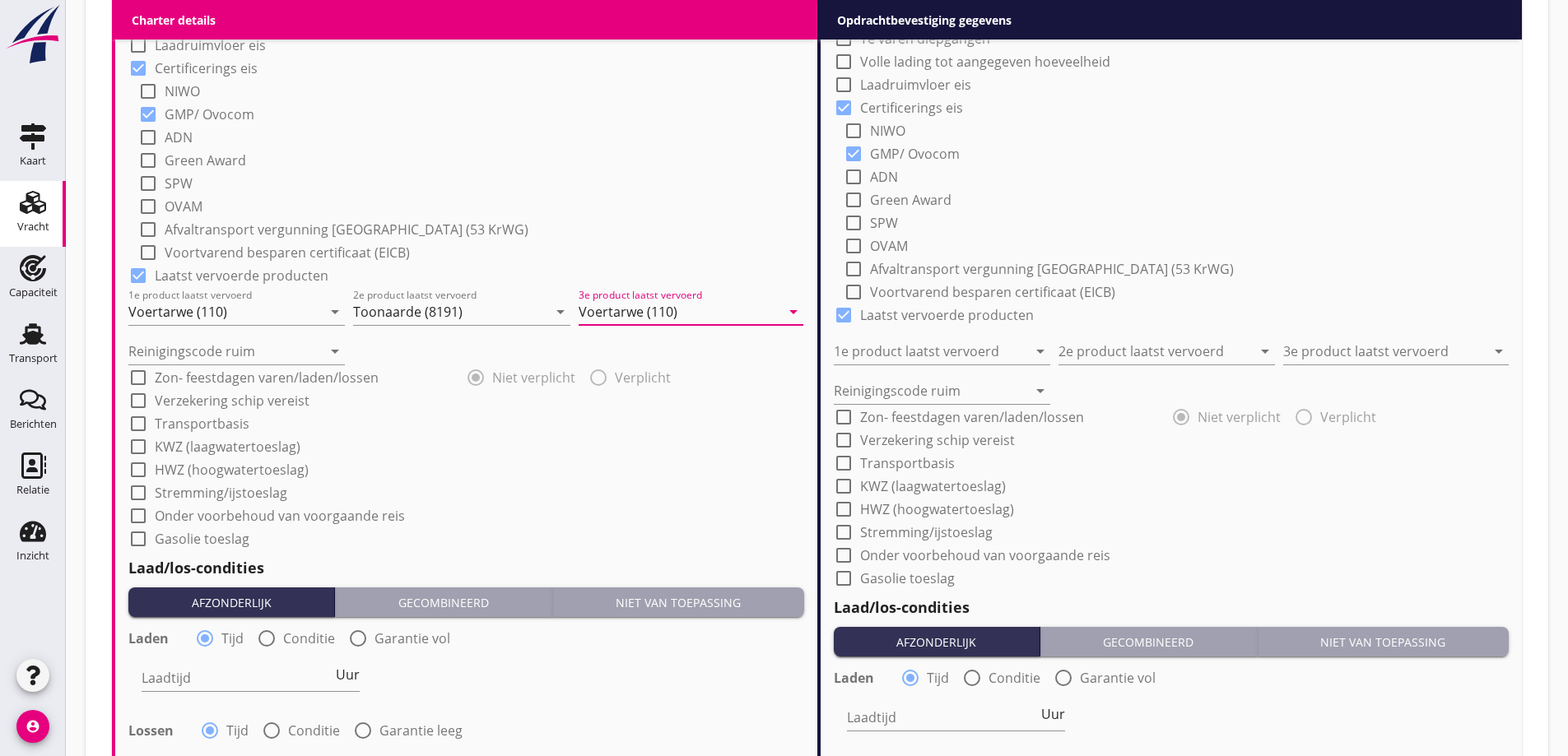
scroll to position [1392, 0]
type input "Voertarwe (110)"
click at [237, 348] on input "Reinigingscode ruim" at bounding box center [225, 350] width 193 height 26
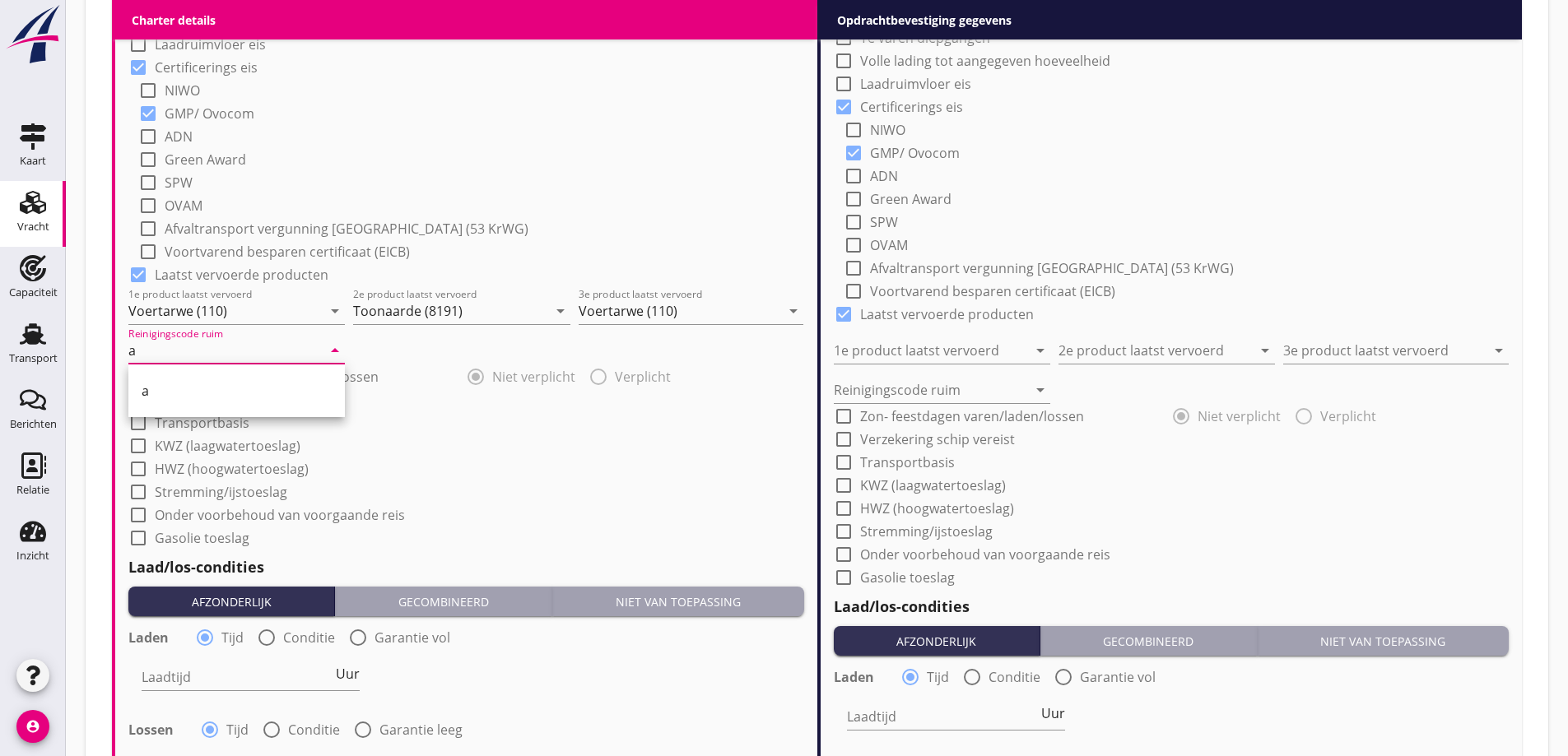
type input "a"
click at [467, 437] on div "check_box_outline_blank KWZ (laagwatertoeslag)" at bounding box center [466, 445] width 676 height 23
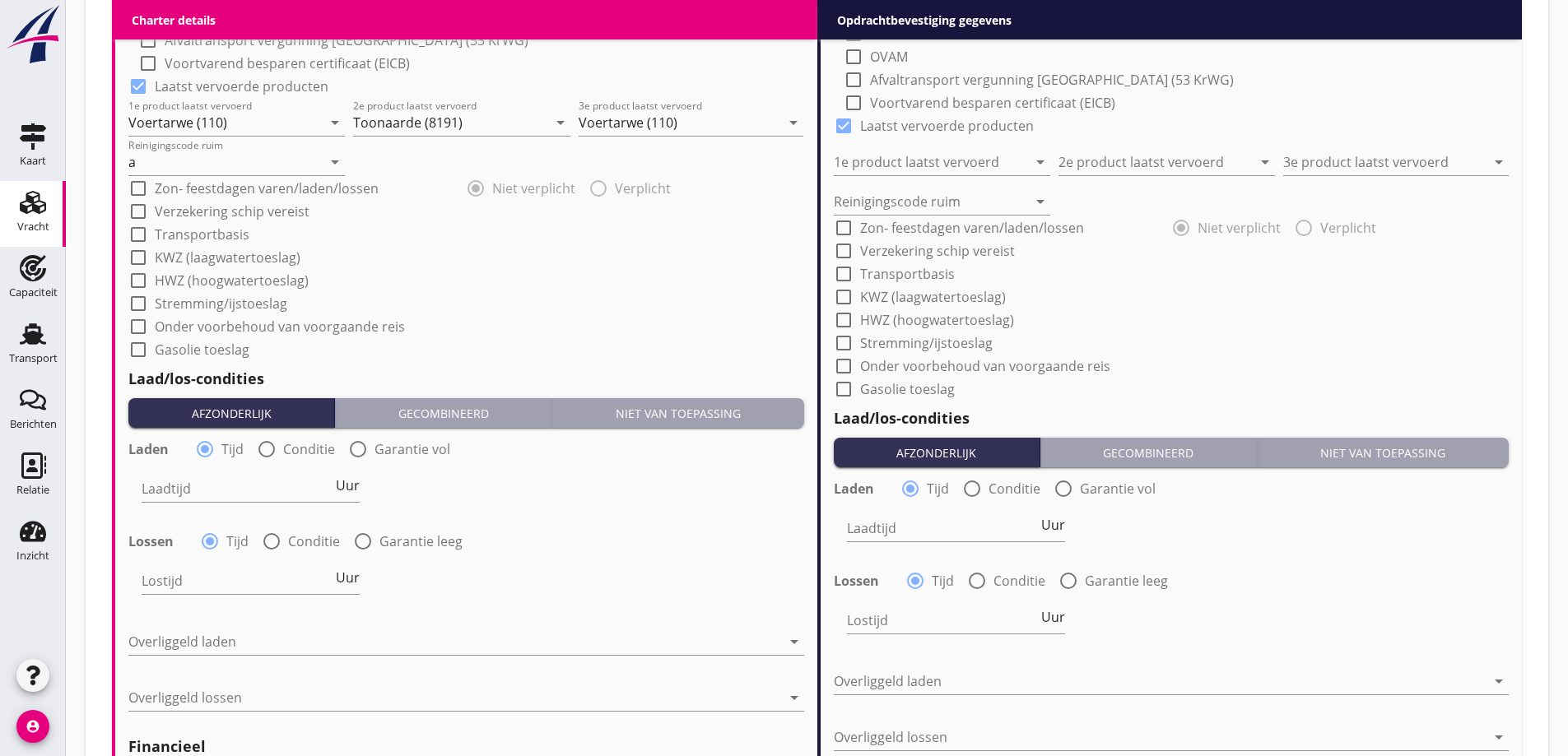
scroll to position [1638, 0]
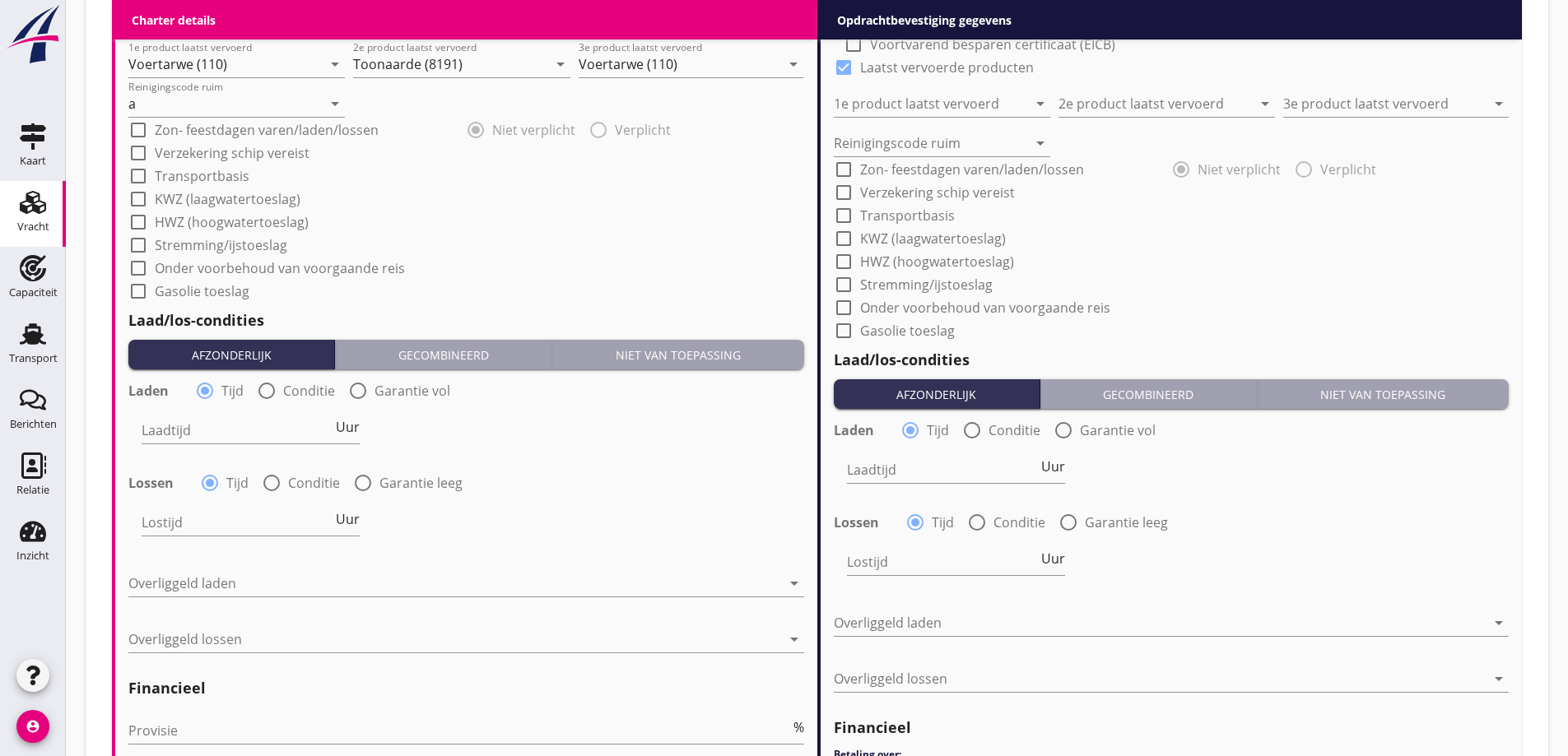
click at [267, 385] on div at bounding box center [266, 391] width 28 height 28
radio input "false"
radio input "true"
click at [275, 425] on div at bounding box center [295, 430] width 306 height 26
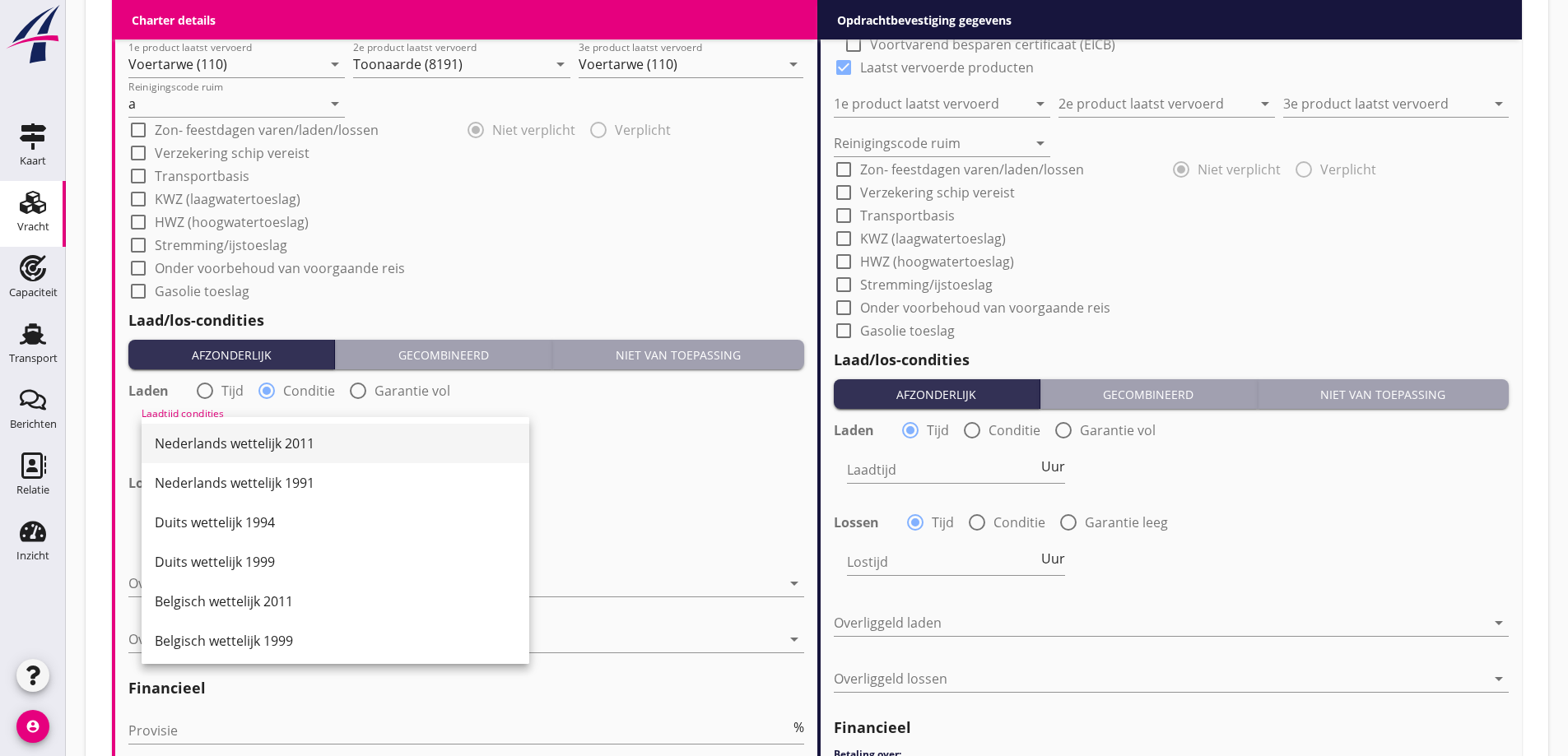
click at [269, 451] on div "Nederlands wettelijk 2011" at bounding box center [335, 443] width 362 height 19
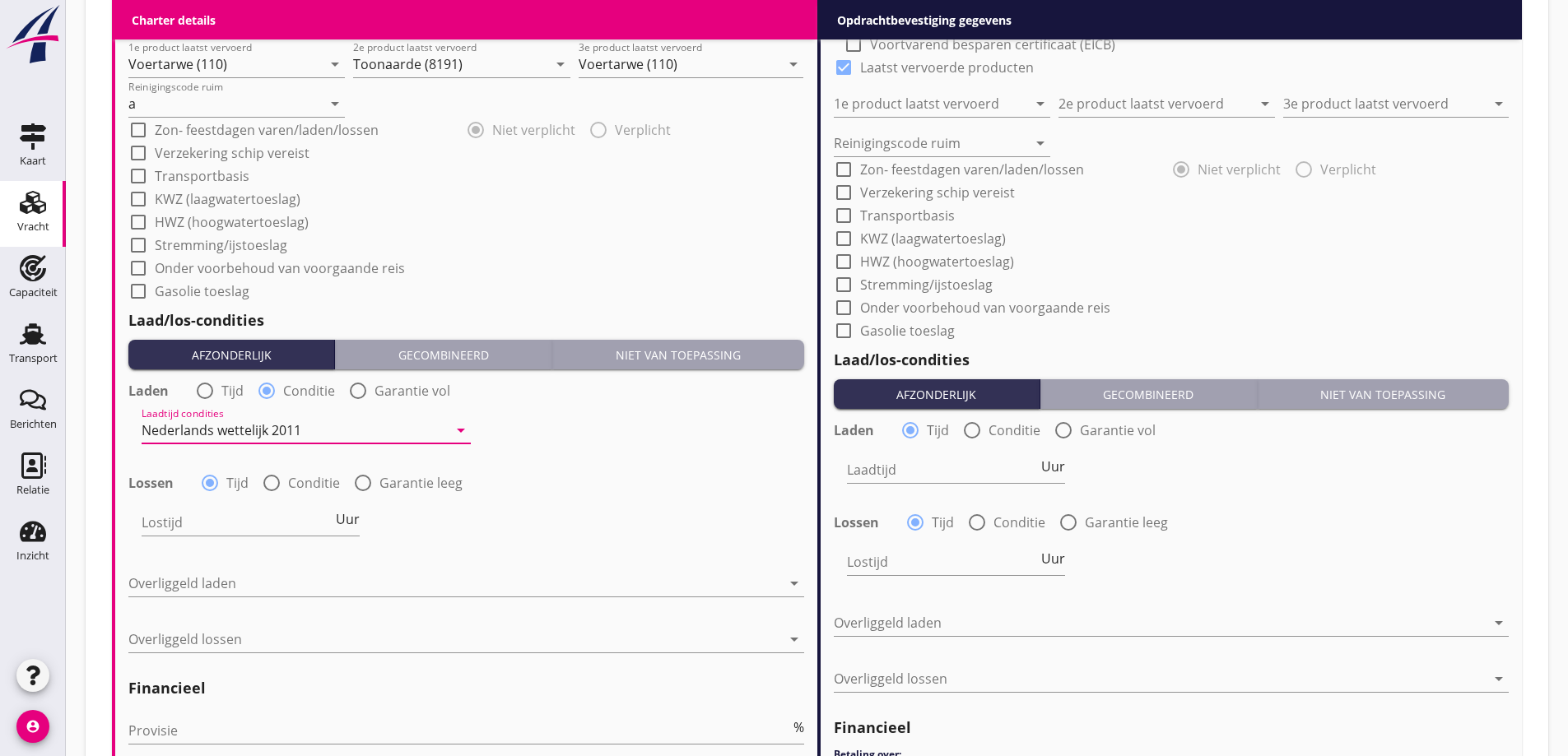
click at [286, 485] on div "radio_button_unchecked Conditie" at bounding box center [300, 483] width 78 height 19
click at [274, 484] on div at bounding box center [271, 483] width 28 height 28
radio input "false"
radio input "true"
click at [295, 514] on div at bounding box center [295, 522] width 306 height 26
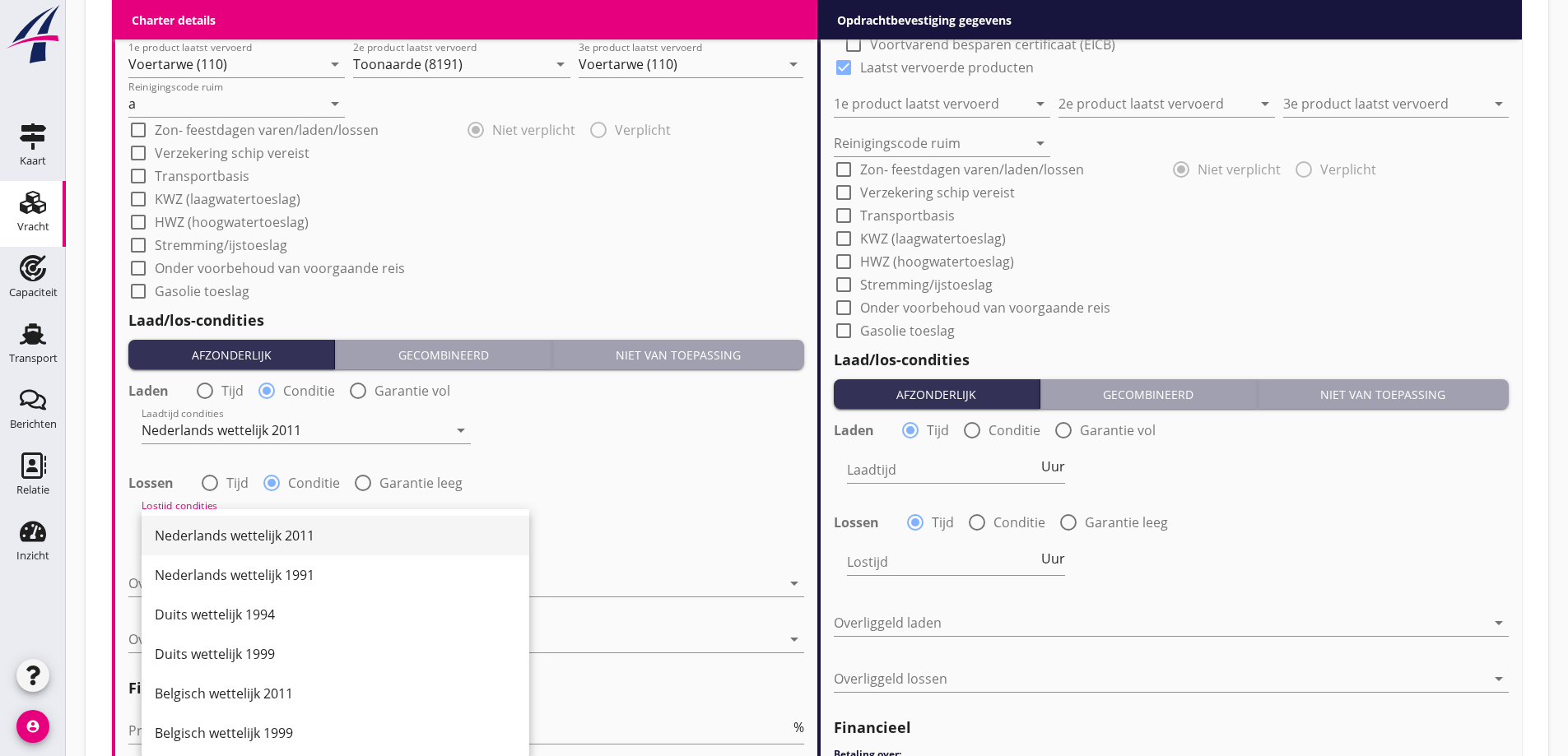
click at [298, 539] on div "Nederlands wettelijk 2011" at bounding box center [335, 535] width 362 height 19
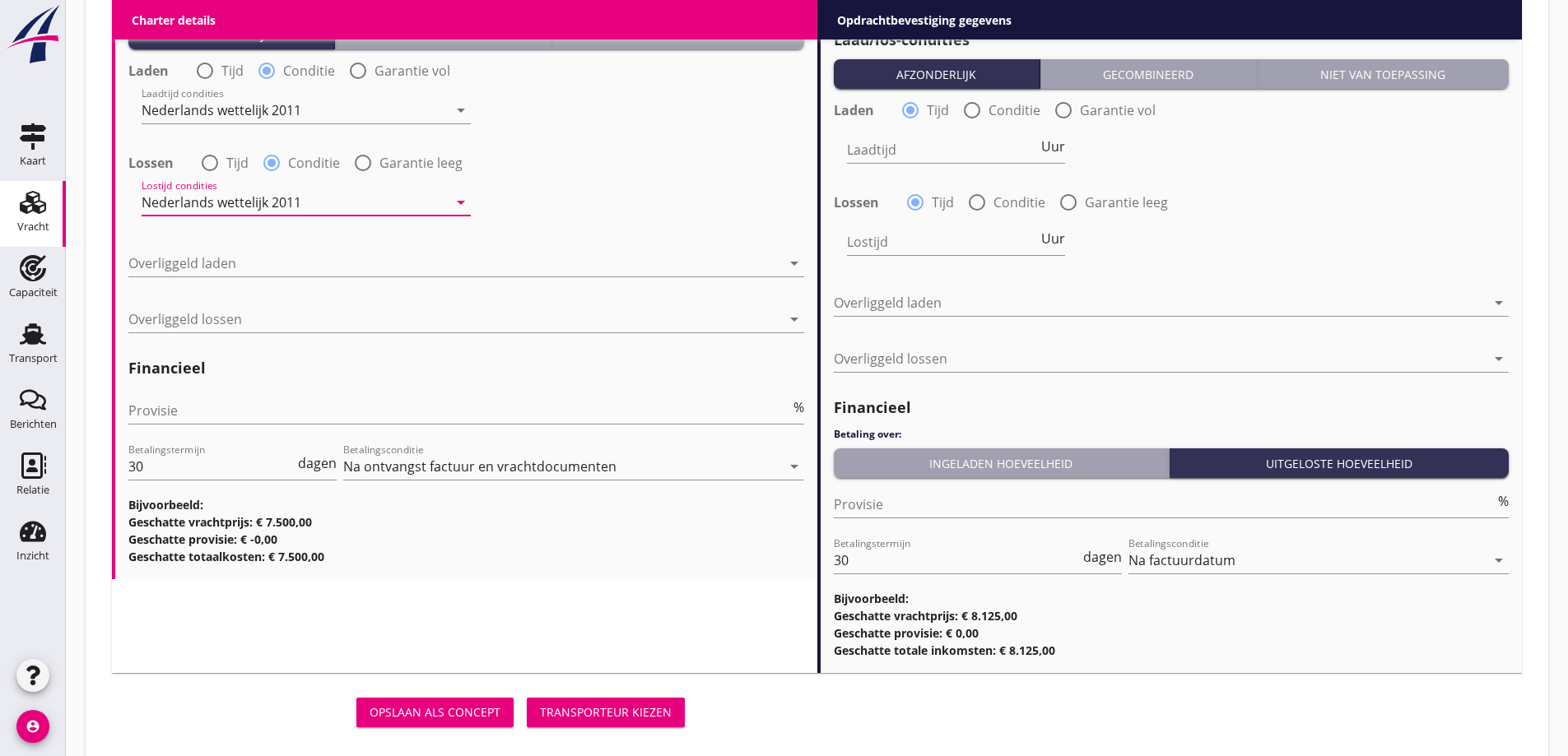
scroll to position [1968, 0]
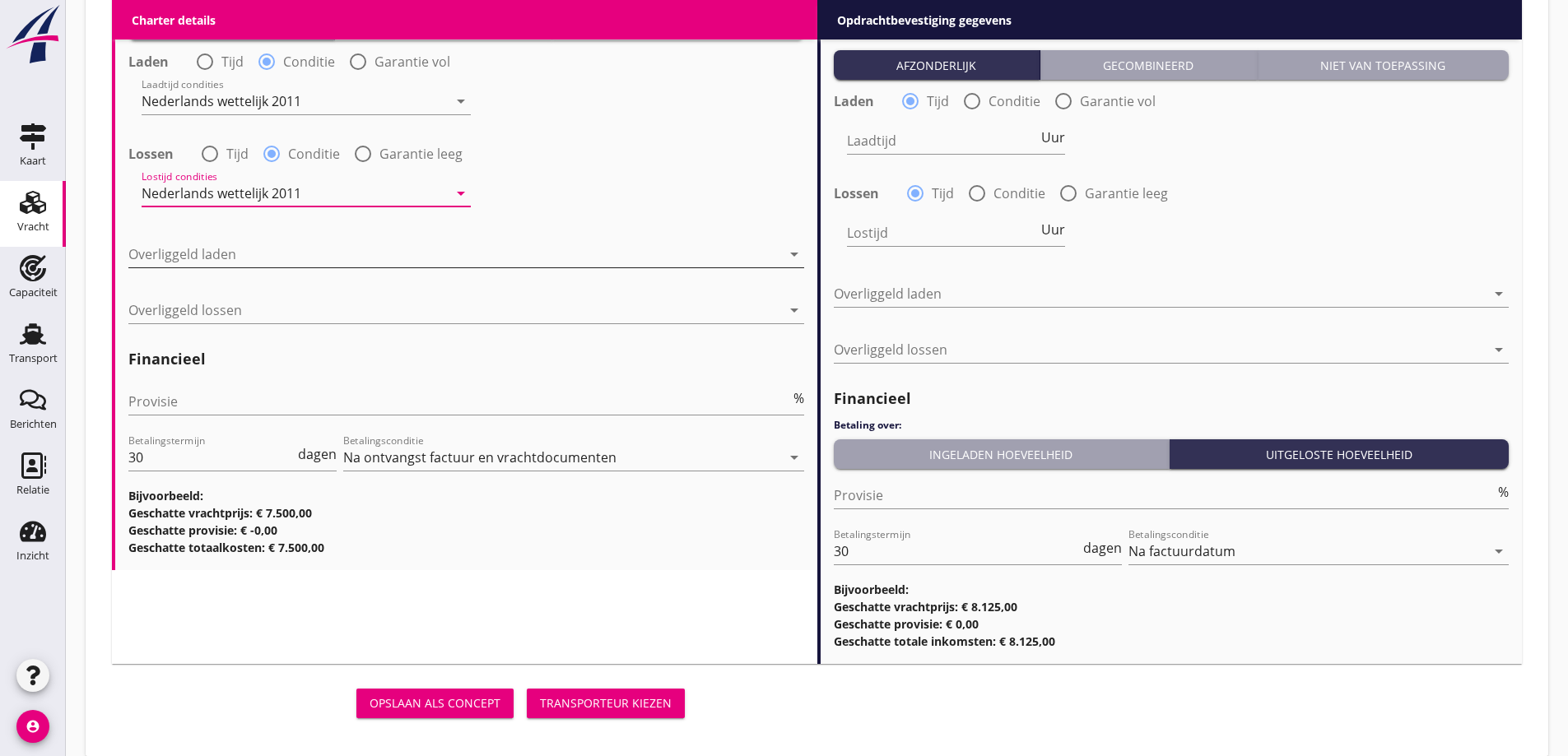
click at [285, 266] on div at bounding box center [455, 254] width 653 height 26
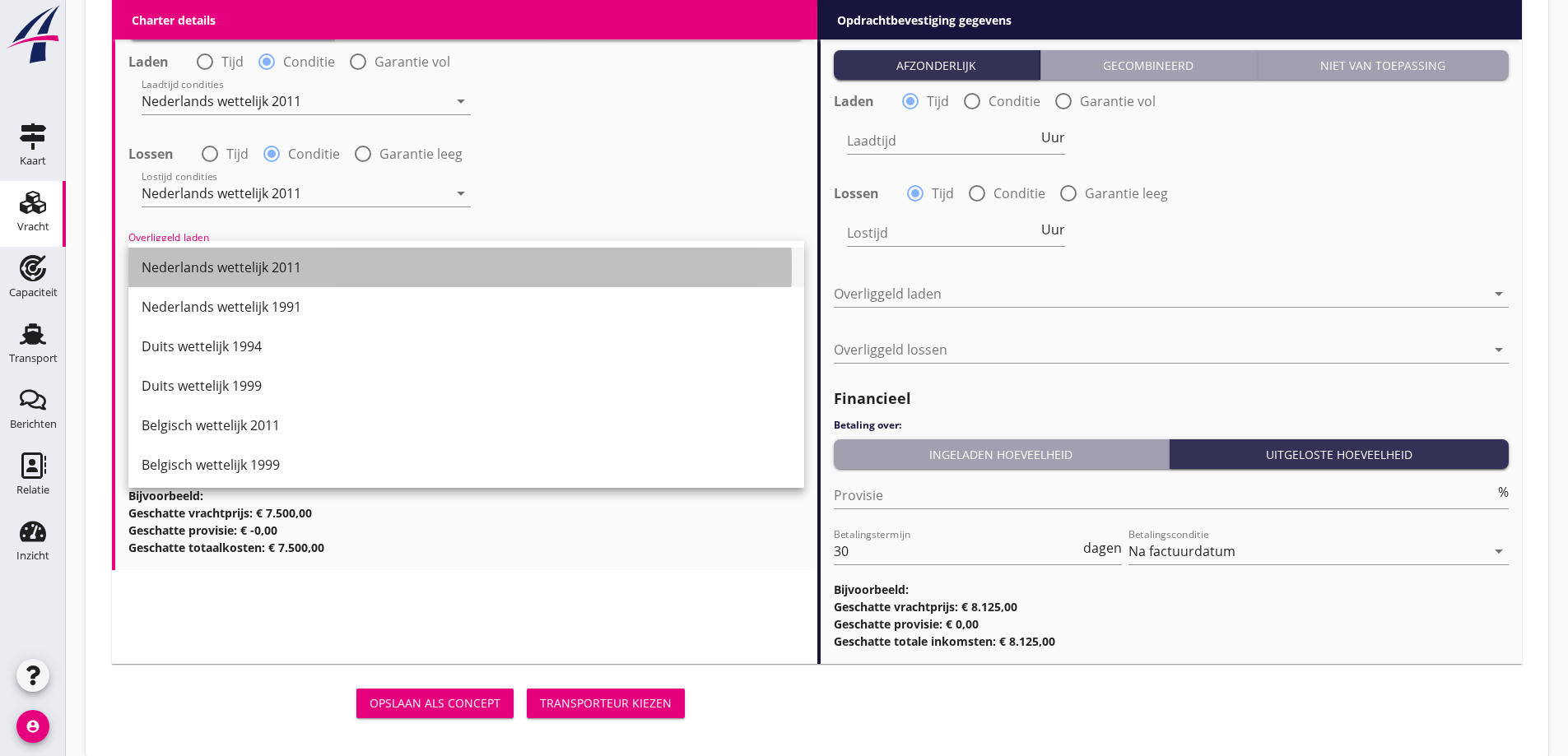
click at [289, 276] on div "Nederlands wettelijk 2011" at bounding box center [467, 267] width 649 height 19
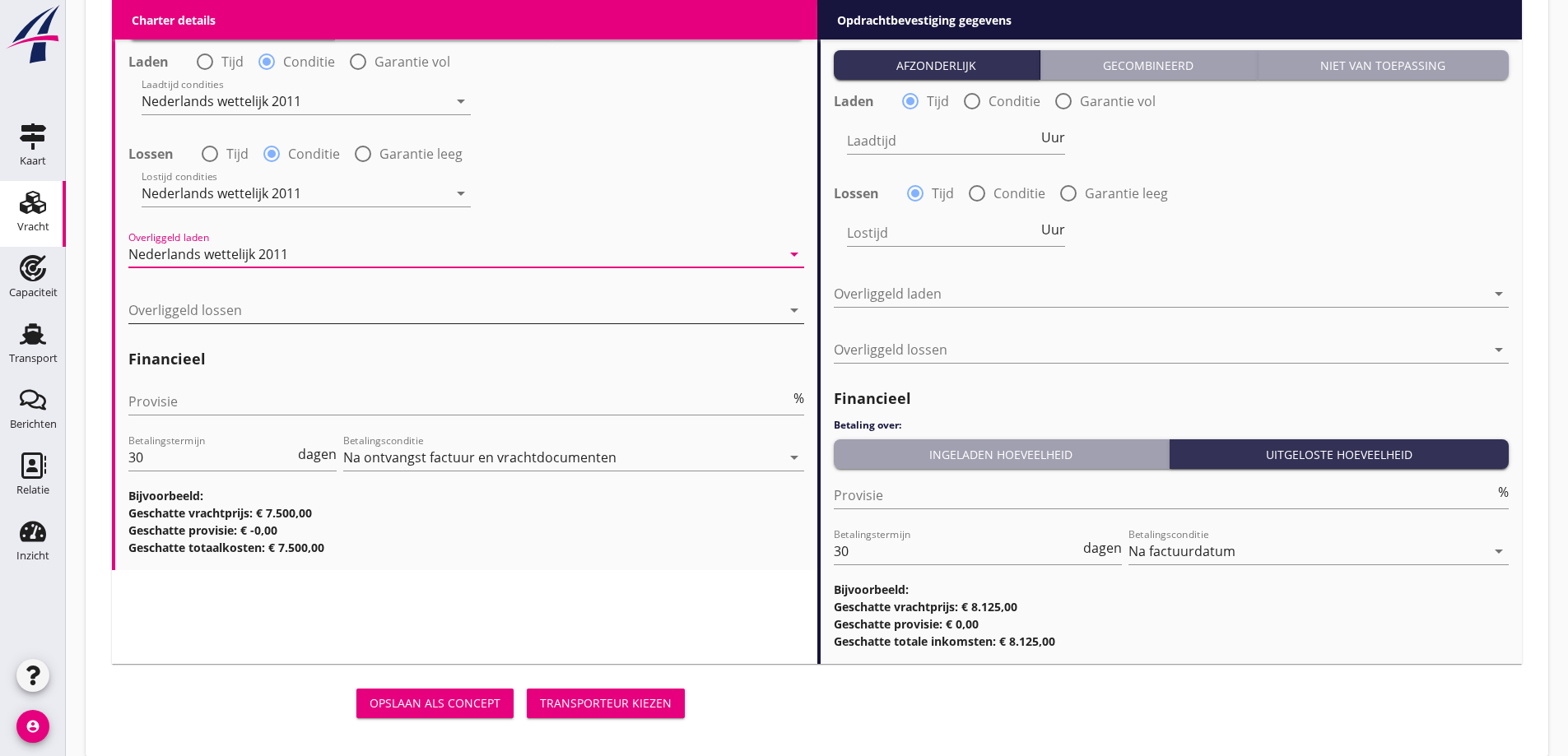
click at [295, 300] on div at bounding box center [455, 310] width 653 height 26
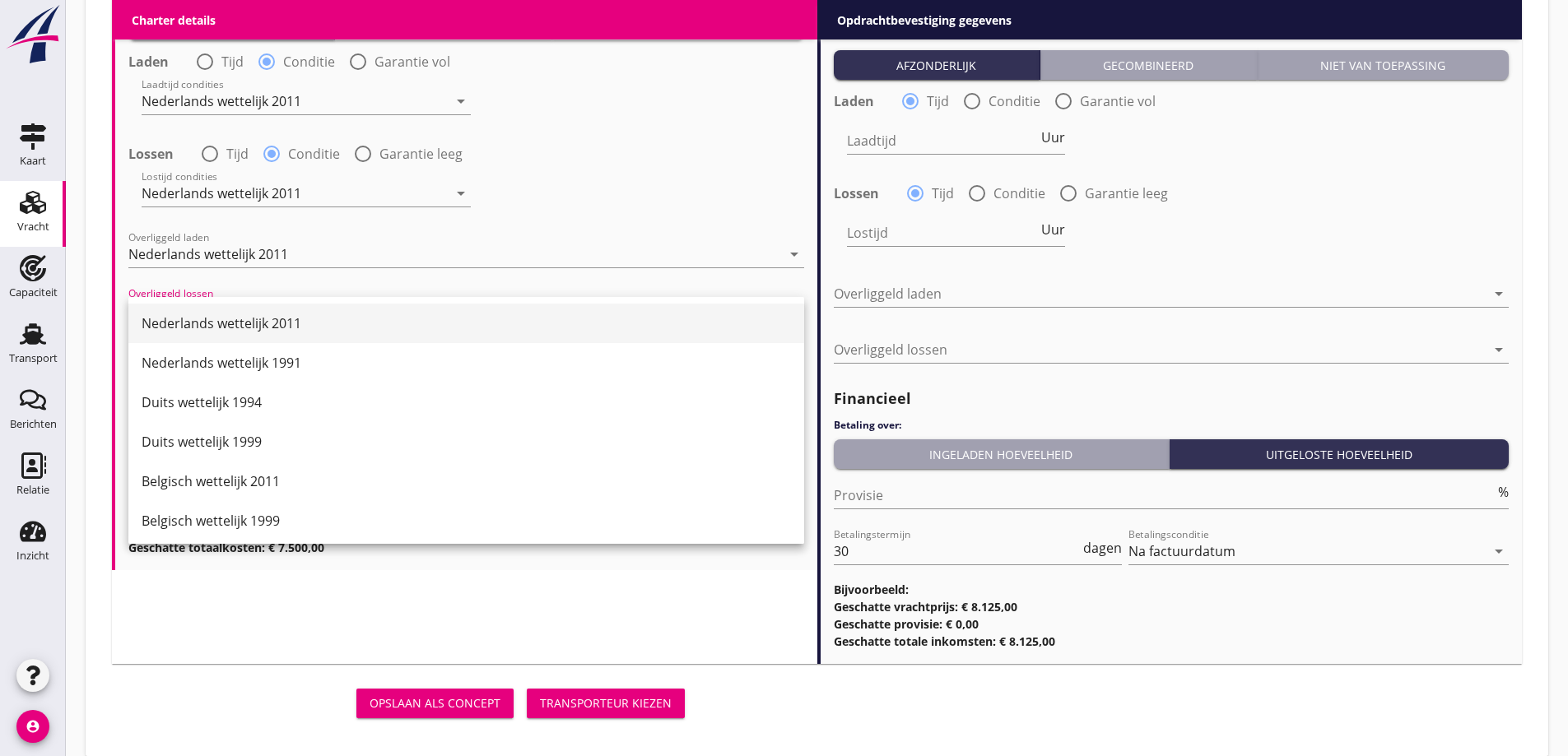
click at [303, 335] on div "Nederlands wettelijk 2011" at bounding box center [467, 324] width 649 height 40
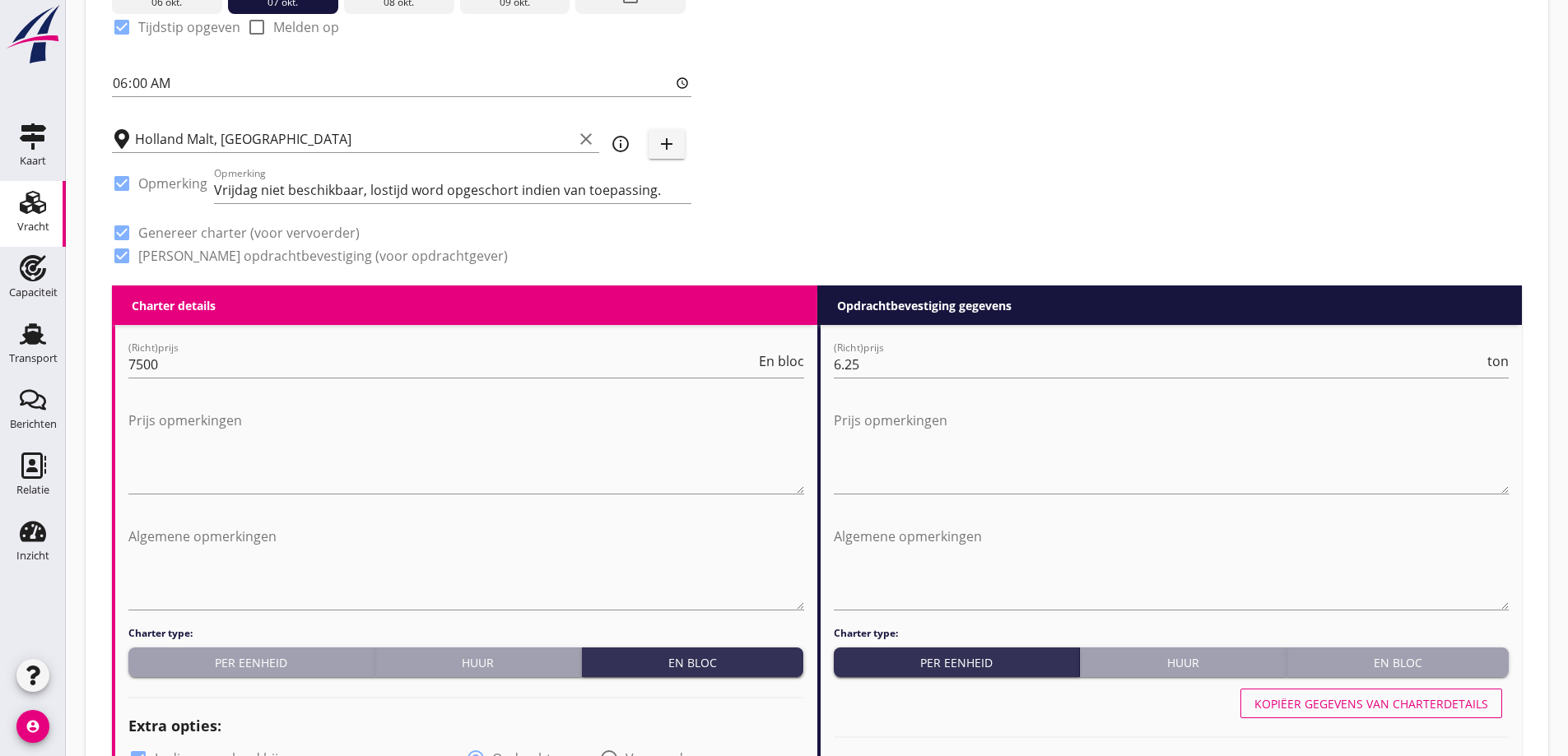
scroll to position [568, 0]
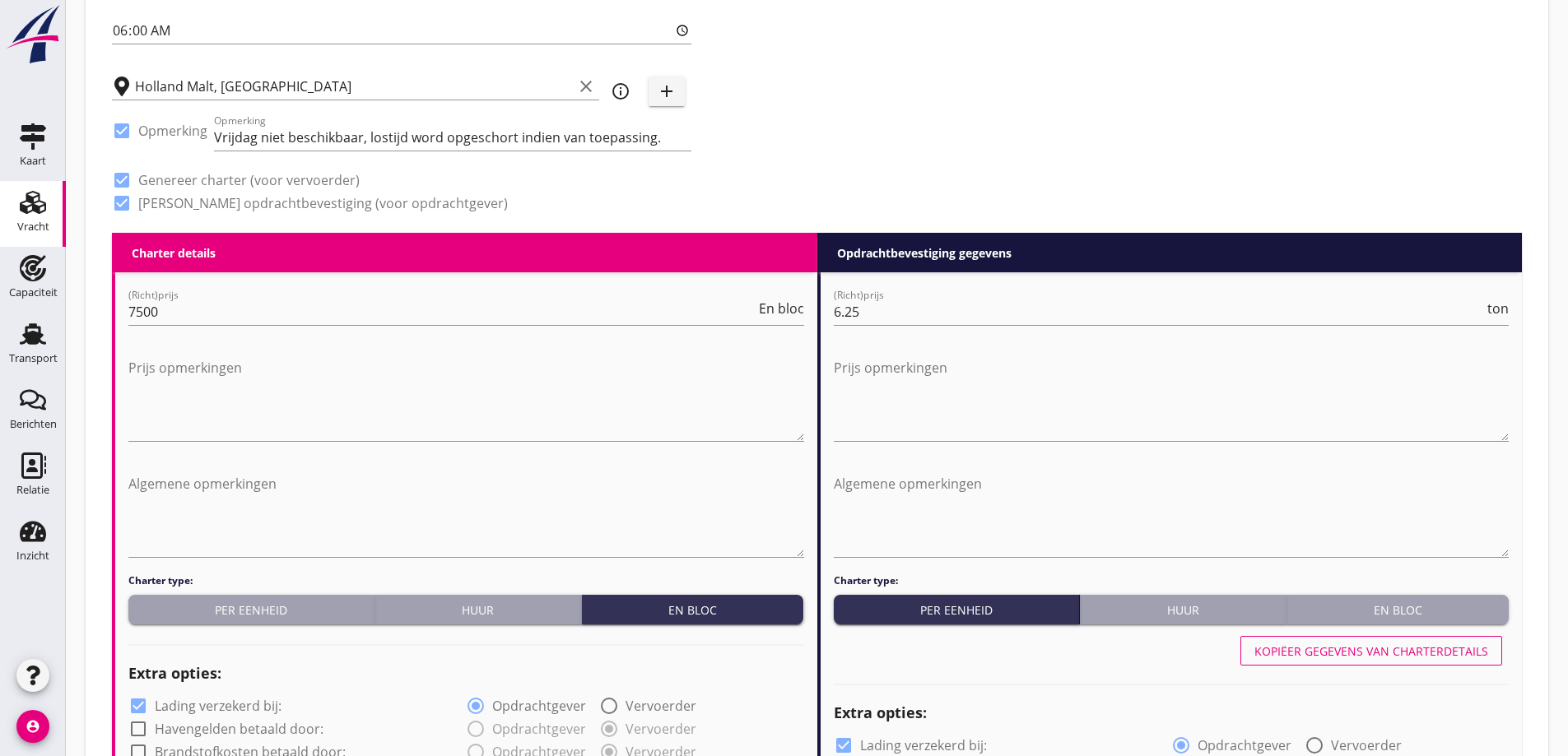
click at [1355, 660] on button "Kopiëer gegevens van charterdetails" at bounding box center [1371, 651] width 261 height 29
type input "Voertarwe (110)"
type input "Toonaarde (8191)"
type input "Voertarwe (110)"
type input "a"
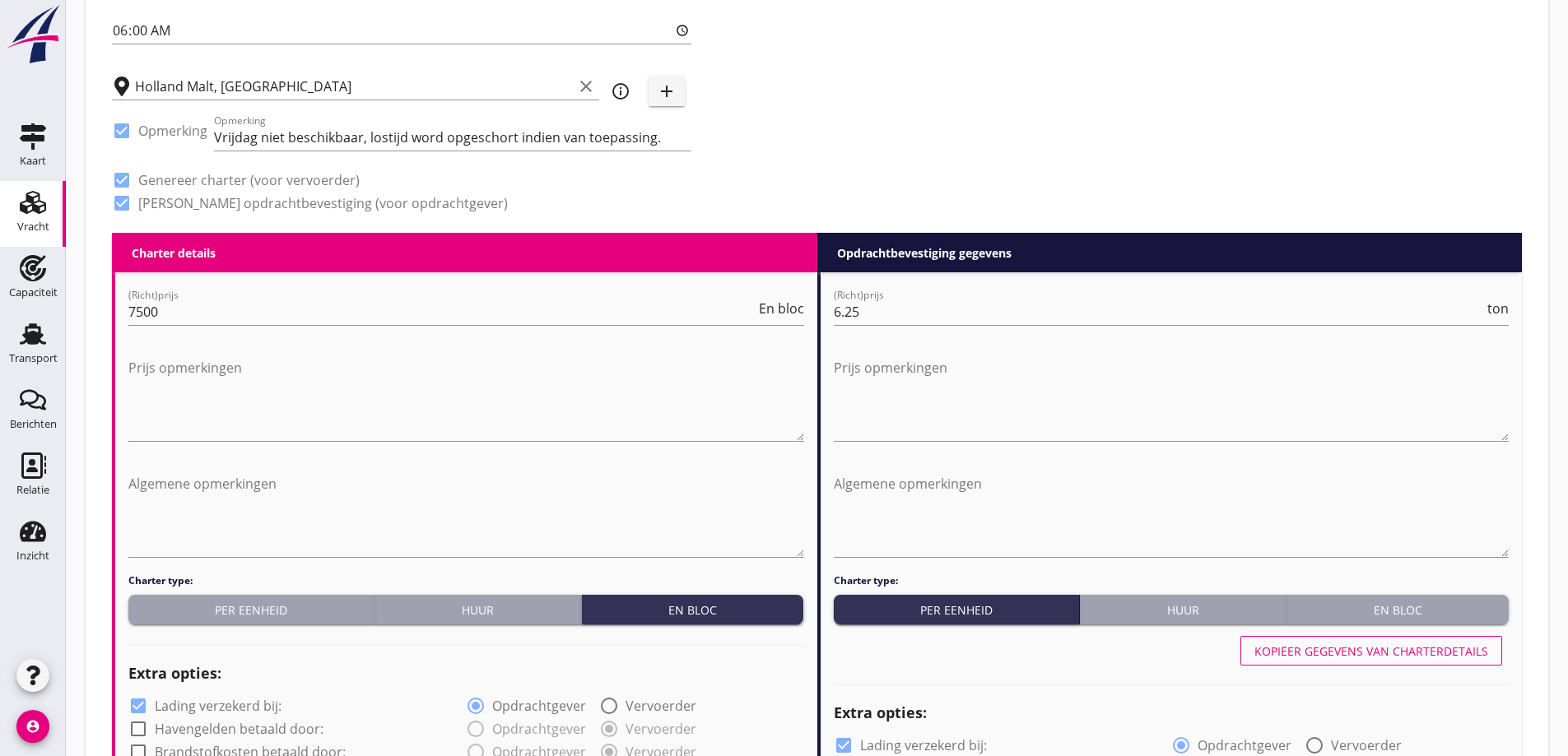
radio input "false"
radio input "true"
radio input "false"
radio input "true"
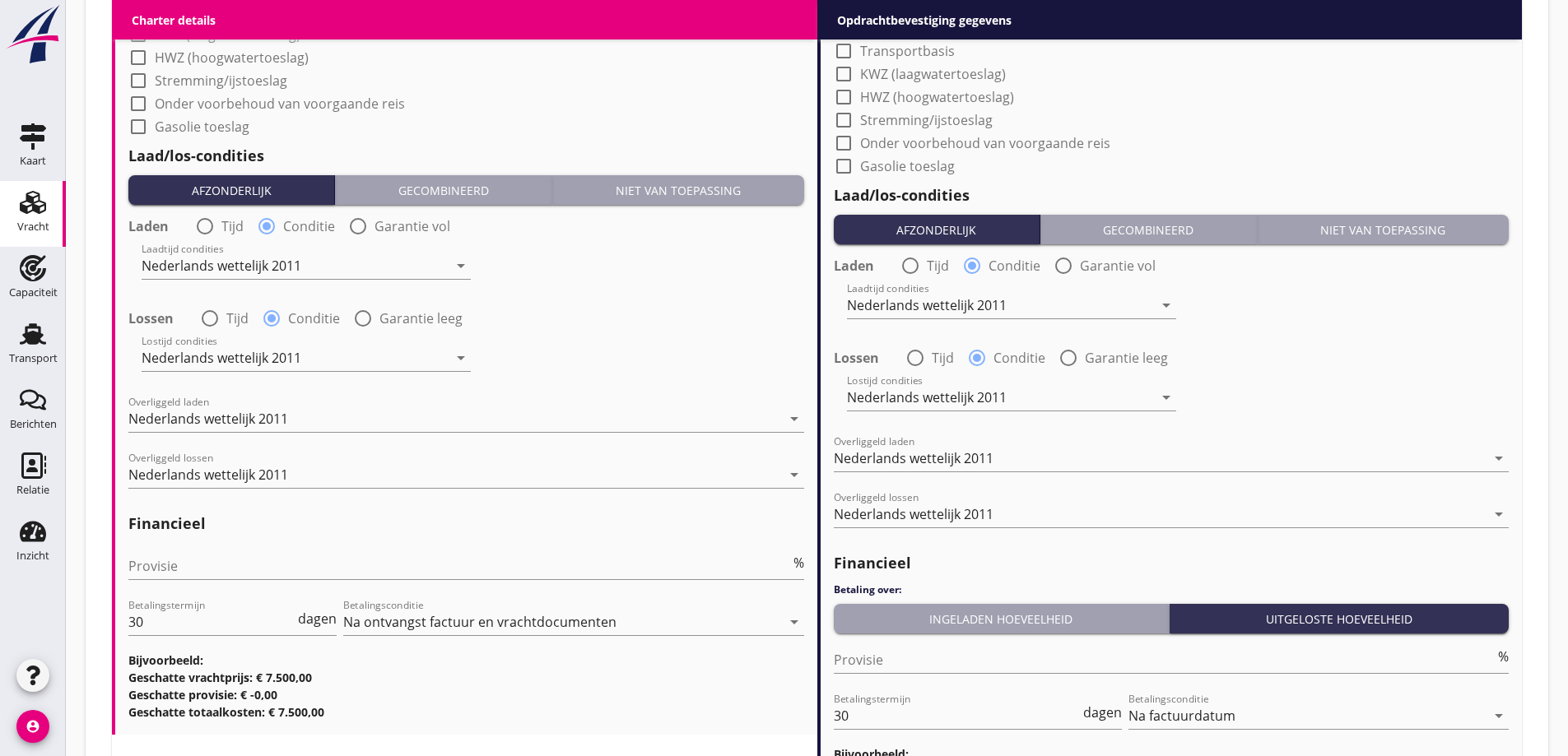
scroll to position [1987, 0]
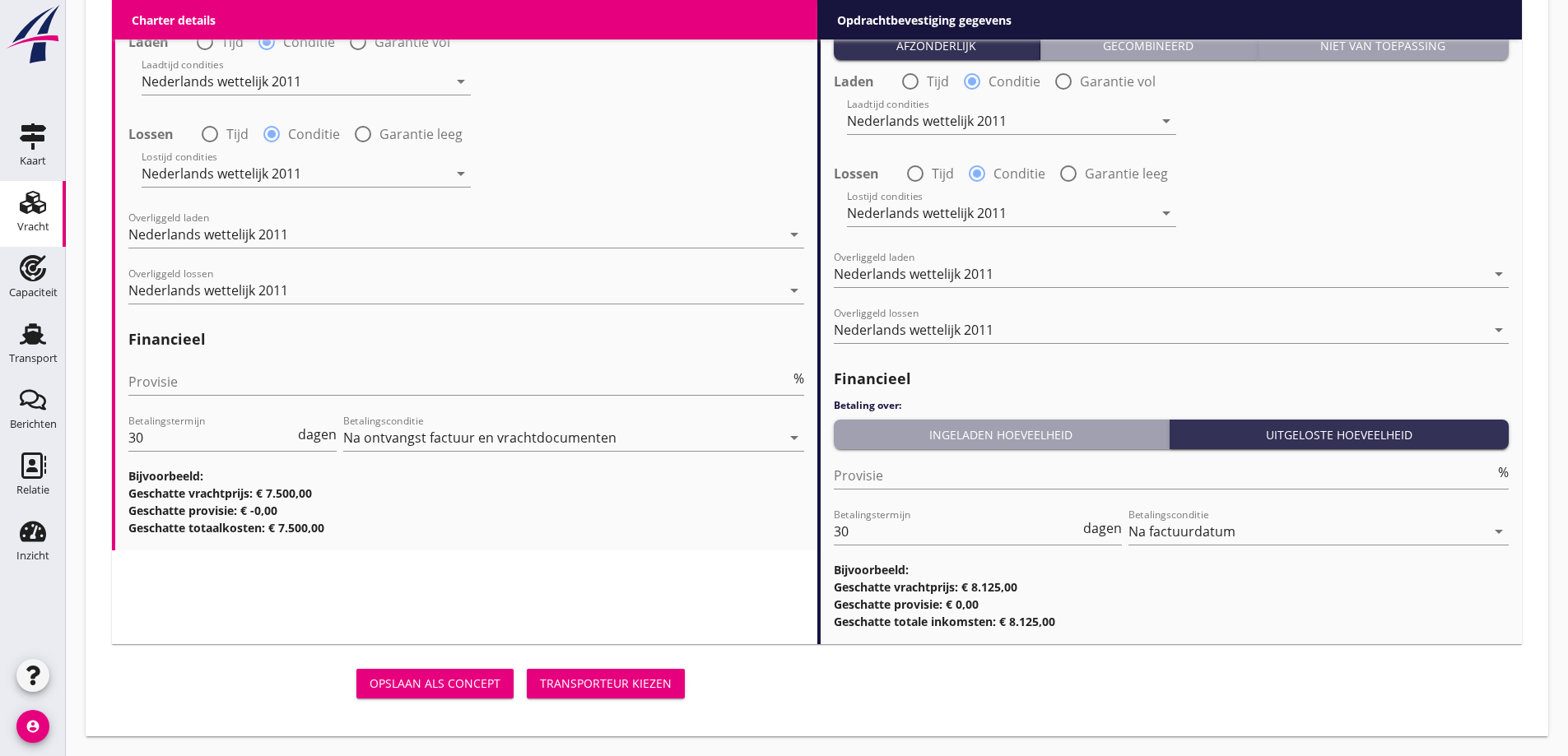
click at [605, 682] on div "Transporteur kiezen" at bounding box center [607, 684] width 132 height 17
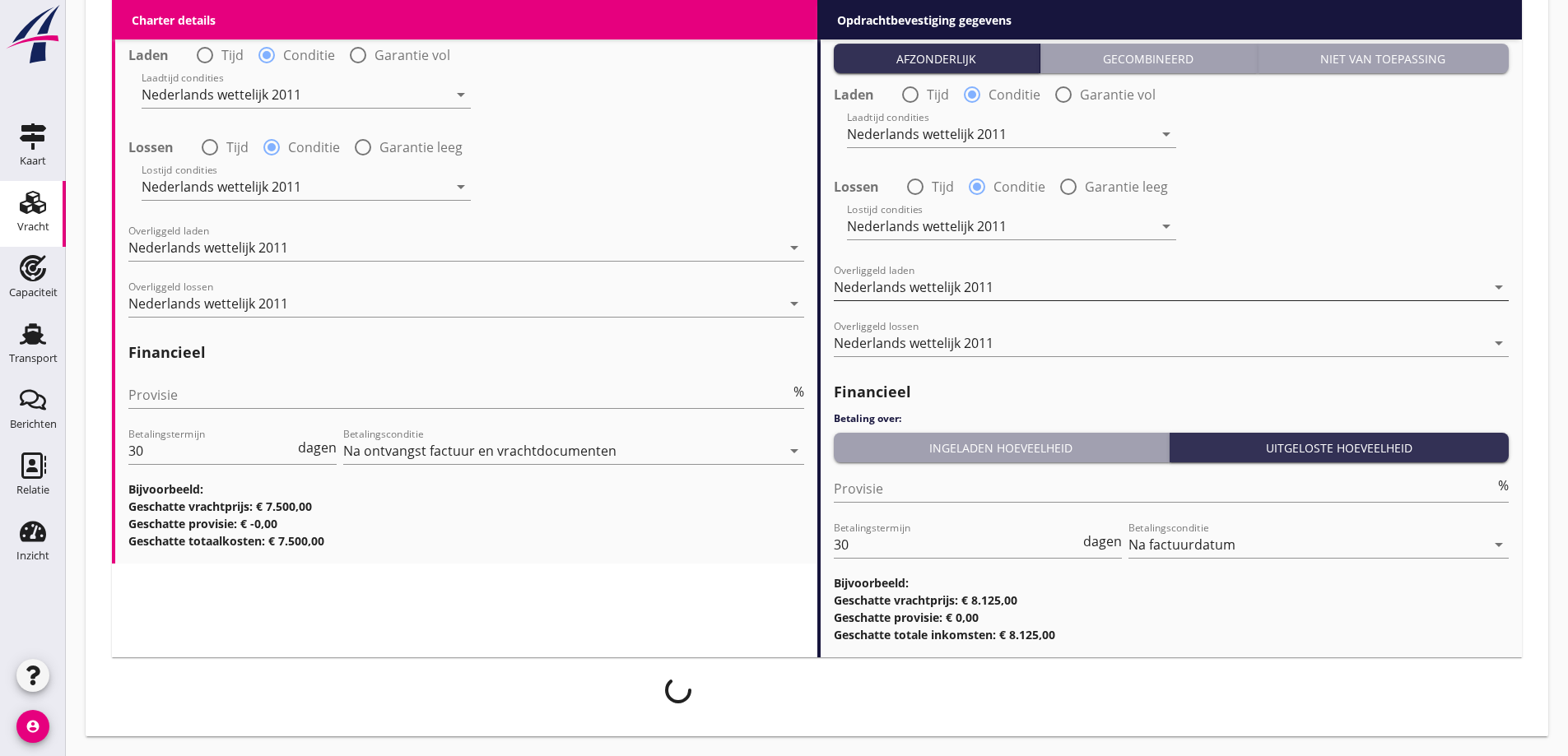
scroll to position [1975, 0]
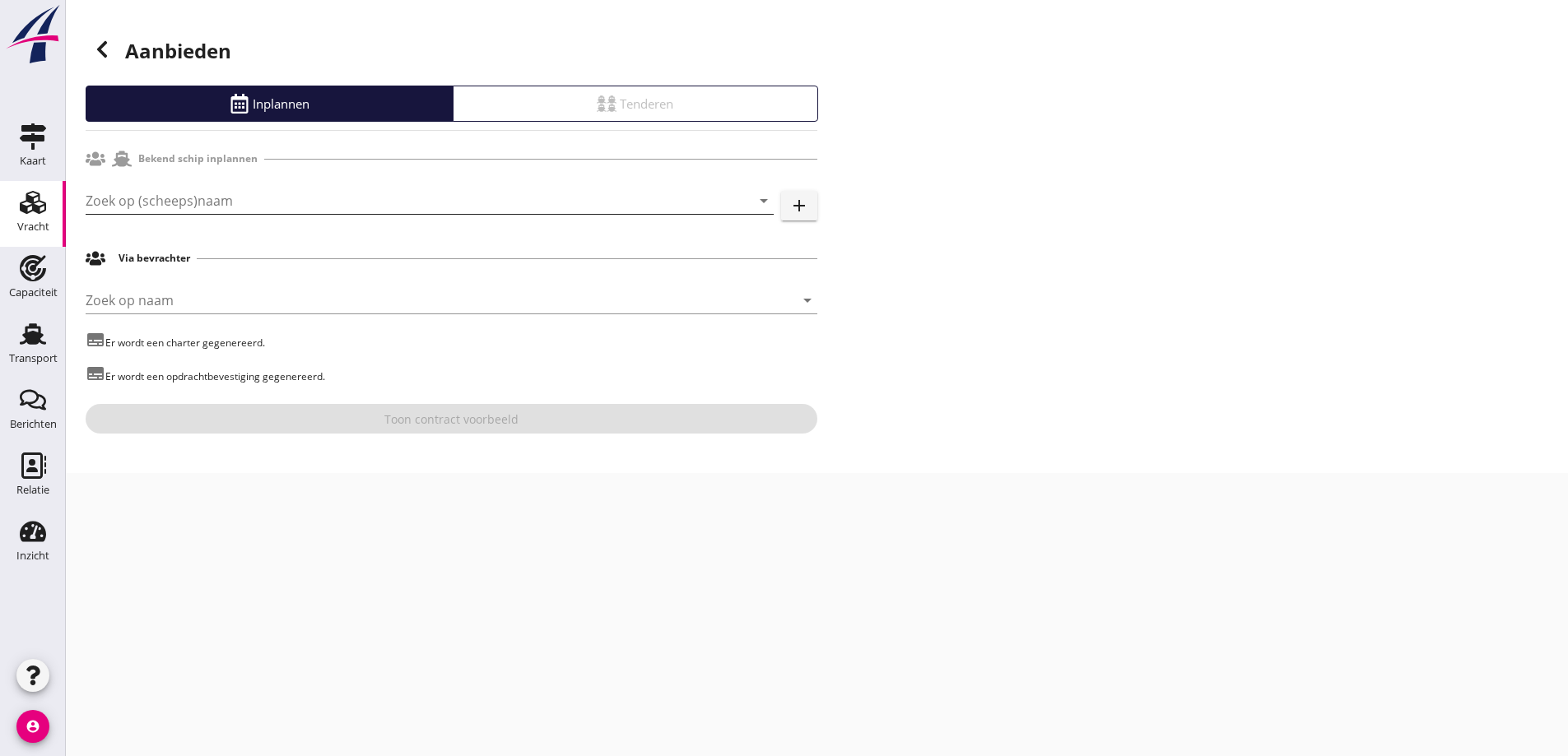
click at [347, 212] on input "Zoek op (scheeps)naam" at bounding box center [406, 200] width 643 height 26
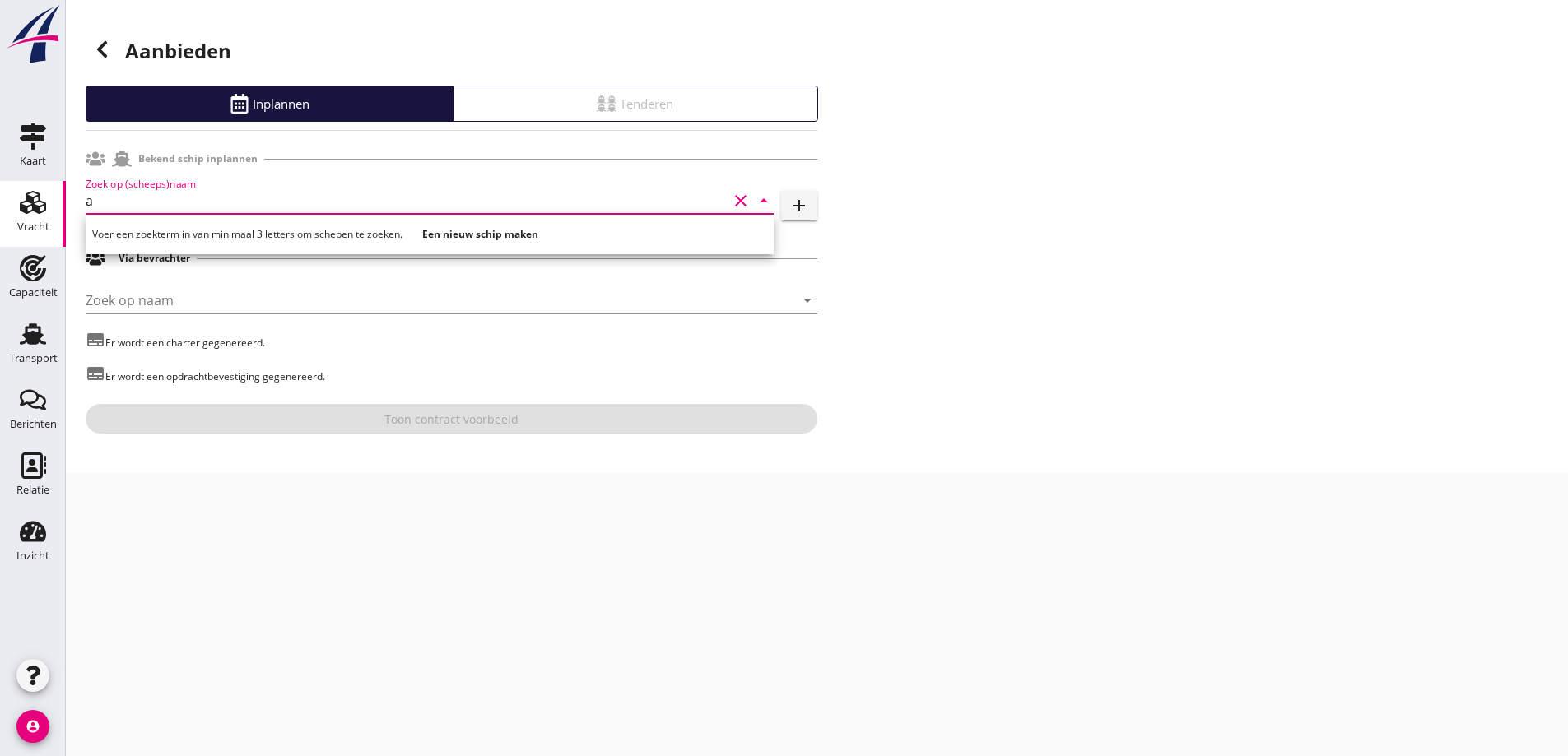
type input "a"
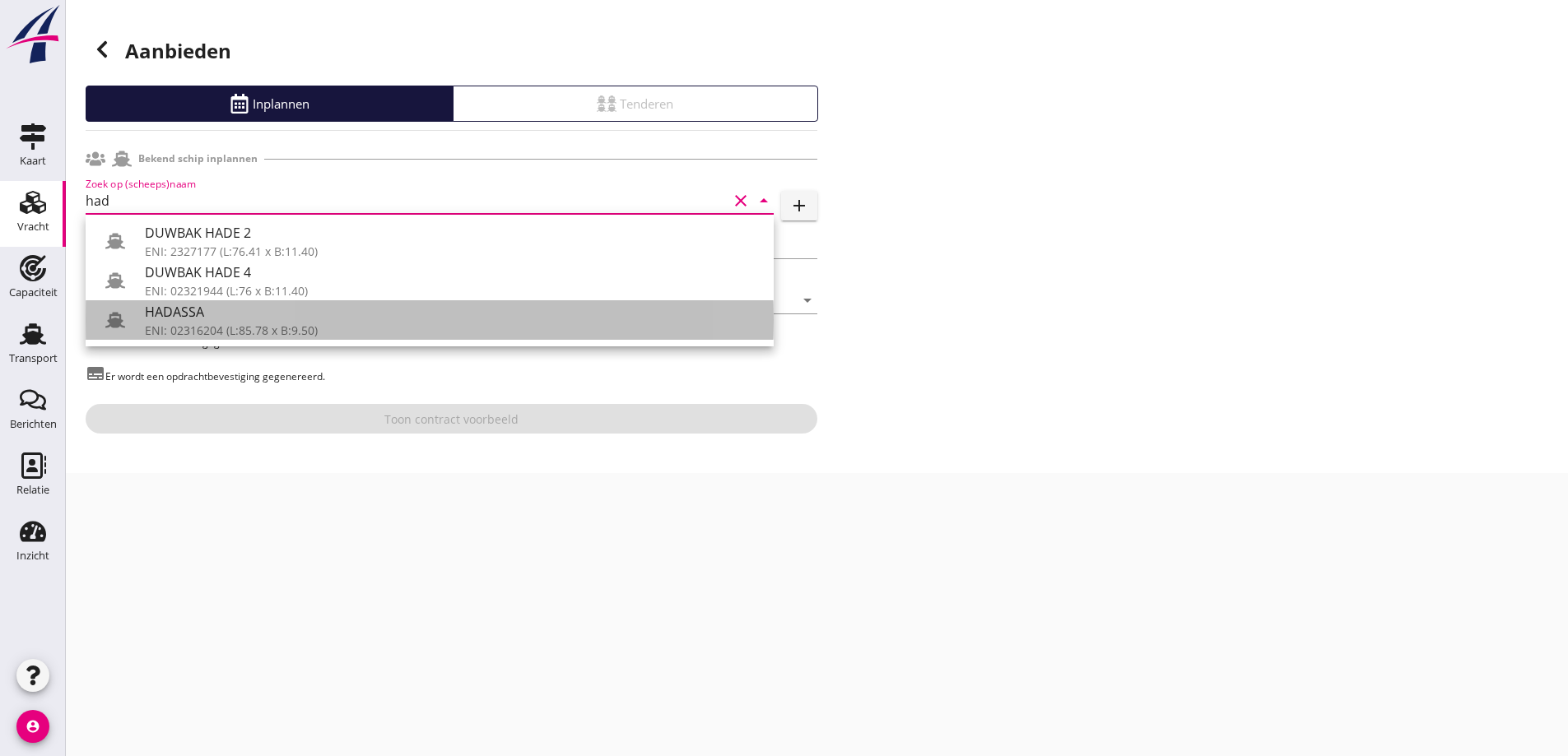
click at [368, 322] on div "ENI: 02316204 (L:85.78 x B:9.50)" at bounding box center [453, 330] width 616 height 17
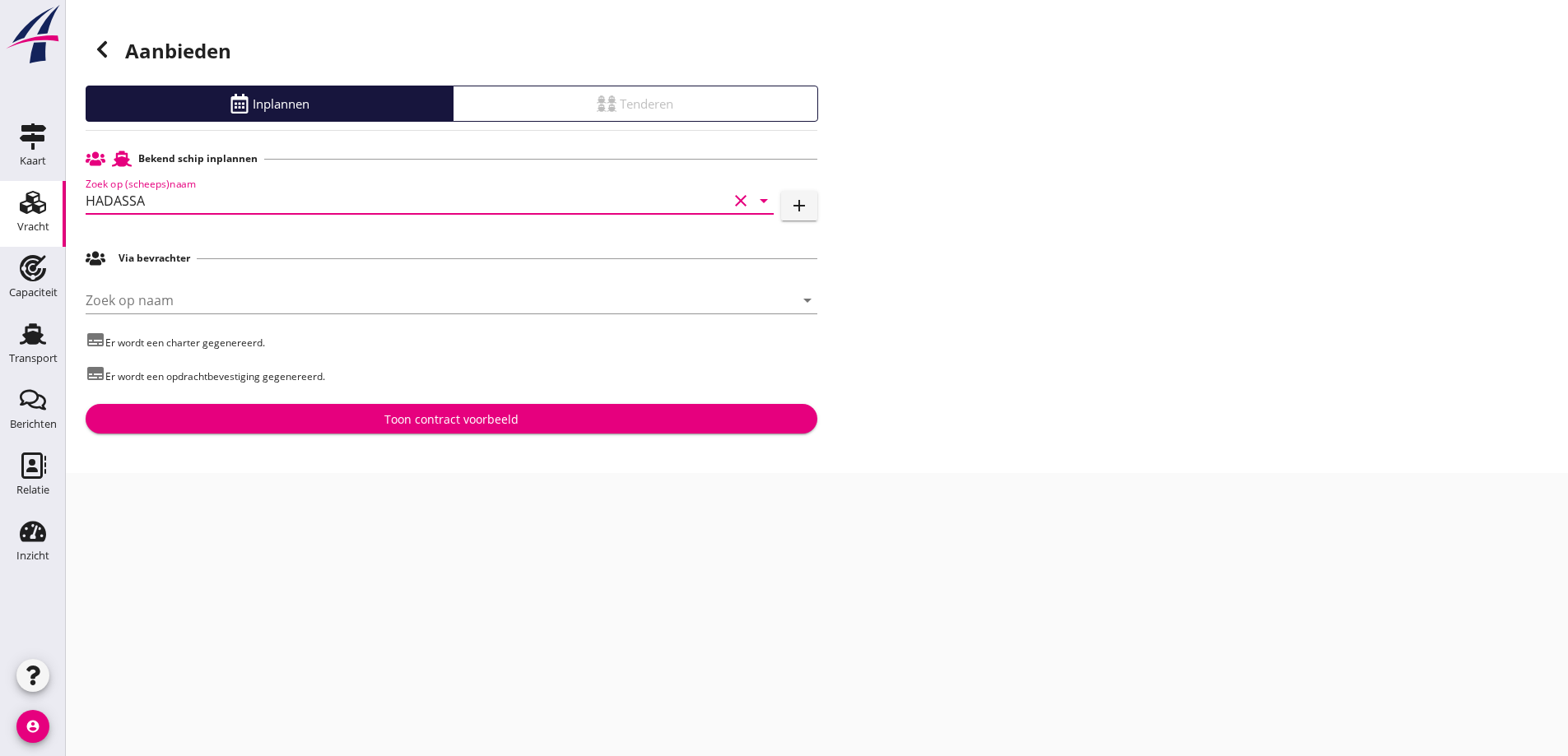
type input "HADASSA"
click at [209, 300] on input "Zoek op naam" at bounding box center [429, 300] width 686 height 26
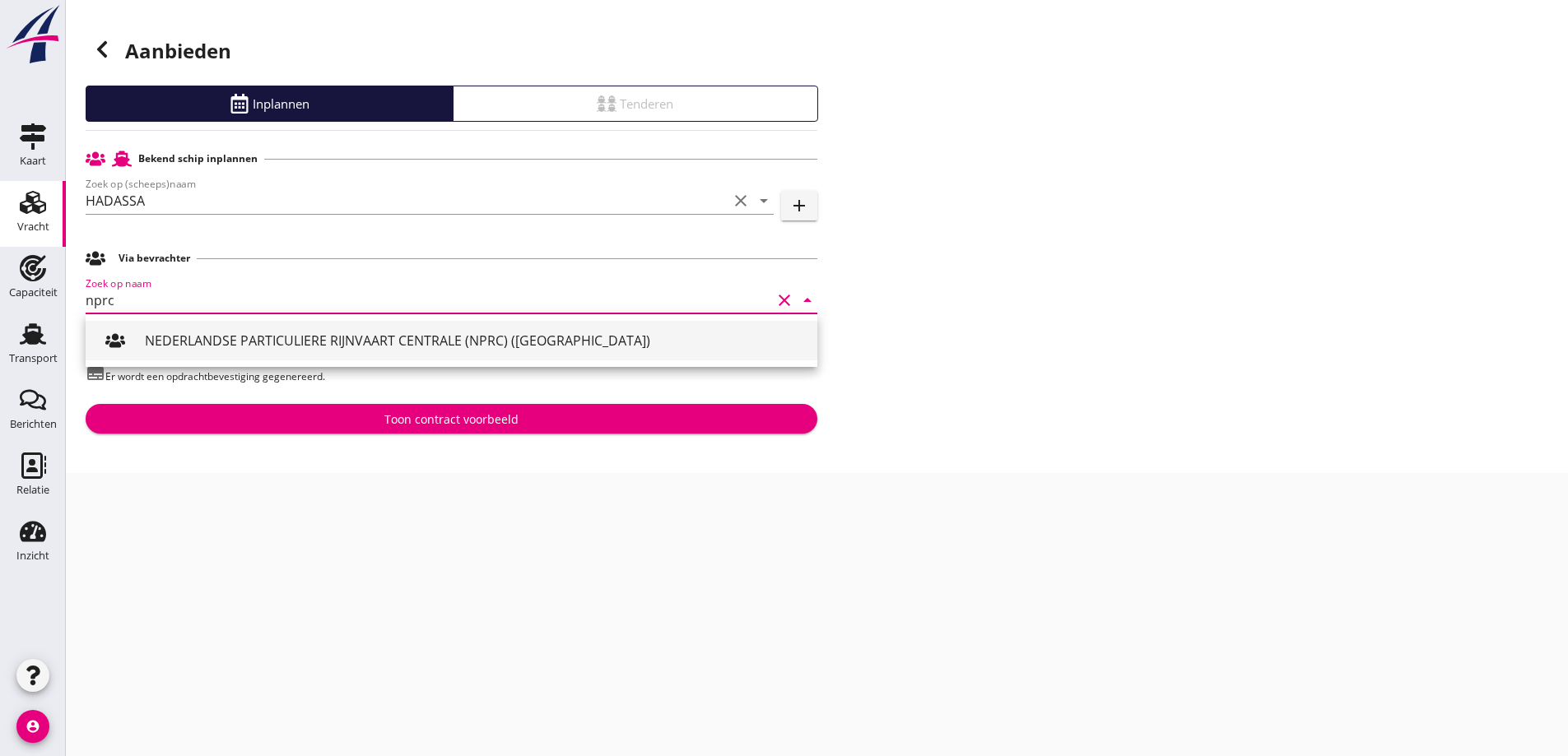
click at [275, 346] on div "NEDERLANDSE PARTICULIERE RIJNVAART CENTRALE (NPRC) (ROTTERDAM)" at bounding box center [474, 340] width 659 height 19
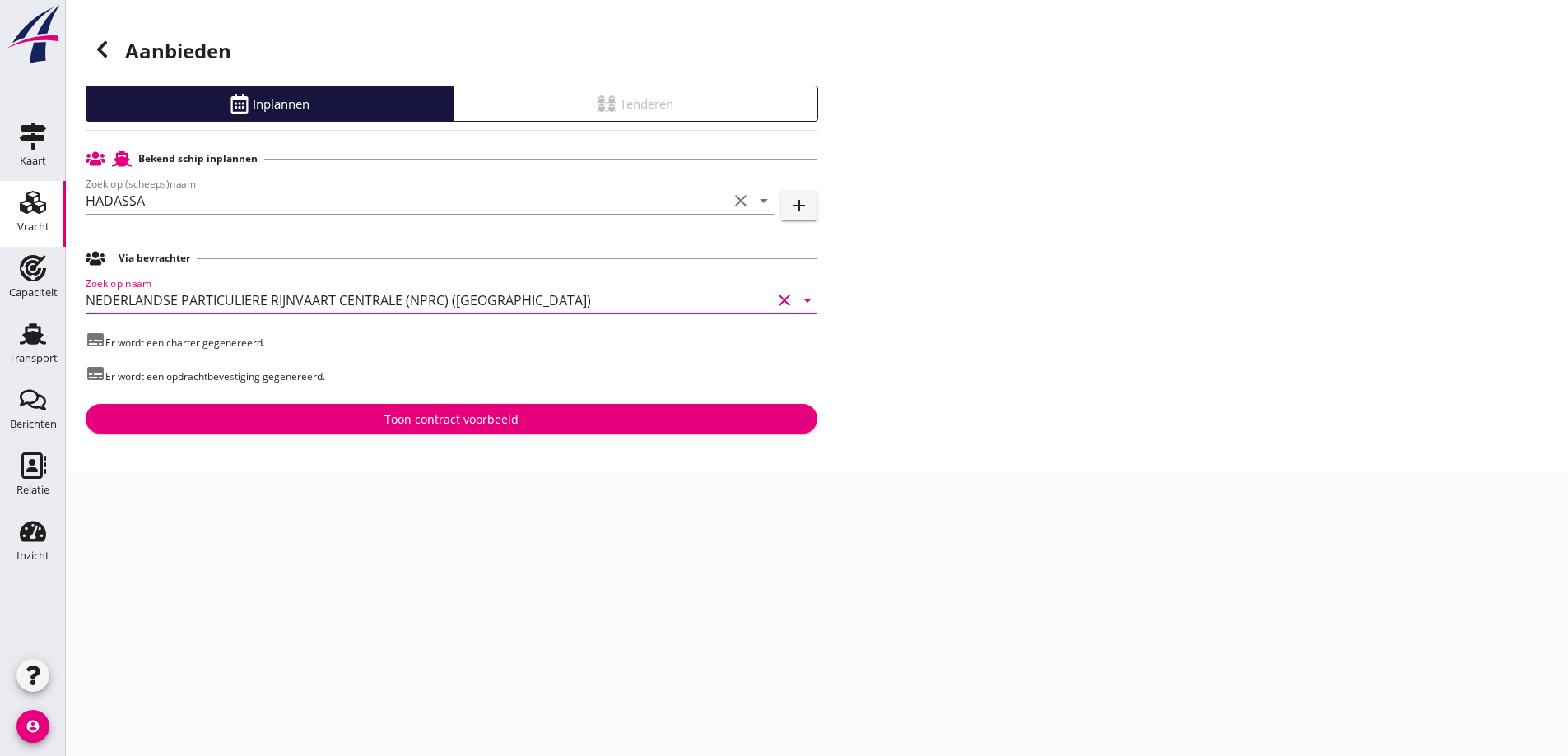
type input "NEDERLANDSE PARTICULIERE RIJNVAART CENTRALE (NPRC) (ROTTERDAM)"
click at [320, 423] on div "Toon contract voorbeeld" at bounding box center [452, 420] width 706 height 17
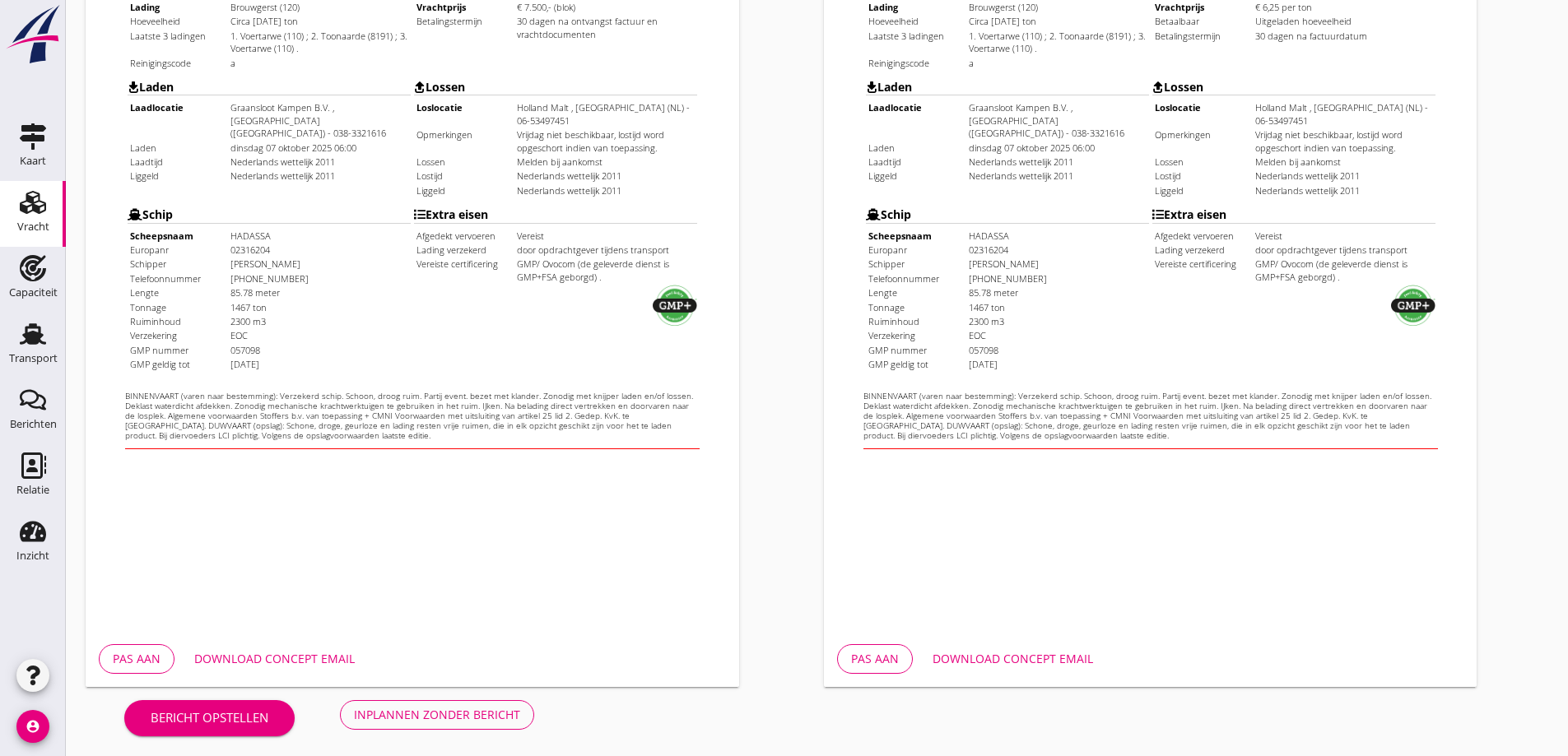
scroll to position [463, 0]
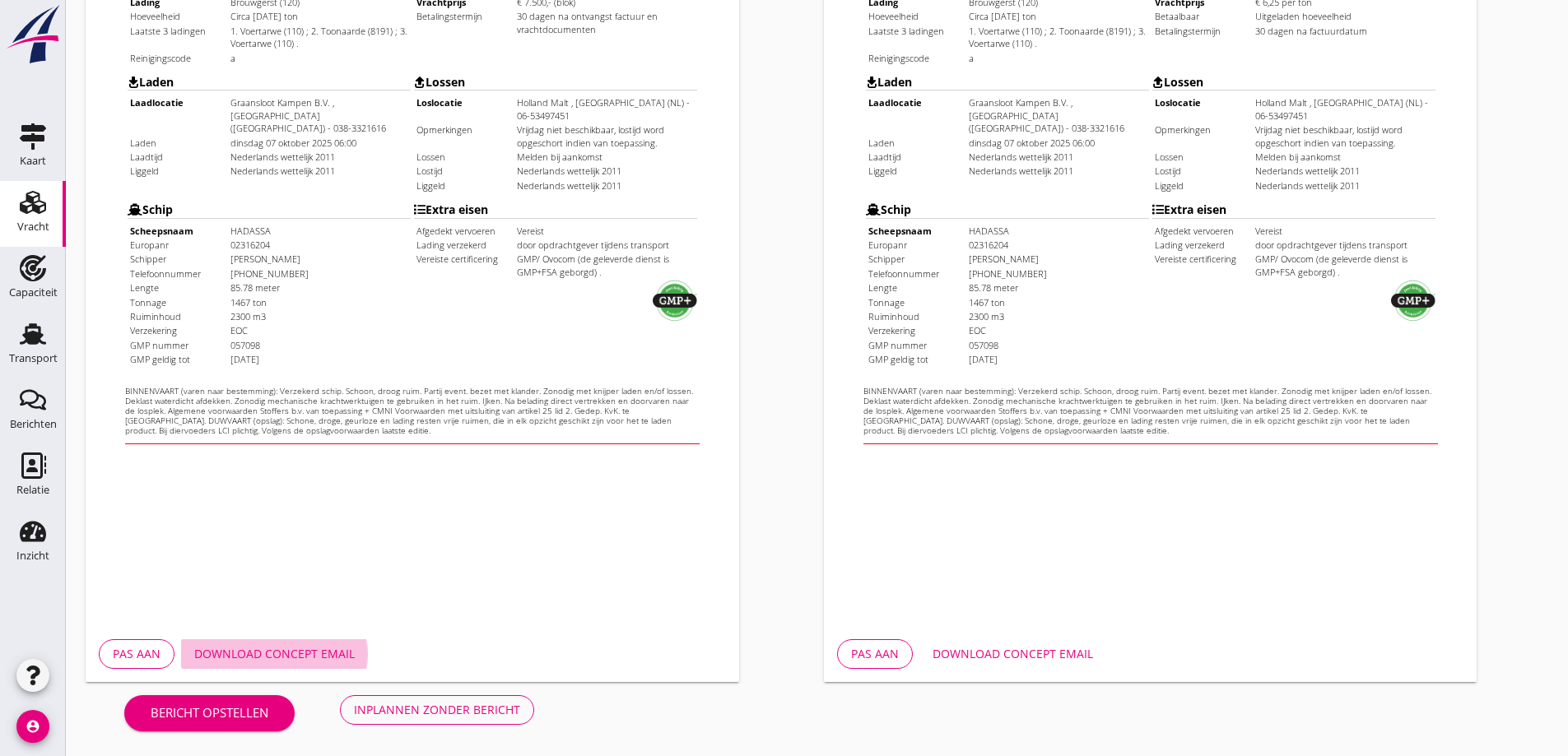
drag, startPoint x: 279, startPoint y: 647, endPoint x: 534, endPoint y: 817, distance: 306.5
click at [279, 647] on div "Download concept email" at bounding box center [274, 654] width 160 height 17
click at [1019, 642] on button "Download concept email" at bounding box center [1013, 654] width 187 height 29
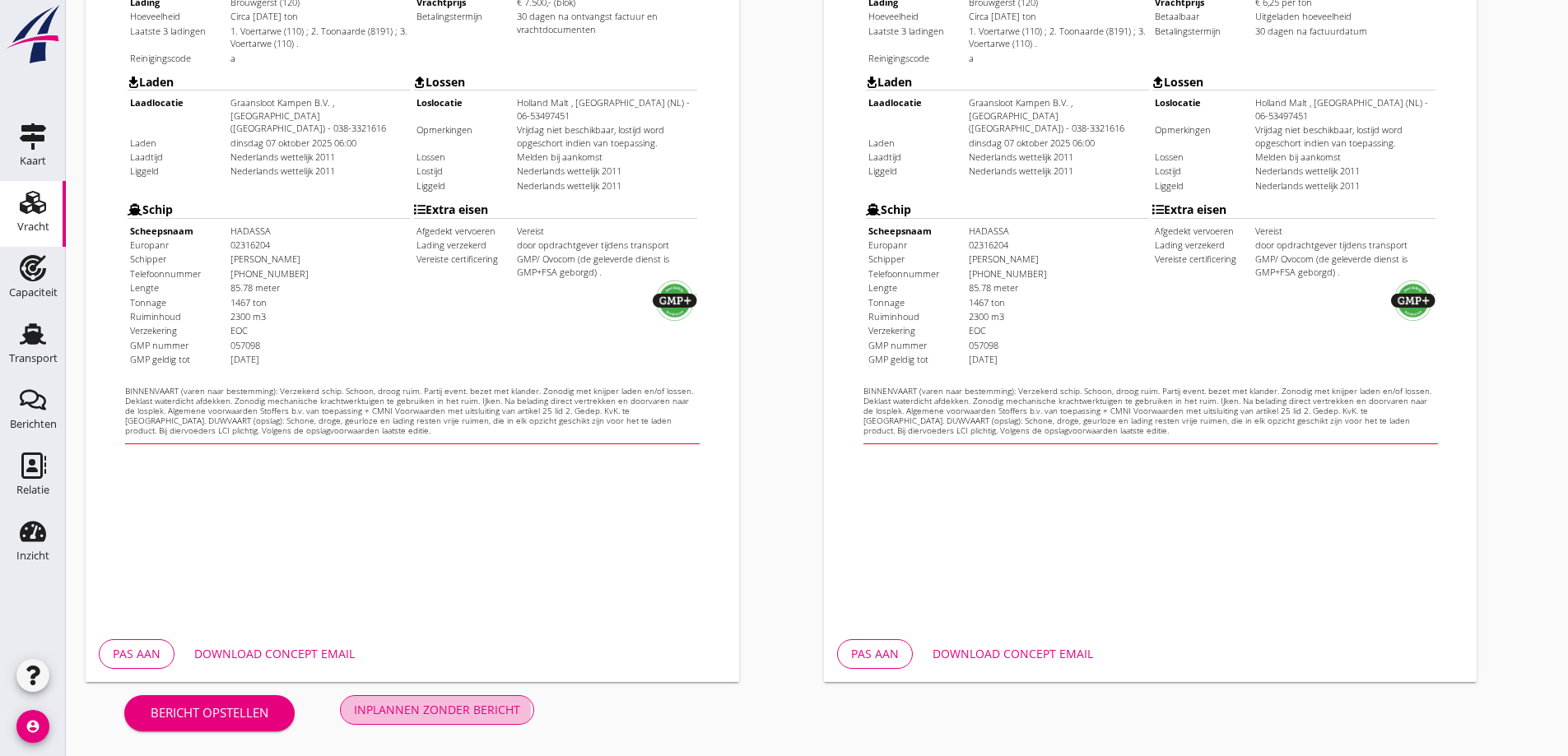
click at [440, 700] on button "Inplannen zonder bericht" at bounding box center [437, 710] width 194 height 29
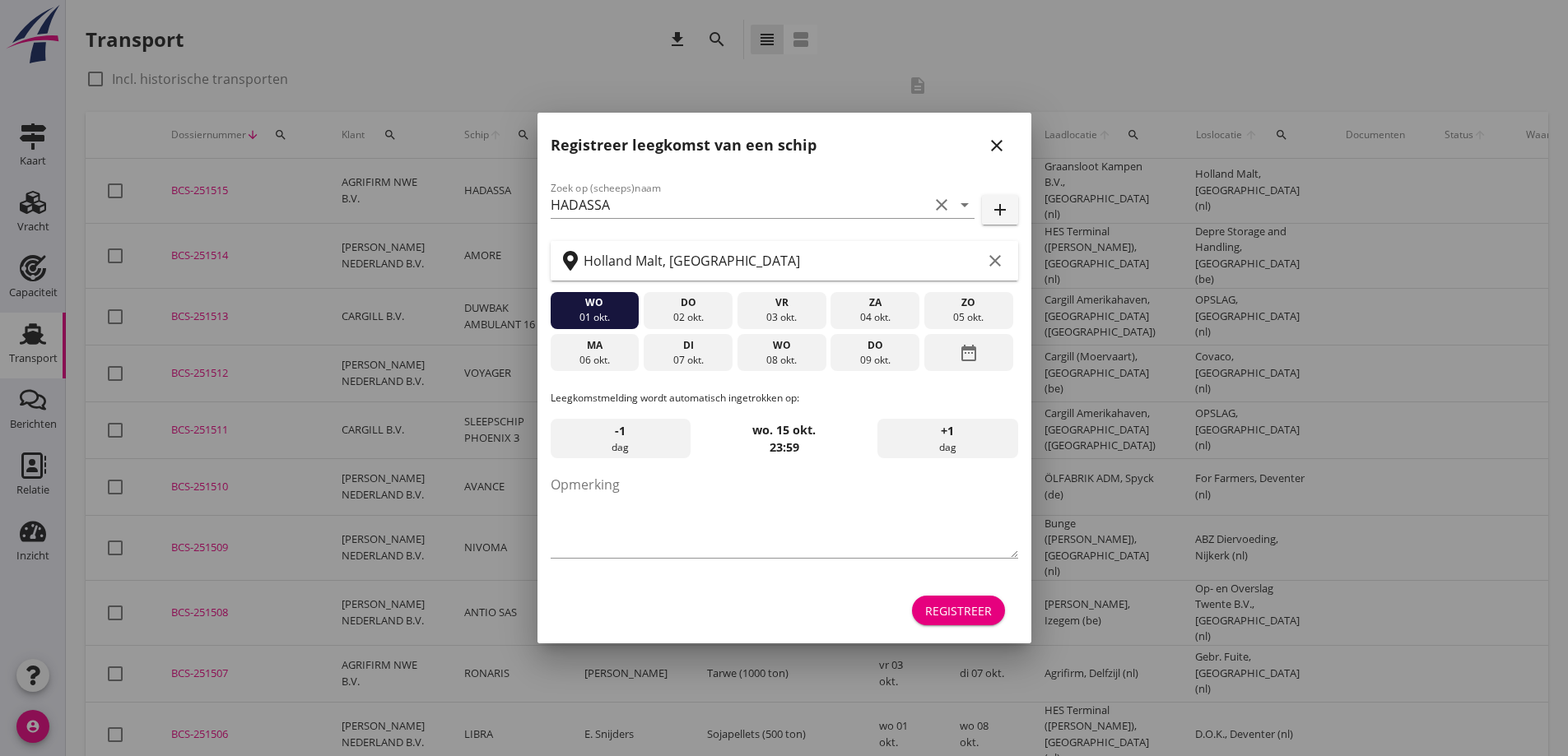
click at [998, 145] on icon "close" at bounding box center [997, 146] width 19 height 19
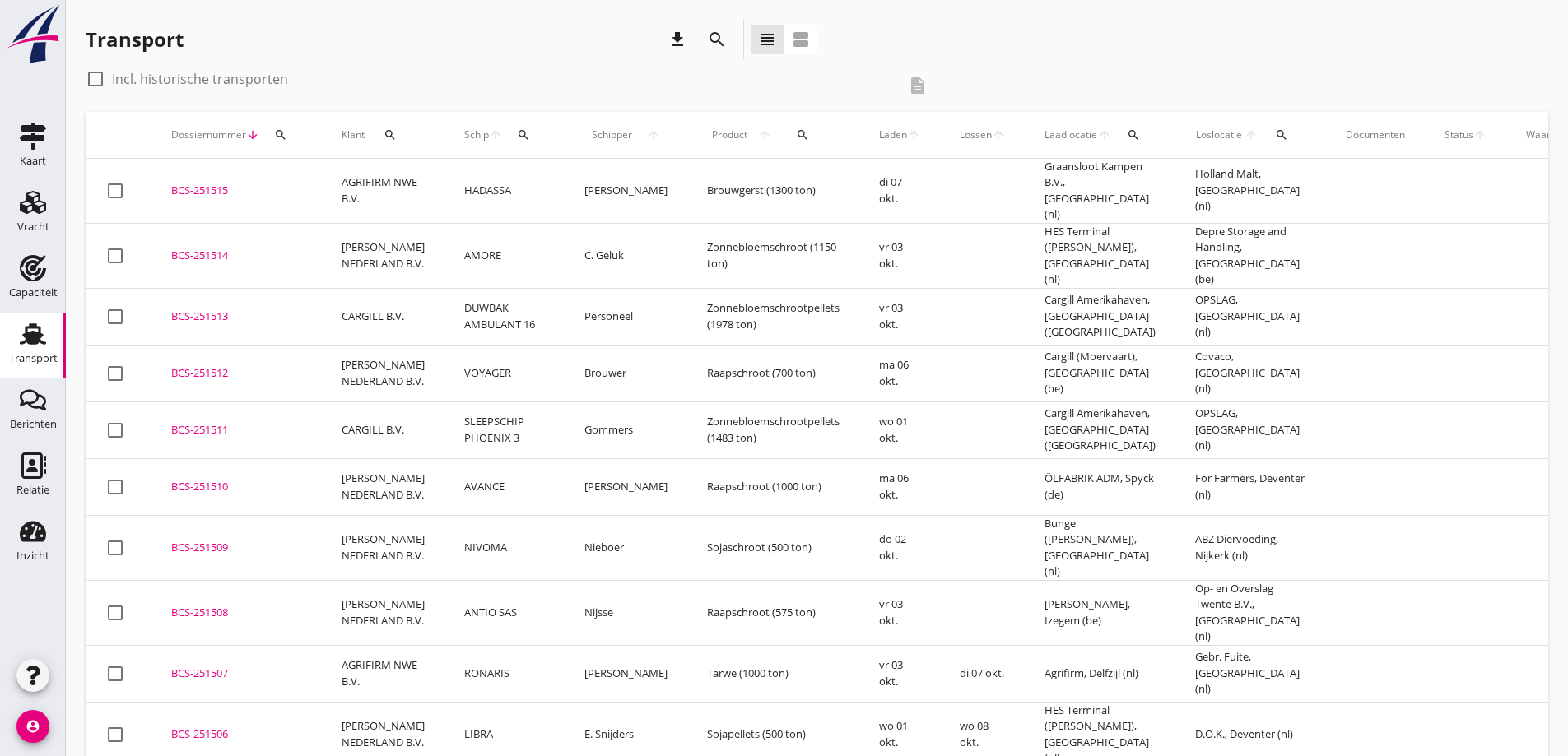
click at [200, 189] on div "BCS-251515" at bounding box center [236, 190] width 131 height 17
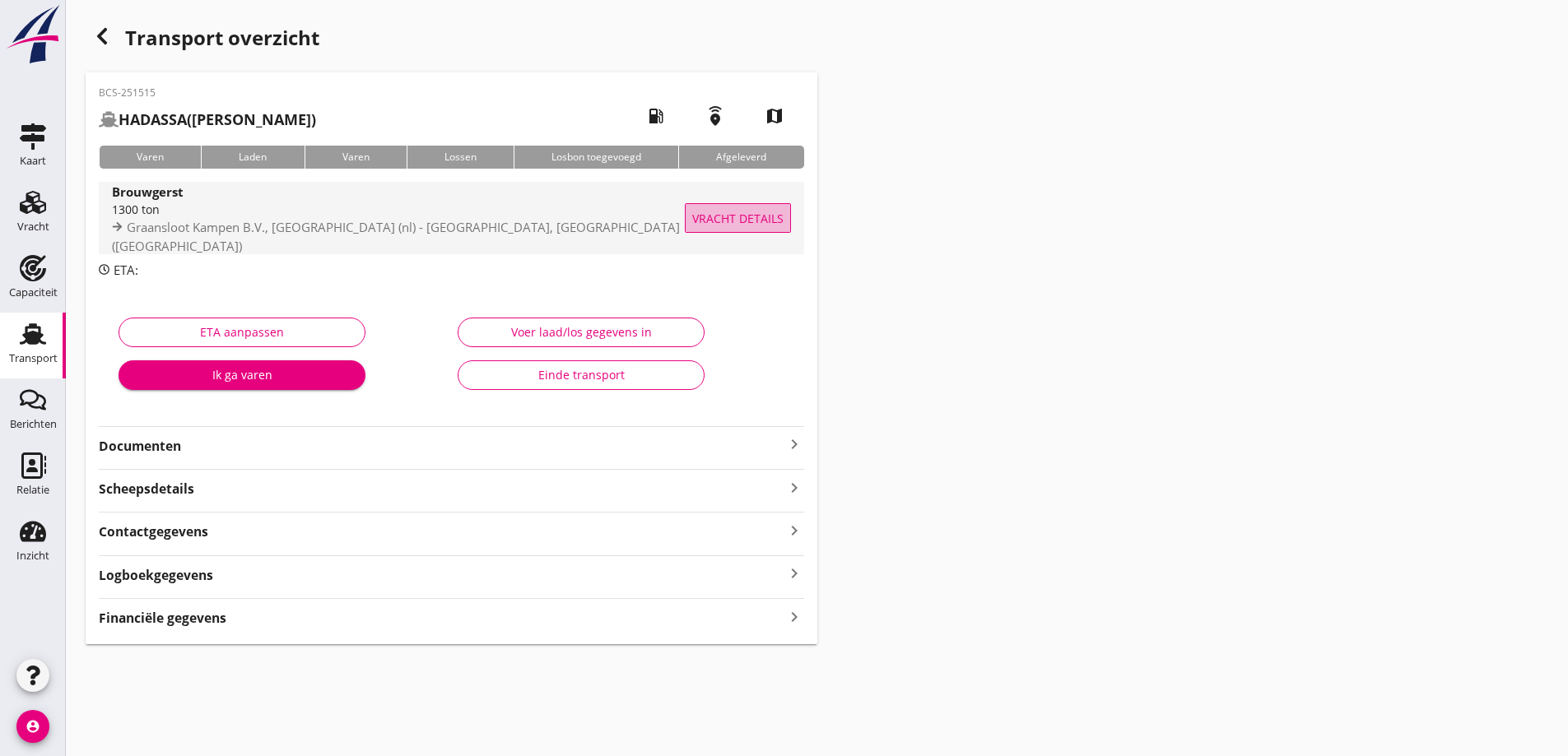
click at [756, 212] on span "Vracht details" at bounding box center [738, 219] width 91 height 17
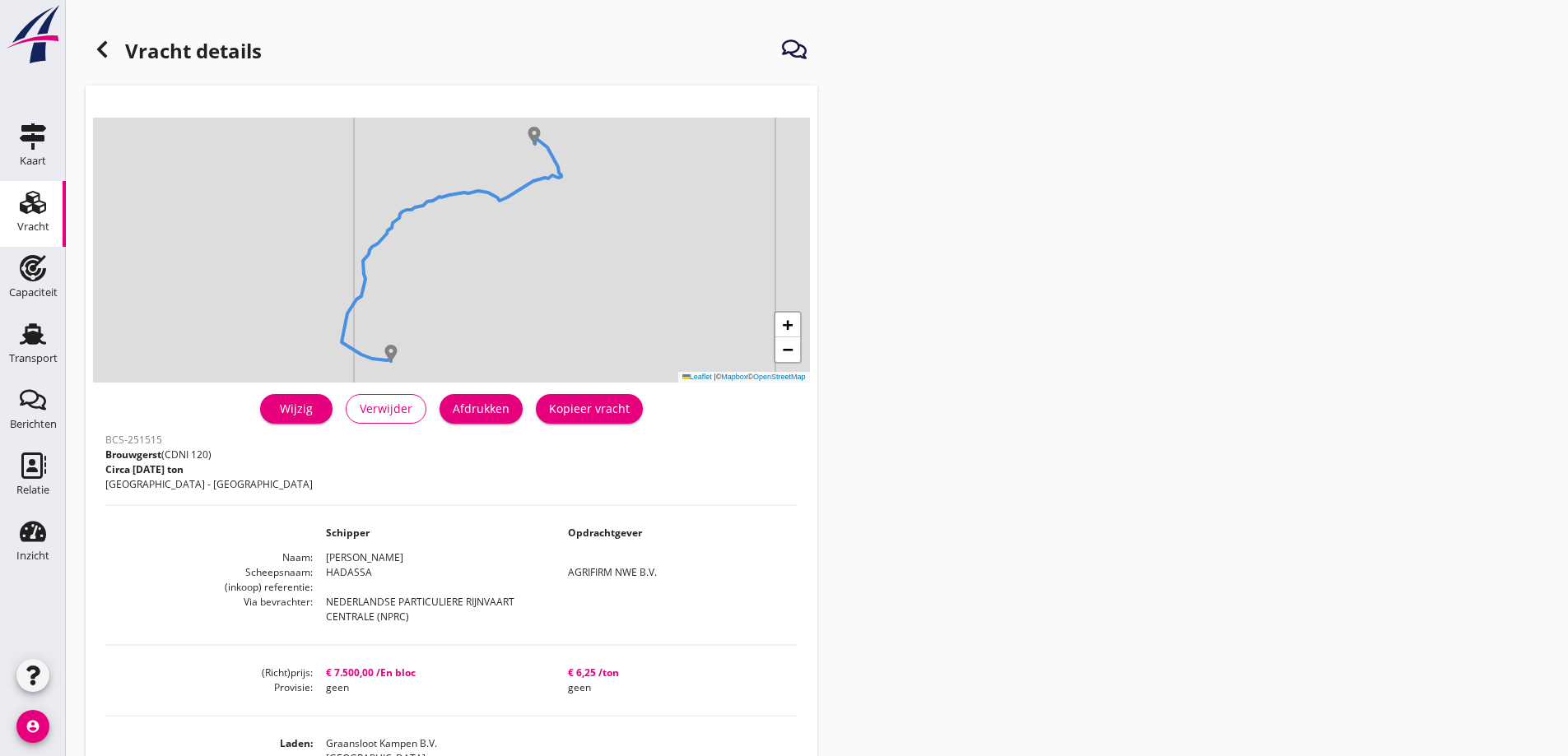
click at [504, 413] on div "Afdrukken" at bounding box center [481, 409] width 56 height 17
click at [113, 52] on div at bounding box center [102, 50] width 33 height 33
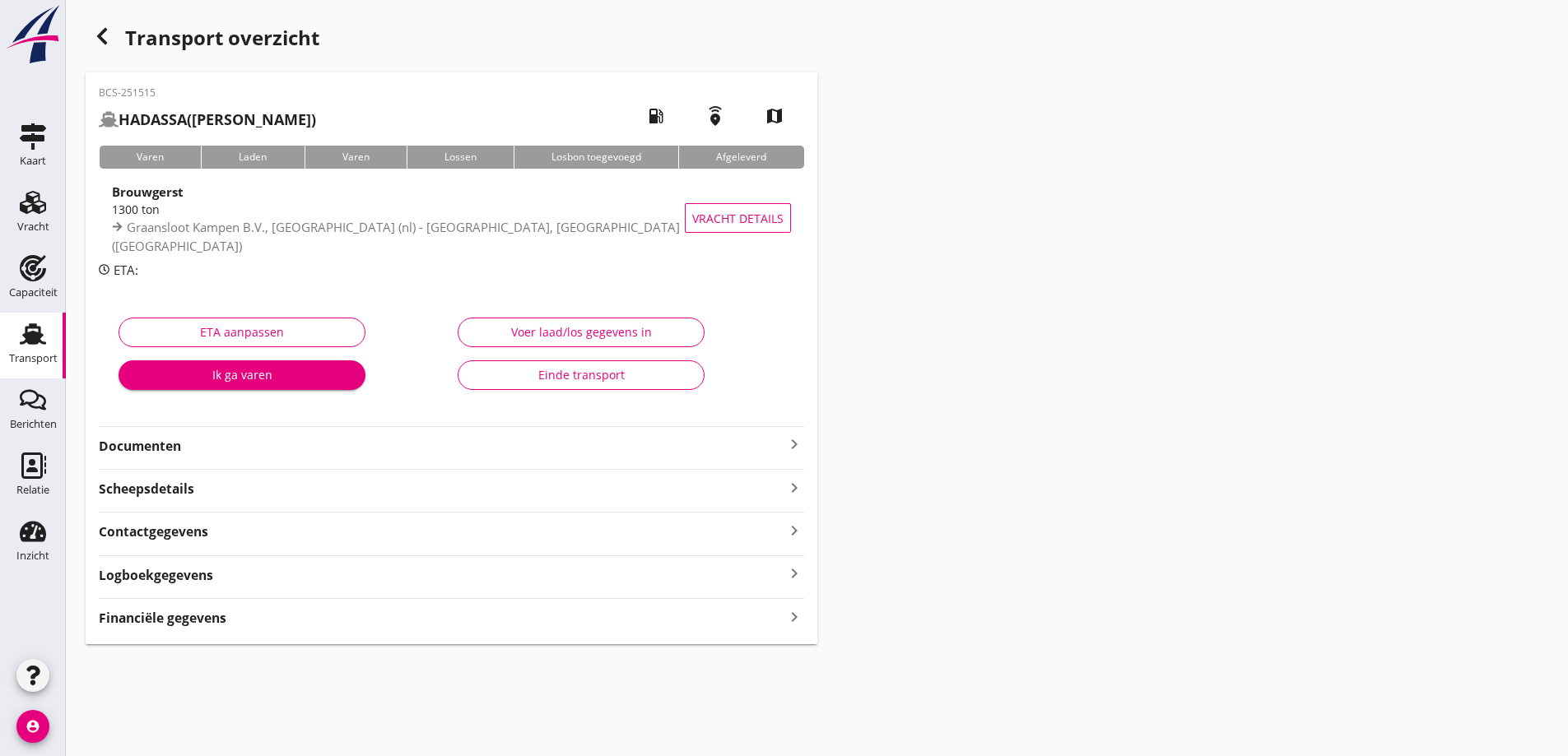
click at [212, 444] on strong "Documenten" at bounding box center [442, 446] width 686 height 18
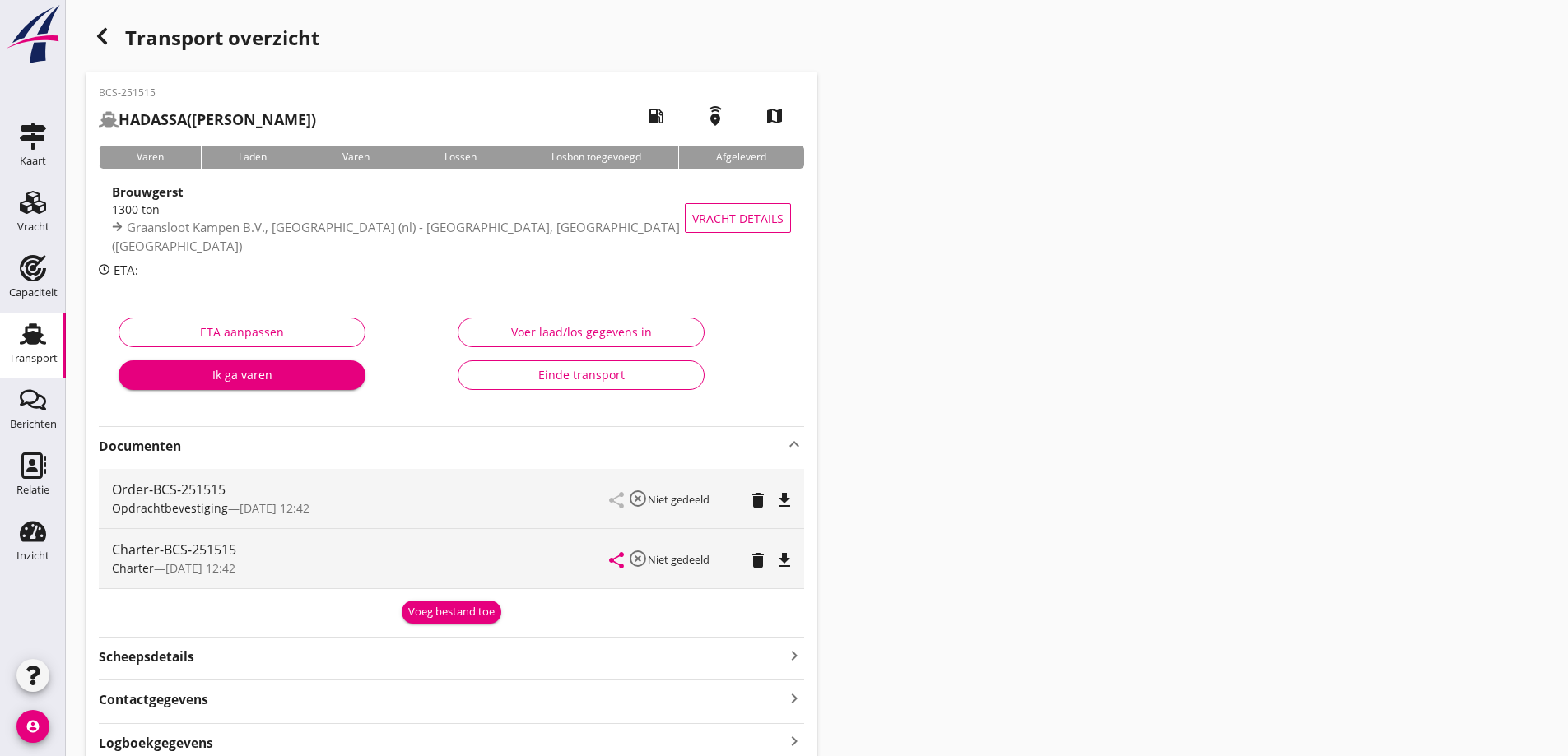
click at [445, 624] on div "BCS-251515 HADASSA (K. Kramer) local_gas_station emergency_share map Varen Lade…" at bounding box center [451, 442] width 732 height 739
click at [445, 618] on div "Voeg bestand toe" at bounding box center [451, 612] width 87 height 17
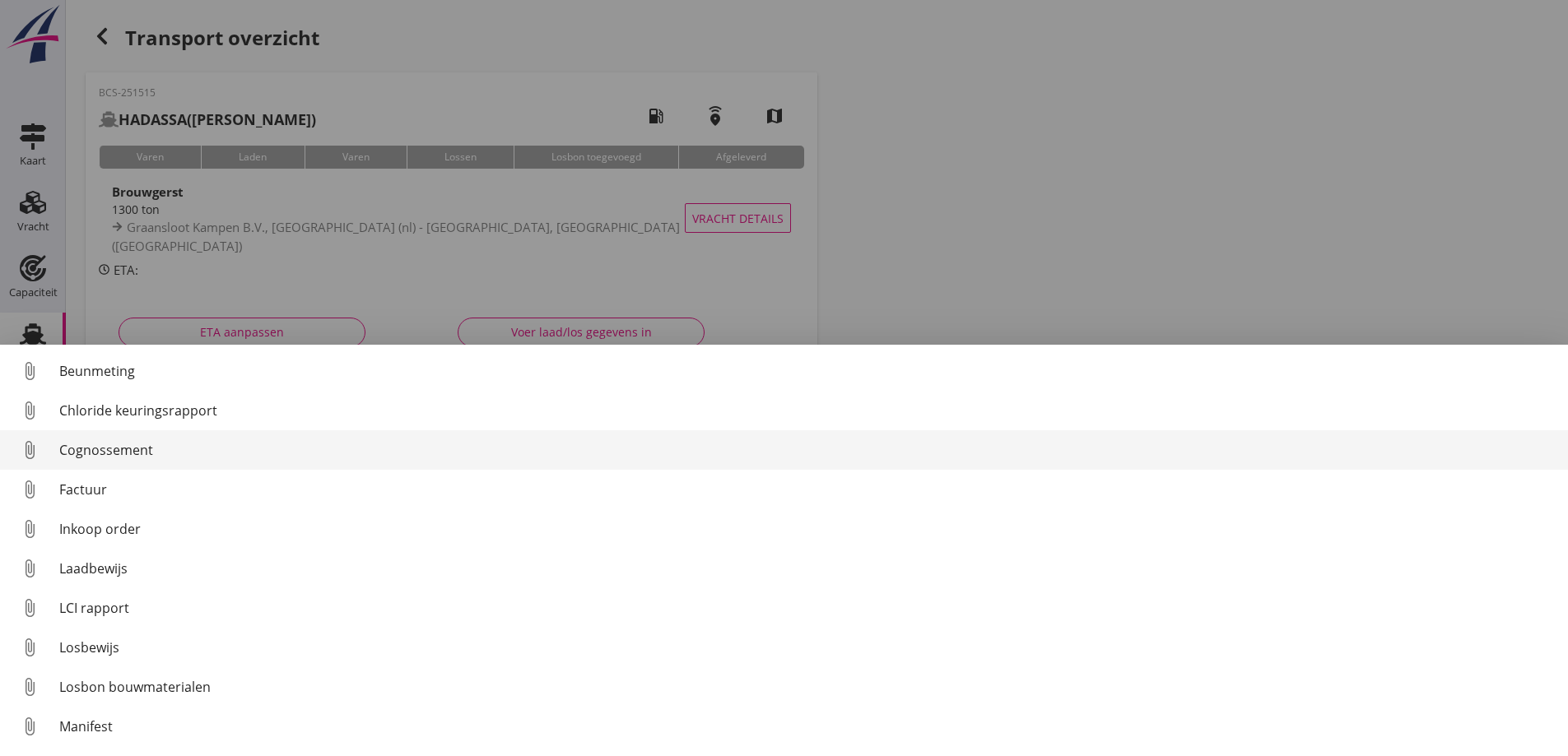
click at [147, 460] on div "Cognossement" at bounding box center [807, 450] width 1496 height 19
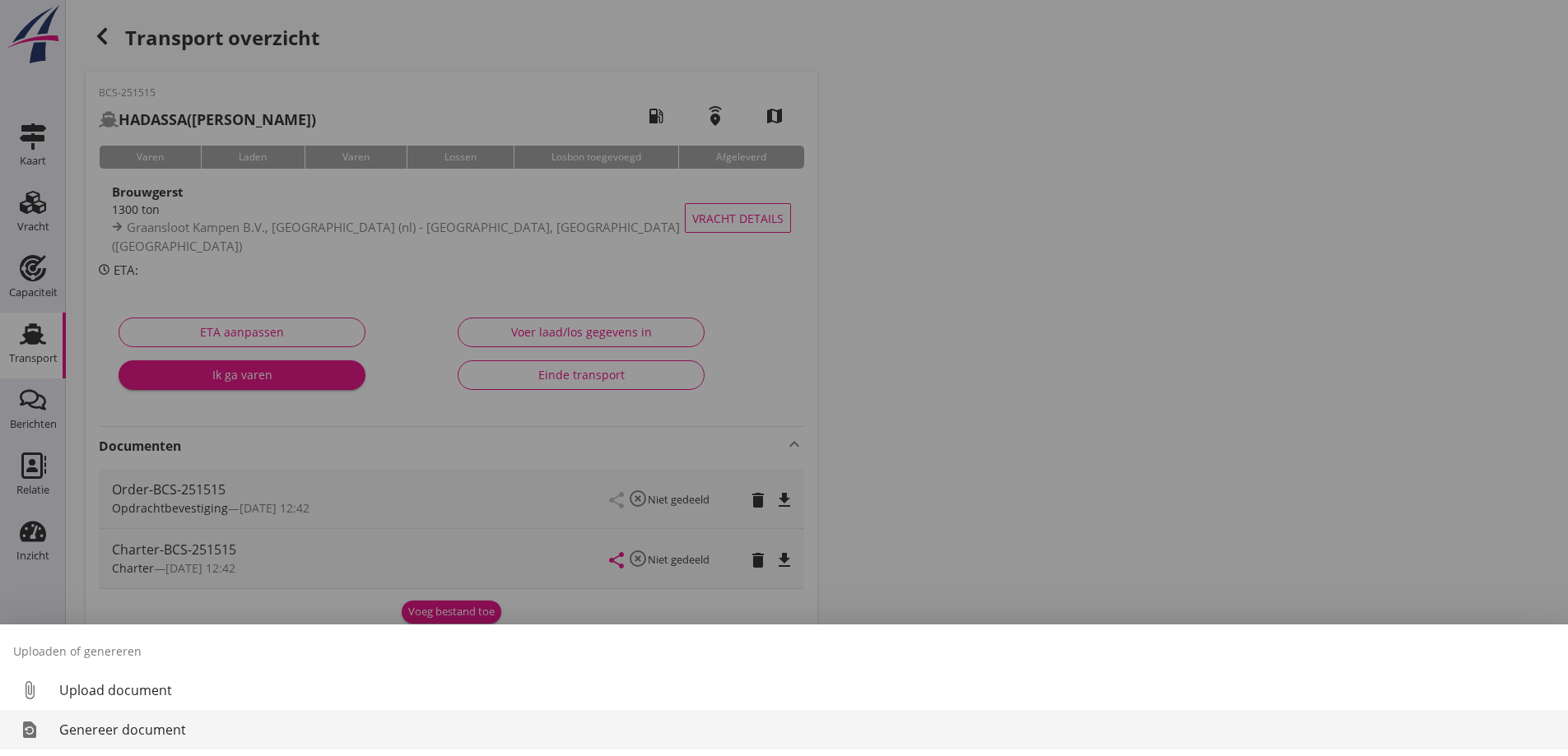
click at [102, 738] on div "Genereer document" at bounding box center [807, 730] width 1496 height 19
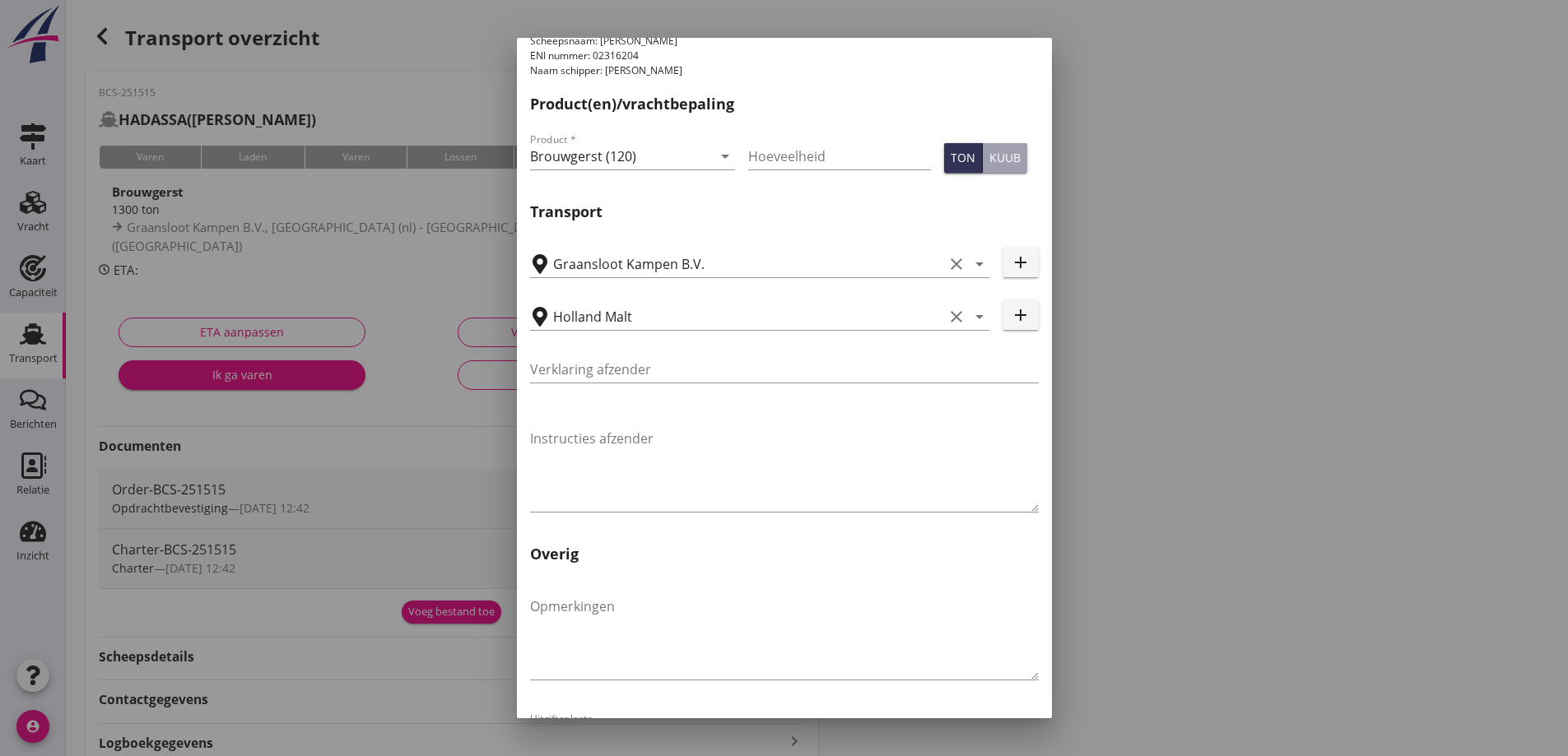
scroll to position [492, 0]
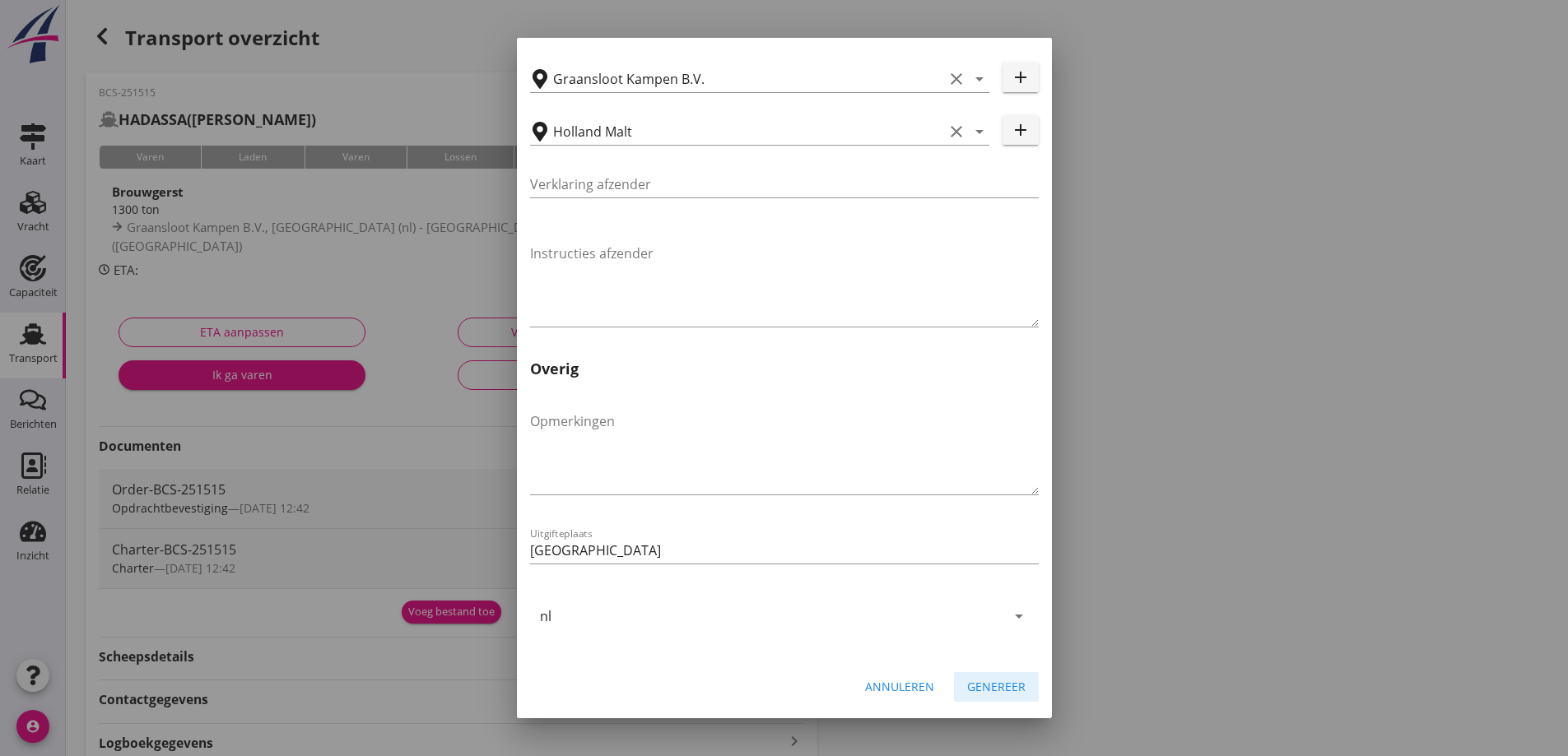
click at [1007, 682] on div "Genereer" at bounding box center [996, 687] width 58 height 17
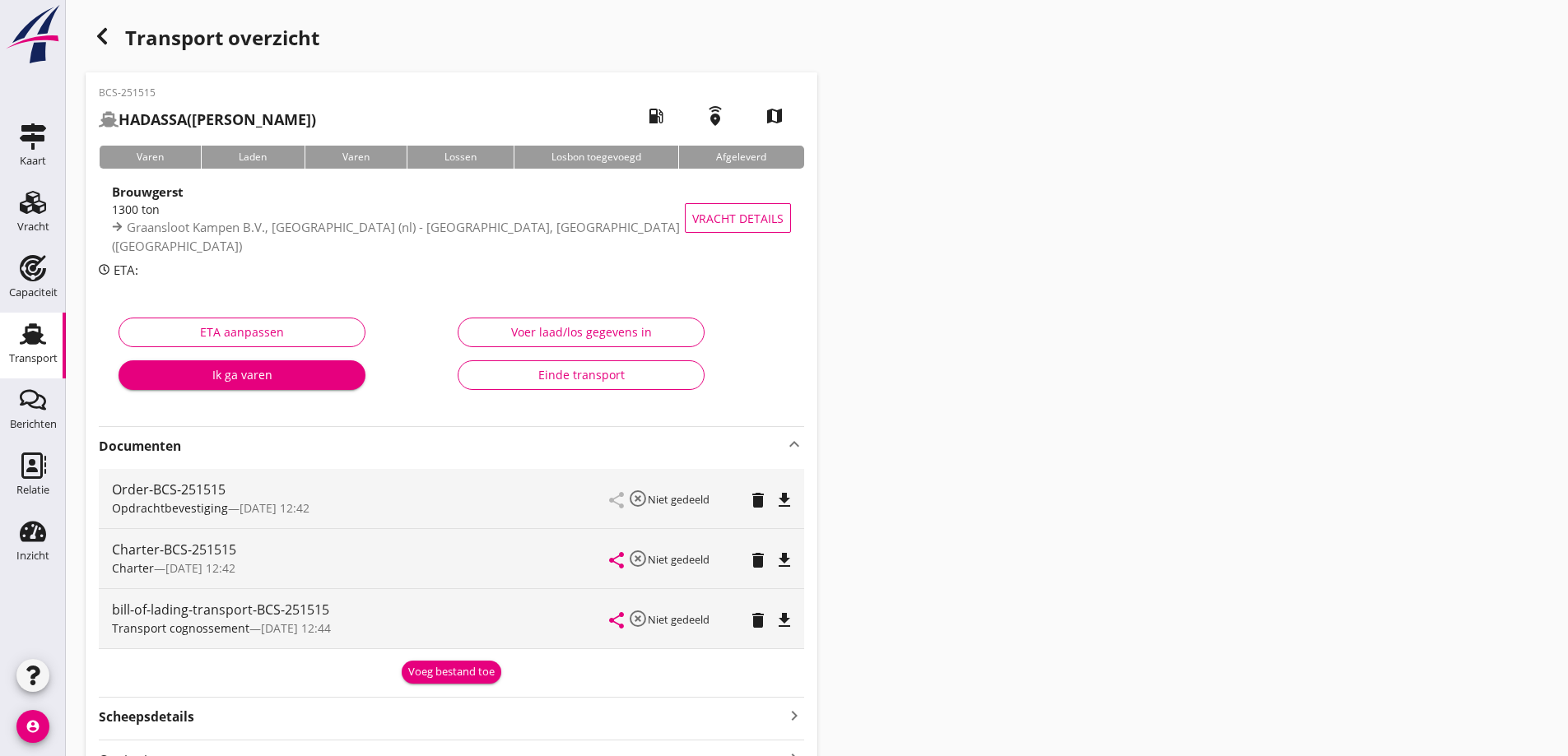
click at [789, 621] on icon "file_download" at bounding box center [784, 620] width 19 height 19
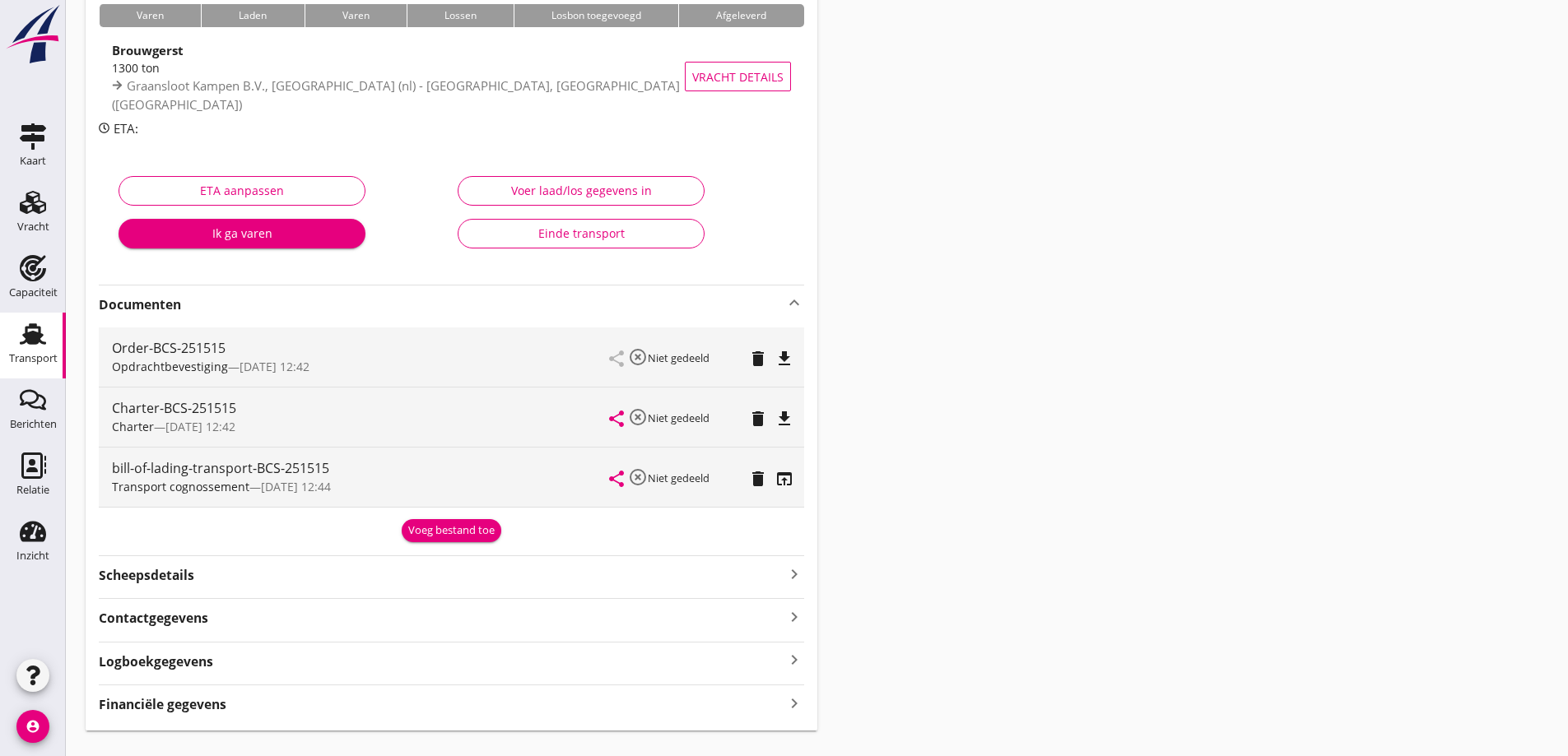
scroll to position [175, 0]
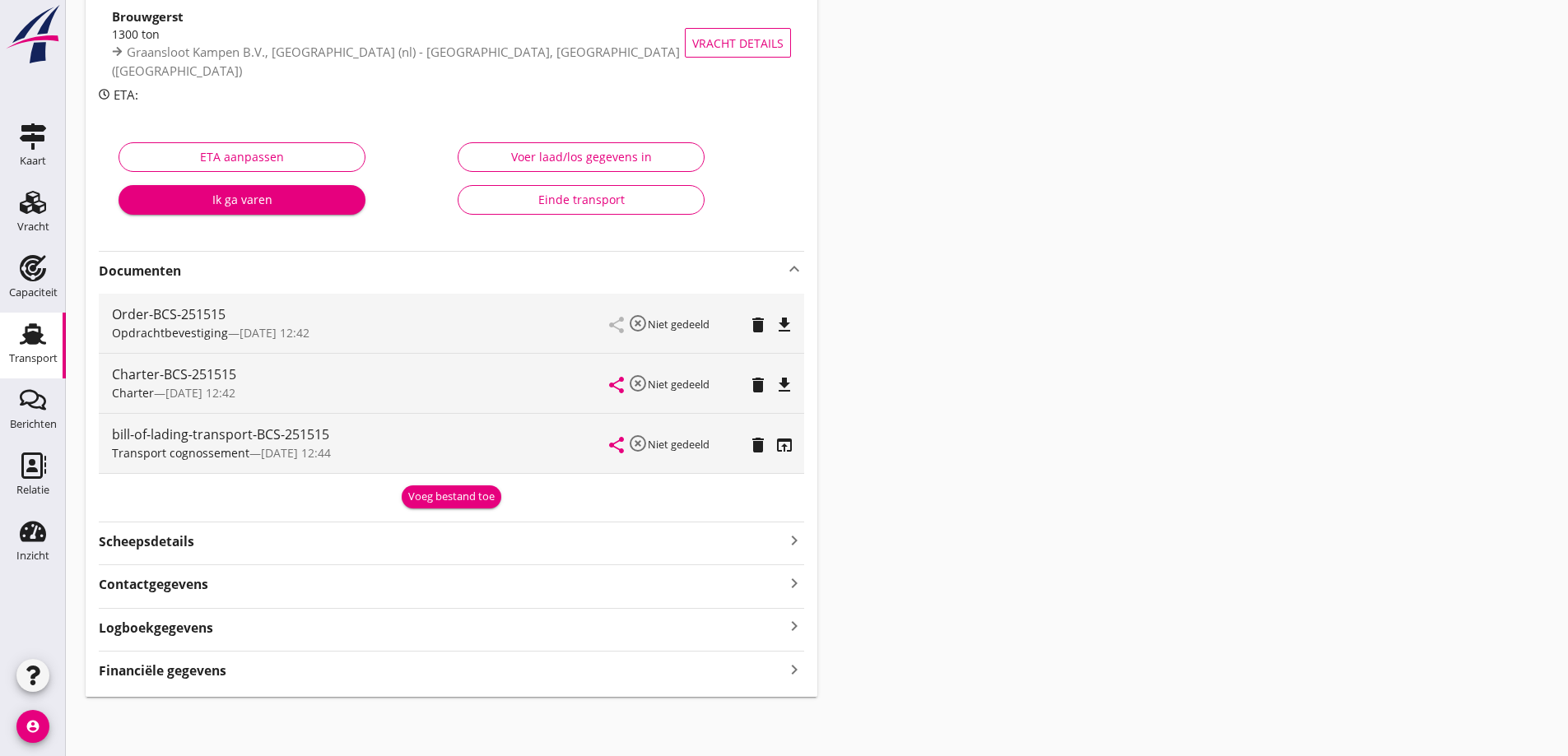
click at [216, 672] on strong "Financiële gegevens" at bounding box center [162, 670] width 127 height 18
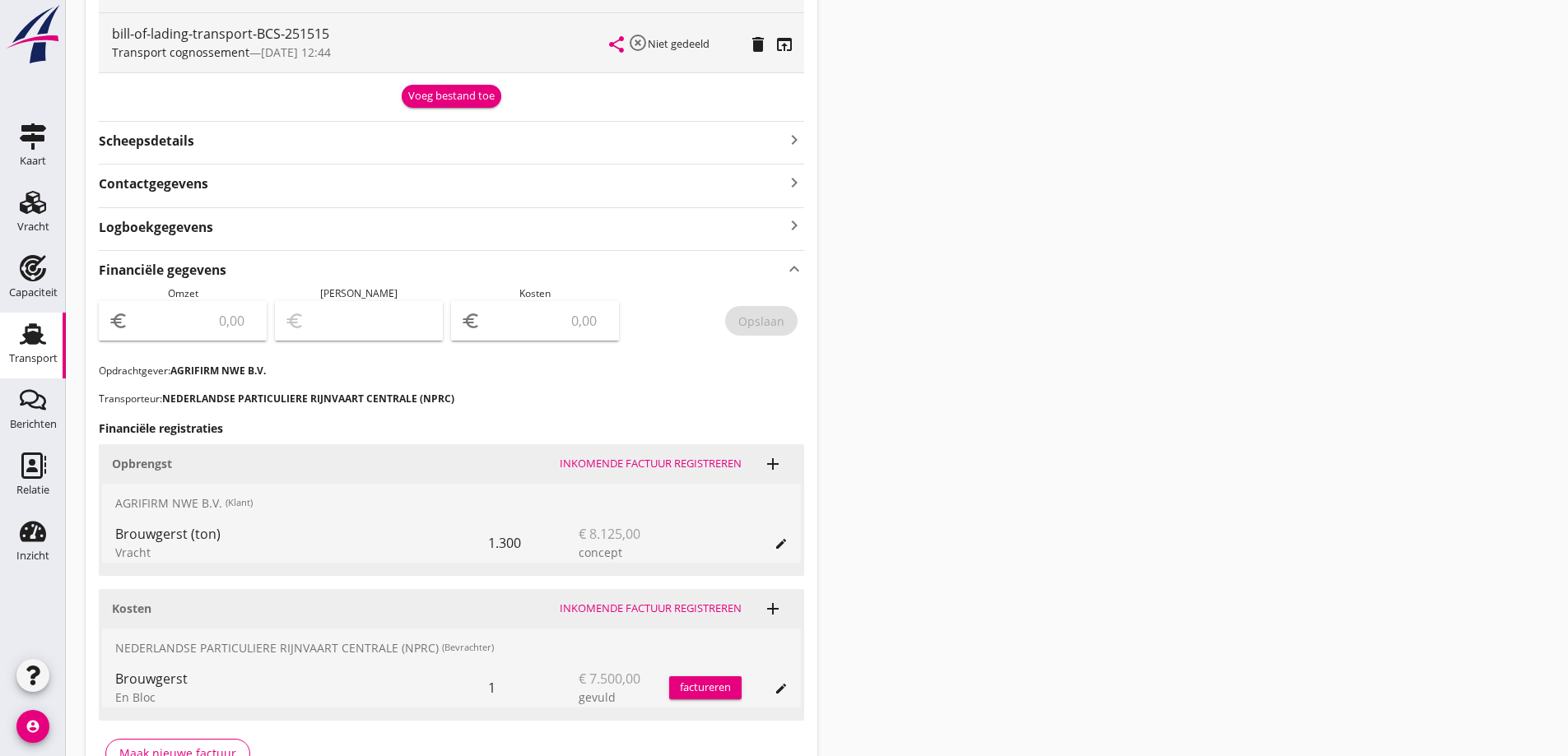
scroll to position [670, 0]
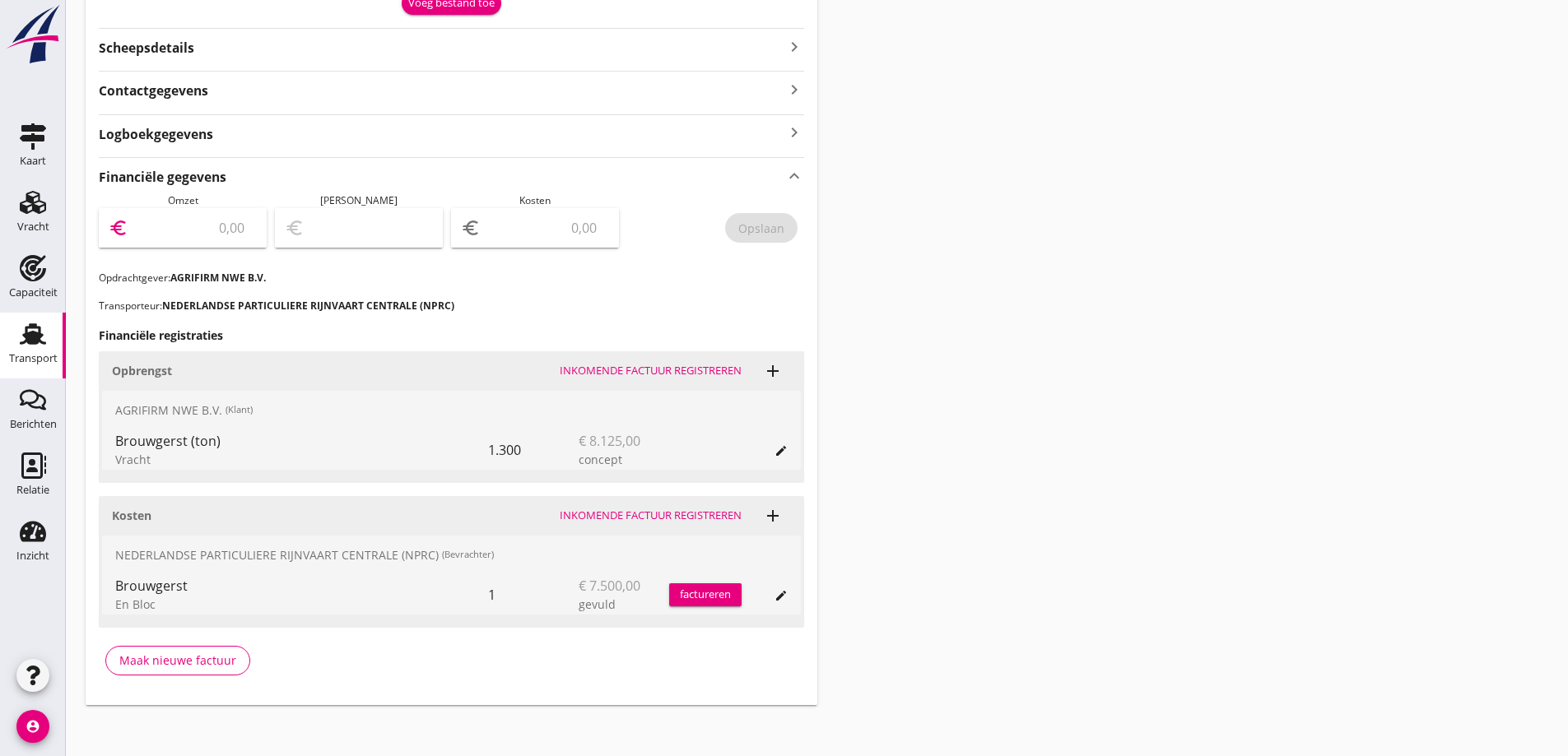
click at [229, 225] on input "number" at bounding box center [194, 227] width 125 height 26
type input "8125"
click at [541, 224] on input "number" at bounding box center [546, 227] width 125 height 26
type input "8118.00"
type input "7"
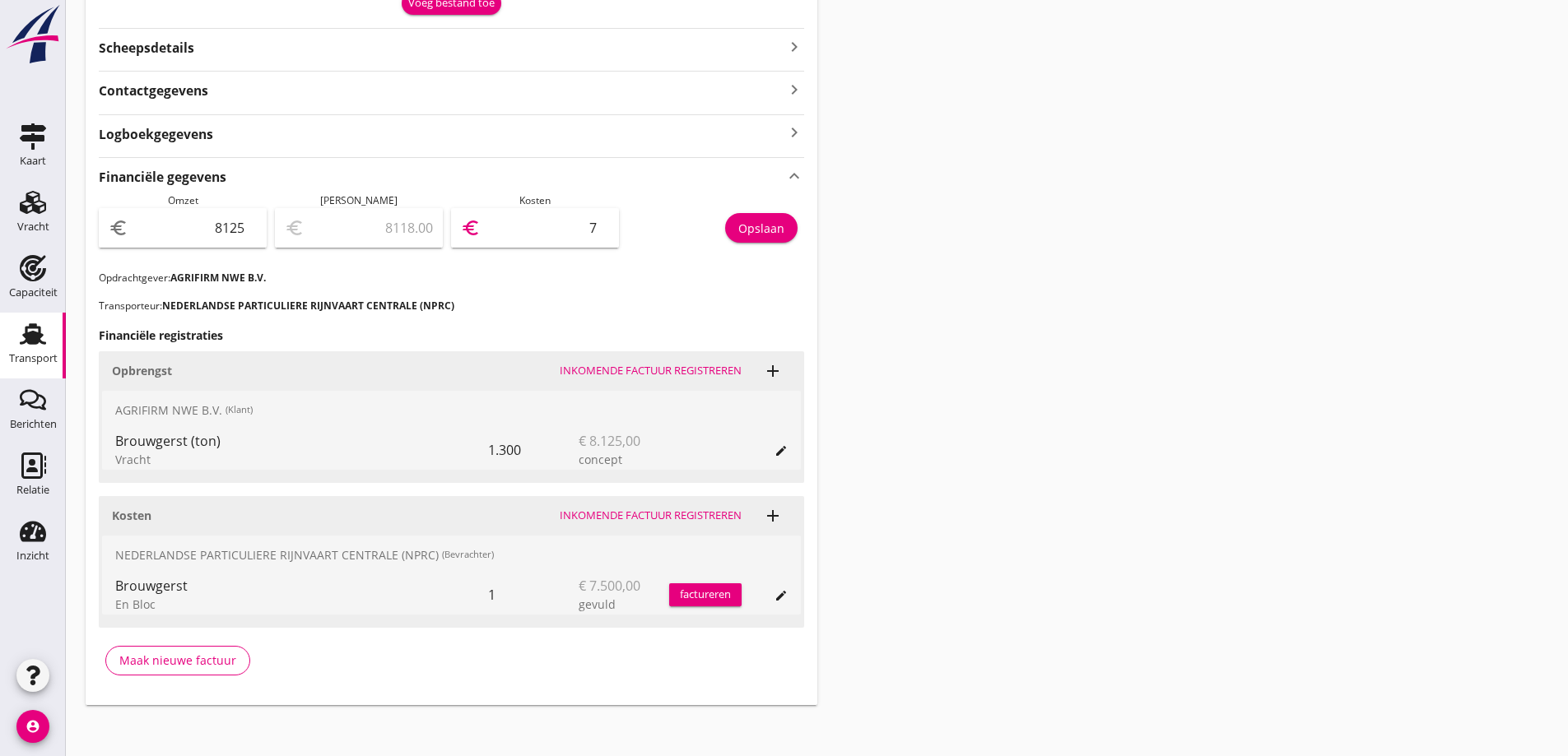
type input "8050.00"
type input "75"
type input "7375.00"
type input "750"
type input "625.00"
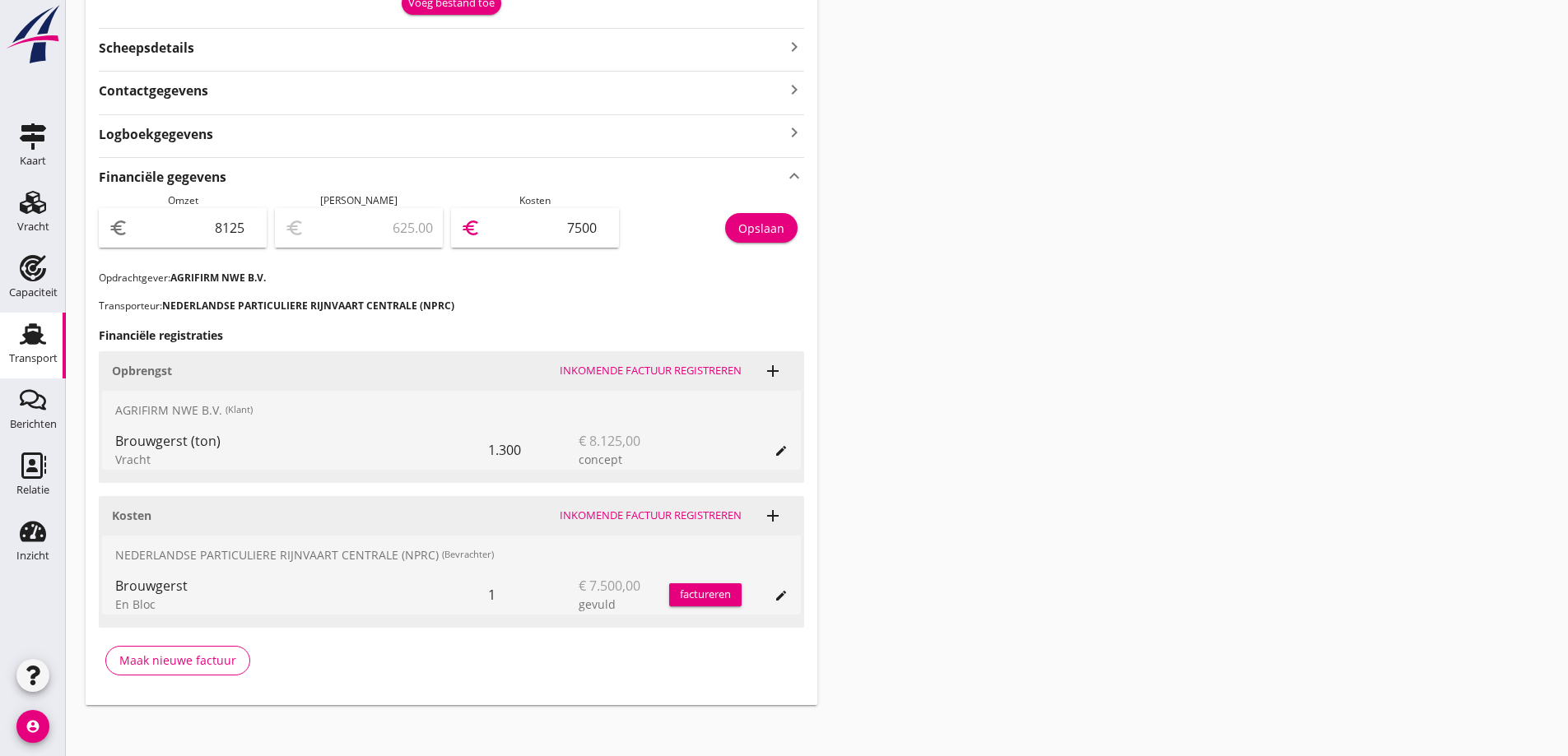
type input "7500"
click at [521, 308] on p "Transporteur: NEDERLANDSE PARTICULIERE RIJNVAART CENTRALE (NPRC)" at bounding box center [452, 305] width 706 height 15
click at [750, 221] on div "Opslaan" at bounding box center [761, 228] width 46 height 17
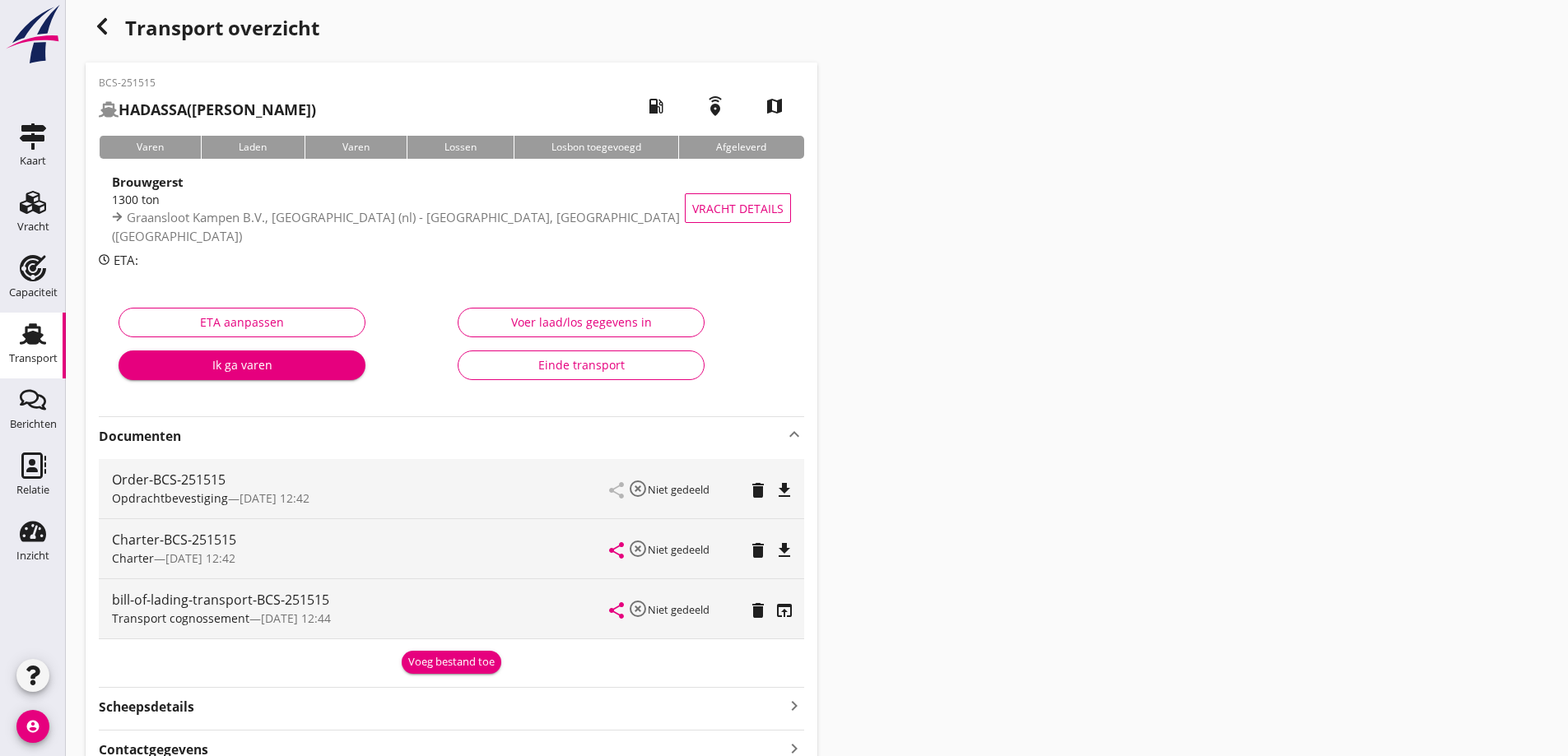
scroll to position [0, 0]
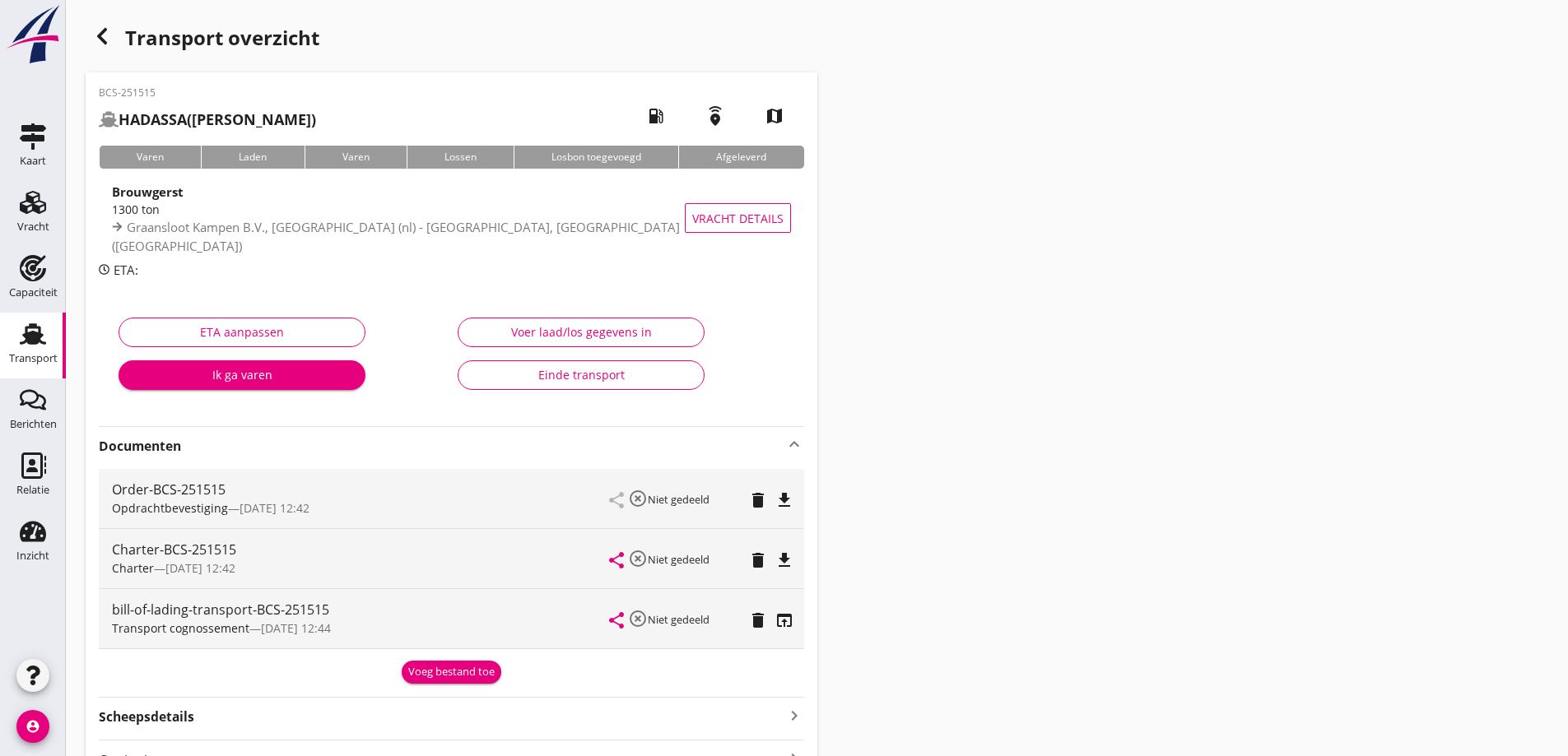
click at [16, 341] on div "Transport" at bounding box center [33, 333] width 40 height 26
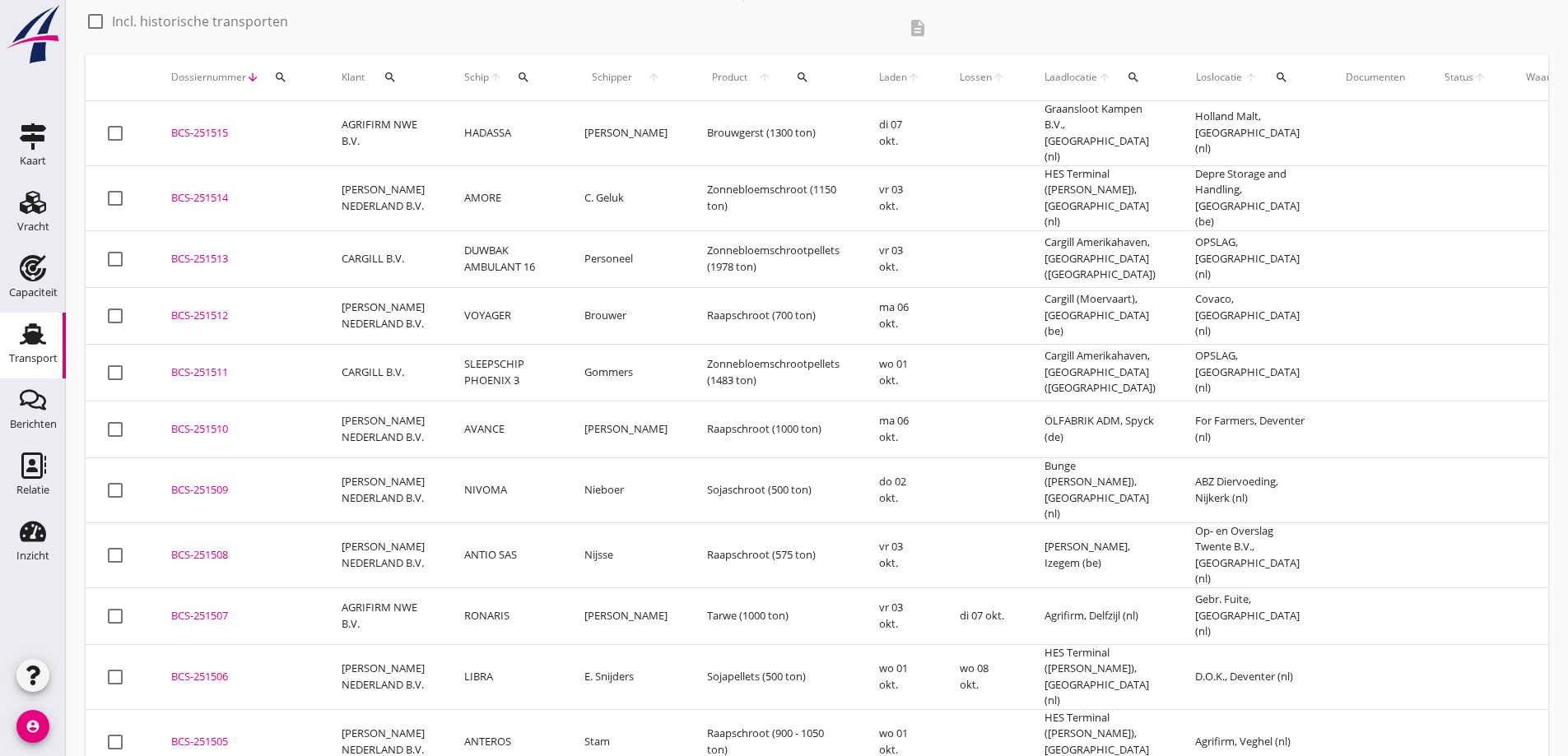
scroll to position [83, 0]
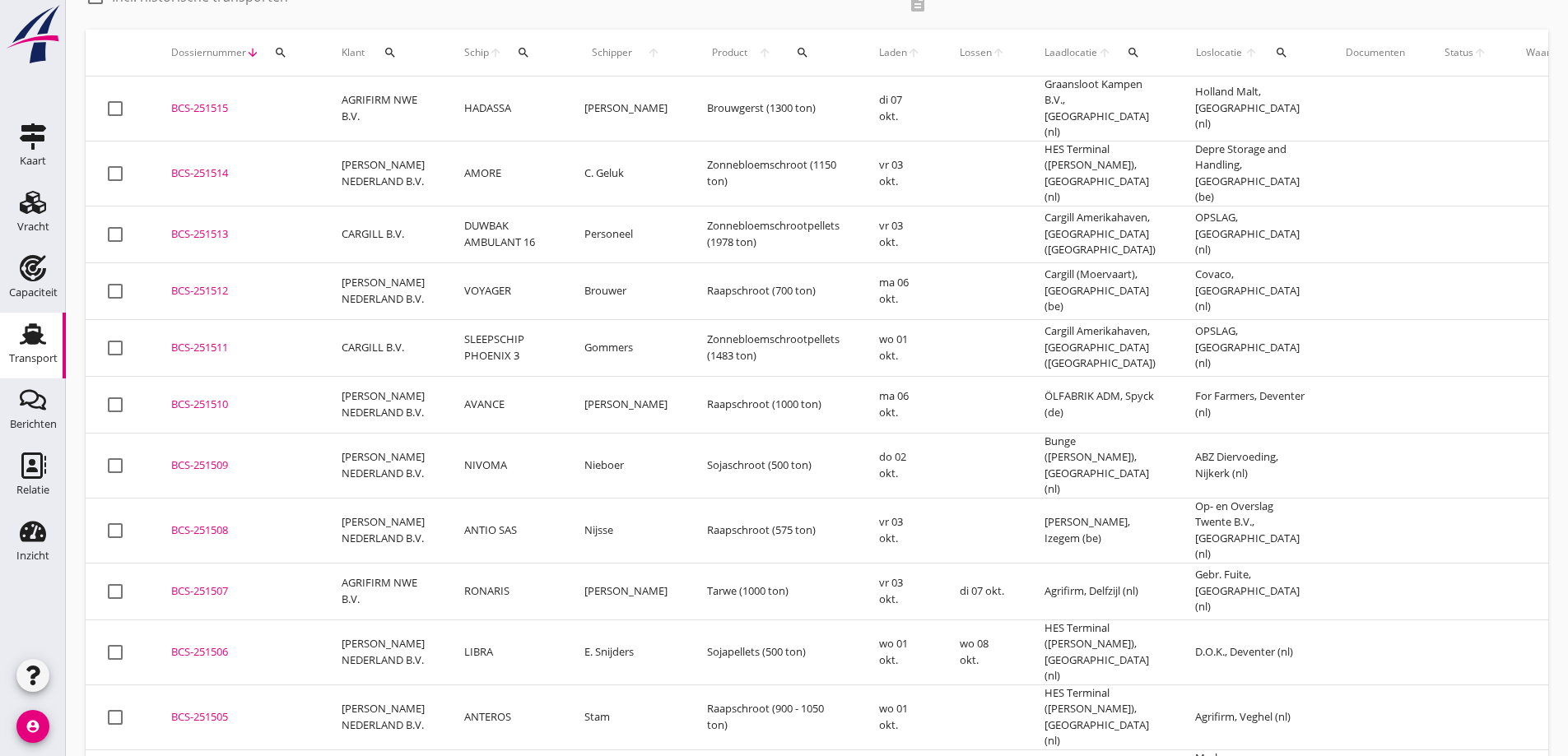
click at [654, 32] on th "Schipper arrow_upward" at bounding box center [626, 52] width 122 height 46
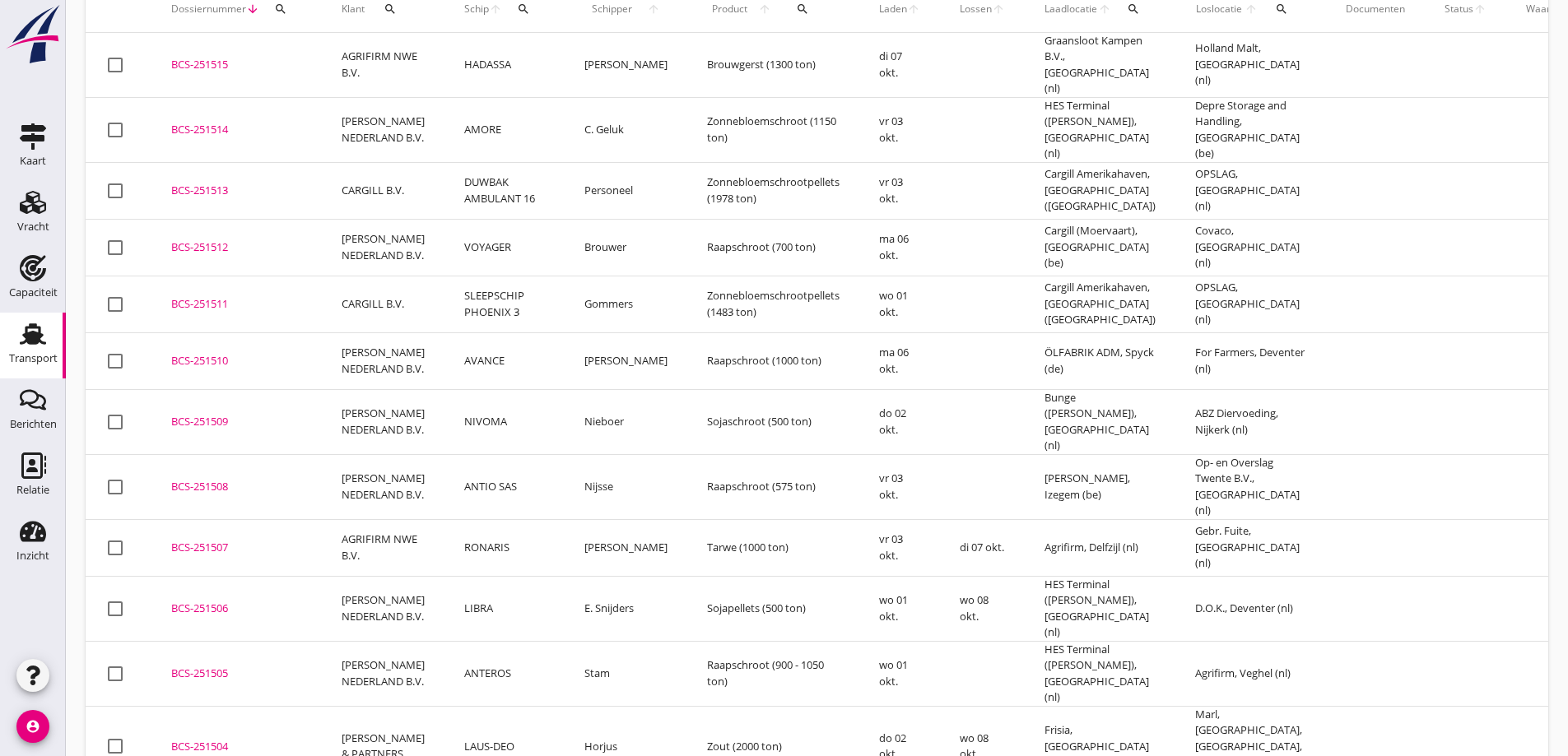
scroll to position [164, 0]
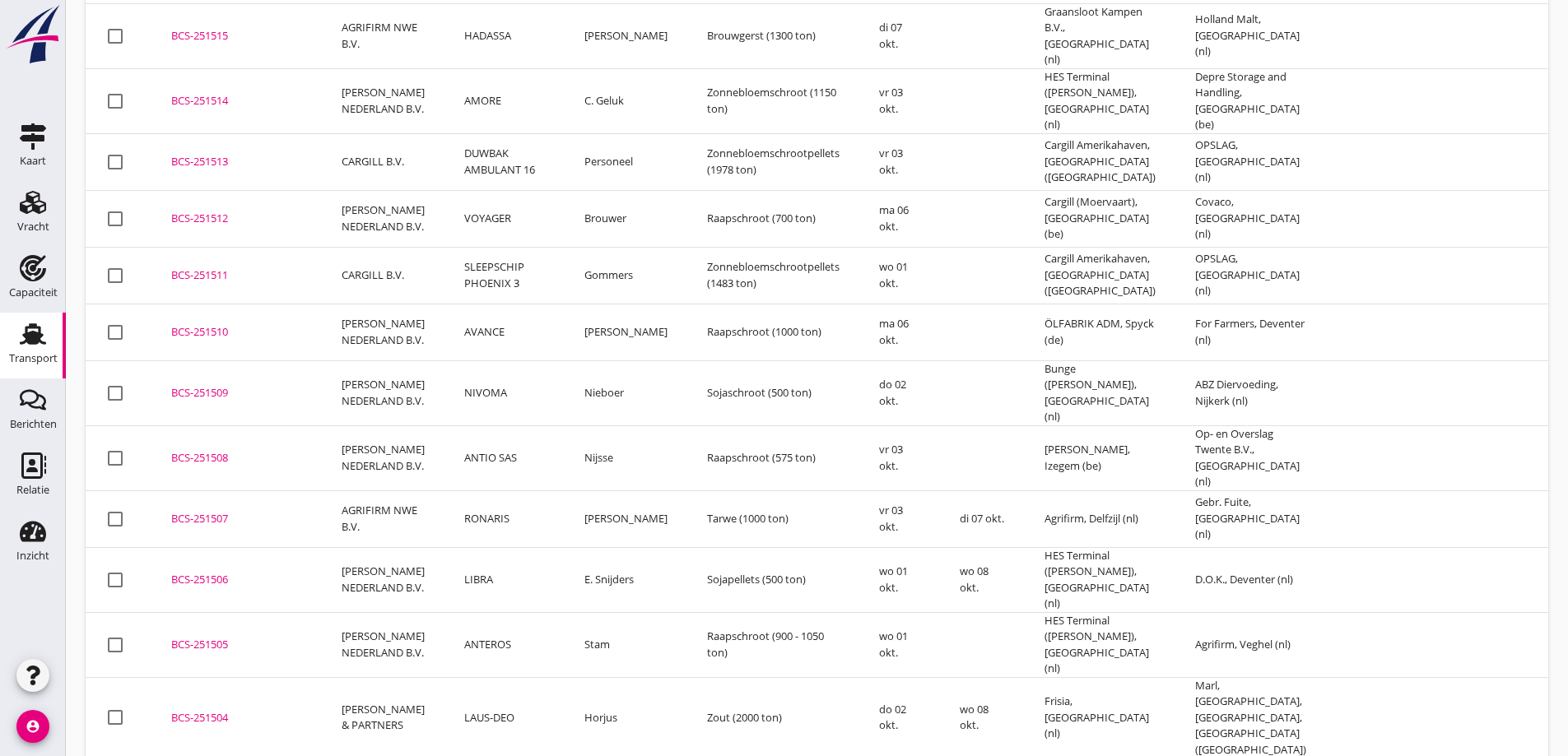
click at [231, 325] on div "BCS-251510" at bounding box center [236, 332] width 131 height 17
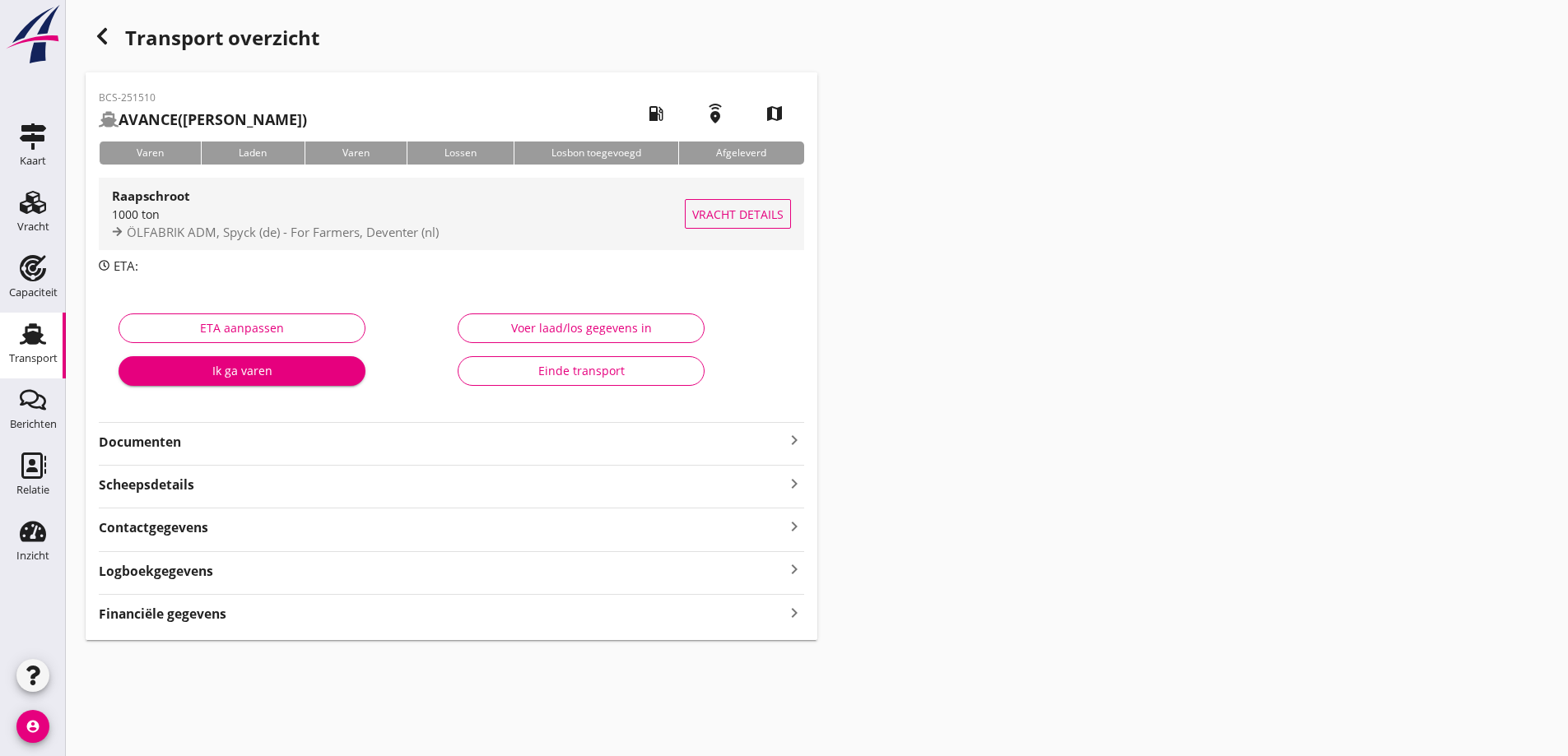
click at [721, 223] on span "Vracht details" at bounding box center [738, 215] width 91 height 17
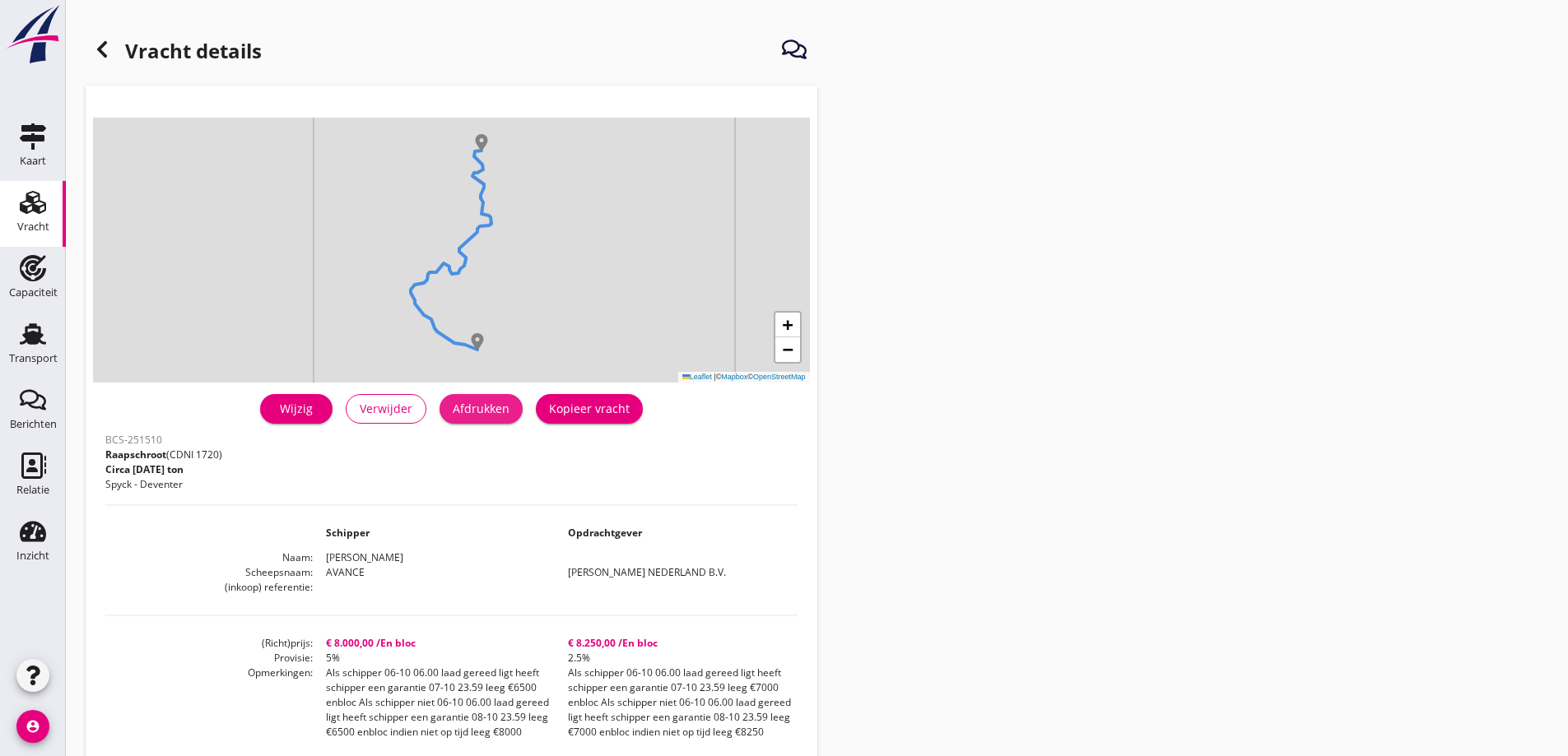
drag, startPoint x: 475, startPoint y: 411, endPoint x: 1186, endPoint y: 645, distance: 748.5
click at [474, 411] on div "Afdrukken" at bounding box center [481, 409] width 56 height 17
click at [102, 46] on use at bounding box center [102, 49] width 10 height 17
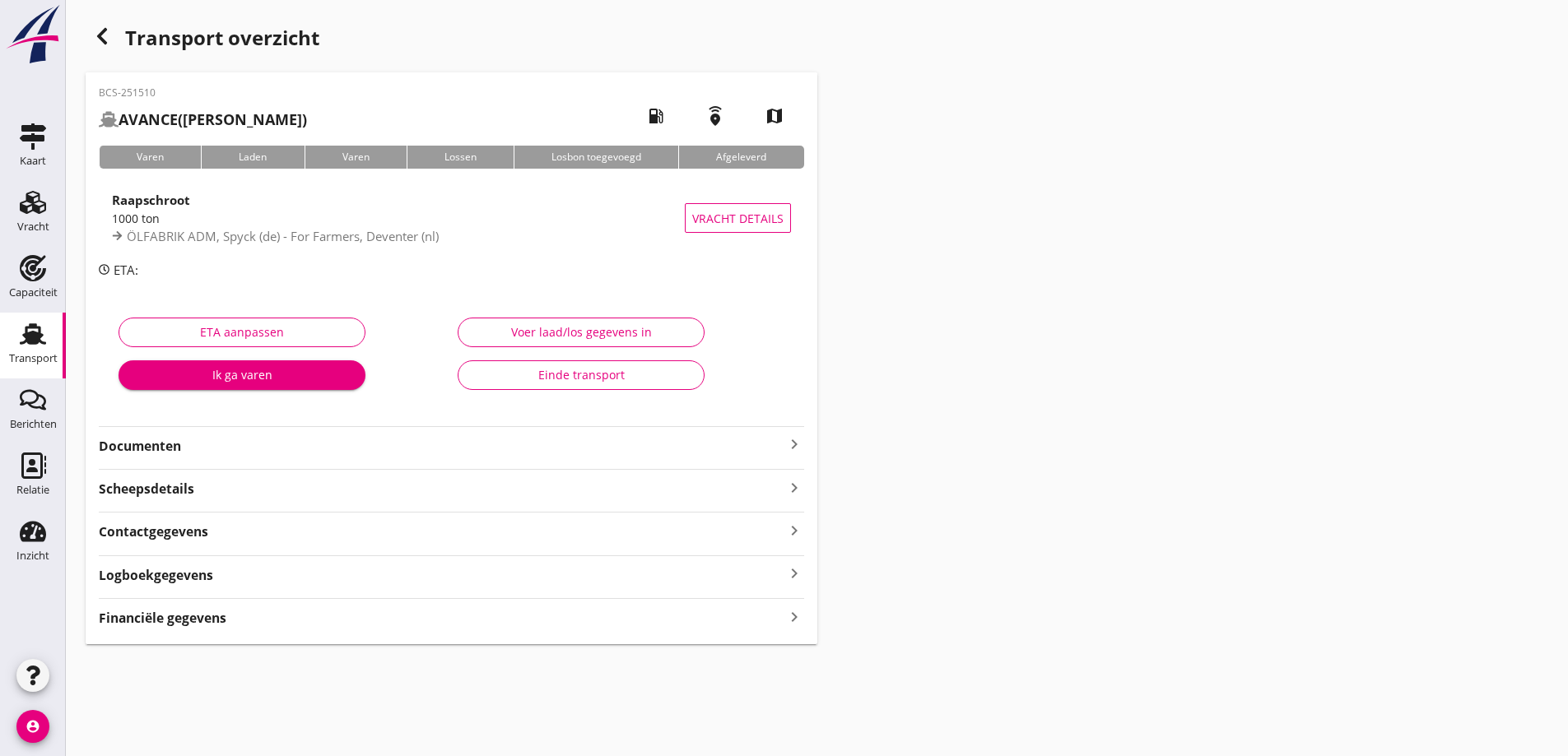
click at [196, 454] on strong "Documenten" at bounding box center [442, 446] width 686 height 18
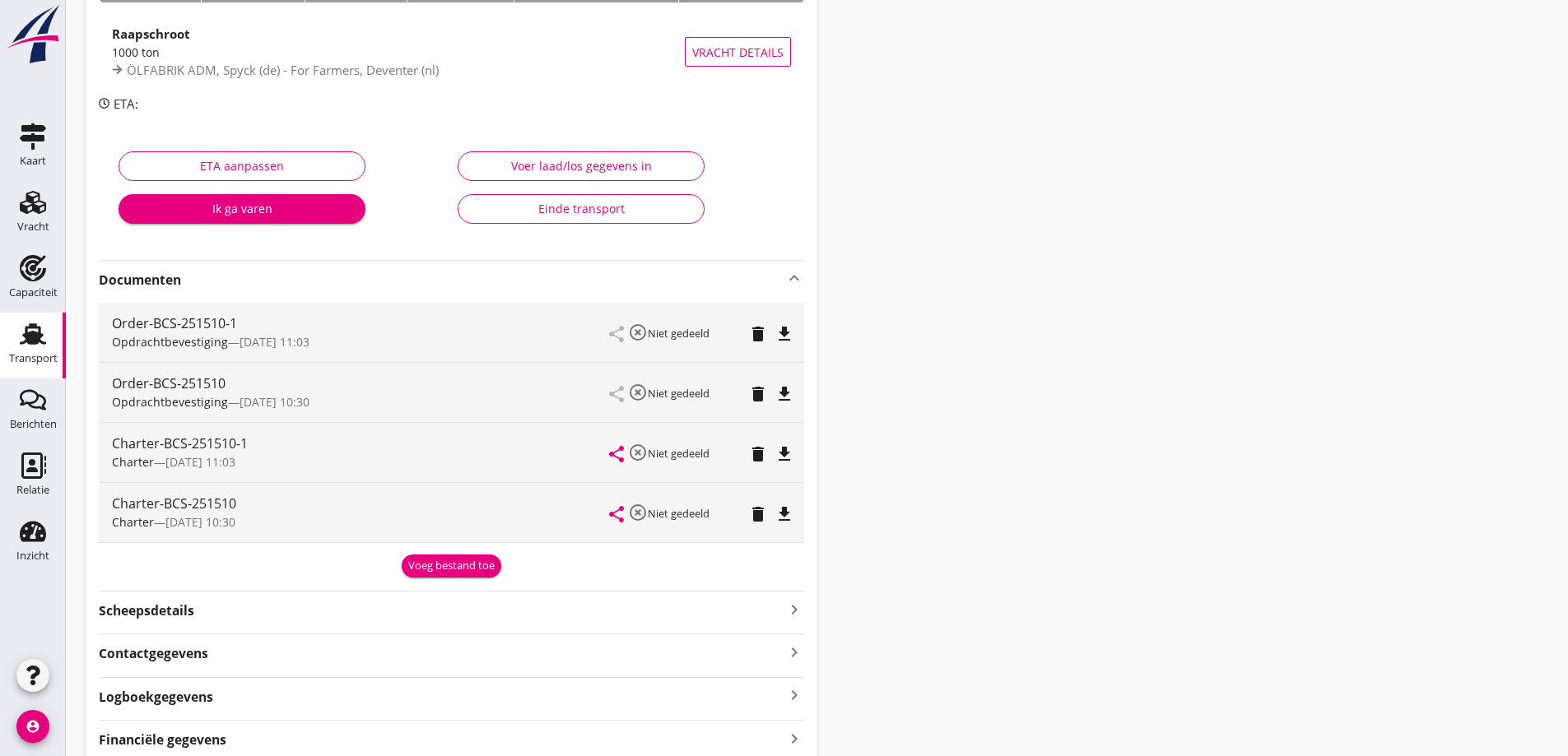
scroll to position [235, 0]
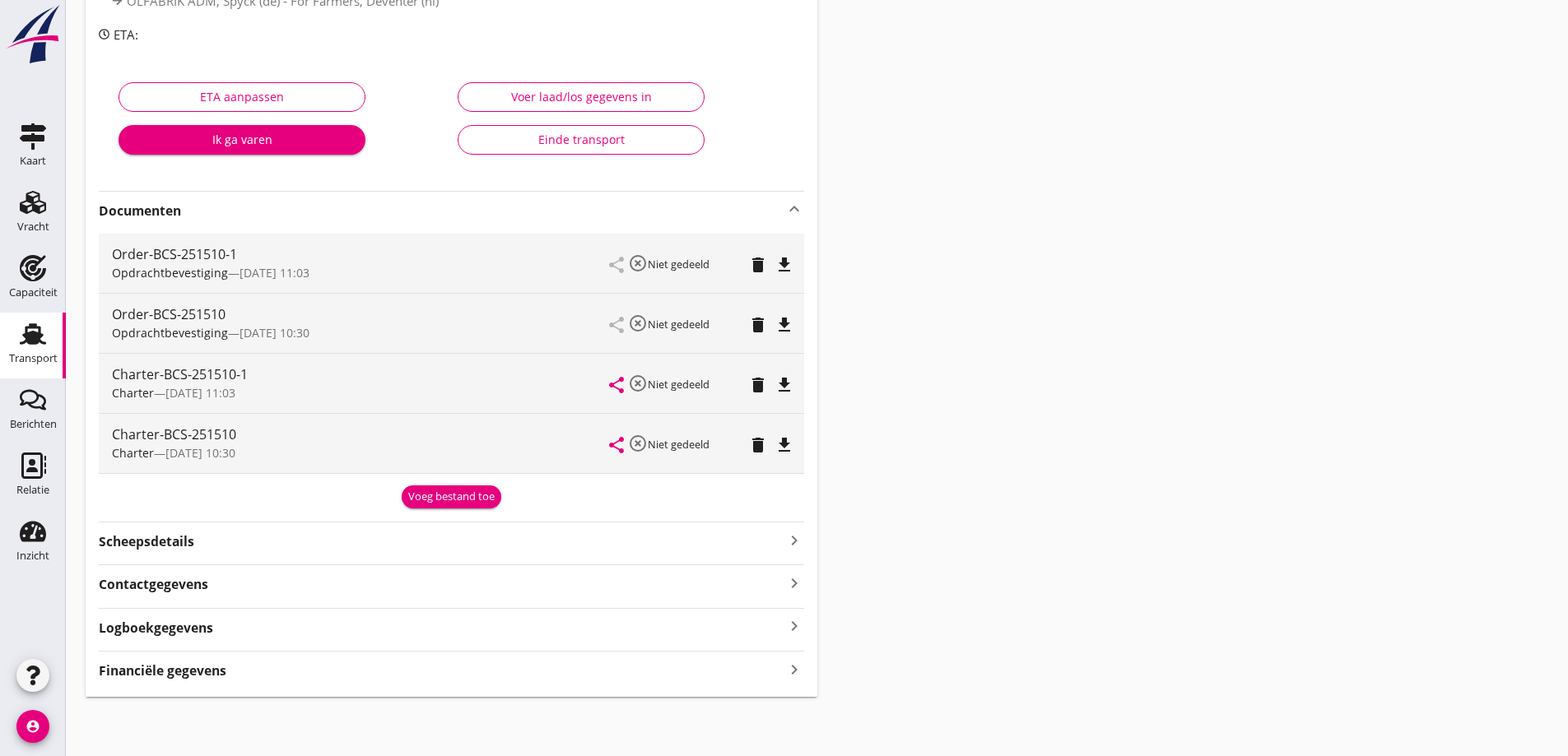
click at [787, 270] on icon "file_download" at bounding box center [784, 265] width 19 height 19
click at [779, 385] on icon "file_download" at bounding box center [784, 385] width 19 height 19
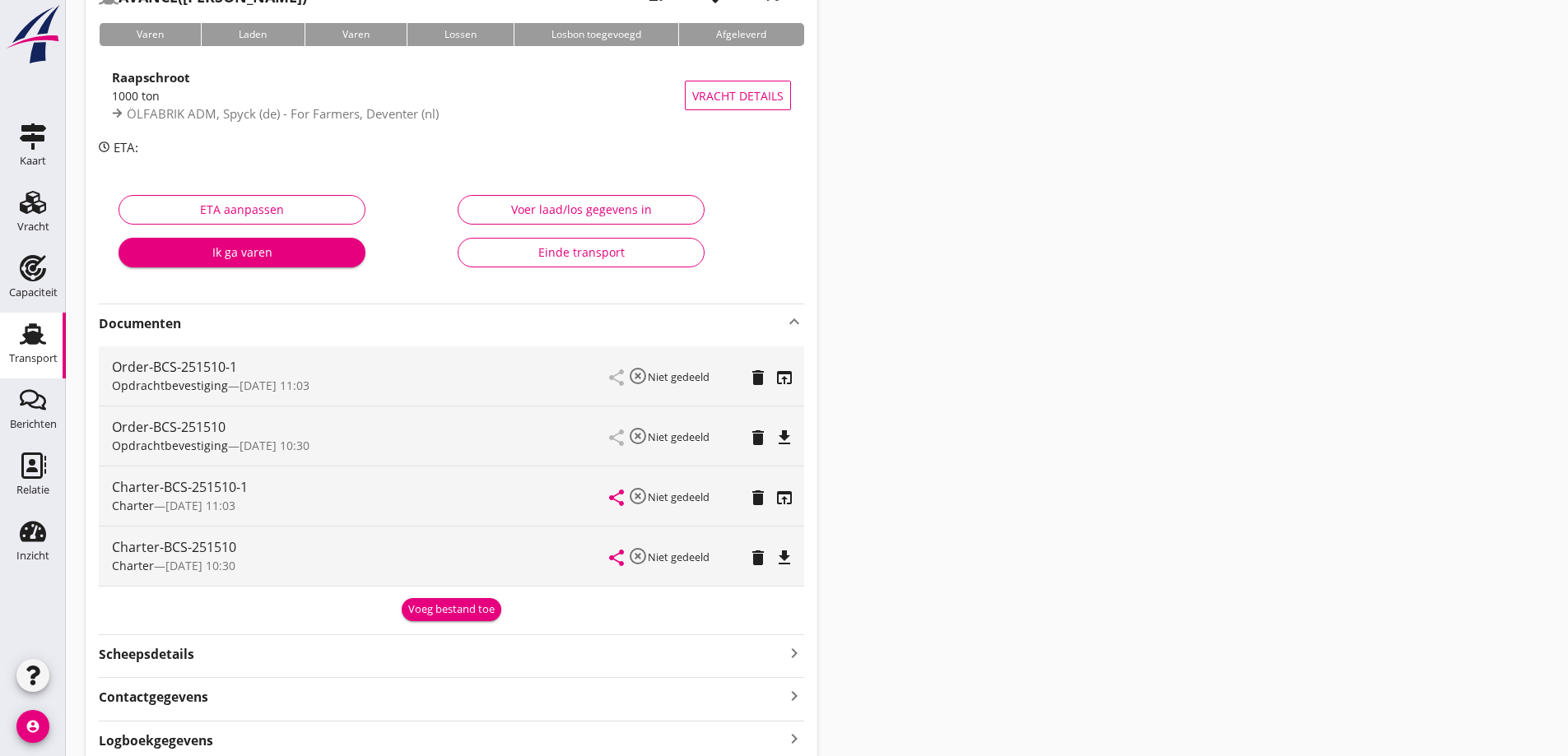
scroll to position [0, 0]
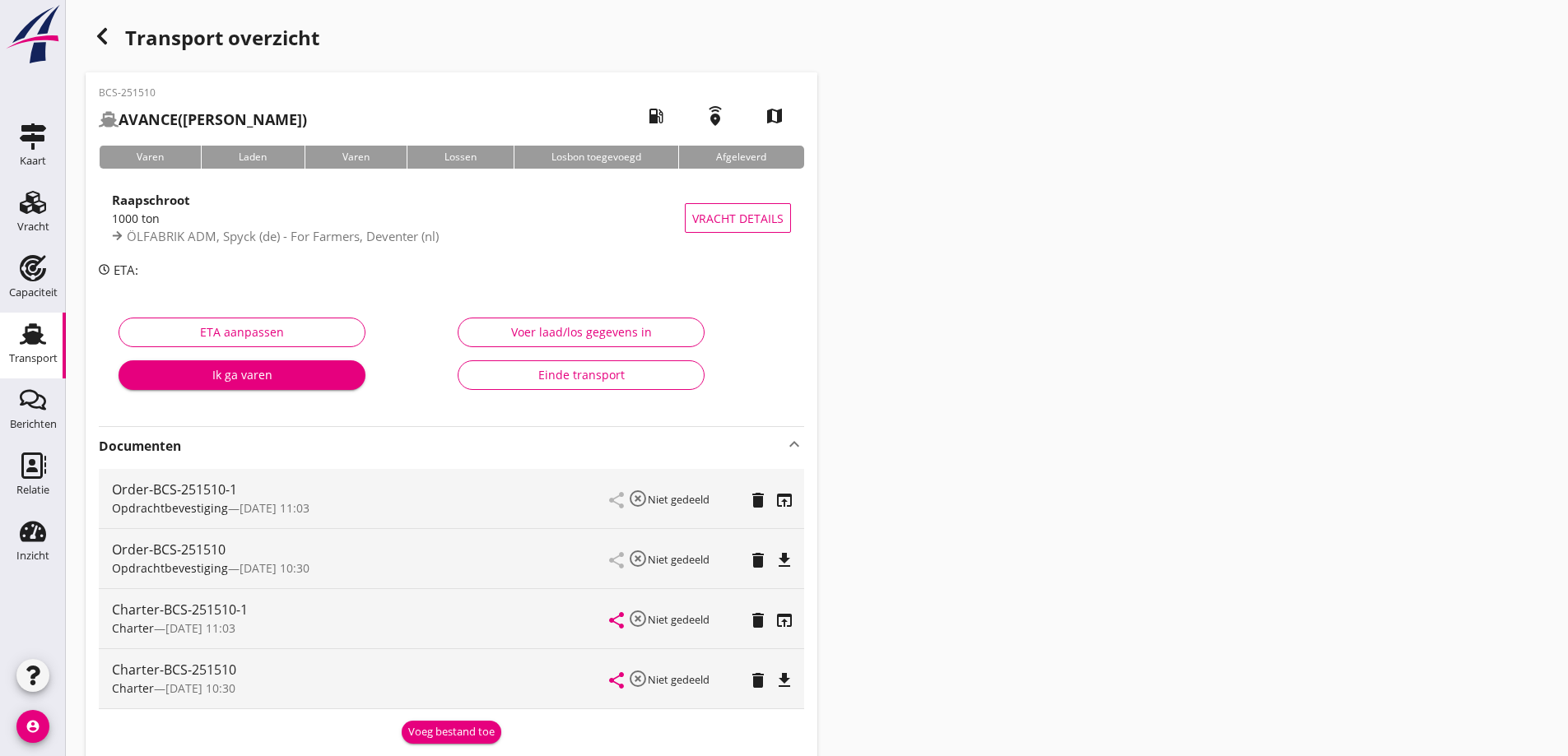
click at [92, 27] on icon "button" at bounding box center [102, 36] width 19 height 19
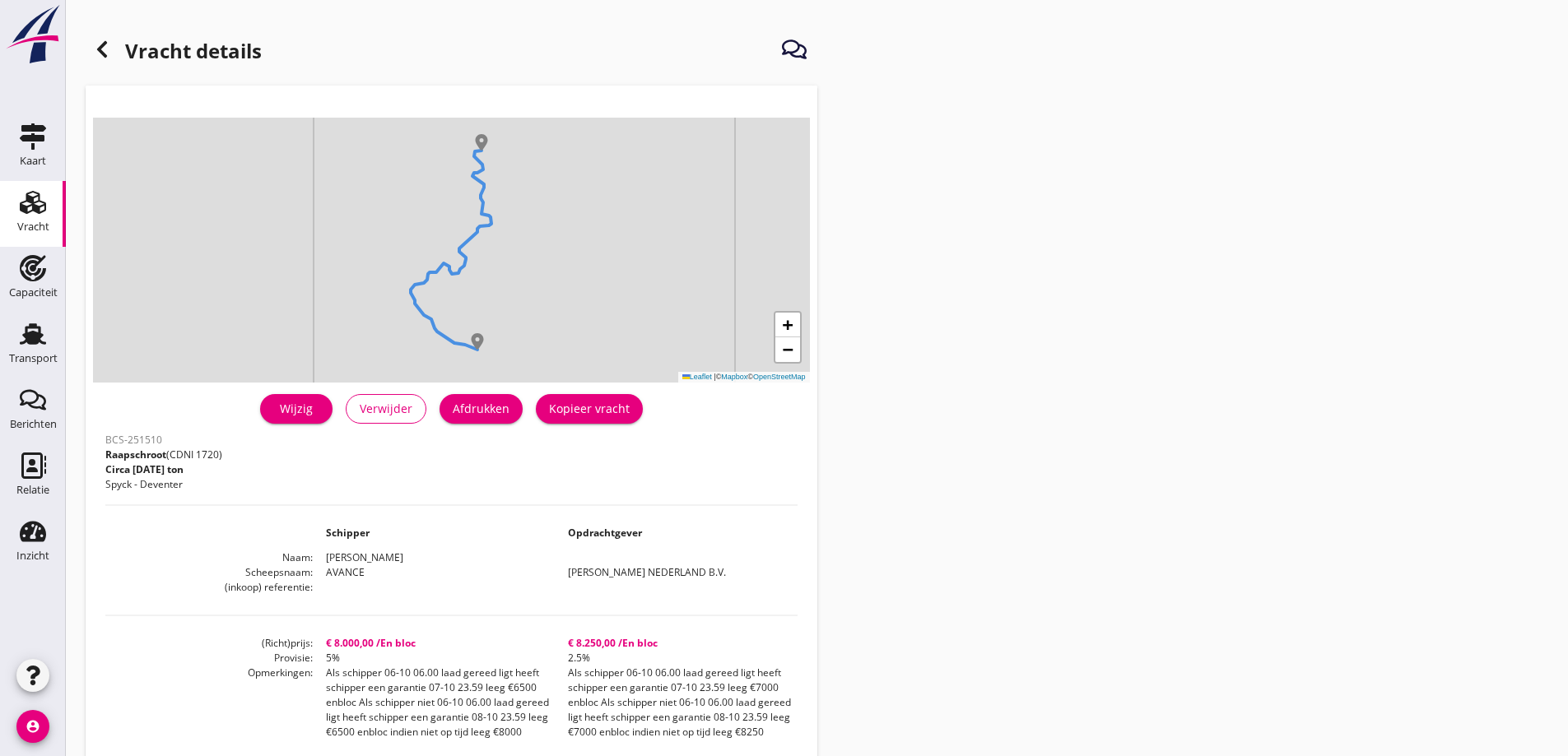
click at [108, 56] on icon at bounding box center [102, 50] width 19 height 19
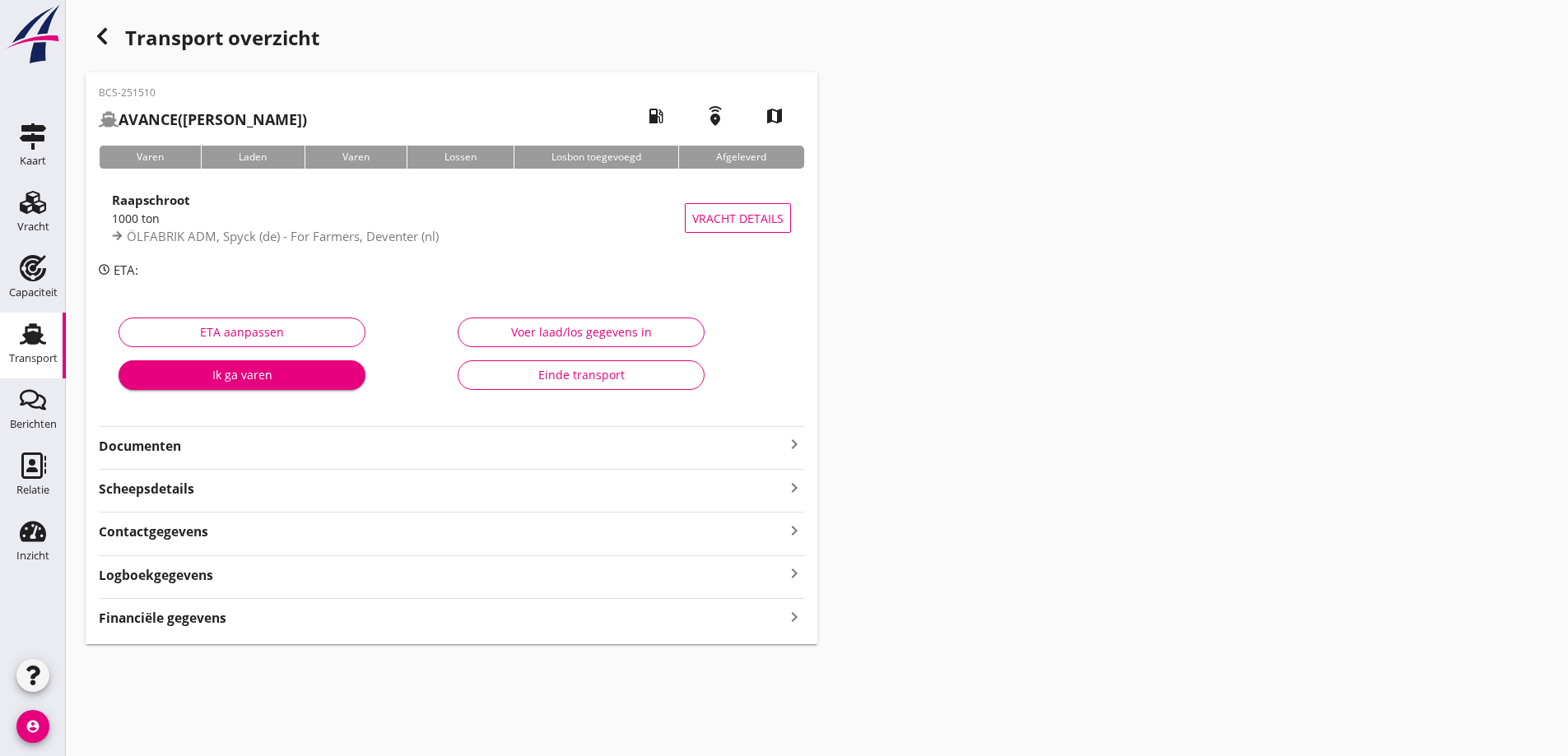
click at [107, 36] on icon "button" at bounding box center [102, 36] width 19 height 19
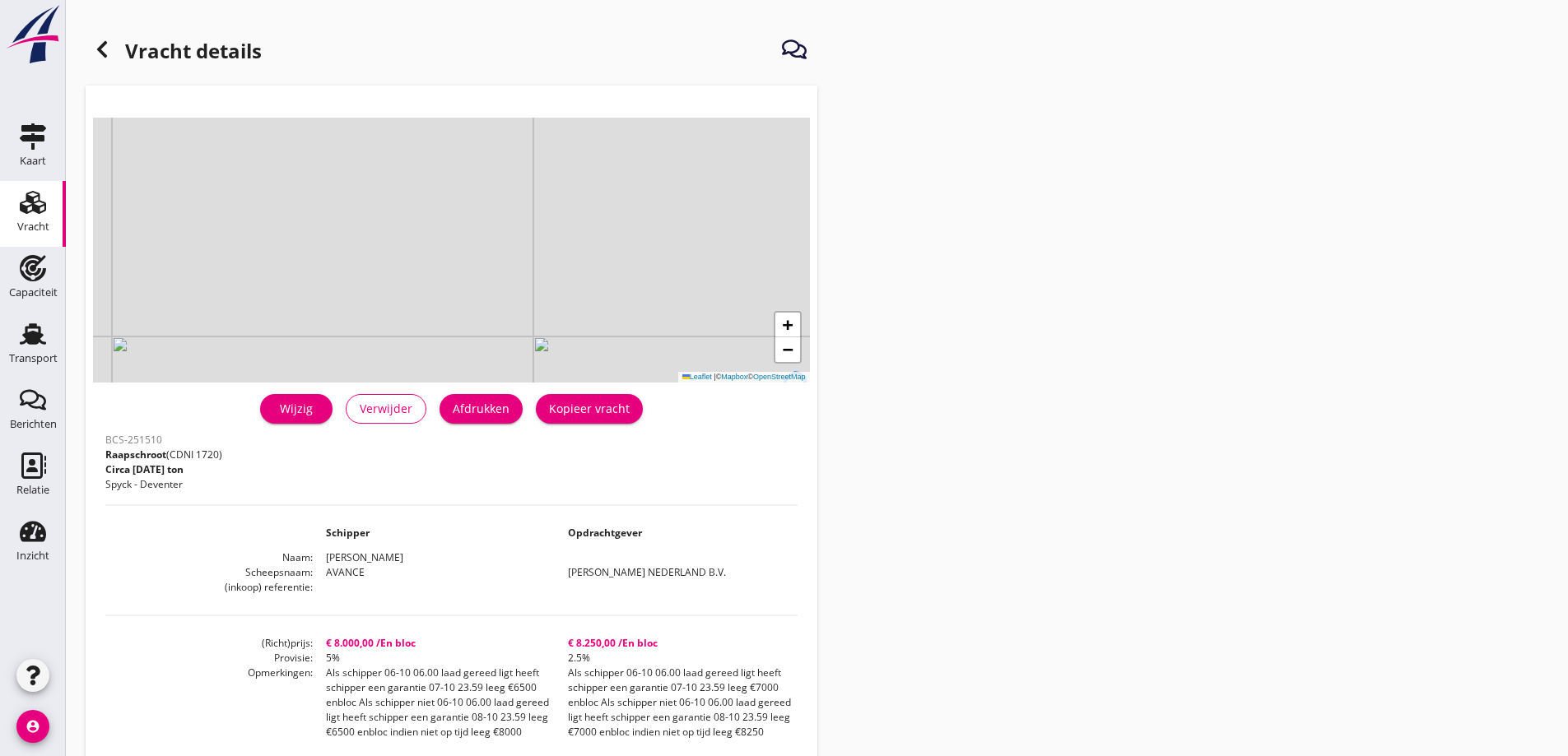
click at [114, 53] on div at bounding box center [102, 50] width 33 height 33
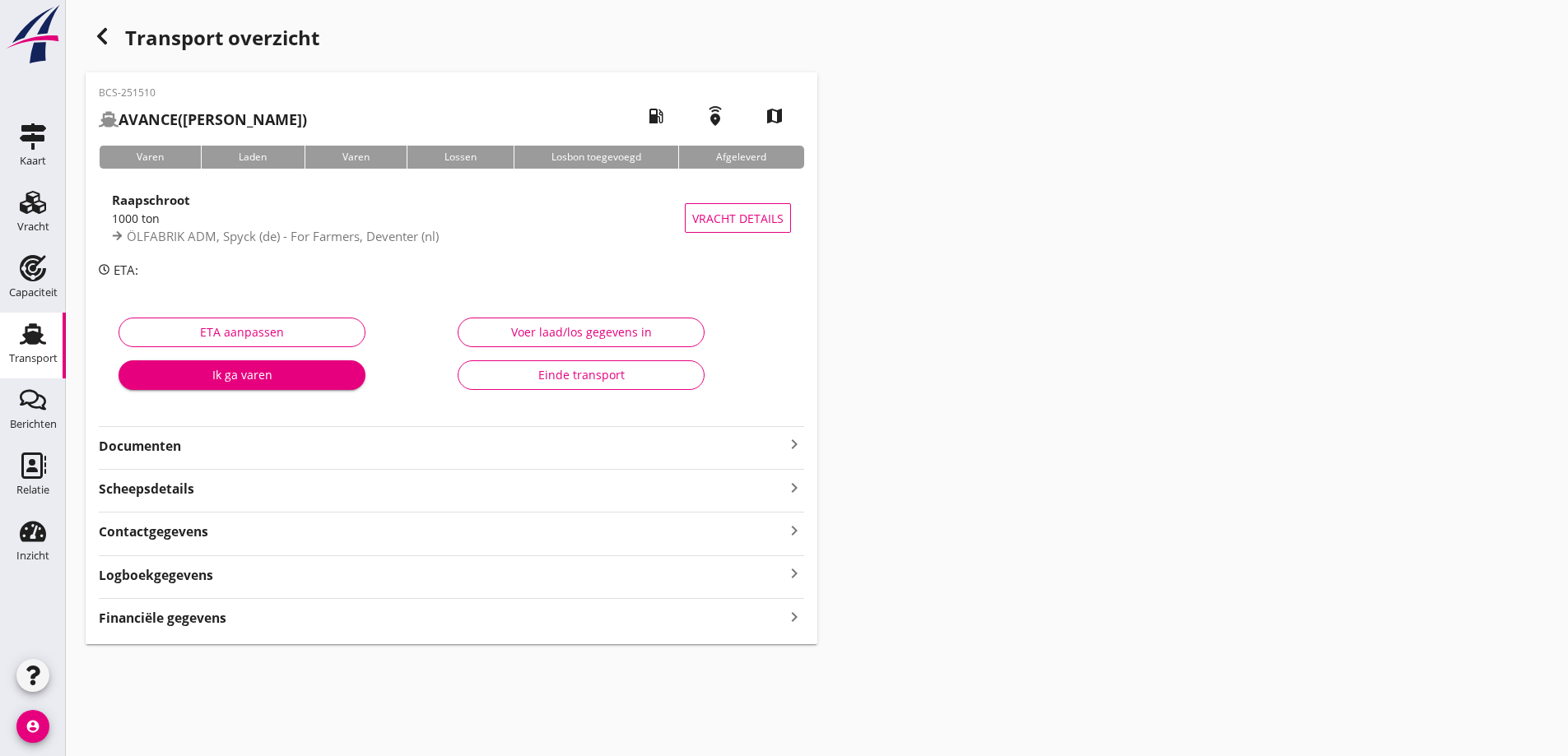
click at [110, 30] on icon "button" at bounding box center [102, 36] width 19 height 19
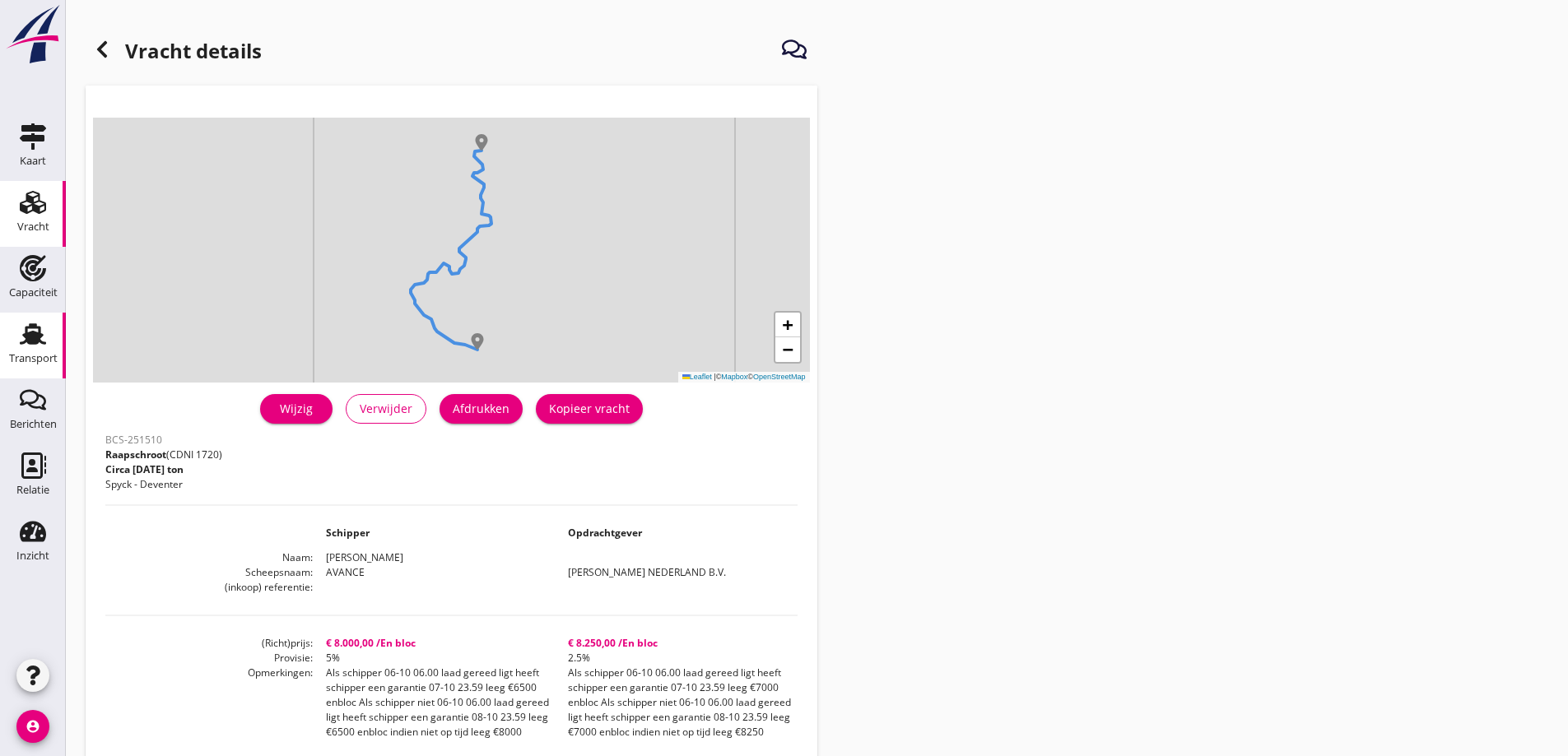
click at [15, 331] on div "Transport" at bounding box center [33, 333] width 40 height 26
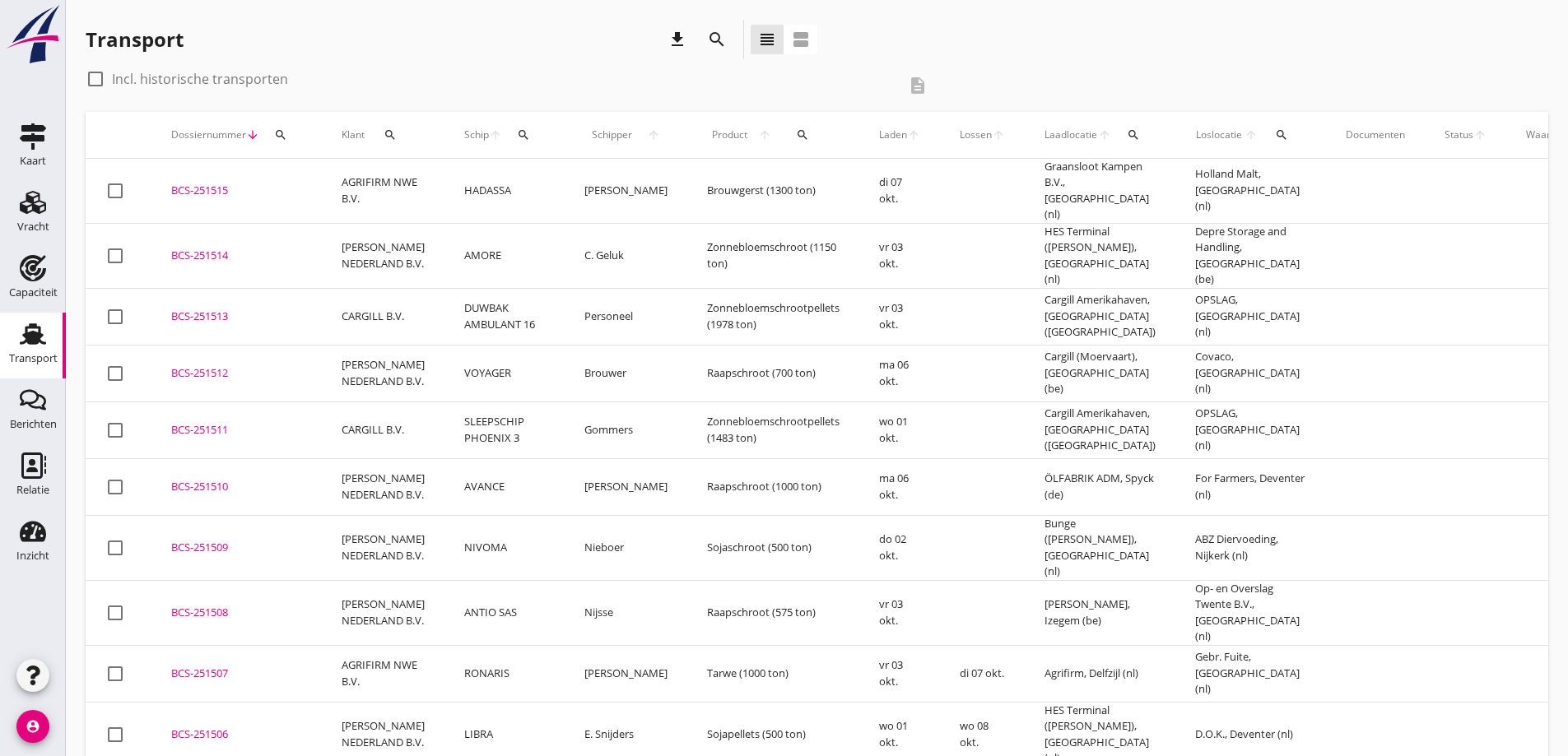
click at [250, 365] on div "BCS-251512" at bounding box center [236, 373] width 131 height 17
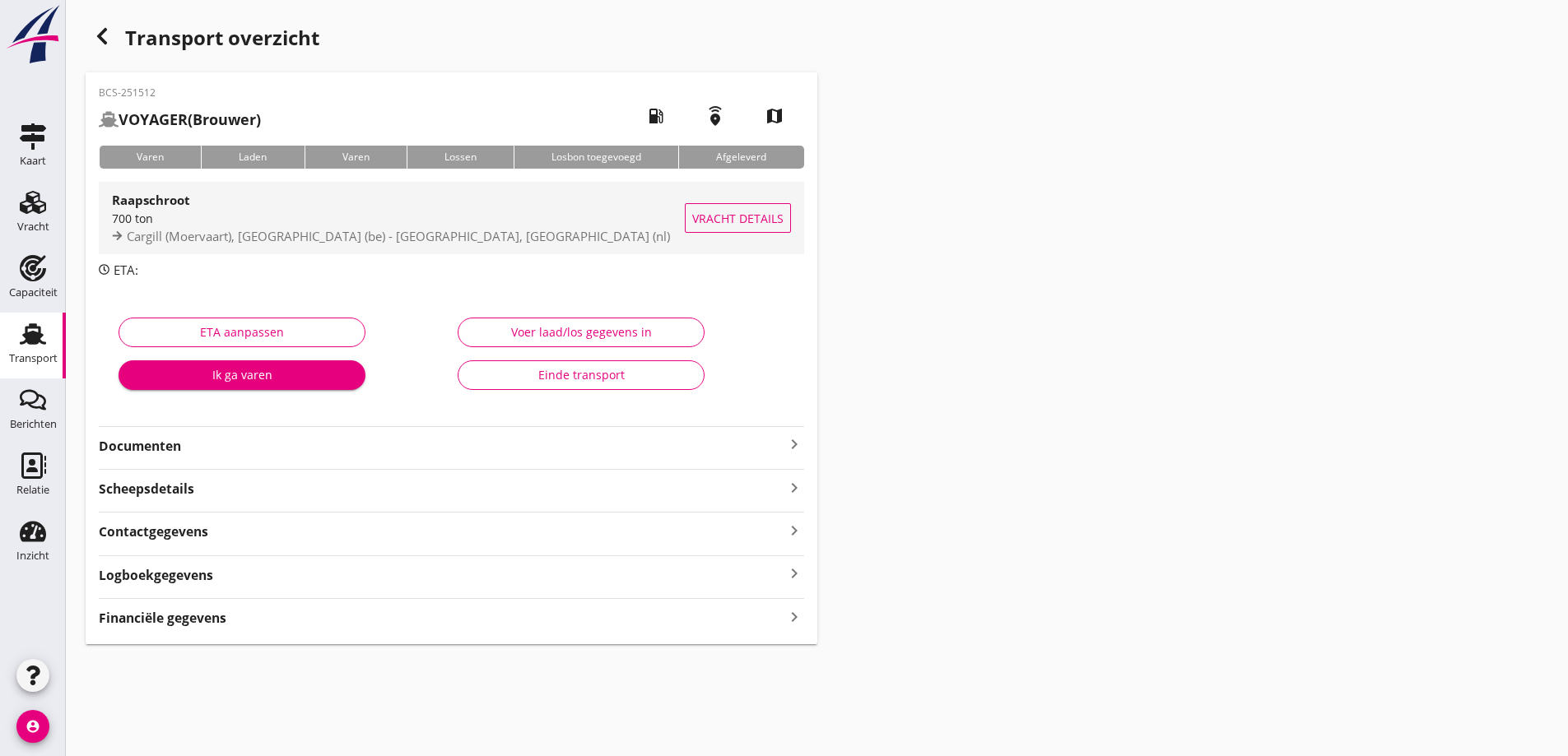
click at [687, 199] on div "Vracht details" at bounding box center [738, 218] width 106 height 73
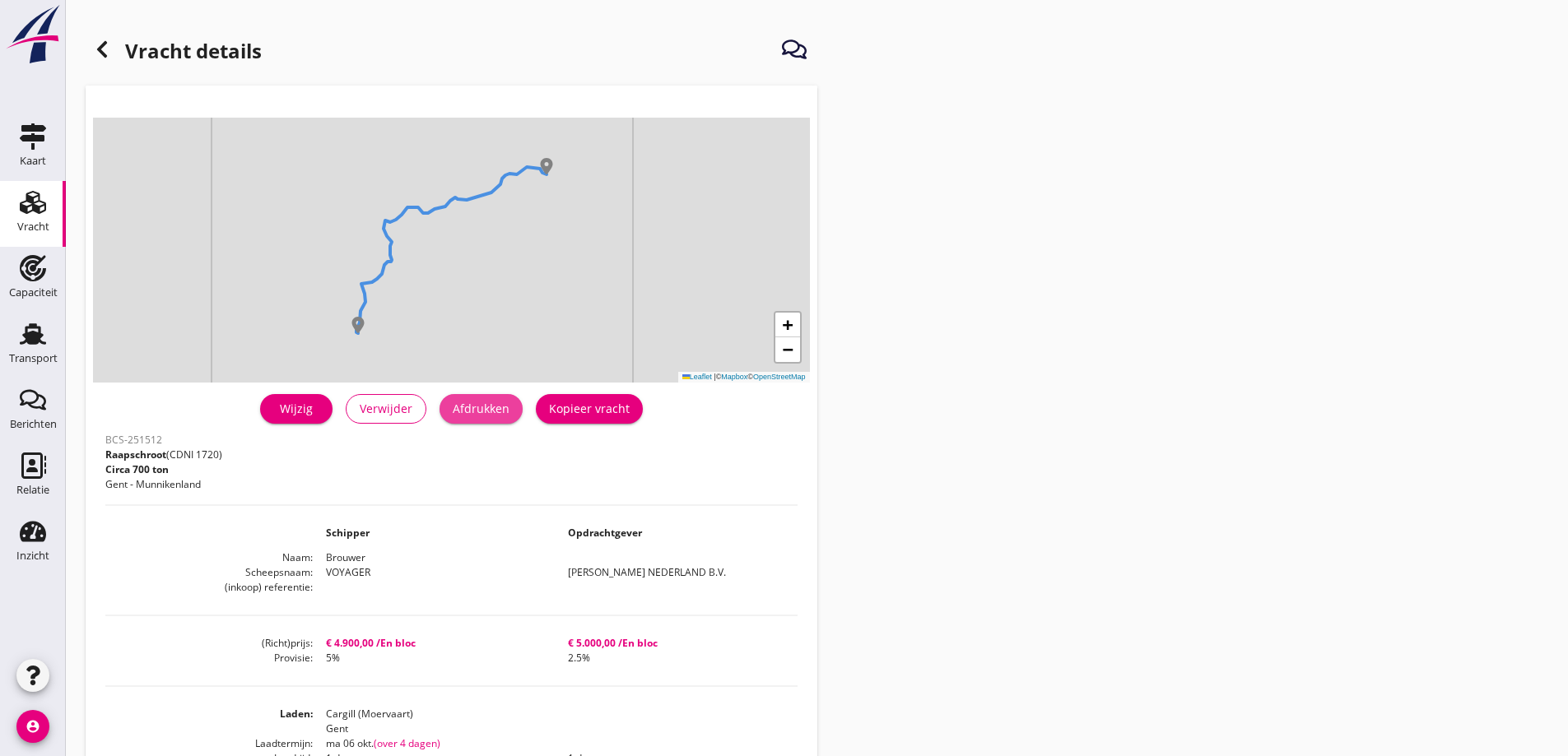
click at [487, 404] on div "Afdrukken" at bounding box center [481, 409] width 56 height 17
click at [110, 46] on icon at bounding box center [102, 50] width 19 height 19
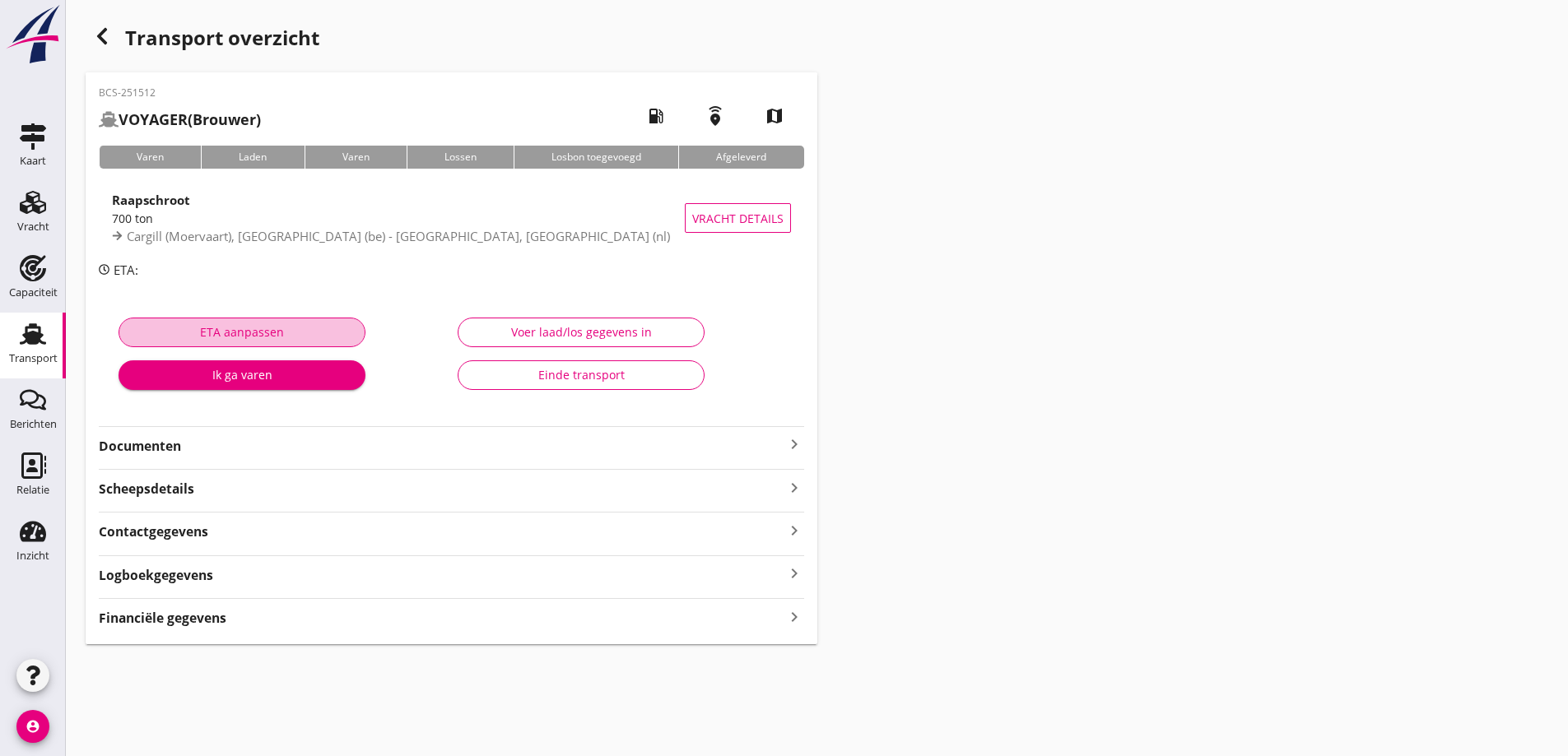
click at [205, 325] on div "ETA aanpassen" at bounding box center [241, 332] width 219 height 17
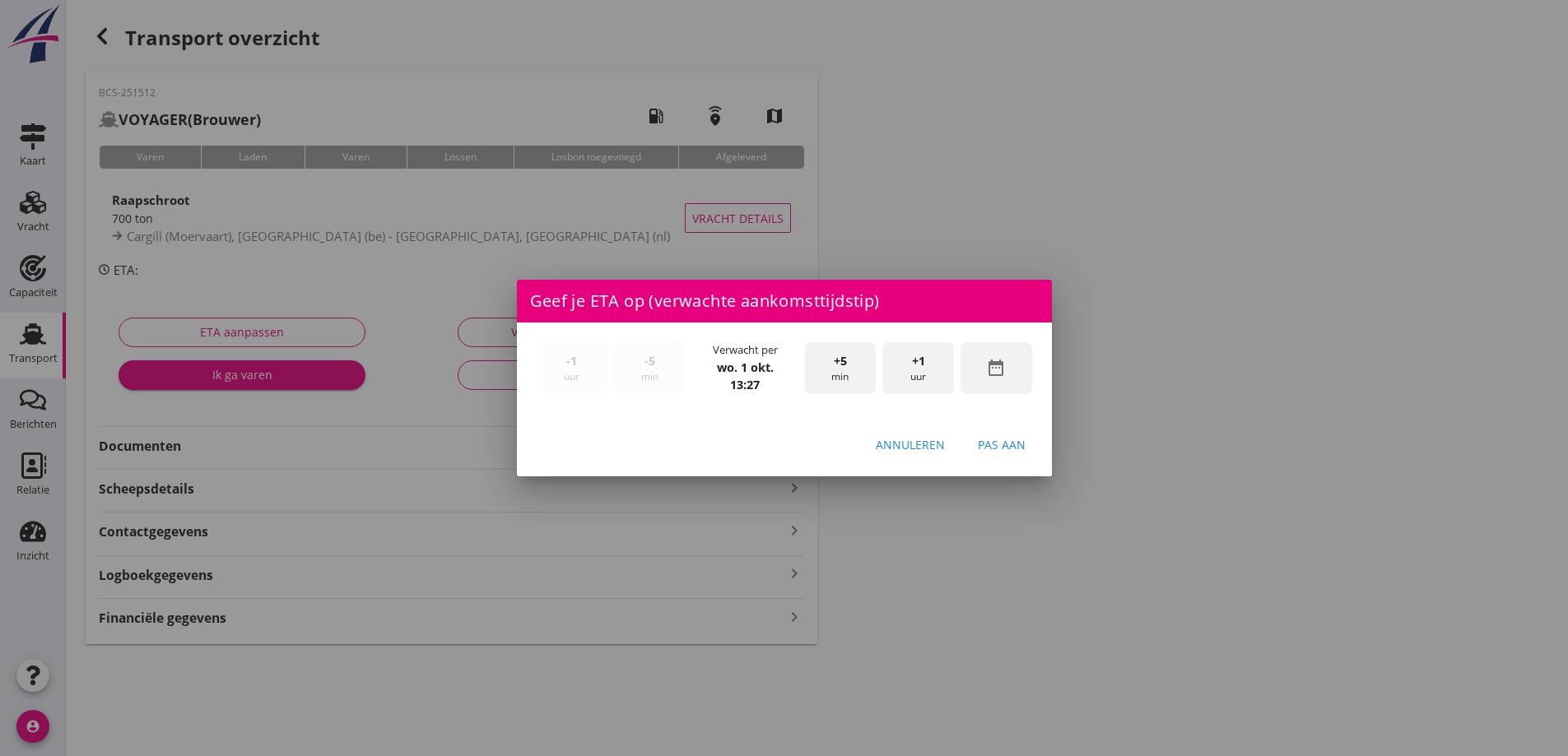
click at [926, 433] on button "Annuleren" at bounding box center [911, 445] width 95 height 29
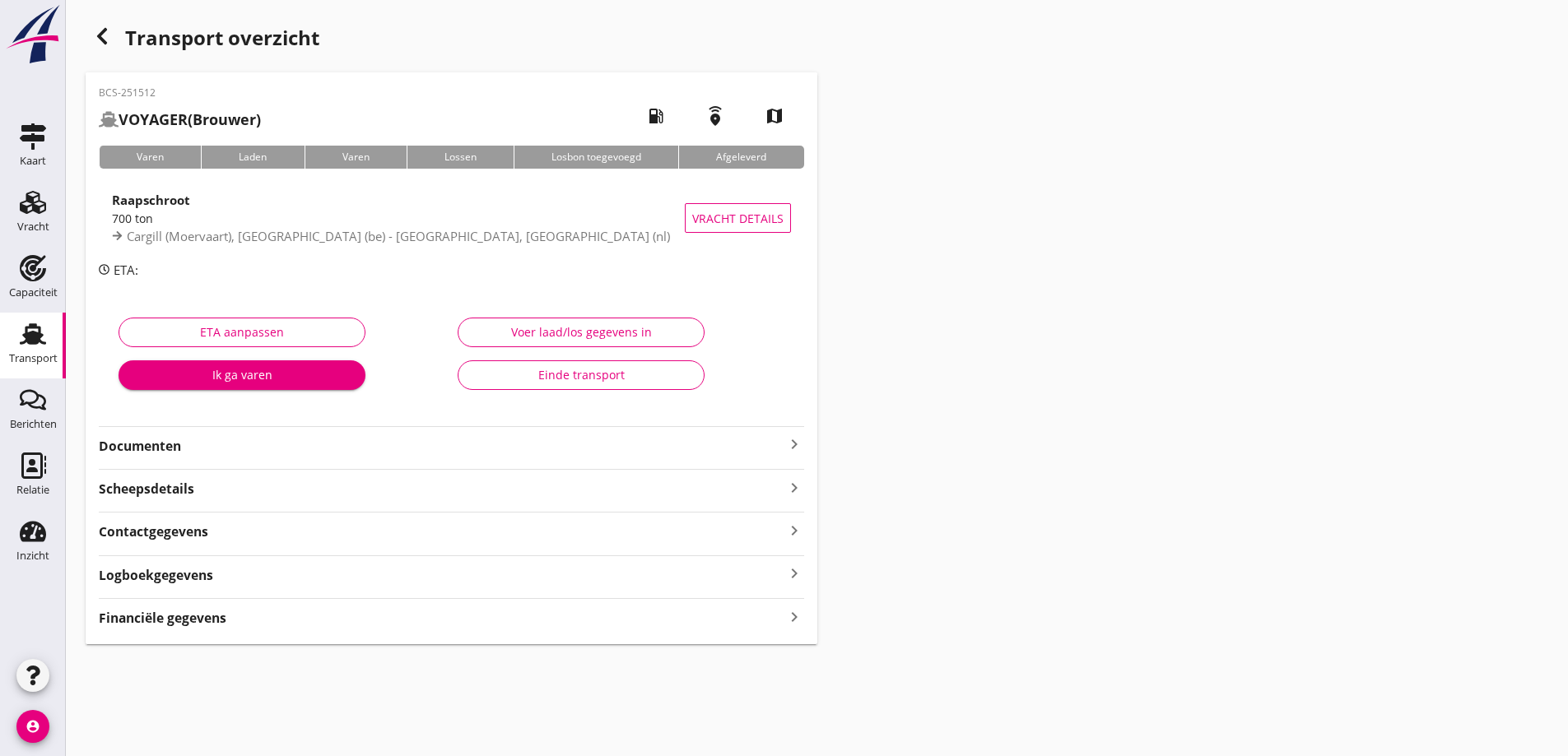
click at [298, 447] on strong "Documenten" at bounding box center [442, 446] width 686 height 18
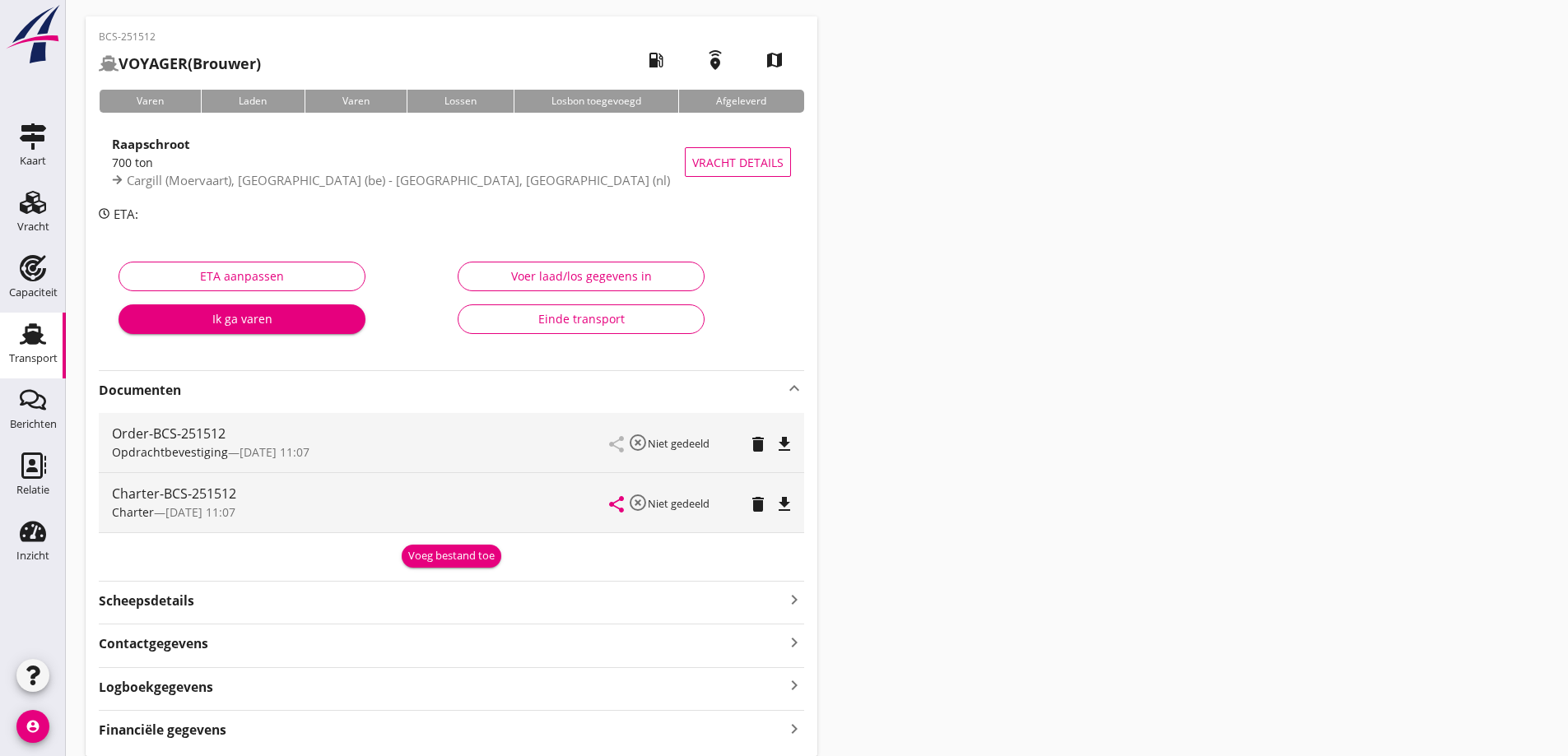
scroll to position [116, 0]
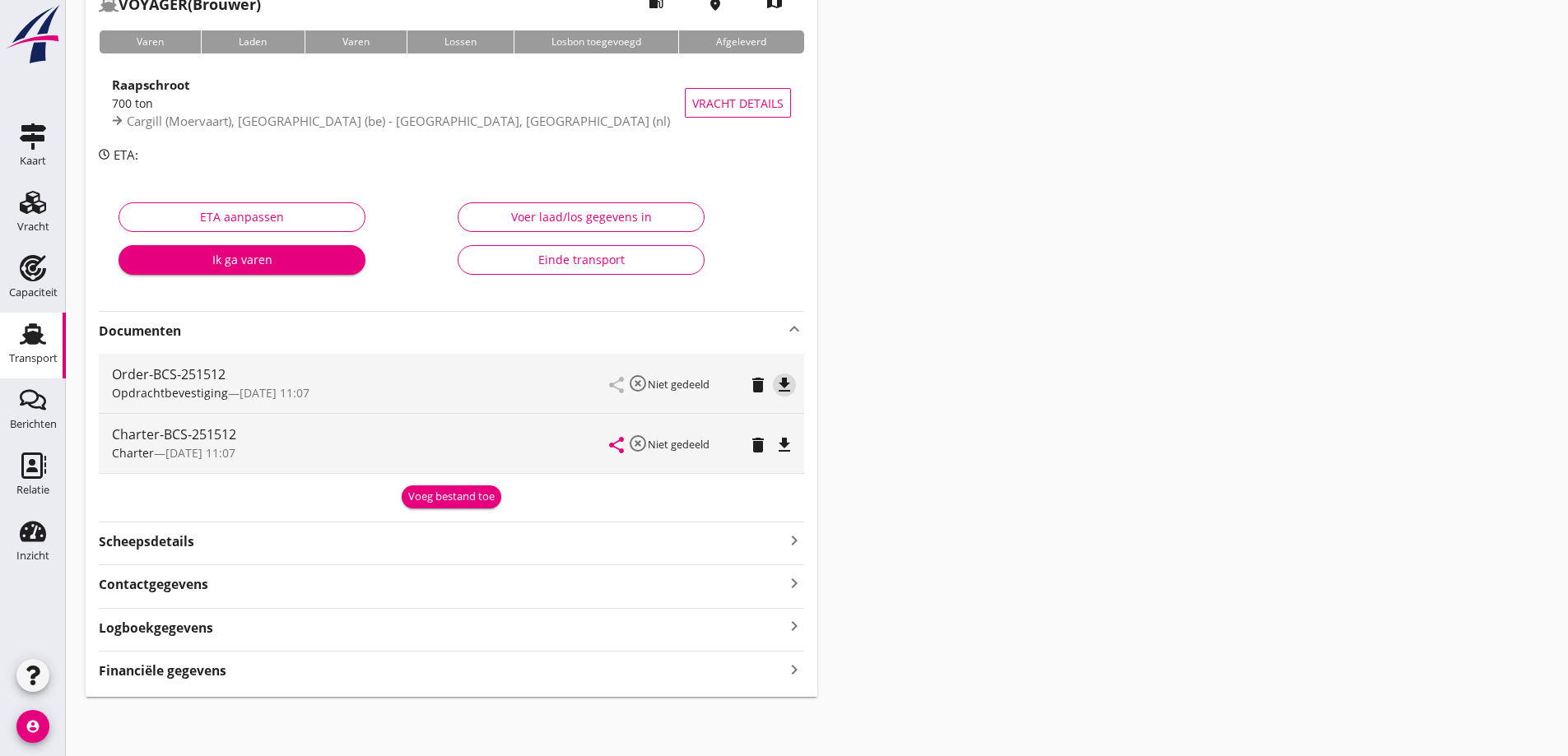
click at [788, 387] on icon "file_download" at bounding box center [784, 385] width 19 height 19
click at [784, 448] on icon "file_download" at bounding box center [784, 445] width 19 height 19
click at [37, 347] on div "Transport" at bounding box center [33, 359] width 49 height 23
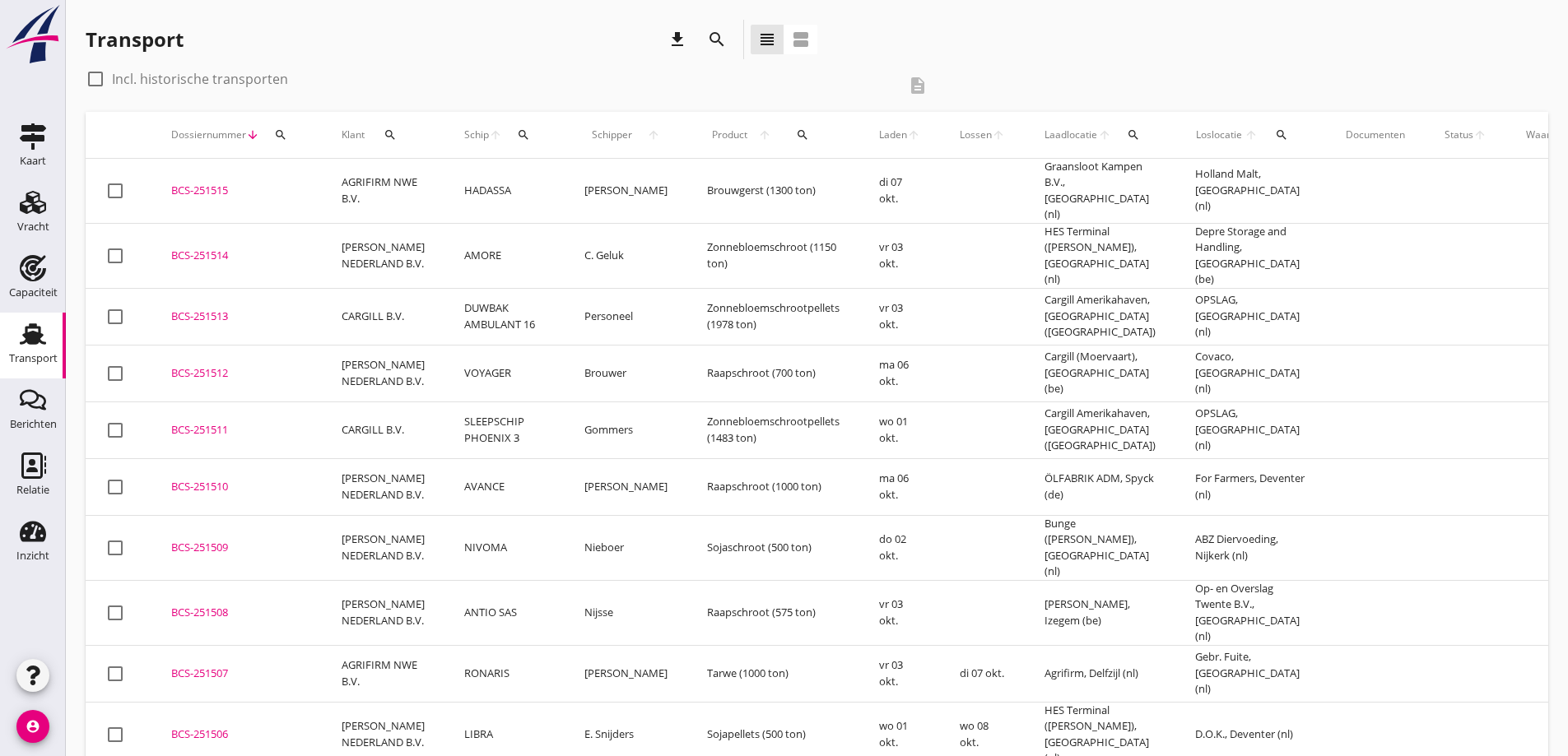
click at [458, 239] on td "AMORE" at bounding box center [505, 256] width 121 height 65
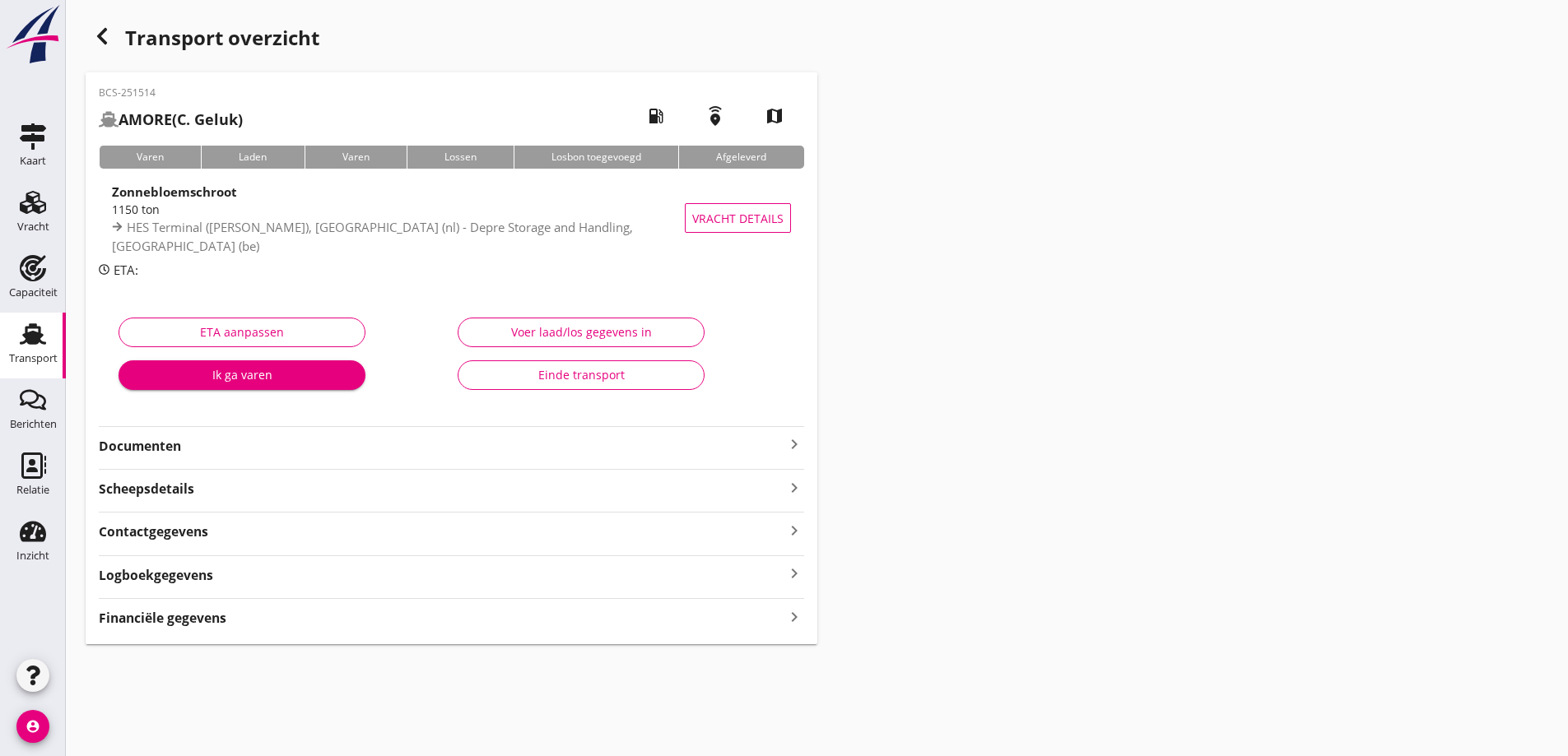
click at [235, 450] on strong "Documenten" at bounding box center [442, 446] width 686 height 18
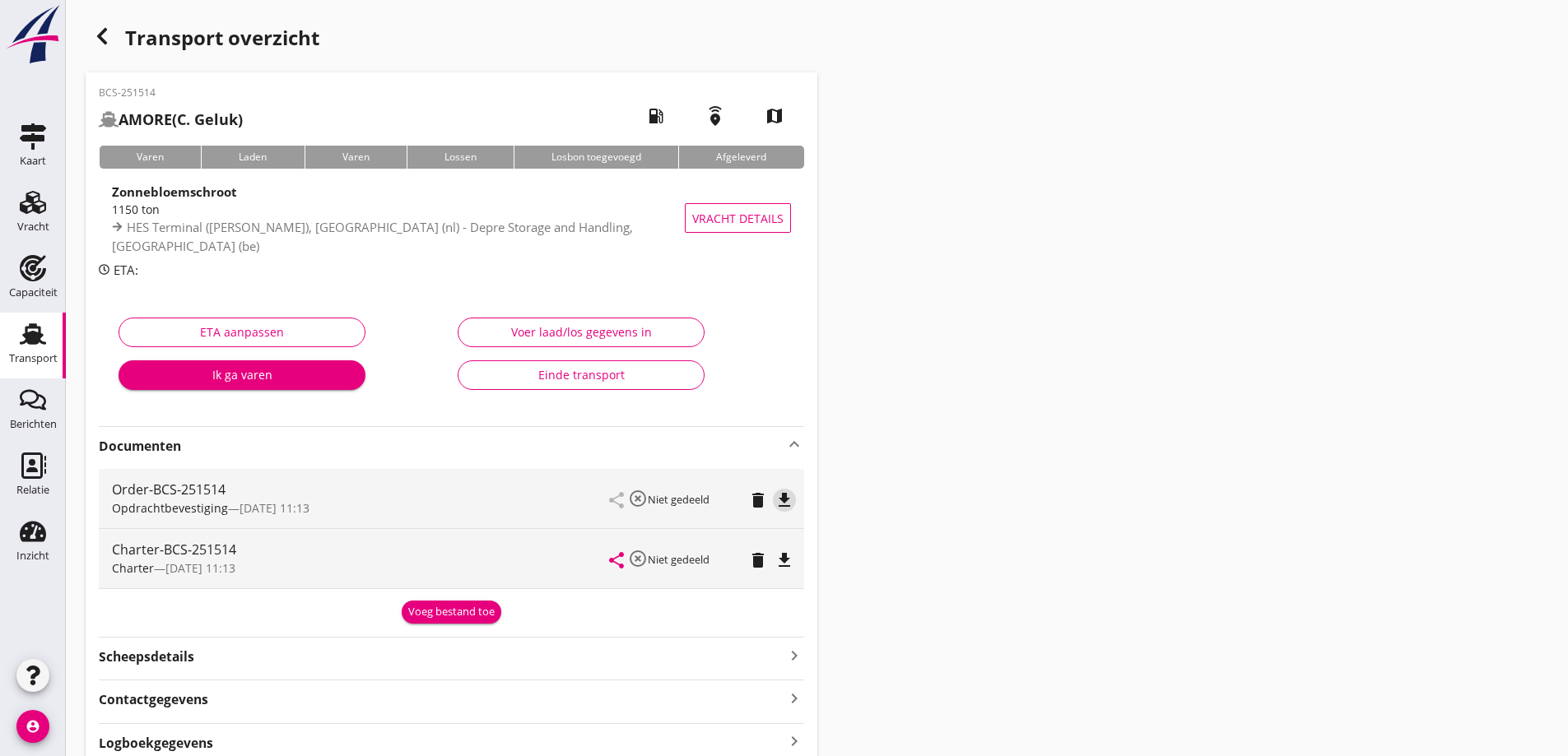
click at [784, 501] on icon "file_download" at bounding box center [784, 500] width 19 height 19
drag, startPoint x: 783, startPoint y: 555, endPoint x: 795, endPoint y: 541, distance: 18.4
click at [783, 554] on icon "file_download" at bounding box center [784, 561] width 19 height 19
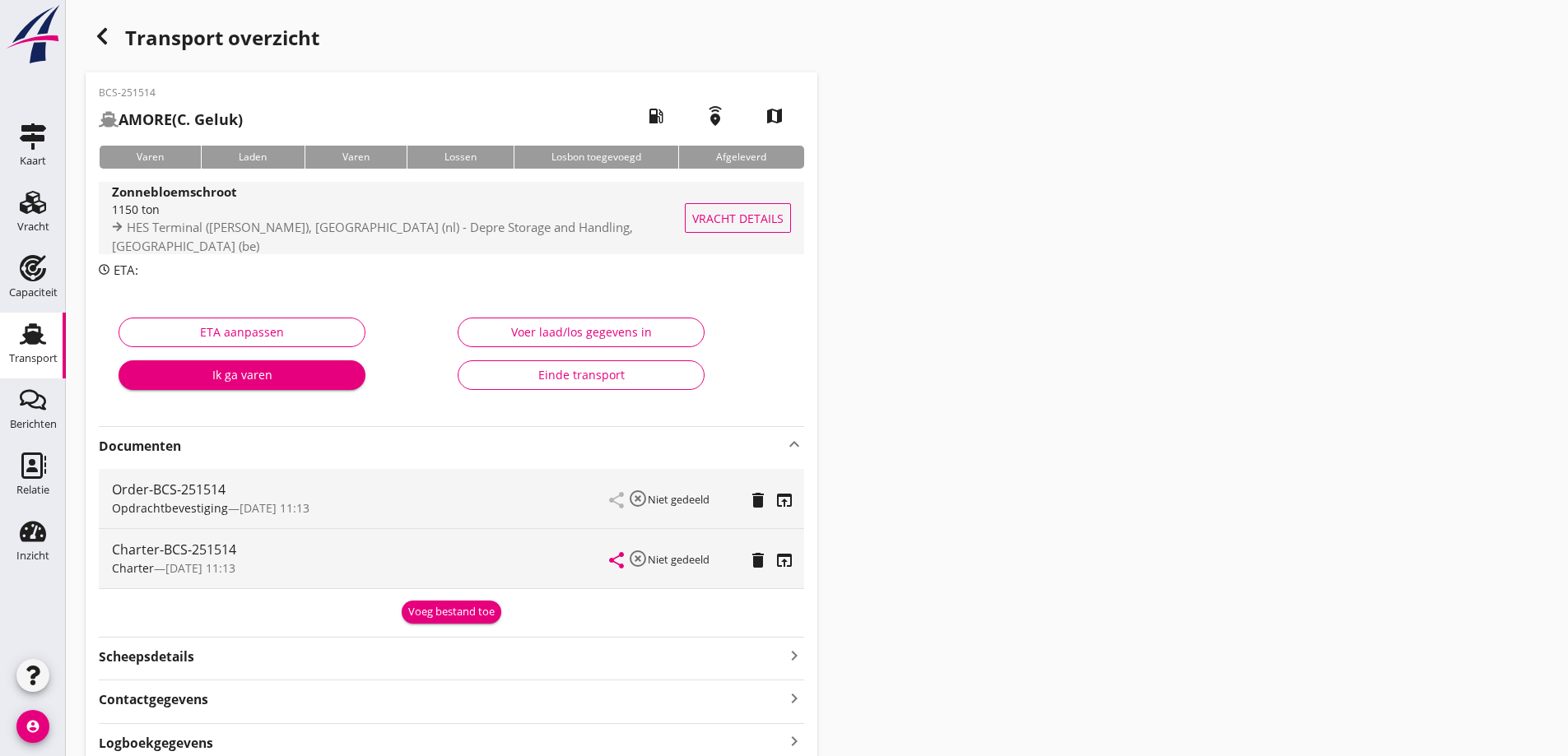
click at [734, 196] on div "Vracht details" at bounding box center [745, 218] width 93 height 73
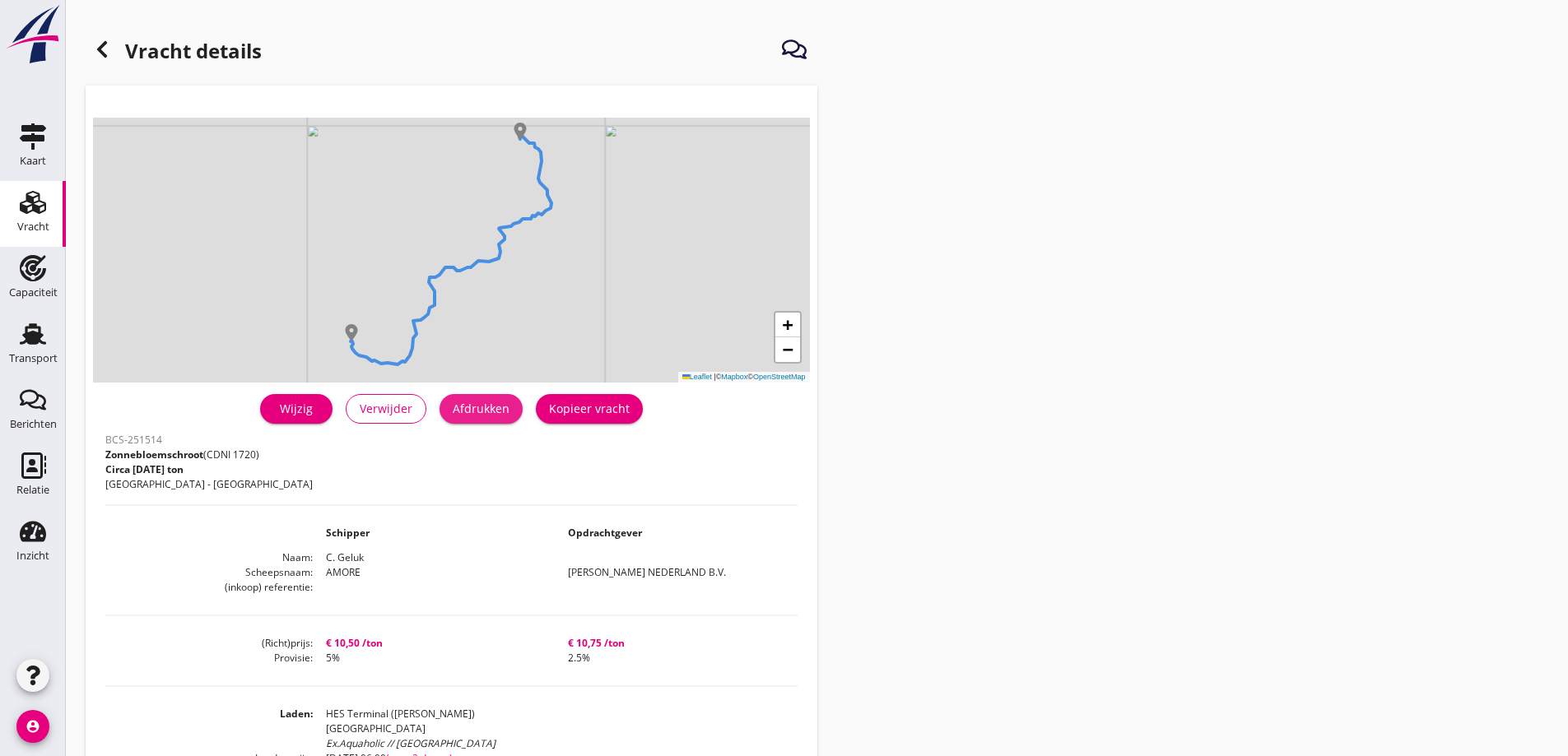
click at [498, 401] on div "Afdrukken" at bounding box center [481, 409] width 56 height 17
click at [28, 201] on use at bounding box center [32, 202] width 26 height 23
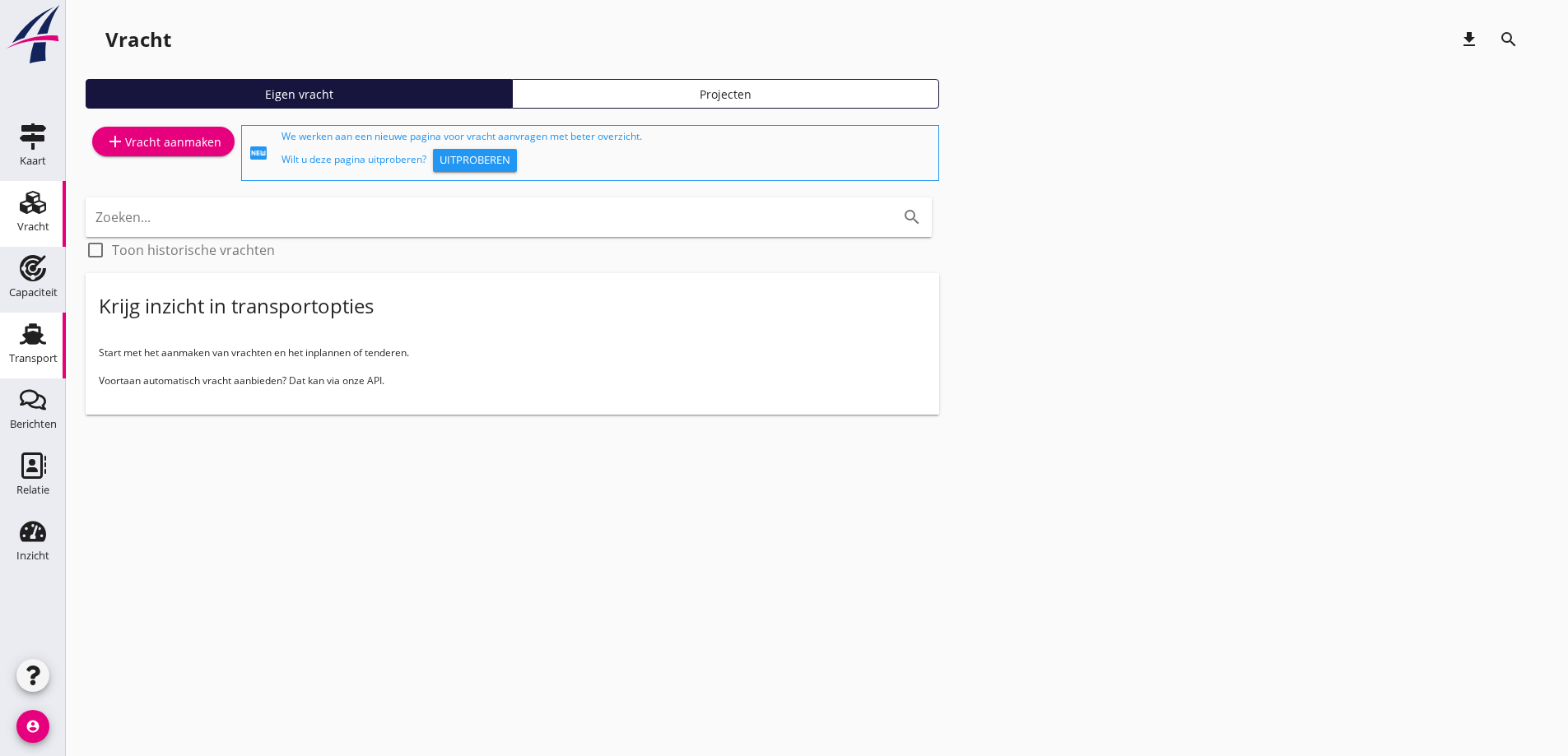
click at [18, 359] on div "Transport" at bounding box center [33, 358] width 49 height 11
